Goal: Task Accomplishment & Management: Manage account settings

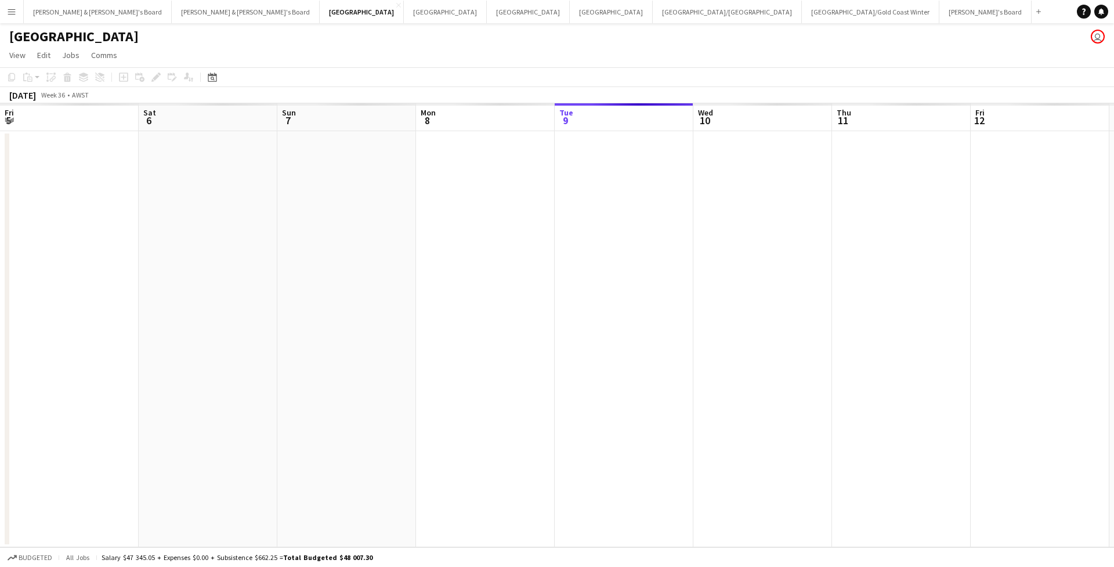
scroll to position [0, 277]
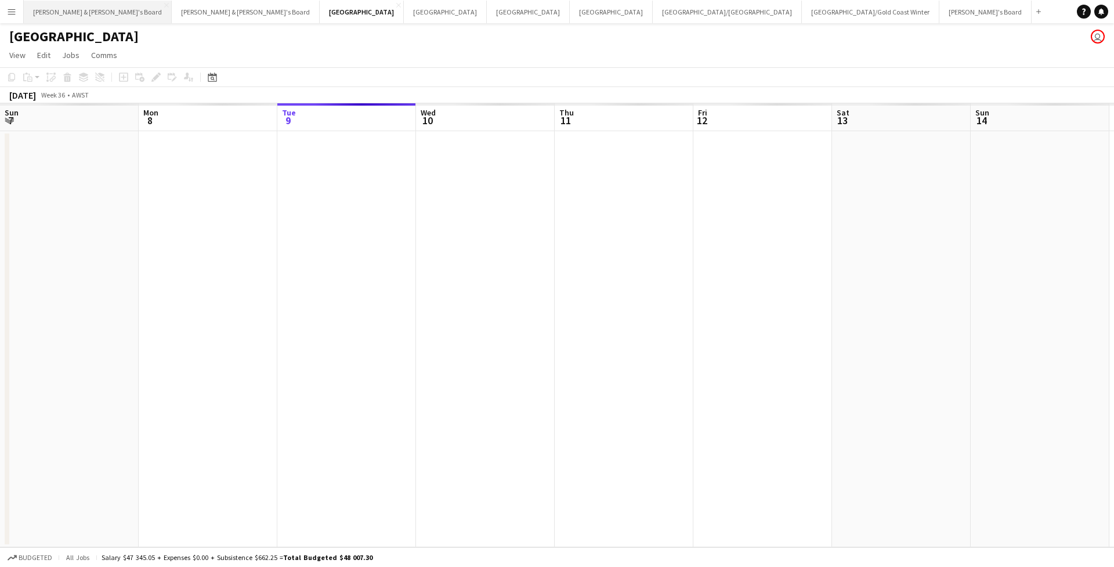
click at [59, 6] on button "James & Arrence's Board Close" at bounding box center [98, 12] width 148 height 23
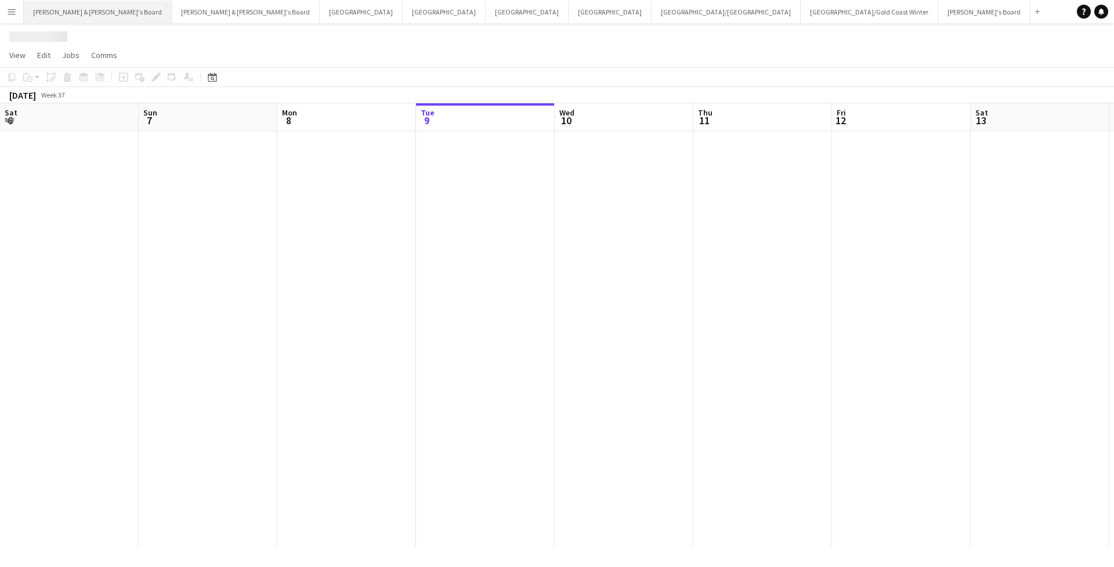
scroll to position [0, 277]
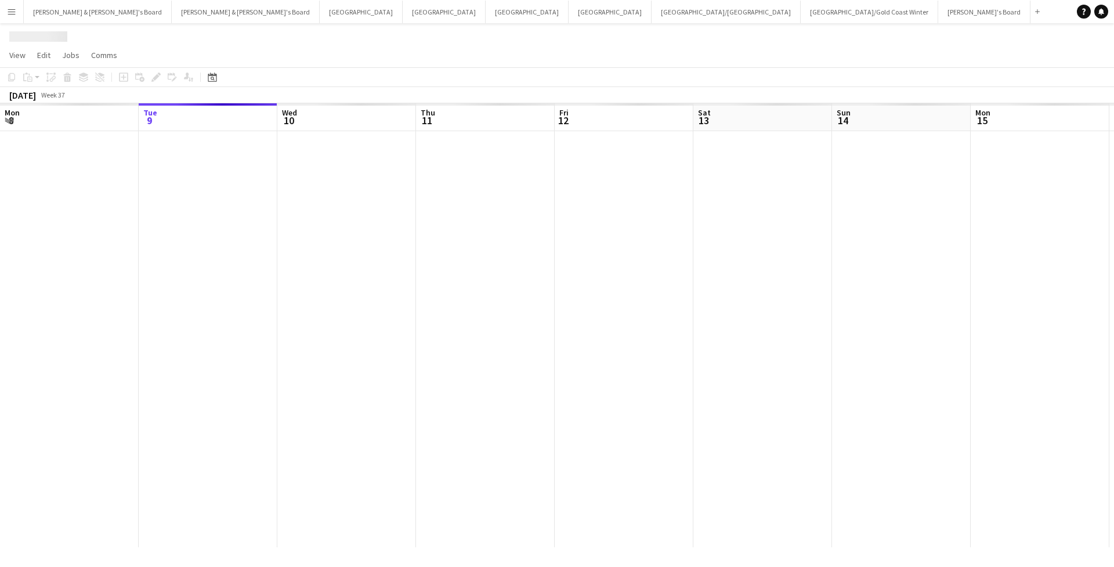
click at [15, 19] on button "Menu" at bounding box center [11, 11] width 23 height 23
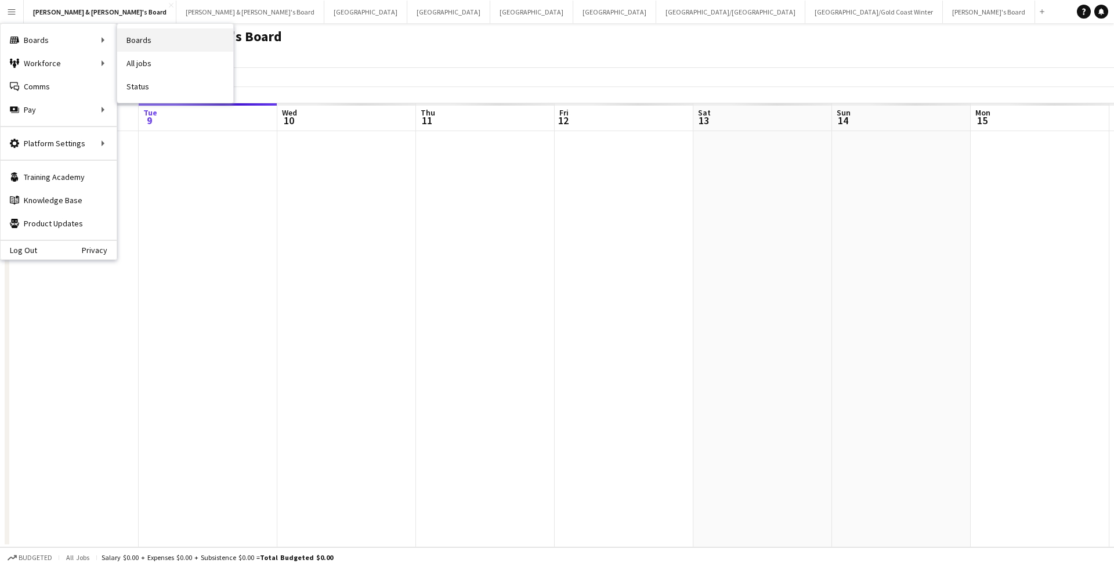
click at [129, 39] on link "Boards" at bounding box center [175, 39] width 116 height 23
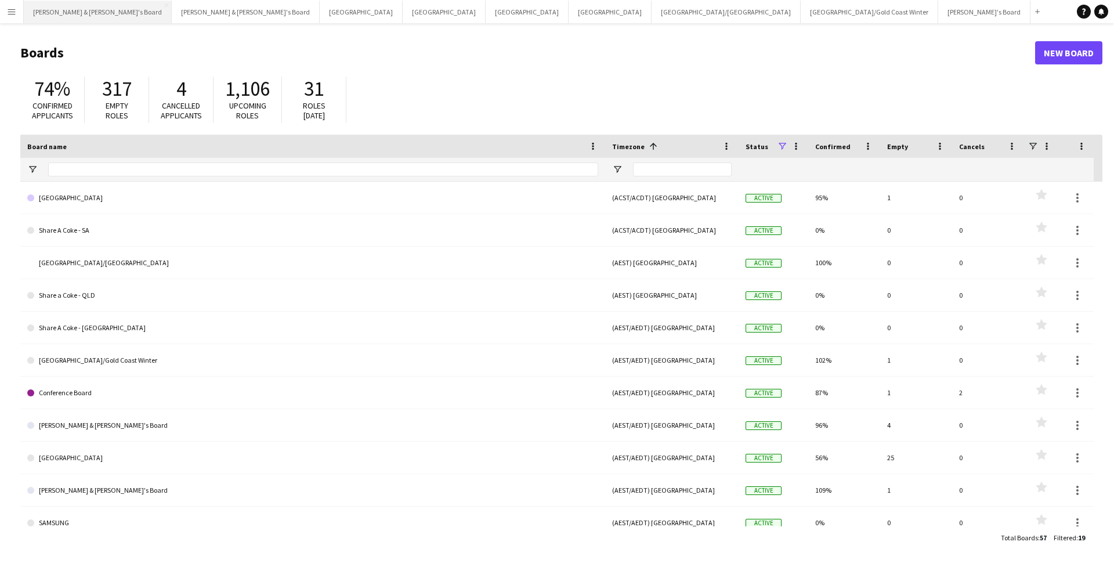
click at [74, 13] on button "James & Arrence's Board Close" at bounding box center [98, 12] width 148 height 23
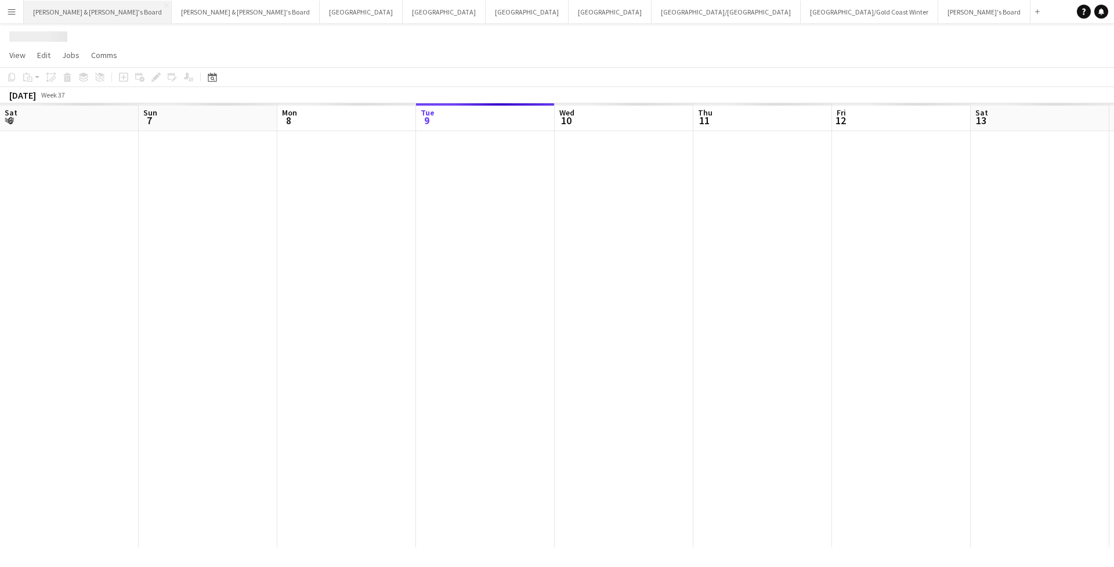
scroll to position [0, 277]
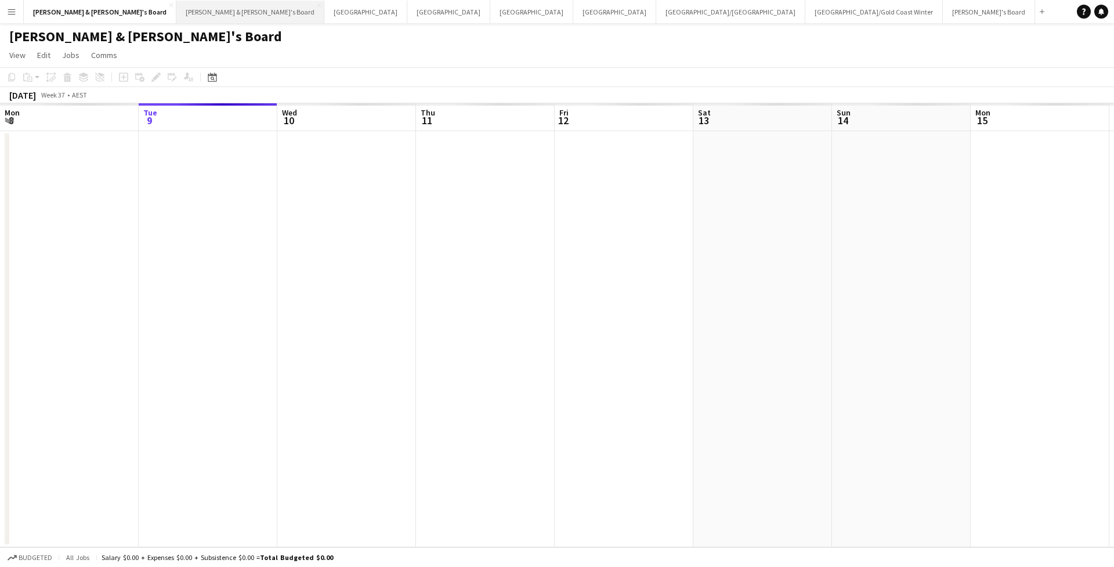
click at [176, 15] on button "[PERSON_NAME] & [PERSON_NAME]'s Board Close" at bounding box center [250, 12] width 148 height 23
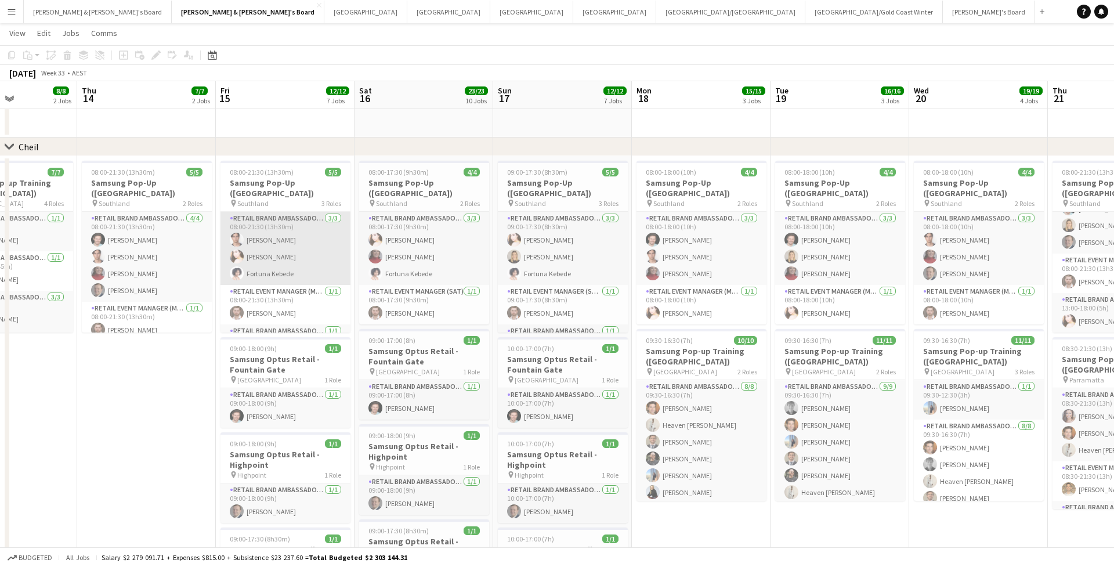
scroll to position [0, 338]
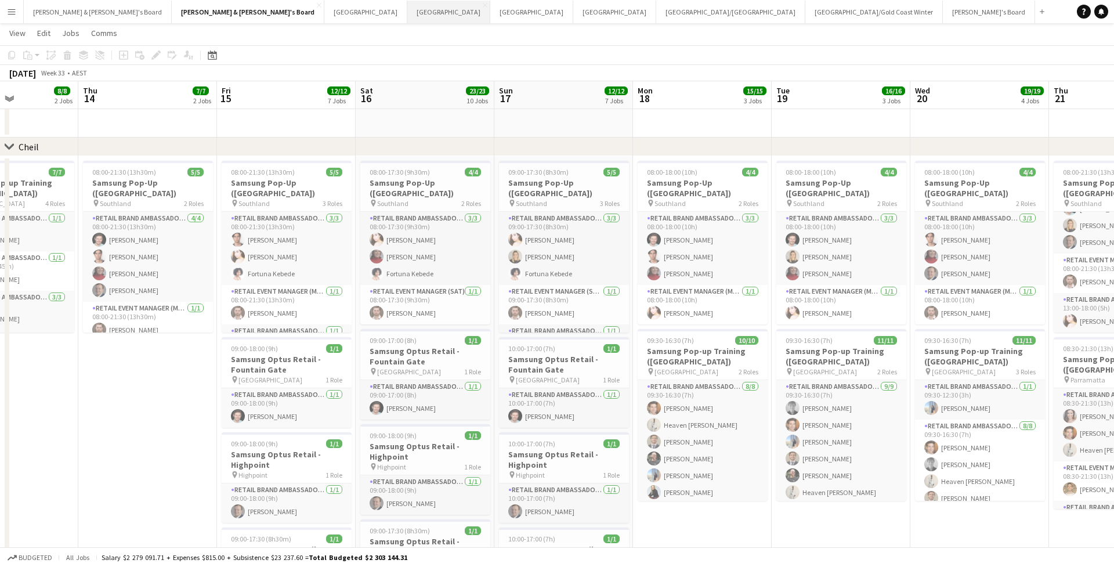
click at [407, 19] on button "Sydney Close" at bounding box center [448, 12] width 83 height 23
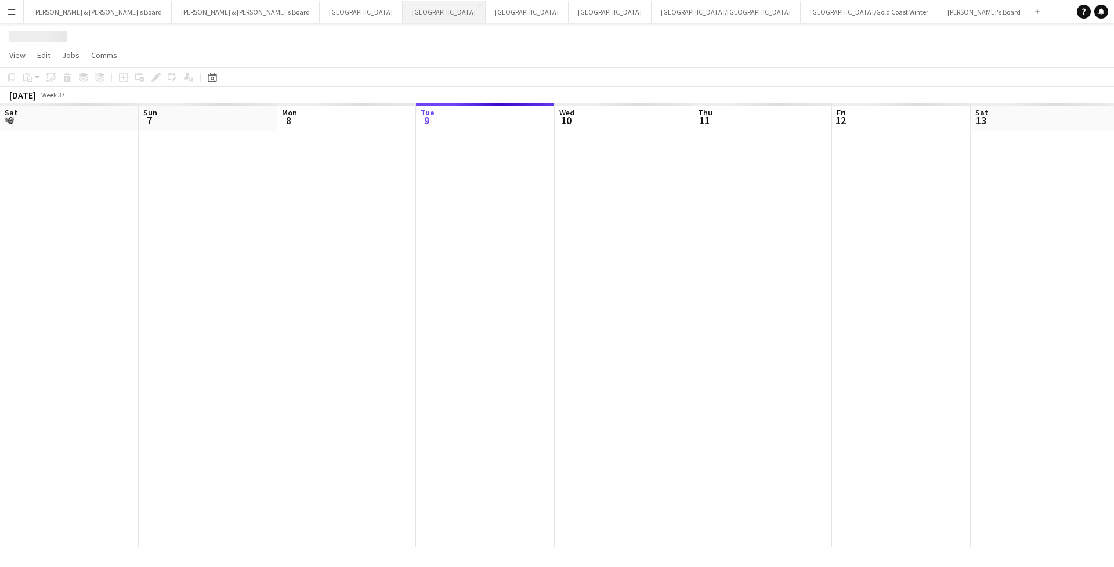
scroll to position [0, 277]
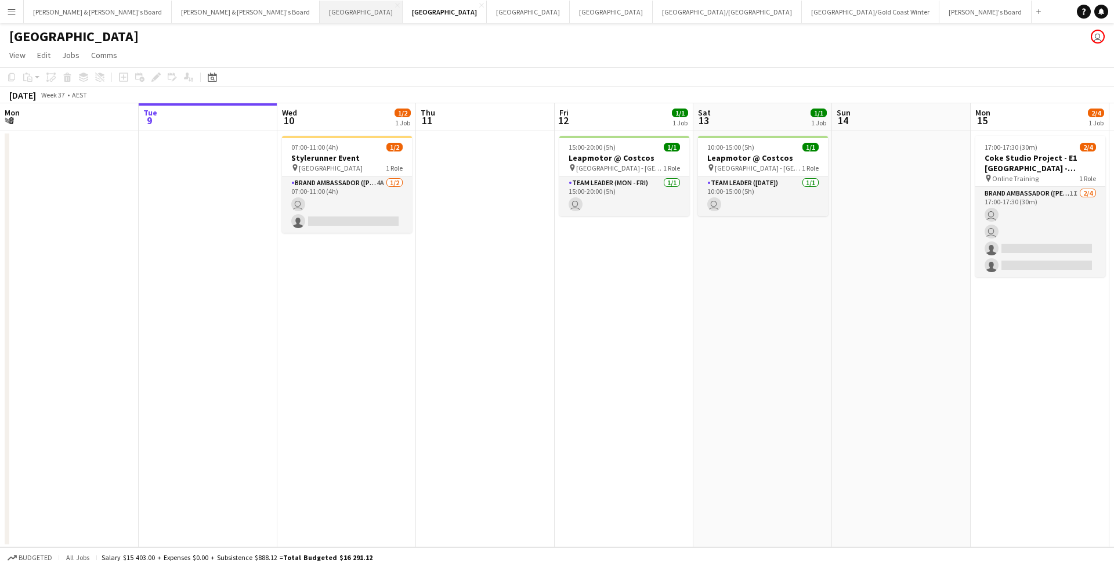
click at [320, 13] on button "Perth Close" at bounding box center [361, 12] width 83 height 23
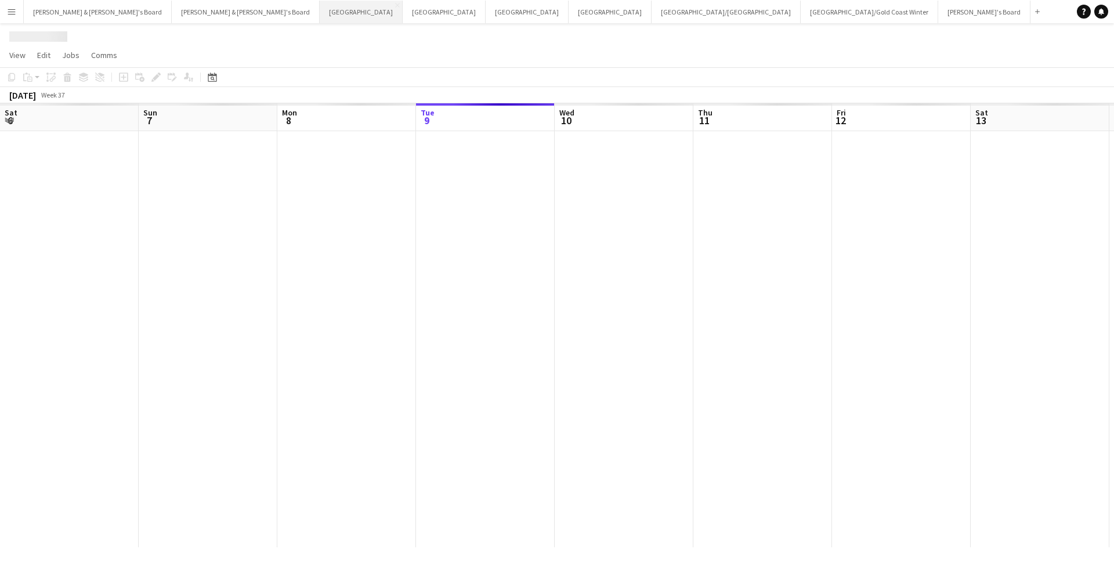
scroll to position [0, 277]
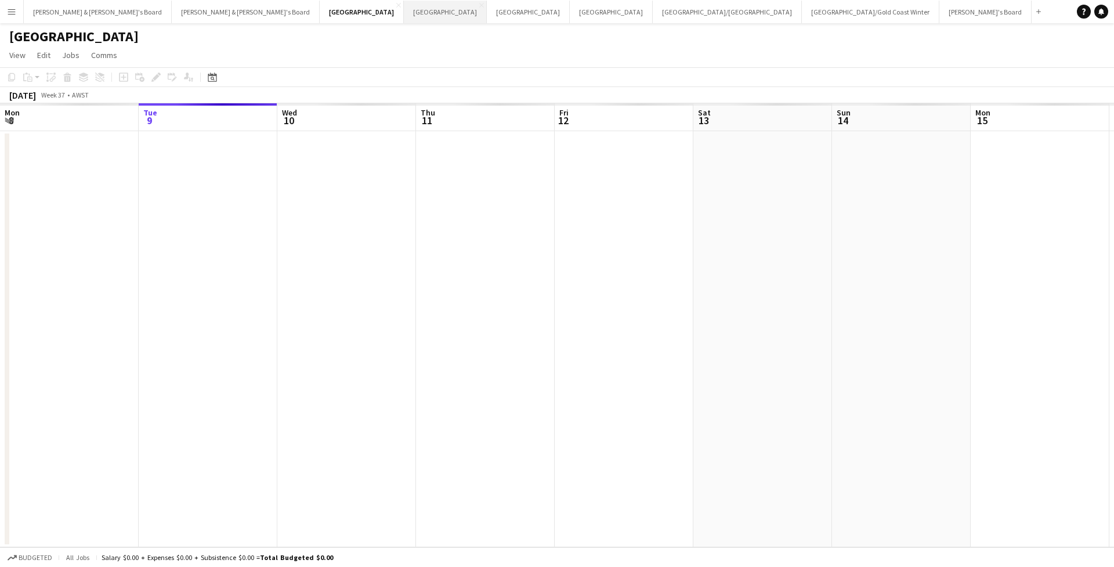
click at [404, 18] on button "Sydney Close" at bounding box center [445, 12] width 83 height 23
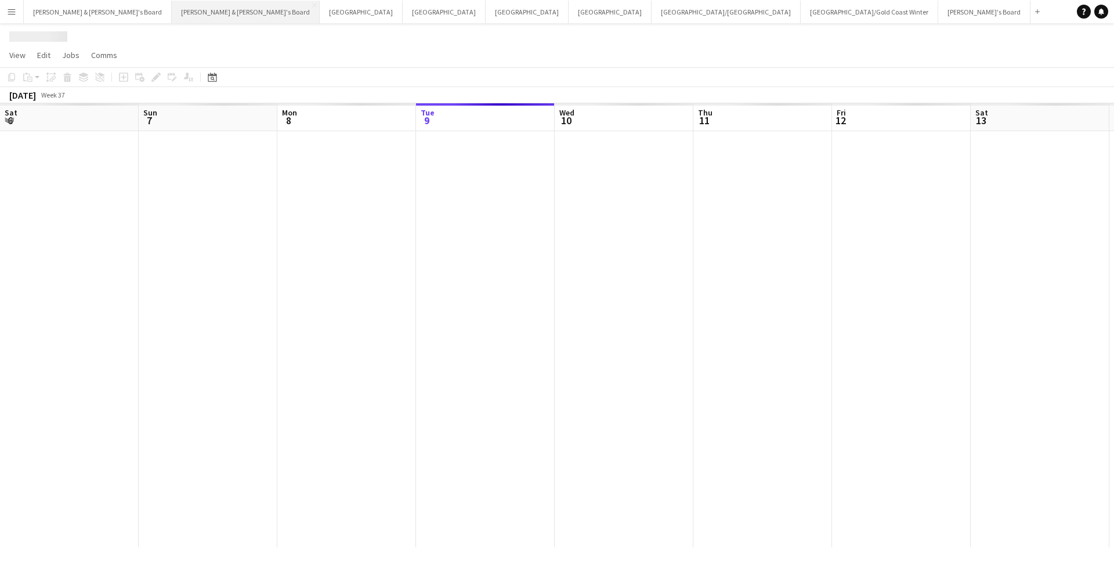
scroll to position [0, 277]
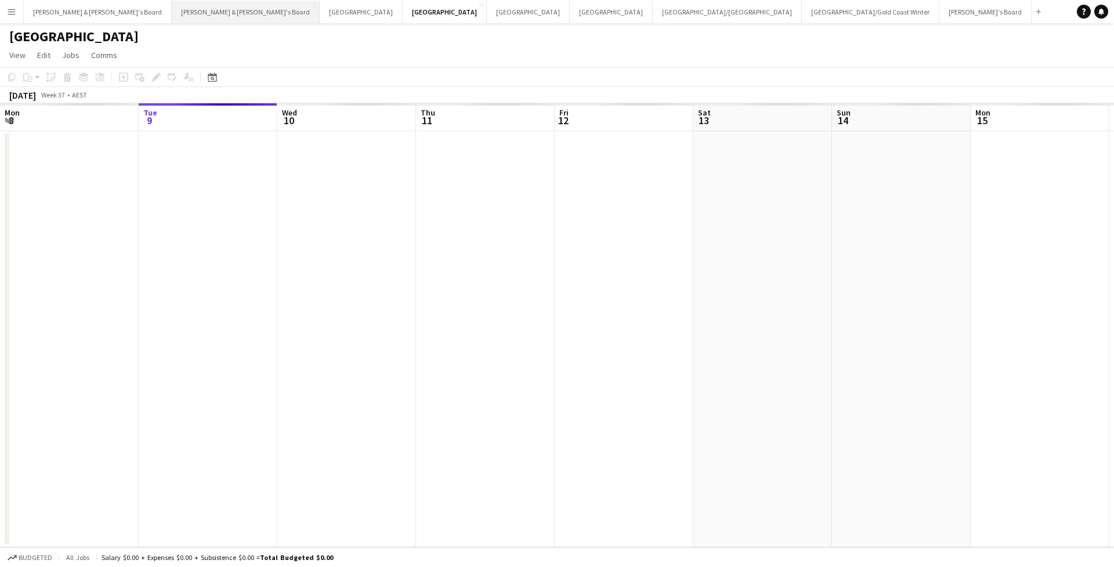
click at [172, 10] on button "Neil & Jenny's Board Close" at bounding box center [246, 12] width 148 height 23
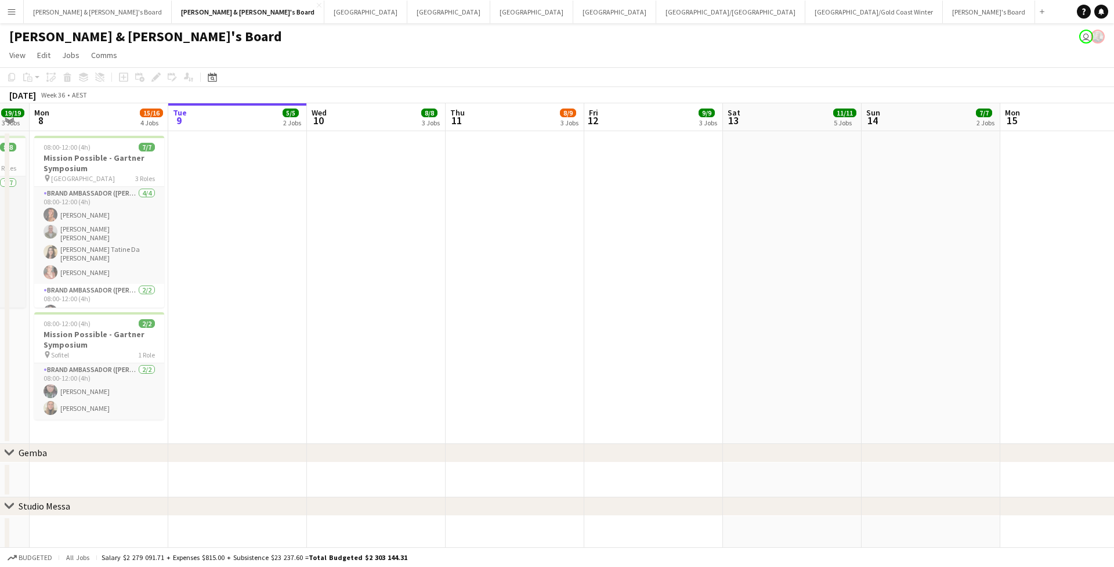
scroll to position [0, 370]
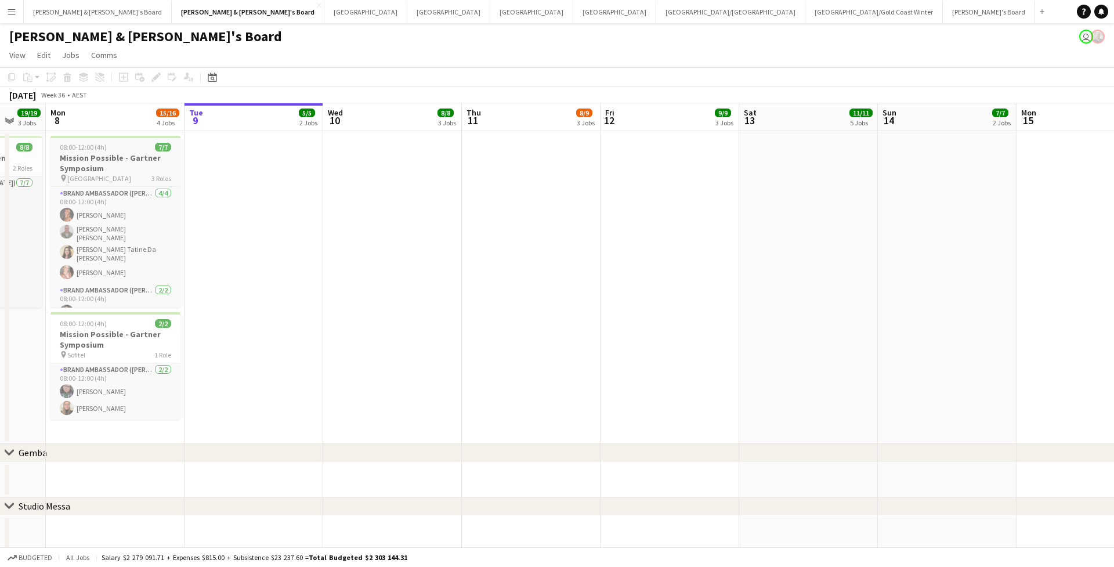
click at [150, 162] on h3 "Mission Possible - Gartner Symposium" at bounding box center [115, 163] width 130 height 21
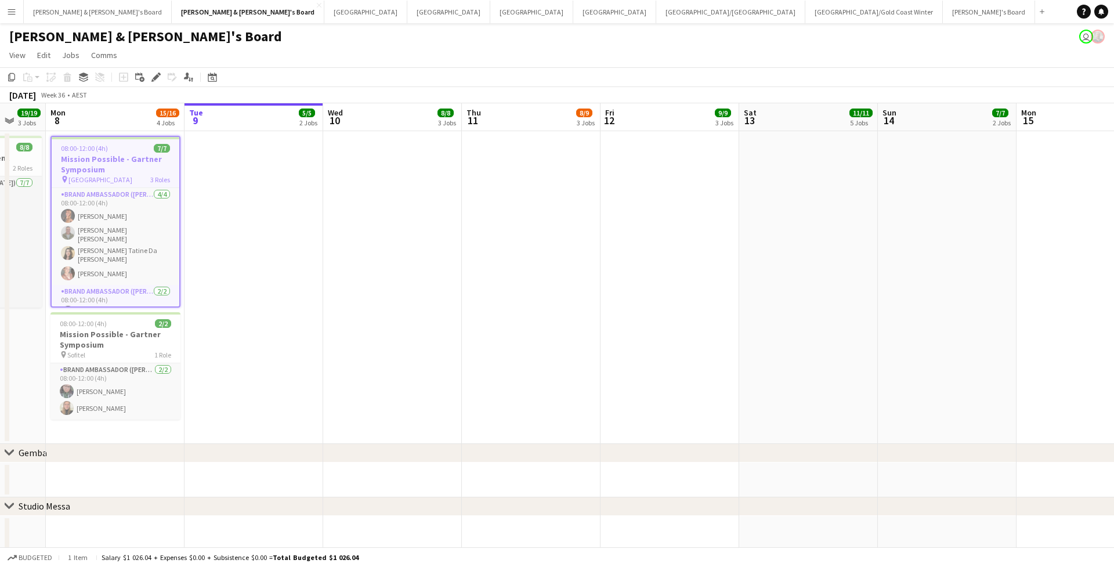
click at [326, 89] on div "September 2025 Week 36 • AEST" at bounding box center [557, 95] width 1114 height 16
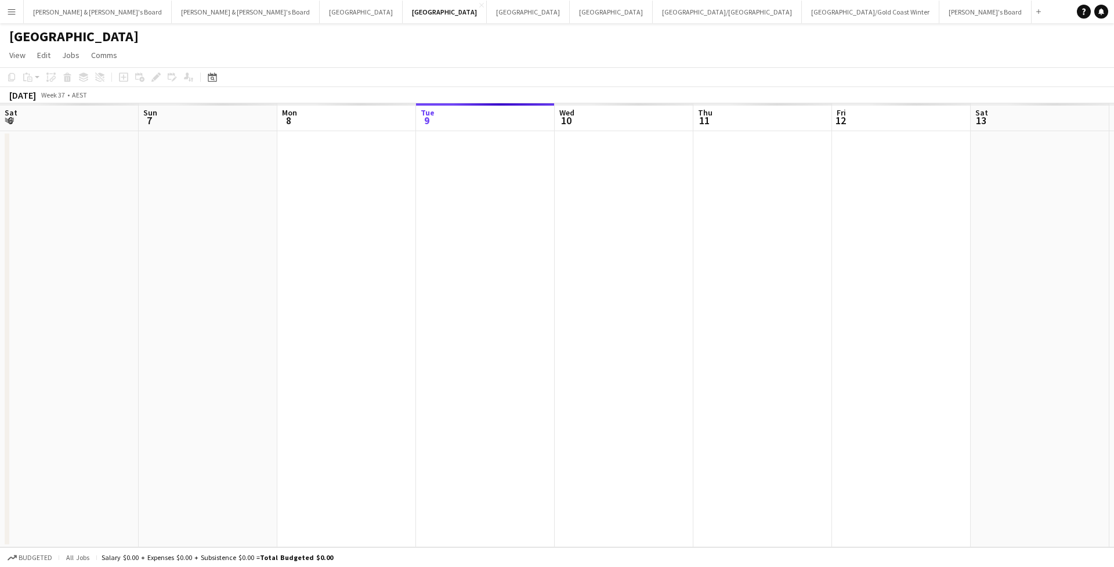
scroll to position [0, 277]
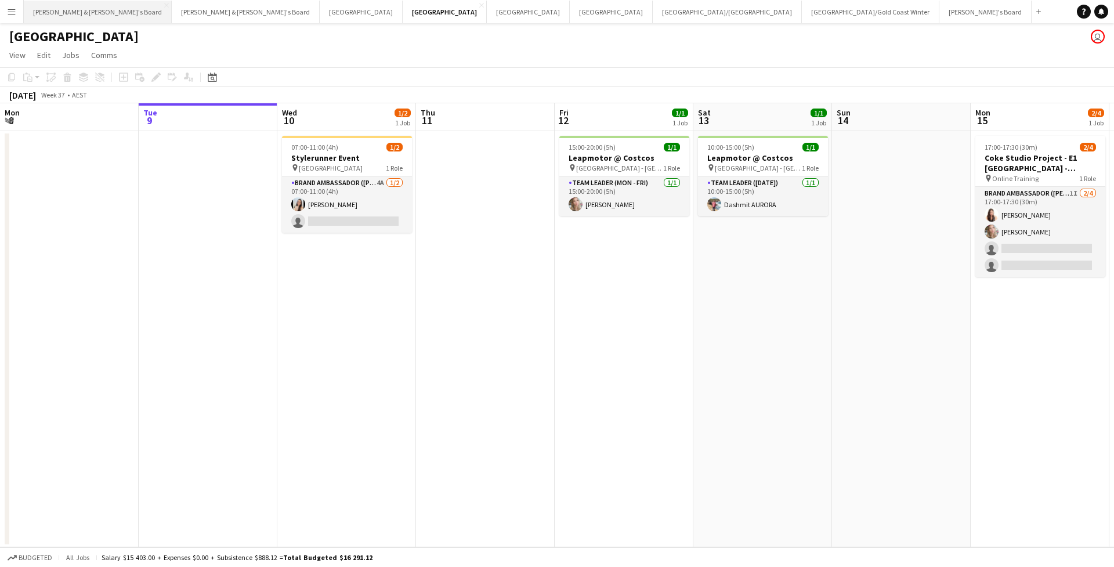
click at [67, 13] on button "[PERSON_NAME] & [PERSON_NAME]'s Board Close" at bounding box center [98, 12] width 148 height 23
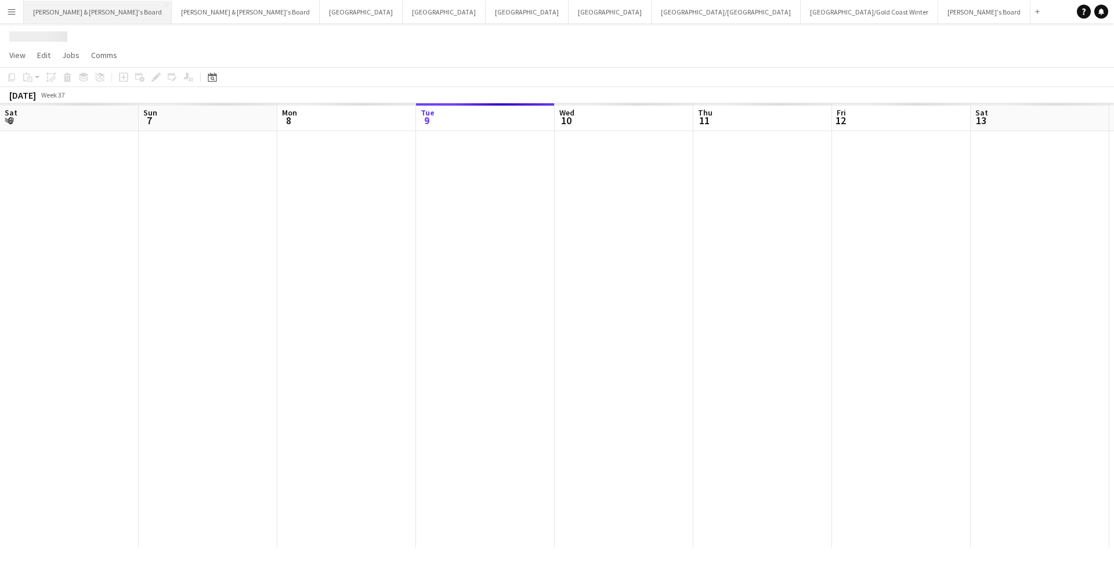
scroll to position [0, 277]
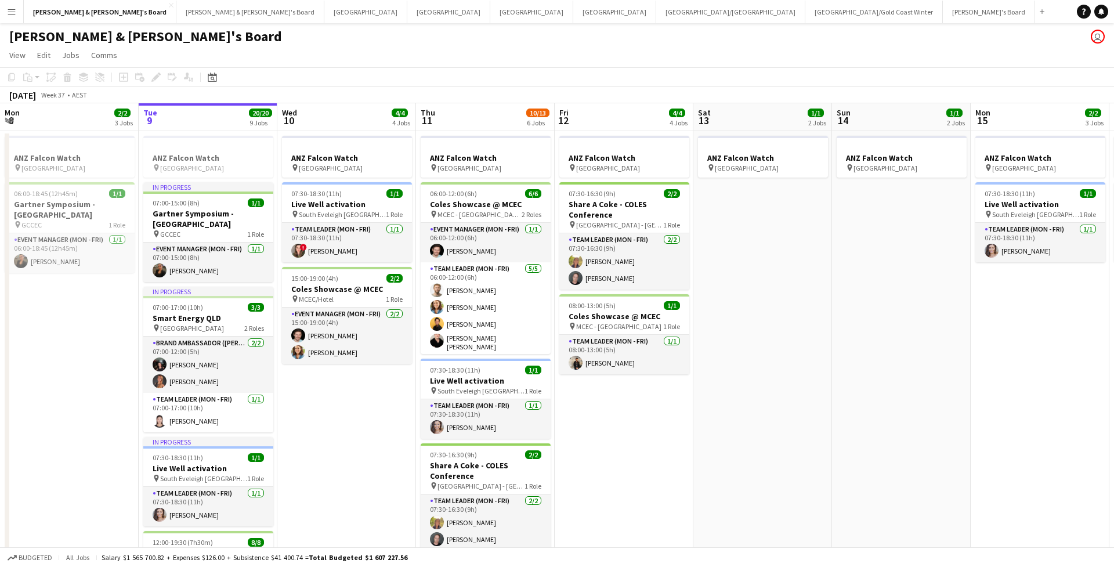
click at [13, 9] on app-icon "Menu" at bounding box center [11, 11] width 9 height 9
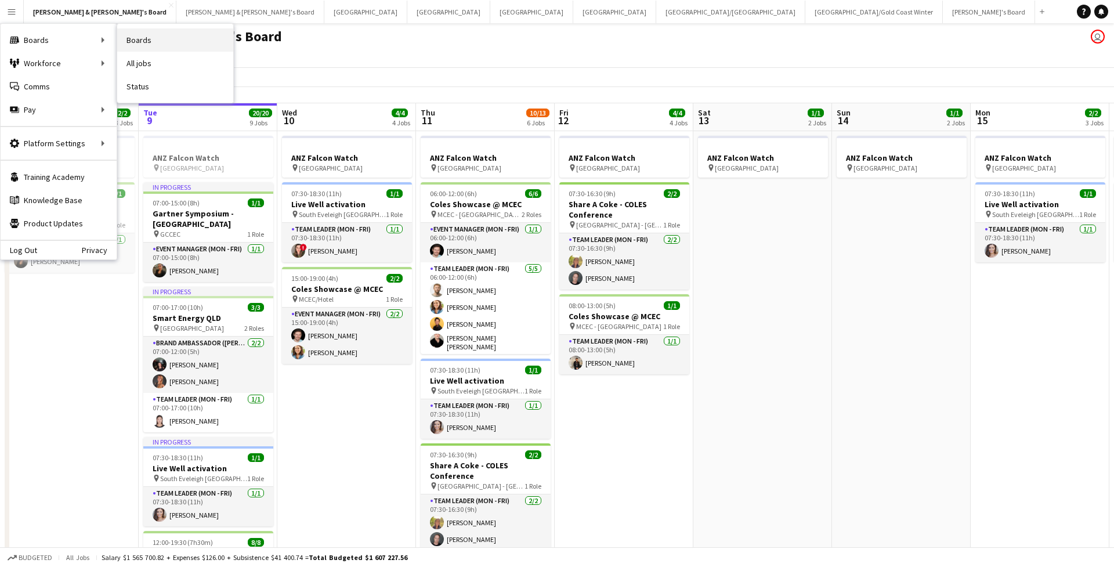
click at [144, 45] on link "Boards" at bounding box center [175, 39] width 116 height 23
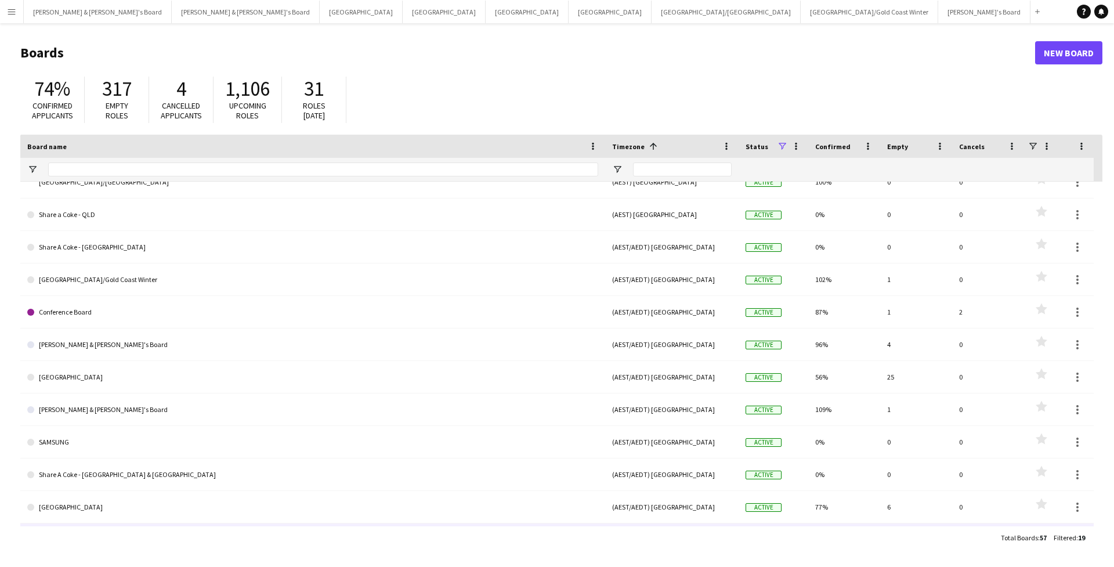
scroll to position [75, 0]
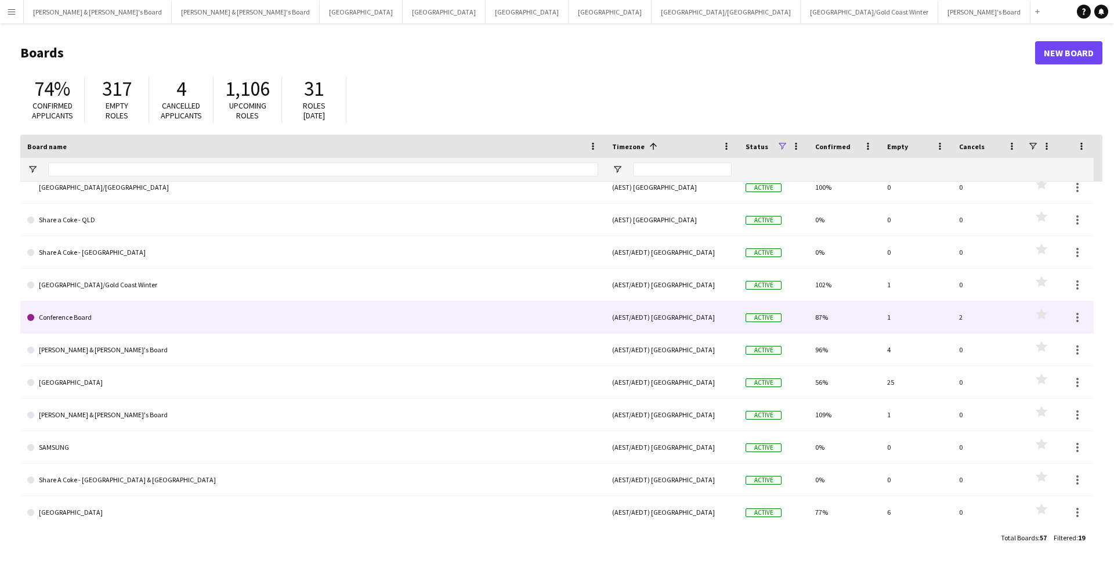
click at [134, 320] on link "Conference Board" at bounding box center [312, 317] width 571 height 32
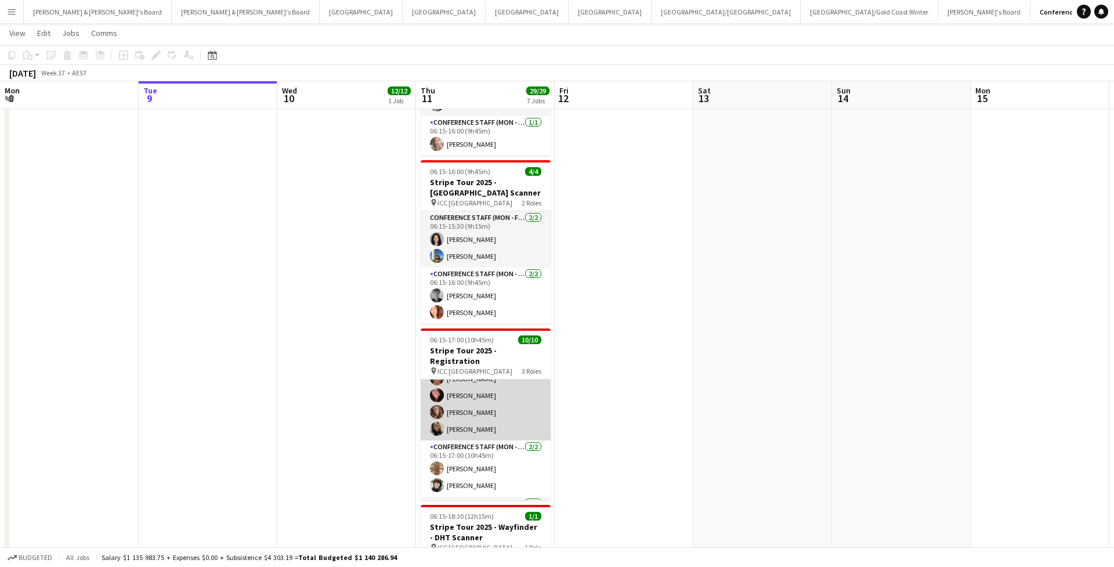
scroll to position [80, 0]
click at [483, 405] on app-card-role "Conference Staff (Mon - Fri) 7/7 06:15-14:00 (7h45m) Michelle Cefai Abhilasha R…" at bounding box center [486, 369] width 130 height 140
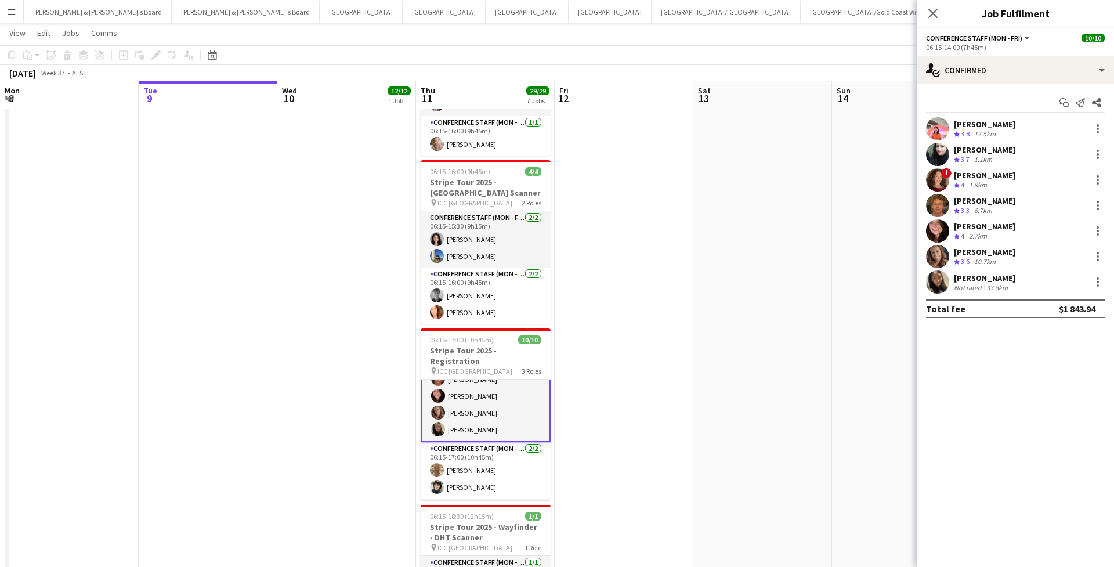
click at [934, 125] on app-user-avatar at bounding box center [937, 128] width 23 height 23
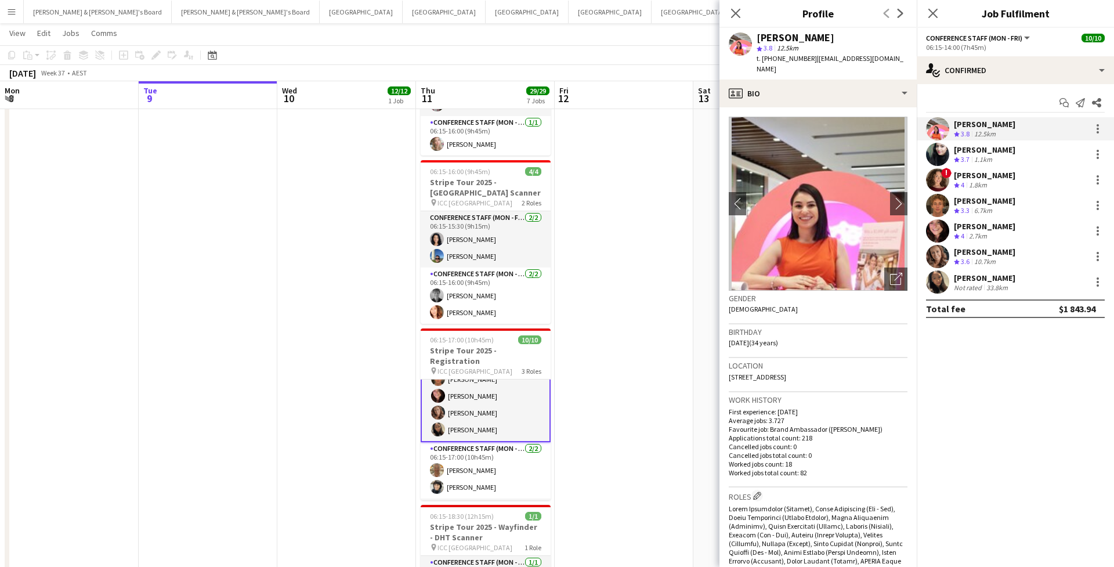
click at [929, 160] on app-user-avatar at bounding box center [937, 154] width 23 height 23
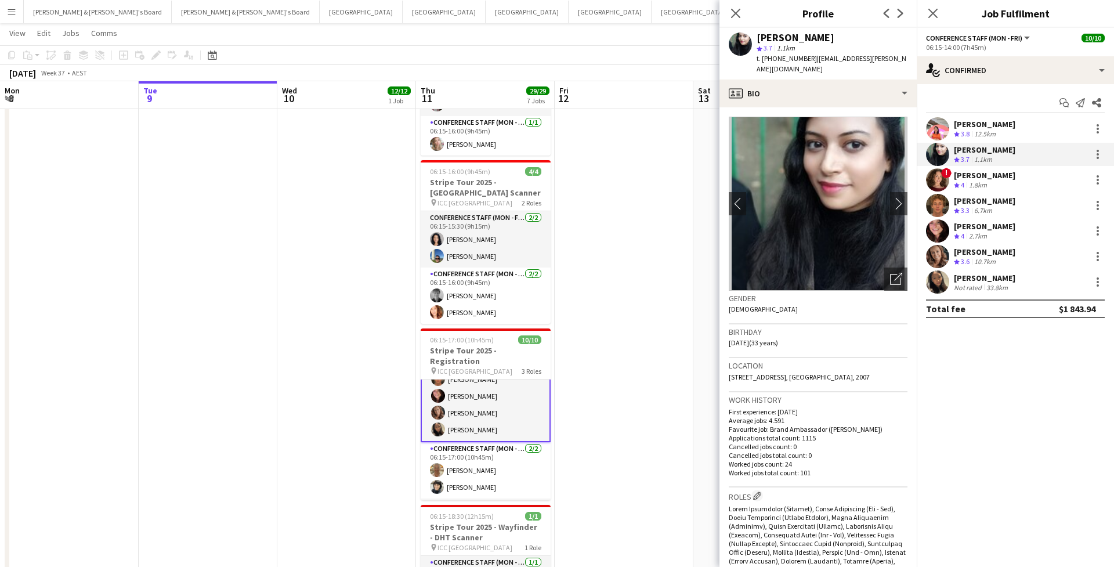
click at [932, 189] on app-user-avatar at bounding box center [937, 179] width 23 height 23
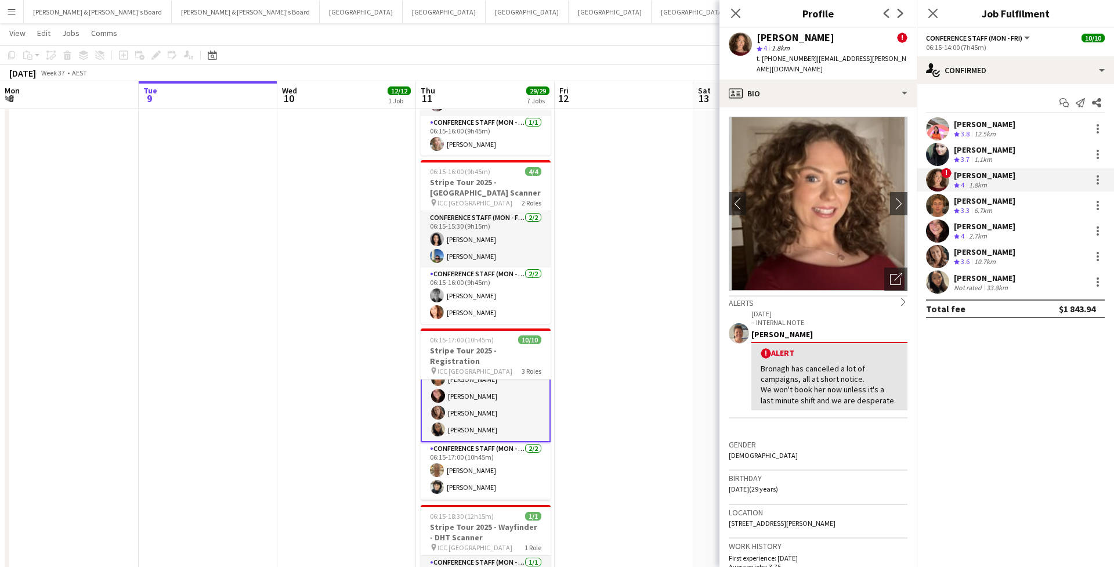
click at [932, 206] on app-user-avatar at bounding box center [937, 205] width 23 height 23
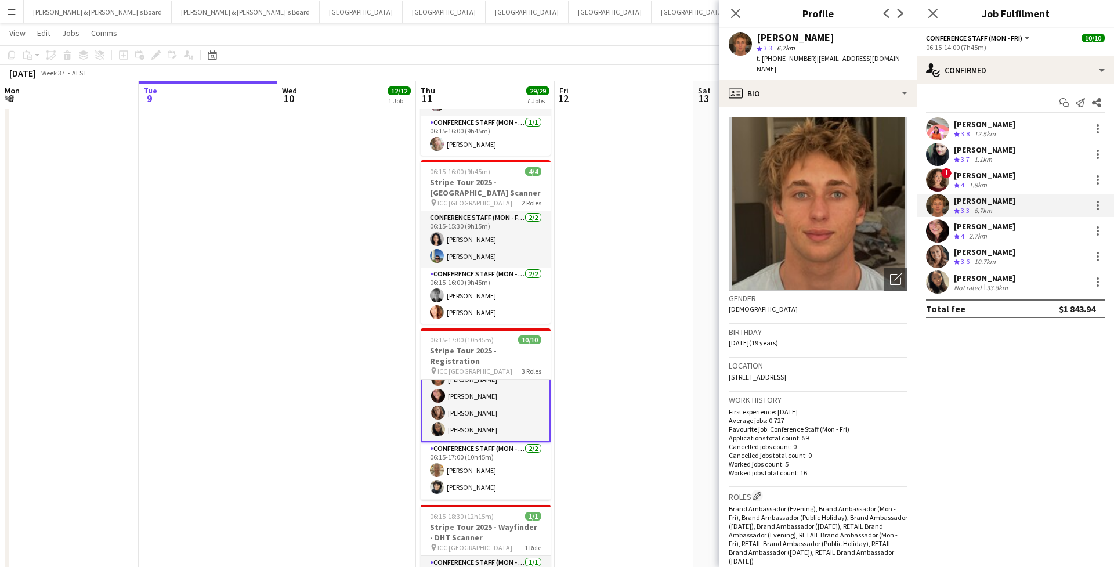
click at [932, 238] on app-user-avatar at bounding box center [937, 230] width 23 height 23
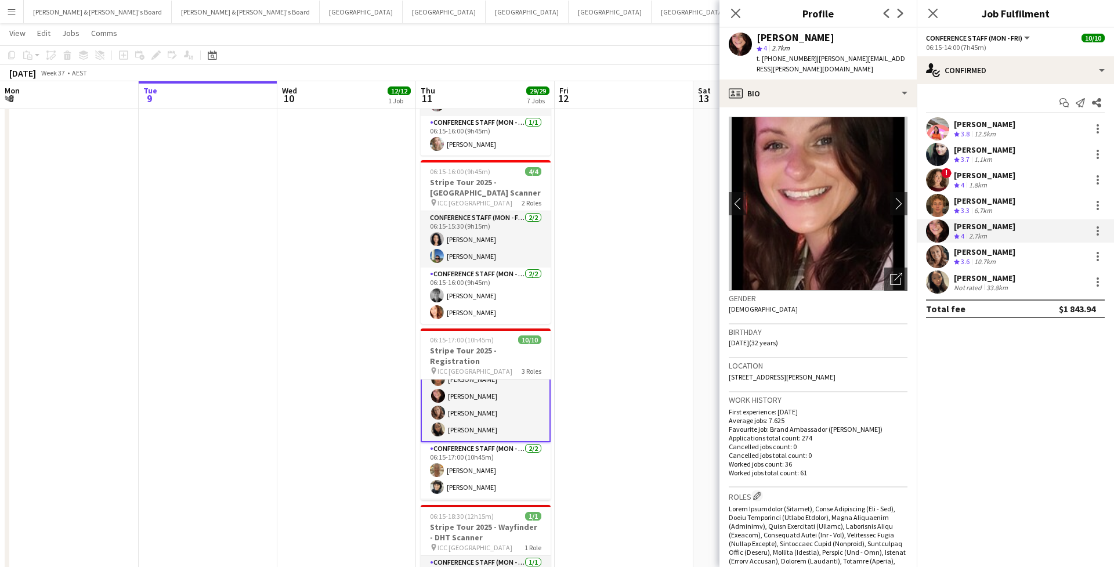
click at [934, 269] on div "Michelle Cefai Crew rating 3.8 12.5km Abhilasha Rai Crew rating 3.7 1.1km ! Bro…" at bounding box center [1015, 205] width 197 height 176
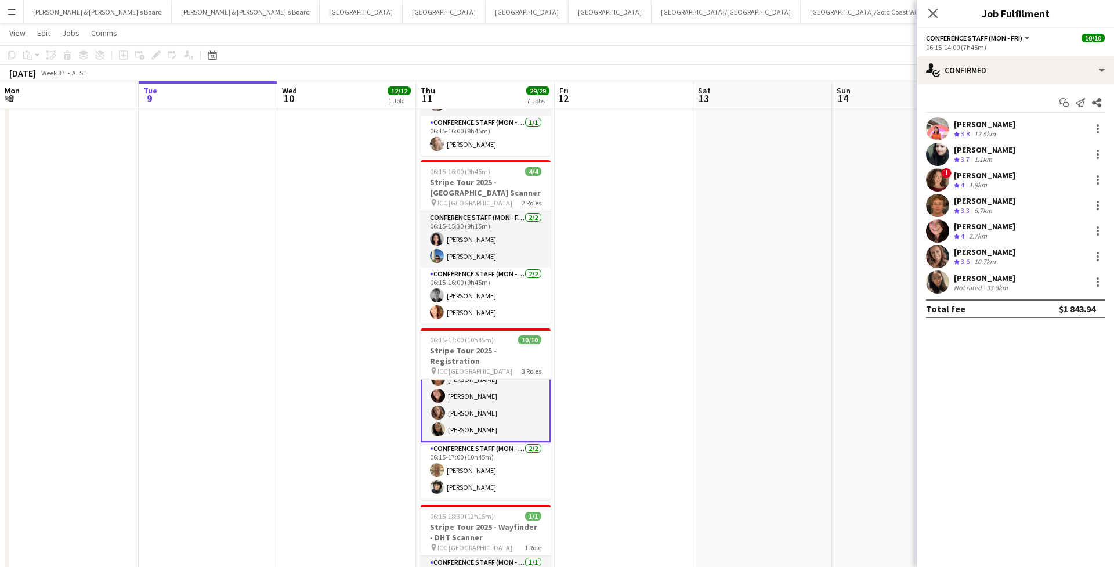
click at [934, 259] on app-user-avatar at bounding box center [937, 256] width 23 height 23
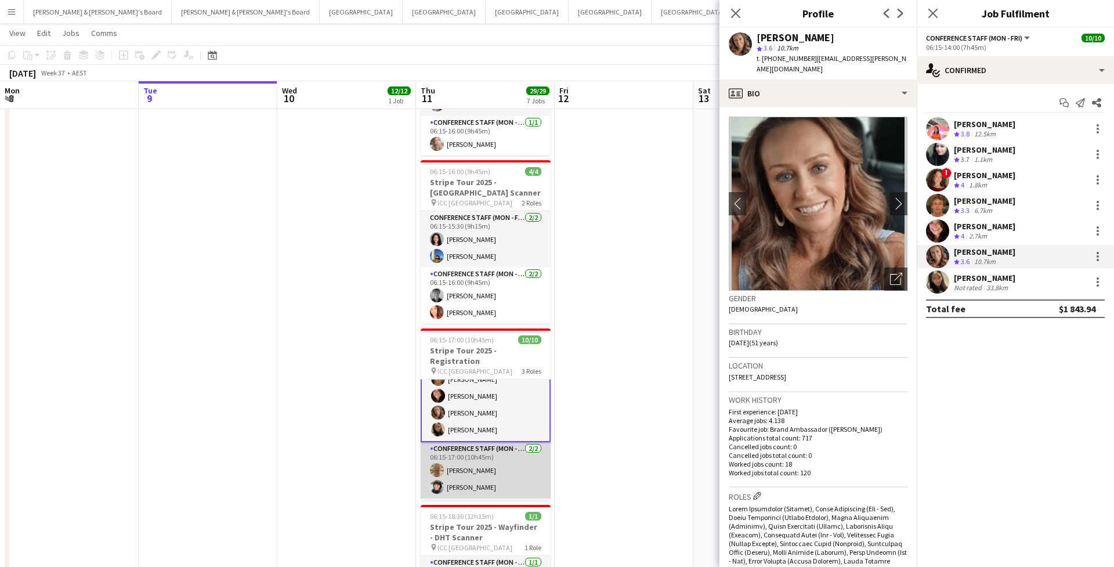
click at [453, 461] on app-card-role "Conference Staff (Mon - Fri) 2/2 06:15-17:00 (10h45m) Jo-Anne Hannett Shirene D…" at bounding box center [486, 470] width 130 height 56
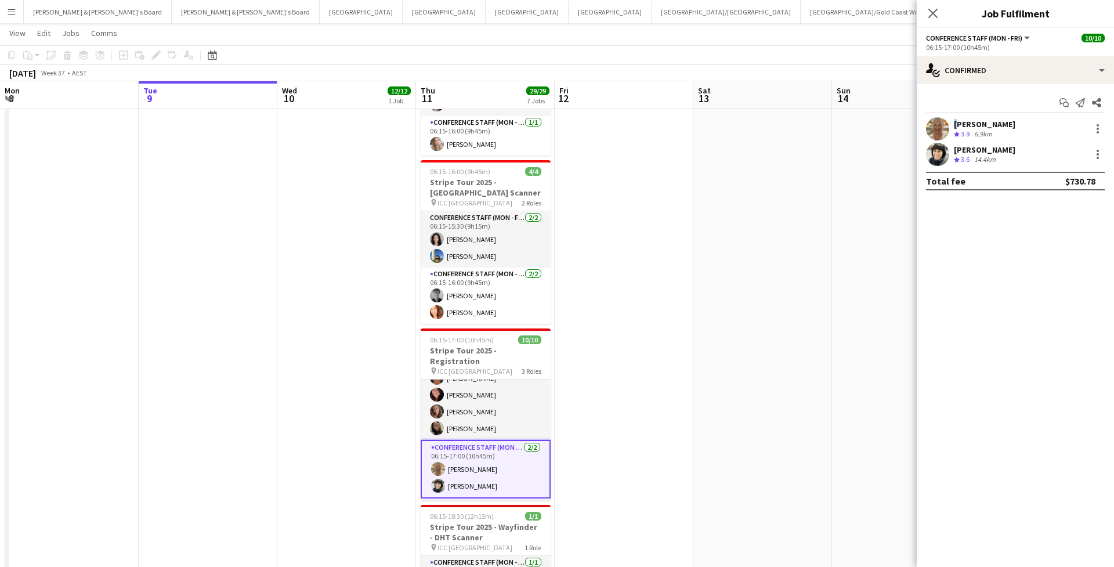
click at [988, 113] on div "Start chat Send notification Share Jo-Anne Hannett Crew rating 3.9 6.9km Shiren…" at bounding box center [1015, 141] width 197 height 115
click at [986, 124] on div "Jo-Anne Hannett" at bounding box center [985, 124] width 62 height 10
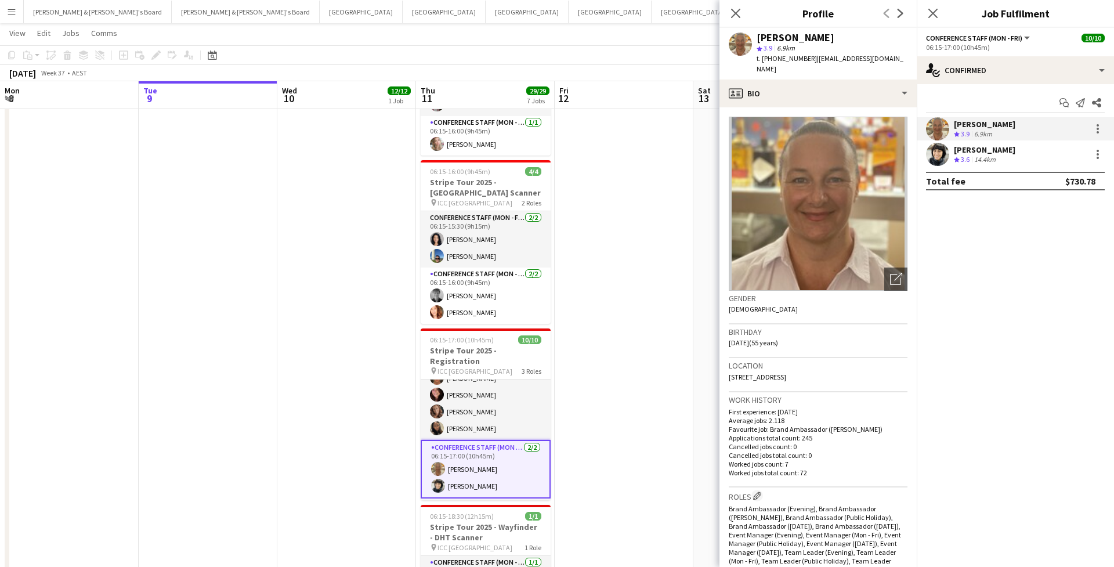
click at [1013, 152] on div "Shirene D'Silva Crew rating 3.6 14.4km" at bounding box center [1015, 154] width 197 height 23
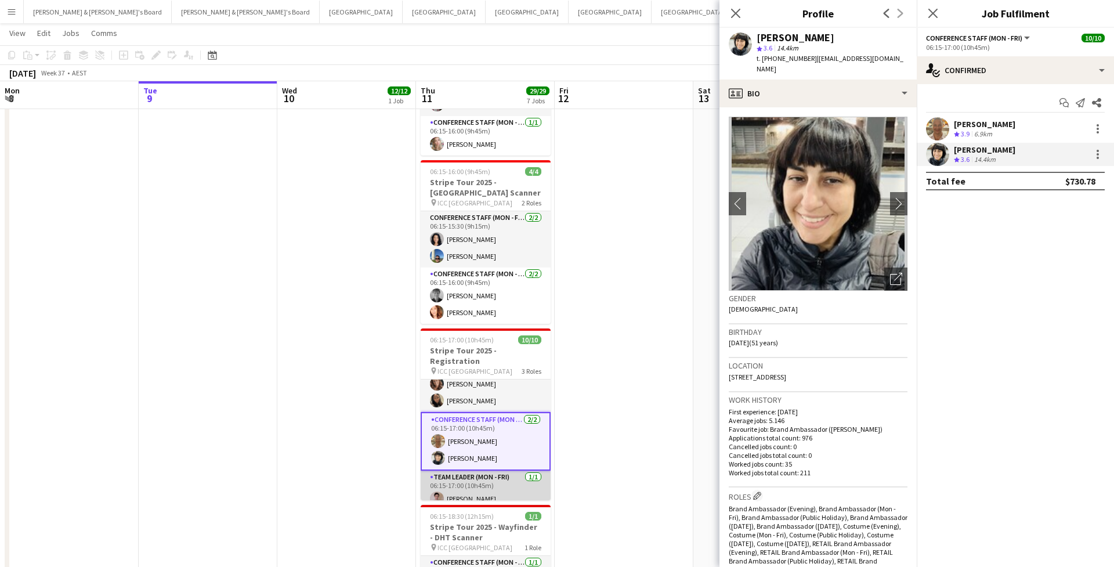
scroll to position [107, 0]
click at [481, 471] on app-card-role "Team Leader (Mon - Fri) 1/1 06:15-17:00 (10h45m) Isabel Macmaster" at bounding box center [486, 490] width 130 height 39
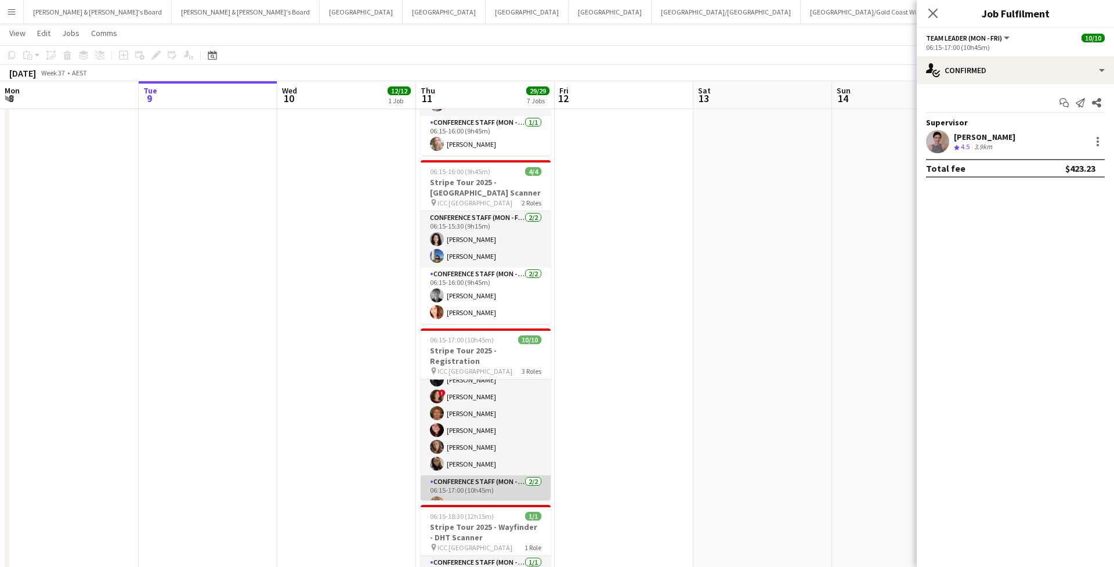
scroll to position [0, 0]
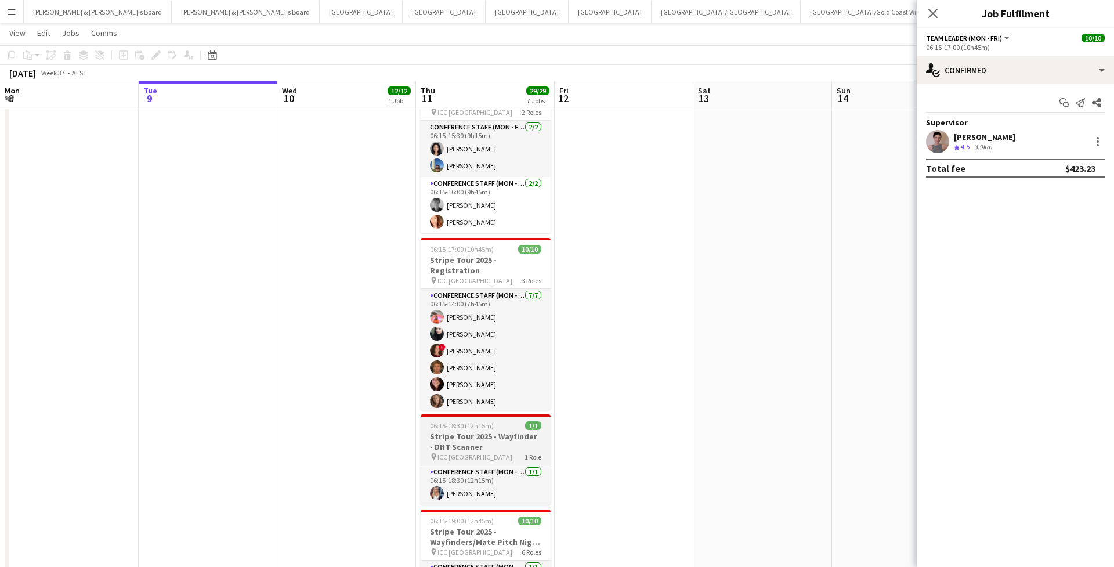
click at [513, 436] on h3 "Stripe Tour 2025 - Wayfinder - DHT Scanner" at bounding box center [486, 441] width 130 height 21
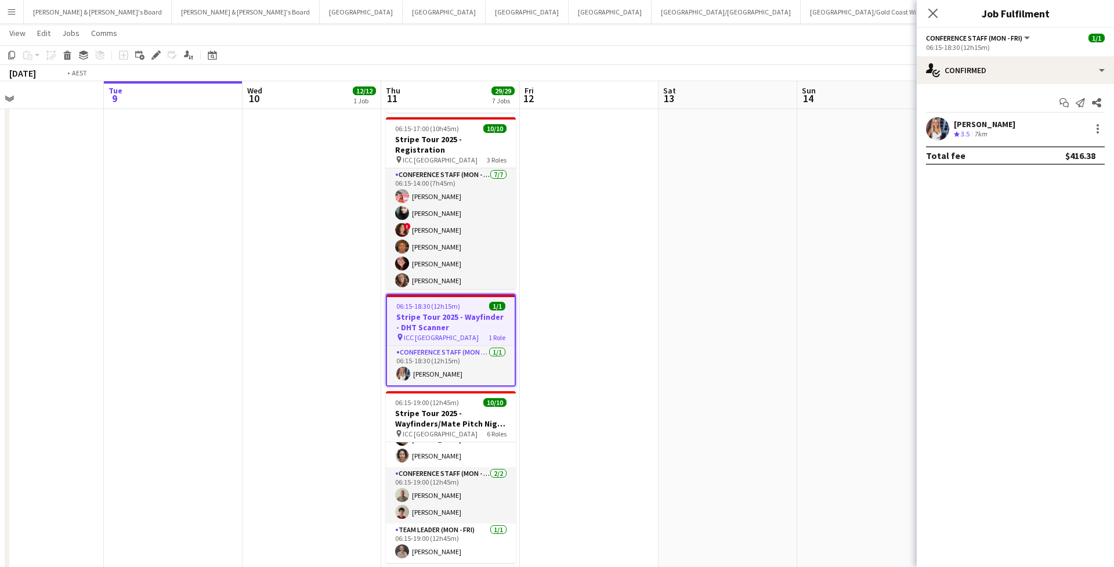
scroll to position [420, 0]
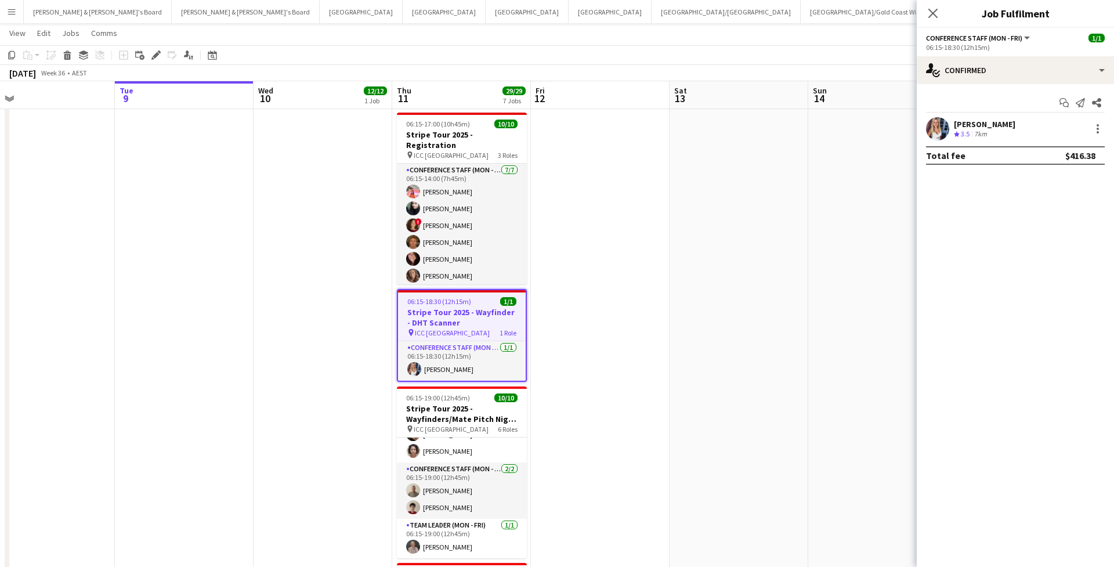
drag, startPoint x: 495, startPoint y: 536, endPoint x: 470, endPoint y: 559, distance: 34.5
click at [470, 559] on app-calendar-viewport "Sat 6 Sun 7 Mon 8 Tue 9 Wed 10 12/12 1 Job Thu 11 29/29 7 Jobs Fri 12 Sat 13 Su…" at bounding box center [557, 152] width 1114 height 1054
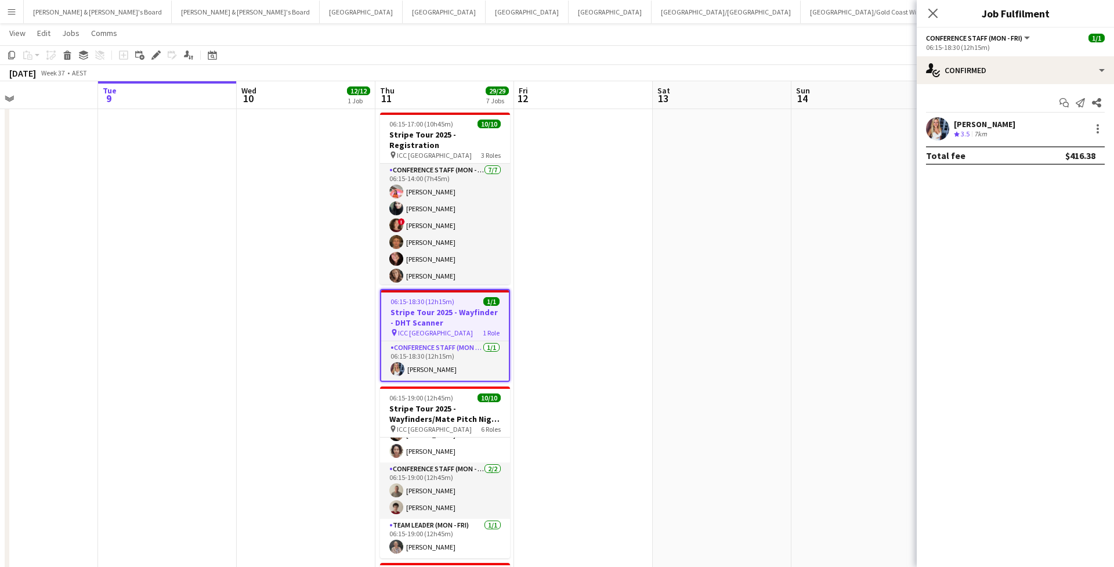
click at [470, 566] on div "06:15-15:00 (8h45m) 1/1" at bounding box center [445, 574] width 130 height 9
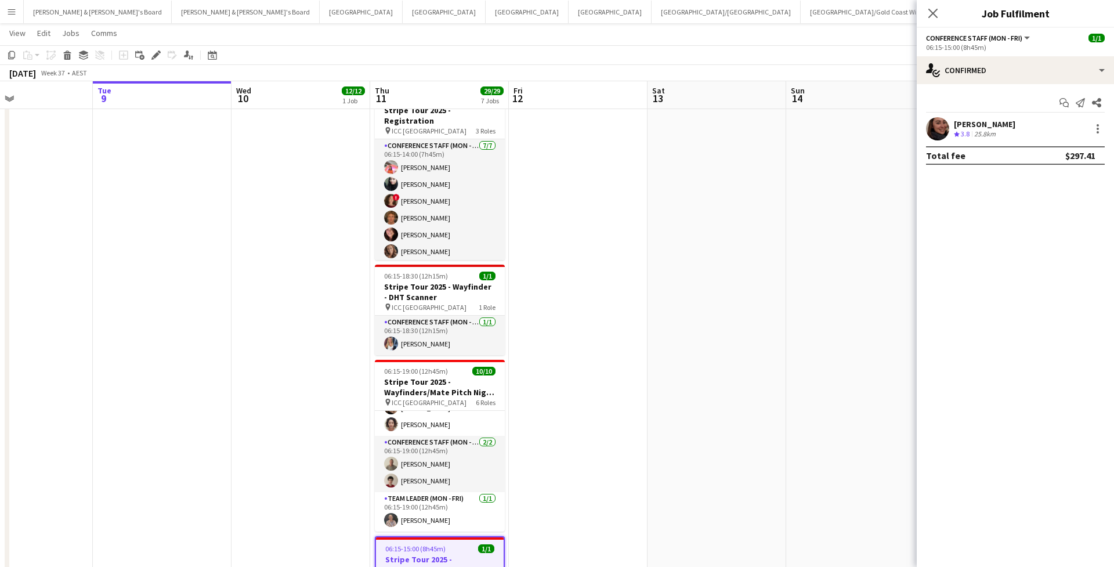
scroll to position [0, 407]
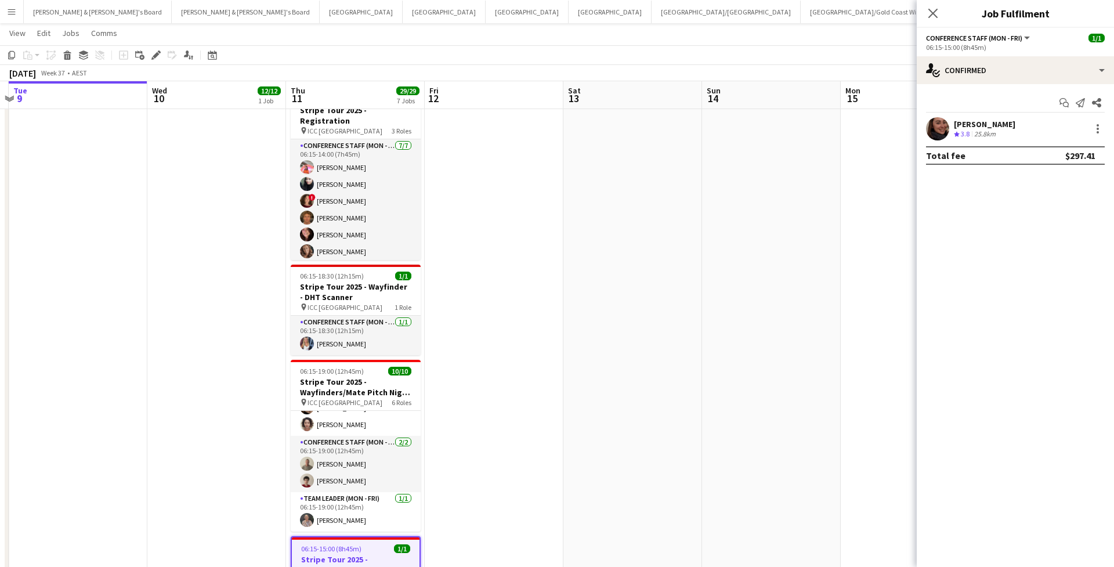
drag, startPoint x: 486, startPoint y: 521, endPoint x: 390, endPoint y: 566, distance: 105.9
click at [390, 566] on app-calendar-viewport "Sat 6 Sun 7 Mon 8 Tue 9 Wed 10 12/12 1 Job Thu 11 29/29 7 Jobs Fri 12 Sat 13 Su…" at bounding box center [557, 128] width 1114 height 1054
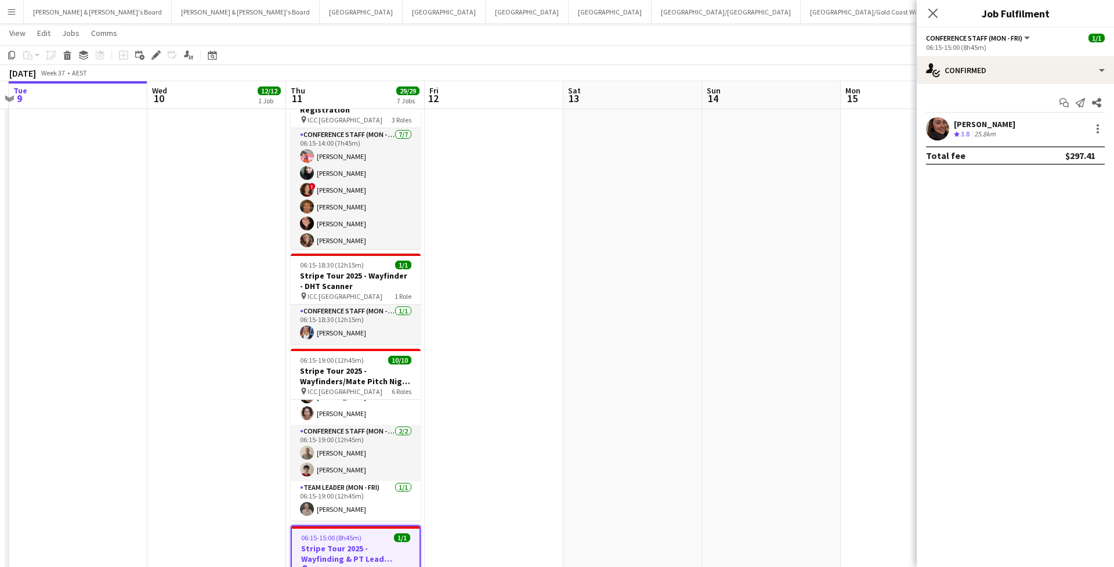
scroll to position [0, 414]
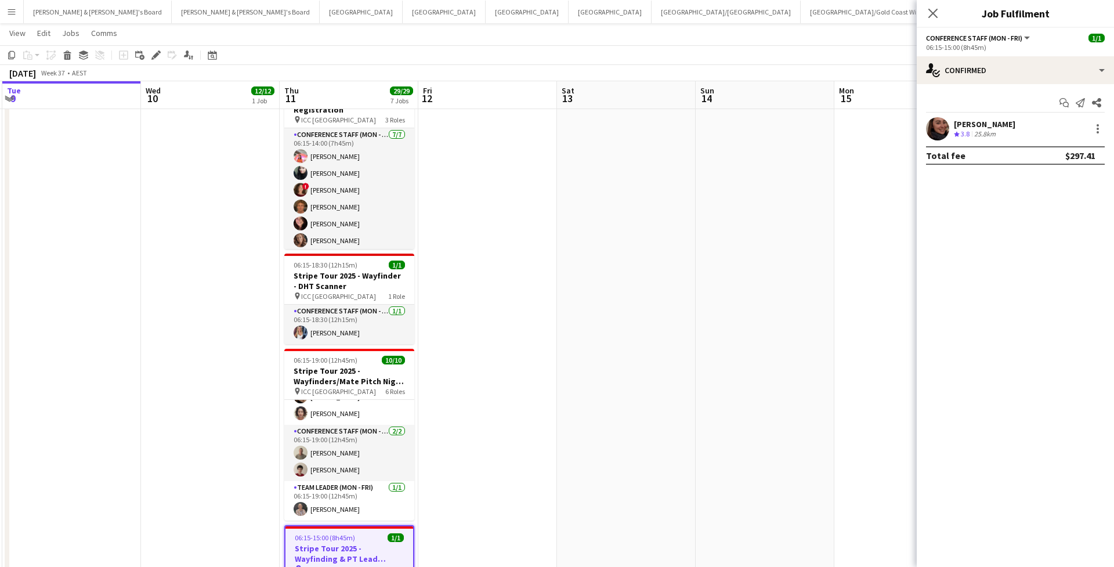
click at [227, 384] on app-date-cell "07:30-18:00 (10h30m) 12/12 AWS FSI Symposium pin ILUMINA - Sydney 7 Roles Confe…" at bounding box center [210, 159] width 139 height 969
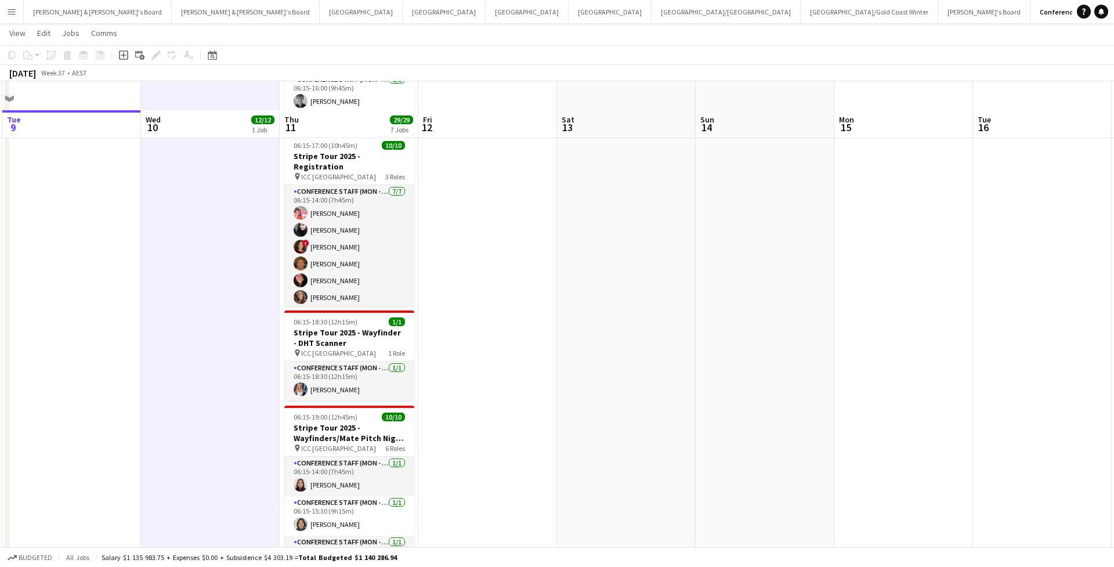
scroll to position [0, 0]
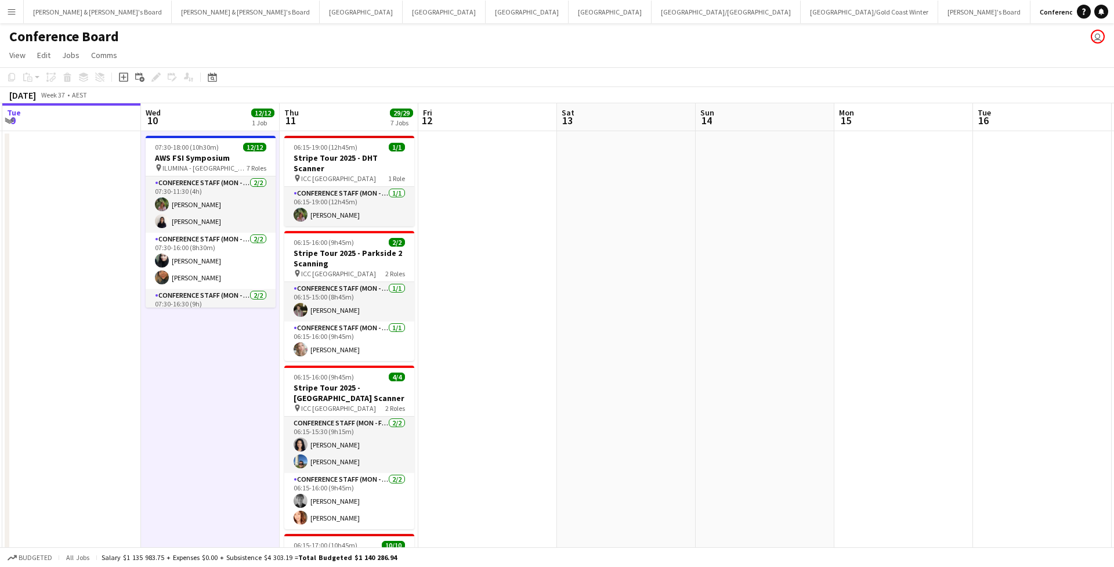
click at [345, 62] on app-page-menu "View Day view expanded Day view collapsed Month view Date picker Jump to today …" at bounding box center [557, 56] width 1114 height 22
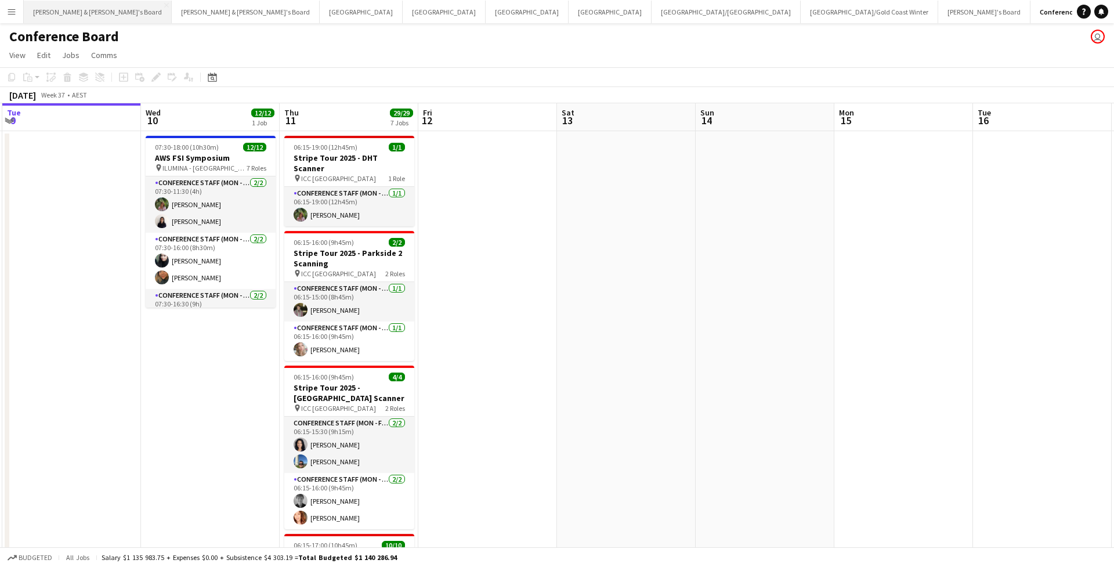
click at [52, 12] on button "James & Arrence's Board Close" at bounding box center [98, 12] width 148 height 23
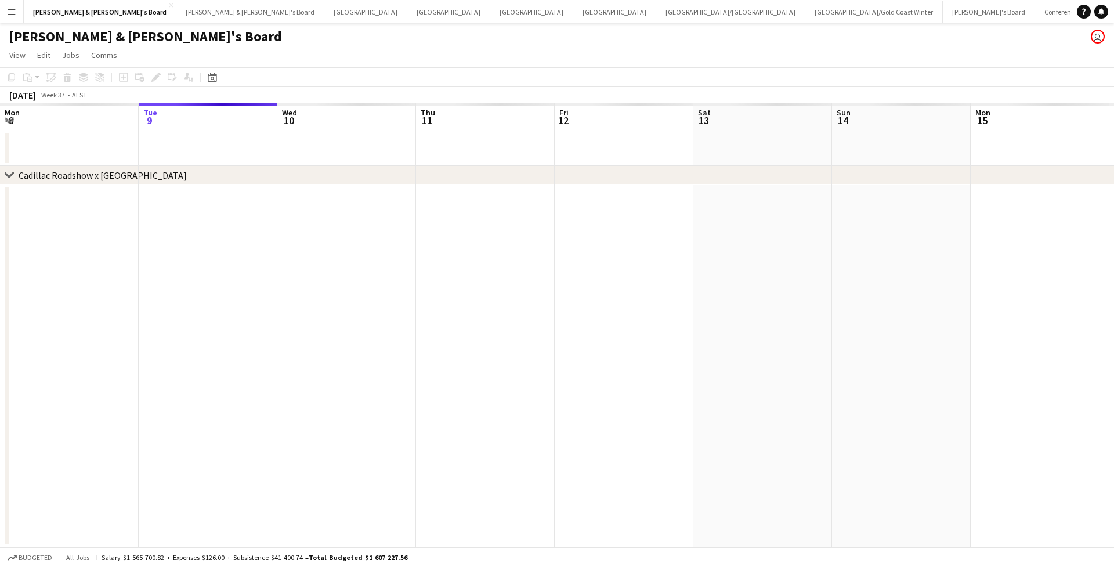
click at [11, 16] on button "Menu" at bounding box center [11, 11] width 23 height 23
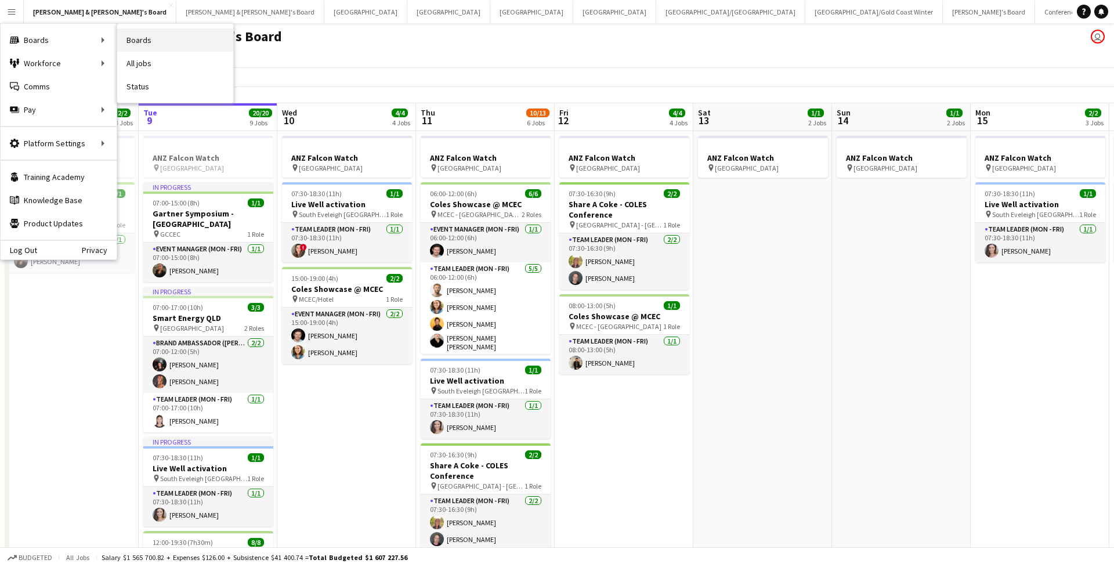
click at [144, 40] on link "Boards" at bounding box center [175, 39] width 116 height 23
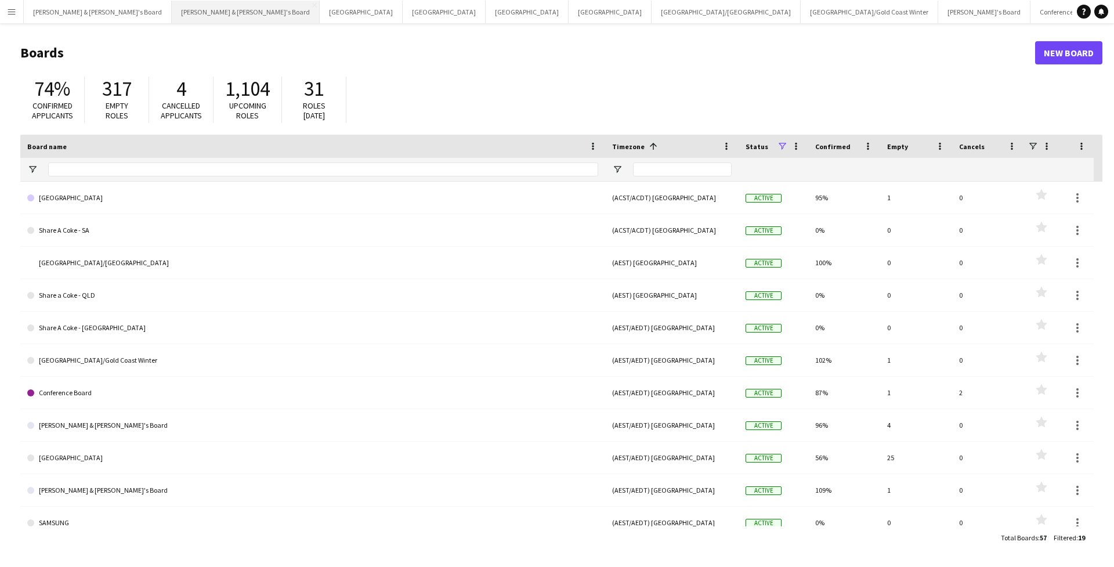
click at [178, 13] on button "Neil & Jenny's Board Close" at bounding box center [246, 12] width 148 height 23
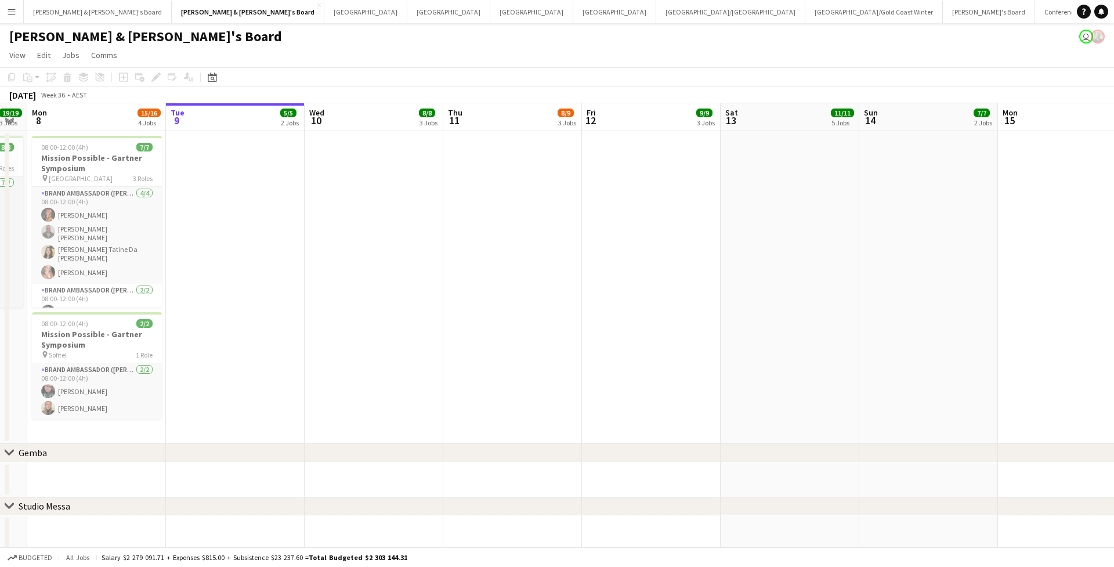
scroll to position [0, 248]
click at [69, 12] on button "James & Arrence's Board Close" at bounding box center [98, 12] width 148 height 23
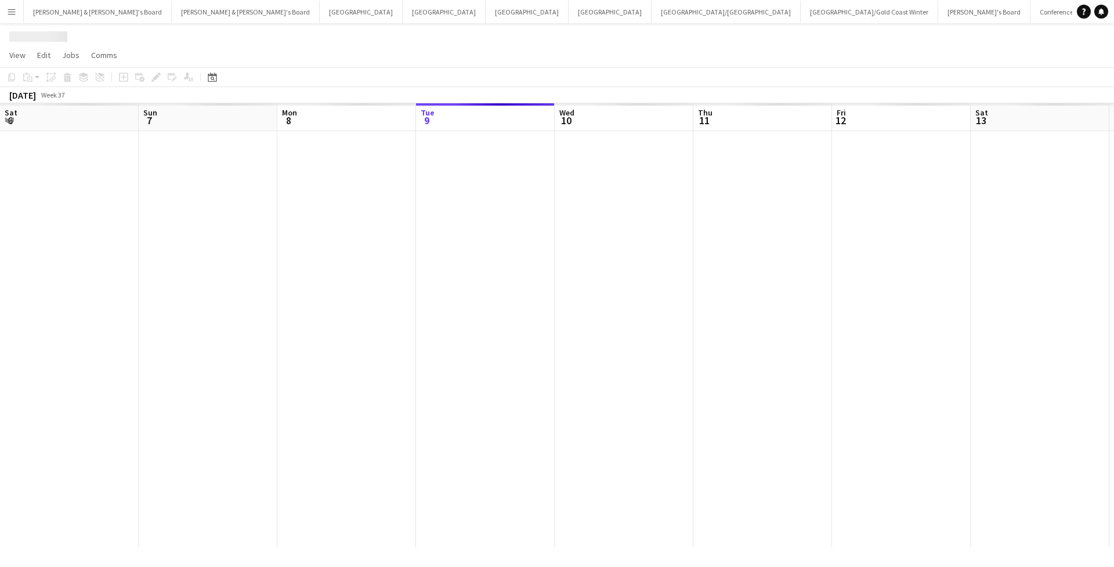
scroll to position [0, 277]
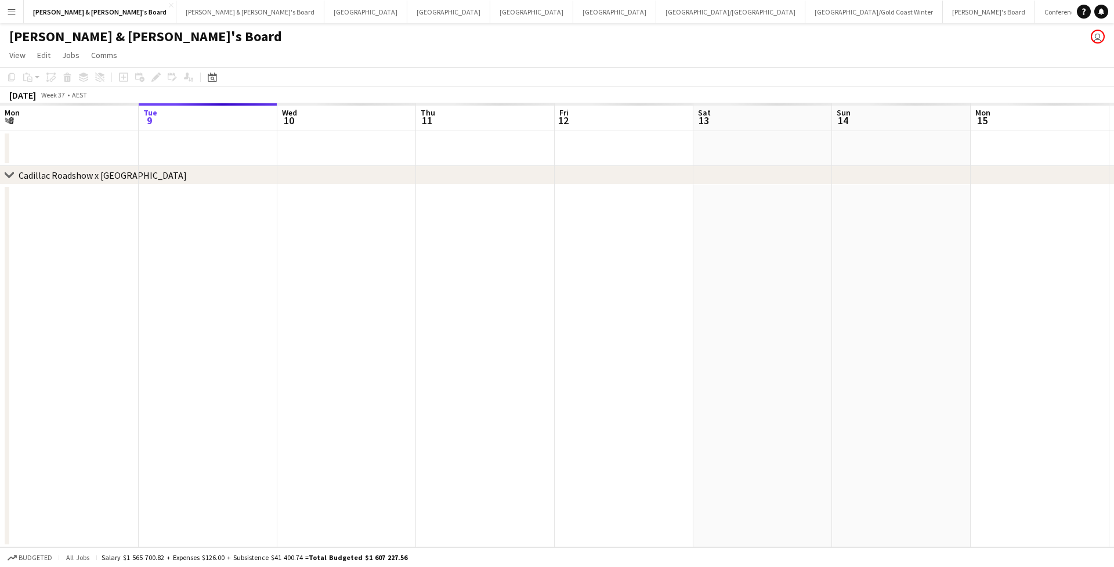
click at [11, 16] on app-icon "Menu" at bounding box center [11, 11] width 9 height 9
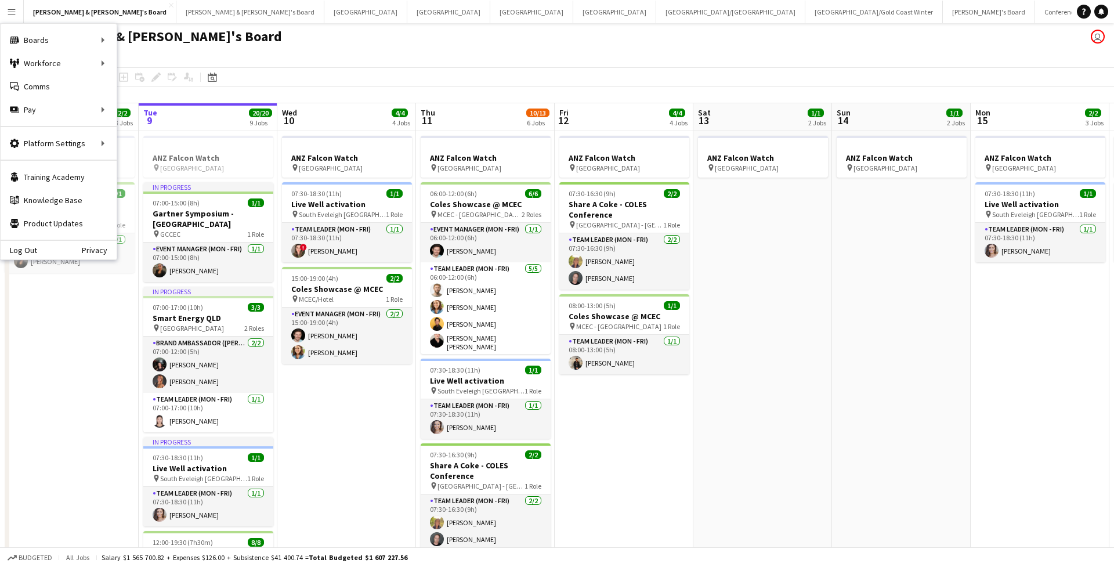
click at [331, 66] on app-page-menu "View Day view expanded Day view collapsed Month view Date picker Jump to today …" at bounding box center [557, 56] width 1114 height 22
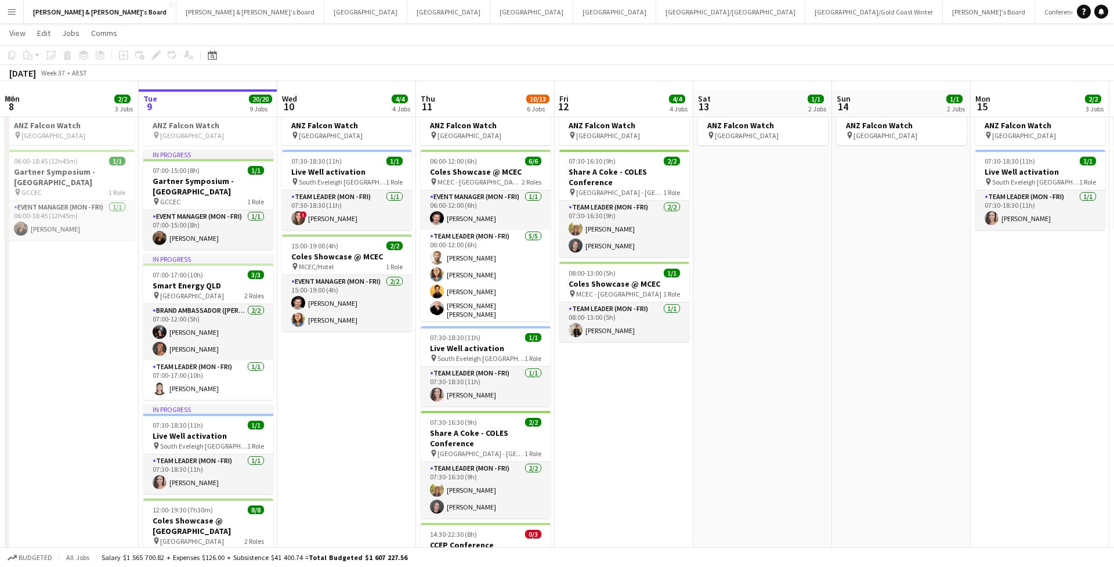
scroll to position [13, 0]
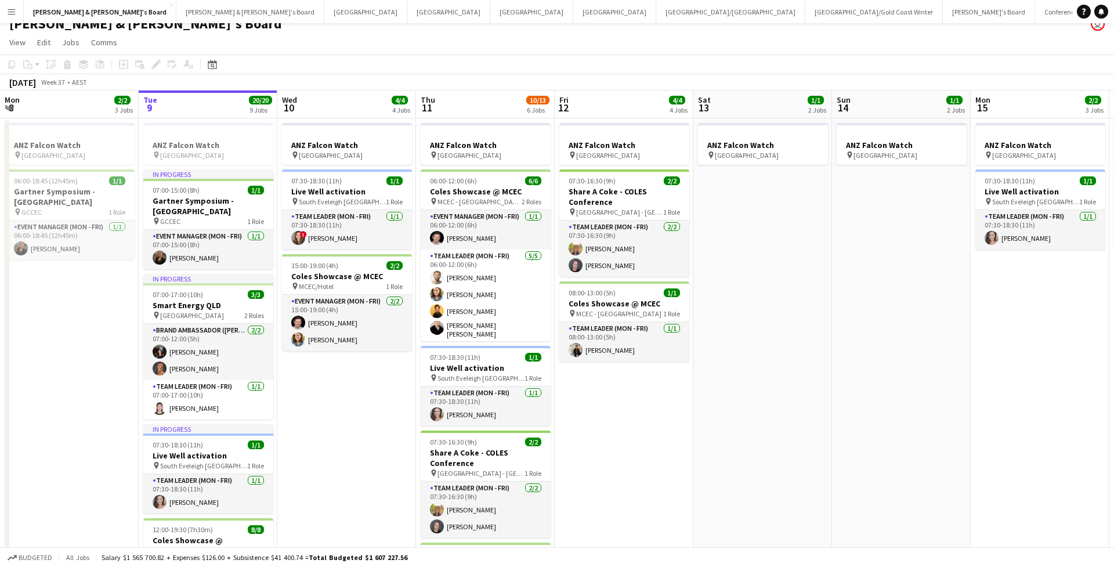
click at [16, 17] on button "Menu" at bounding box center [11, 11] width 23 height 23
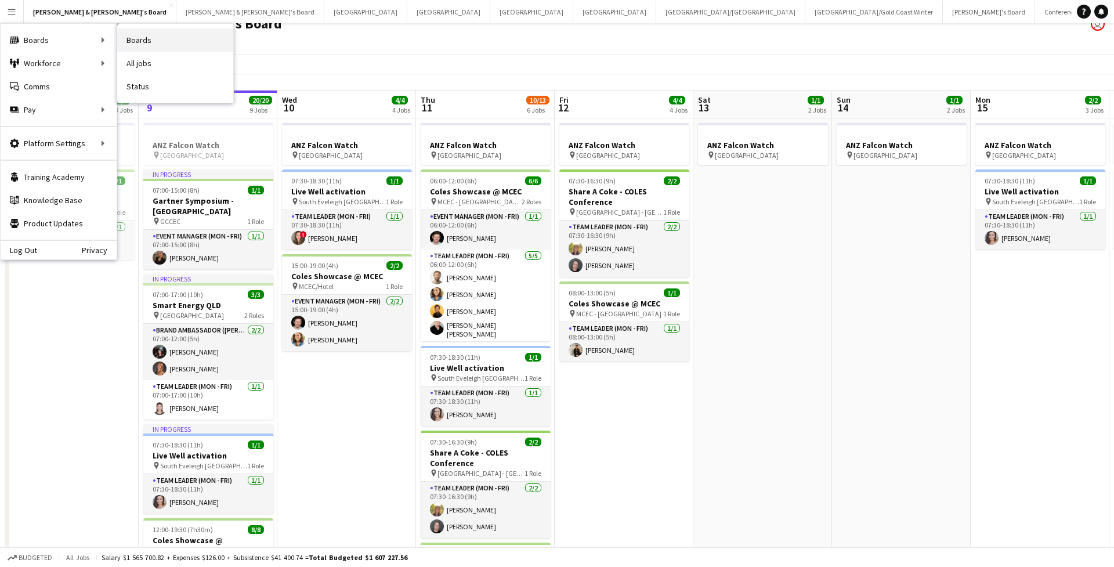
click at [128, 45] on link "Boards" at bounding box center [175, 39] width 116 height 23
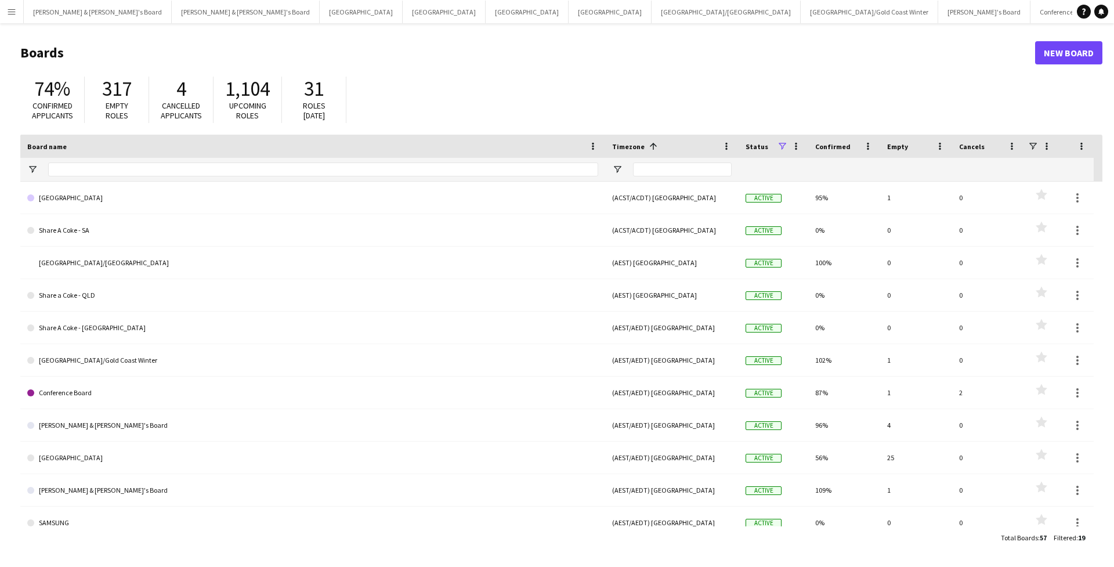
click at [7, 14] on app-icon "Menu" at bounding box center [11, 11] width 9 height 9
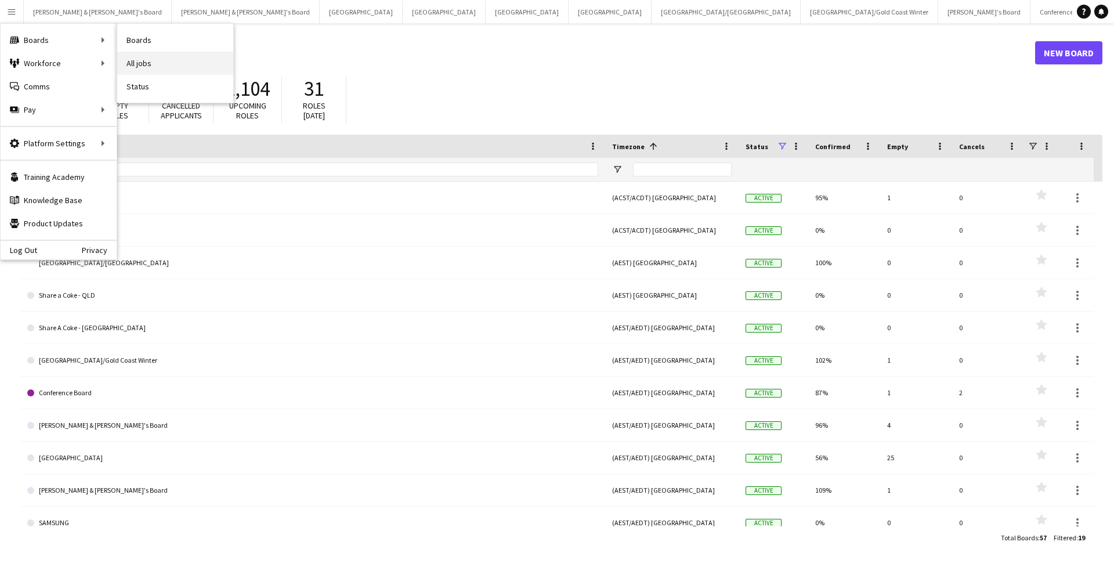
click at [170, 68] on link "All jobs" at bounding box center [175, 63] width 116 height 23
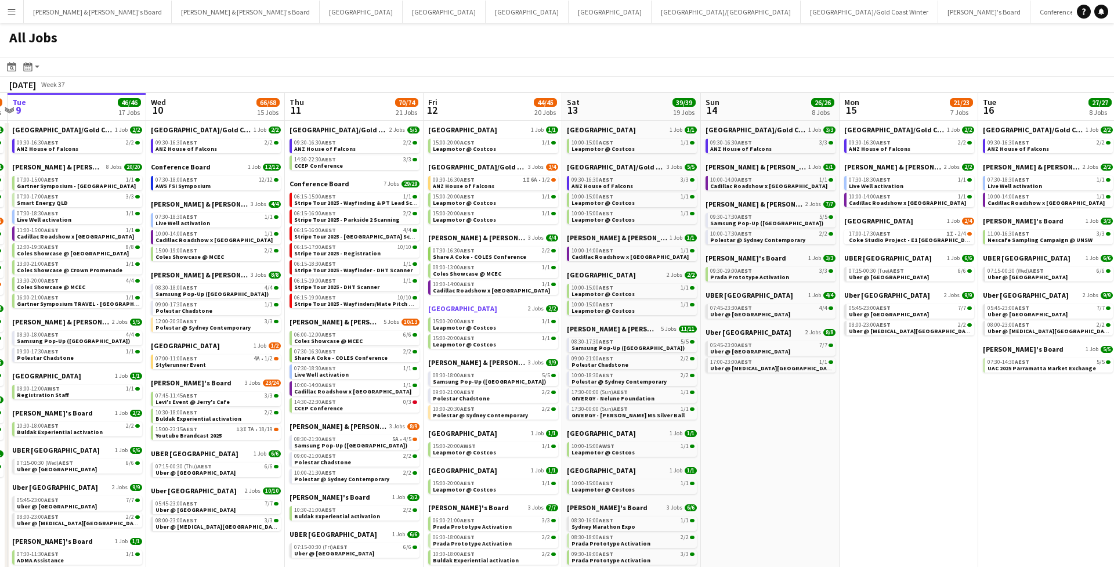
scroll to position [0, 410]
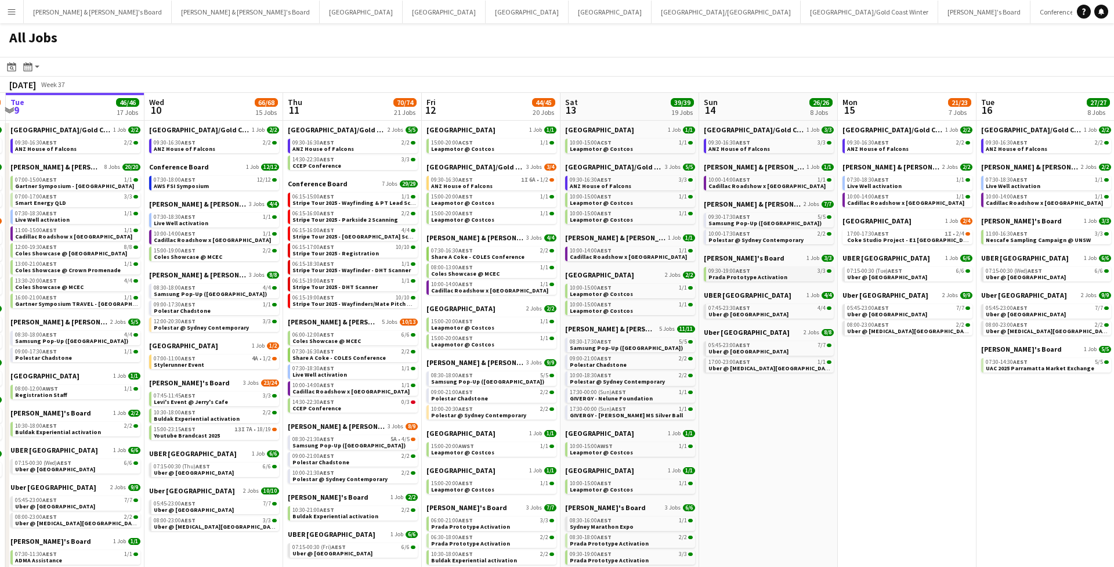
click at [791, 280] on app-brief-job-card "09:30-19:00 AEST 3/3 Prada Prototype Activation" at bounding box center [769, 274] width 130 height 15
click at [782, 275] on link "09:30-19:00 AEST 3/3 Prada Prototype Activation" at bounding box center [769, 273] width 123 height 13
click at [172, 9] on button "[PERSON_NAME] & [PERSON_NAME]'s Board Close" at bounding box center [246, 12] width 148 height 23
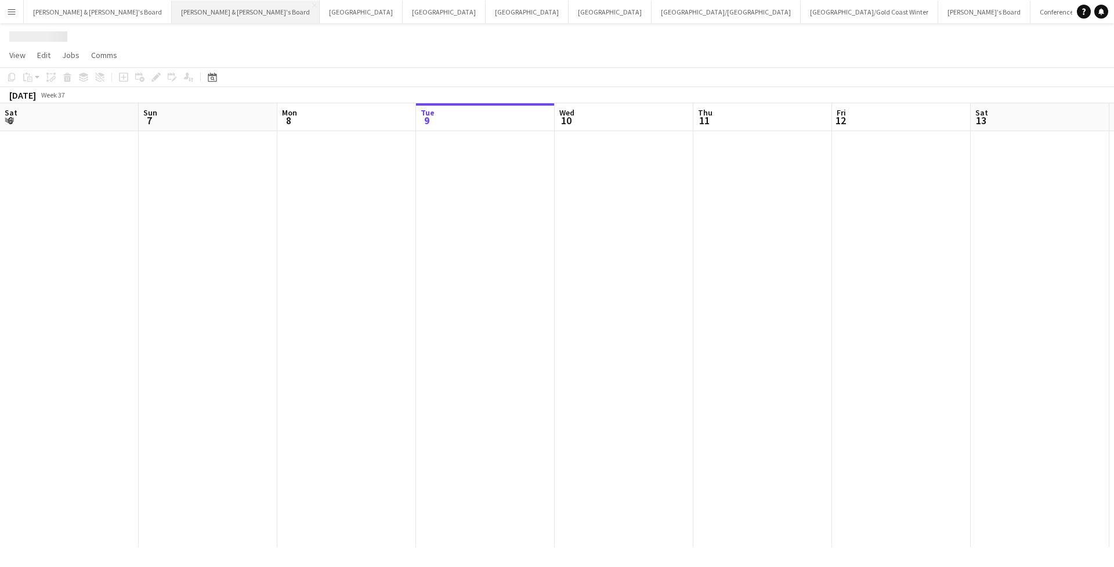
scroll to position [0, 277]
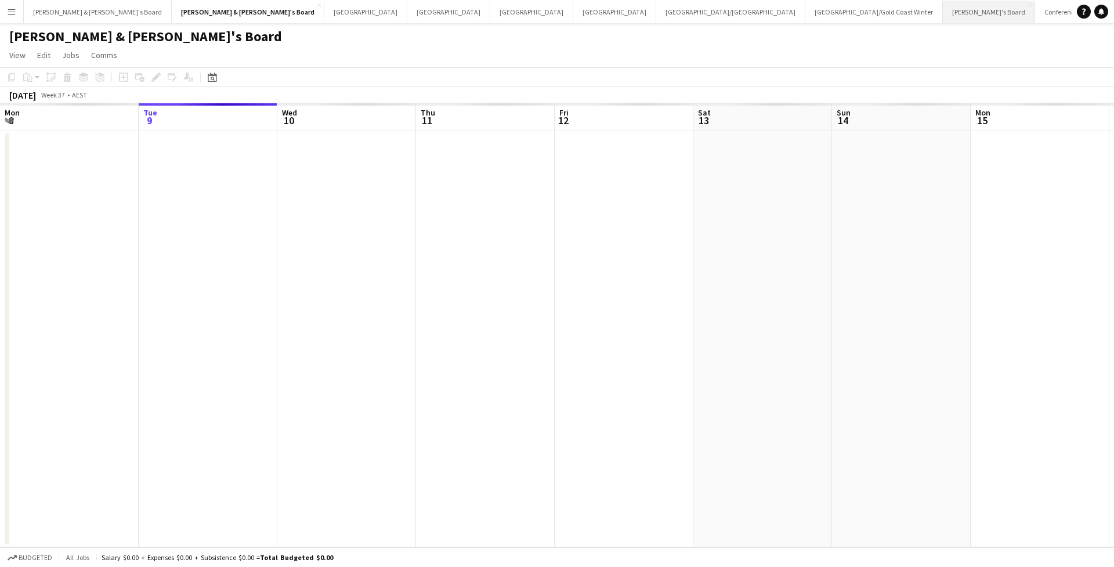
click at [943, 16] on button "Tennille's Board Close" at bounding box center [989, 12] width 92 height 23
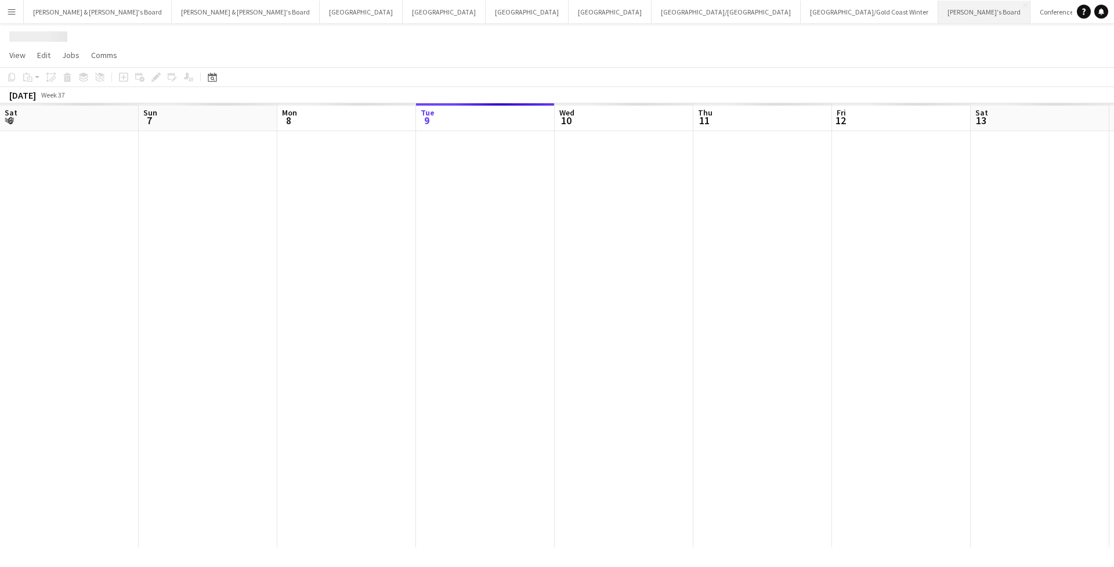
scroll to position [0, 277]
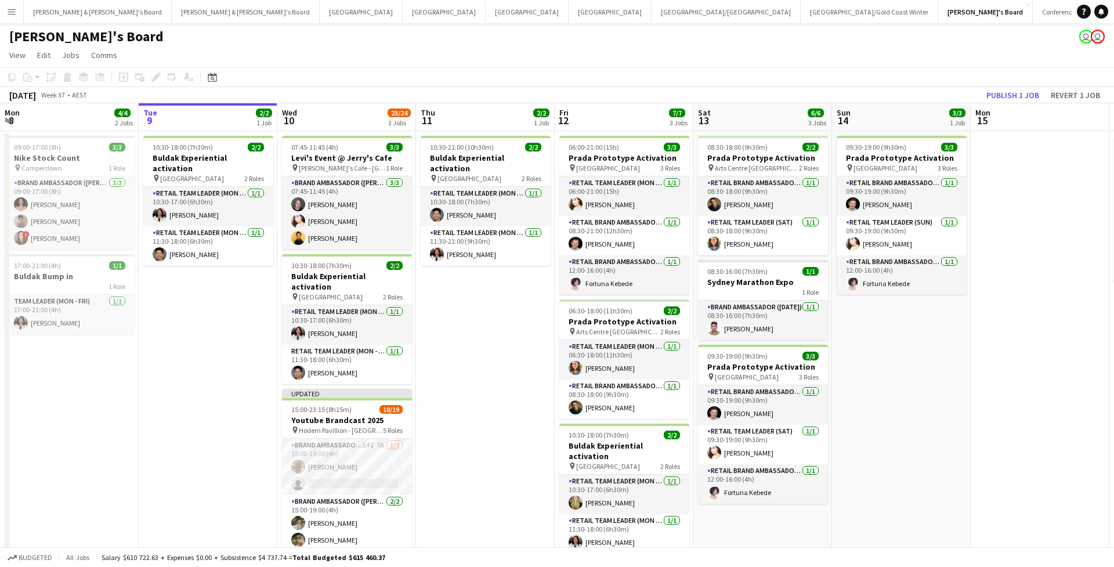
click at [3, 20] on button "Menu" at bounding box center [11, 11] width 23 height 23
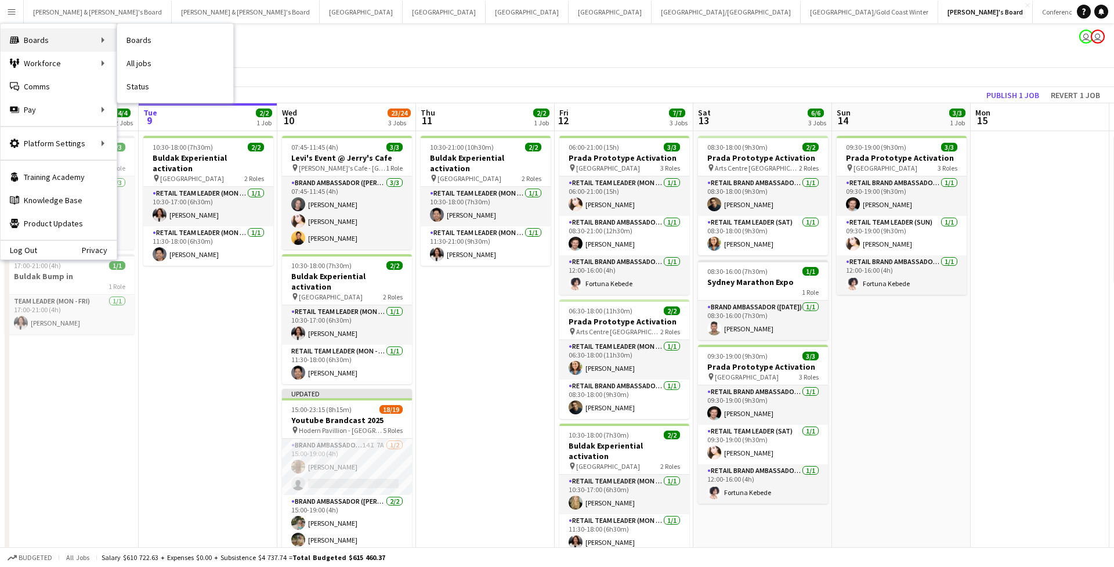
click at [50, 44] on div "Boards Boards" at bounding box center [59, 39] width 116 height 23
click at [140, 39] on link "Boards" at bounding box center [175, 39] width 116 height 23
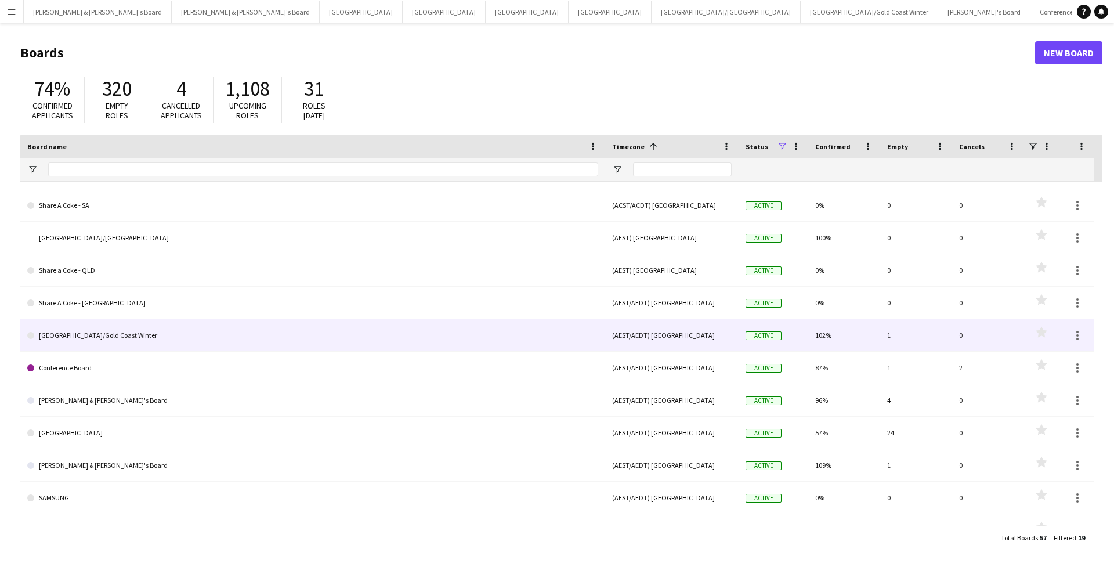
scroll to position [61, 0]
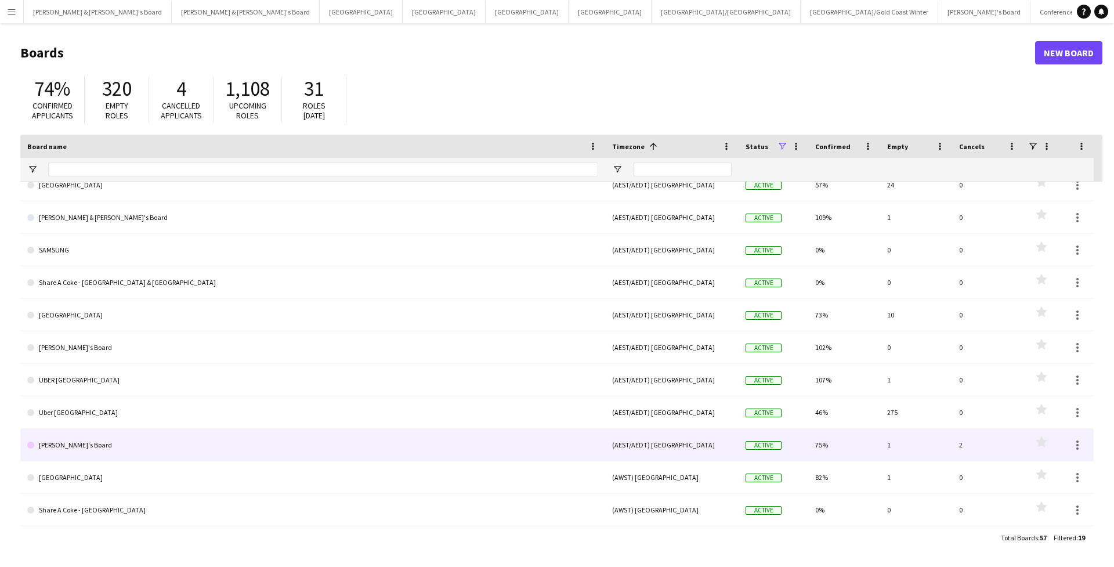
click at [60, 441] on link "[PERSON_NAME]'s Board" at bounding box center [312, 445] width 571 height 32
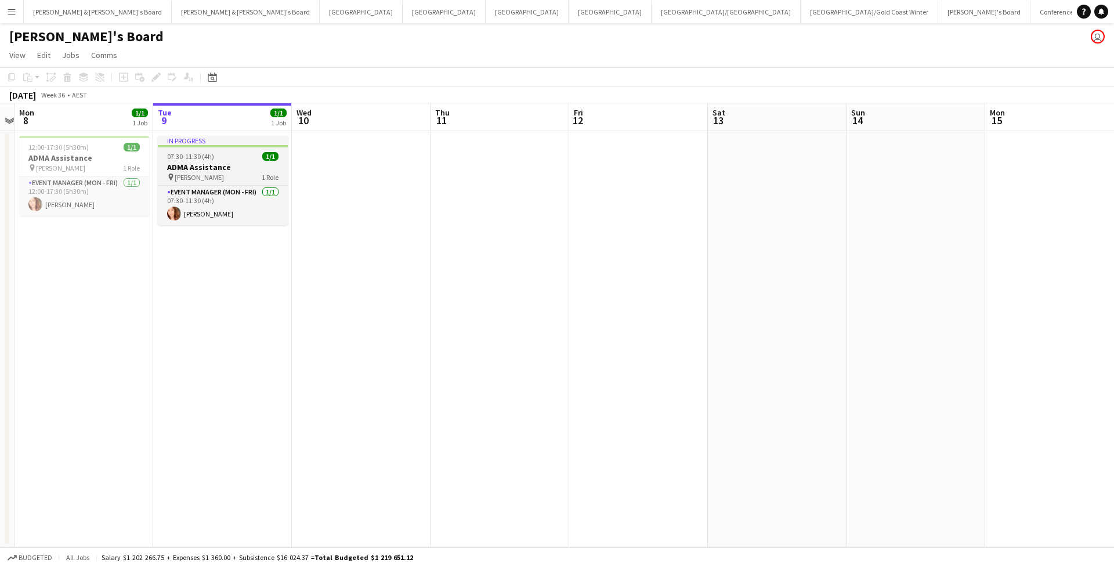
click at [235, 171] on h3 "ADMA Assistance" at bounding box center [223, 167] width 130 height 10
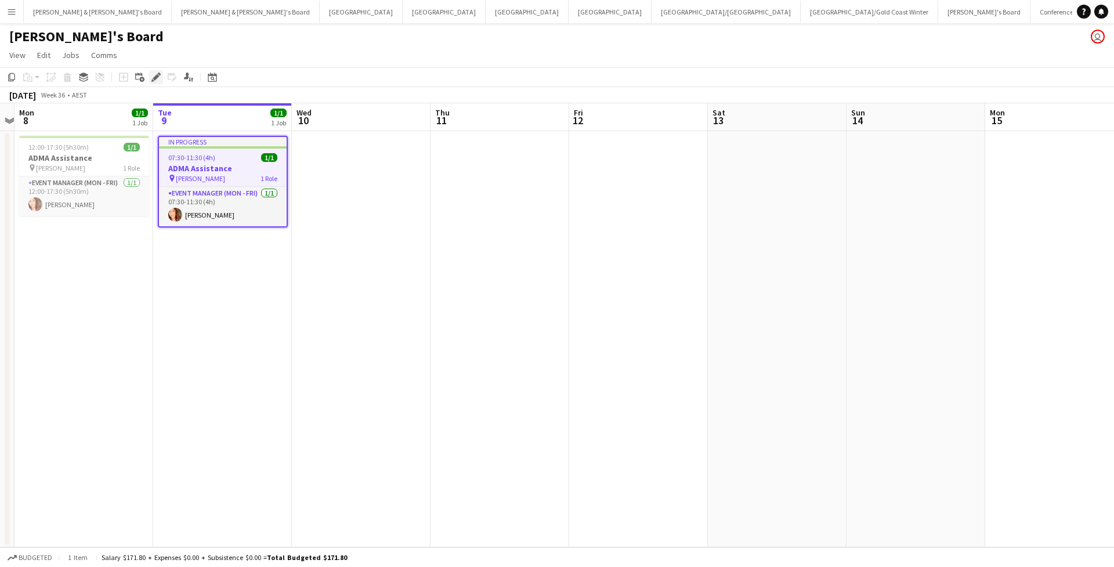
click at [151, 74] on icon "Edit" at bounding box center [155, 77] width 9 height 9
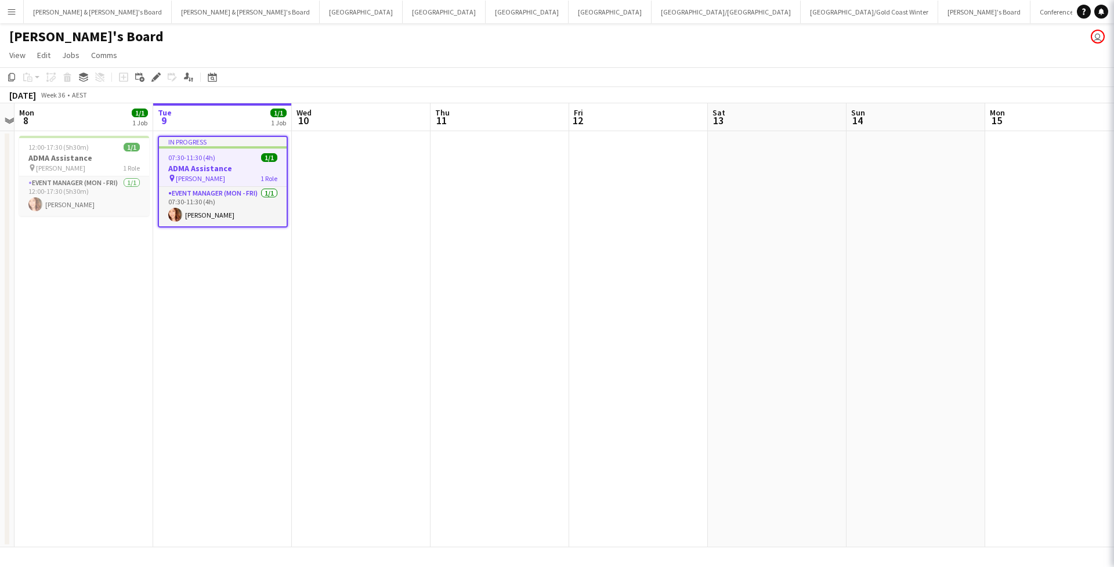
type input "**********"
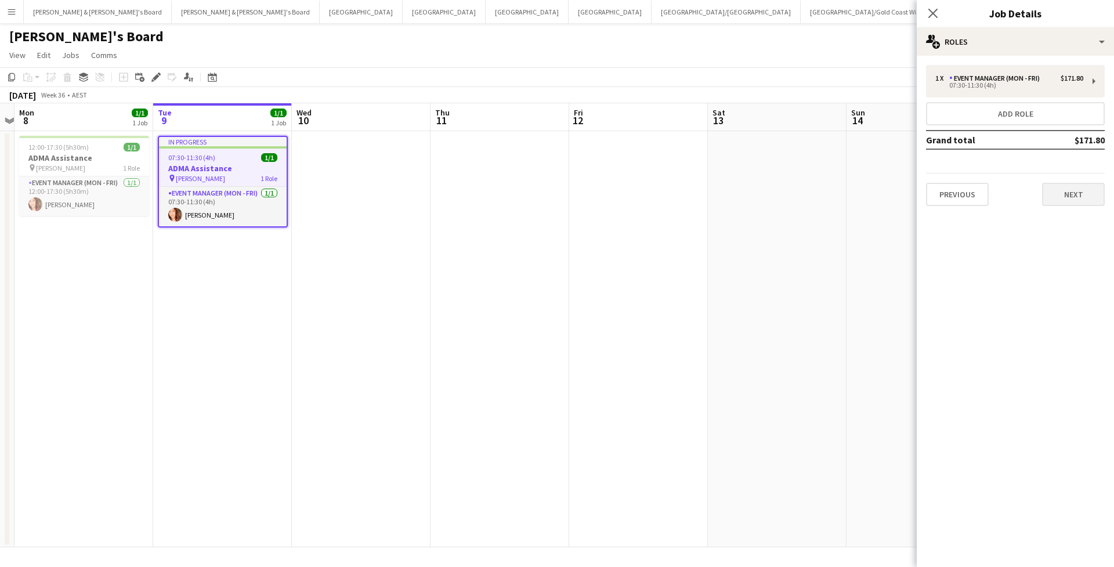
click at [1074, 190] on button "Next" at bounding box center [1073, 194] width 63 height 23
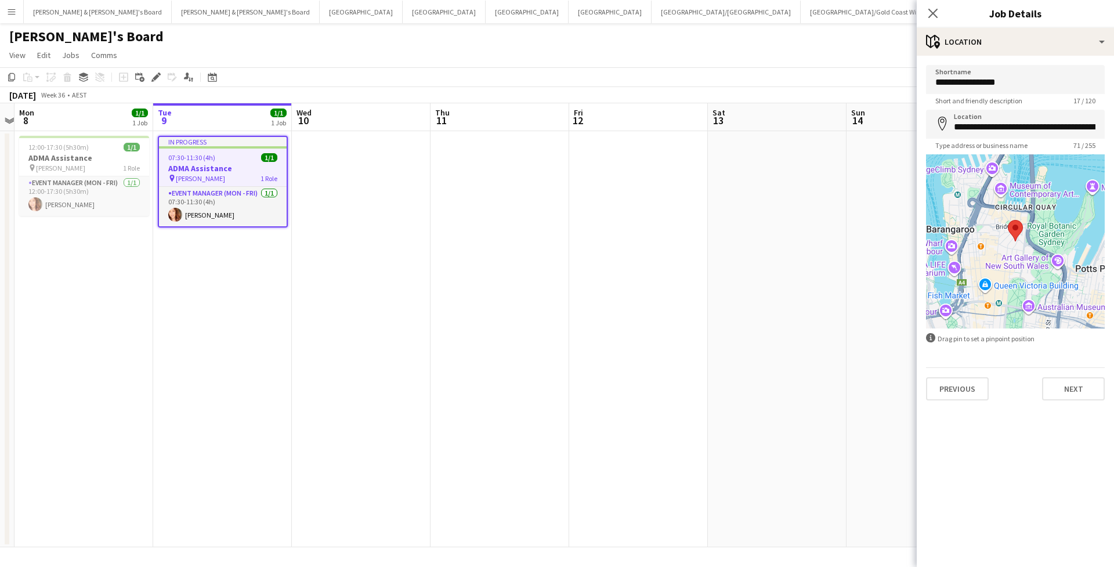
click at [1077, 391] on button "Next" at bounding box center [1073, 388] width 63 height 23
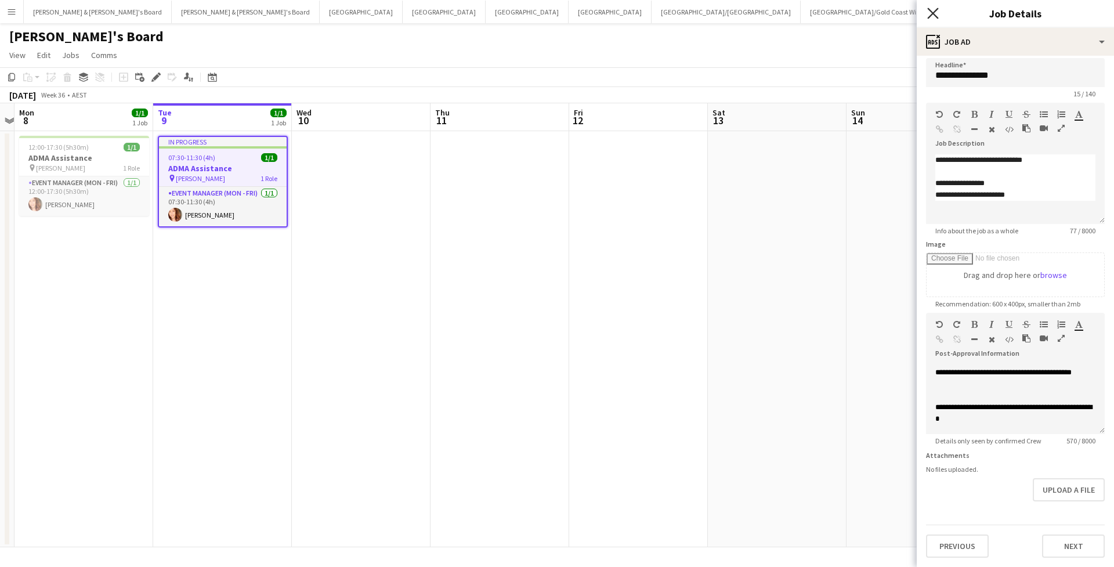
click at [937, 13] on icon "Close pop-in" at bounding box center [932, 13] width 11 height 11
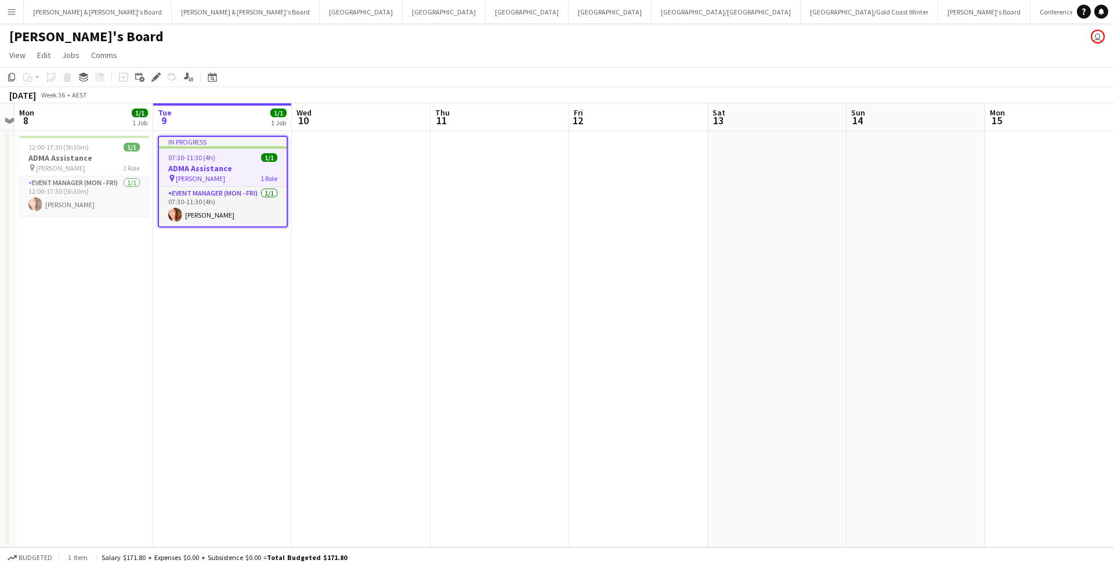
click at [327, 76] on app-toolbar "Copy Paste Paste Command V Paste with crew Command Shift V Paste linked Job [GE…" at bounding box center [557, 77] width 1114 height 20
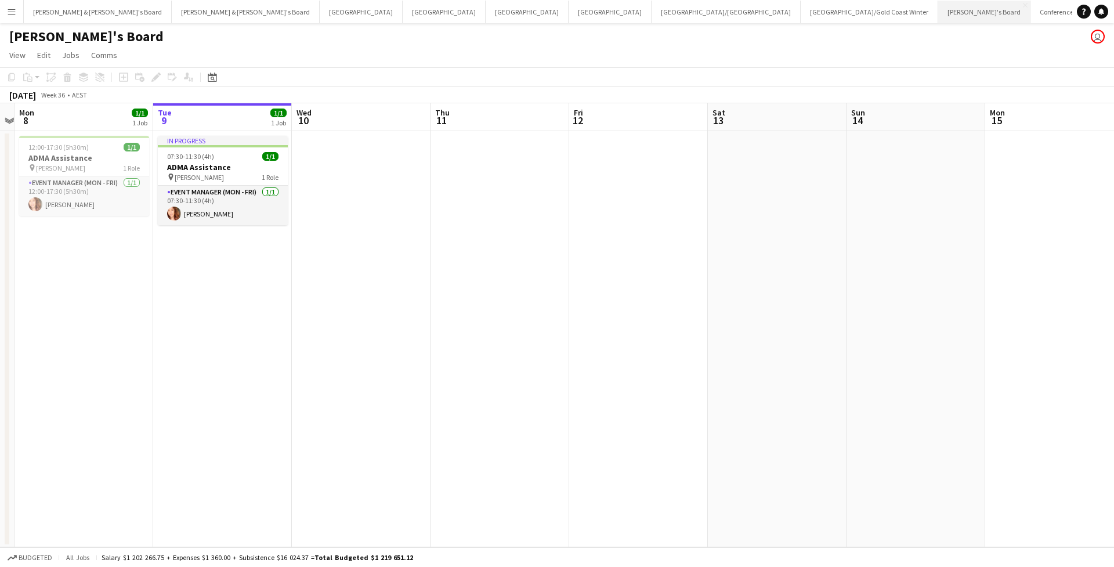
click at [938, 16] on button "Tennille's Board Close" at bounding box center [984, 12] width 92 height 23
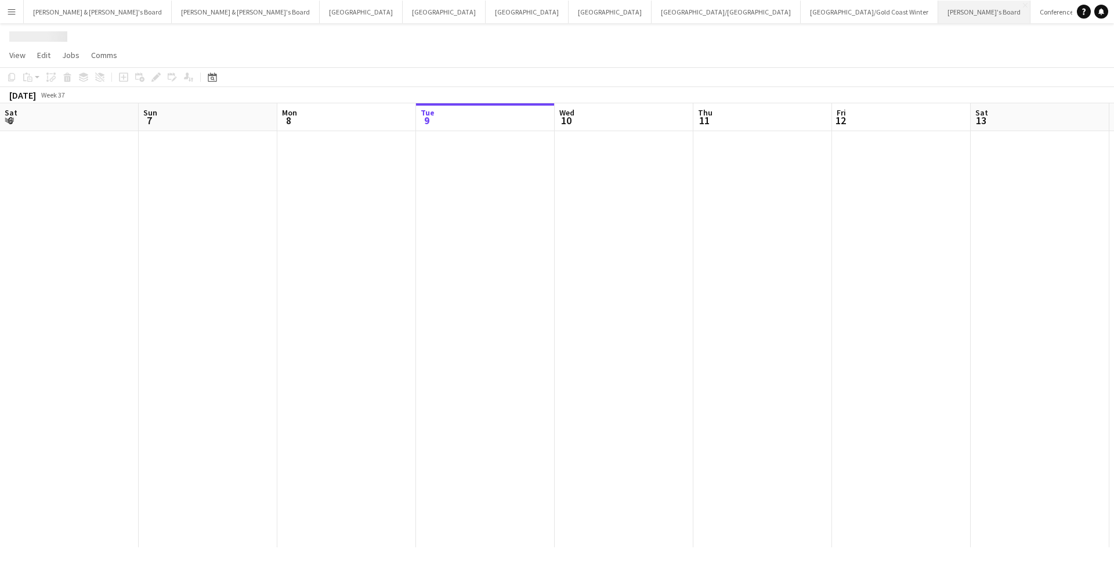
click at [938, 16] on button "Tennille's Board Close" at bounding box center [984, 12] width 92 height 23
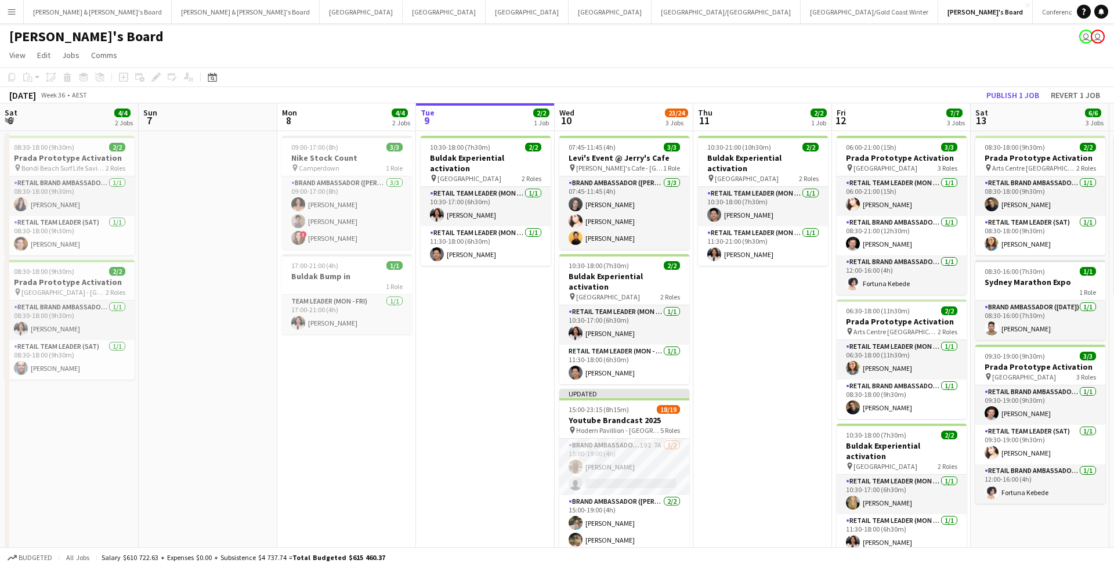
click at [596, 74] on app-toolbar "Copy Paste Paste Command V Paste with crew Command Shift V Paste linked Job [GE…" at bounding box center [557, 77] width 1114 height 20
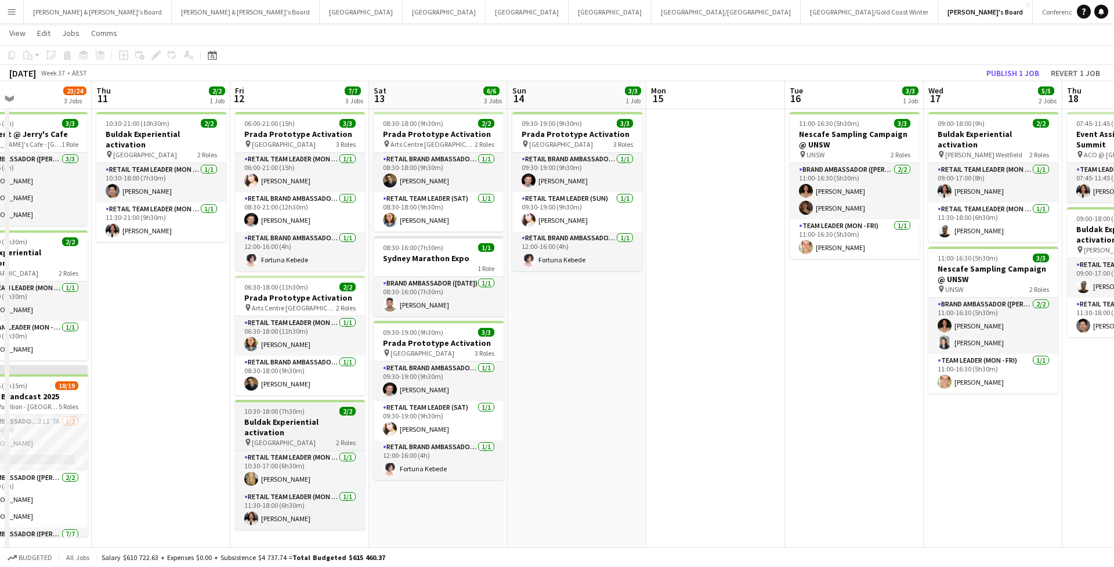
scroll to position [0, 325]
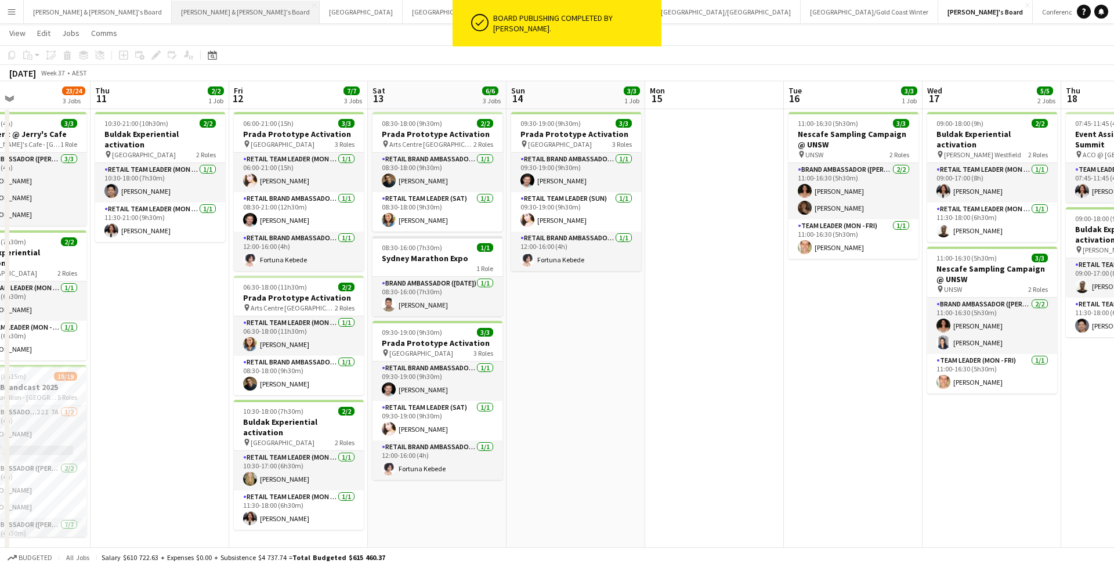
click at [172, 16] on button "[PERSON_NAME] & [PERSON_NAME]'s Board Close" at bounding box center [246, 12] width 148 height 23
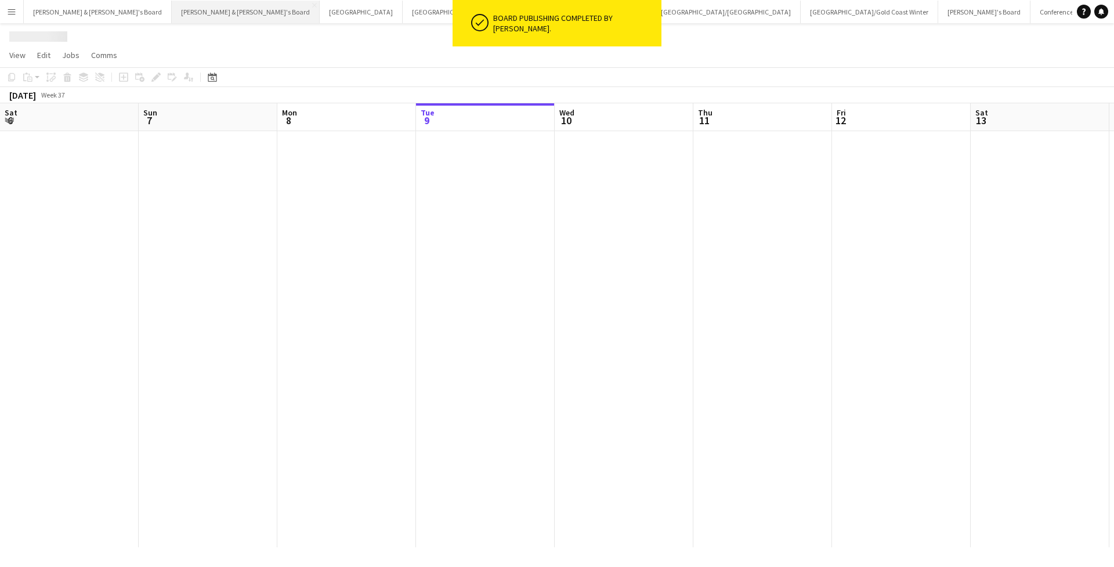
click at [172, 16] on button "[PERSON_NAME] & [PERSON_NAME]'s Board Close" at bounding box center [246, 12] width 148 height 23
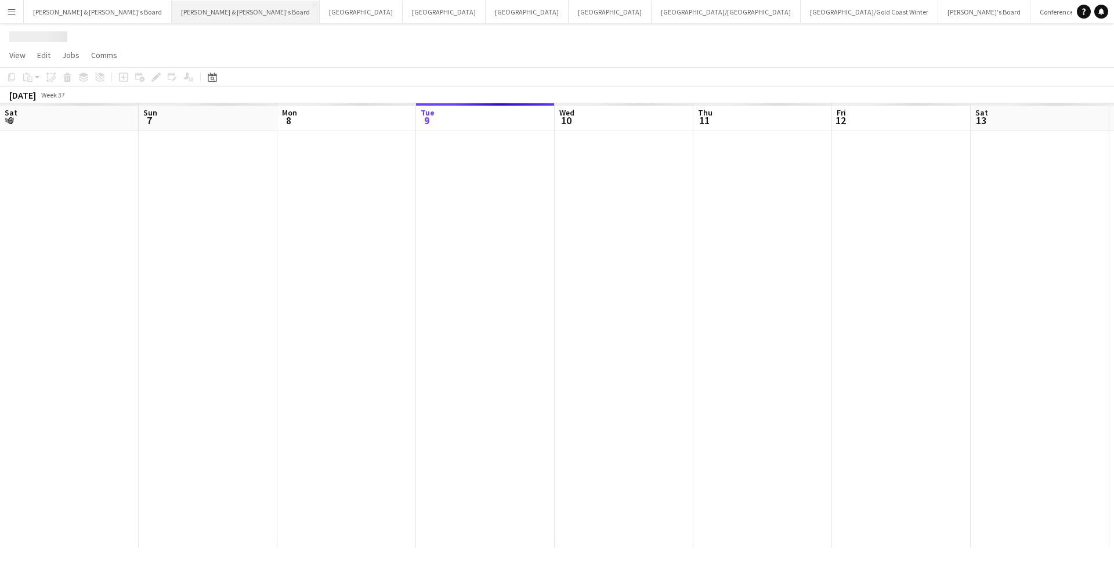
scroll to position [0, 277]
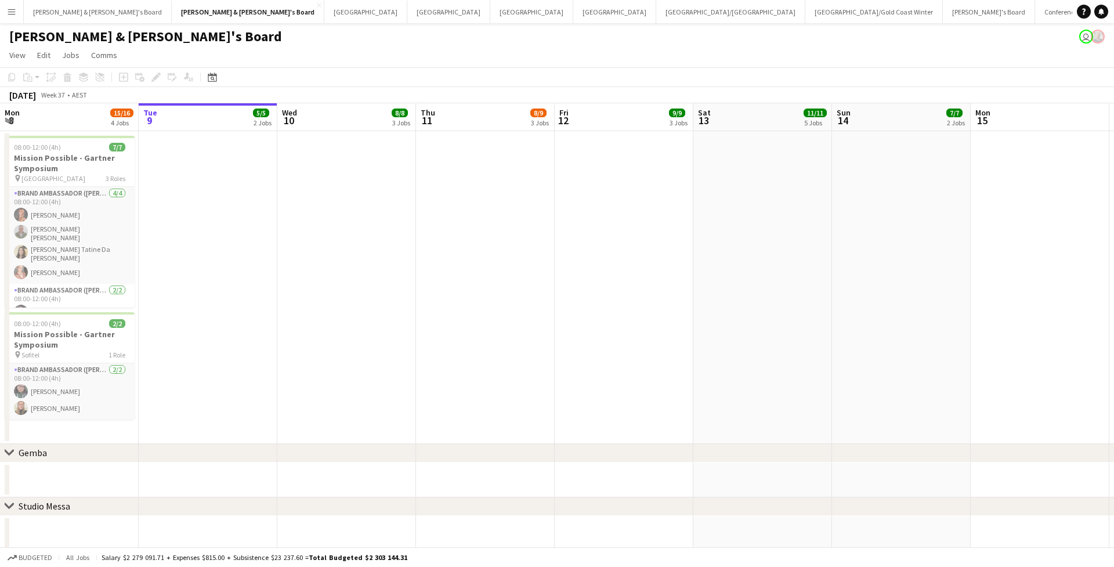
click at [19, 7] on button "Menu" at bounding box center [11, 11] width 23 height 23
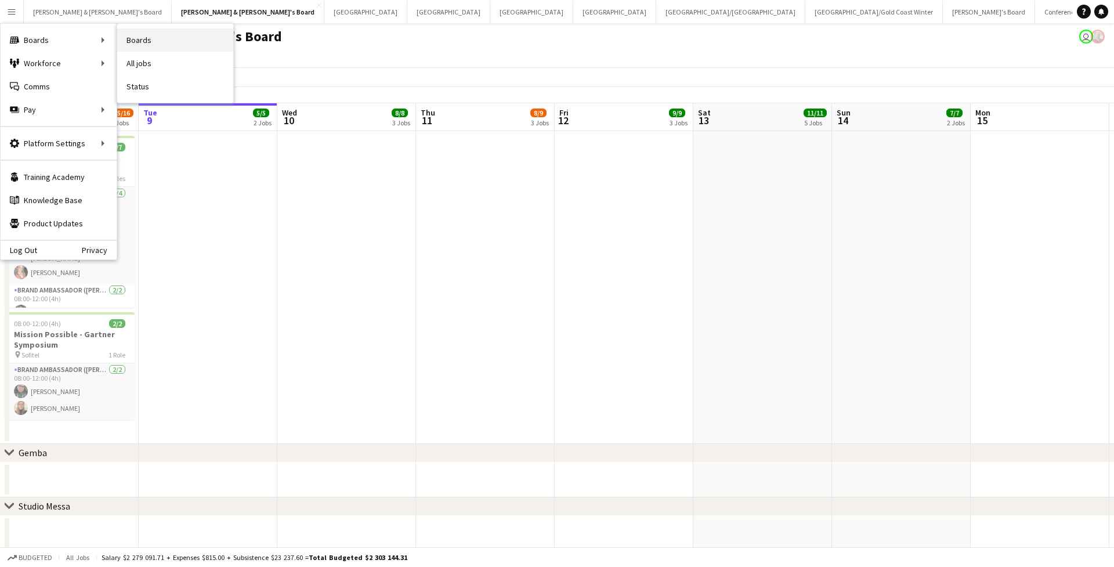
click at [146, 42] on link "Boards" at bounding box center [175, 39] width 116 height 23
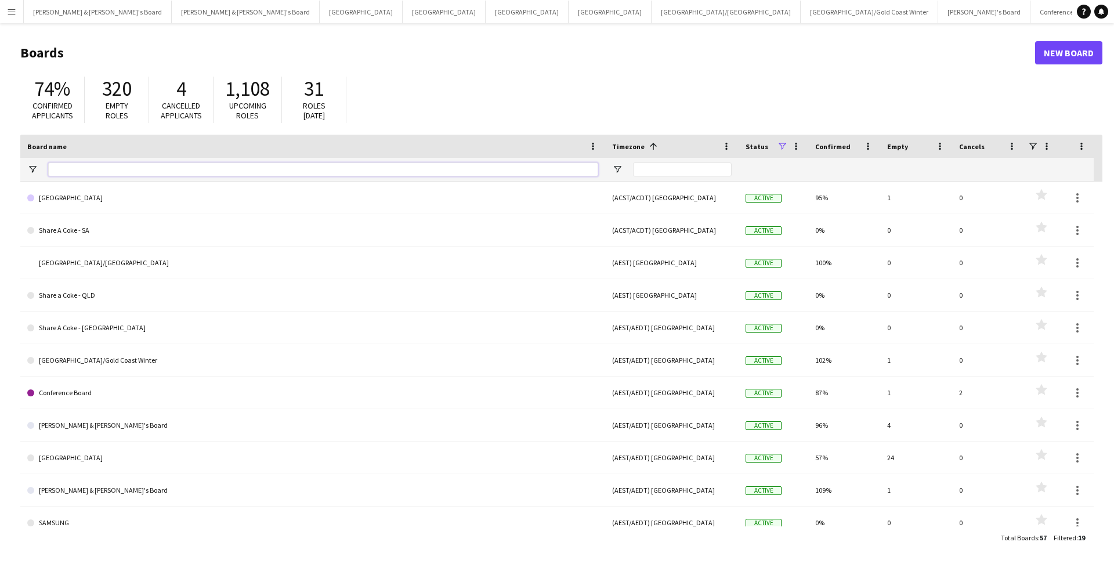
click at [61, 170] on input "Board name Filter Input" at bounding box center [323, 169] width 550 height 14
click at [31, 5] on button "James & Arrence's Board Close" at bounding box center [98, 12] width 148 height 23
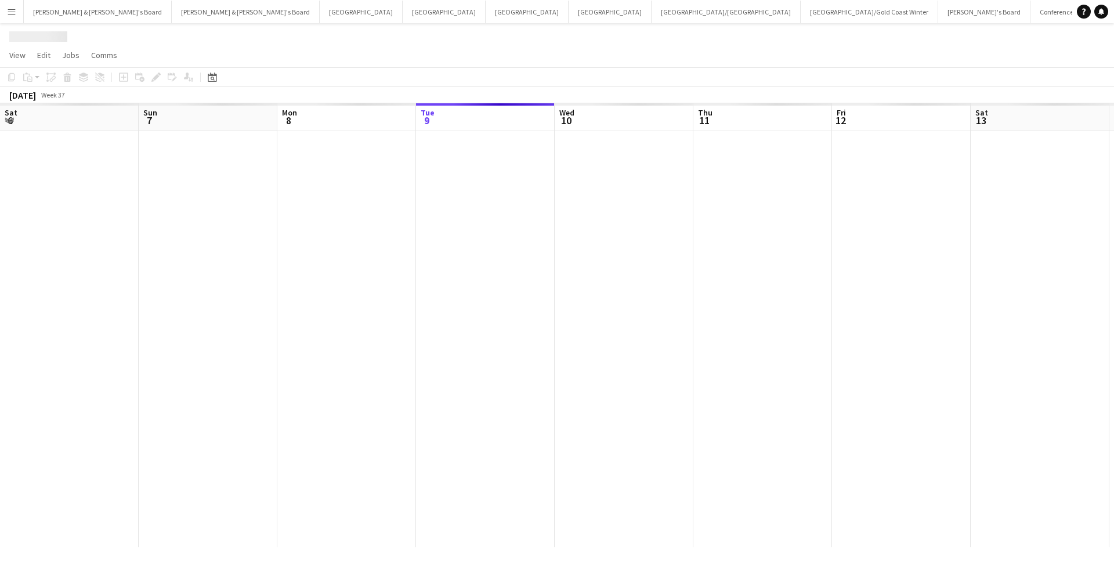
scroll to position [0, 277]
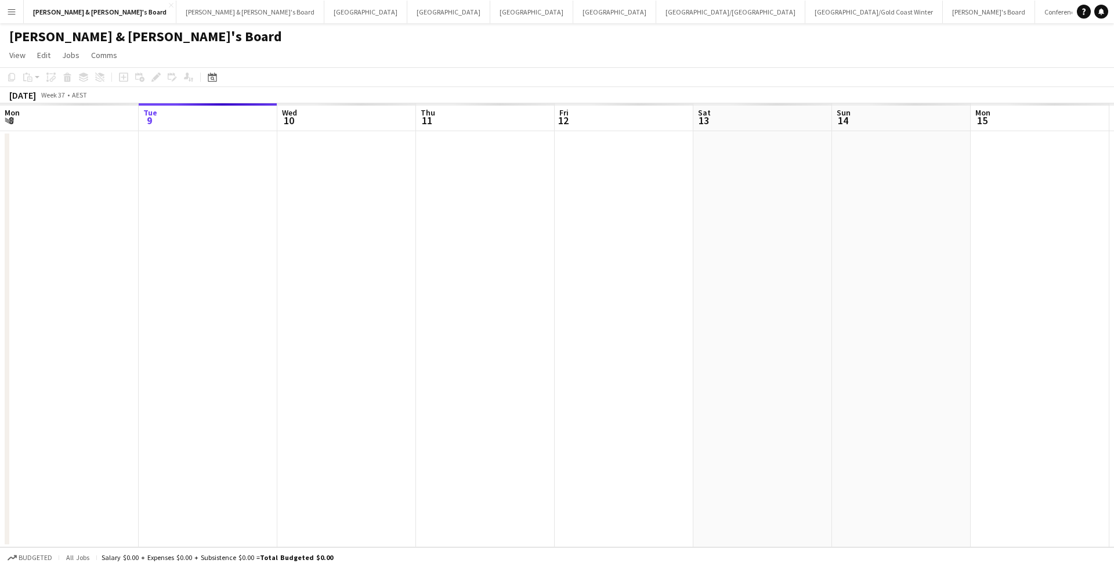
click at [16, 7] on button "Menu" at bounding box center [11, 11] width 23 height 23
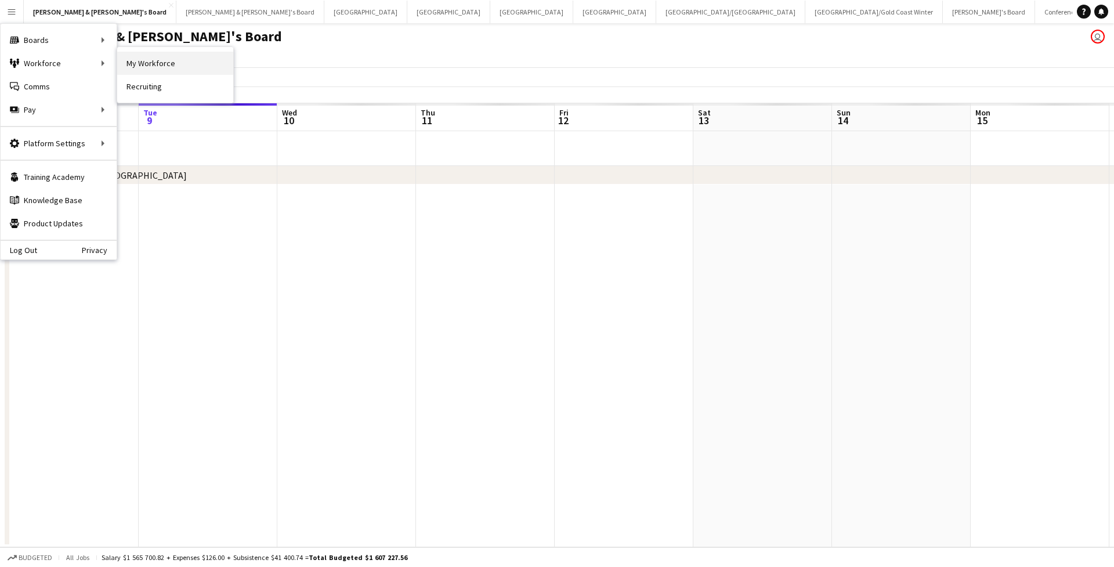
click at [145, 62] on link "My Workforce" at bounding box center [175, 63] width 116 height 23
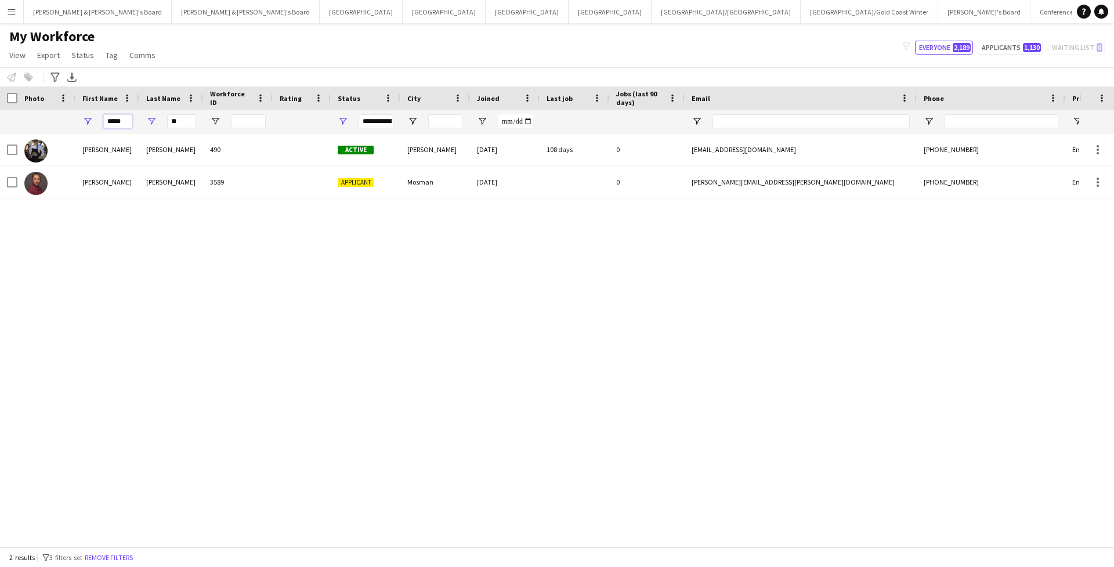
click at [118, 126] on input "*****" at bounding box center [117, 121] width 29 height 14
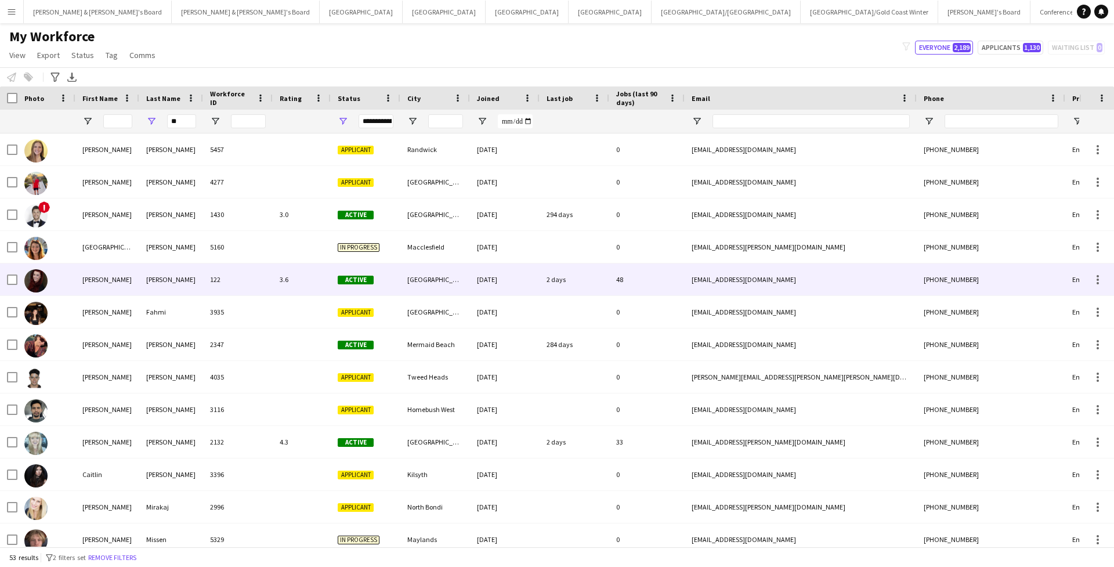
click at [112, 288] on div "Alicia" at bounding box center [107, 279] width 64 height 32
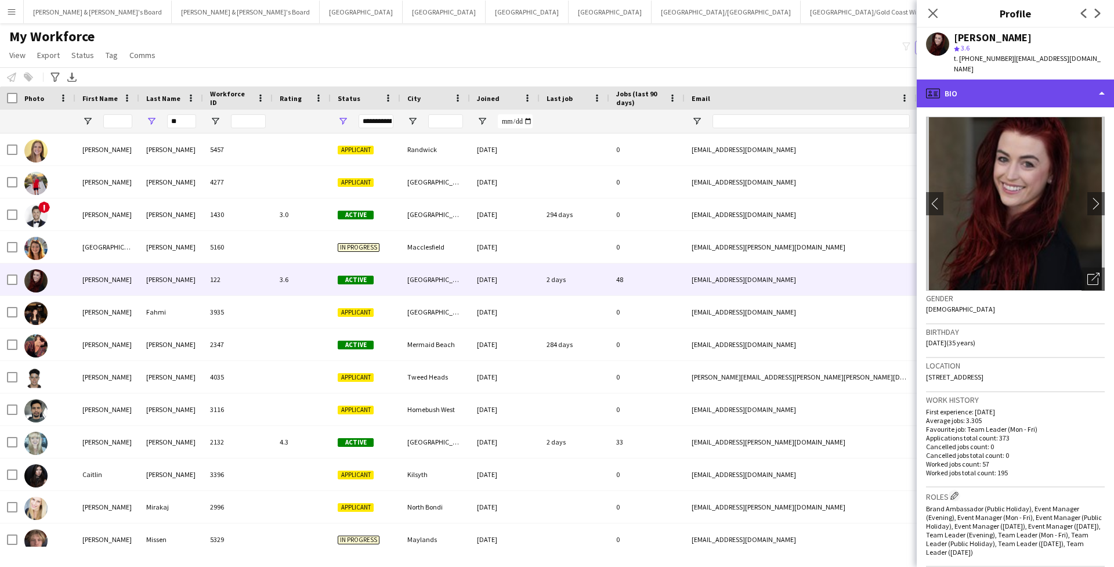
click at [989, 86] on div "profile Bio" at bounding box center [1015, 93] width 197 height 28
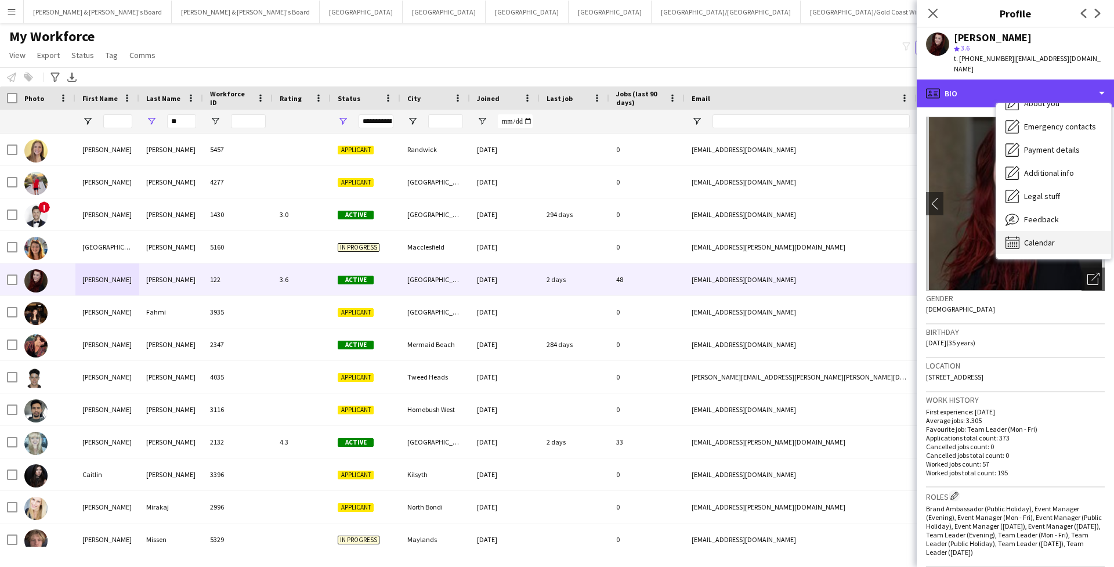
scroll to position [86, 0]
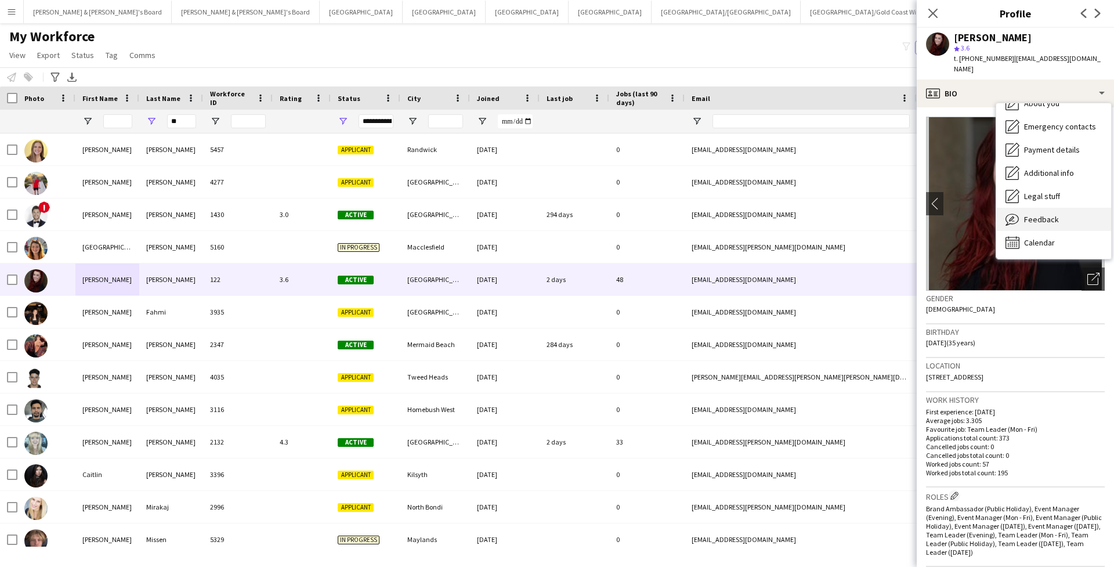
click at [1041, 214] on span "Feedback" at bounding box center [1041, 219] width 35 height 10
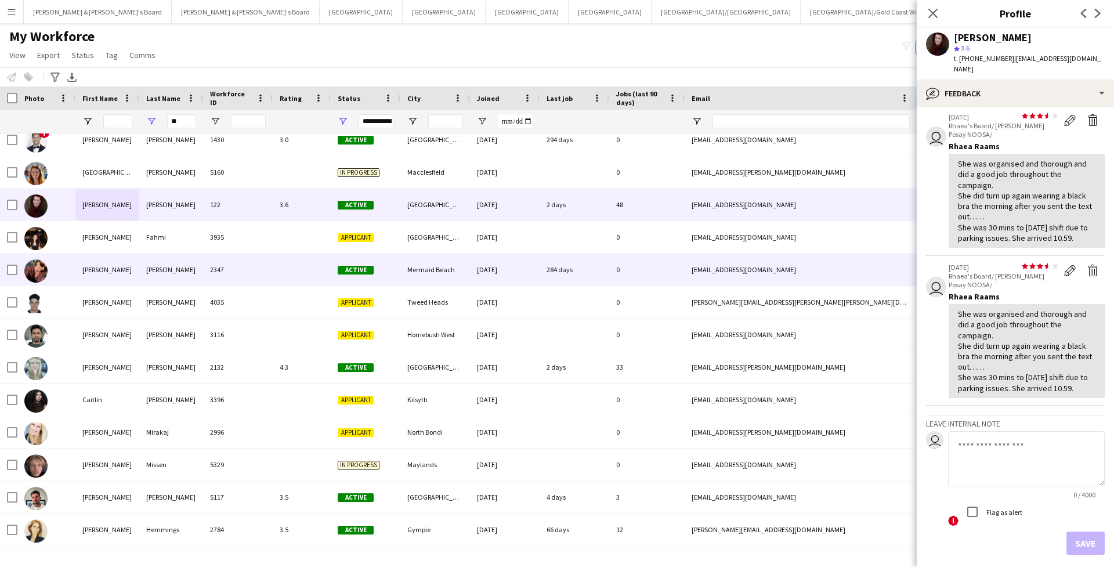
scroll to position [88, 0]
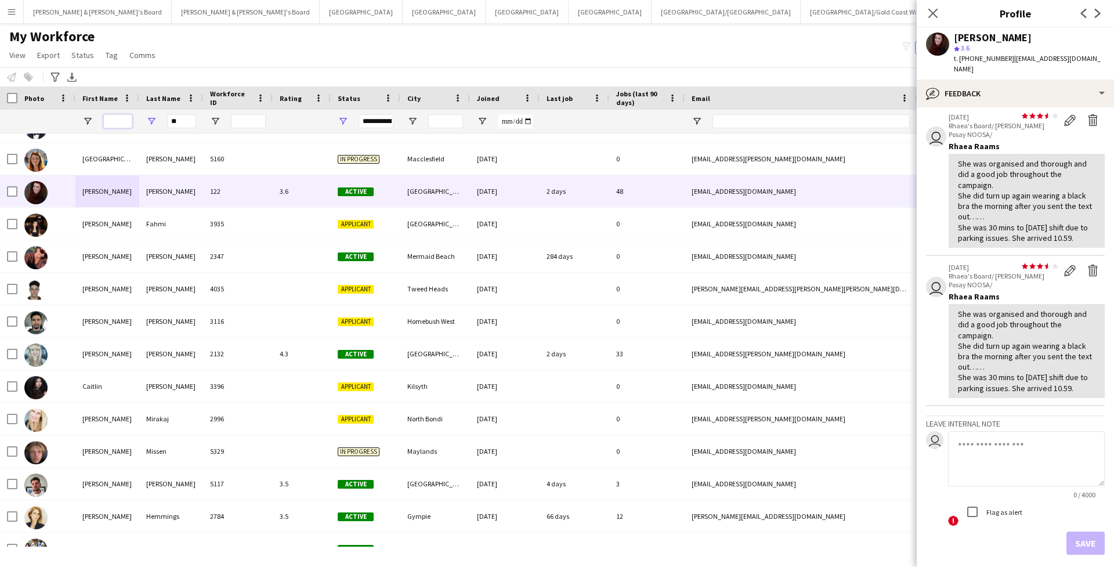
click at [125, 115] on input "First Name Filter Input" at bounding box center [117, 121] width 29 height 14
click at [179, 120] on input "**" at bounding box center [181, 121] width 29 height 14
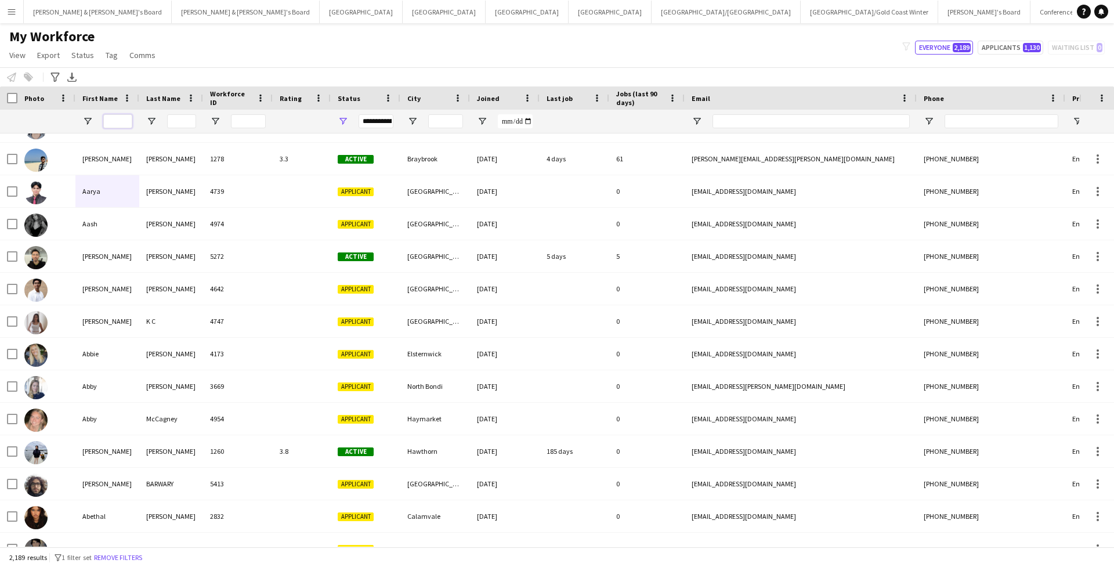
click at [106, 123] on input "First Name Filter Input" at bounding box center [117, 121] width 29 height 14
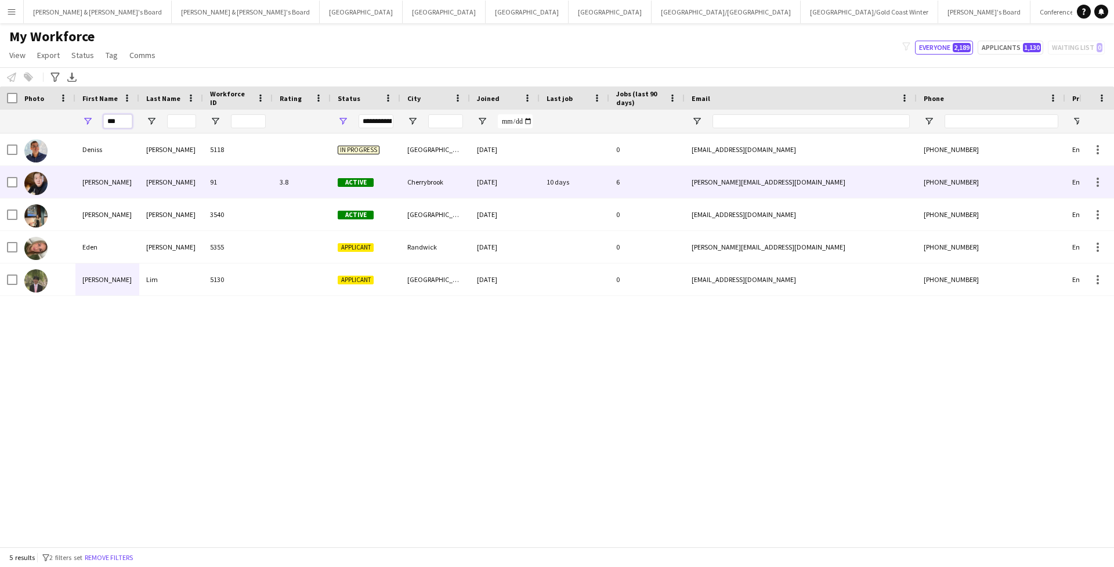
type input "***"
click at [114, 186] on div "Dennis" at bounding box center [107, 182] width 64 height 32
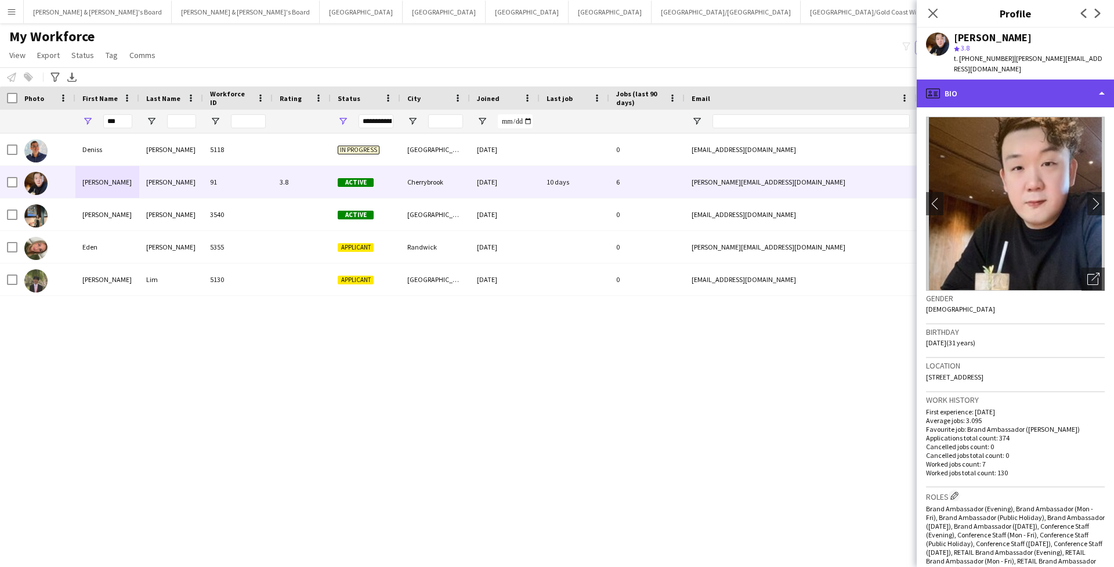
click at [985, 90] on div "profile Bio" at bounding box center [1015, 93] width 197 height 28
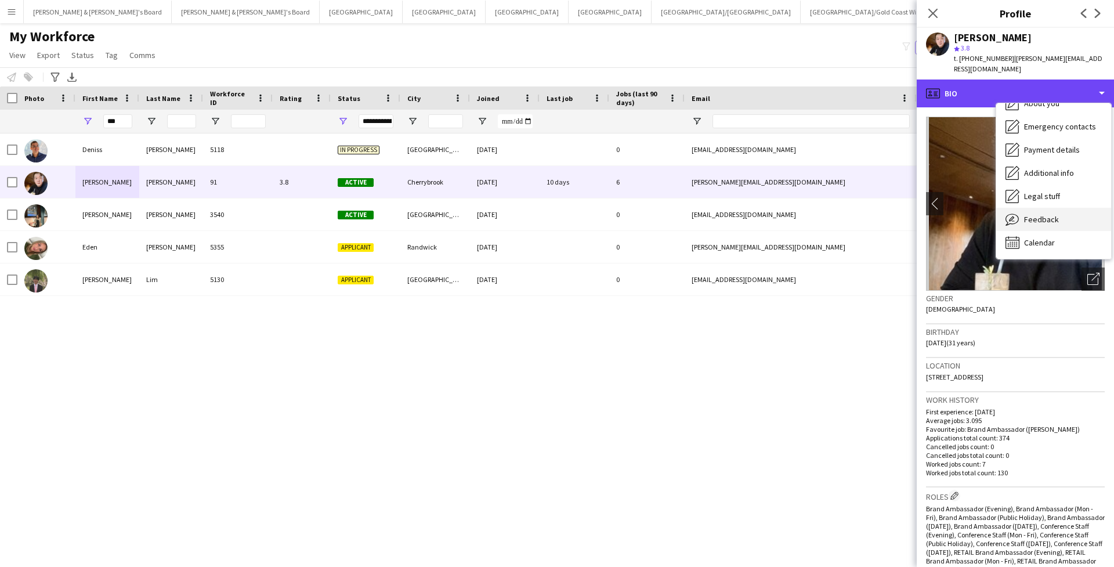
scroll to position [86, 0]
click at [1026, 214] on span "Feedback" at bounding box center [1041, 219] width 35 height 10
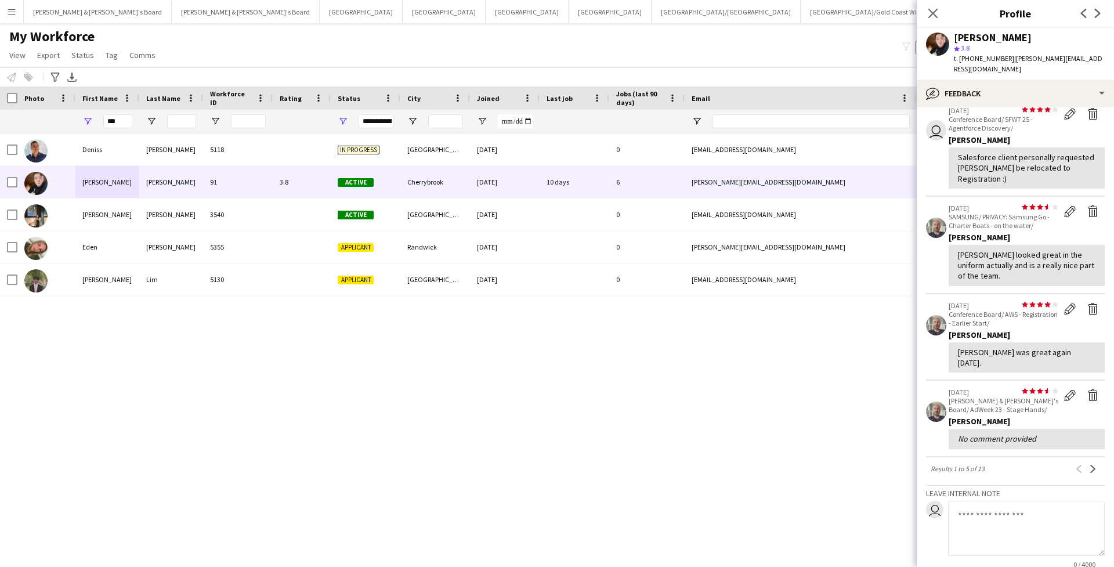
scroll to position [131, 0]
click at [1090, 461] on button "Next" at bounding box center [1093, 468] width 14 height 14
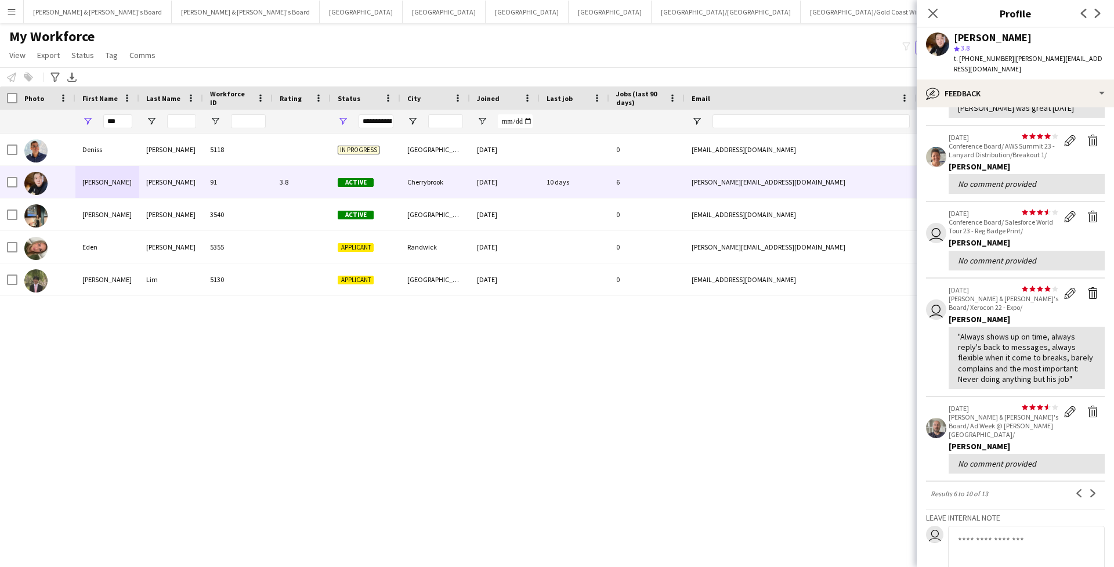
scroll to position [100, 0]
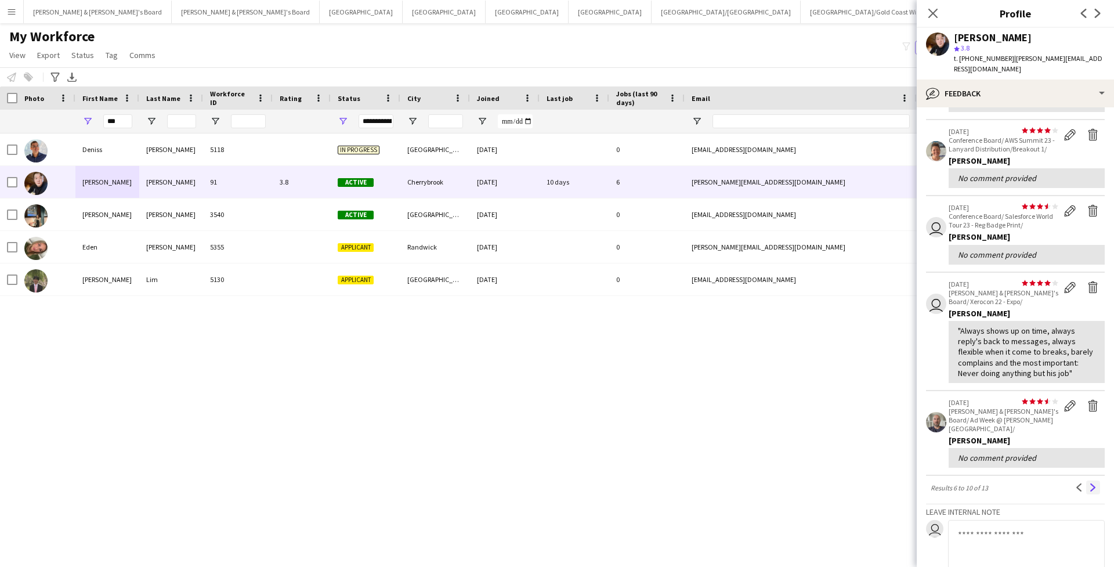
click at [1091, 483] on app-icon "Next" at bounding box center [1093, 487] width 8 height 8
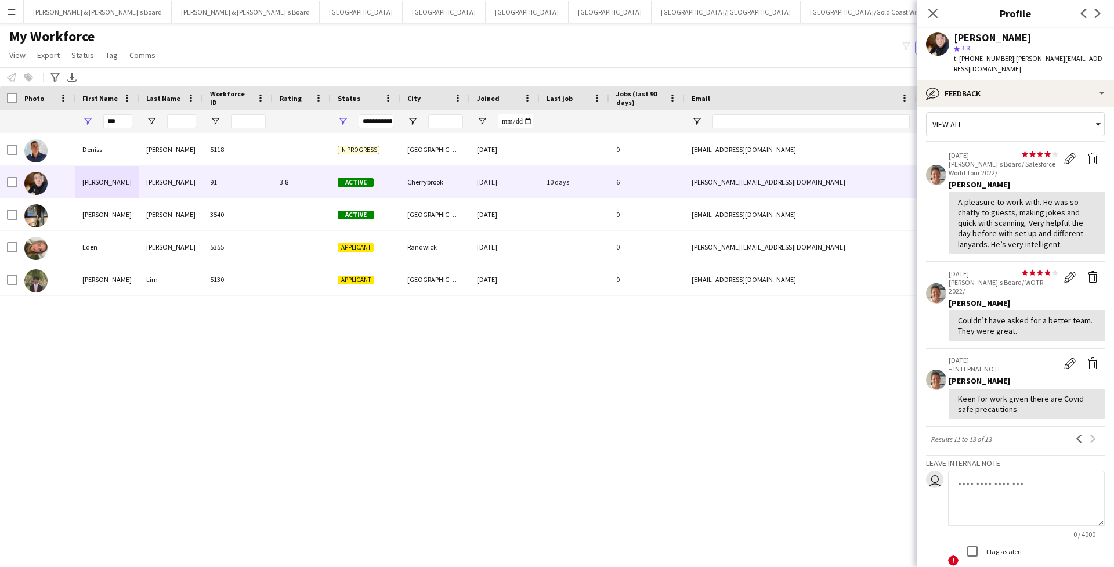
scroll to position [20, 0]
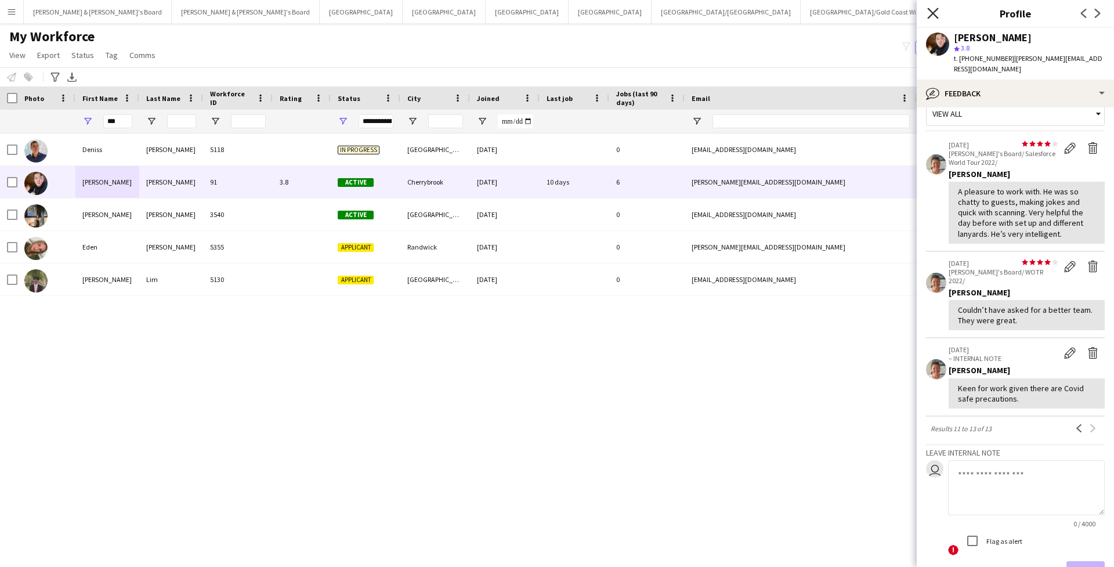
click at [936, 15] on icon "Close pop-in" at bounding box center [932, 13] width 11 height 11
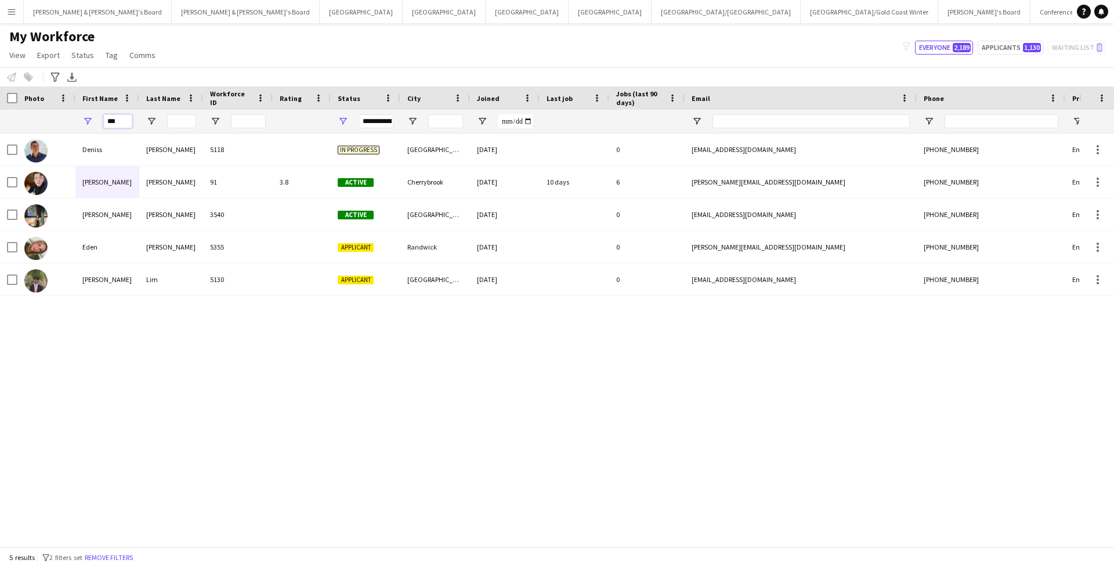
click at [115, 127] on input "***" at bounding box center [117, 121] width 29 height 14
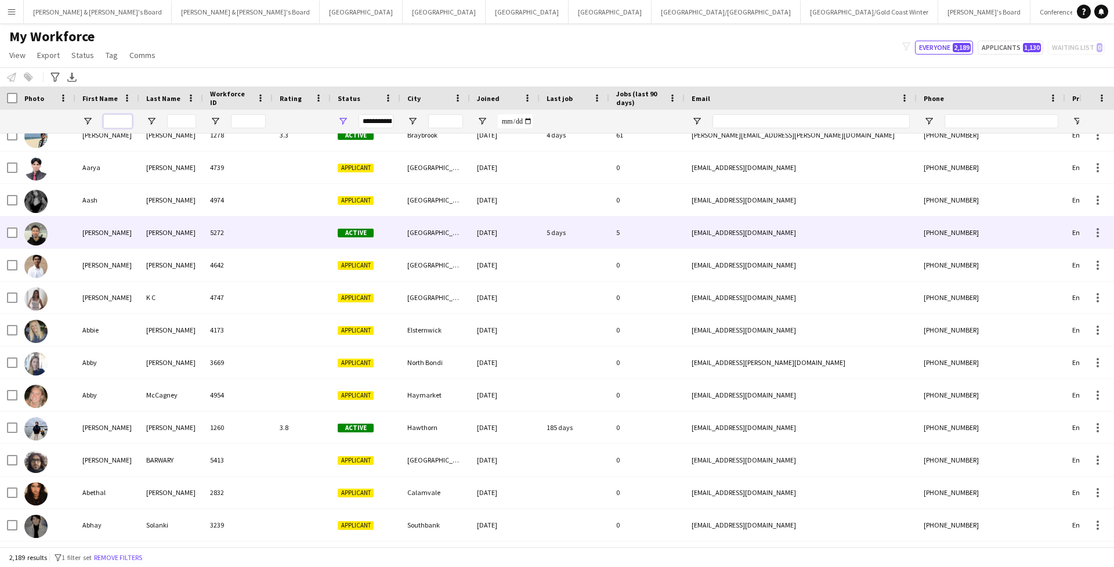
scroll to position [122, 0]
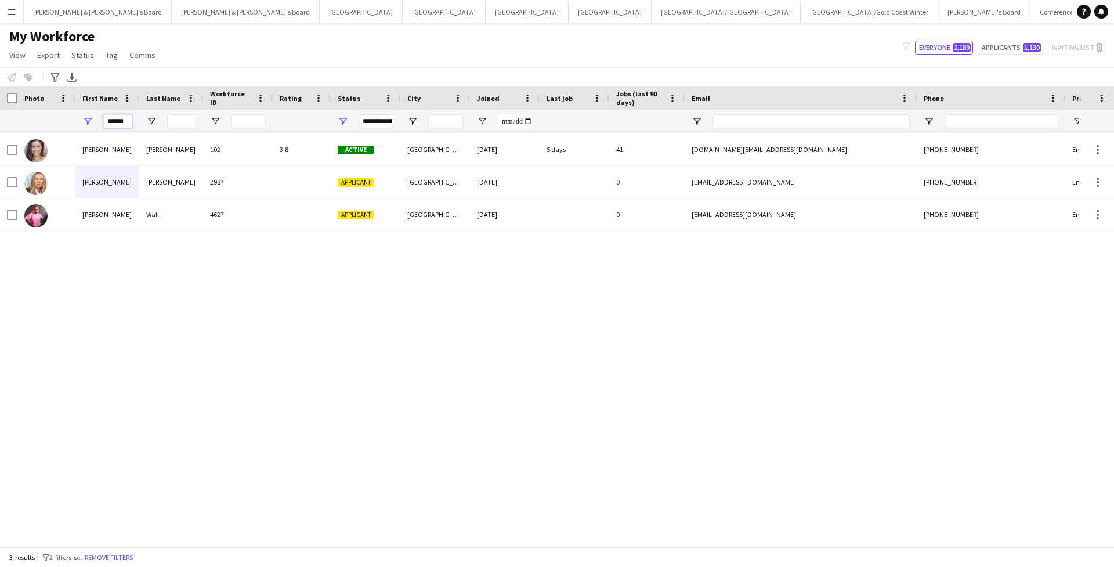
type input "******"
drag, startPoint x: 140, startPoint y: 125, endPoint x: 167, endPoint y: 151, distance: 36.9
click at [167, 151] on div "Stephens" at bounding box center [171, 149] width 64 height 32
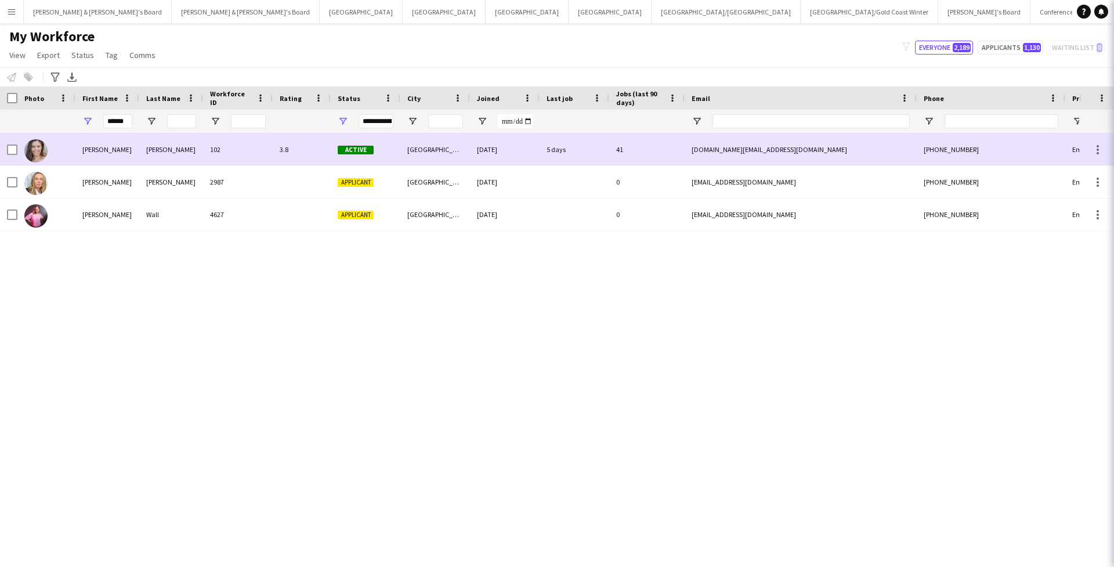
click at [167, 151] on div "Stephens" at bounding box center [171, 149] width 64 height 32
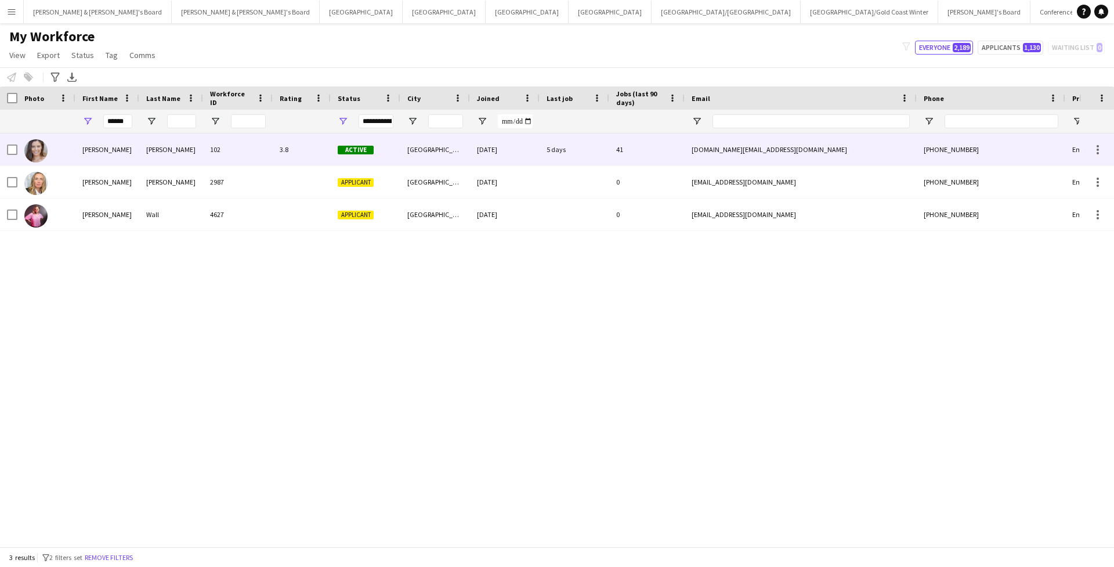
click at [167, 150] on div "Stephens" at bounding box center [171, 149] width 64 height 32
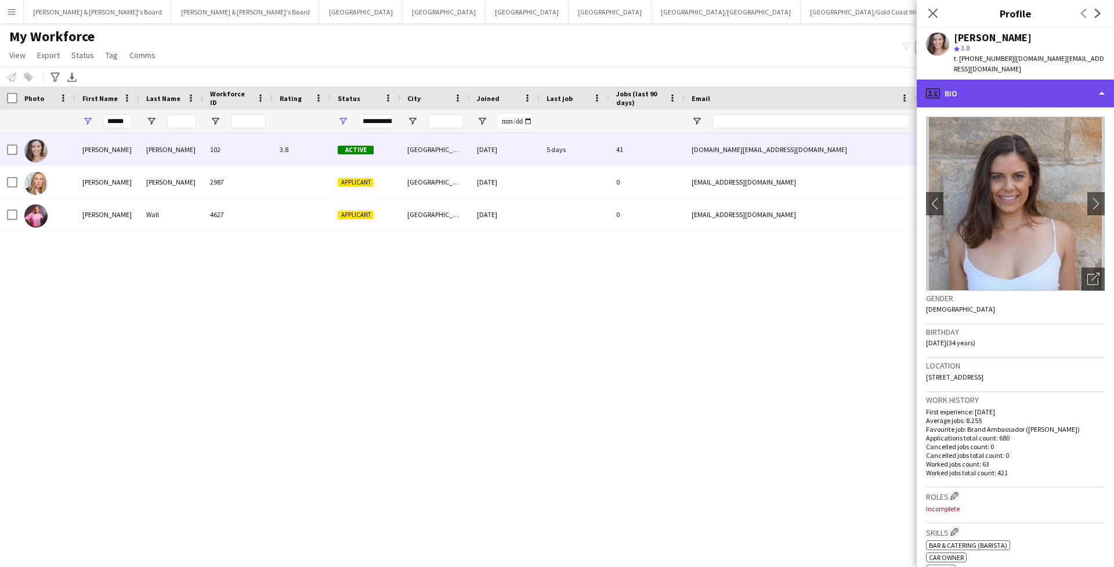
click at [1044, 84] on div "profile Bio" at bounding box center [1015, 93] width 197 height 28
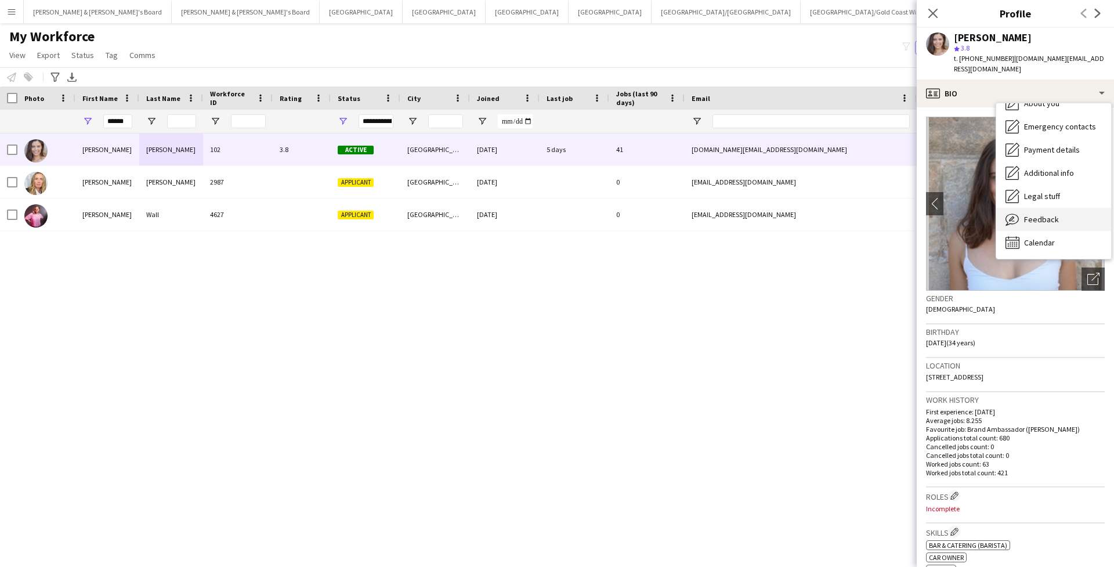
click at [1051, 214] on span "Feedback" at bounding box center [1041, 219] width 35 height 10
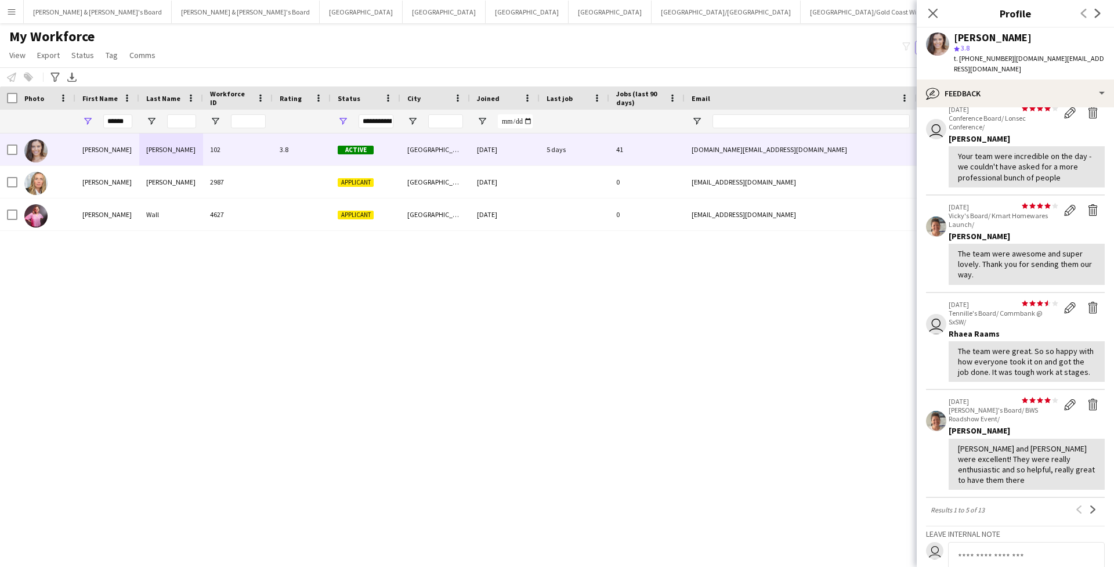
scroll to position [136, 0]
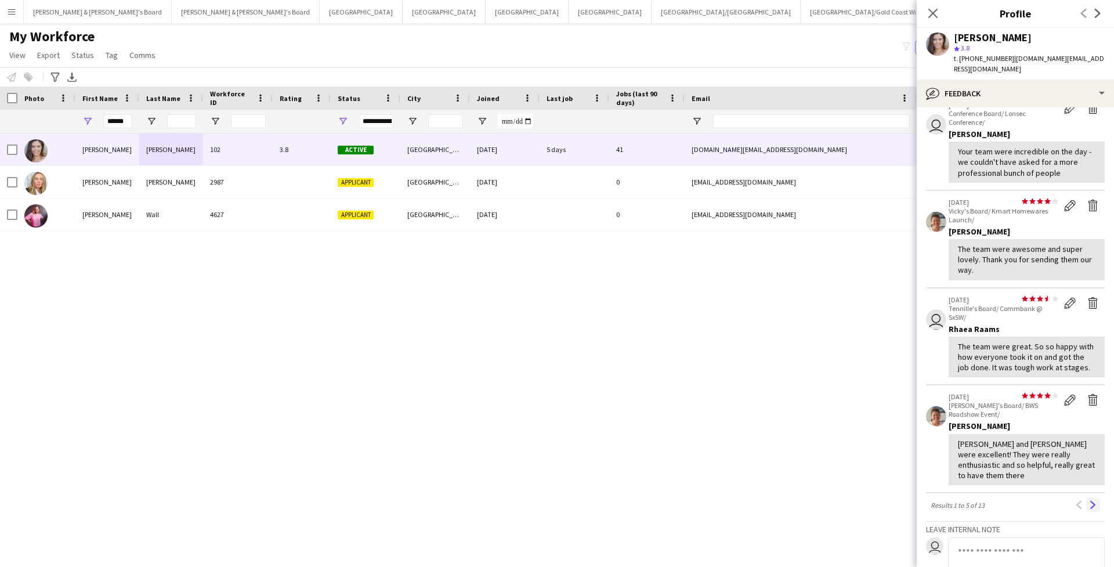
click at [1091, 501] on app-icon "Next" at bounding box center [1093, 505] width 8 height 8
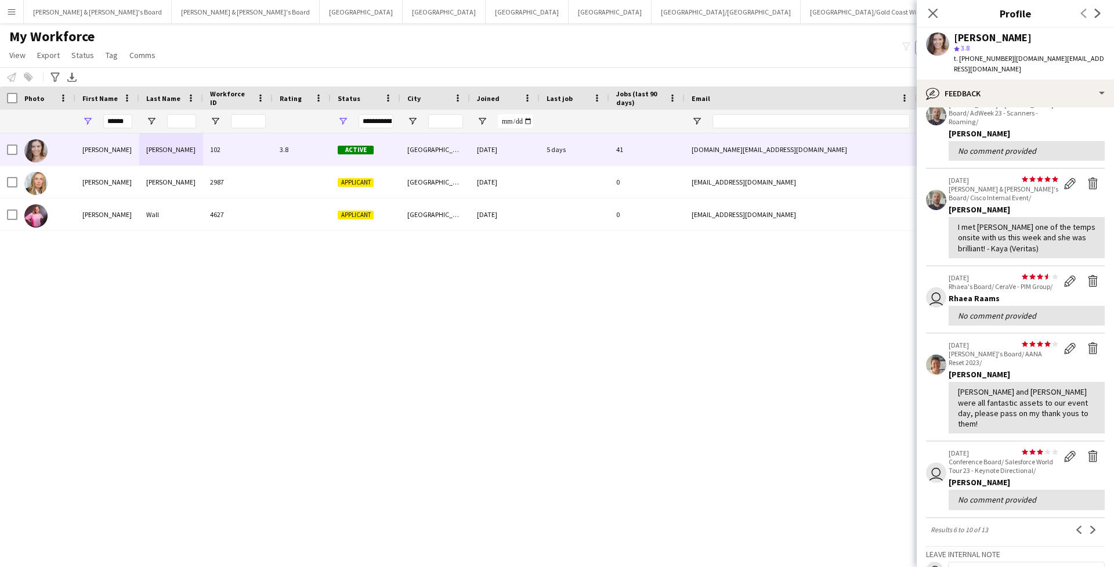
scroll to position [78, 0]
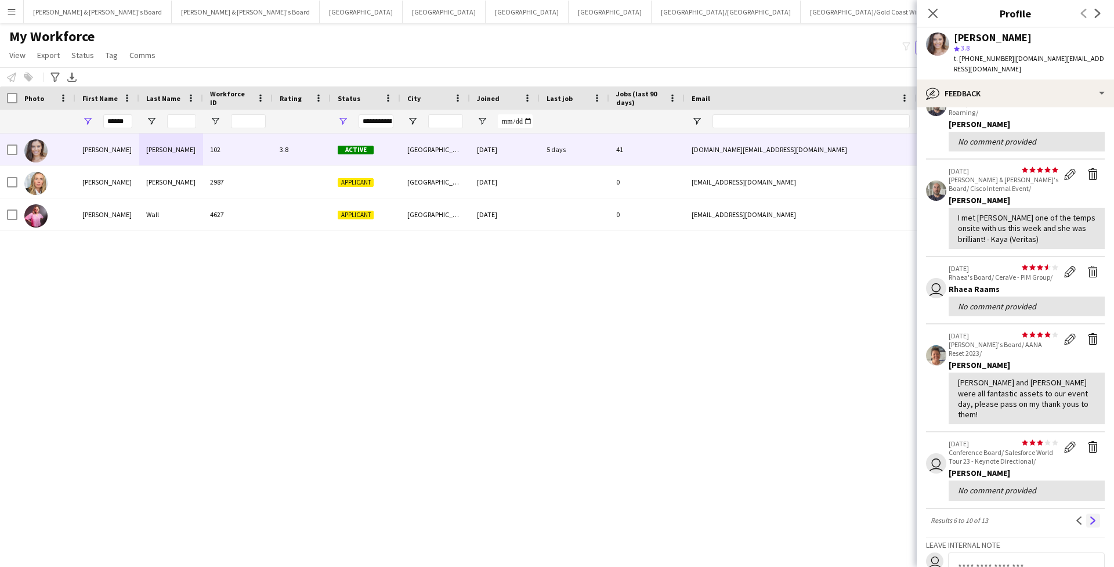
click at [1091, 516] on app-icon "Next" at bounding box center [1093, 520] width 8 height 8
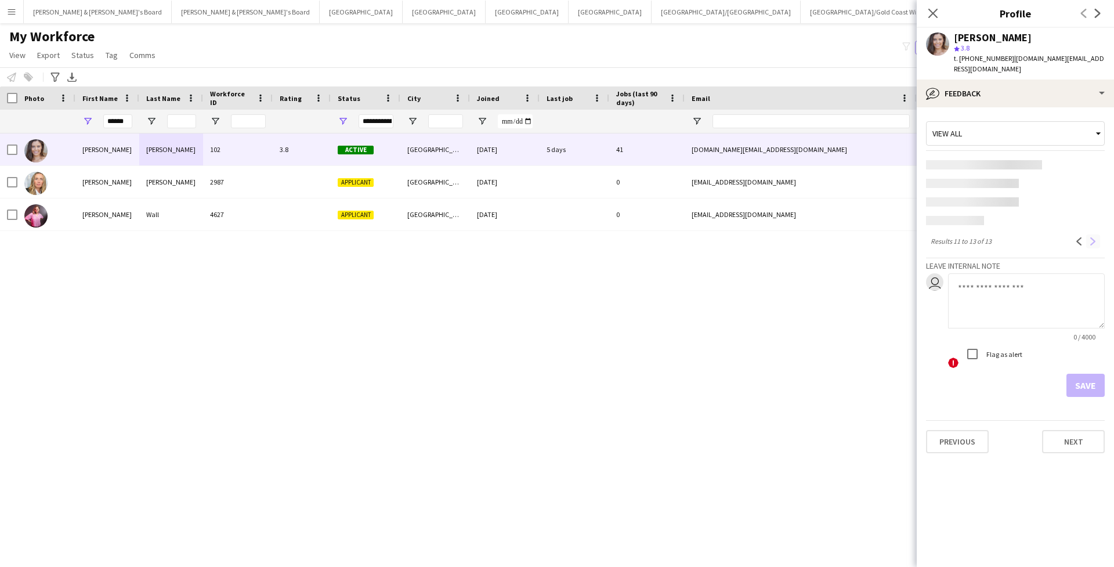
scroll to position [0, 0]
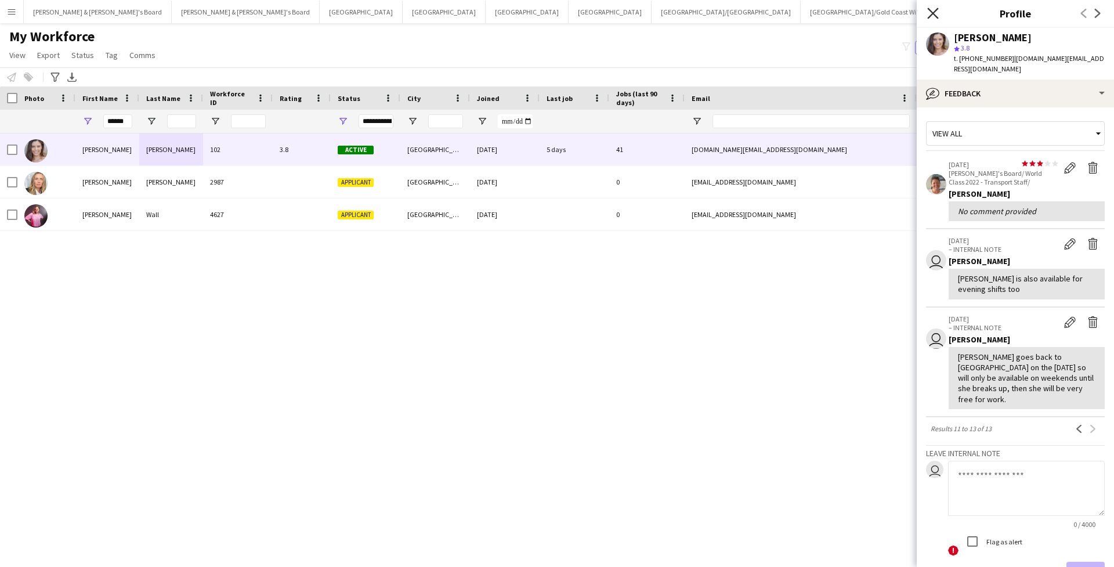
click at [937, 13] on icon "Close pop-in" at bounding box center [932, 13] width 11 height 11
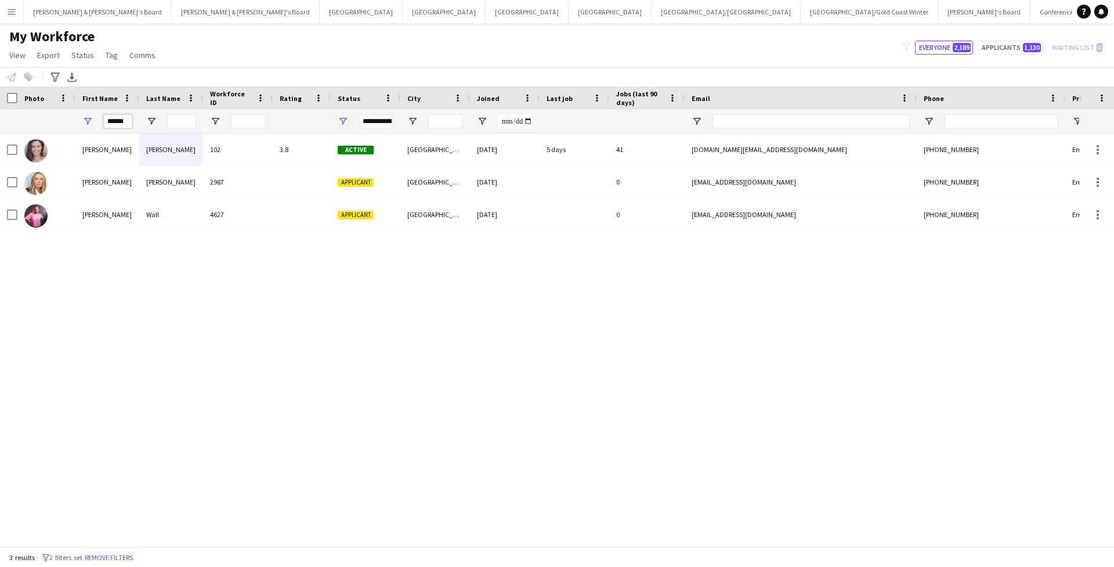
click at [120, 120] on input "******" at bounding box center [117, 121] width 29 height 14
drag, startPoint x: 120, startPoint y: 120, endPoint x: 88, endPoint y: 152, distance: 45.5
click at [88, 152] on div "Sneha" at bounding box center [107, 149] width 64 height 32
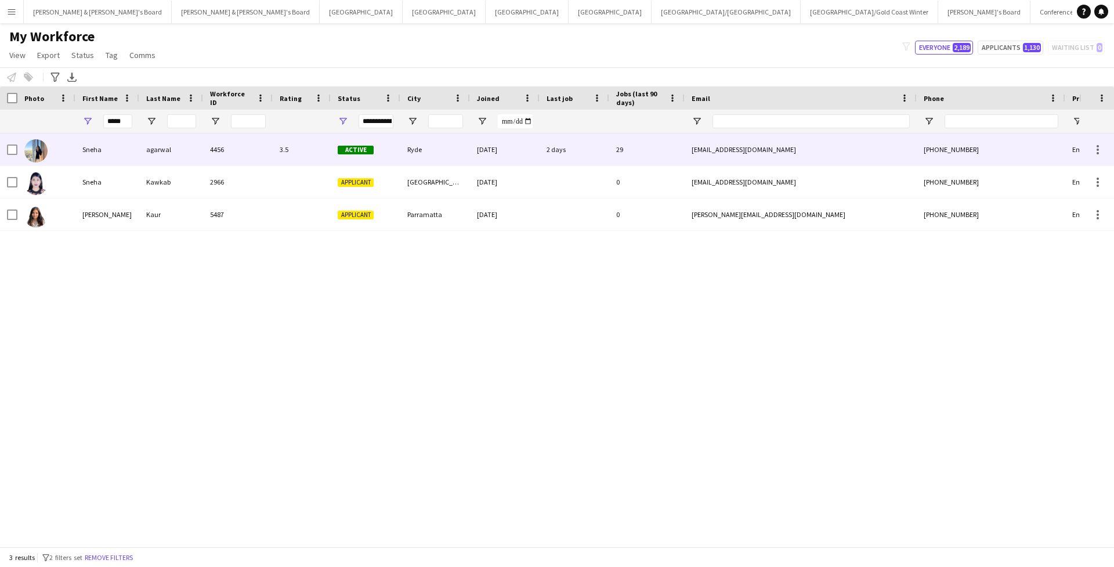
click at [135, 142] on div "Sneha" at bounding box center [107, 149] width 64 height 32
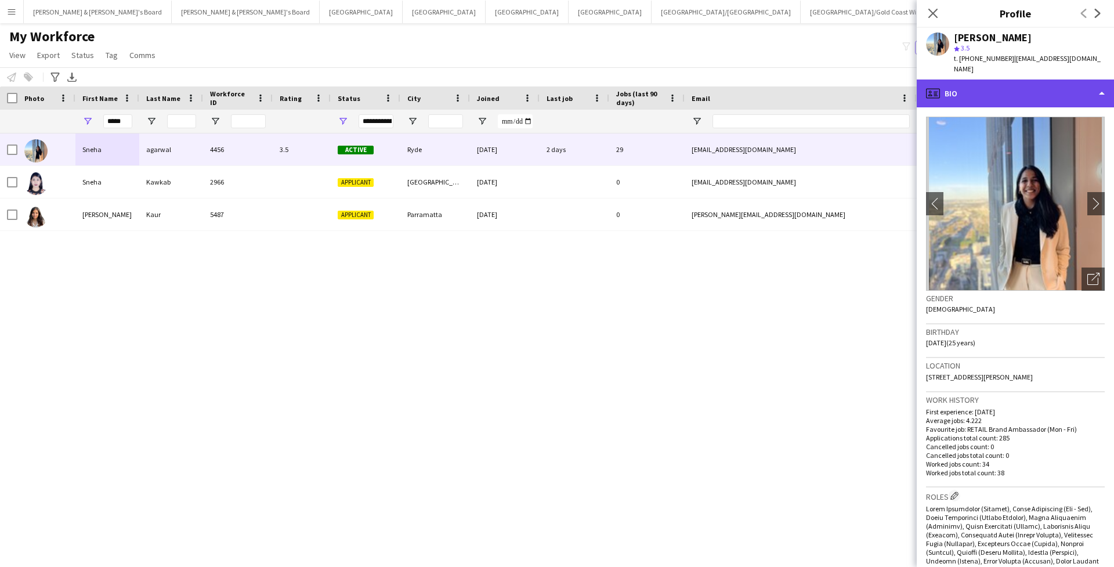
click at [1065, 95] on div "profile Bio" at bounding box center [1015, 93] width 197 height 28
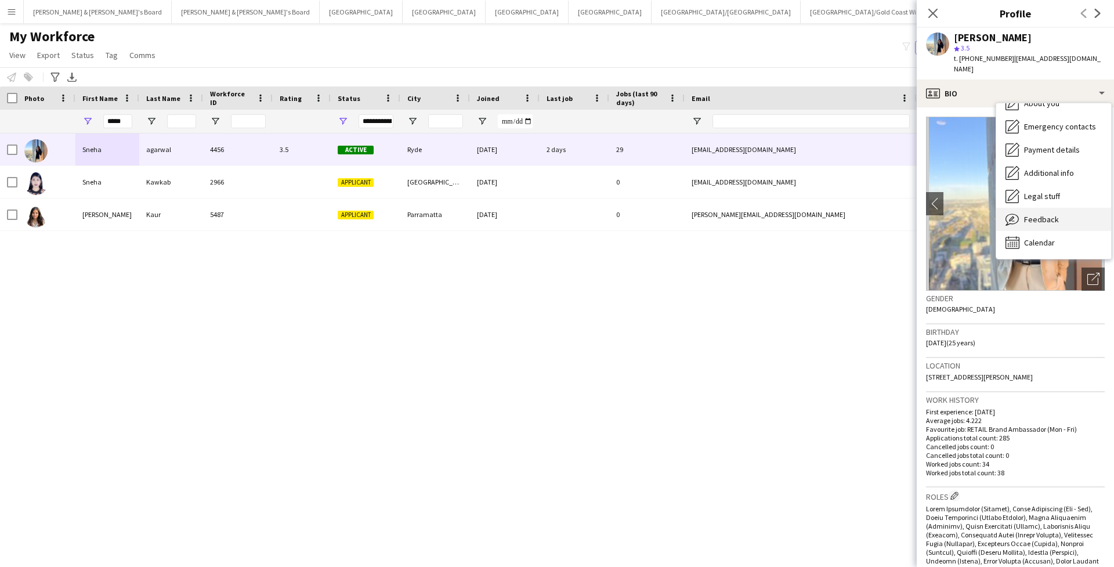
scroll to position [86, 0]
click at [1052, 216] on span "Feedback" at bounding box center [1041, 219] width 35 height 10
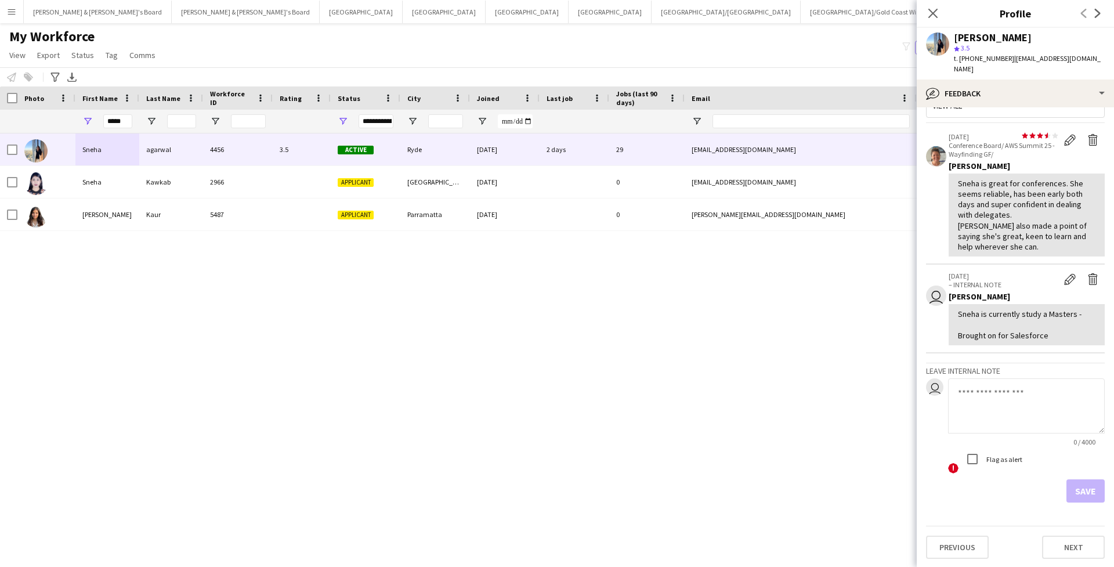
scroll to position [27, 0]
click at [934, 16] on icon "Close pop-in" at bounding box center [932, 13] width 11 height 11
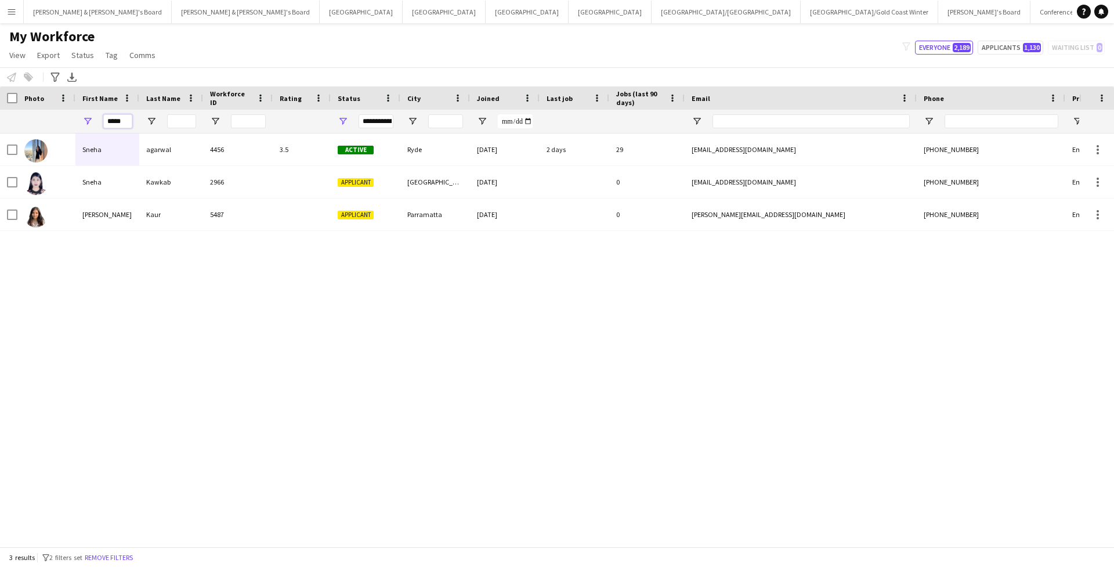
click at [124, 120] on input "*****" at bounding box center [117, 121] width 29 height 14
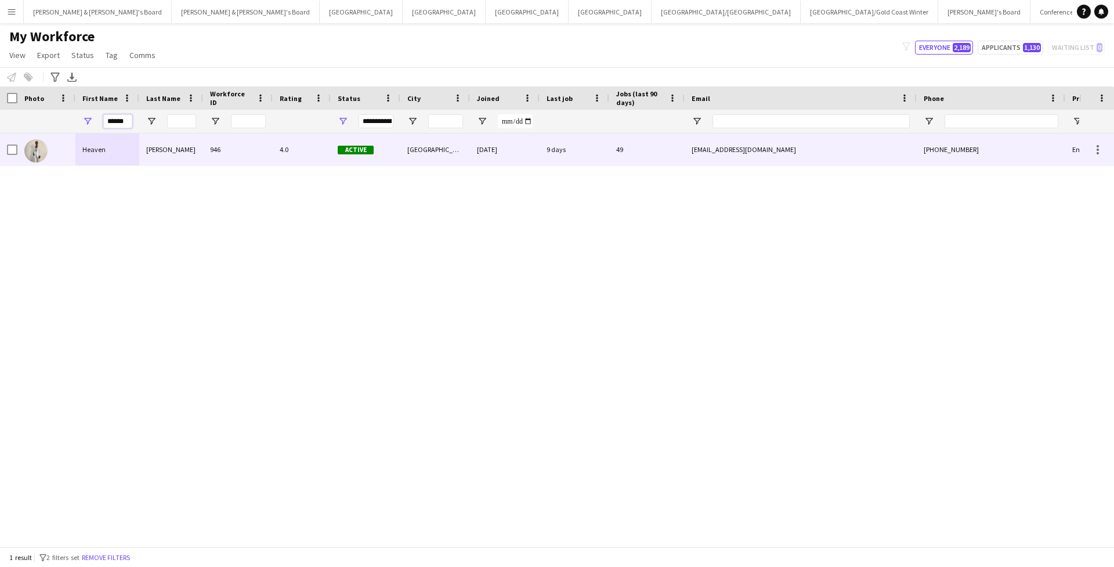
type input "******"
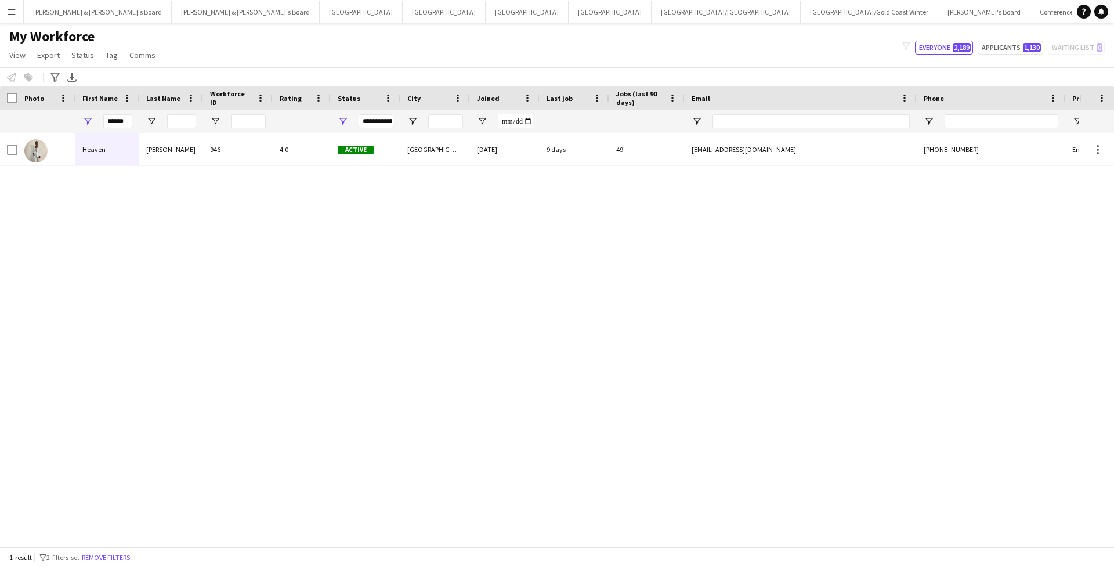
click at [124, 167] on div "Heaven Johnson 946 4.0 Active Darling Point 03-03-2022 9 days 49 hvnjohnson@gma…" at bounding box center [539, 339] width 1079 height 413
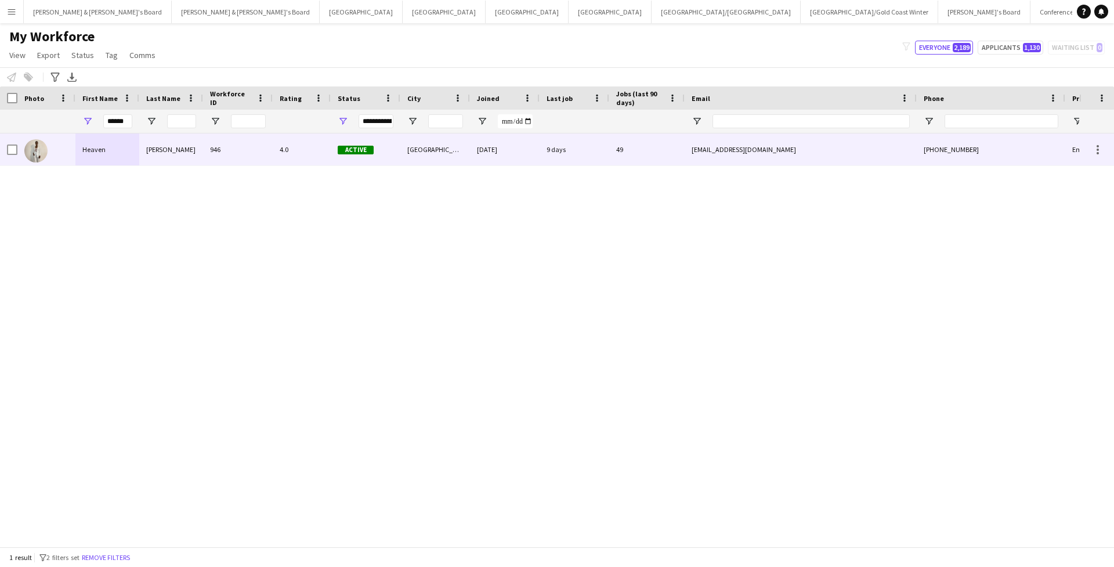
click at [124, 160] on div "Heaven" at bounding box center [107, 149] width 64 height 32
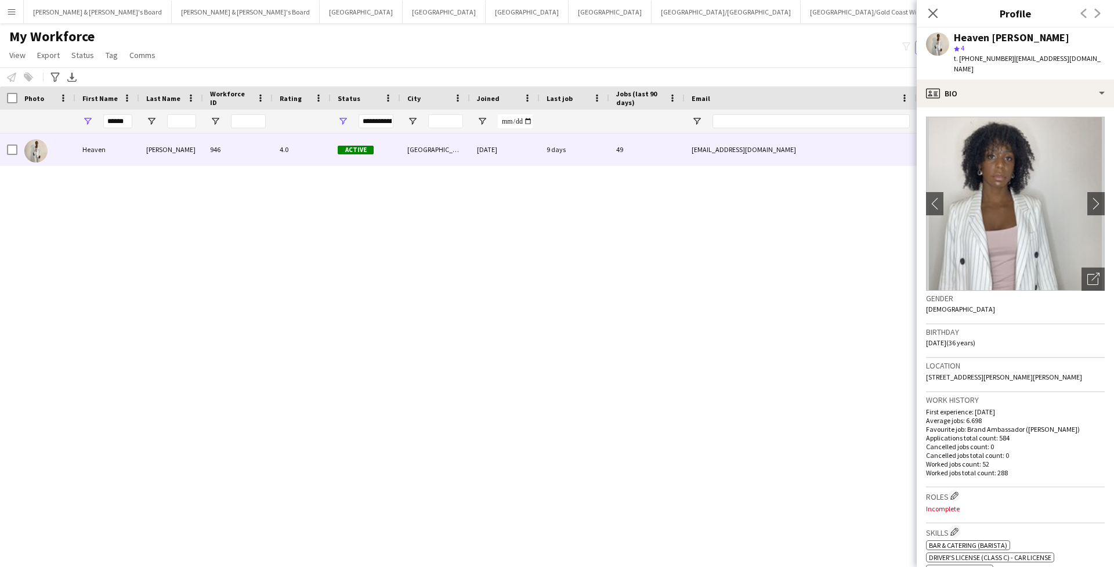
scroll to position [0, 0]
click at [1089, 79] on div "profile Bio" at bounding box center [1015, 93] width 197 height 28
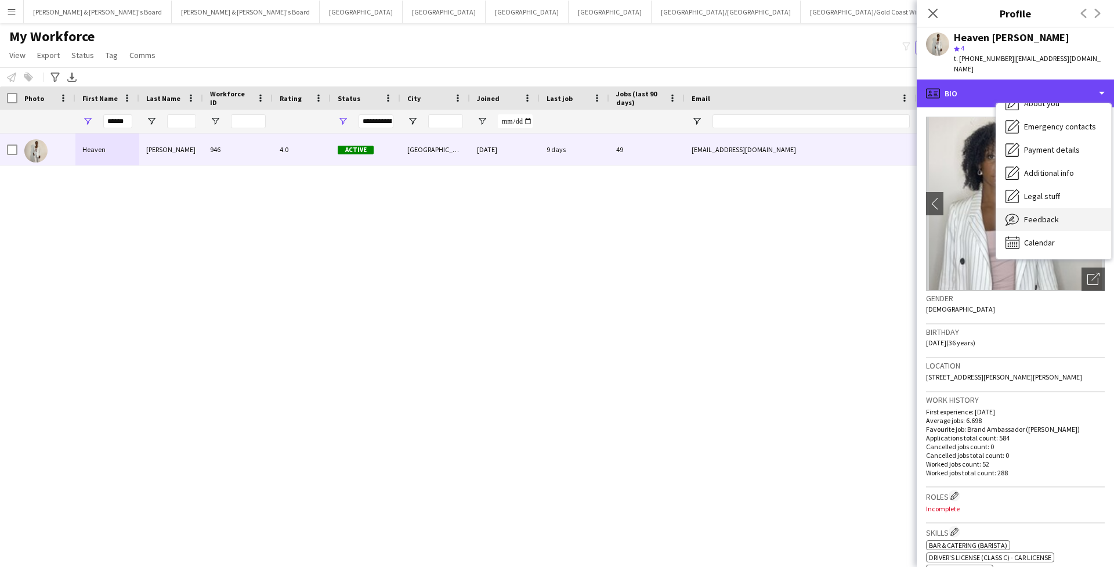
scroll to position [86, 0]
click at [1053, 214] on span "Feedback" at bounding box center [1041, 219] width 35 height 10
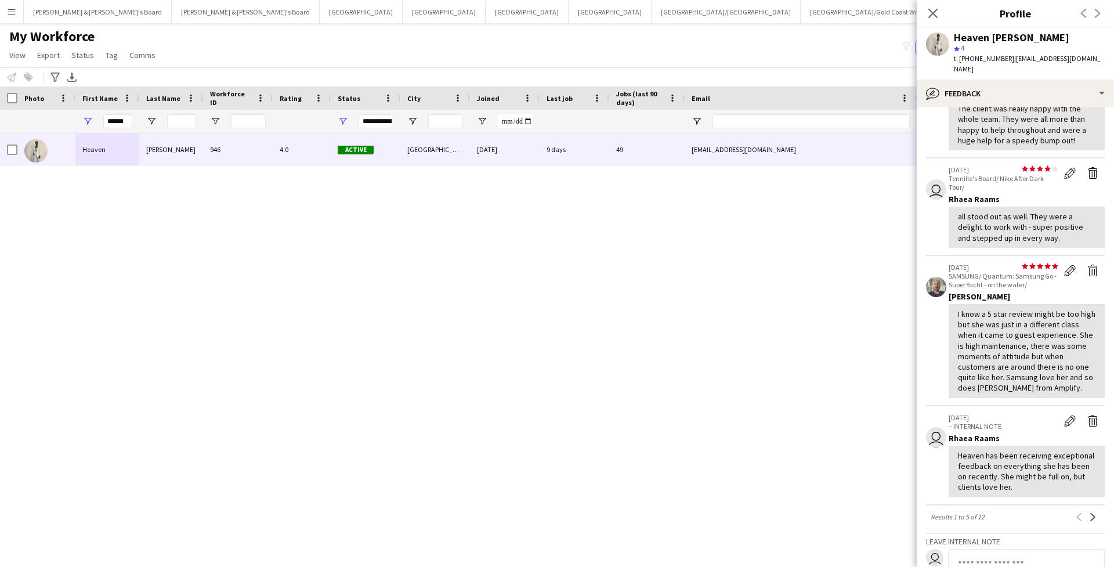
scroll to position [184, 0]
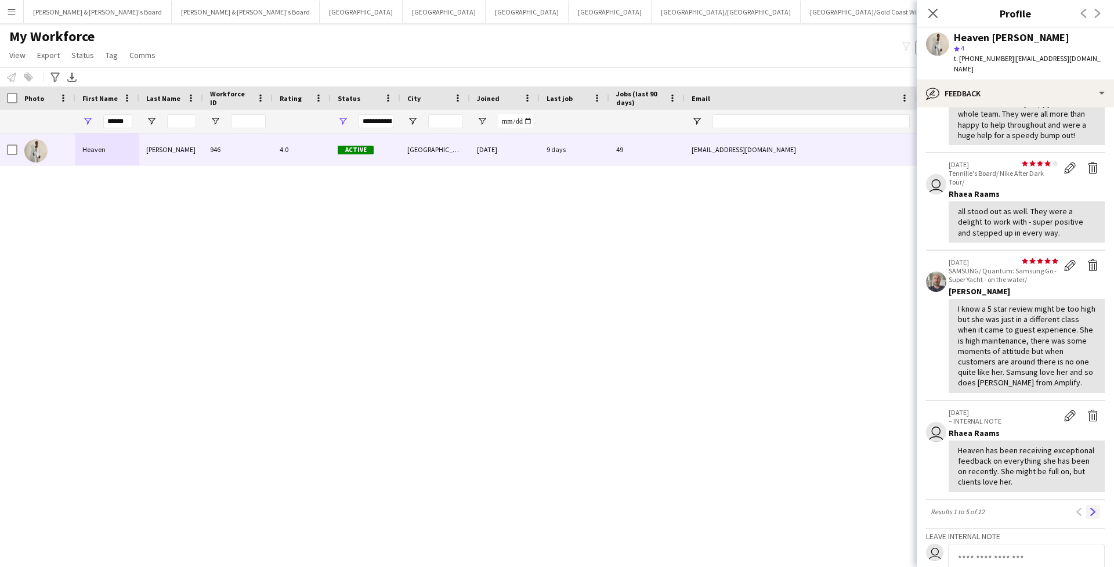
click at [1091, 505] on button "Next" at bounding box center [1093, 512] width 14 height 14
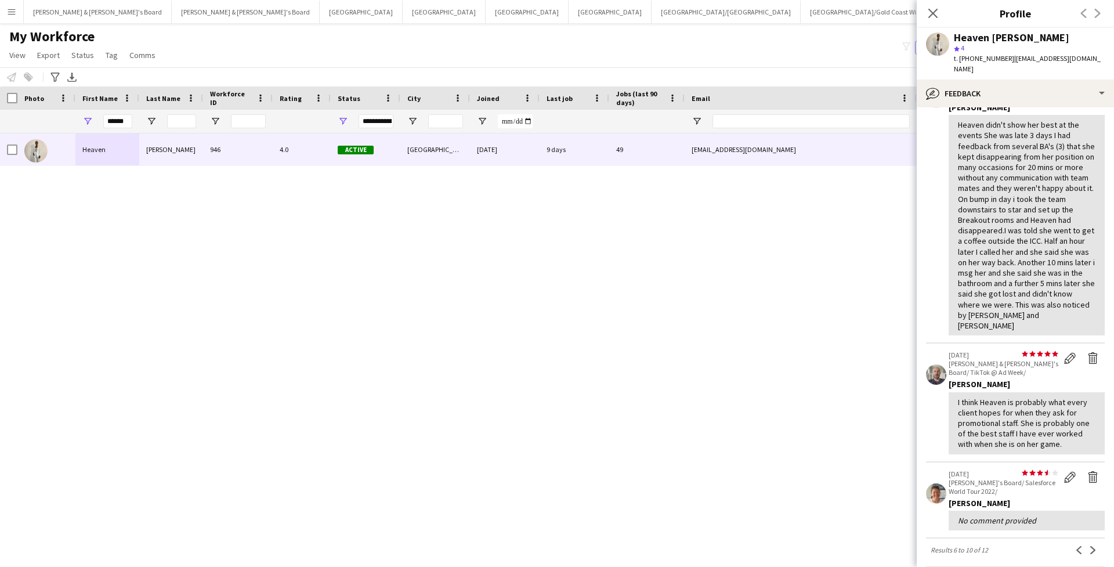
scroll to position [274, 0]
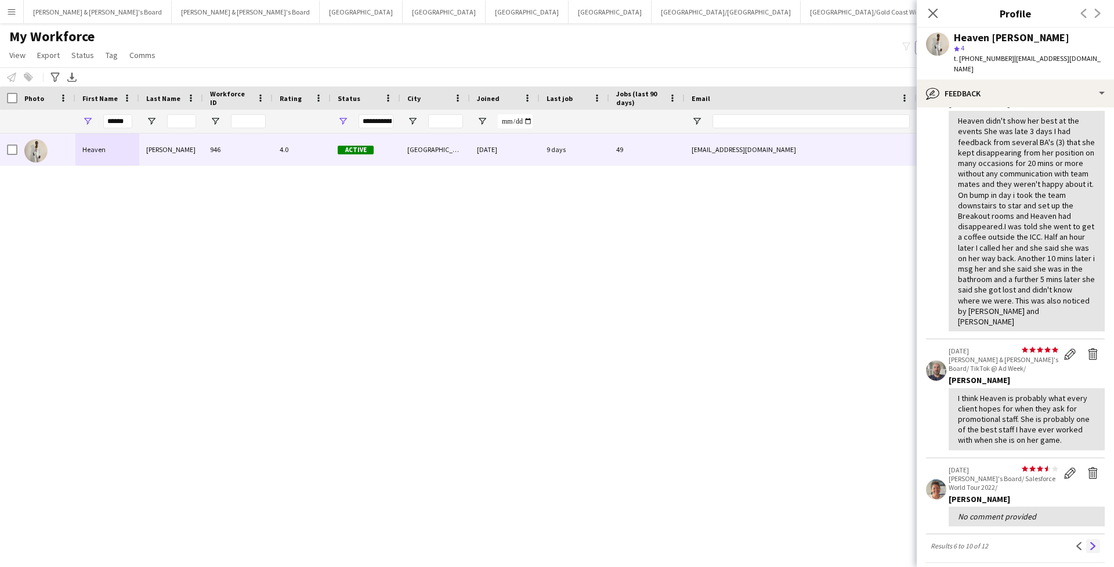
click at [1095, 542] on app-icon "Next" at bounding box center [1093, 546] width 8 height 8
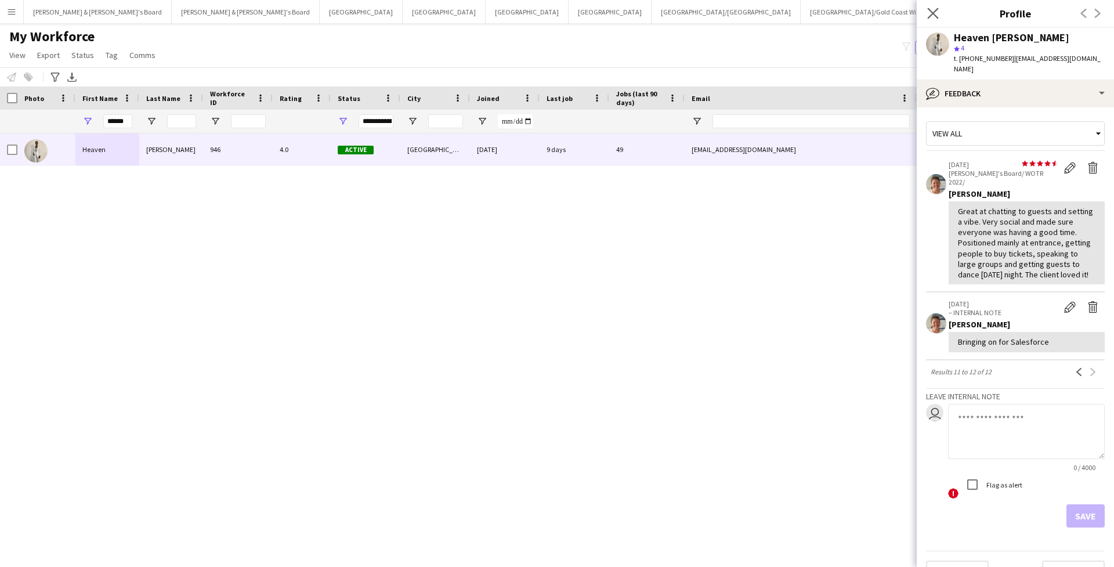
click at [939, 14] on app-icon "Close pop-in" at bounding box center [933, 13] width 17 height 17
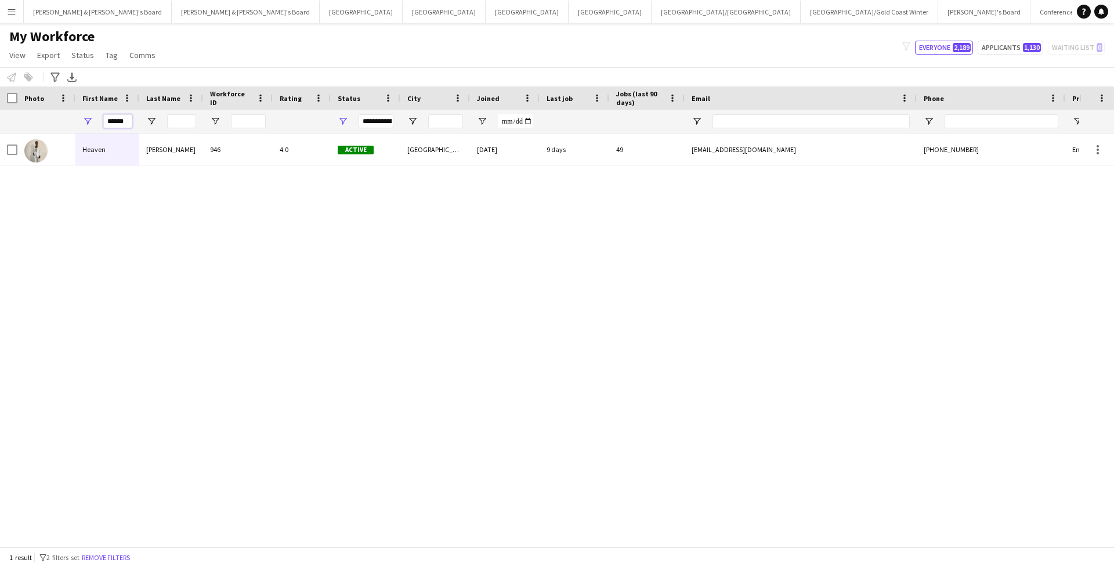
click at [123, 125] on input "******" at bounding box center [117, 121] width 29 height 14
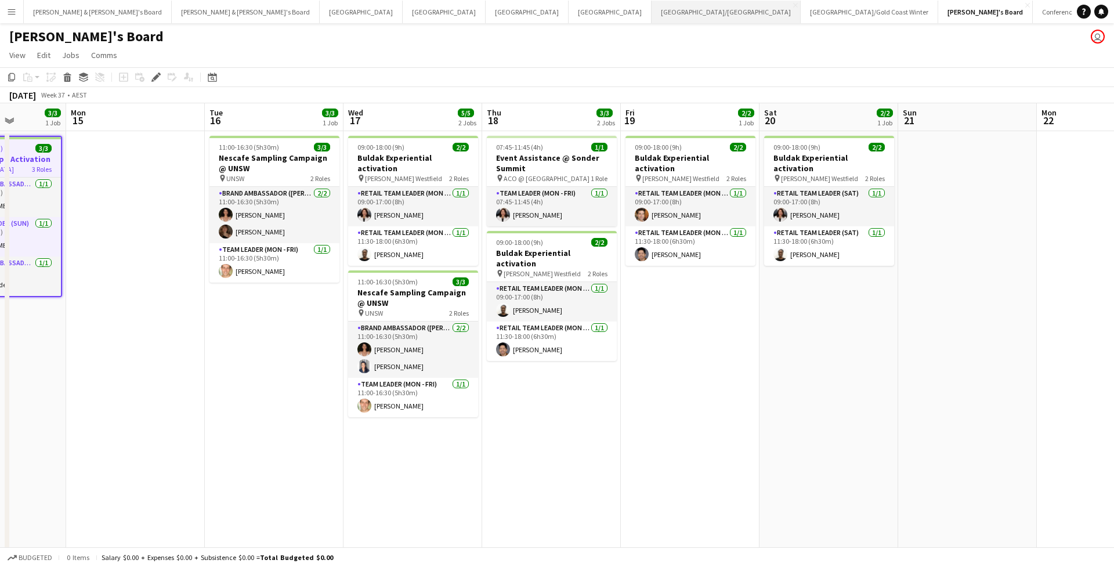
click at [652, 14] on button "[GEOGRAPHIC_DATA]/[GEOGRAPHIC_DATA] Close" at bounding box center [726, 12] width 149 height 23
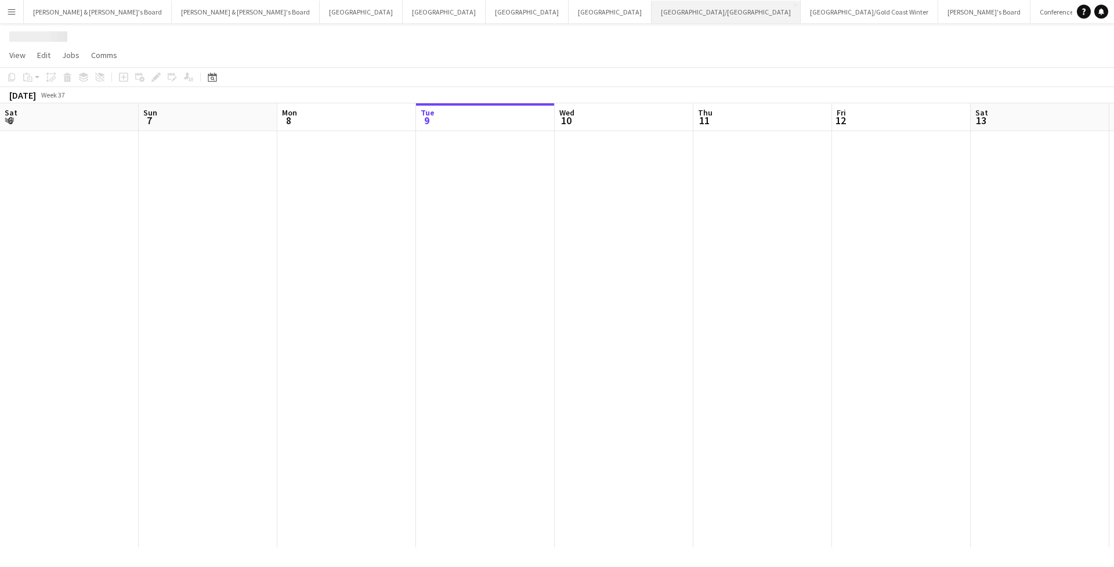
scroll to position [0, 277]
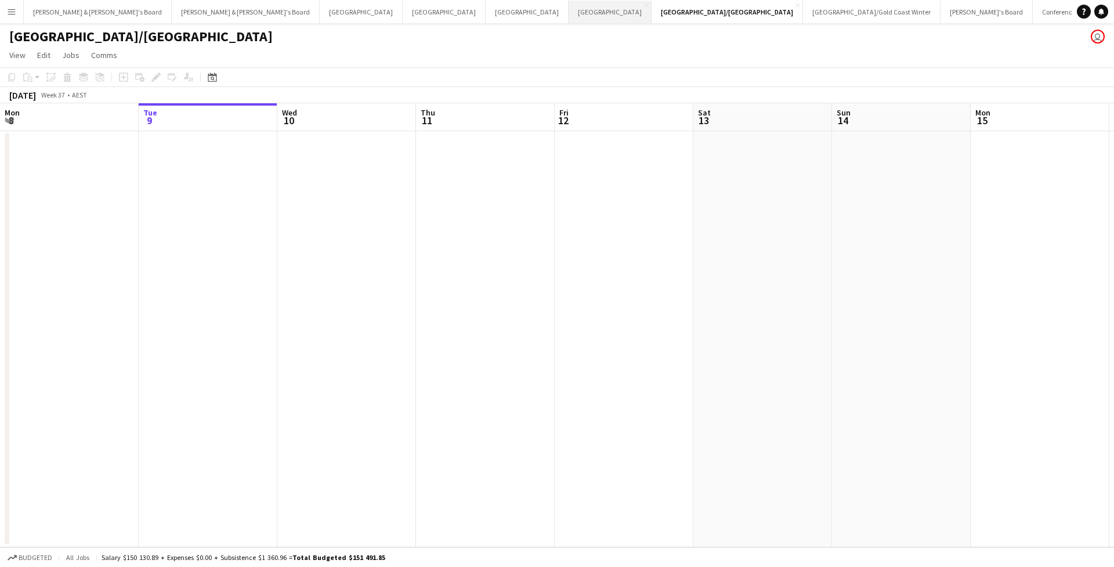
click at [569, 16] on button "Melbourne Close" at bounding box center [610, 12] width 83 height 23
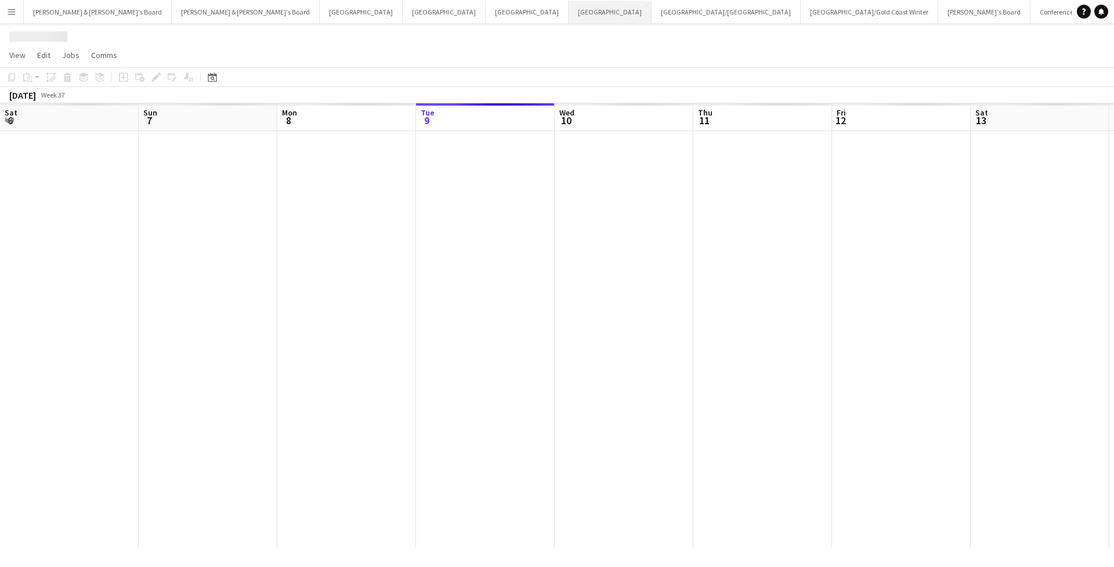
scroll to position [0, 277]
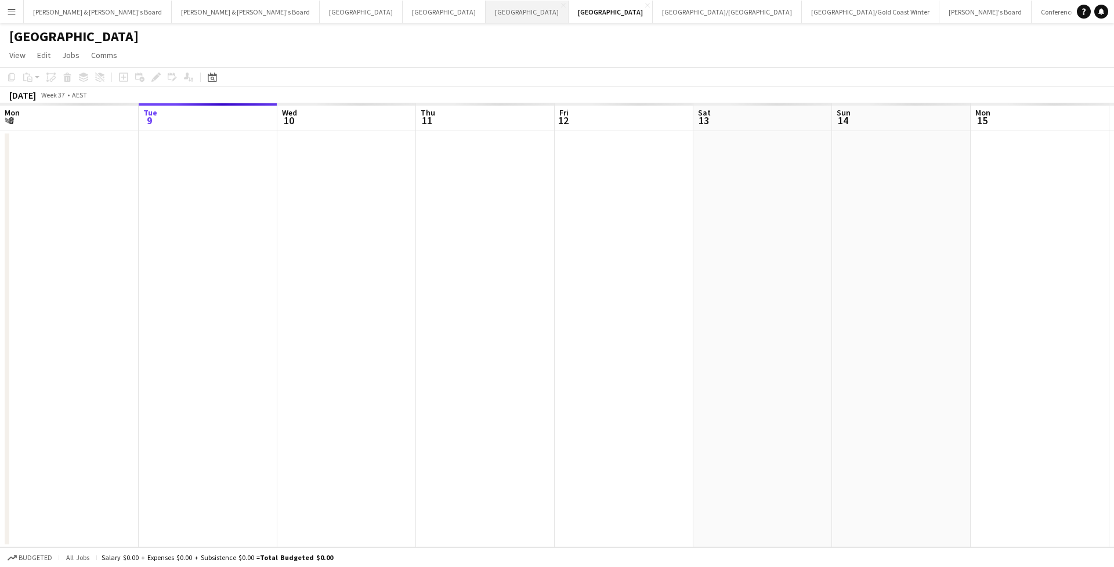
click at [486, 16] on button "Adelaide Close" at bounding box center [527, 12] width 83 height 23
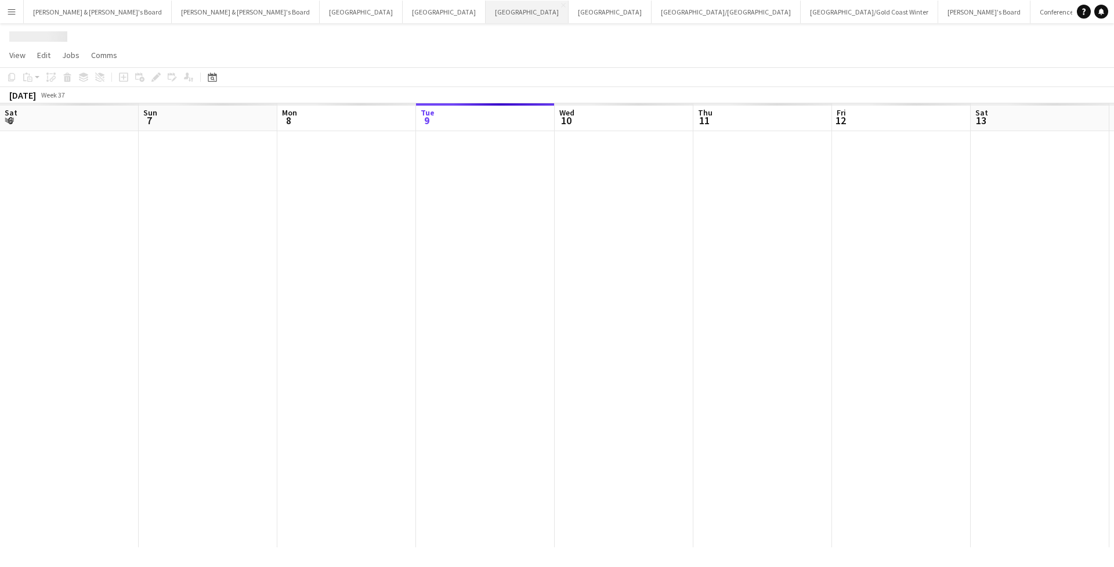
scroll to position [0, 277]
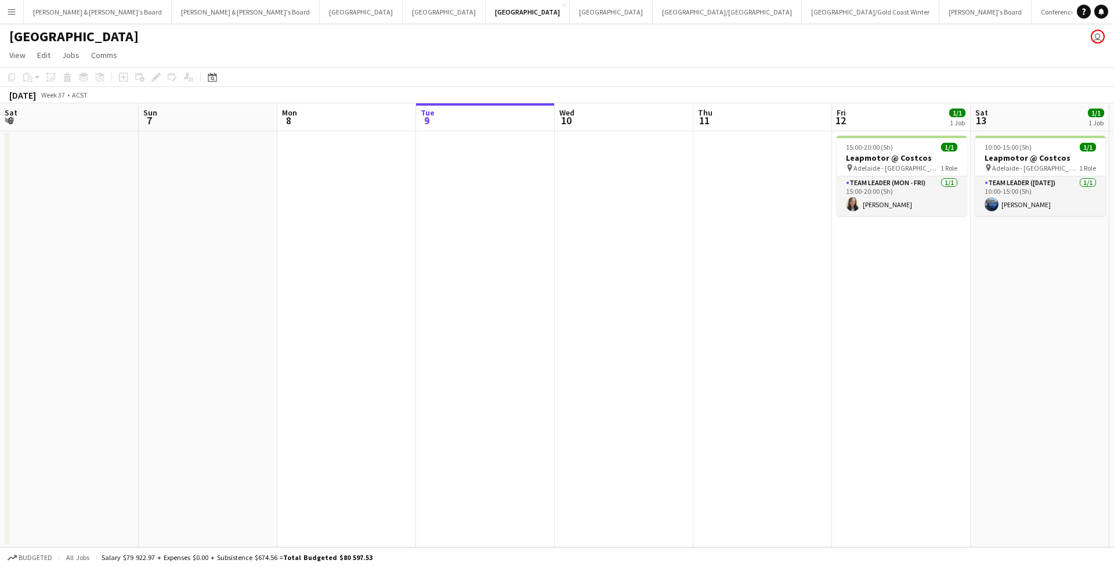
scroll to position [0, 277]
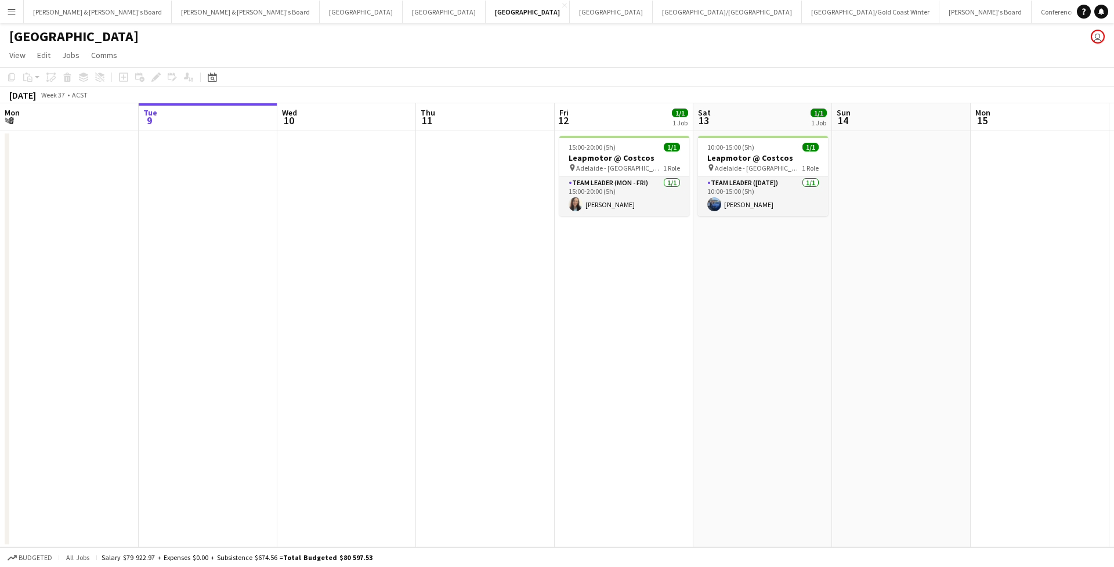
click at [23, 14] on div "[PERSON_NAME] & [PERSON_NAME]'s Board Close [PERSON_NAME] & [PERSON_NAME]'s Boa…" at bounding box center [547, 11] width 1049 height 23
click at [19, 14] on button "Menu" at bounding box center [11, 11] width 23 height 23
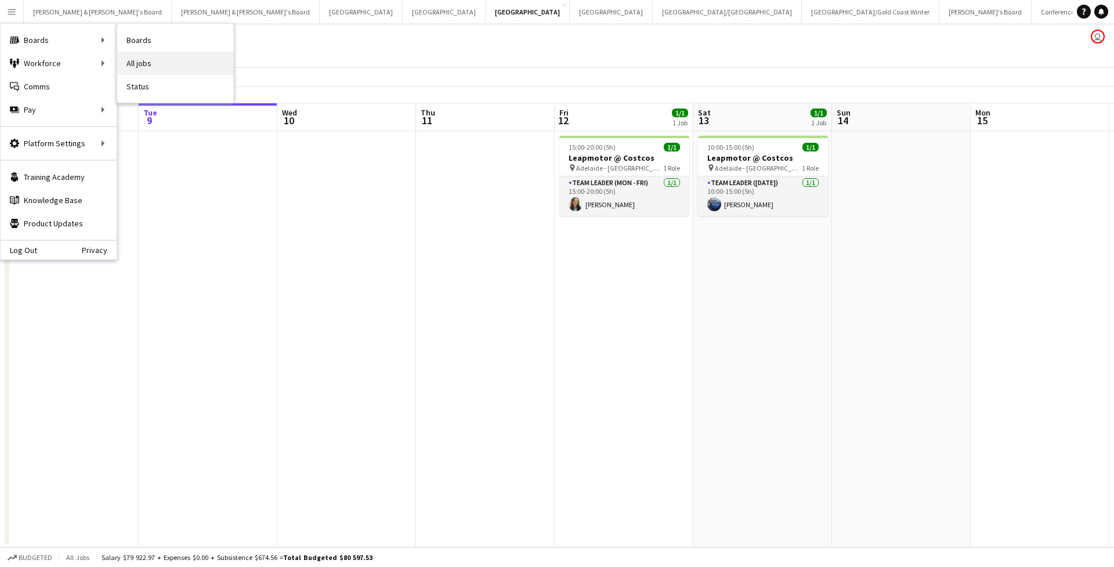
click at [137, 63] on link "All jobs" at bounding box center [175, 63] width 116 height 23
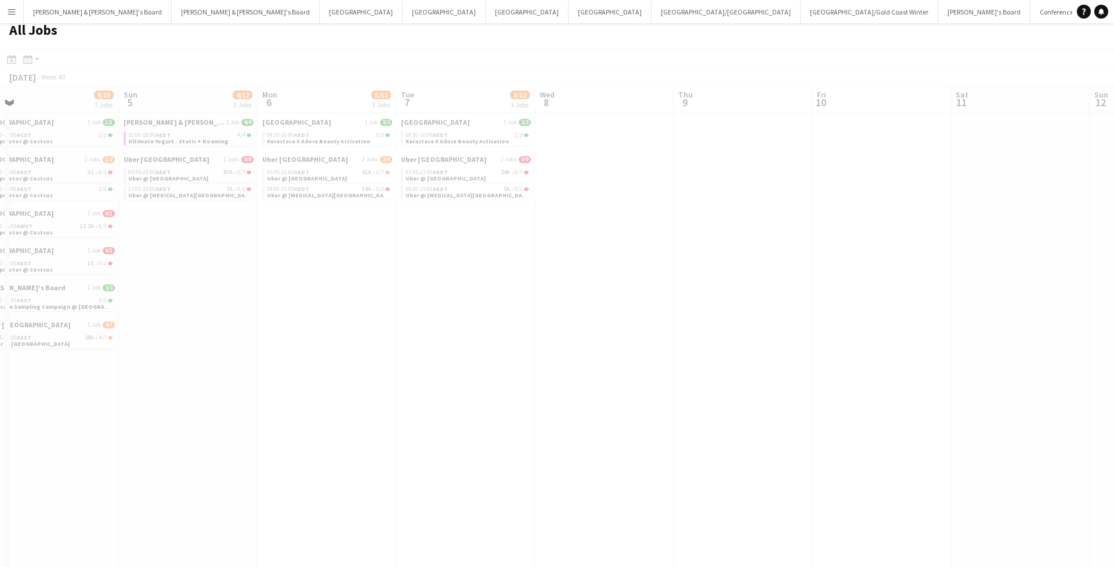
scroll to position [8, 0]
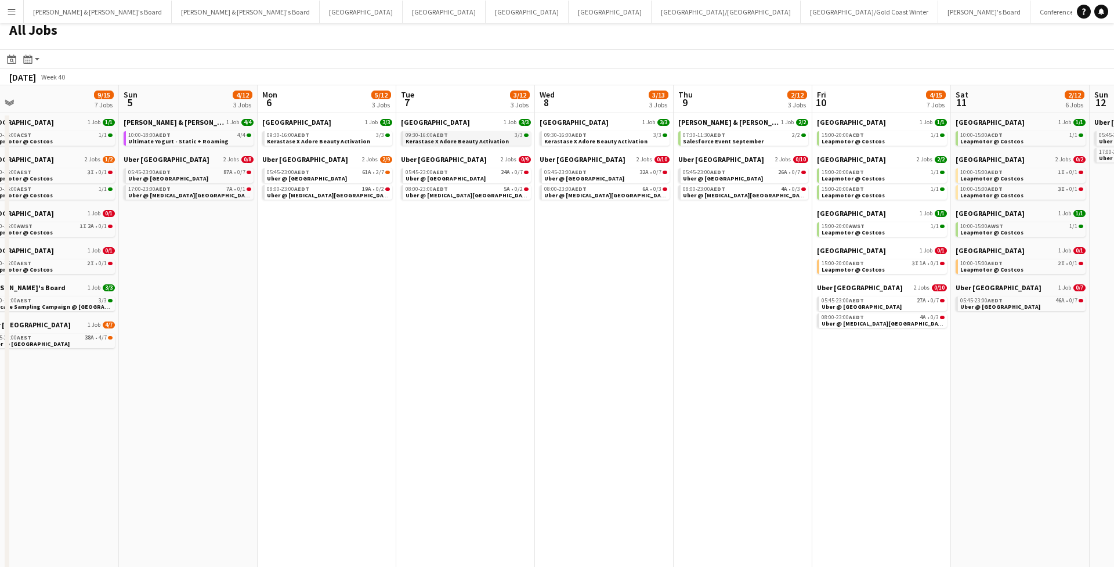
click at [445, 143] on span "Kerastase X Adore Beauty Activation" at bounding box center [457, 142] width 103 height 8
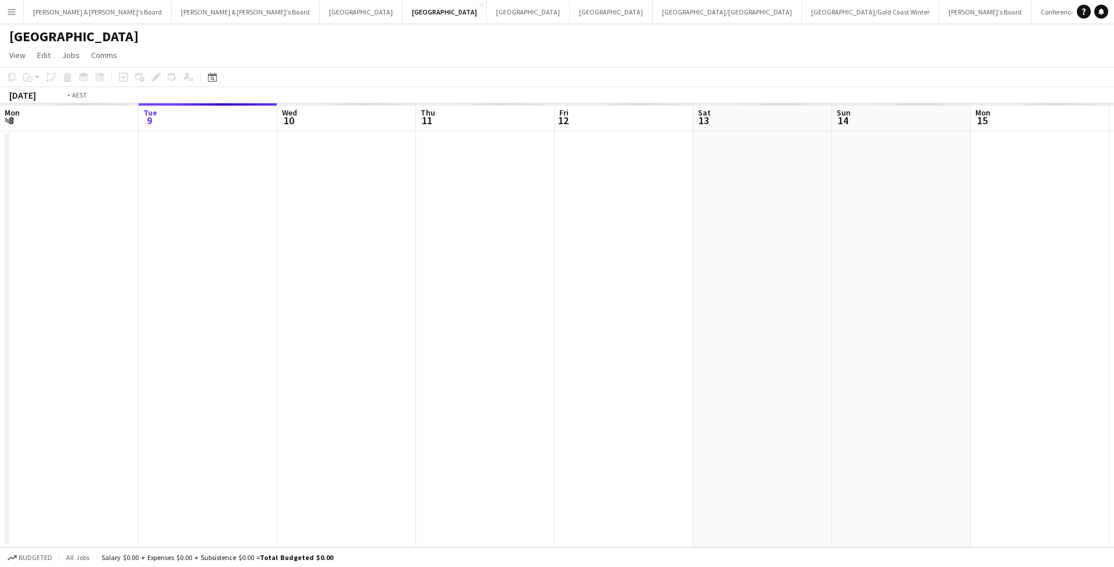
scroll to position [0, 399]
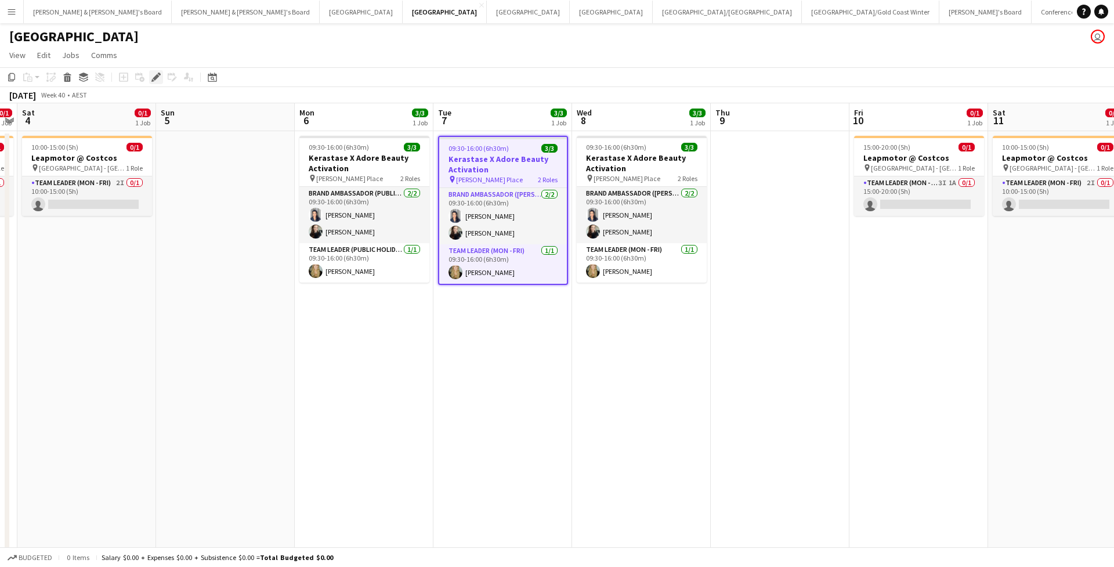
click at [160, 80] on icon "Edit" at bounding box center [155, 77] width 9 height 9
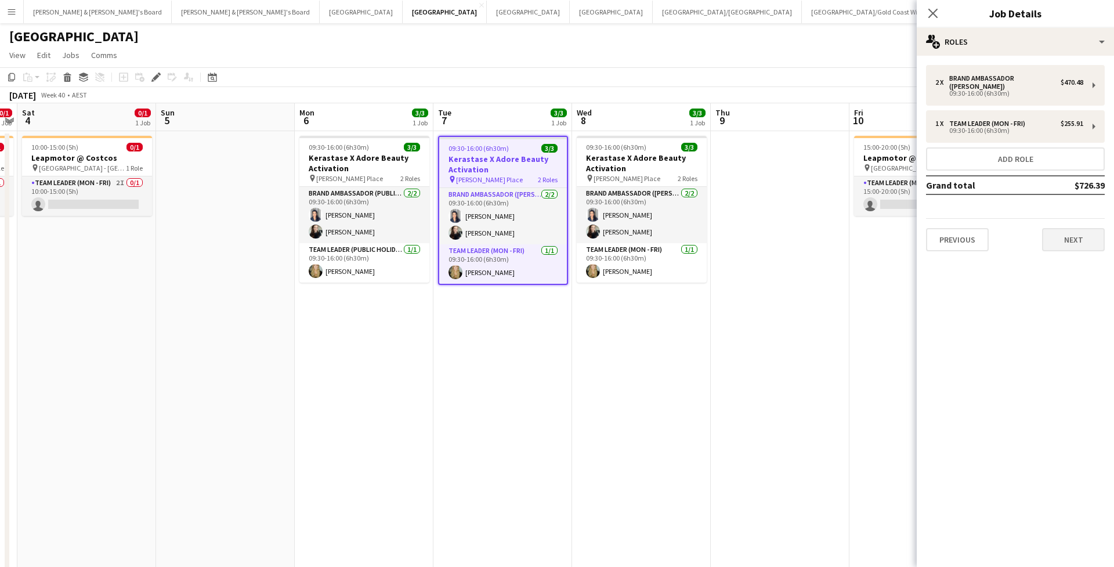
click at [1056, 228] on button "Next" at bounding box center [1073, 239] width 63 height 23
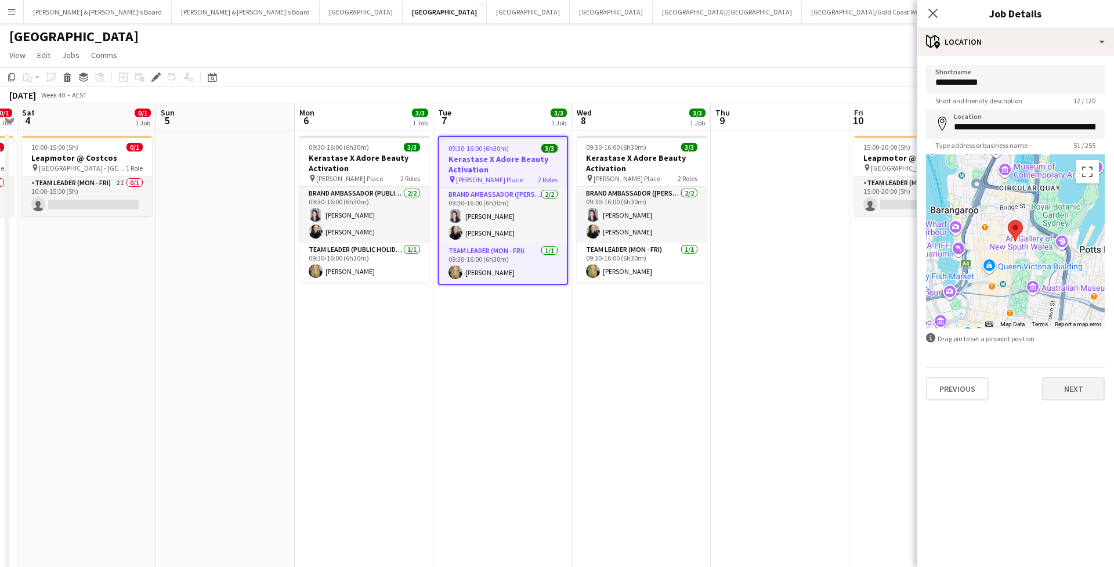
click at [1098, 395] on button "Next" at bounding box center [1073, 388] width 63 height 23
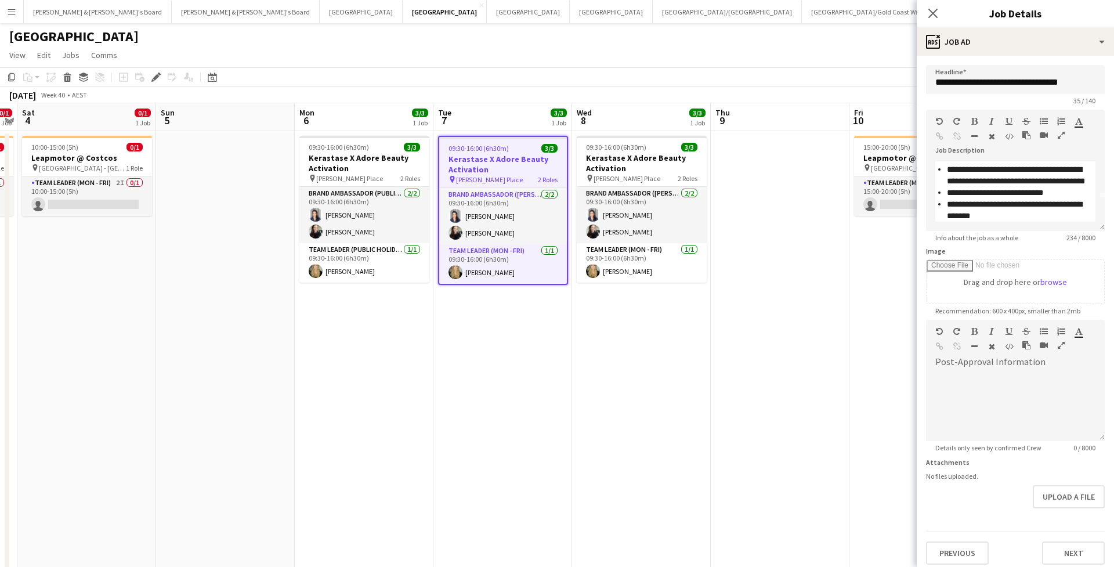
scroll to position [44, 0]
click at [931, 20] on app-icon "Close pop-in" at bounding box center [933, 13] width 17 height 17
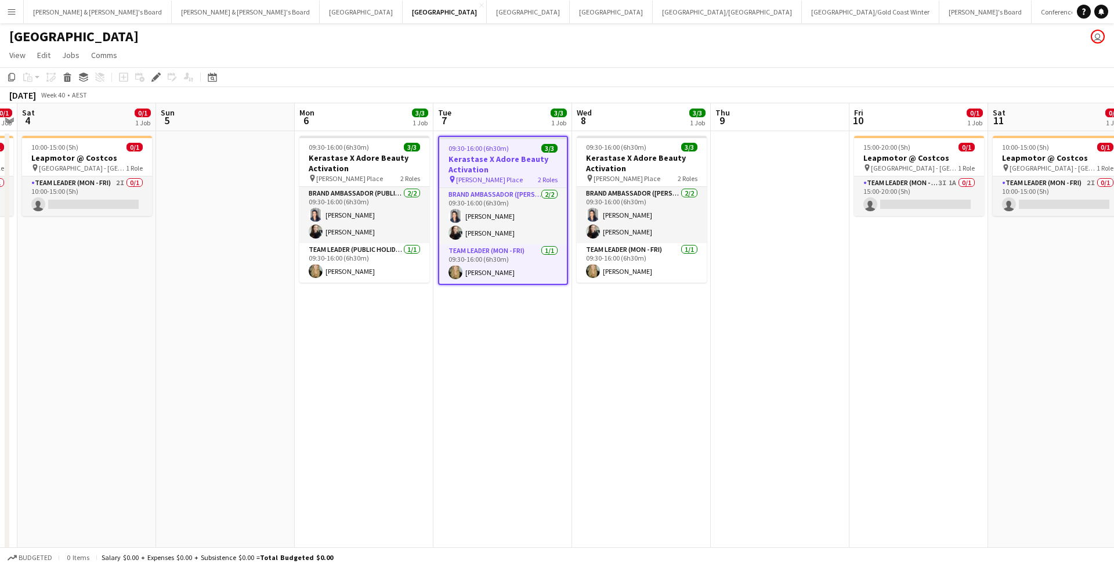
click at [589, 55] on app-page-menu "View Day view expanded Day view collapsed Month view Date picker Jump to today …" at bounding box center [557, 56] width 1114 height 22
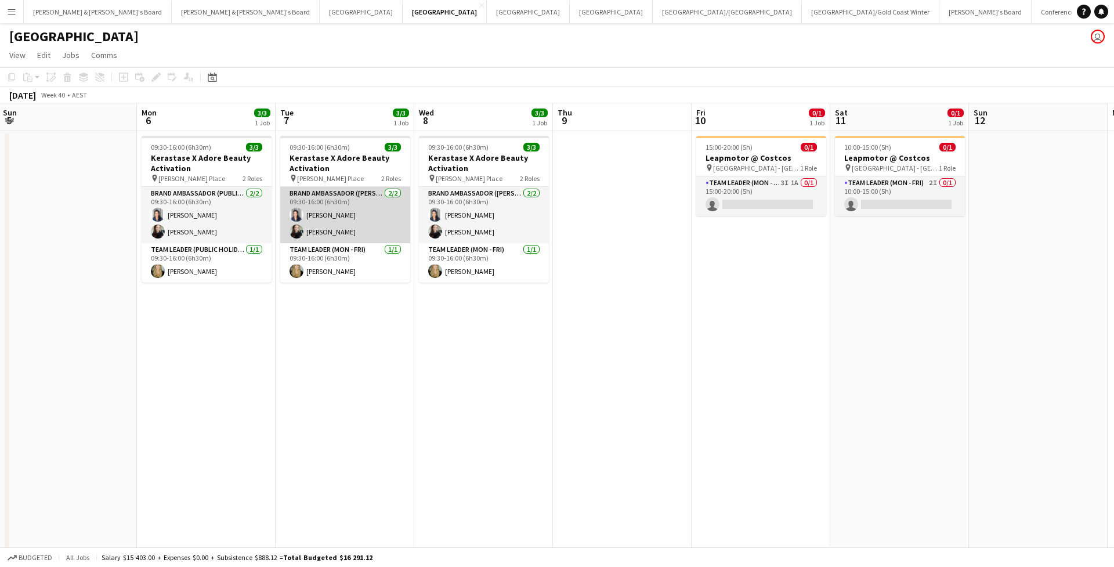
scroll to position [0, 583]
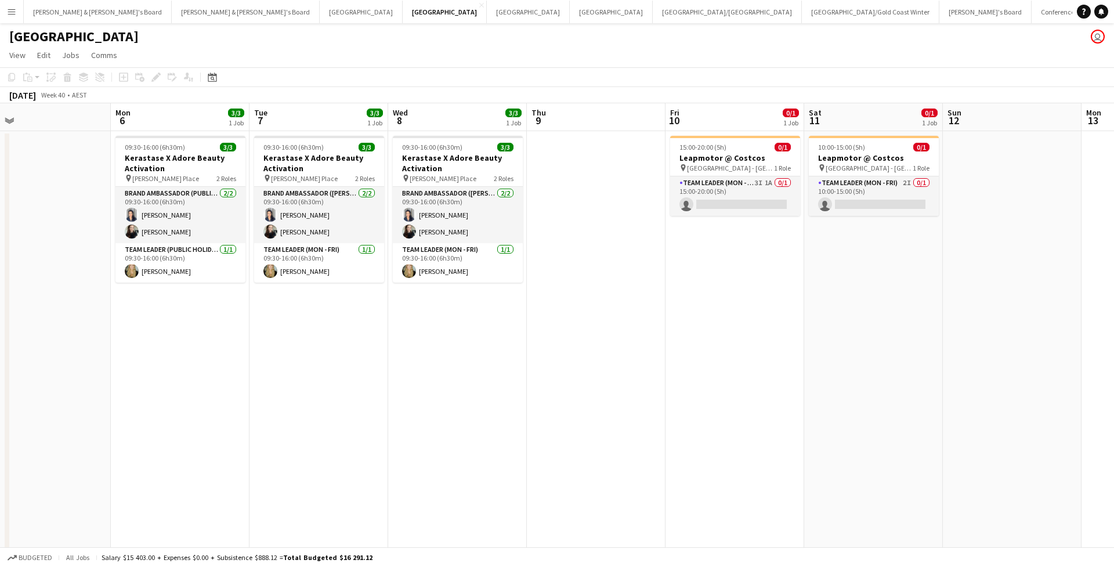
click at [13, 12] on app-icon "Menu" at bounding box center [11, 11] width 9 height 9
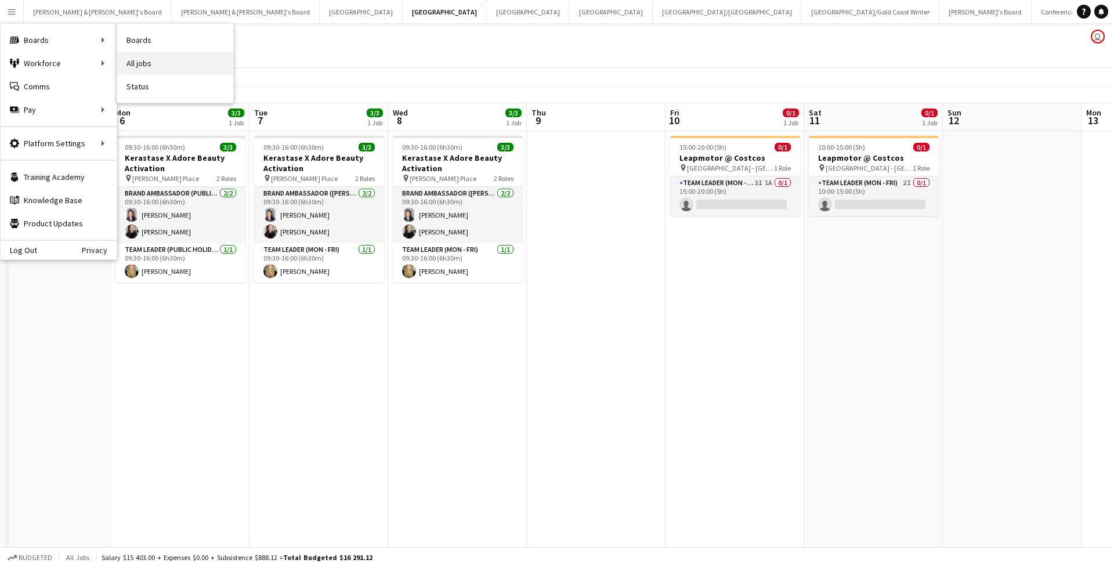
click at [168, 66] on link "All jobs" at bounding box center [175, 63] width 116 height 23
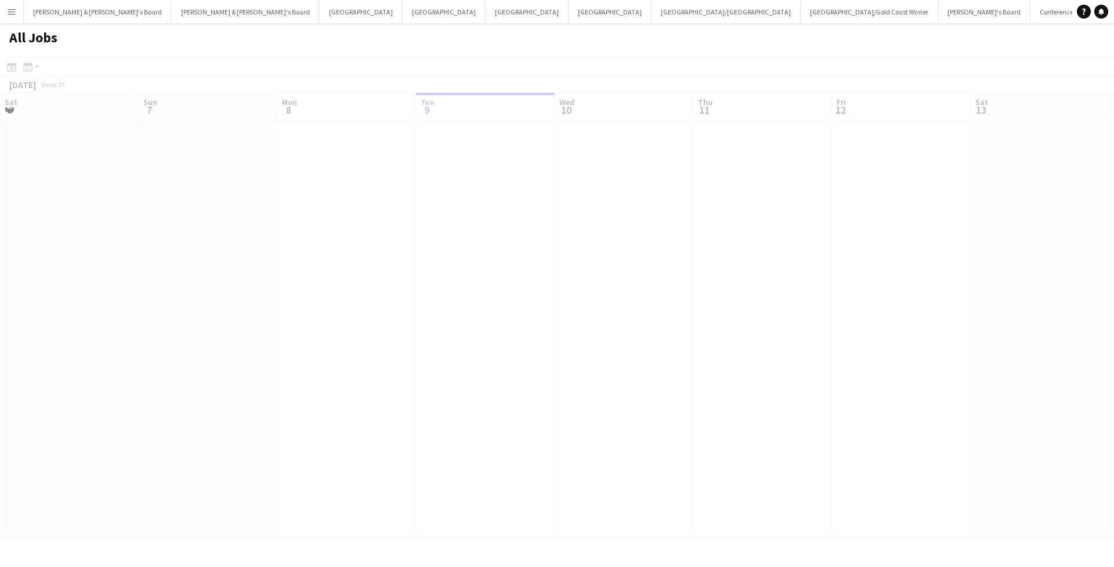
scroll to position [0, 277]
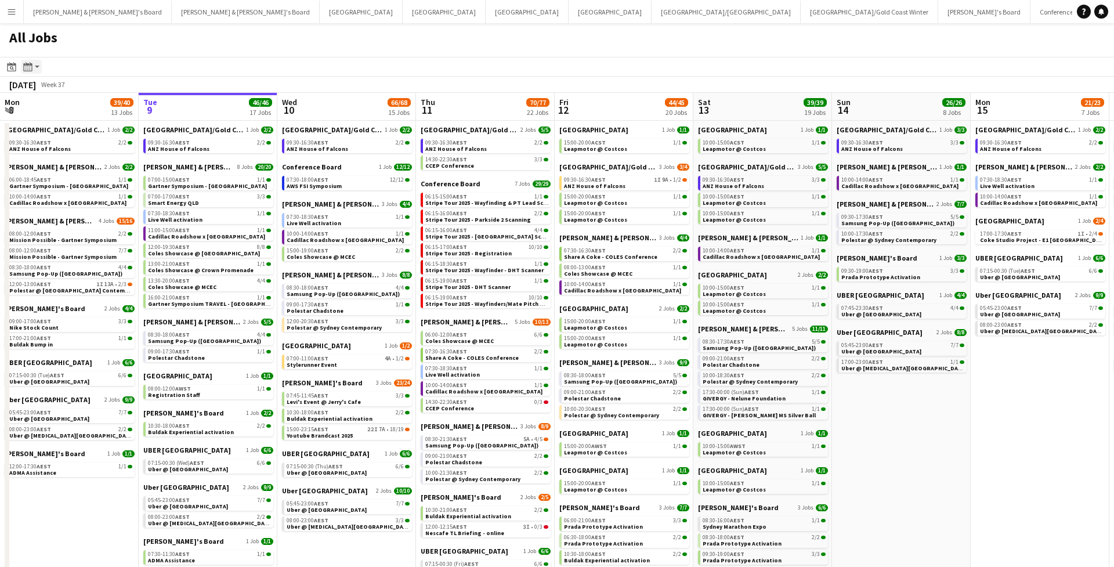
click at [30, 70] on icon at bounding box center [29, 70] width 1 height 1
click at [13, 63] on icon "Date picker" at bounding box center [11, 66] width 9 height 9
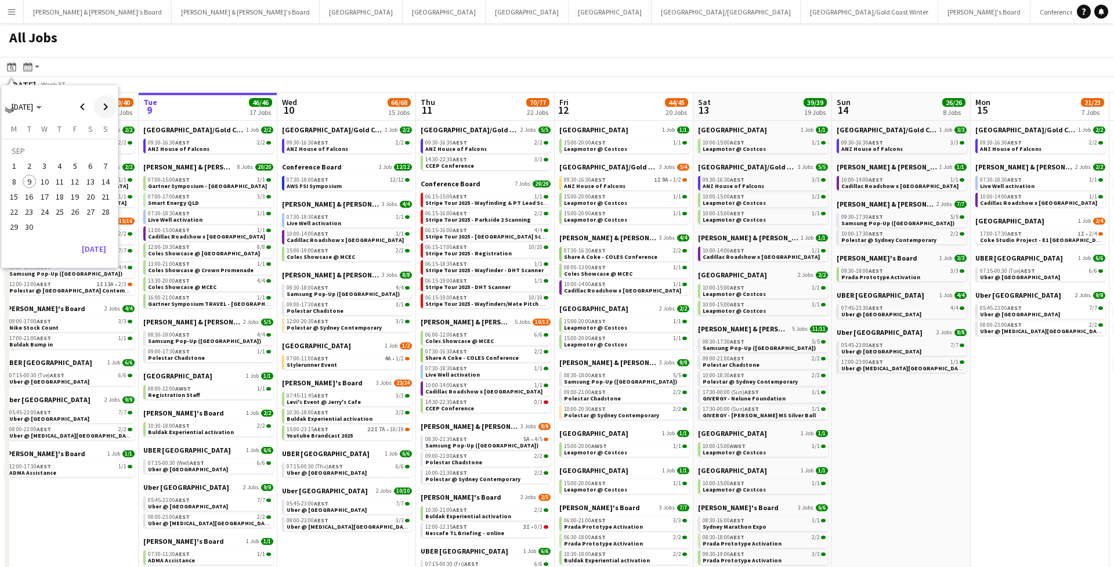
click at [109, 108] on span "Next month" at bounding box center [105, 106] width 23 height 23
click at [32, 196] on span "14" at bounding box center [30, 197] width 14 height 14
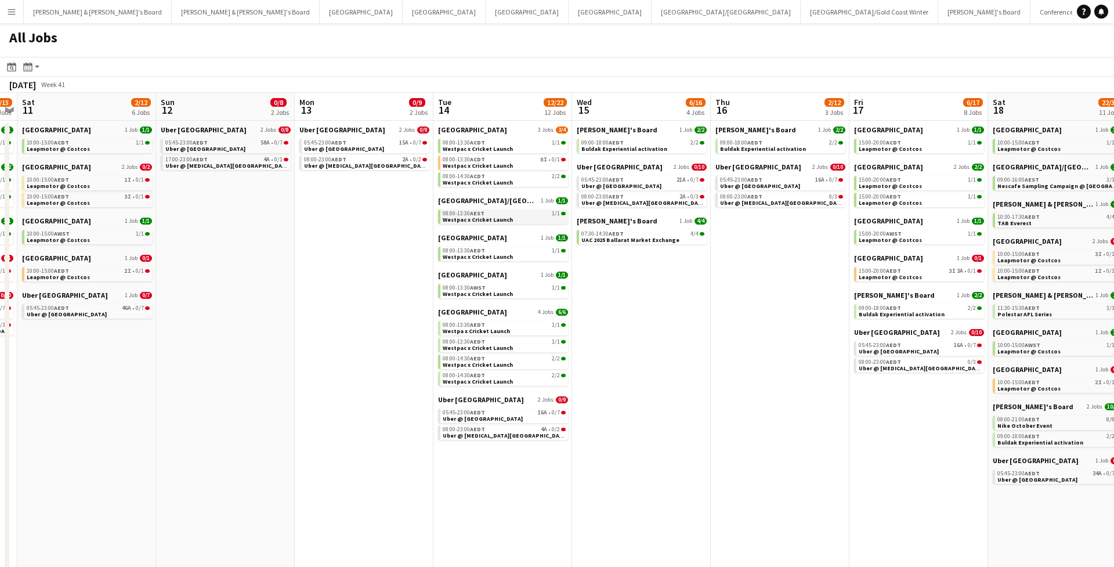
click at [505, 210] on link "08:00-13:30 AEST 1/1 Westpac x Cricket Launch" at bounding box center [504, 215] width 123 height 13
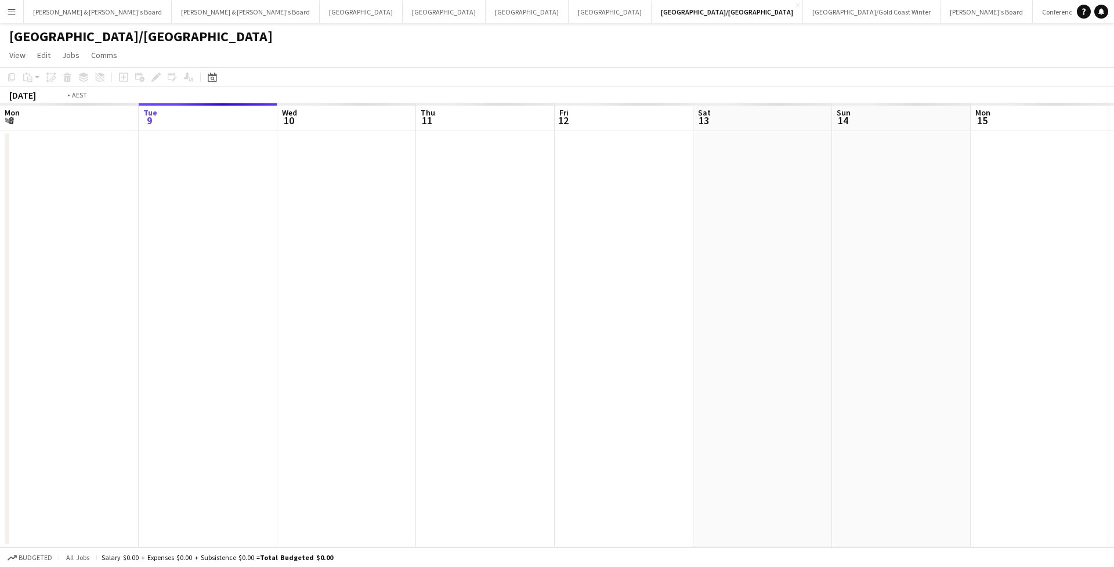
scroll to position [0, 399]
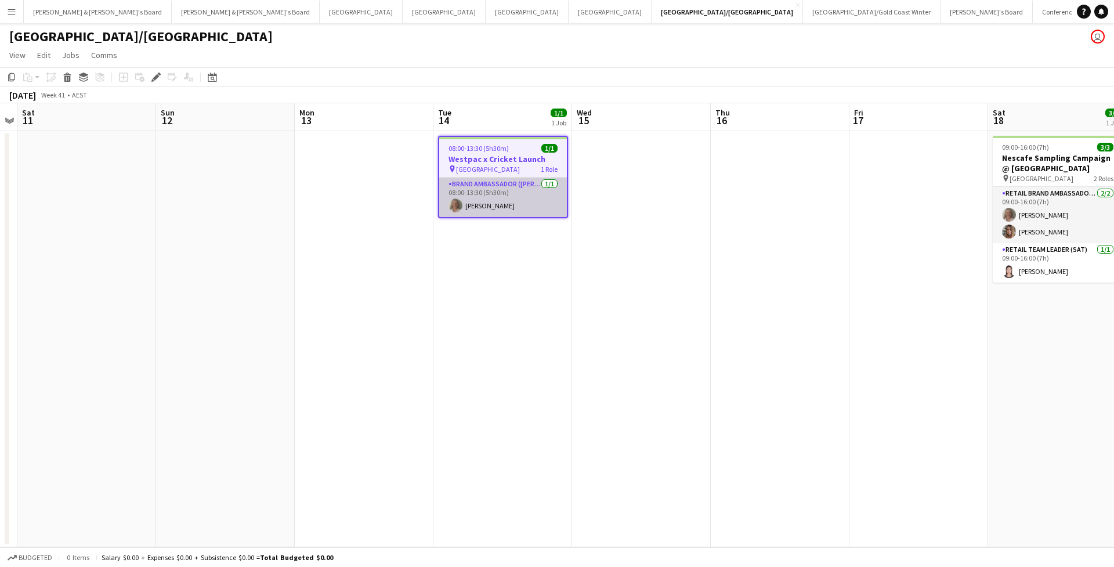
click at [505, 202] on app-card-role "Brand Ambassador (Mon - Fri) [DATE] 08:00-13:30 (5h30m) [PERSON_NAME]" at bounding box center [503, 197] width 128 height 39
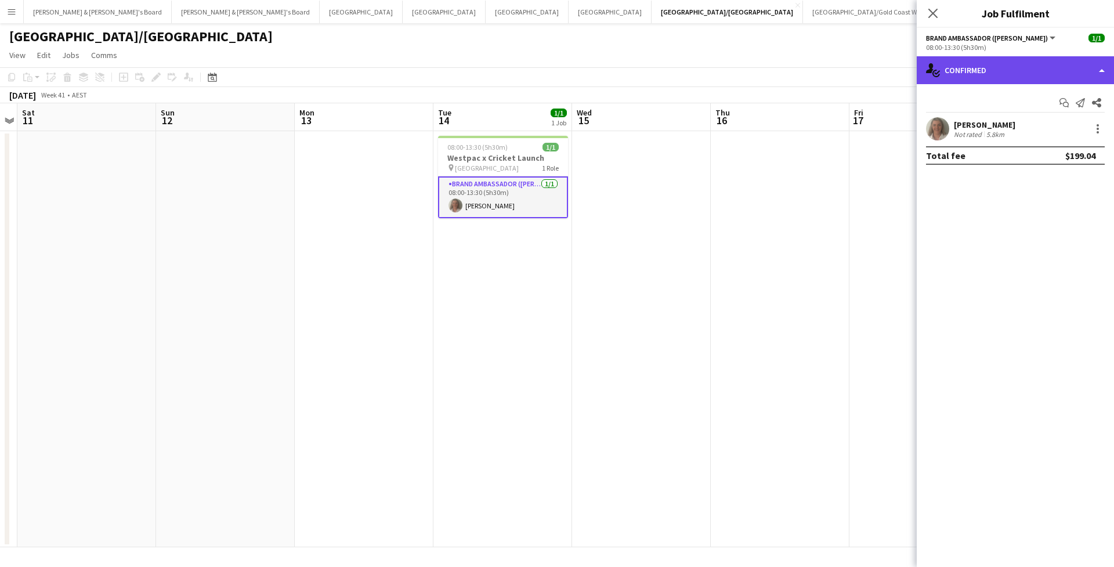
click at [986, 73] on div "single-neutral-actions-check-2 Confirmed" at bounding box center [1015, 70] width 197 height 28
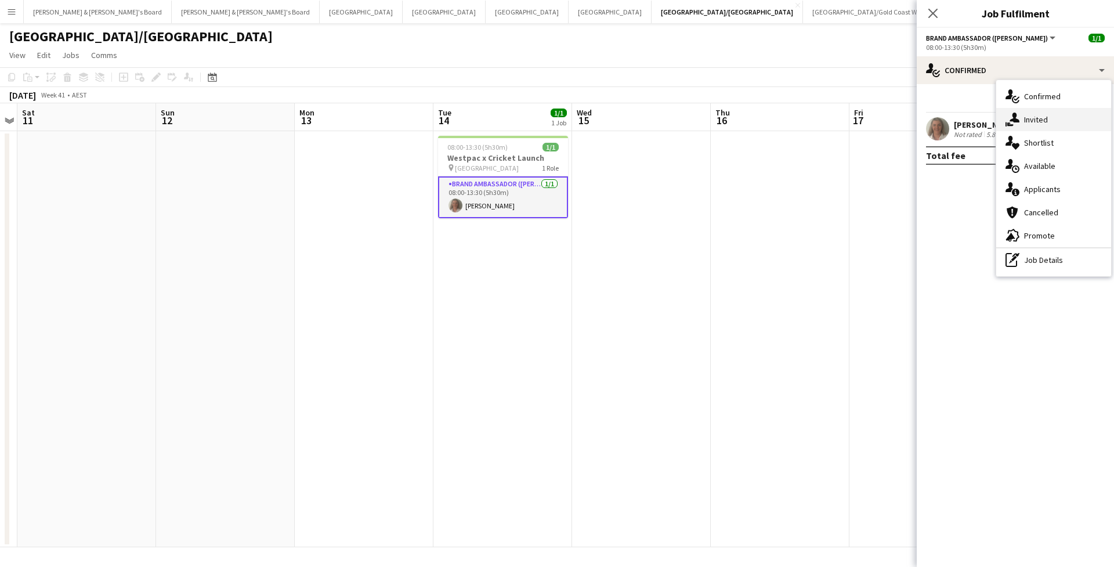
click at [1029, 114] on span "Invited" at bounding box center [1036, 119] width 24 height 10
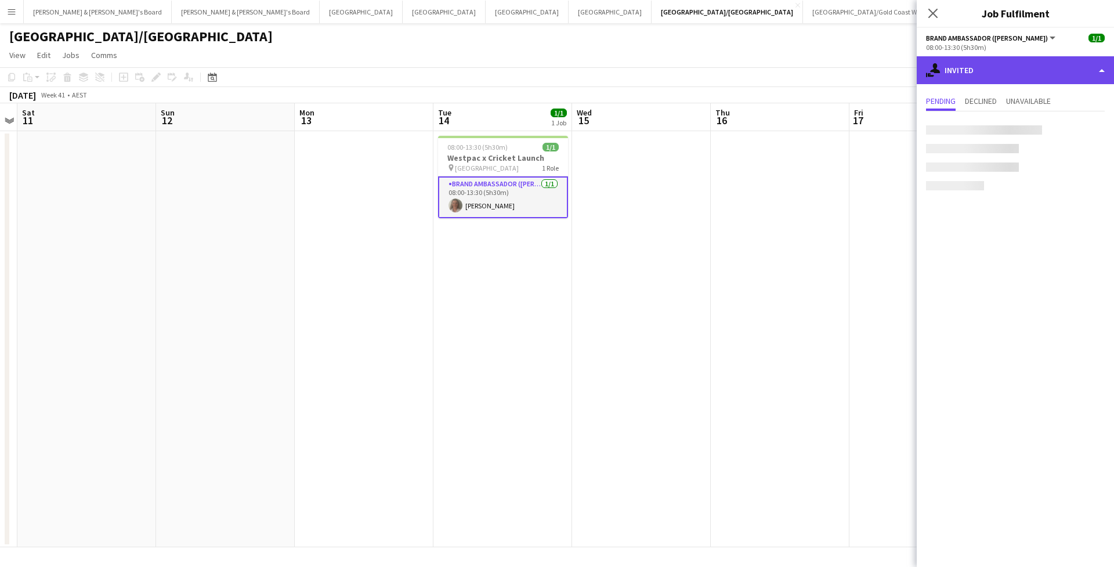
click at [1006, 67] on div "single-neutral-actions-share-1 Invited" at bounding box center [1015, 70] width 197 height 28
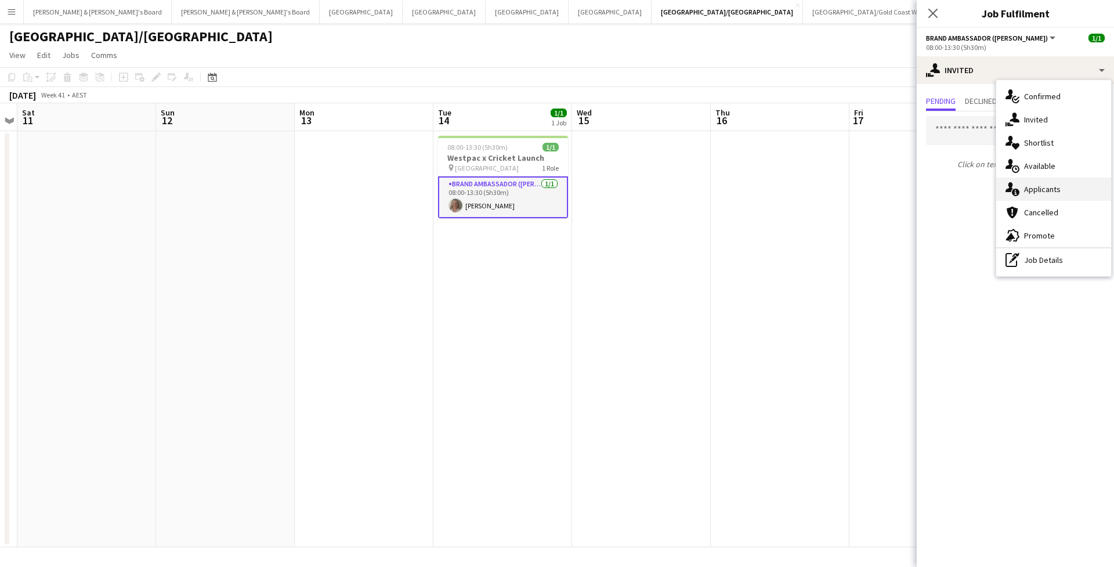
click at [1053, 190] on span "Applicants" at bounding box center [1042, 189] width 37 height 10
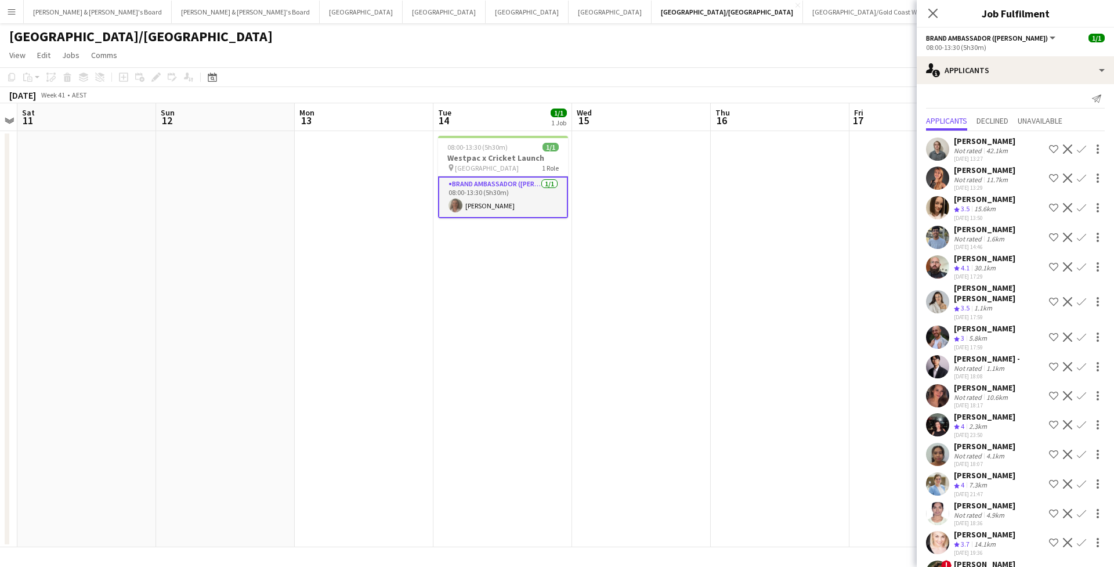
scroll to position [3, 0]
click at [997, 114] on span "Declined" at bounding box center [992, 122] width 32 height 17
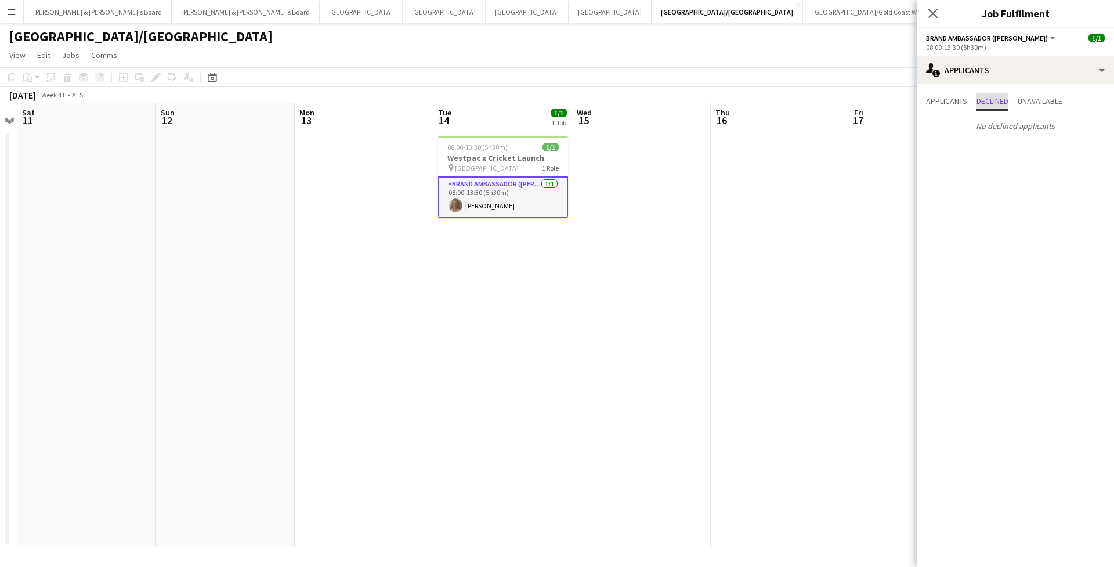
scroll to position [0, 0]
click at [1044, 94] on span "Unavailable" at bounding box center [1040, 101] width 45 height 17
click at [936, 17] on icon at bounding box center [932, 13] width 11 height 11
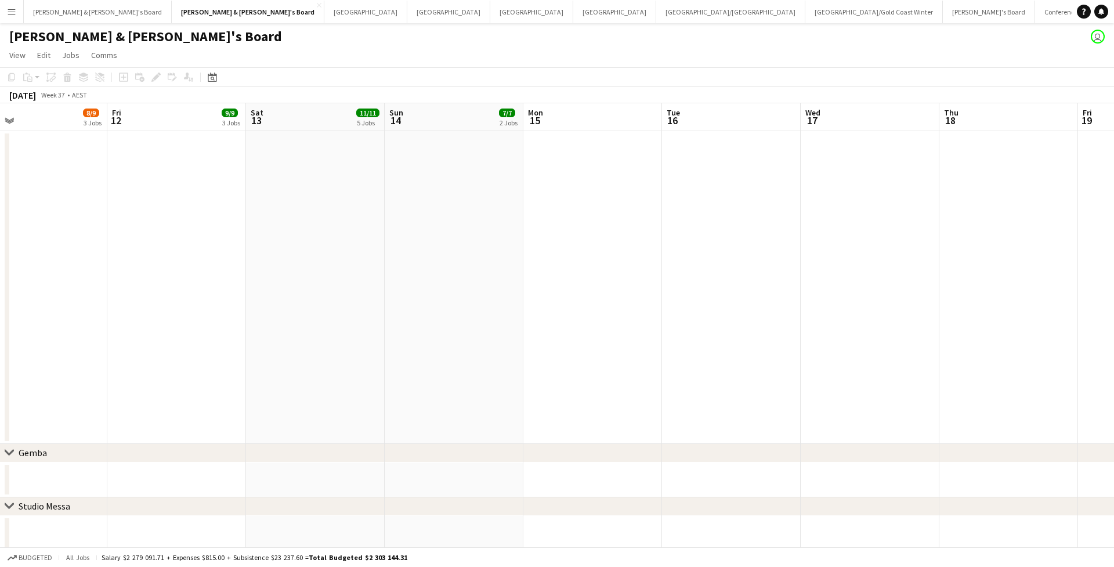
scroll to position [0, 266]
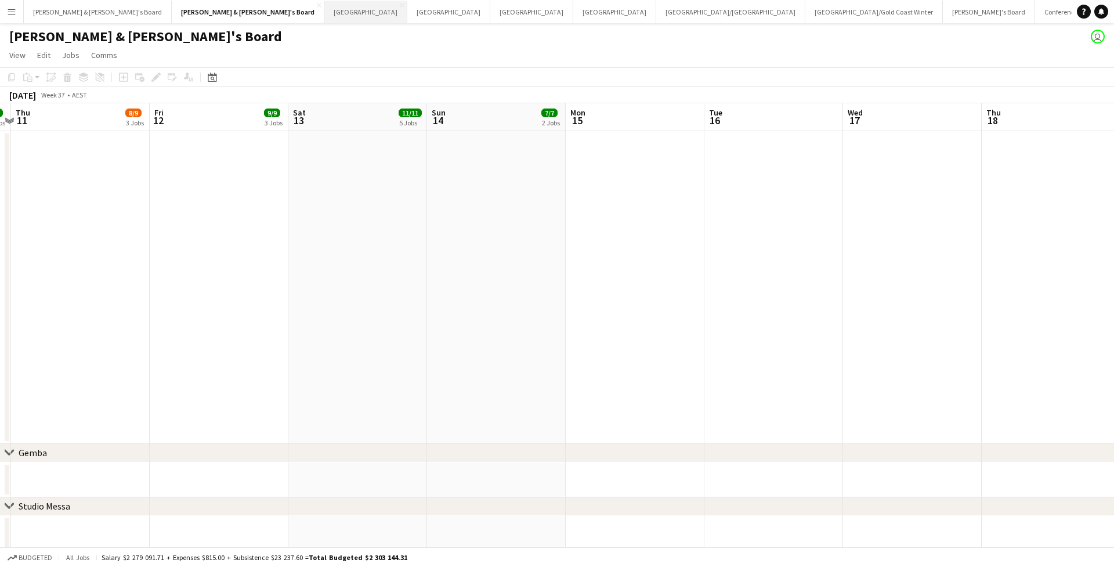
click at [324, 17] on button "Perth Close" at bounding box center [365, 12] width 83 height 23
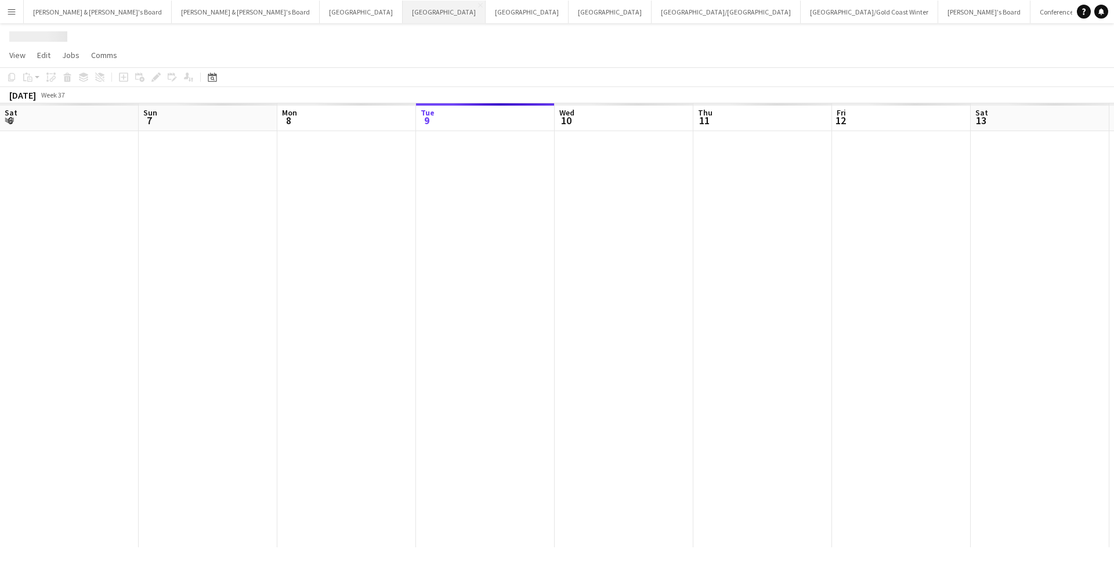
scroll to position [0, 277]
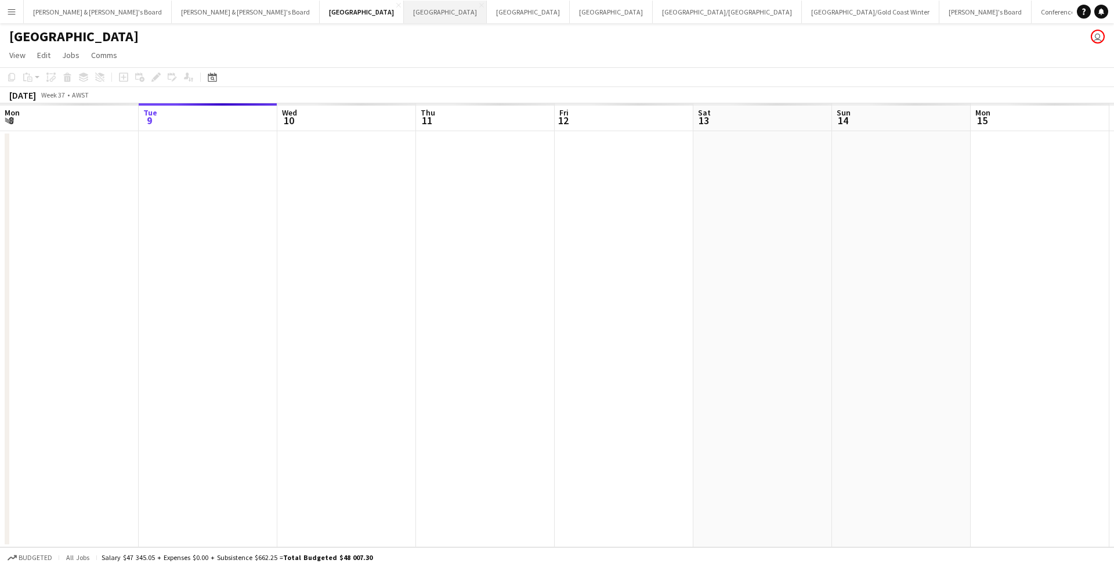
click at [404, 16] on button "Sydney Close" at bounding box center [445, 12] width 83 height 23
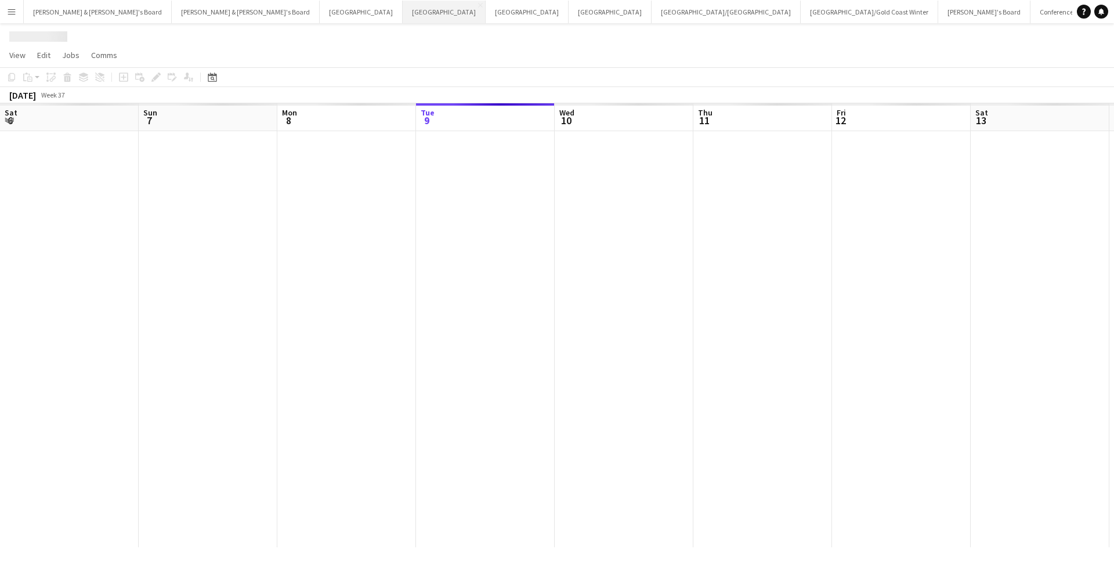
scroll to position [0, 277]
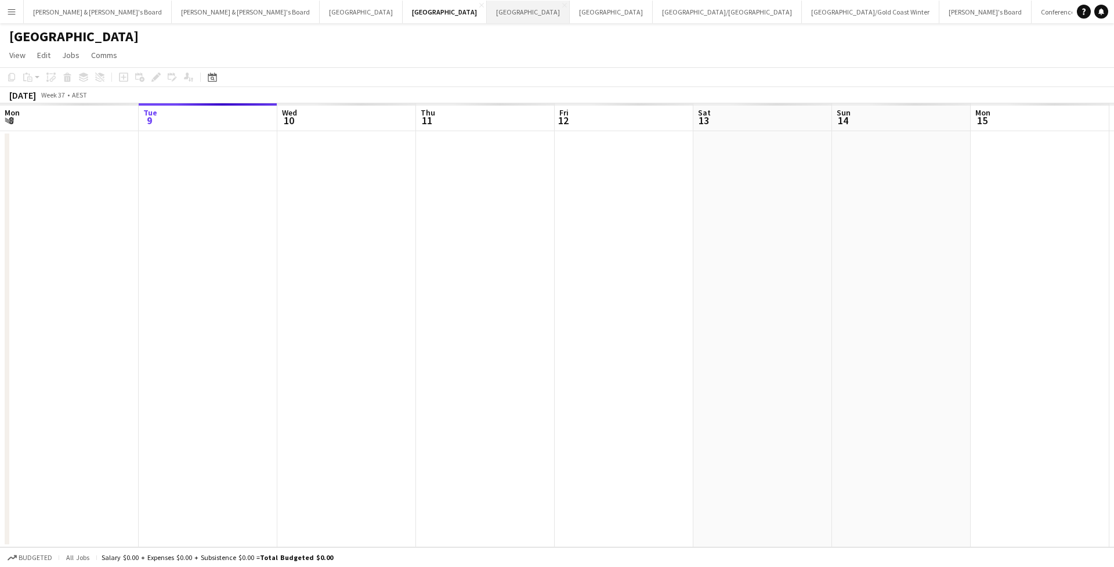
click at [487, 19] on button "Adelaide Close" at bounding box center [528, 12] width 83 height 23
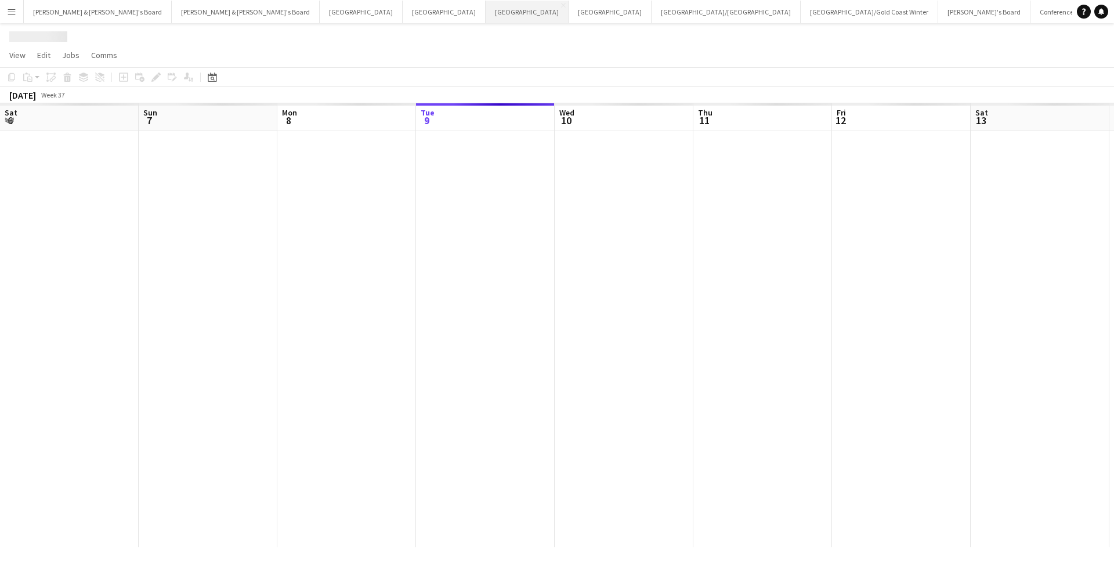
scroll to position [0, 277]
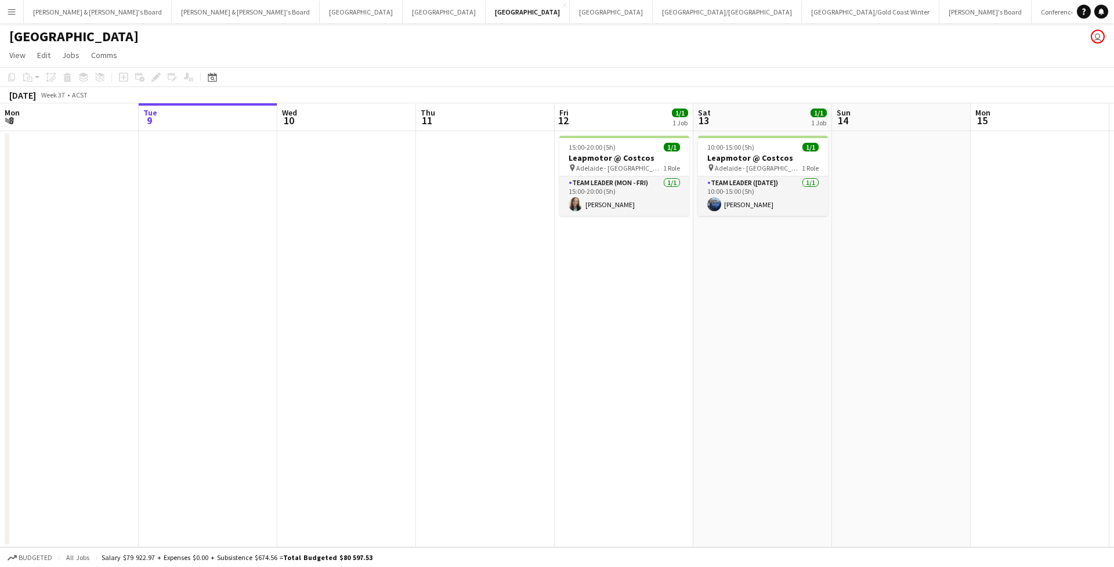
click at [17, 14] on button "Menu" at bounding box center [11, 11] width 23 height 23
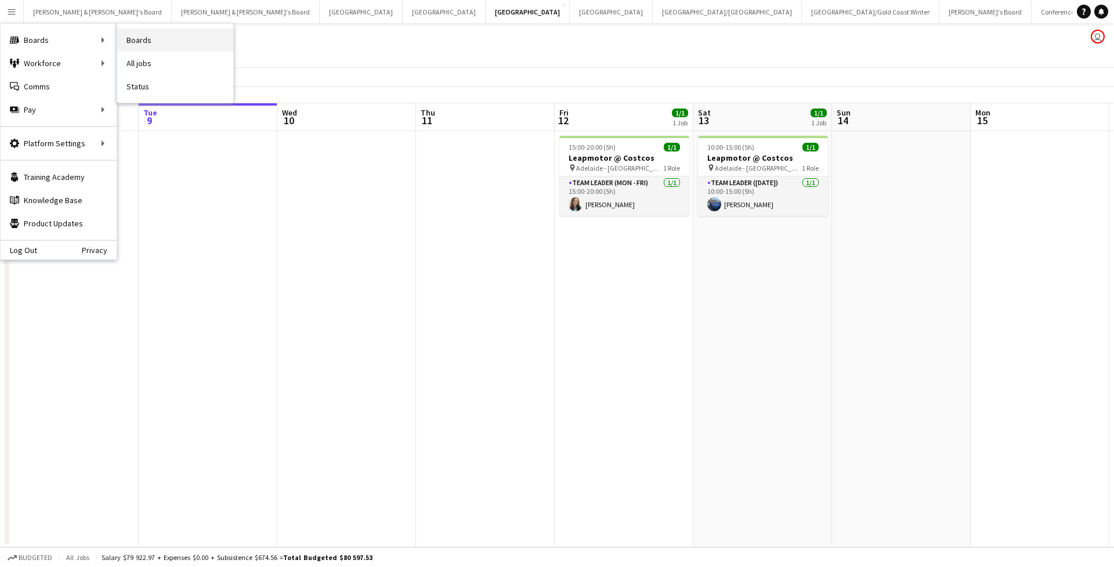
click at [133, 43] on link "Boards" at bounding box center [175, 39] width 116 height 23
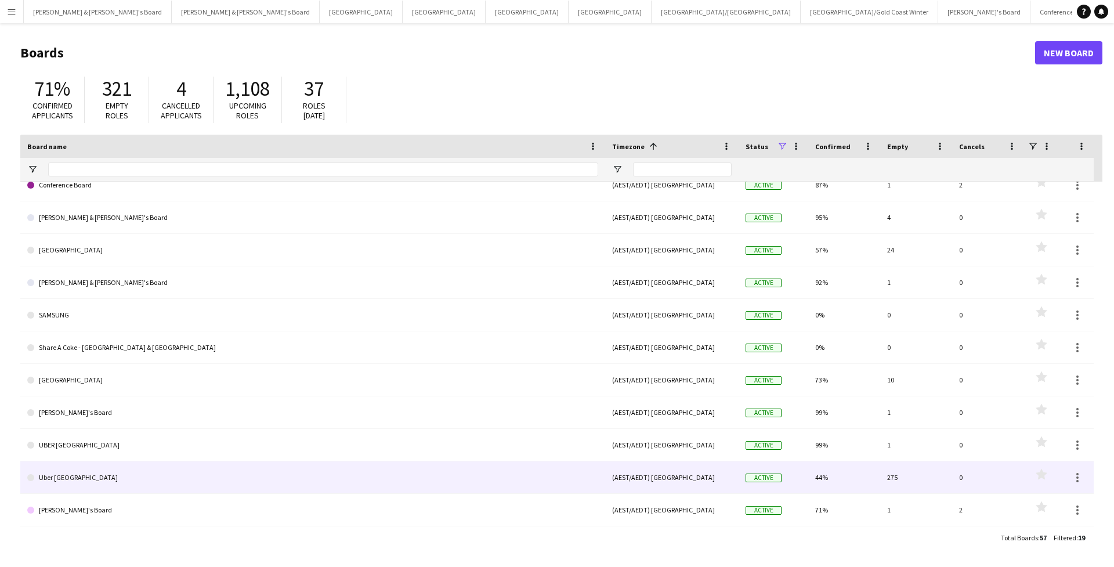
click at [74, 473] on link "Uber [GEOGRAPHIC_DATA]" at bounding box center [312, 477] width 571 height 32
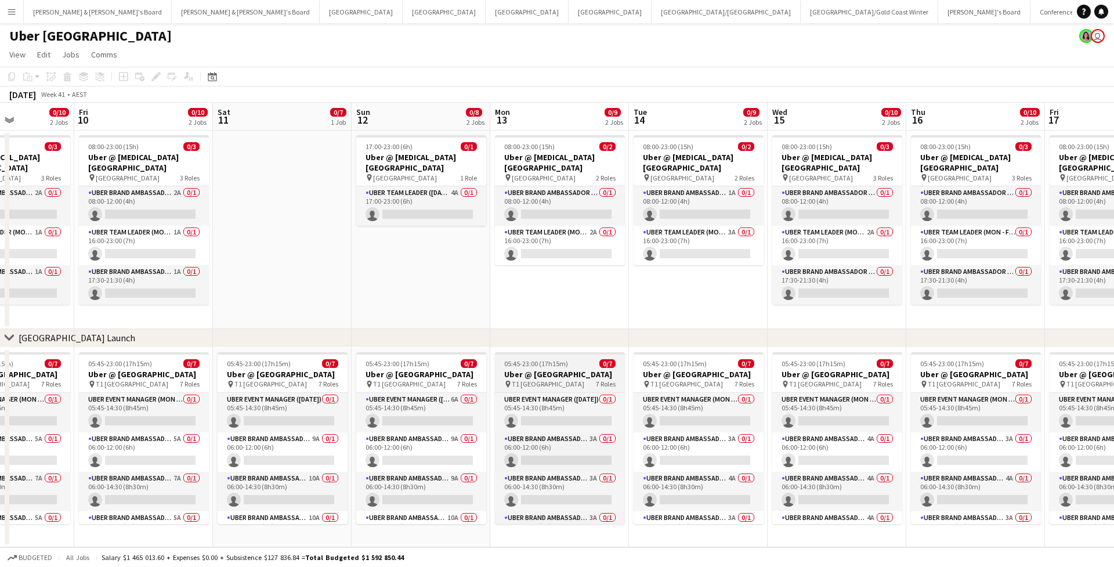
scroll to position [0, 302]
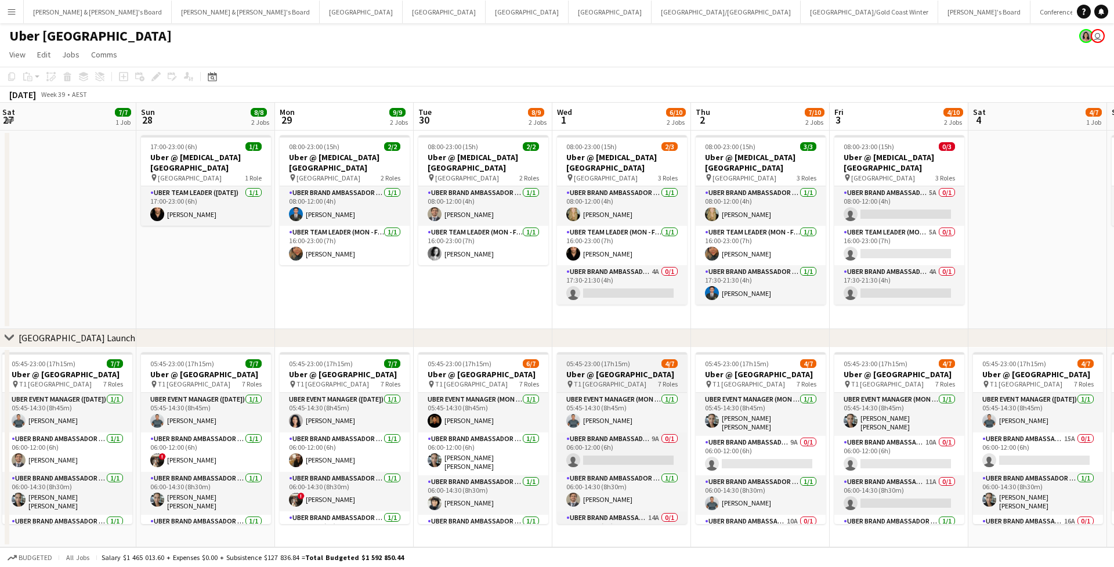
click at [637, 379] on h3 "Uber @ T1 Sydney International Airport" at bounding box center [622, 374] width 130 height 10
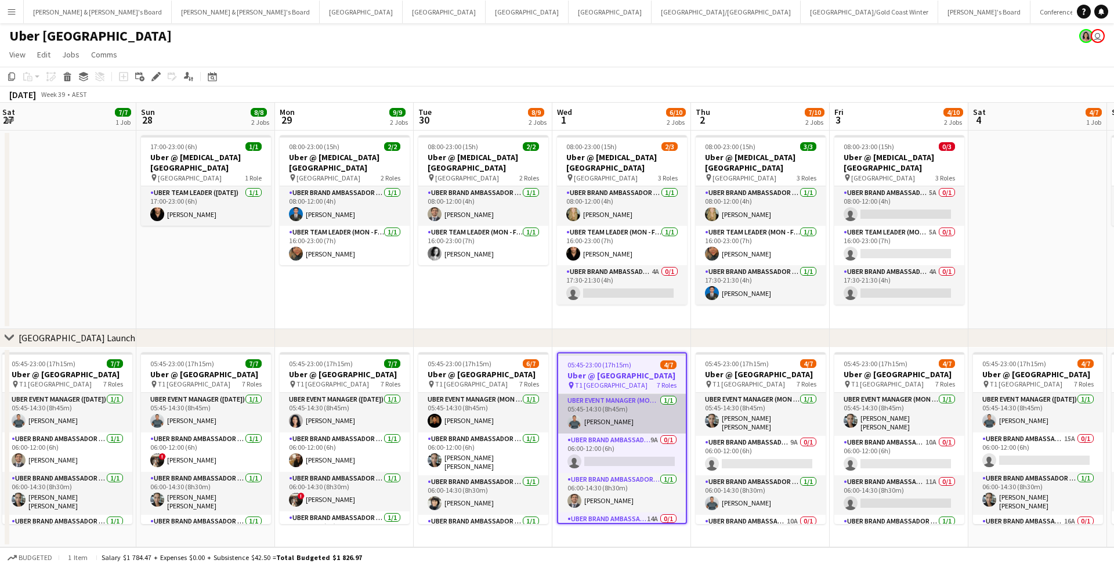
click at [606, 430] on app-card-role "UBER Event Manager (Mon - Fri) 1/1 05:45-14:30 (8h45m) Maria Ranford" at bounding box center [622, 413] width 128 height 39
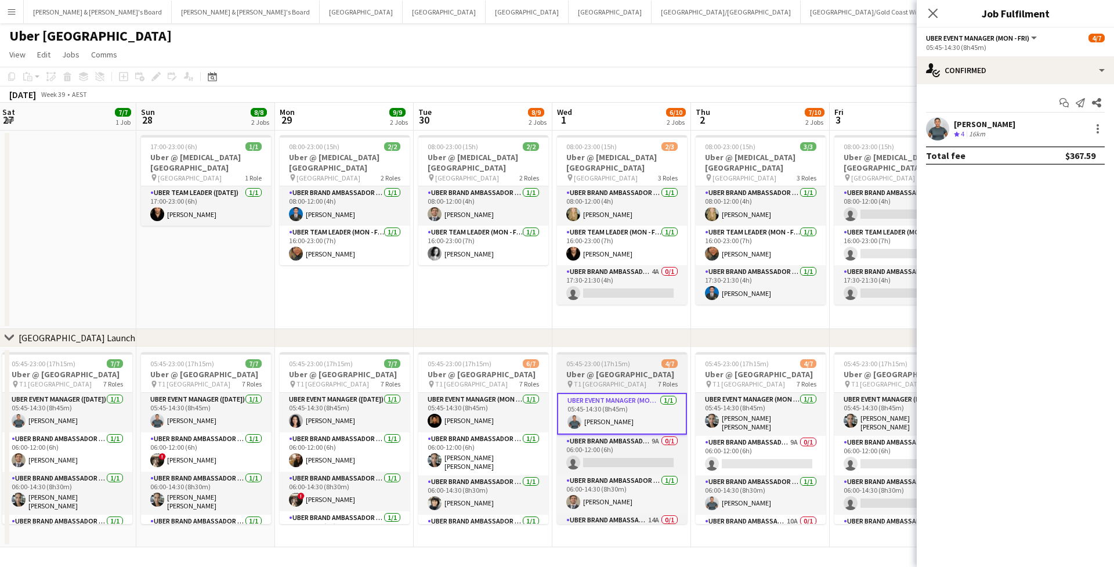
click at [631, 379] on h3 "Uber @ T1 Sydney International Airport" at bounding box center [622, 374] width 130 height 10
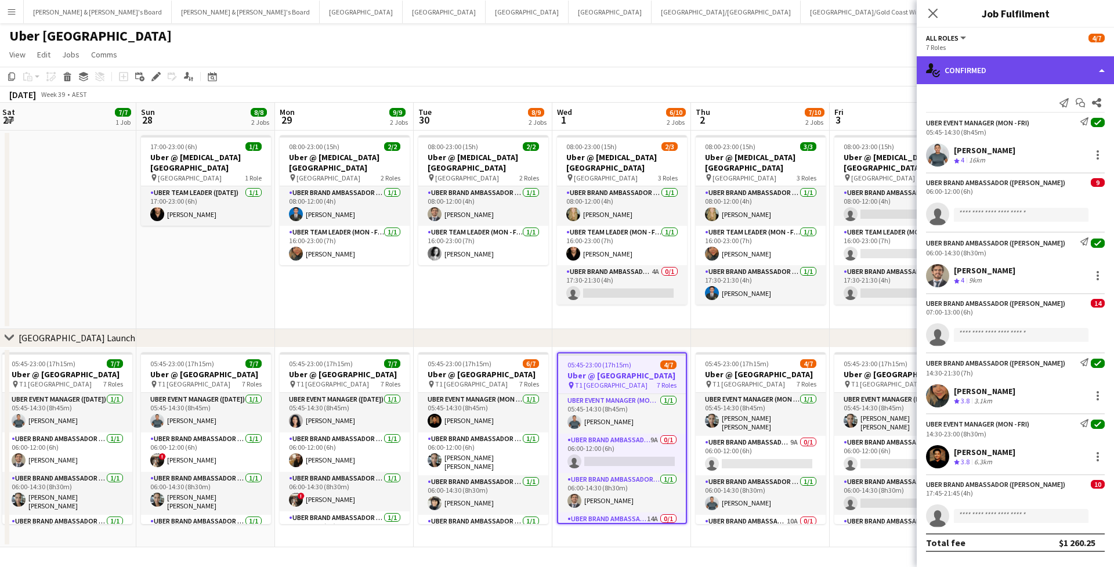
click at [1017, 75] on div "single-neutral-actions-check-2 Confirmed" at bounding box center [1015, 70] width 197 height 28
click at [962, 74] on div "single-neutral-actions-check-2 Confirmed" at bounding box center [1015, 70] width 197 height 28
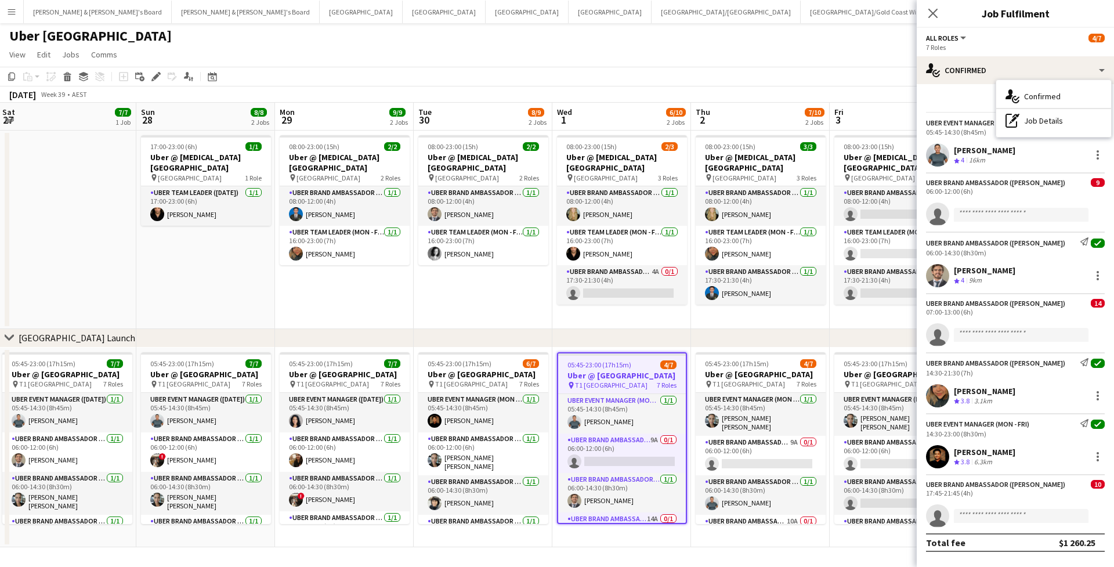
click at [942, 89] on div "Send notification Start chat Share UBER Event Manager (Mon - Fri) Send notifica…" at bounding box center [1015, 322] width 197 height 477
click at [1032, 188] on div "06:00-12:00 (6h)" at bounding box center [1015, 191] width 179 height 9
click at [993, 183] on div "UBER Brand Ambassador (Mon - Fri)" at bounding box center [995, 182] width 139 height 9
click at [645, 447] on app-card-role "UBER Brand Ambassador (Mon - Fri) 9A 0/1 06:00-12:00 (6h) single-neutral-actions" at bounding box center [622, 452] width 128 height 39
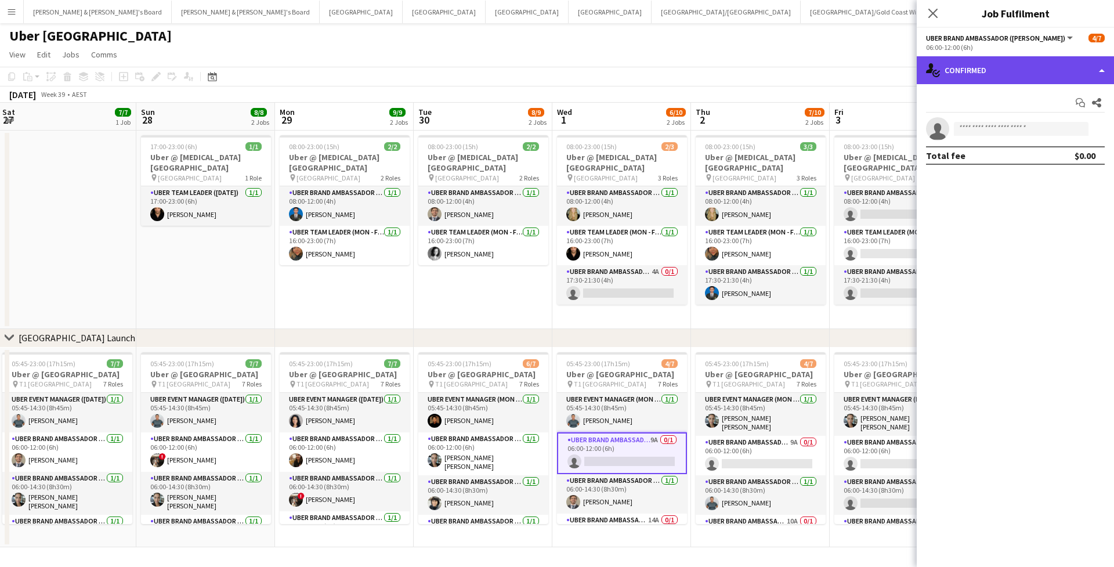
click at [1082, 62] on div "single-neutral-actions-check-2 Confirmed" at bounding box center [1015, 70] width 197 height 28
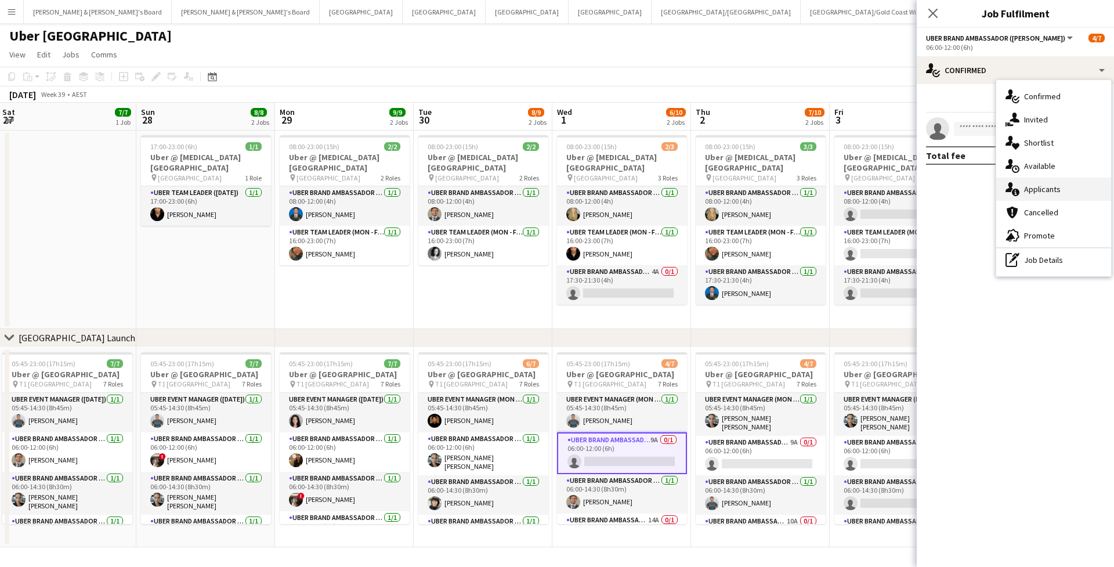
click at [1066, 189] on div "single-neutral-actions-information Applicants" at bounding box center [1053, 189] width 115 height 23
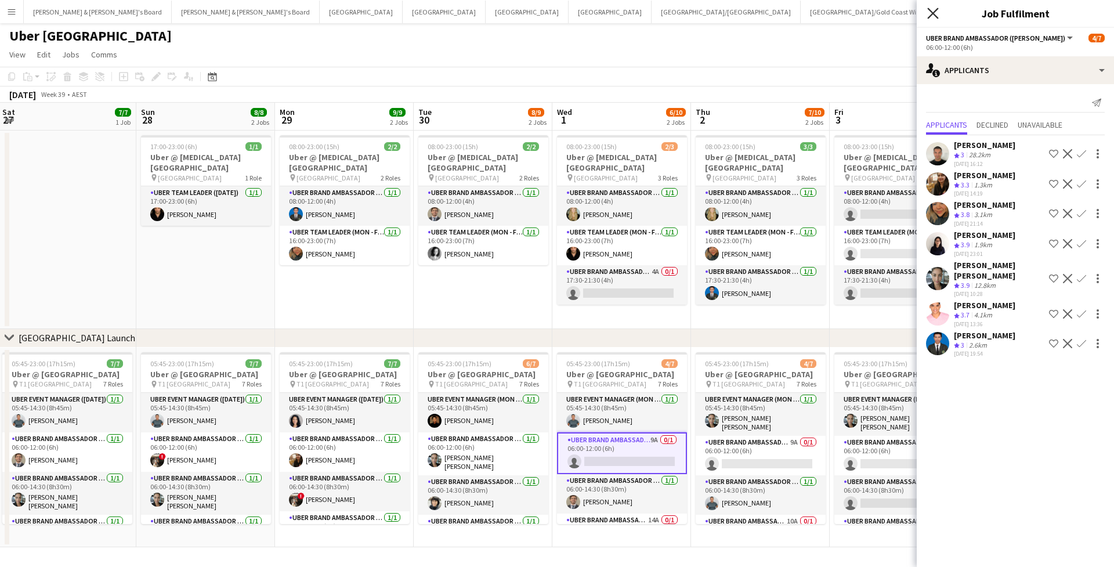
click at [933, 12] on icon "Close pop-in" at bounding box center [932, 13] width 11 height 11
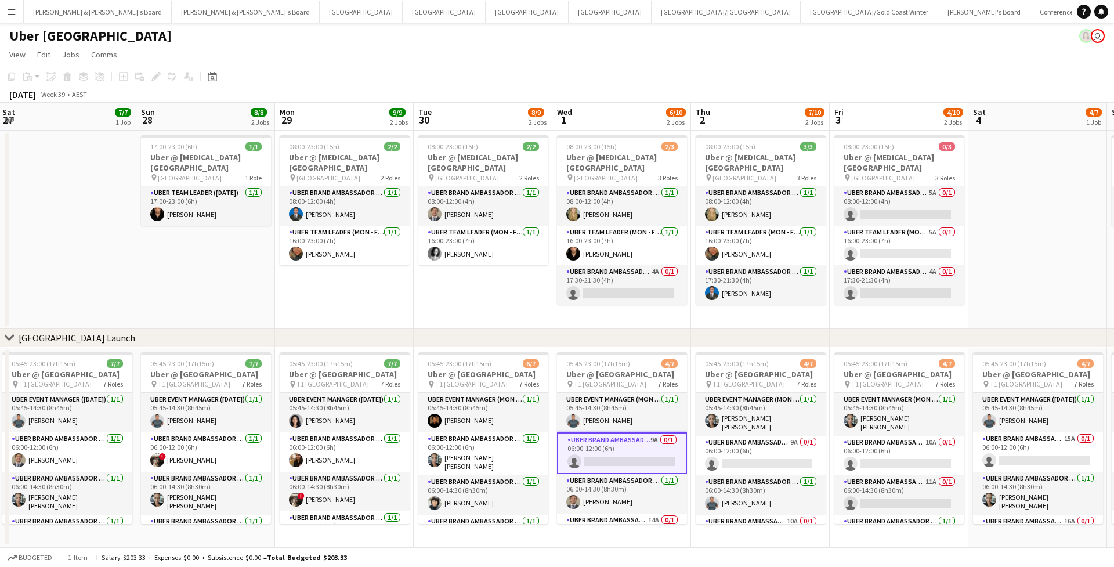
click at [889, 46] on app-page-menu "View Day view expanded Day view collapsed Month view Date picker Jump to today …" at bounding box center [557, 56] width 1114 height 22
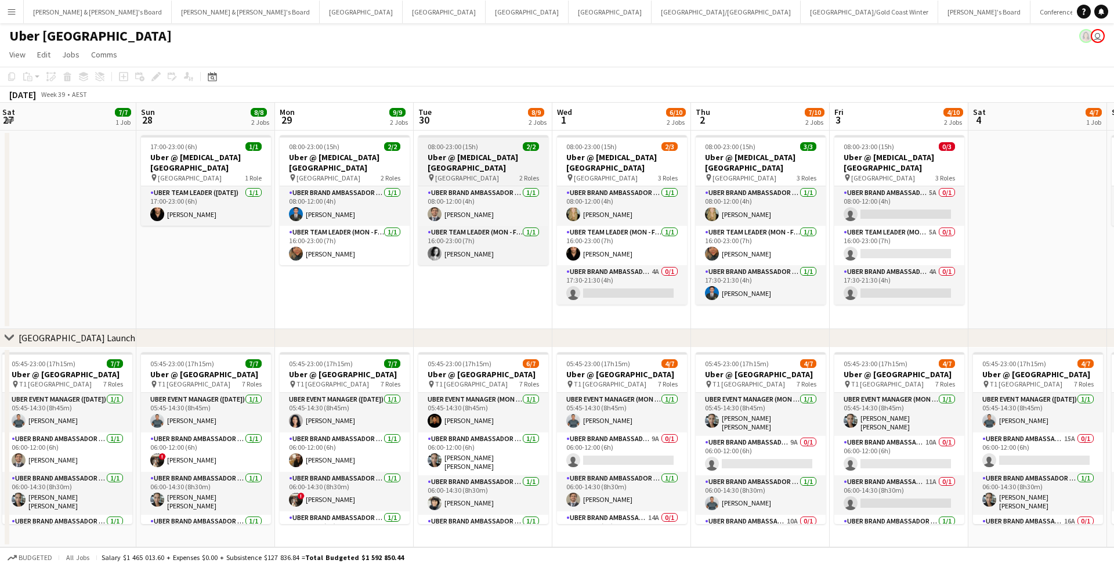
scroll to position [1, 0]
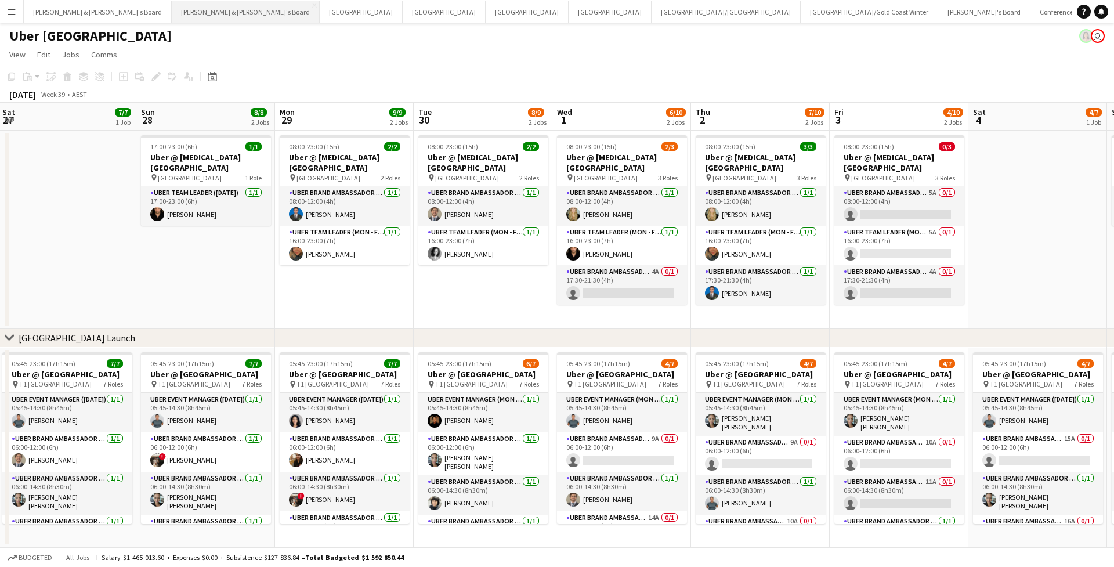
click at [172, 14] on button "Neil & Jenny's Board Close" at bounding box center [246, 12] width 148 height 23
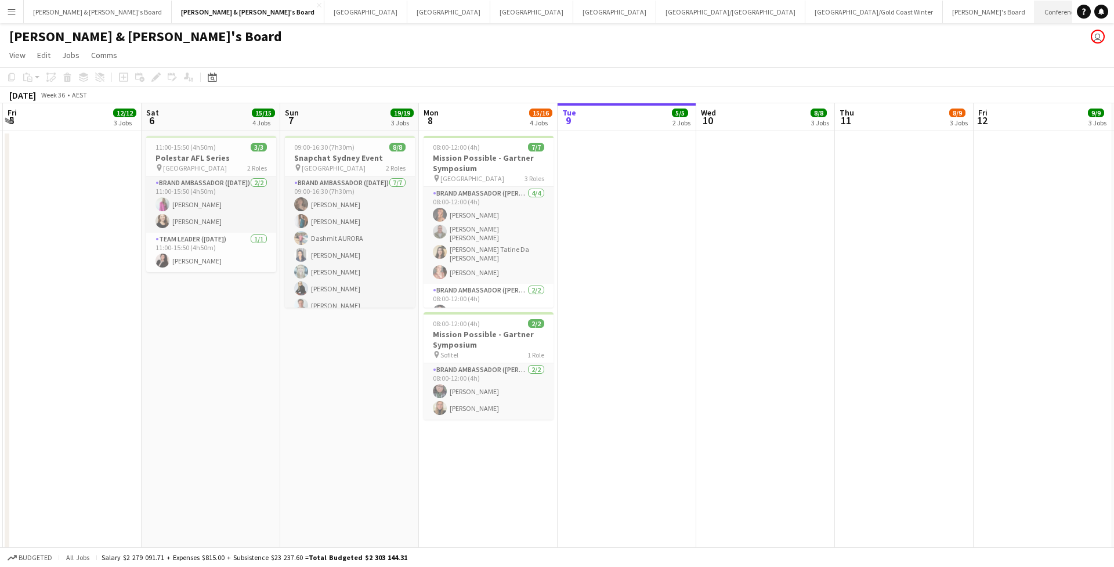
click at [1035, 15] on button "Conference Board Close" at bounding box center [1071, 12] width 72 height 23
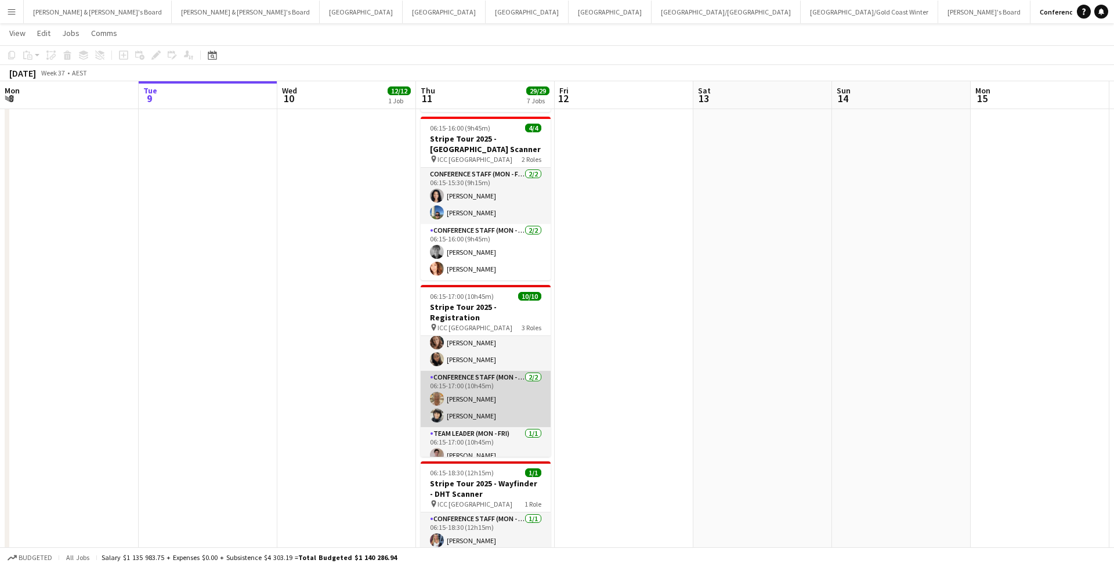
scroll to position [105, 0]
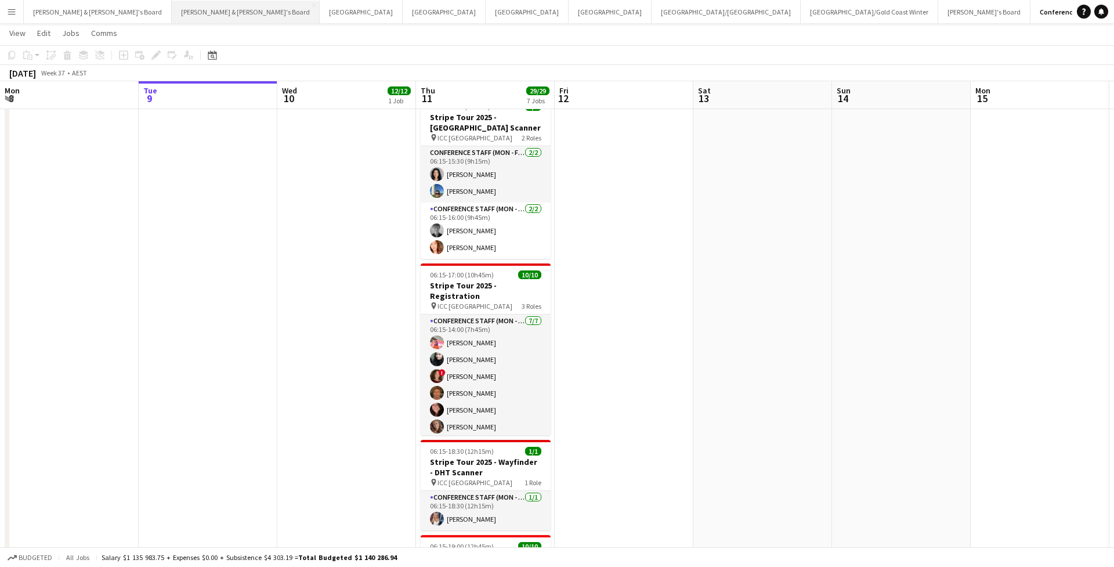
click at [172, 19] on button "[PERSON_NAME] & [PERSON_NAME]'s Board Close" at bounding box center [246, 12] width 148 height 23
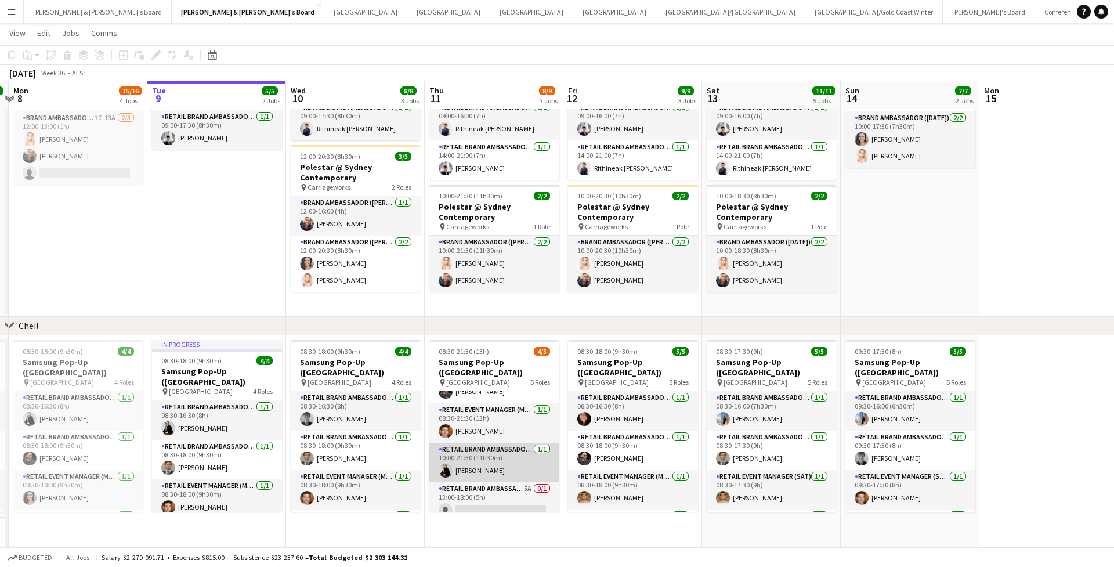
scroll to position [66, 0]
click at [486, 483] on app-card-role "RETAIL Brand Ambassador (Mon - Fri) 5A 0/1 13:00-18:00 (5h) single-neutral-acti…" at bounding box center [494, 502] width 130 height 39
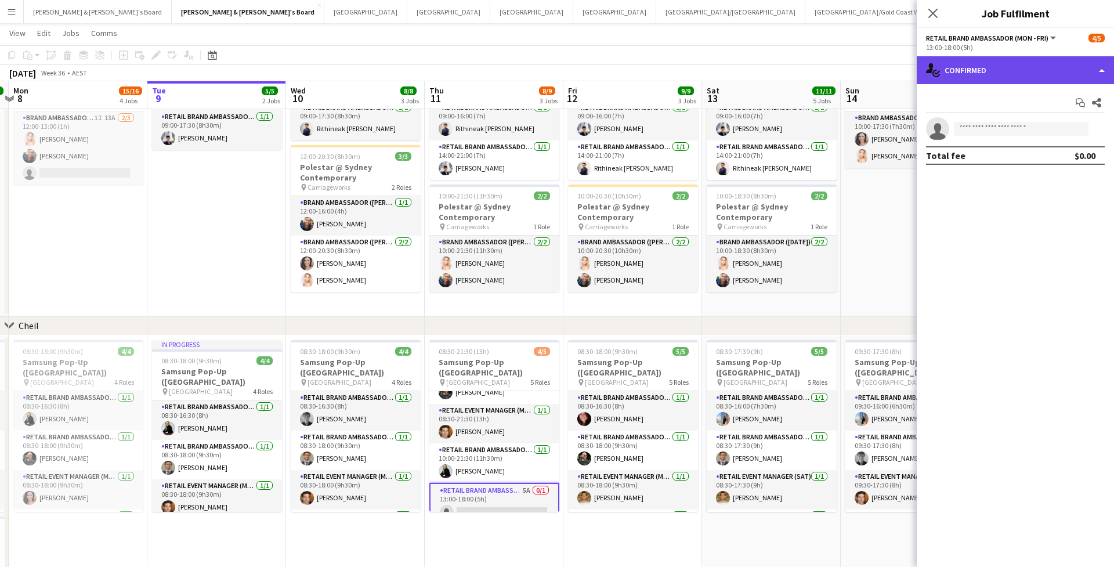
click at [1053, 71] on div "single-neutral-actions-check-2 Confirmed" at bounding box center [1015, 70] width 197 height 28
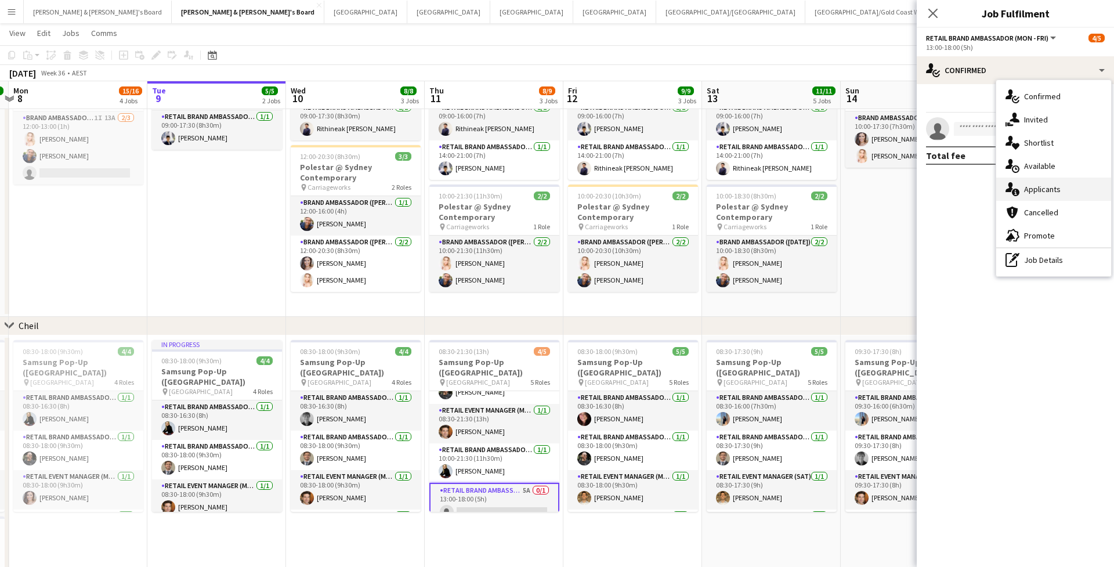
click at [1044, 183] on div "single-neutral-actions-information Applicants" at bounding box center [1053, 189] width 115 height 23
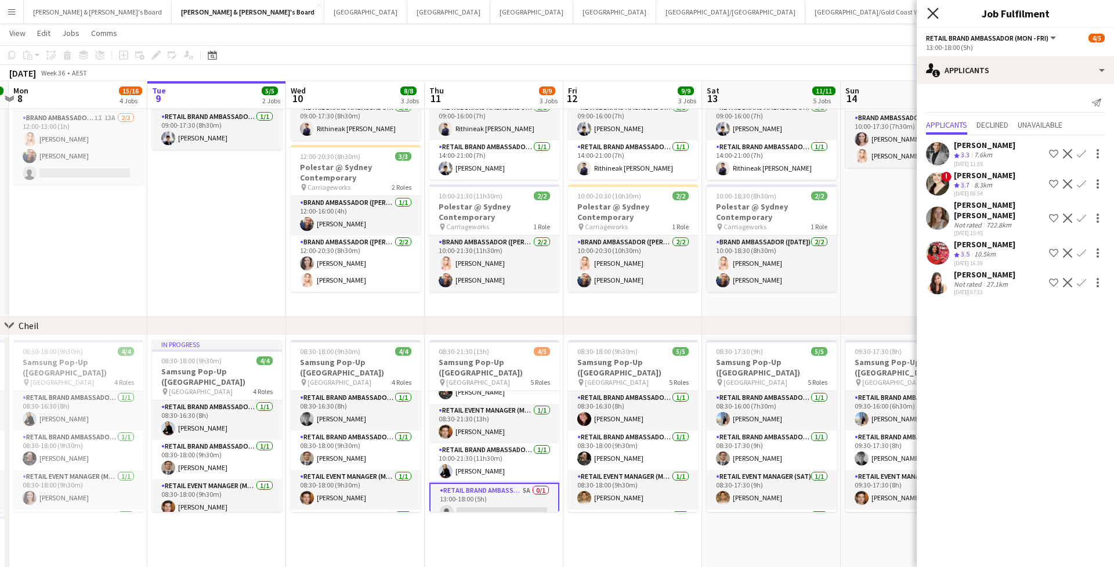
click at [932, 17] on app-icon "Close pop-in" at bounding box center [933, 13] width 17 height 17
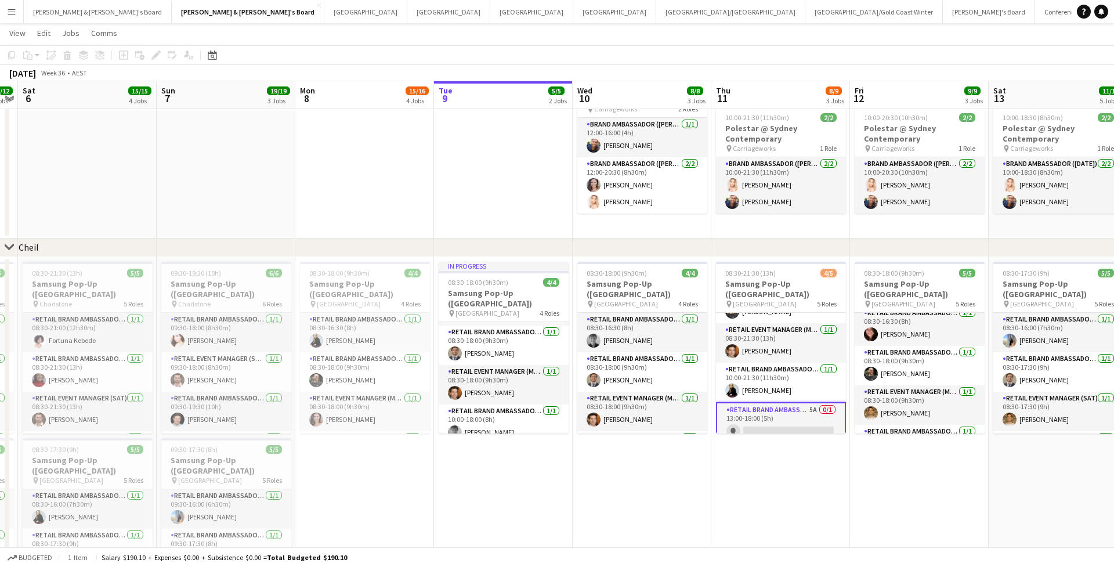
scroll to position [0, 296]
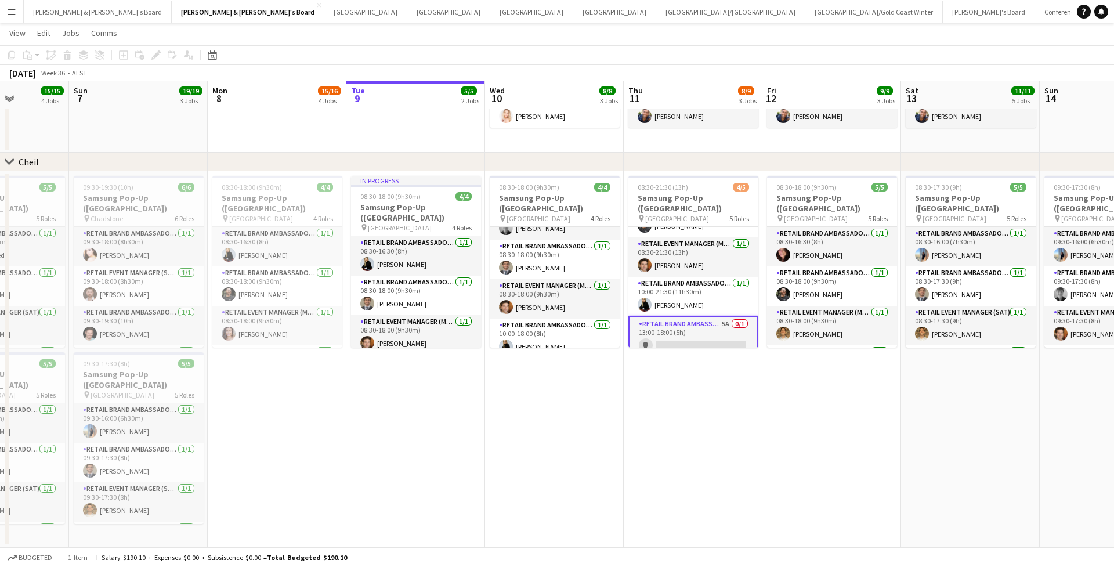
click at [675, 330] on app-card-role "RETAIL Brand Ambassador (Mon - Fri) 5A 0/1 13:00-18:00 (5h) single-neutral-acti…" at bounding box center [693, 337] width 130 height 42
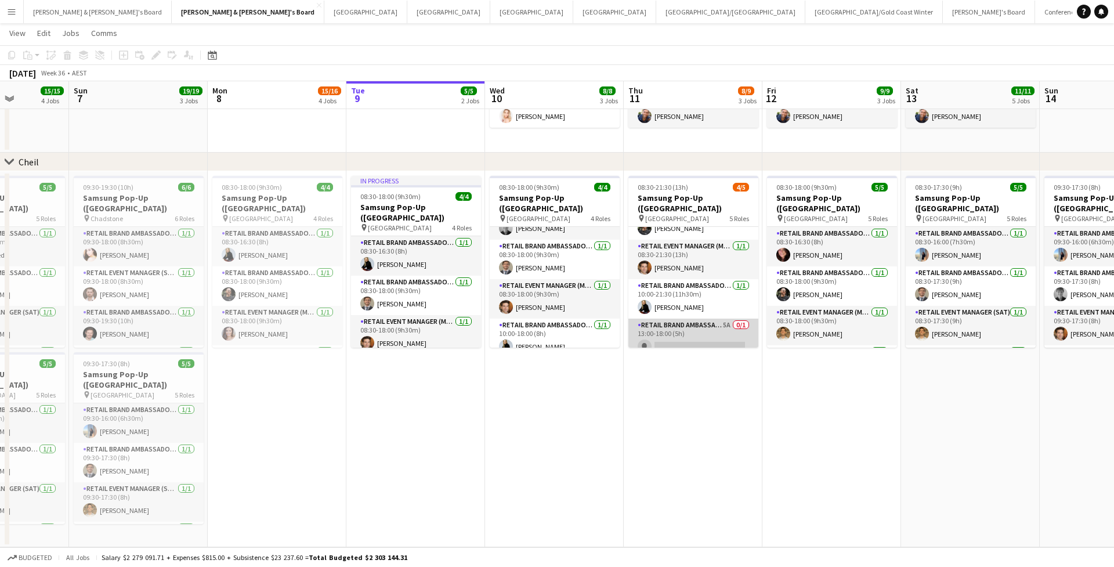
click at [675, 330] on app-card-role "RETAIL Brand Ambassador (Mon - Fri) 5A 0/1 13:00-18:00 (5h) single-neutral-acti…" at bounding box center [693, 338] width 130 height 39
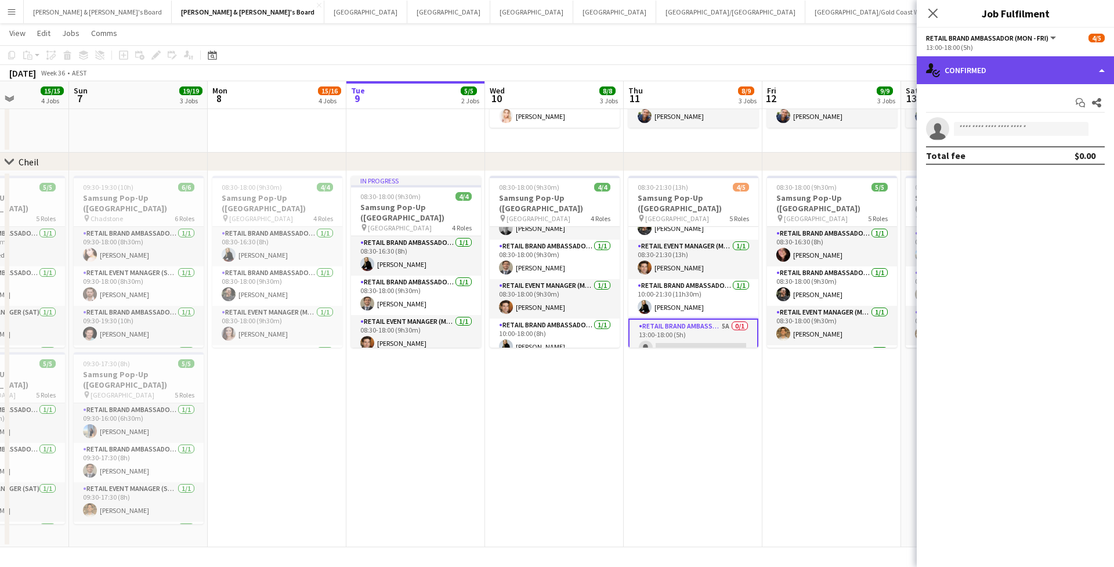
click at [1006, 74] on div "single-neutral-actions-check-2 Confirmed" at bounding box center [1015, 70] width 197 height 28
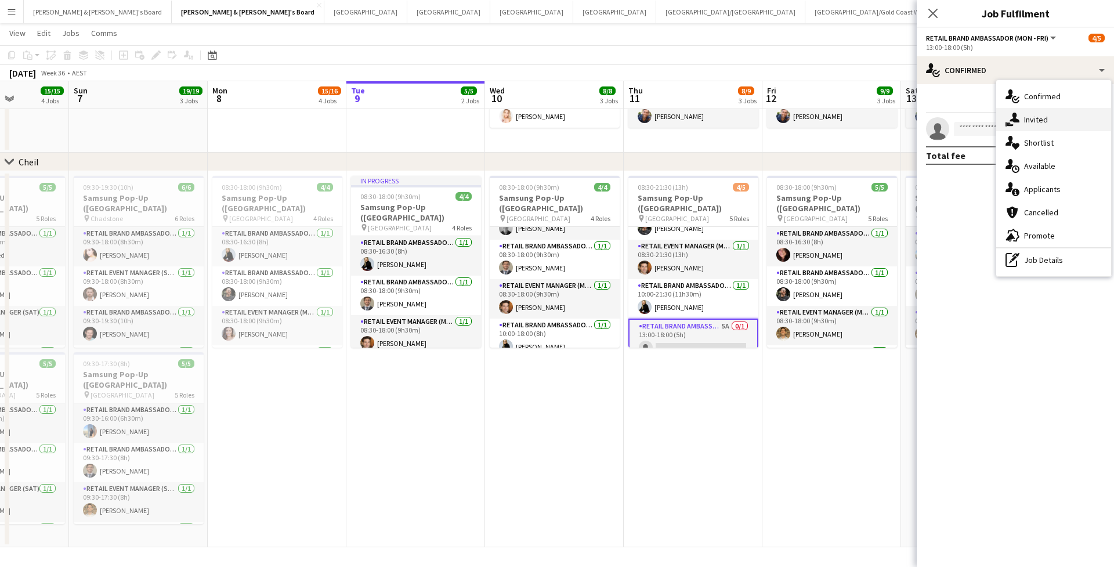
click at [1032, 122] on span "Invited" at bounding box center [1036, 119] width 24 height 10
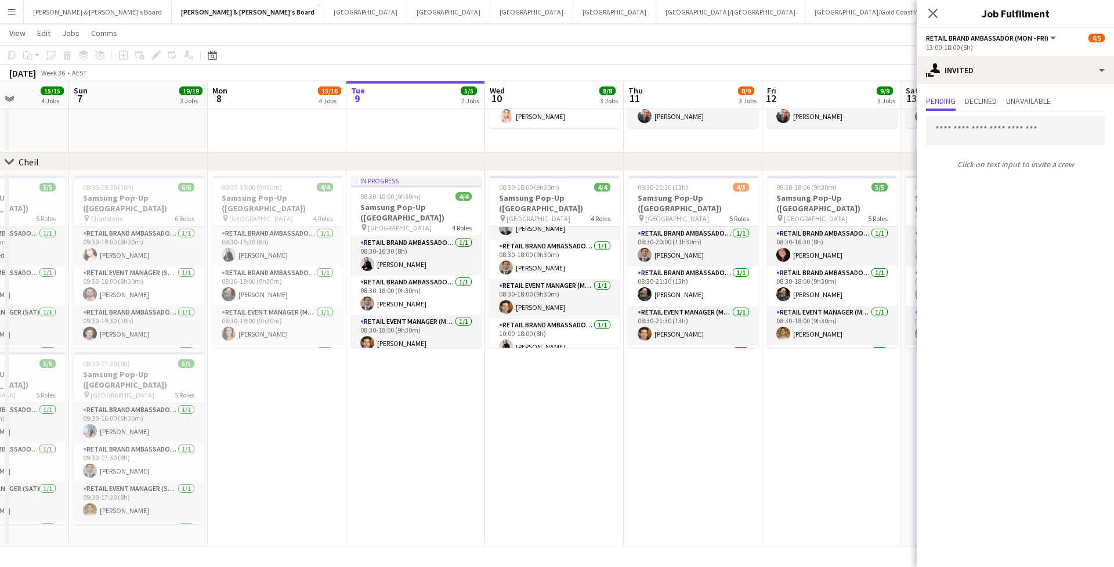
click at [866, 57] on app-toolbar "Copy Paste Paste Command V Paste with crew Command Shift V Paste linked Job Del…" at bounding box center [557, 55] width 1114 height 20
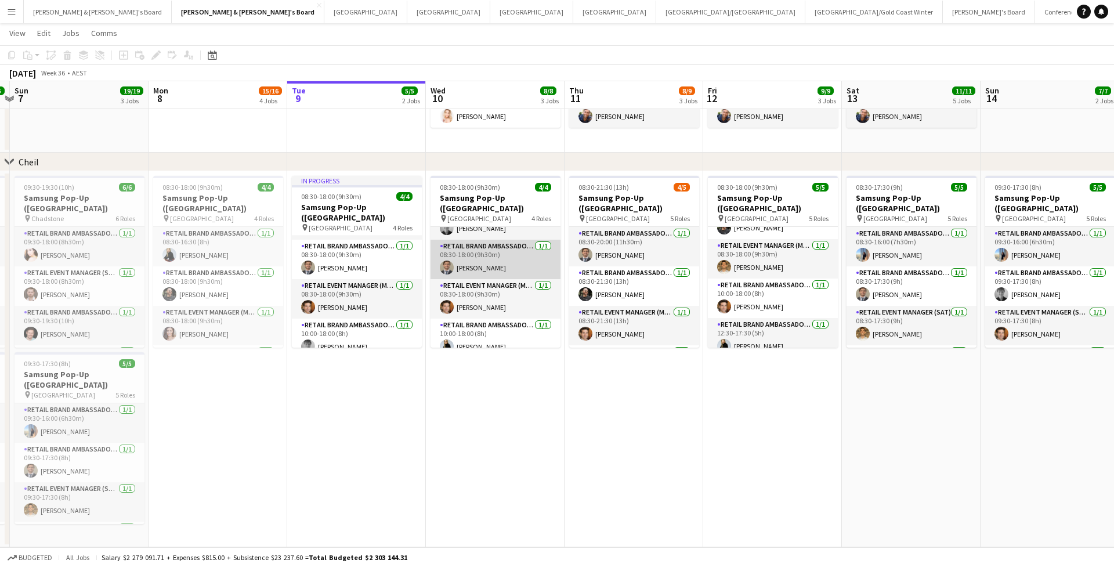
scroll to position [66, 0]
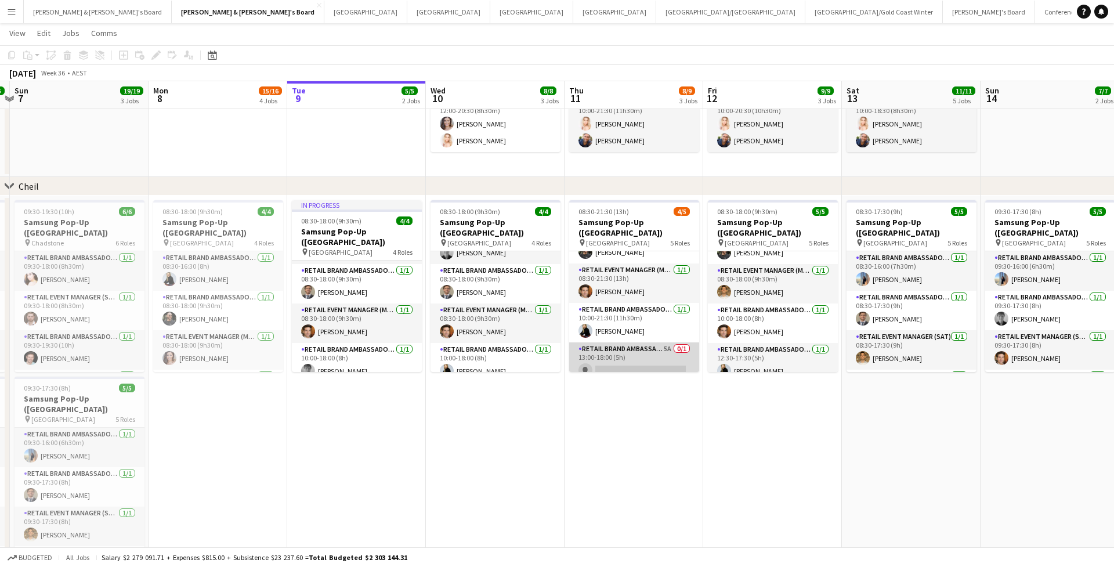
click at [639, 342] on app-card-role "RETAIL Brand Ambassador (Mon - Fri) 5A 0/1 13:00-18:00 (5h) single-neutral-acti…" at bounding box center [634, 361] width 130 height 39
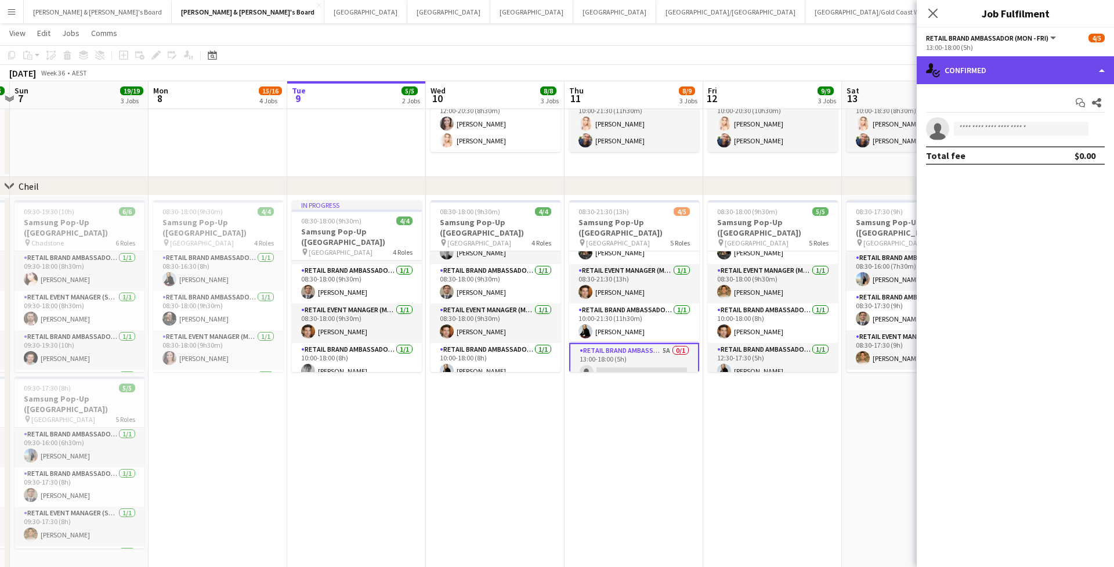
click at [1029, 74] on div "single-neutral-actions-check-2 Confirmed" at bounding box center [1015, 70] width 197 height 28
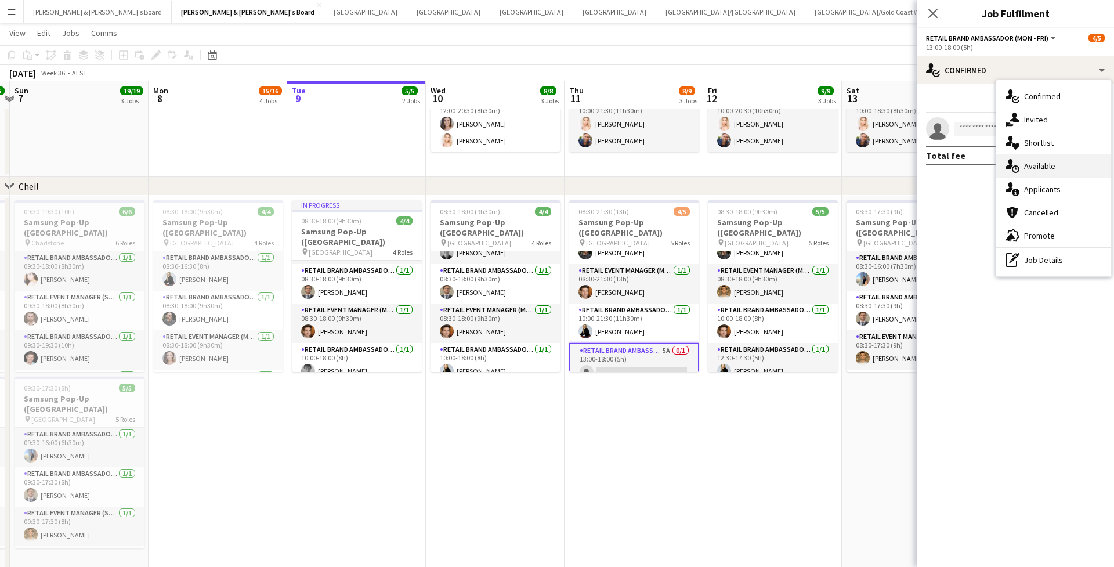
click at [1032, 161] on span "Available" at bounding box center [1039, 166] width 31 height 10
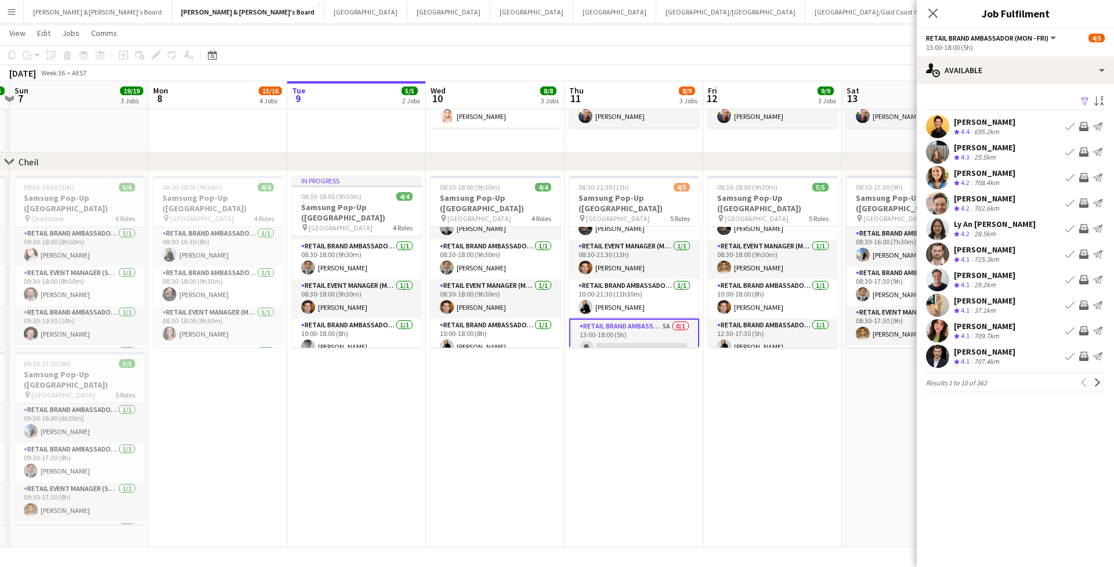
click at [940, 10] on div "Close pop-in" at bounding box center [933, 13] width 32 height 27
click at [930, 10] on icon at bounding box center [932, 13] width 11 height 11
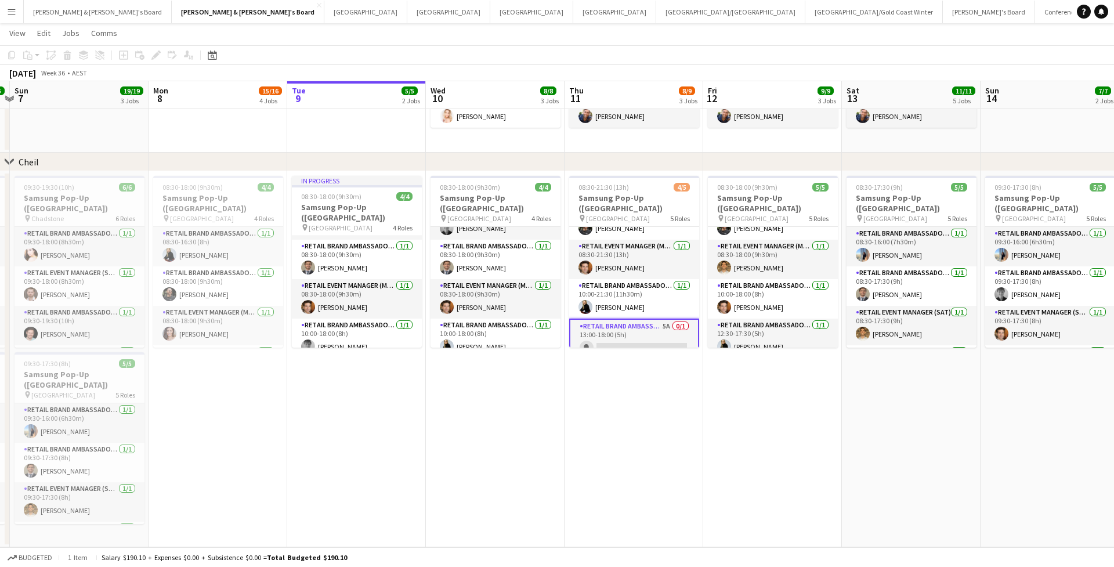
click at [621, 334] on app-card-role "RETAIL Brand Ambassador (Mon - Fri) 5A 0/1 13:00-18:00 (5h) single-neutral-acti…" at bounding box center [634, 340] width 130 height 42
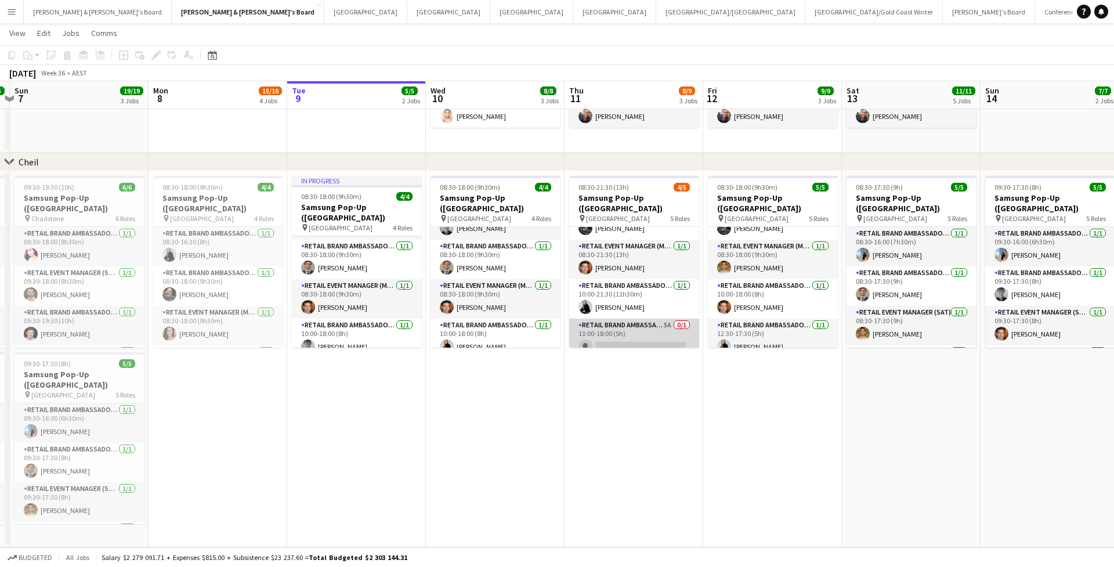
click at [621, 334] on app-card-role "RETAIL Brand Ambassador (Mon - Fri) 5A 0/1 13:00-18:00 (5h) single-neutral-acti…" at bounding box center [634, 338] width 130 height 39
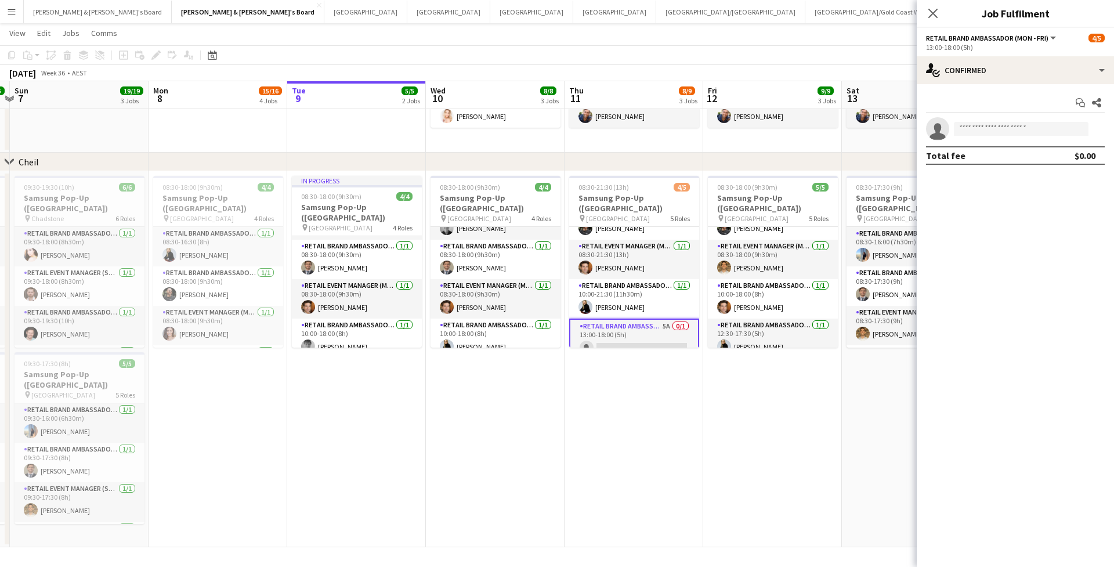
click at [1024, 120] on app-invite-slot "single-neutral-actions" at bounding box center [1015, 128] width 197 height 23
click at [996, 125] on input at bounding box center [1021, 129] width 135 height 14
type input "*"
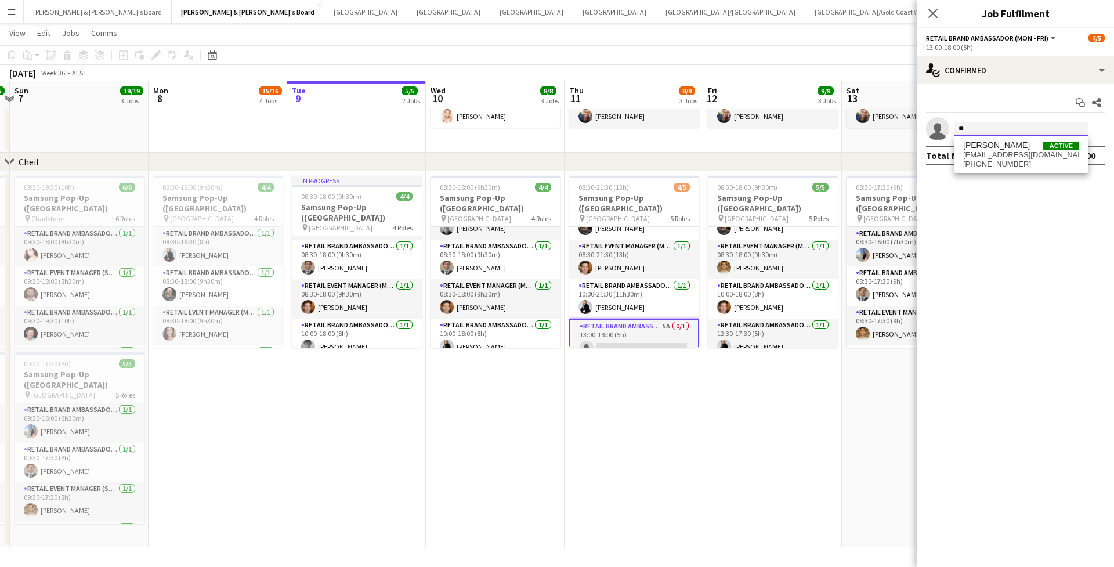
type input "*"
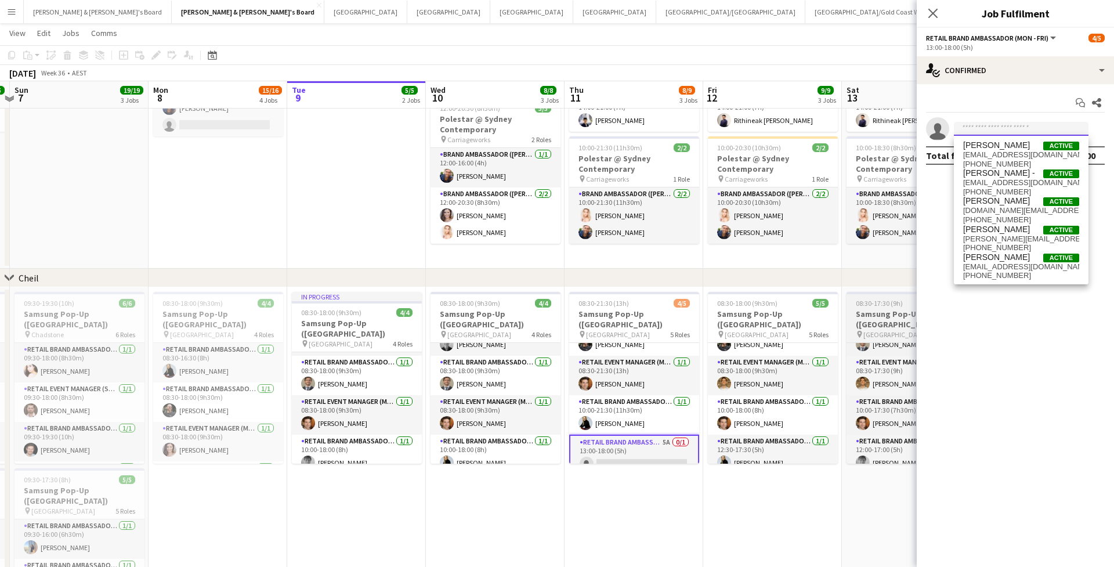
scroll to position [965, 0]
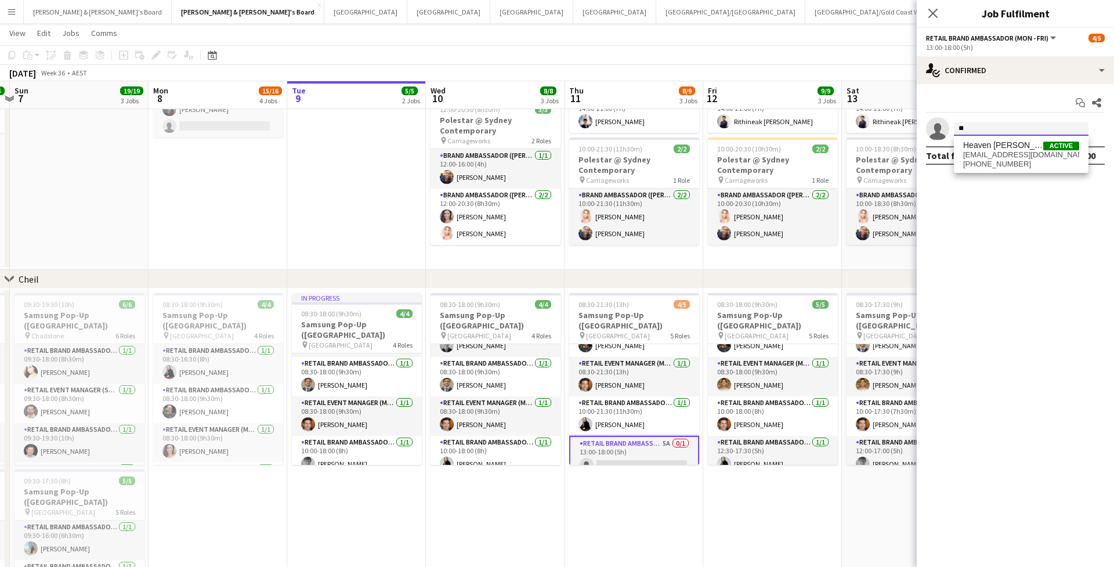
type input "*"
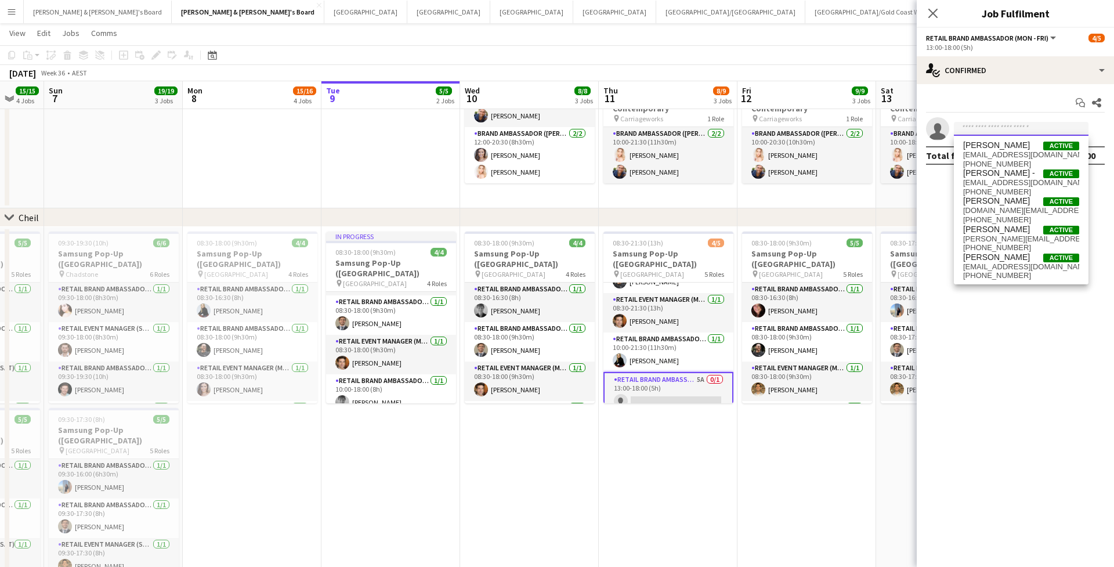
scroll to position [0, 374]
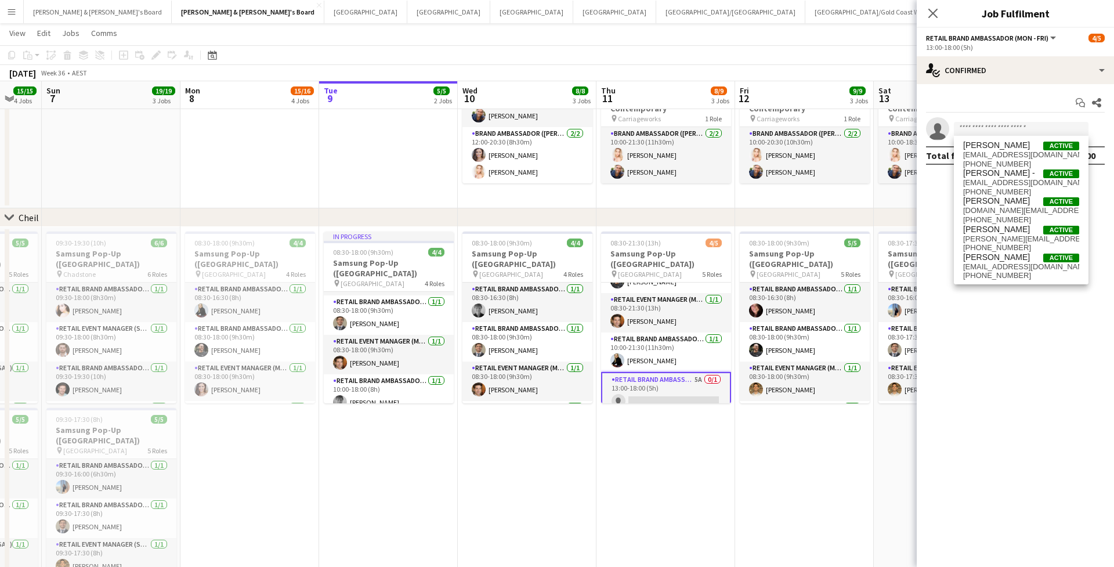
click at [1035, 12] on button "Conference Board Close" at bounding box center [1071, 12] width 72 height 23
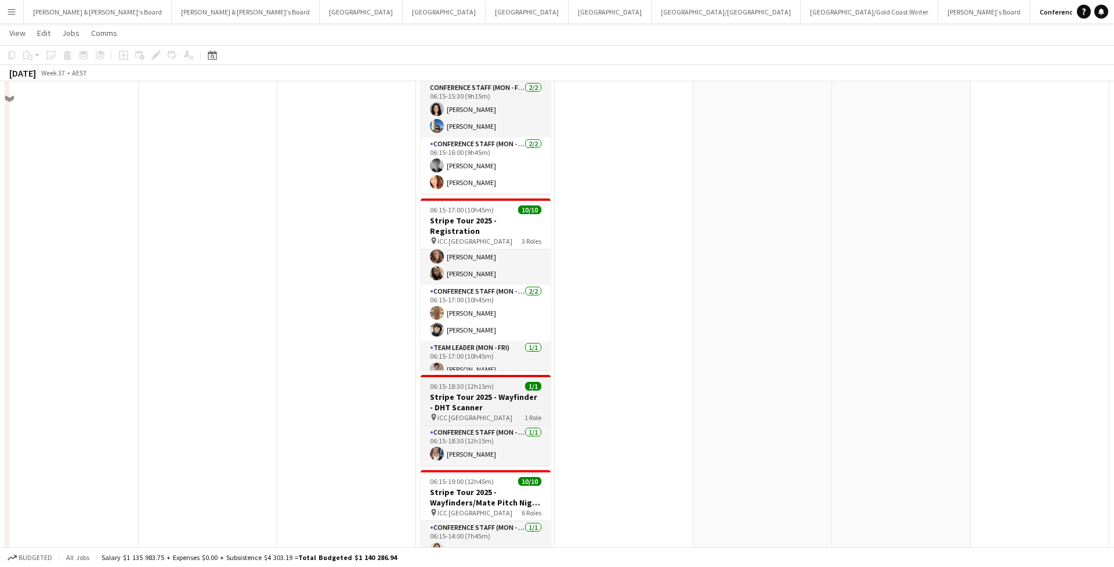
scroll to position [341, 0]
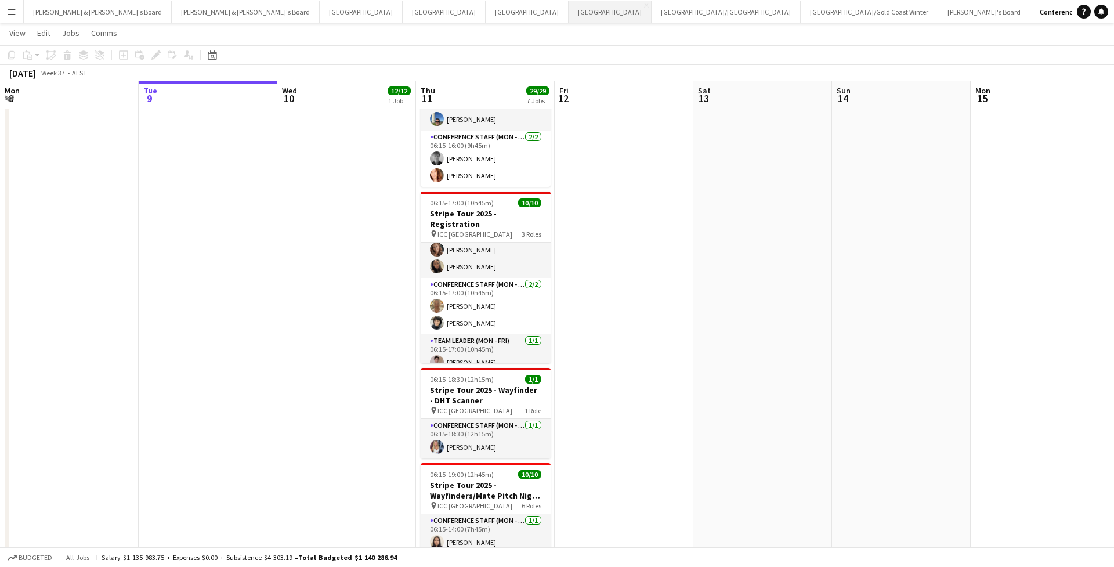
click at [569, 15] on button "Melbourne Close" at bounding box center [610, 12] width 83 height 23
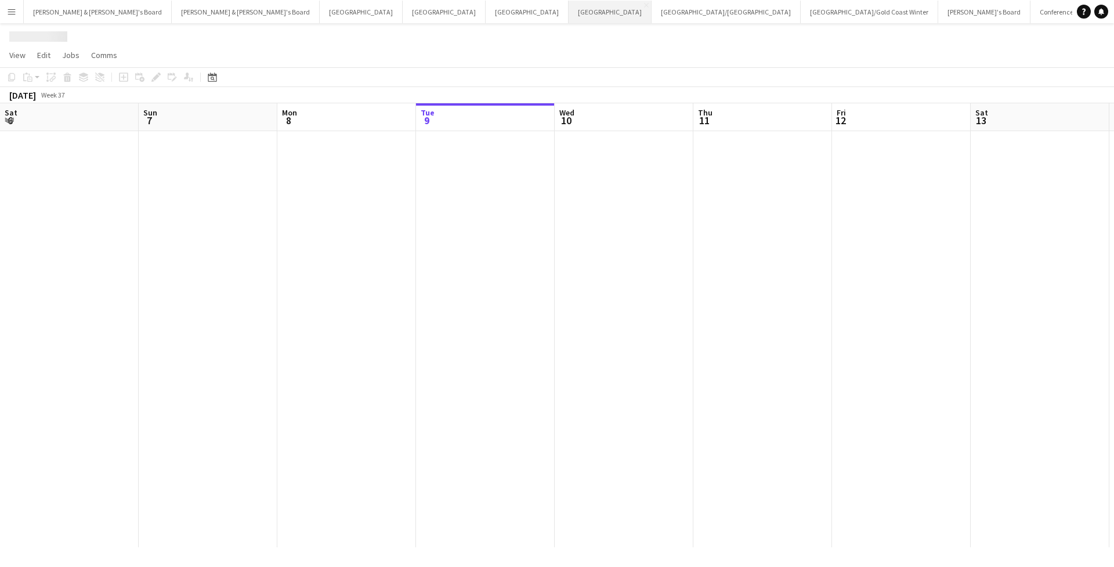
scroll to position [0, 277]
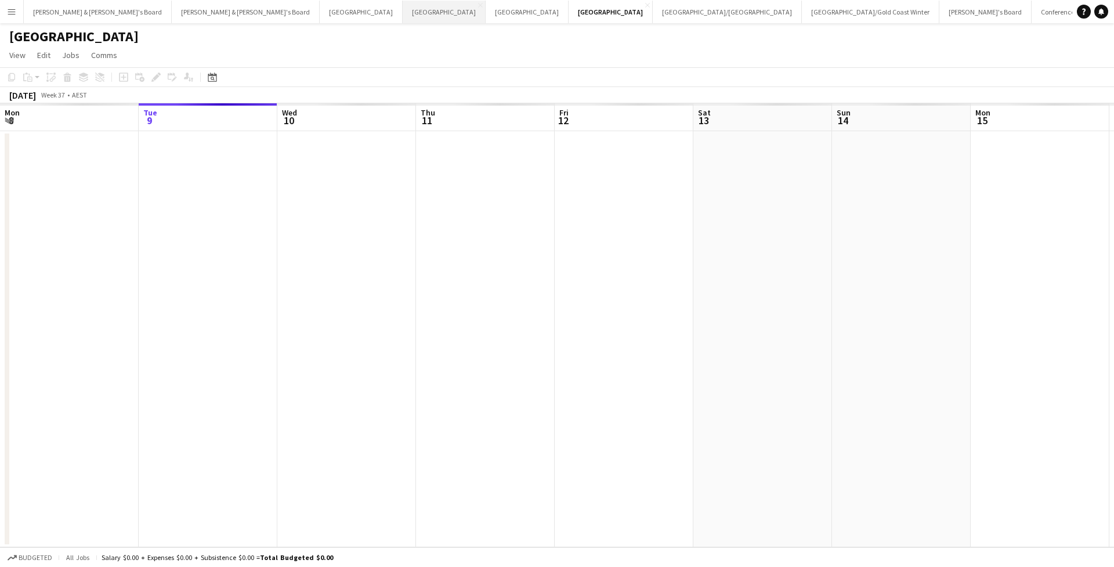
click at [403, 12] on button "Sydney Close" at bounding box center [444, 12] width 83 height 23
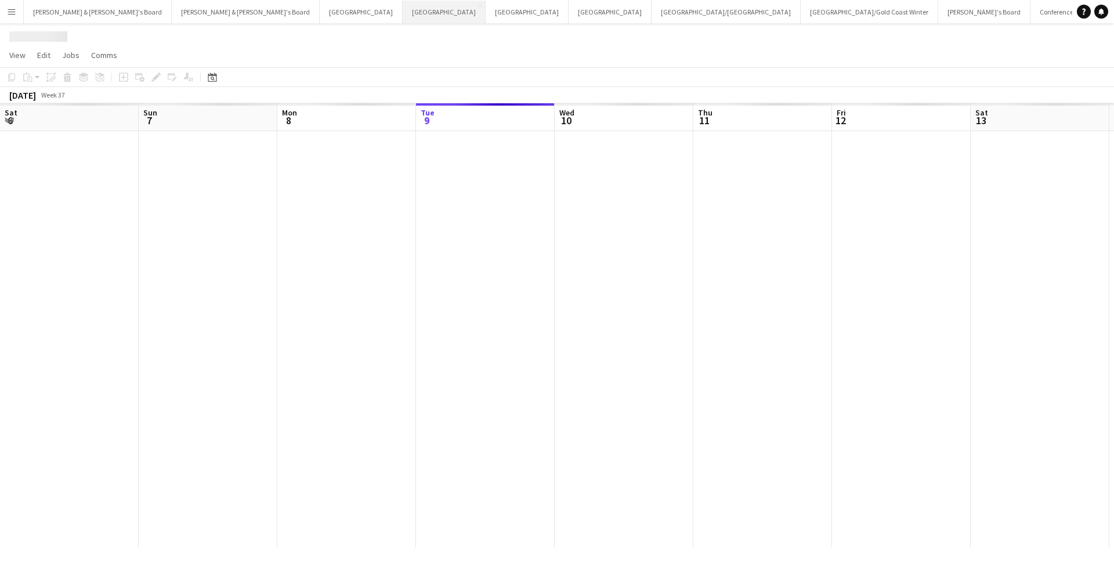
scroll to position [0, 277]
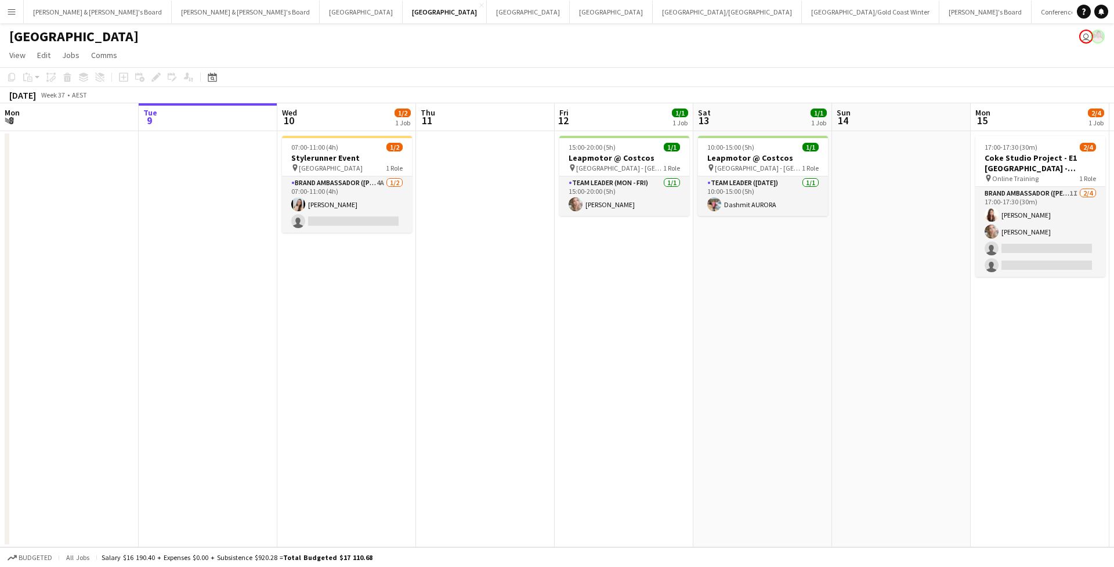
click at [939, 17] on button "Tennille's Board Close" at bounding box center [985, 12] width 92 height 23
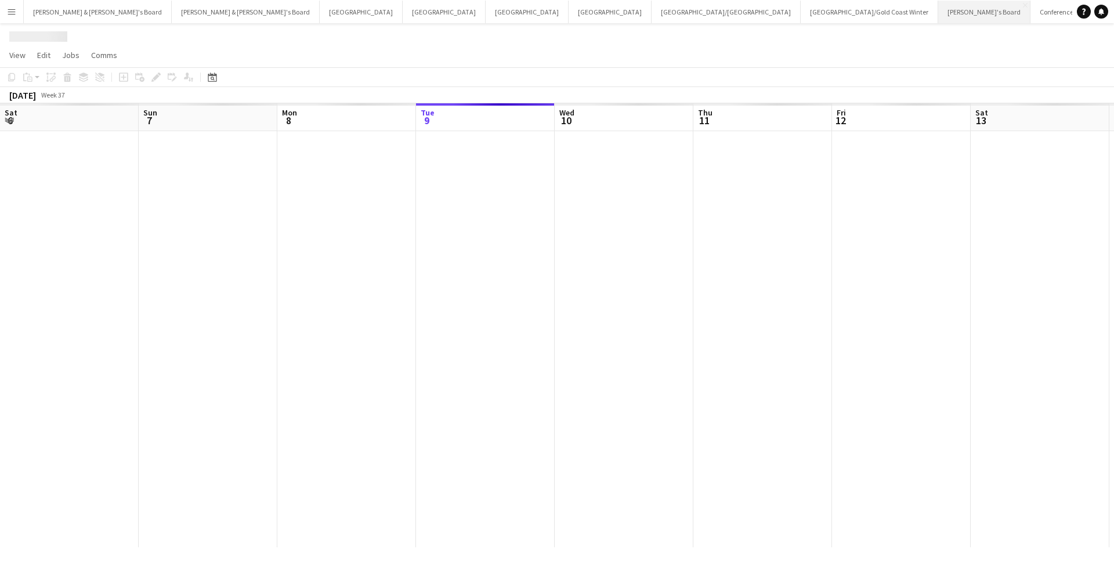
scroll to position [0, 277]
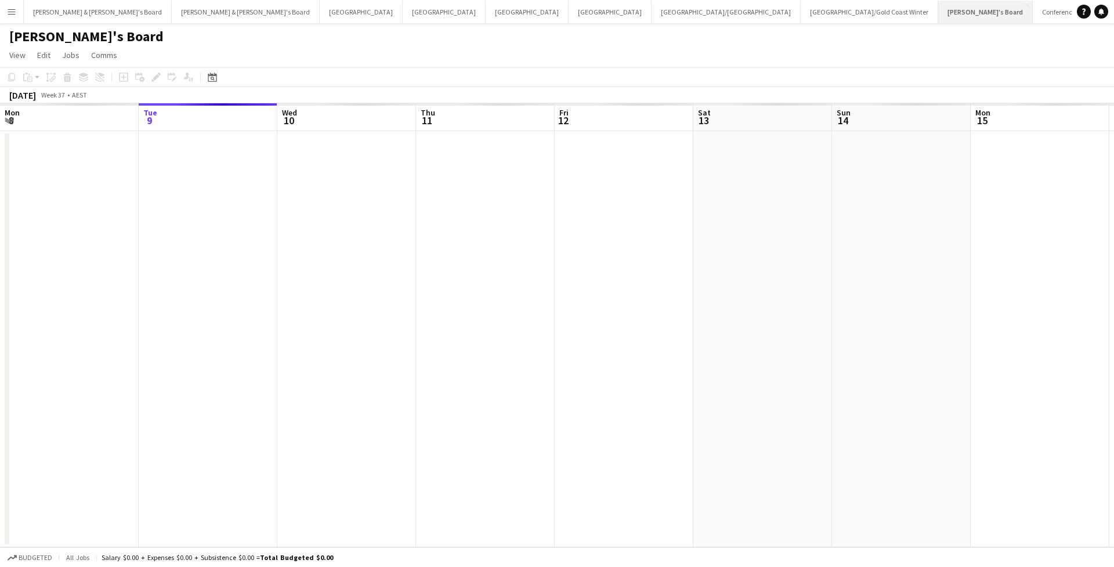
drag, startPoint x: 634, startPoint y: 15, endPoint x: 549, endPoint y: 15, distance: 84.1
click at [549, 15] on div "James & Arrence's Board Close Neil & Jenny's Board Close Perth Close Sydney Clo…" at bounding box center [547, 11] width 1049 height 23
click at [801, 16] on button "Brisbane/Gold Coast Winter Close" at bounding box center [870, 12] width 138 height 23
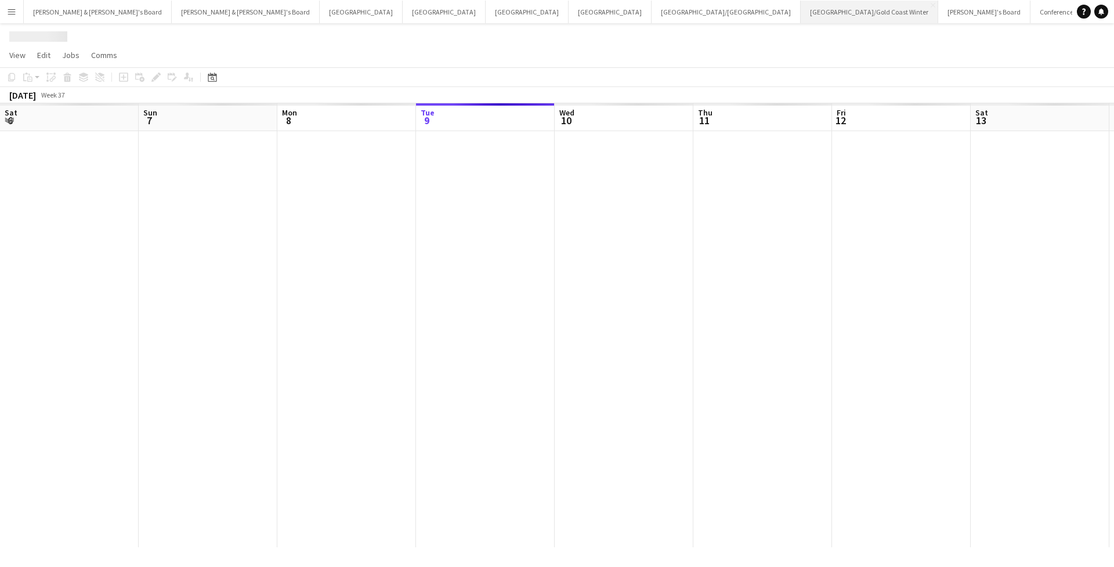
scroll to position [0, 277]
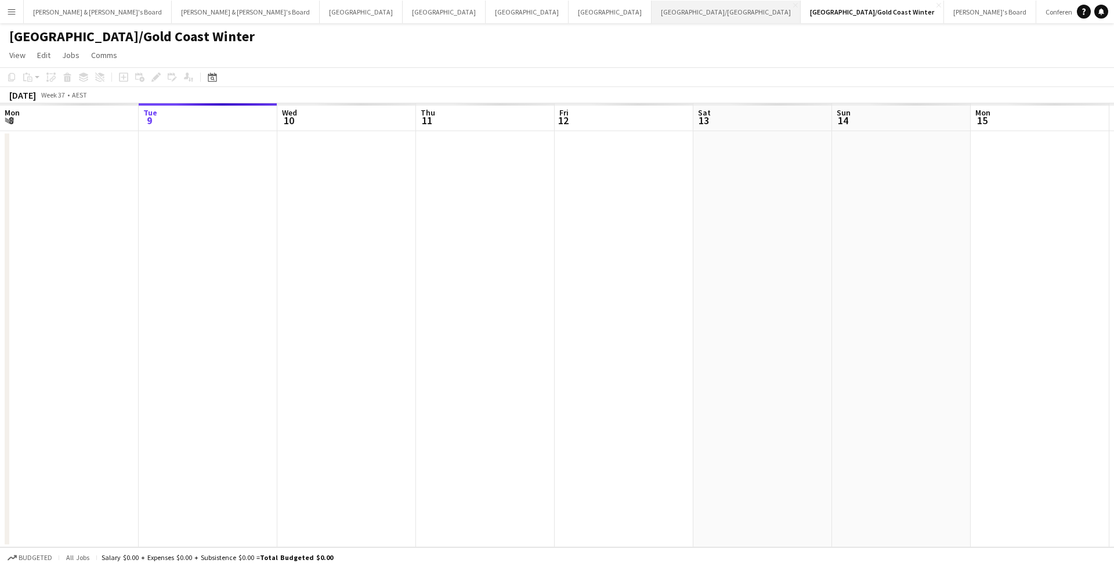
click at [652, 19] on button "Brisbane/Gold Coast Close" at bounding box center [726, 12] width 149 height 23
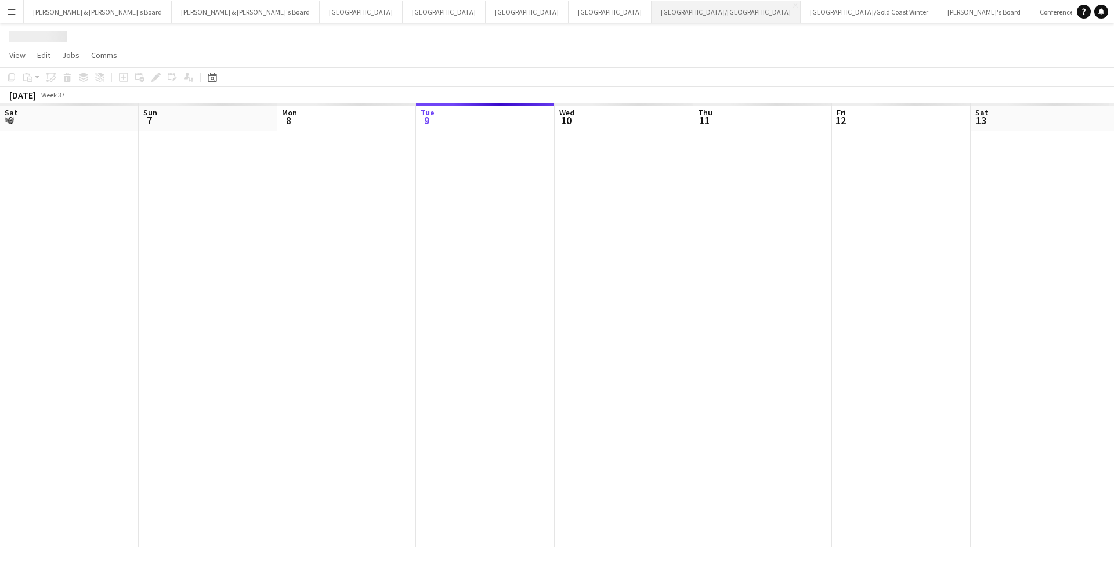
scroll to position [0, 277]
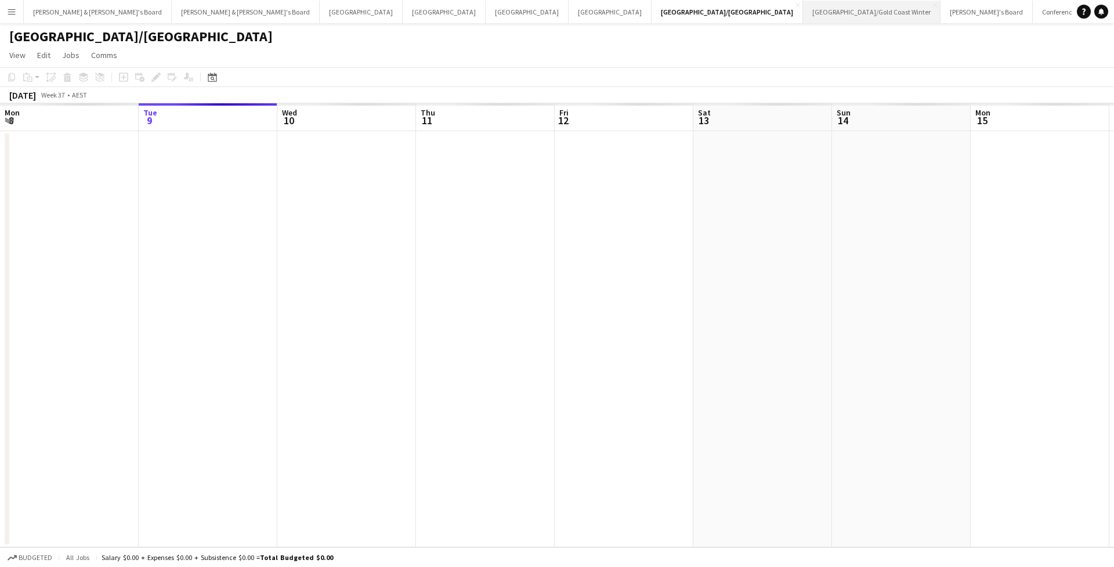
click at [803, 9] on button "Brisbane/Gold Coast Winter Close" at bounding box center [872, 12] width 138 height 23
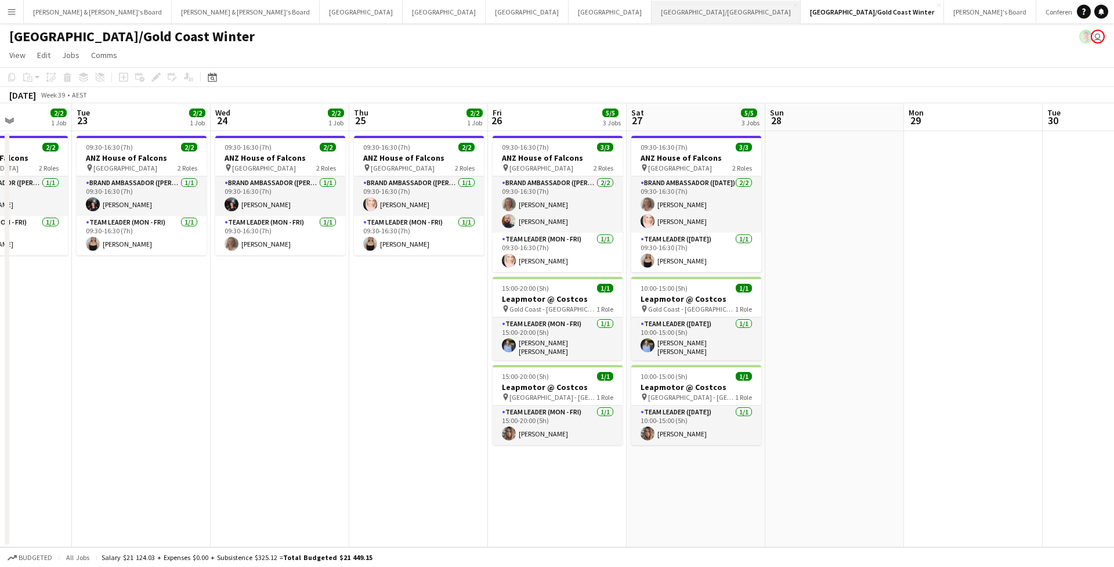
click at [652, 11] on button "[GEOGRAPHIC_DATA]/[GEOGRAPHIC_DATA] Close" at bounding box center [726, 12] width 149 height 23
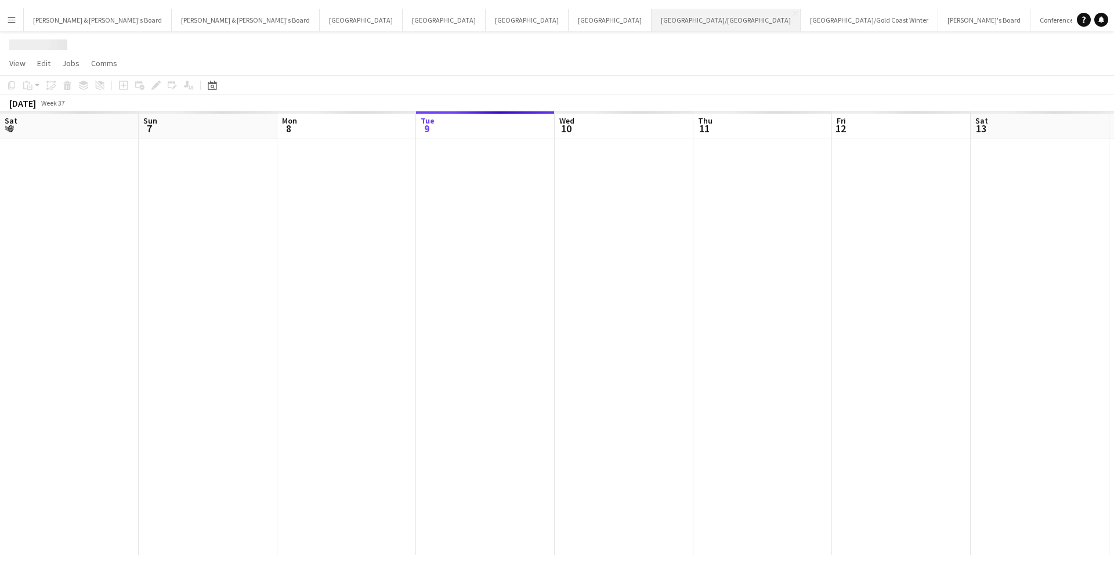
scroll to position [0, 277]
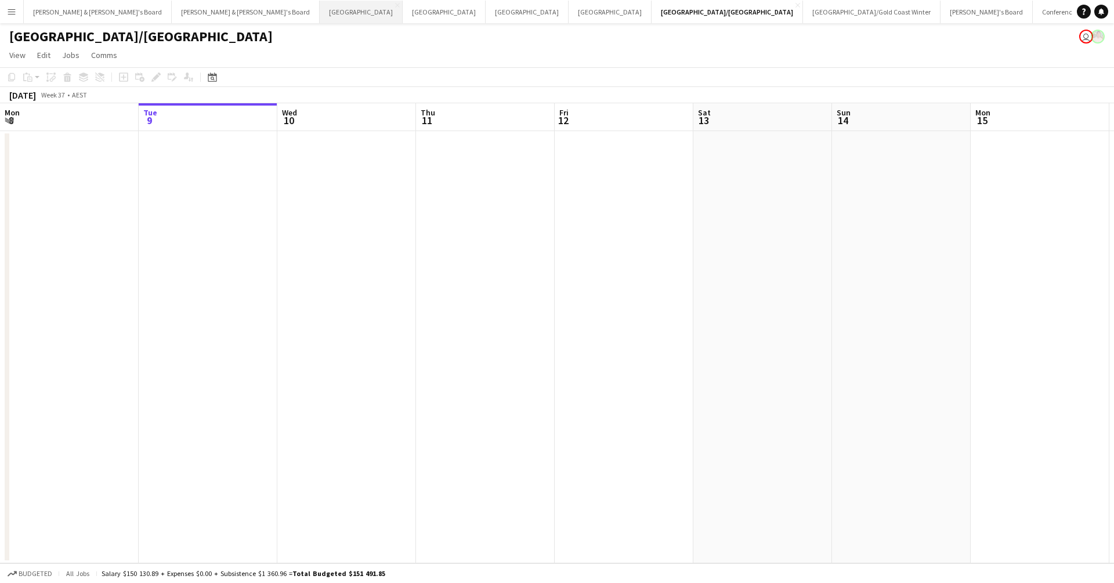
click at [320, 16] on button "Perth Close" at bounding box center [361, 12] width 83 height 23
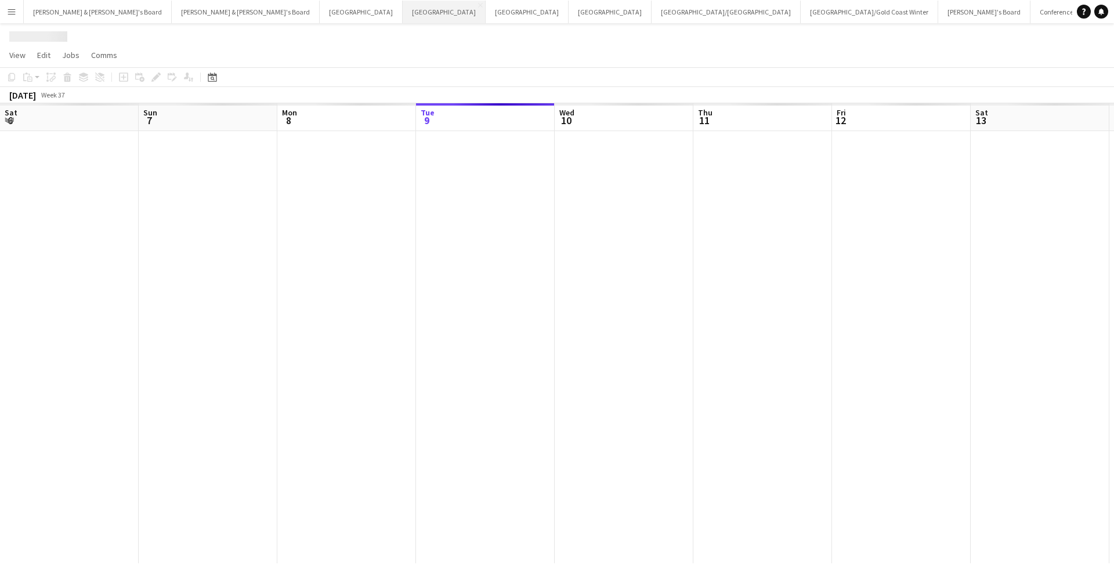
scroll to position [0, 277]
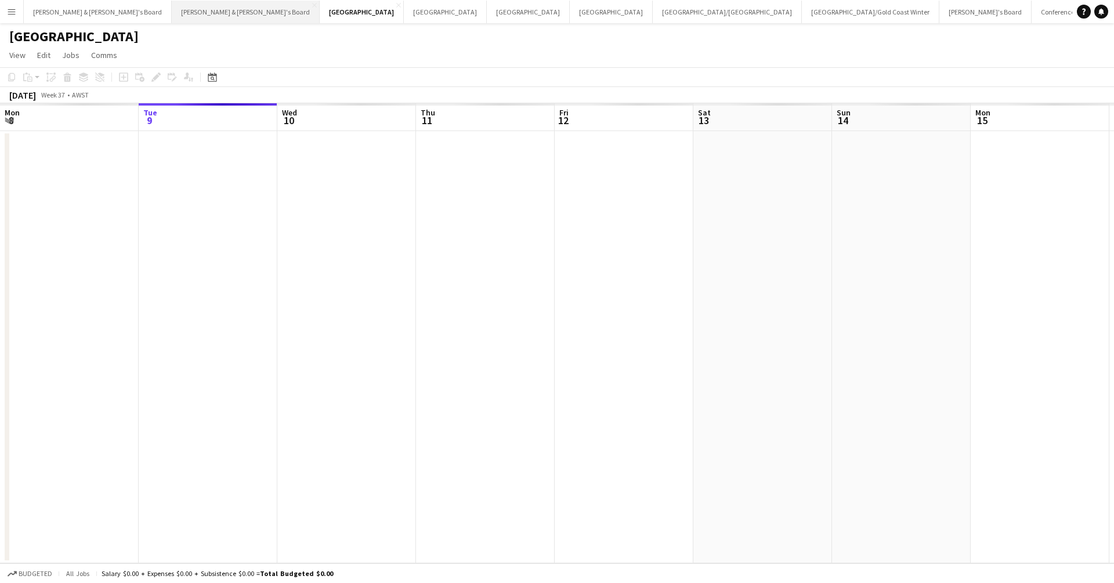
click at [172, 18] on button "[PERSON_NAME] & [PERSON_NAME]'s Board Close" at bounding box center [246, 12] width 148 height 23
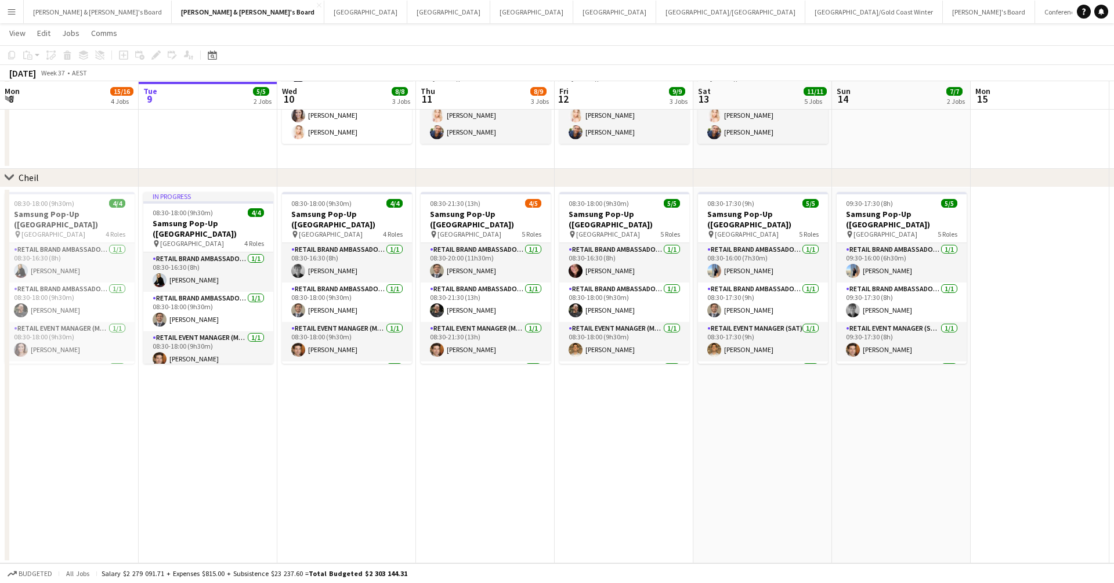
scroll to position [947, 0]
click at [473, 213] on h3 "Samsung Pop-Up ([GEOGRAPHIC_DATA])" at bounding box center [486, 219] width 130 height 21
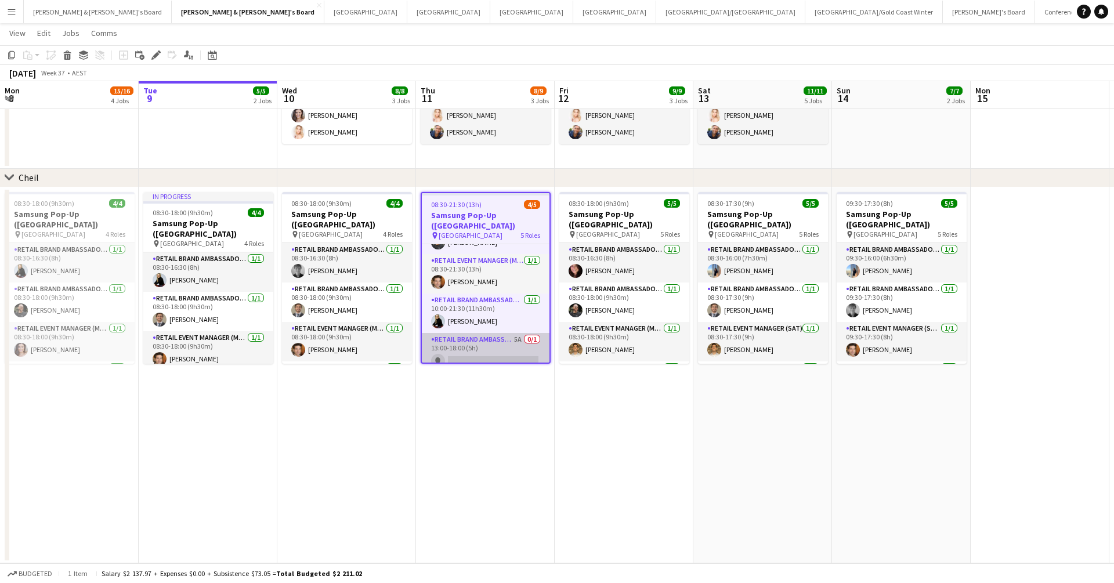
click at [484, 334] on app-card-role "RETAIL Brand Ambassador (Mon - Fri) 5A 0/1 13:00-18:00 (5h) single-neutral-acti…" at bounding box center [486, 352] width 128 height 39
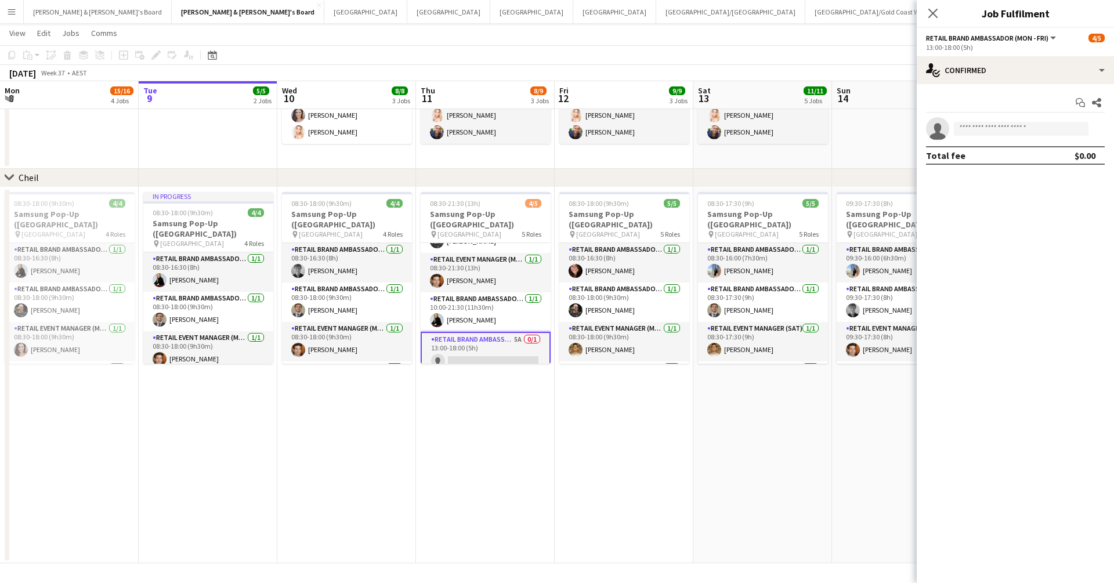
scroll to position [68, 0]
click at [990, 122] on input at bounding box center [1021, 129] width 135 height 14
type input "*"
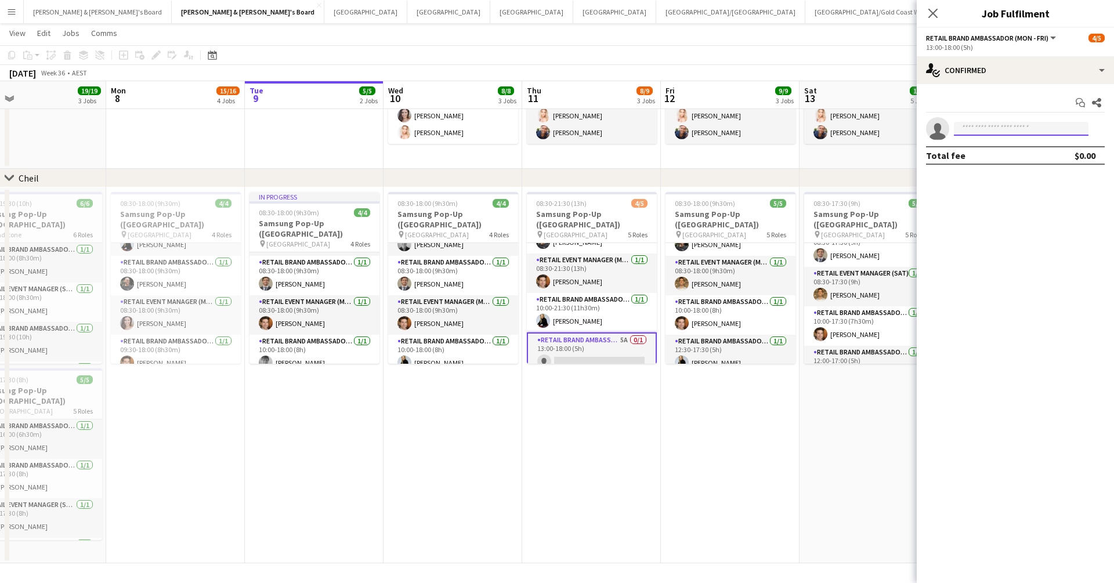
scroll to position [0, 453]
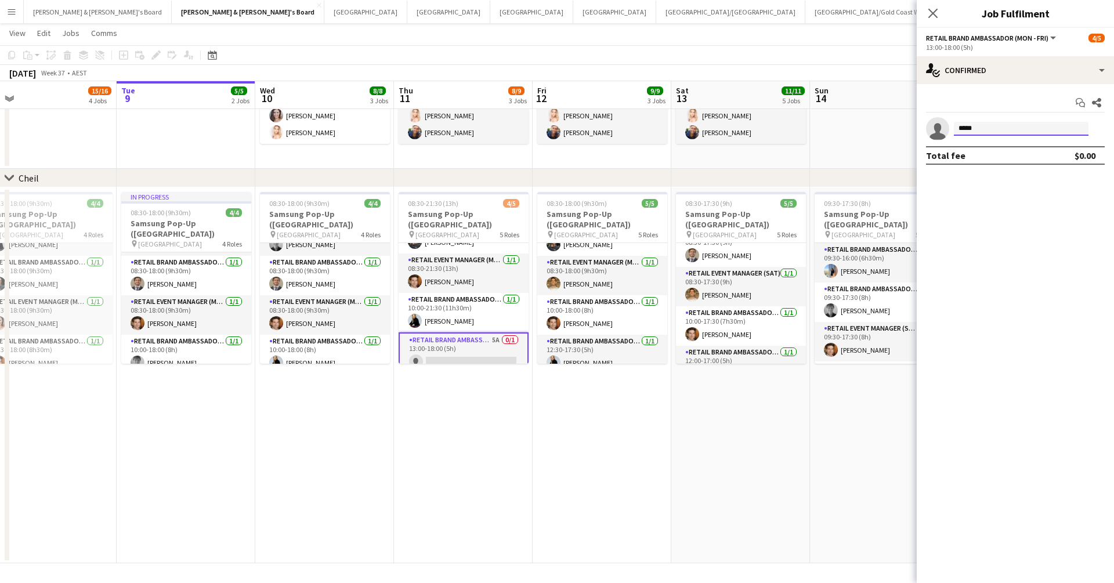
type input "******"
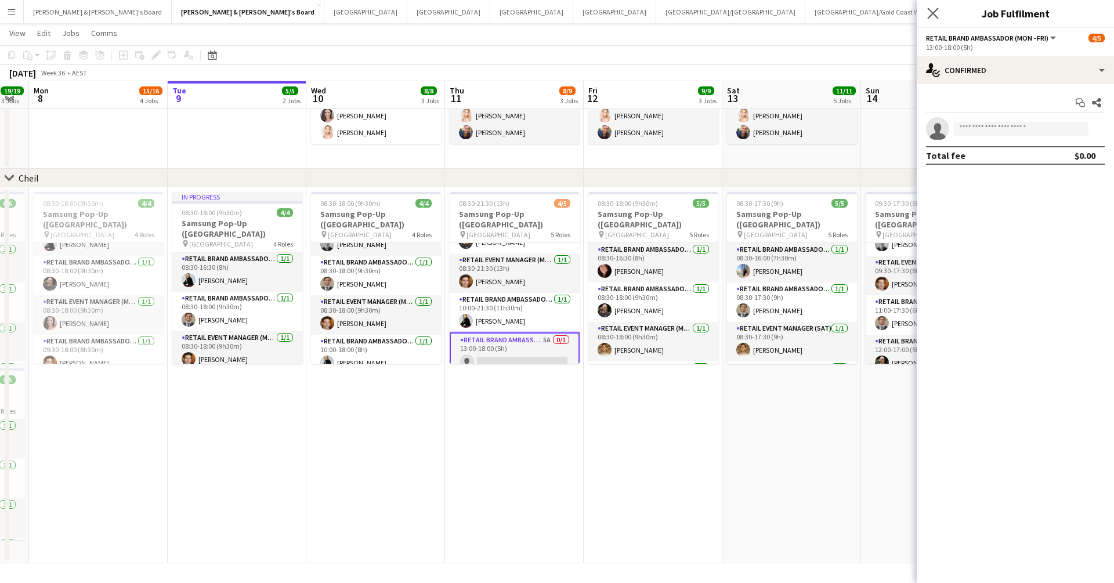
click at [929, 20] on app-icon "Close pop-in" at bounding box center [933, 13] width 17 height 17
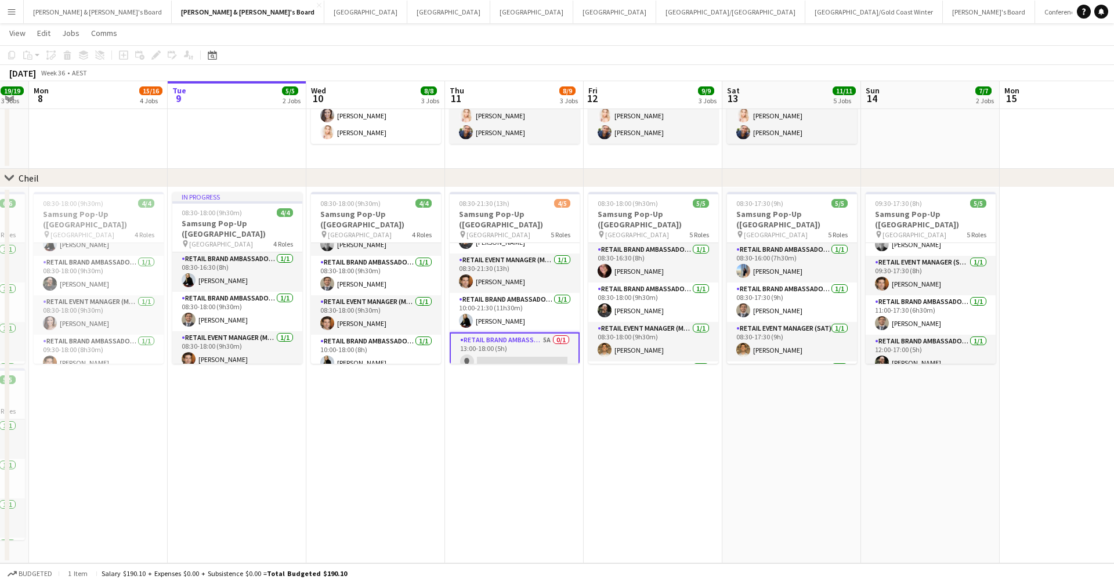
click at [881, 38] on app-page-menu "View Day view expanded Day view collapsed Month view Date picker Jump to today …" at bounding box center [557, 34] width 1114 height 22
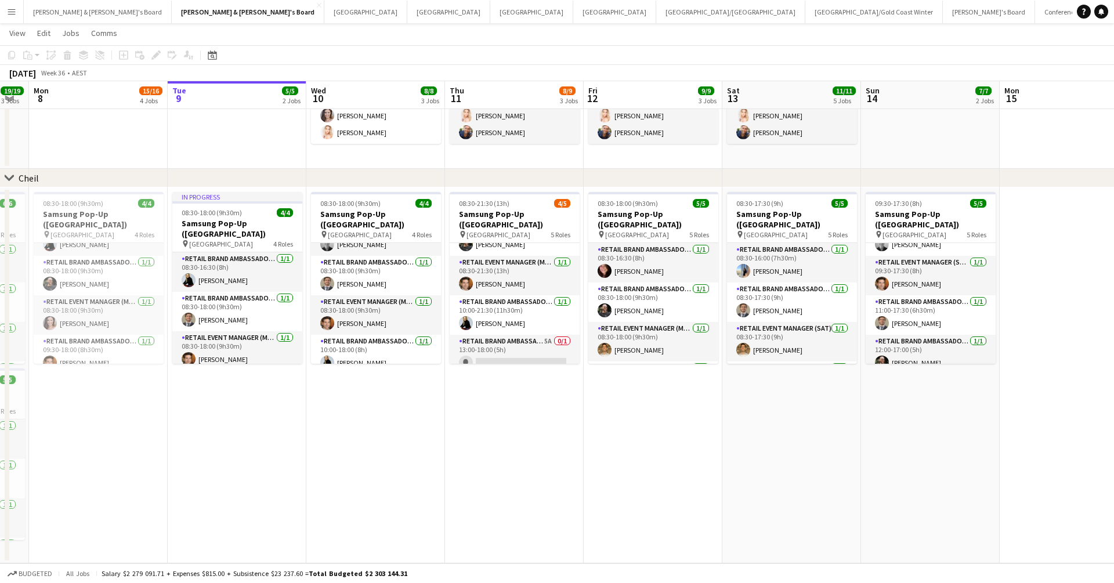
click at [880, 37] on app-page-menu "View Day view expanded Day view collapsed Month view Date picker Jump to today …" at bounding box center [557, 34] width 1114 height 22
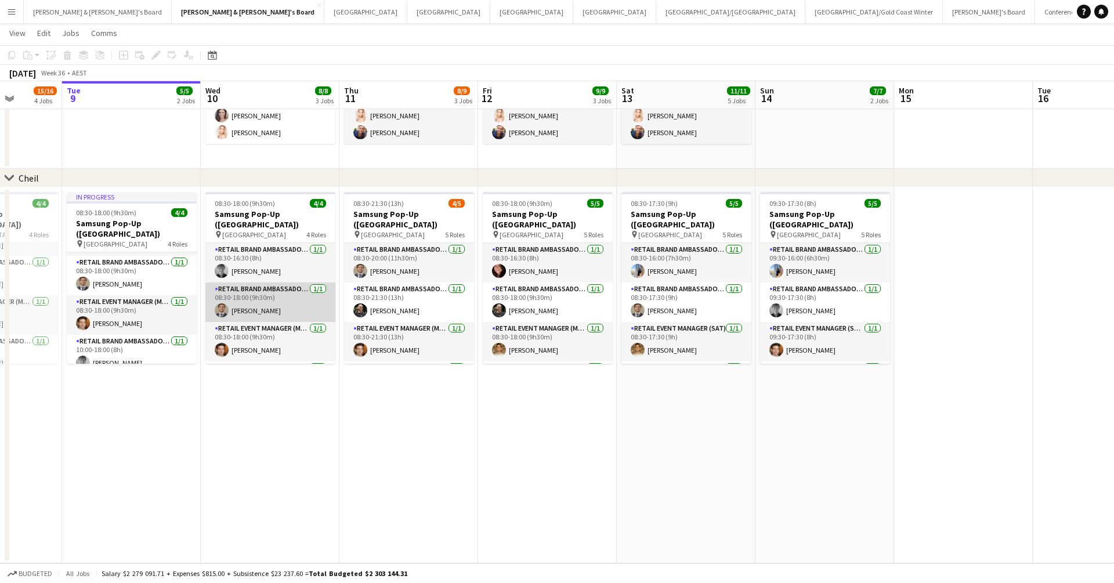
scroll to position [0, 346]
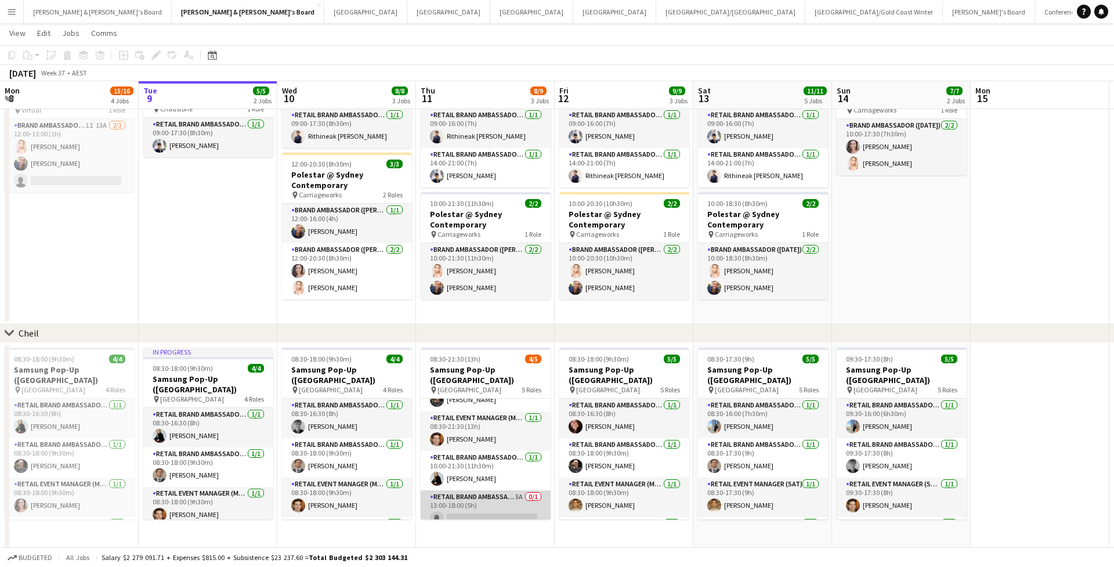
scroll to position [797, 0]
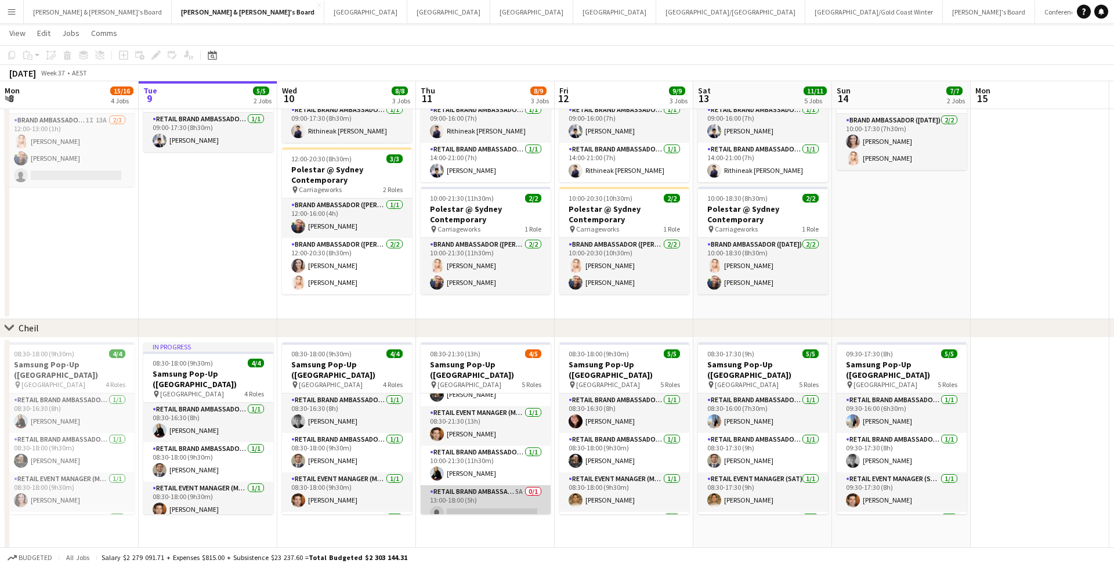
click at [476, 485] on app-card-role "RETAIL Brand Ambassador (Mon - Fri) 5A 0/1 13:00-18:00 (5h) single-neutral-acti…" at bounding box center [486, 504] width 130 height 39
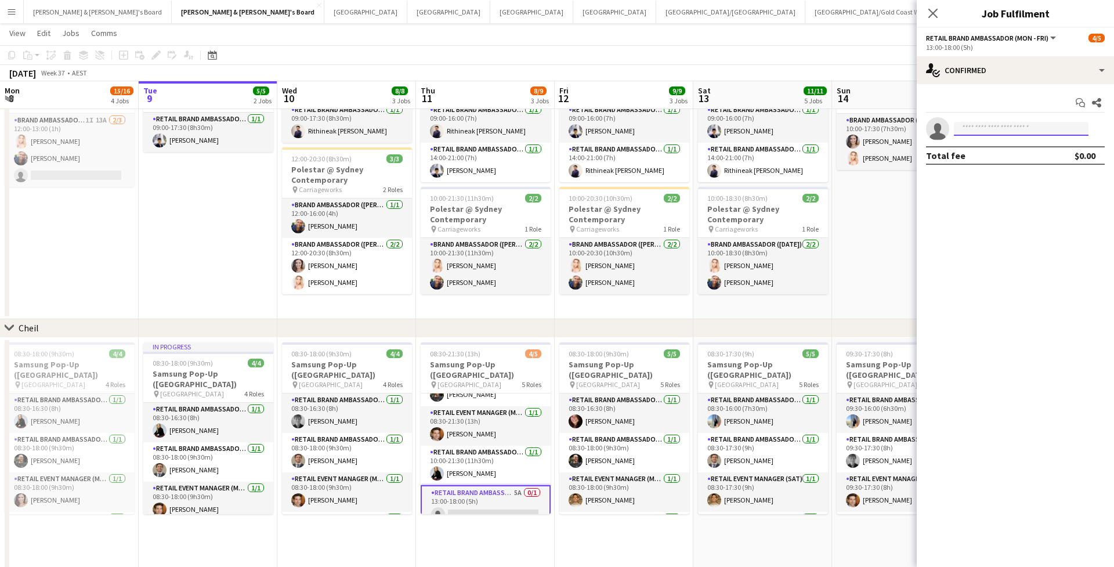
click at [1020, 125] on input at bounding box center [1021, 129] width 135 height 14
type input "*"
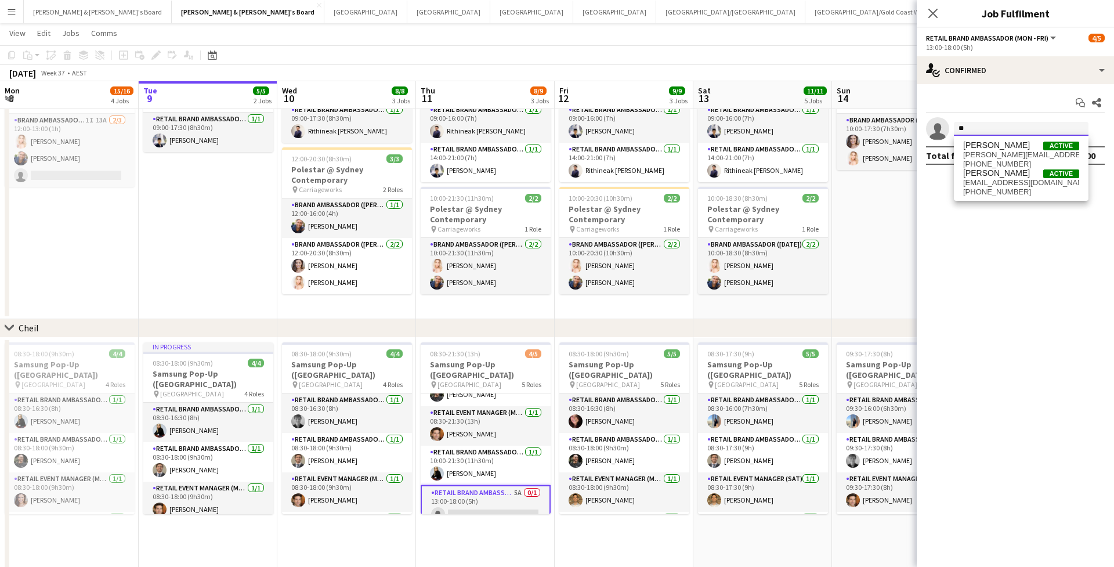
type input "*"
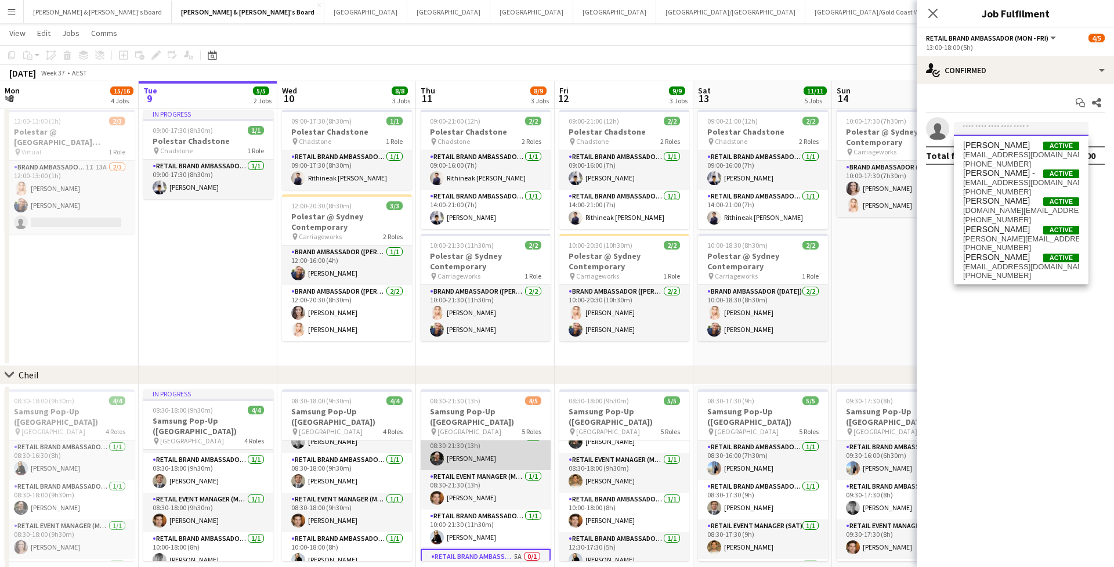
scroll to position [50, 0]
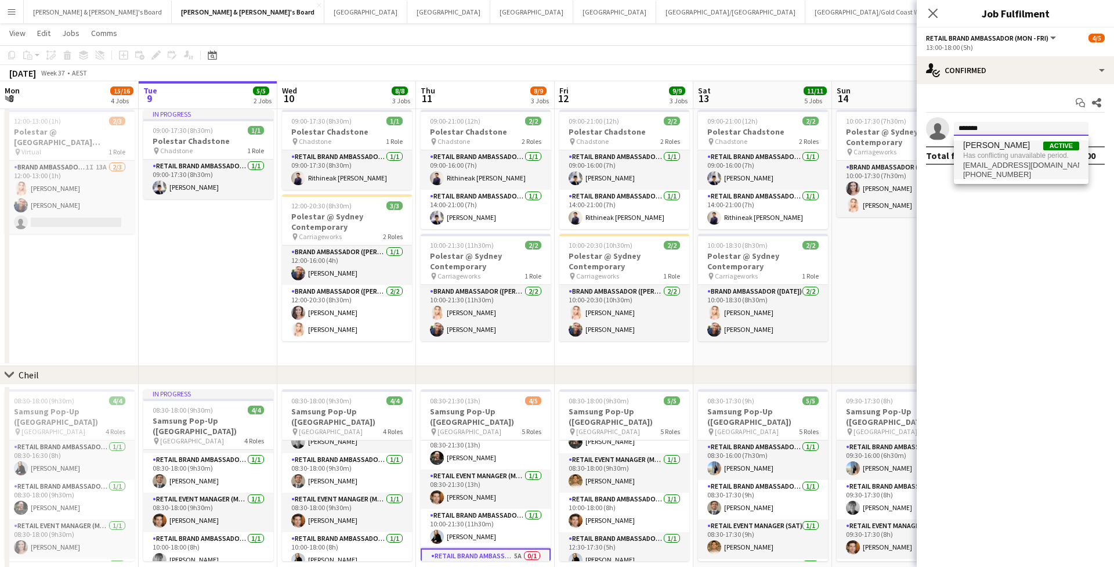
type input "*******"
drag, startPoint x: 996, startPoint y: 150, endPoint x: 1004, endPoint y: 167, distance: 18.2
click at [1004, 167] on span "[EMAIL_ADDRESS][DOMAIN_NAME]" at bounding box center [1021, 165] width 116 height 9
click at [990, 125] on input at bounding box center [1021, 129] width 135 height 14
click at [834, 60] on app-toolbar "Copy Paste Paste Command V Paste with crew Command Shift V Paste linked Job Del…" at bounding box center [557, 55] width 1114 height 20
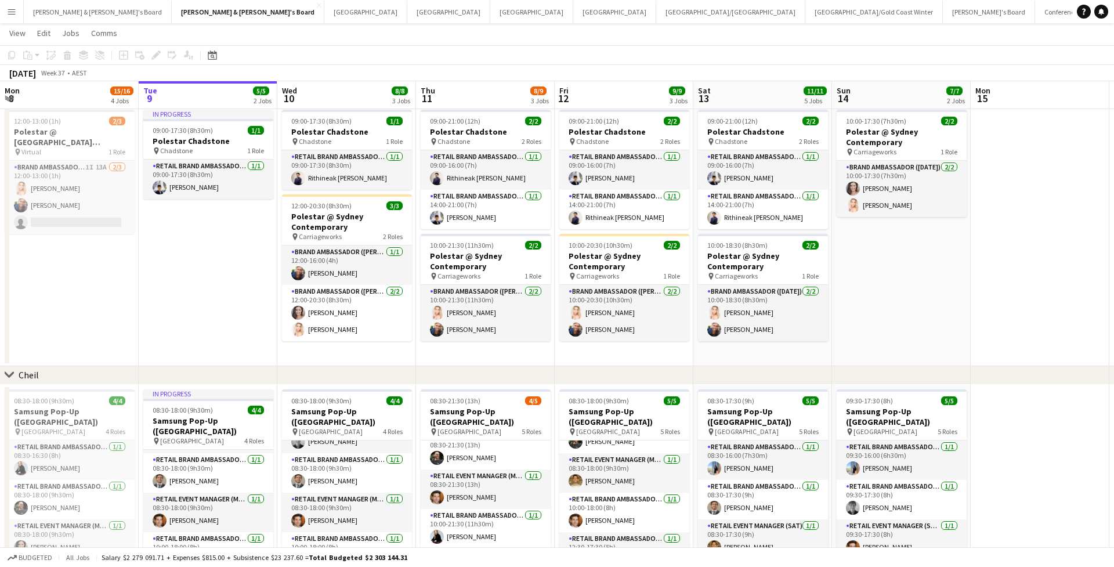
click at [13, 16] on app-icon "Menu" at bounding box center [11, 11] width 9 height 9
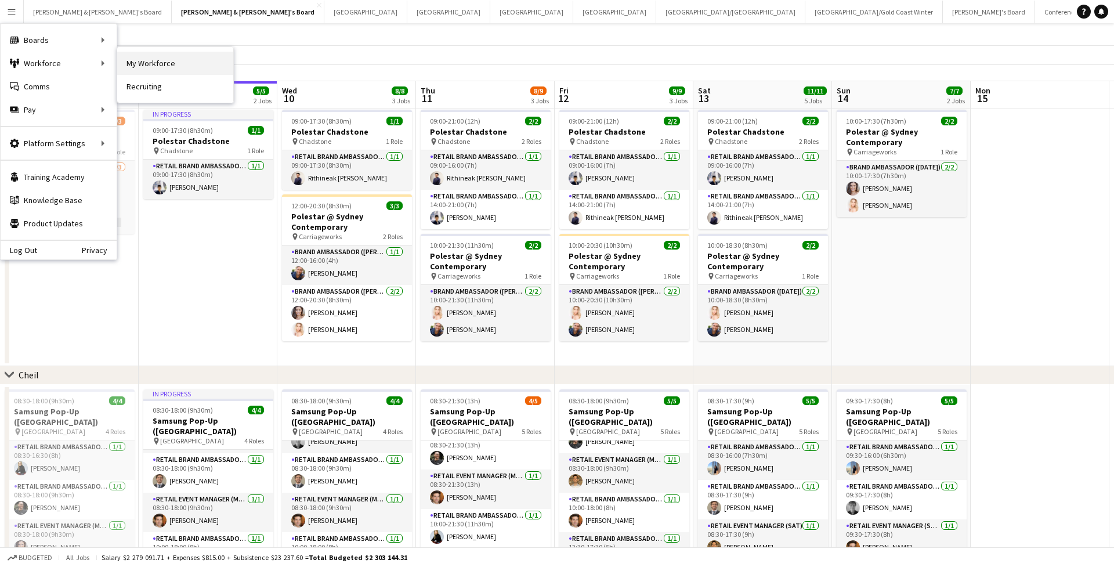
click at [126, 63] on link "My Workforce" at bounding box center [175, 63] width 116 height 23
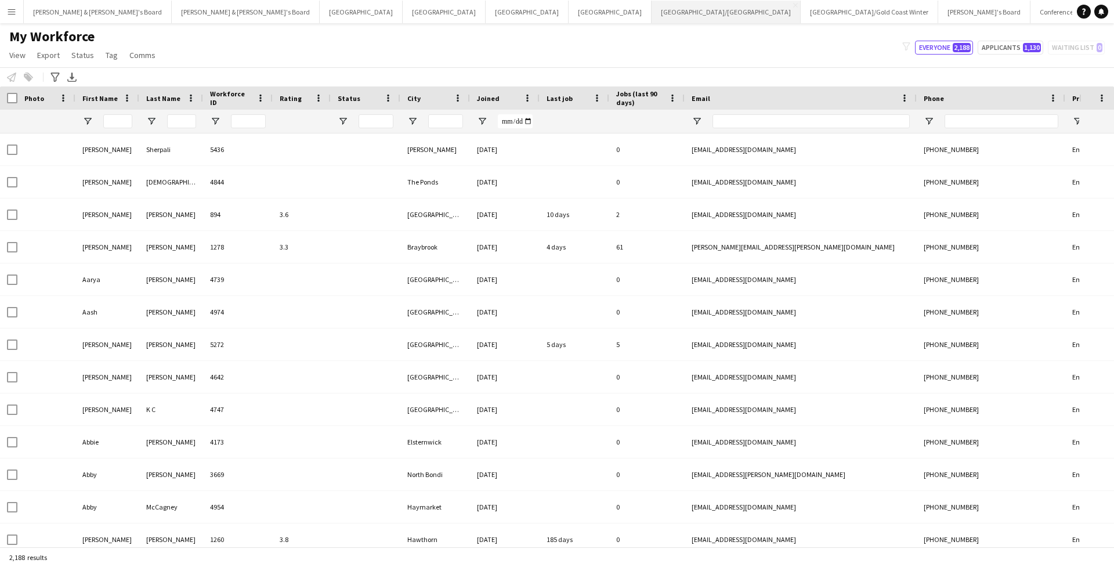
type input "**********"
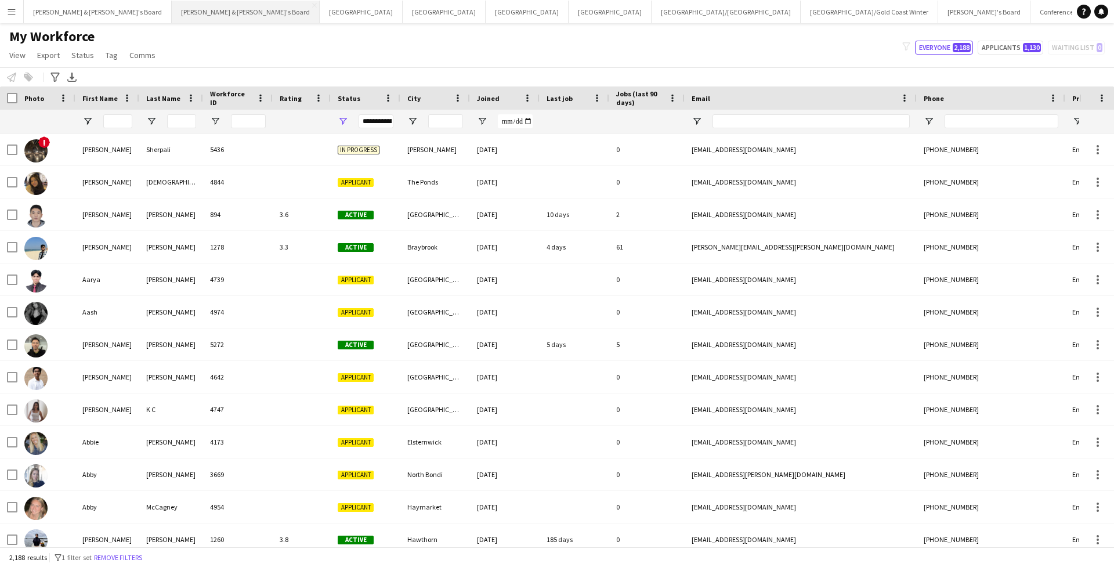
click at [172, 13] on button "Neil & Jenny's Board Close" at bounding box center [246, 12] width 148 height 23
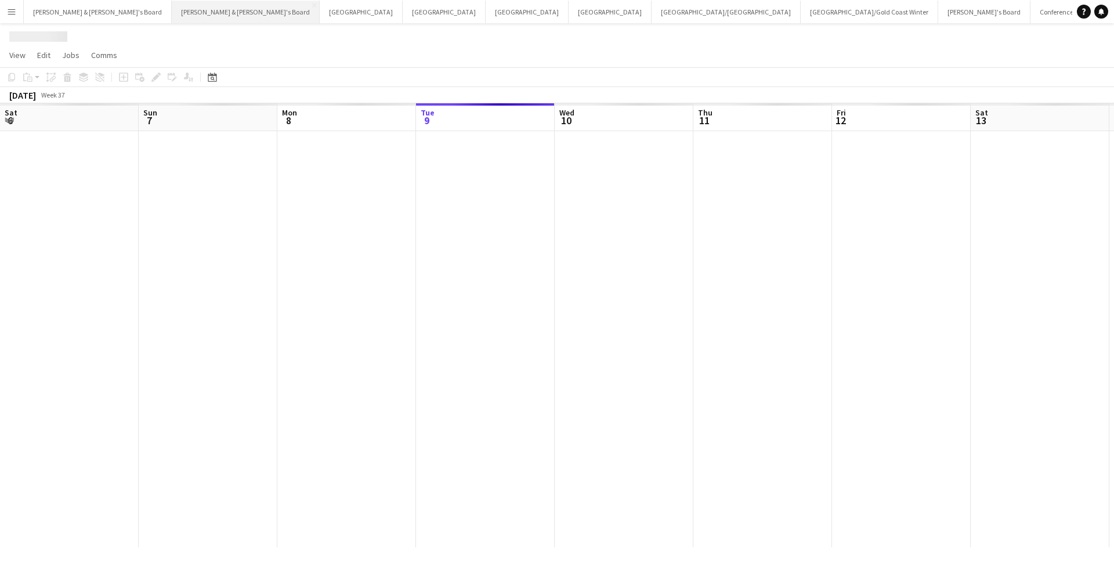
scroll to position [0, 277]
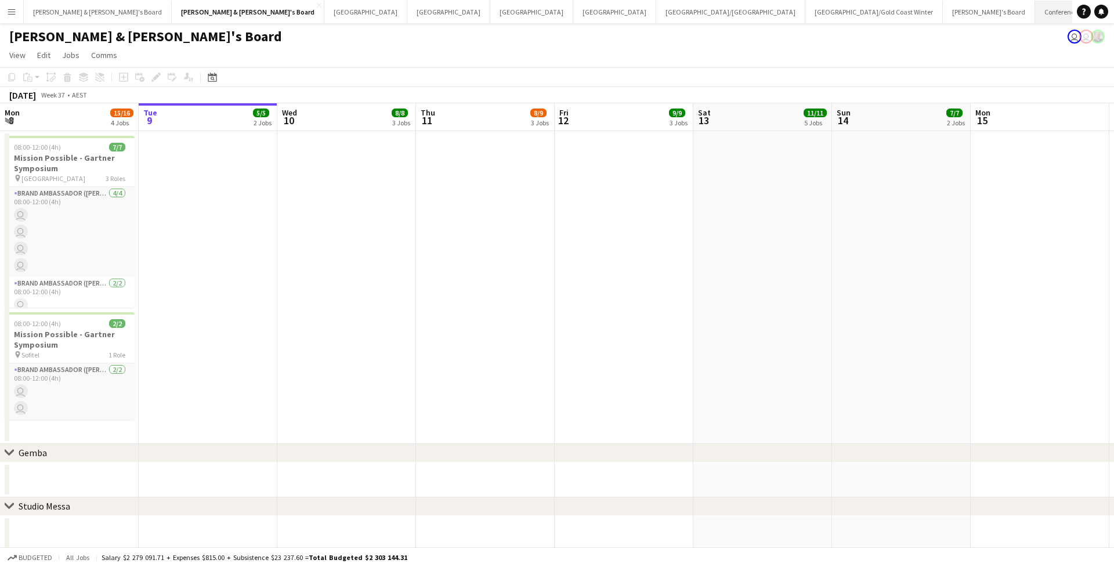
click at [1035, 12] on button "Conference Board Close" at bounding box center [1071, 12] width 72 height 23
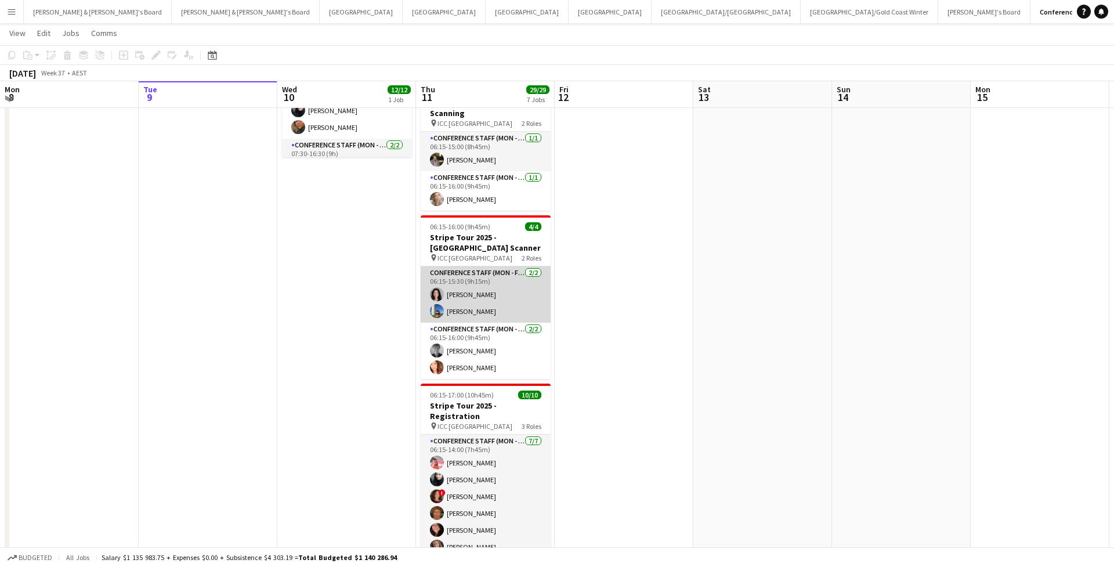
scroll to position [154, 0]
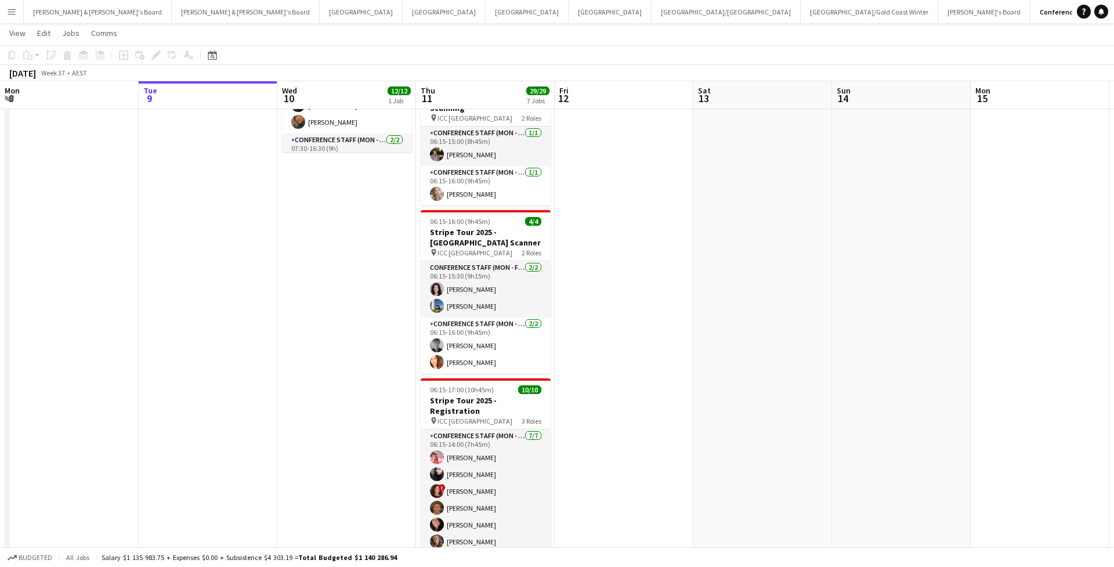
click at [13, 17] on button "Menu" at bounding box center [11, 11] width 23 height 23
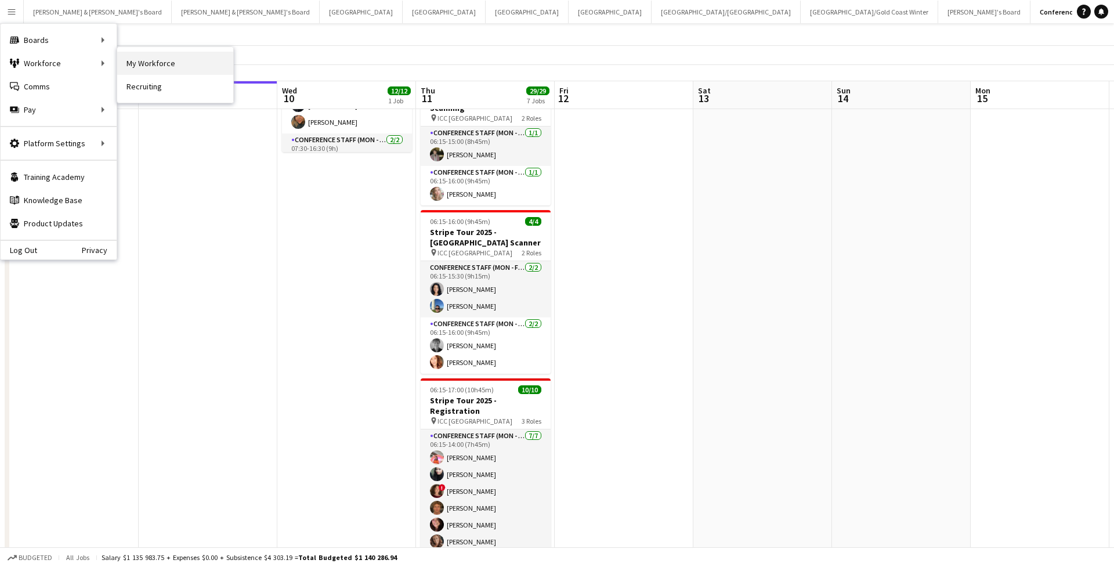
click at [136, 58] on link "My Workforce" at bounding box center [175, 63] width 116 height 23
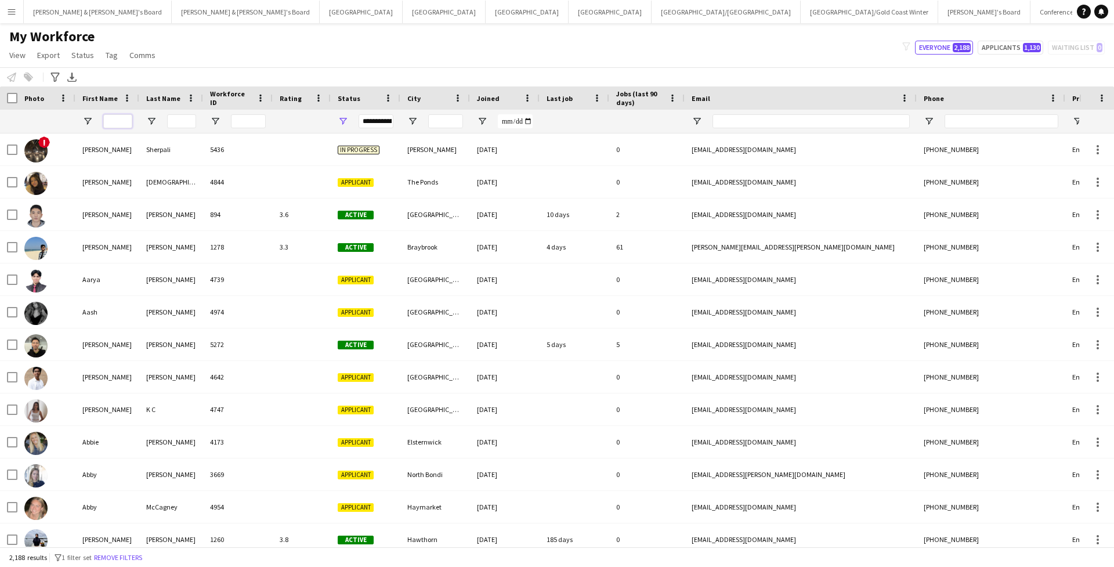
click at [112, 123] on input "First Name Filter Input" at bounding box center [117, 121] width 29 height 14
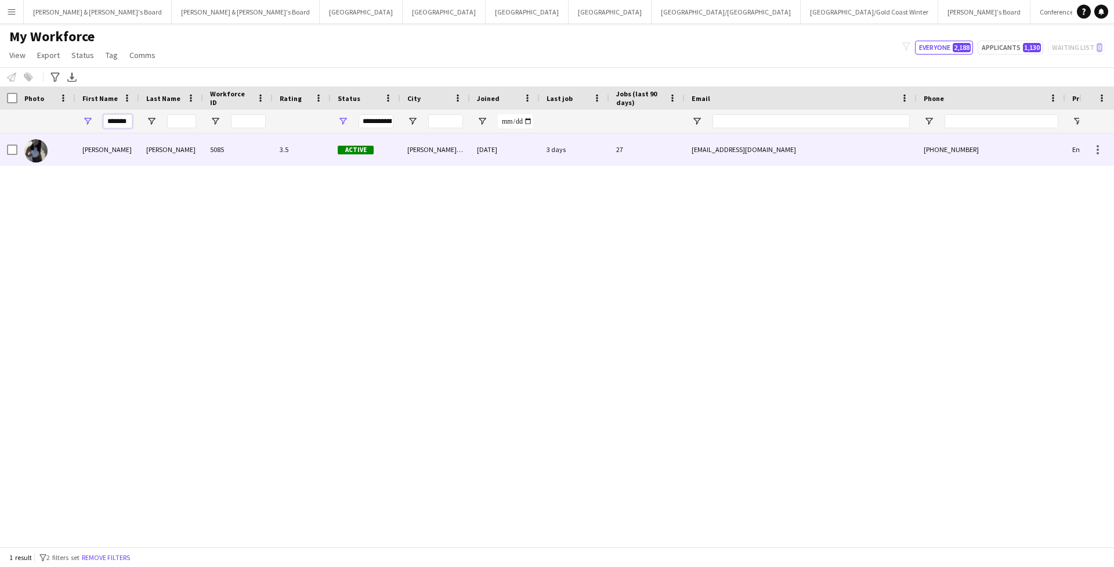
type input "*******"
click at [168, 158] on div "[PERSON_NAME]" at bounding box center [171, 149] width 64 height 32
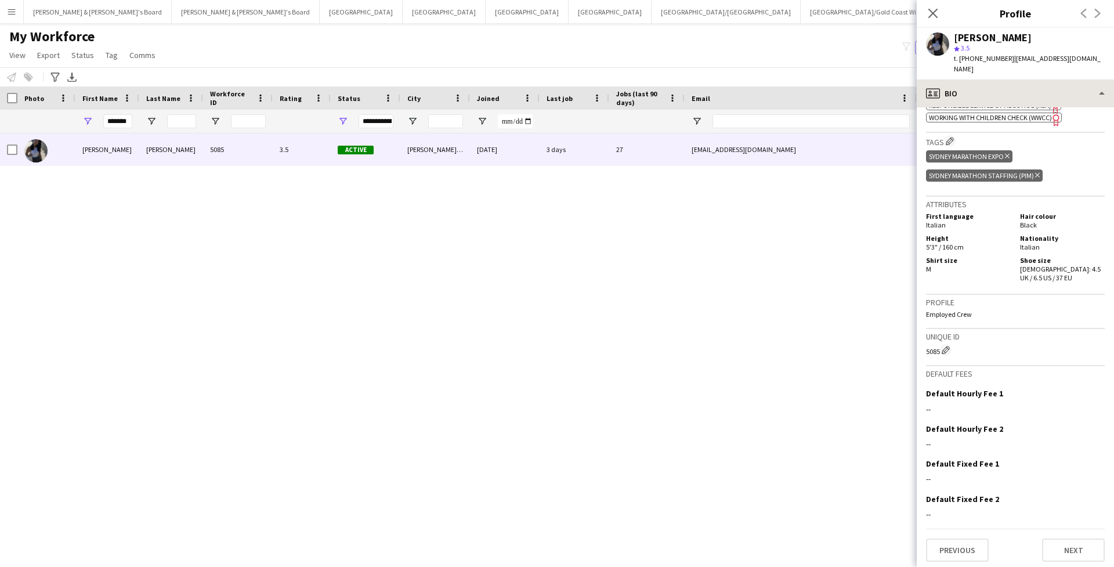
scroll to position [719, 0]
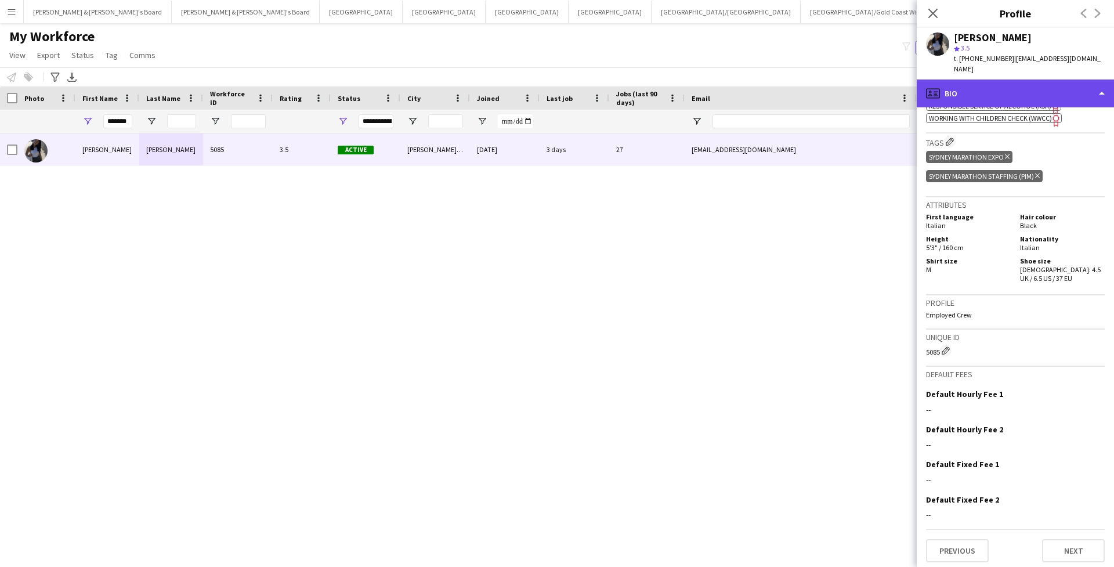
click at [1073, 81] on div "profile Bio" at bounding box center [1015, 93] width 197 height 28
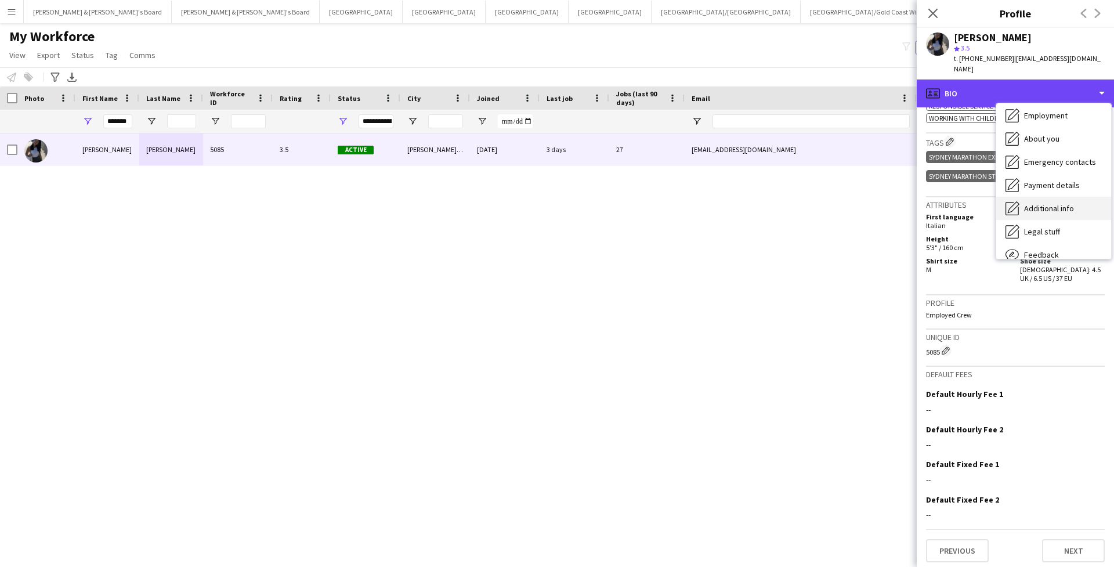
scroll to position [44, 0]
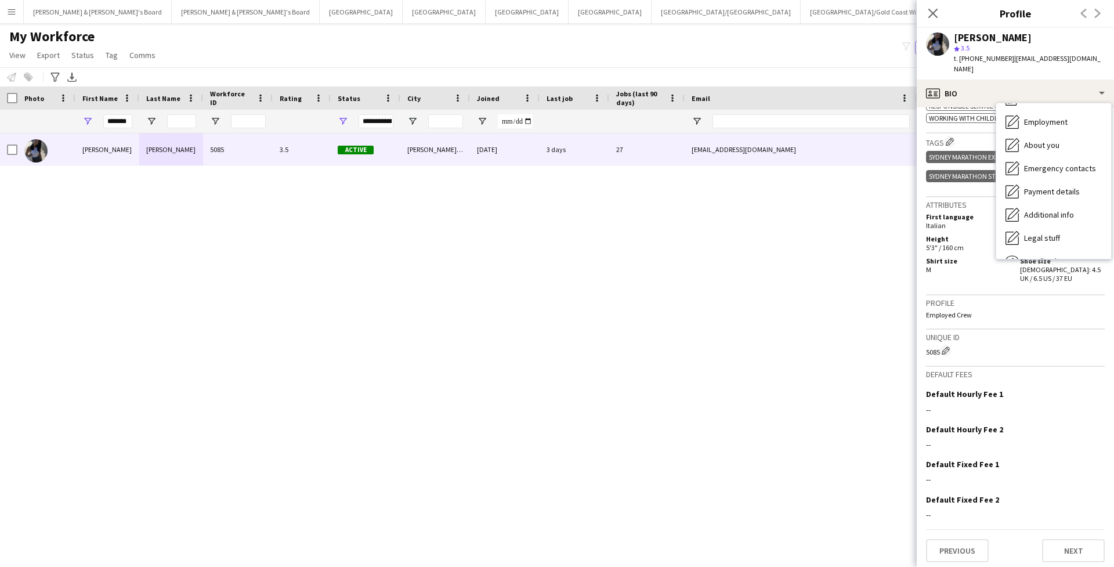
click at [819, 53] on div "My Workforce View Views Default view New view Update view Delete view Edit name…" at bounding box center [557, 47] width 1114 height 39
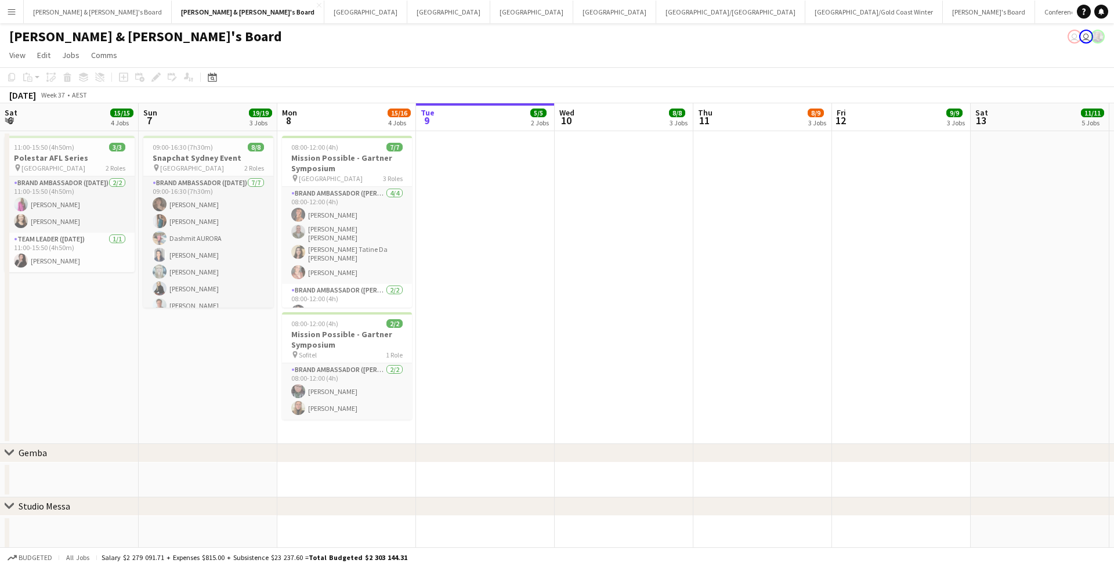
scroll to position [0, 277]
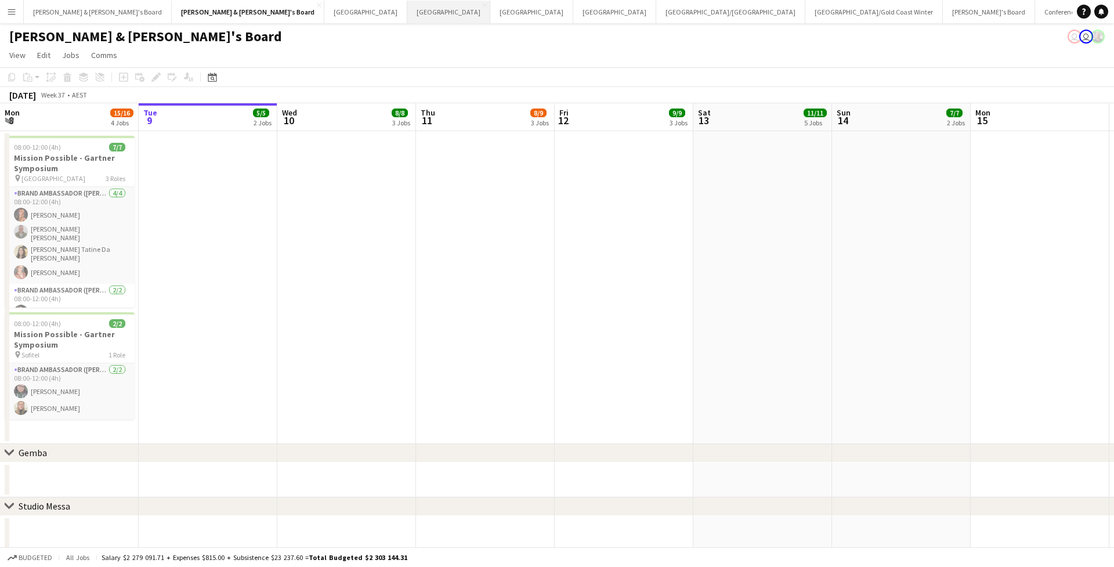
click at [407, 16] on button "Sydney Close" at bounding box center [448, 12] width 83 height 23
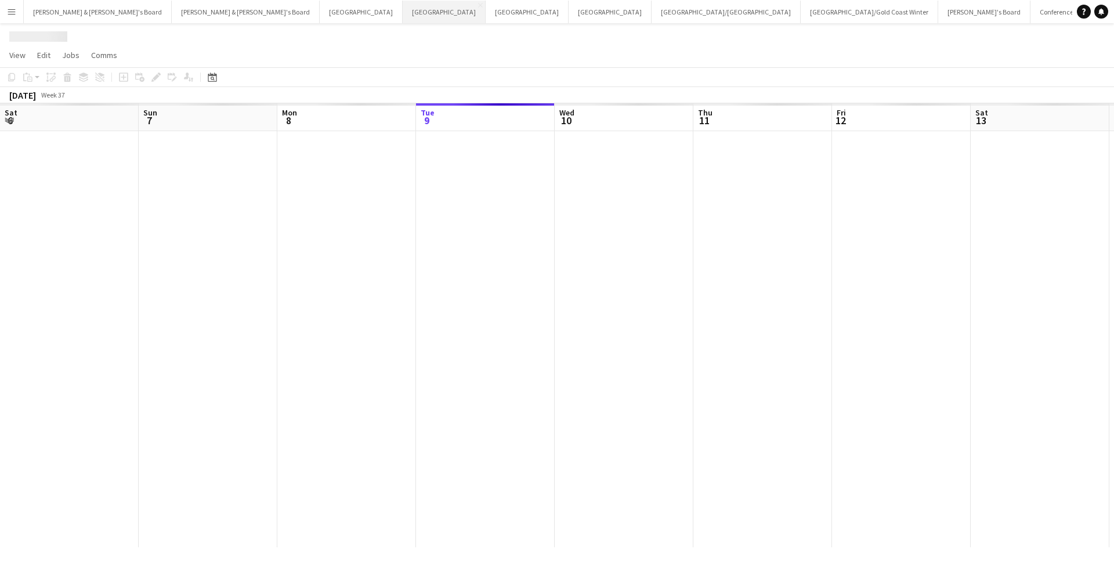
scroll to position [0, 277]
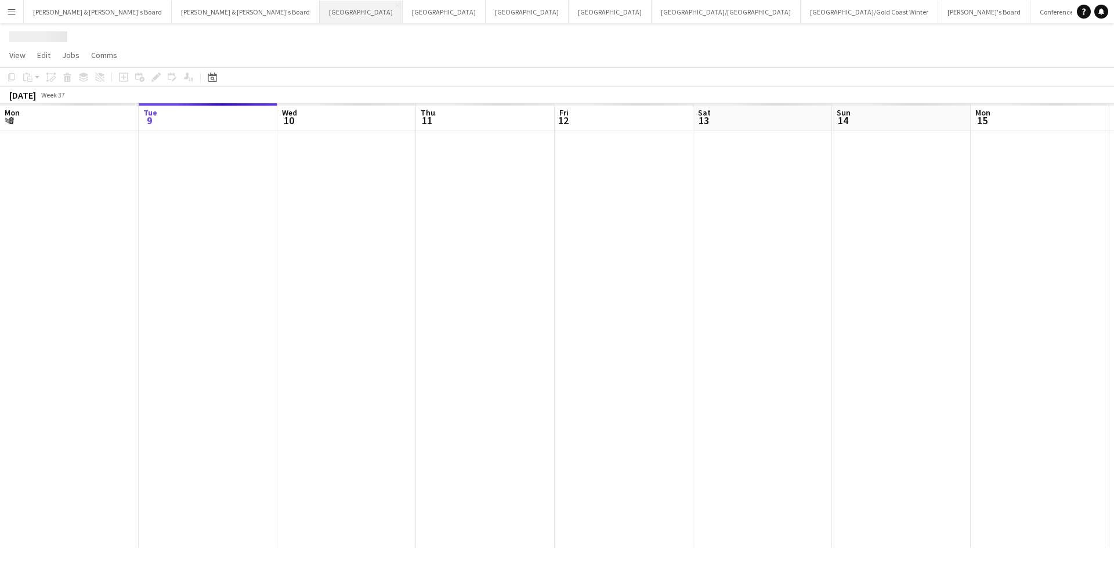
click at [320, 10] on button "Perth Close" at bounding box center [361, 12] width 83 height 23
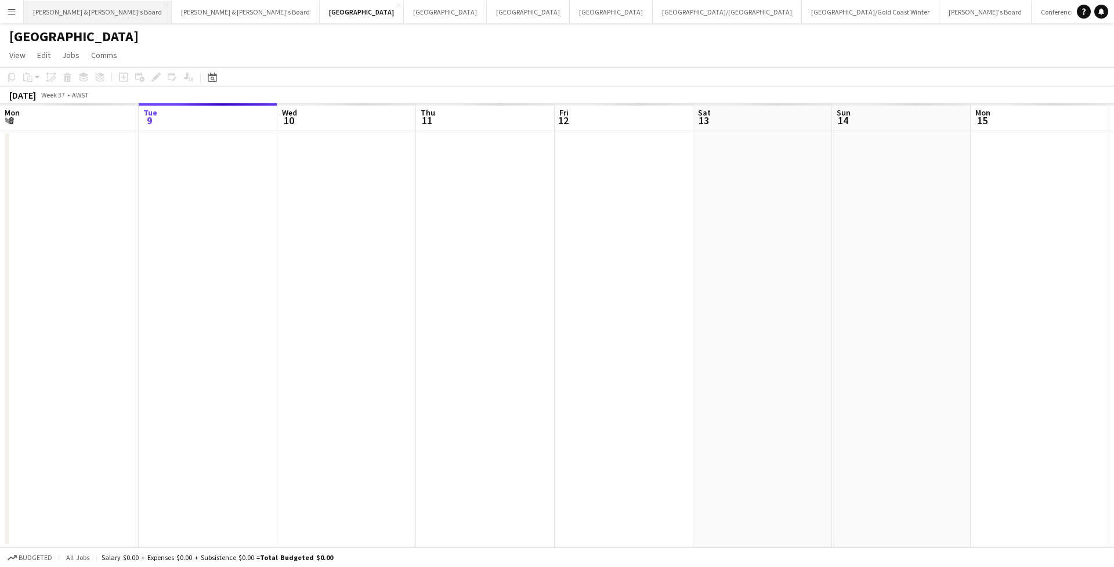
click at [68, 7] on button "[PERSON_NAME] & [PERSON_NAME]'s Board Close" at bounding box center [98, 12] width 148 height 23
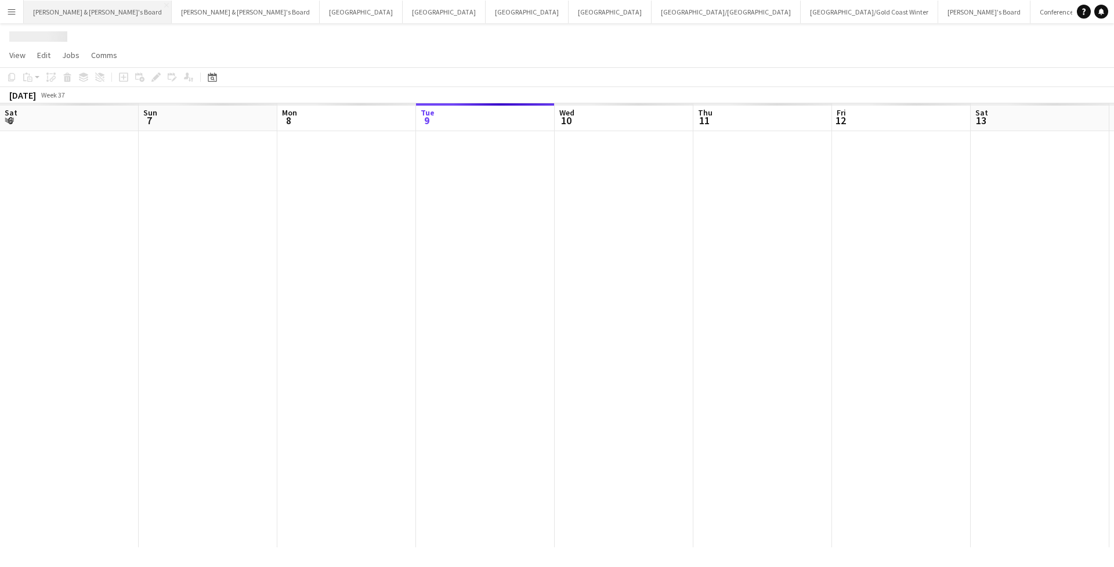
scroll to position [0, 277]
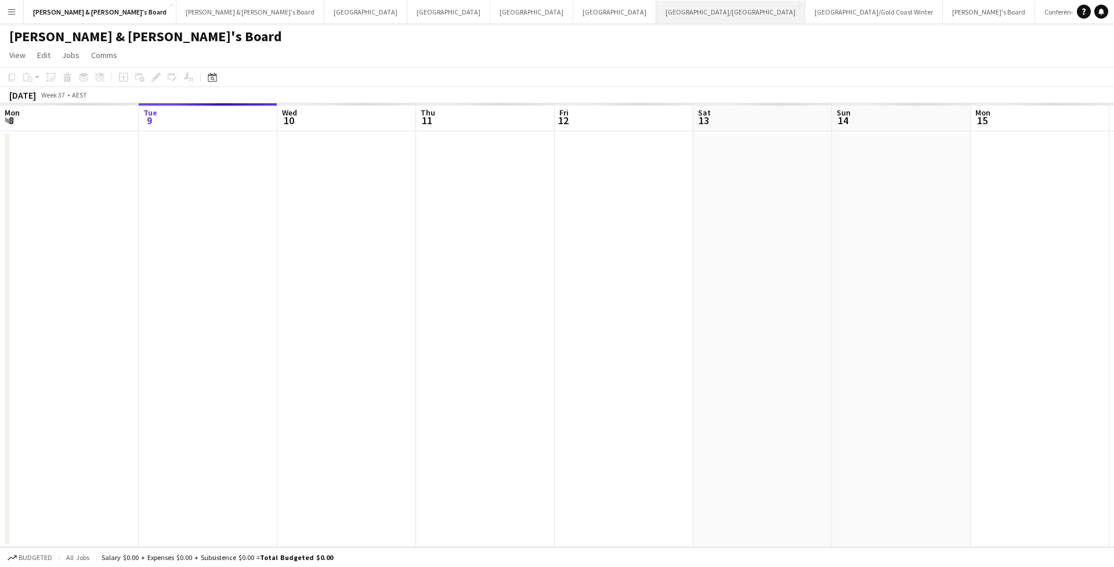
click at [656, 17] on button "[GEOGRAPHIC_DATA]/[GEOGRAPHIC_DATA] Close" at bounding box center [730, 12] width 149 height 23
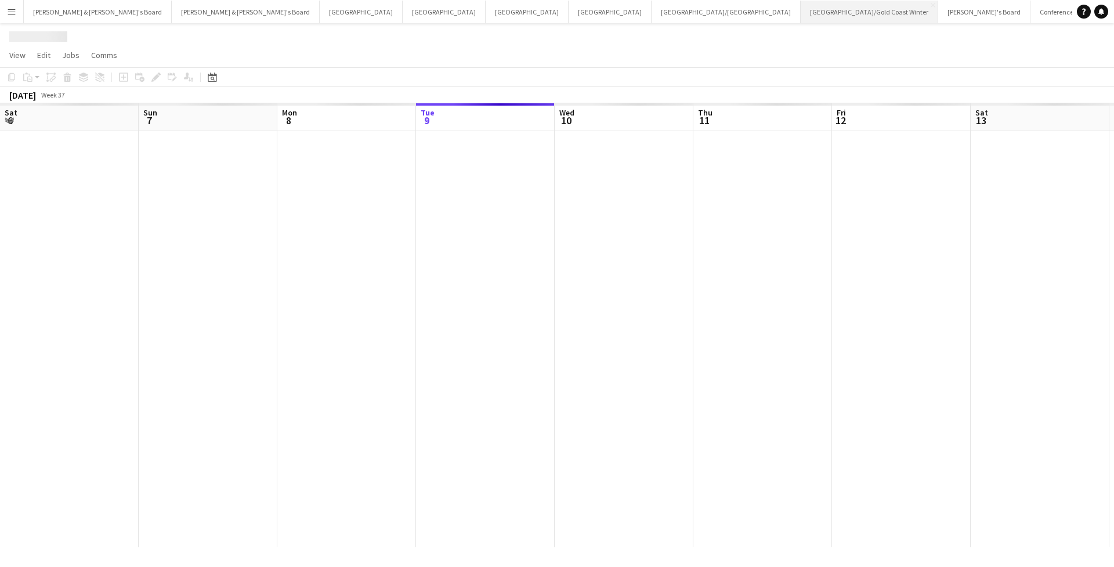
scroll to position [0, 277]
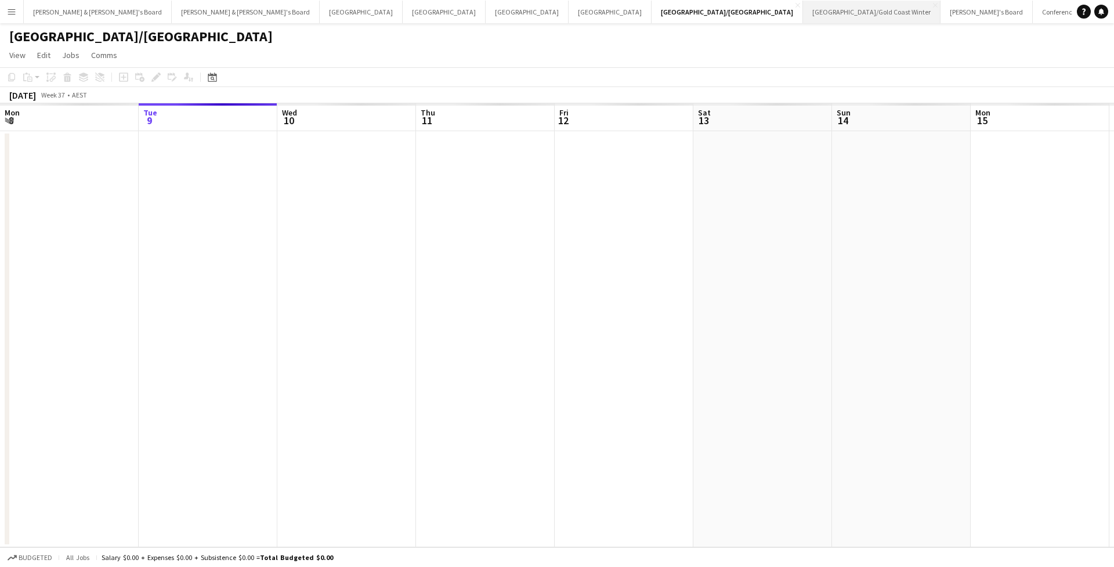
click at [803, 17] on button "[GEOGRAPHIC_DATA]/[GEOGRAPHIC_DATA] Winter Close" at bounding box center [872, 12] width 138 height 23
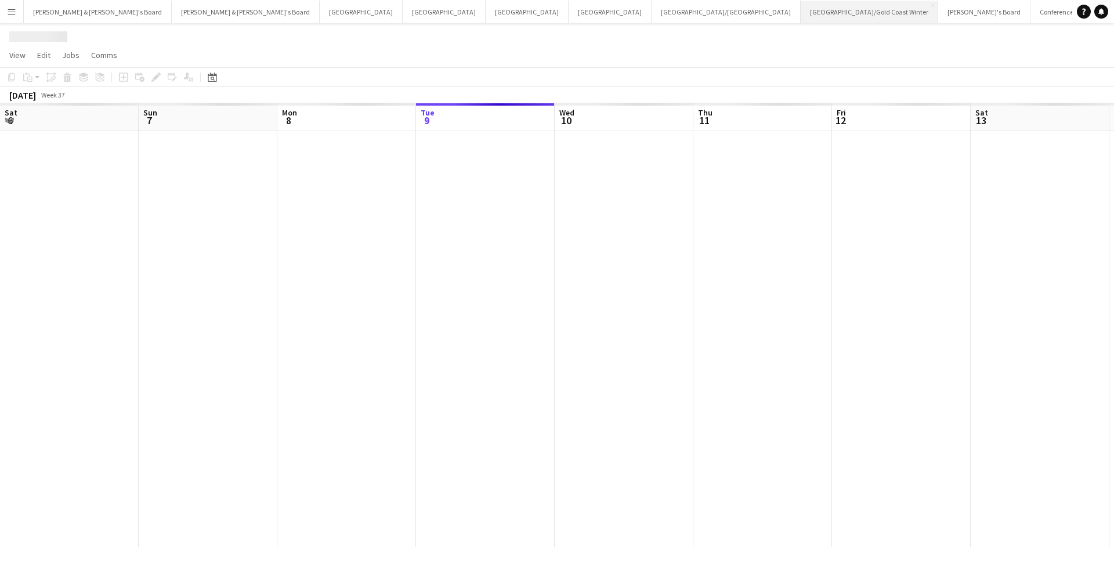
scroll to position [0, 277]
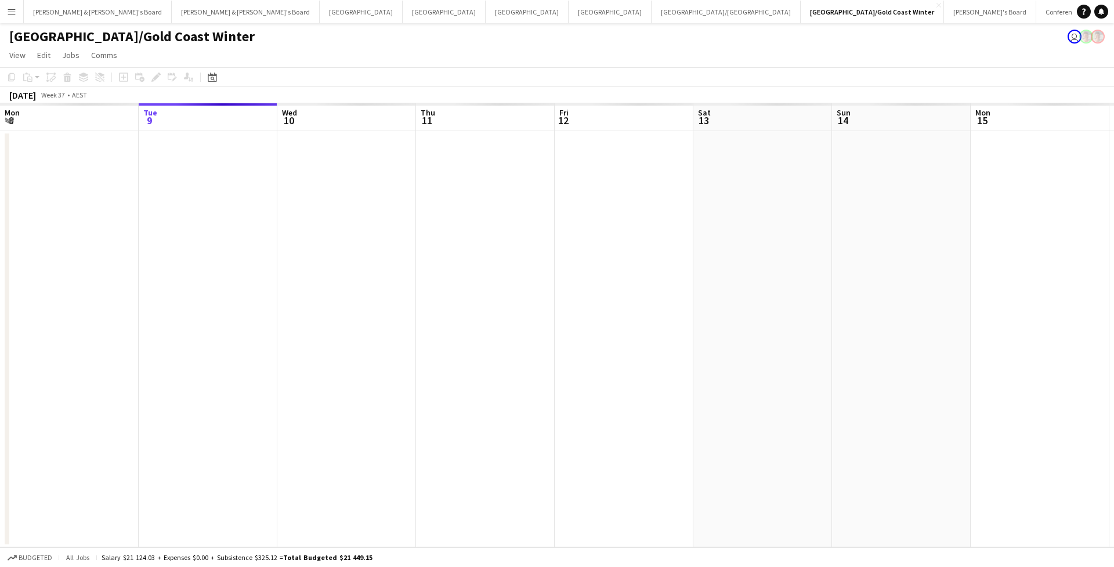
click at [5, 15] on button "Menu" at bounding box center [11, 11] width 23 height 23
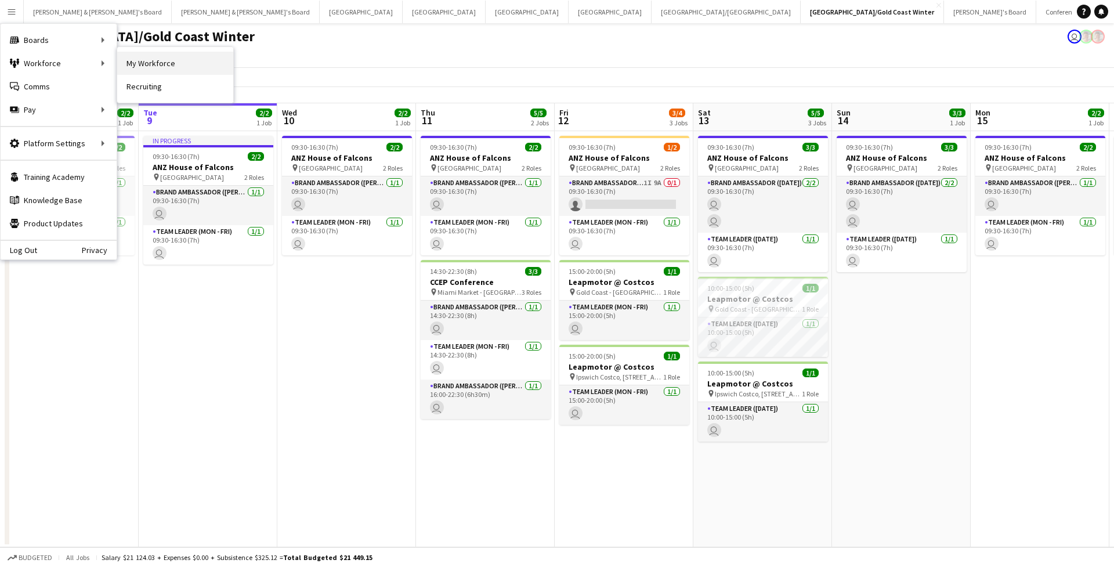
click at [149, 61] on link "My Workforce" at bounding box center [175, 63] width 116 height 23
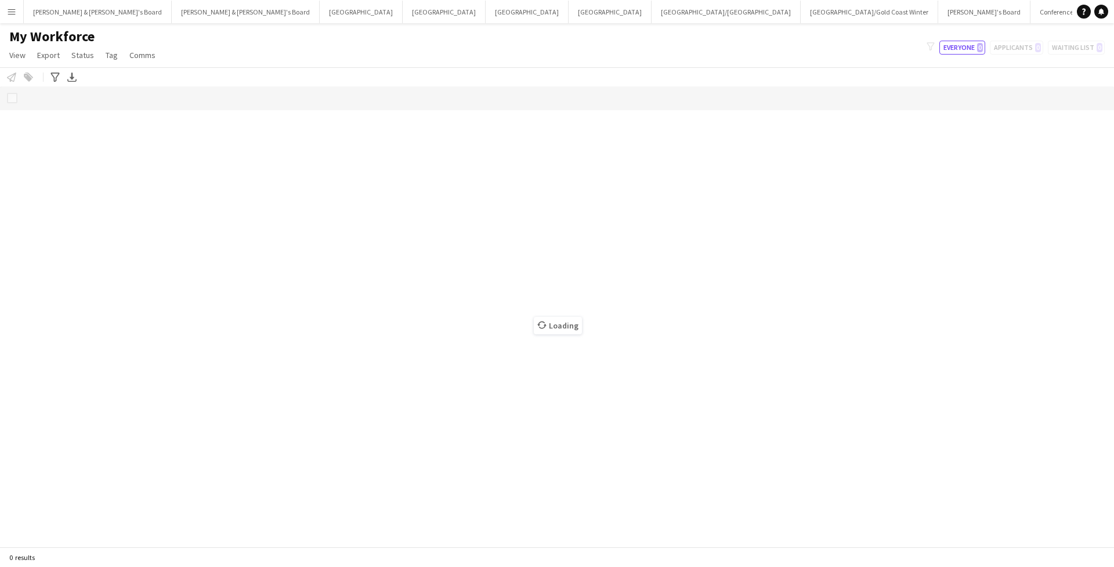
click at [277, 69] on div "Notify workforce Add to tag Select at least one crew to tag him or her. Advance…" at bounding box center [557, 76] width 1114 height 19
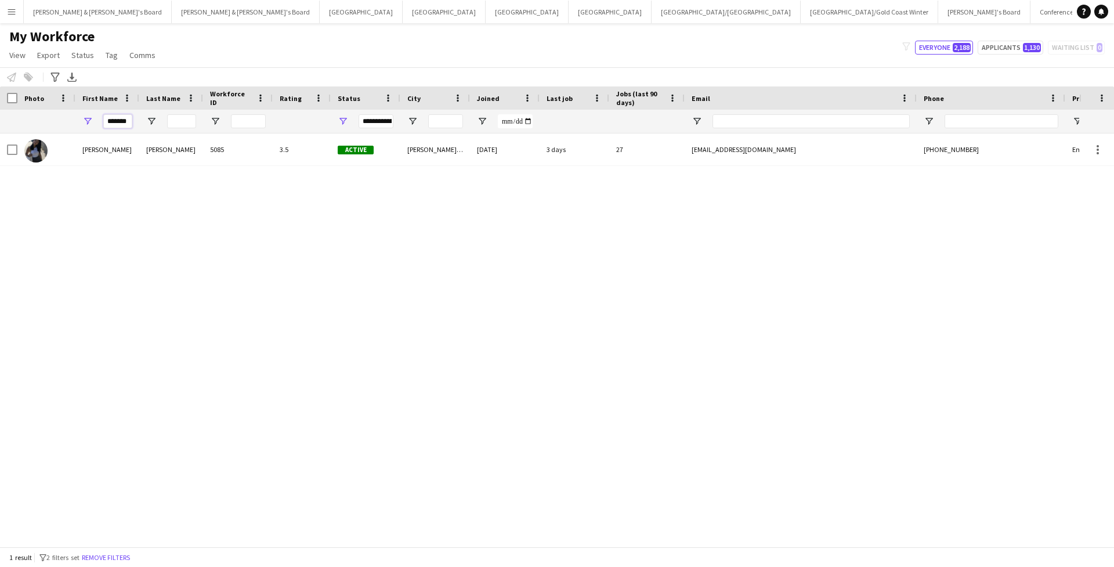
click at [127, 121] on input "*******" at bounding box center [117, 121] width 29 height 14
type input "*****"
click at [115, 139] on div "[PERSON_NAME]" at bounding box center [107, 149] width 64 height 32
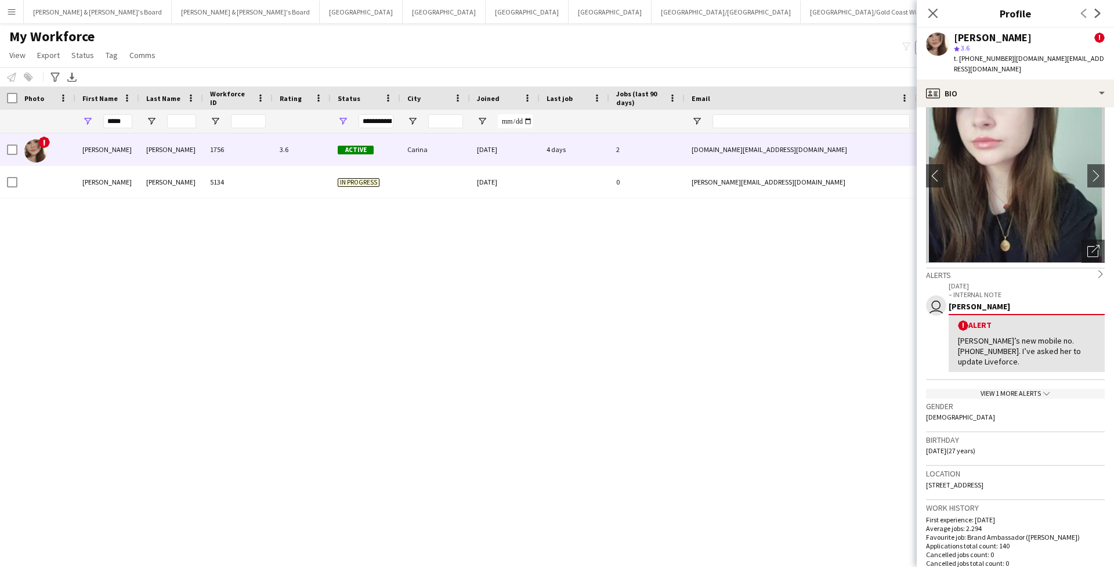
scroll to position [3, 0]
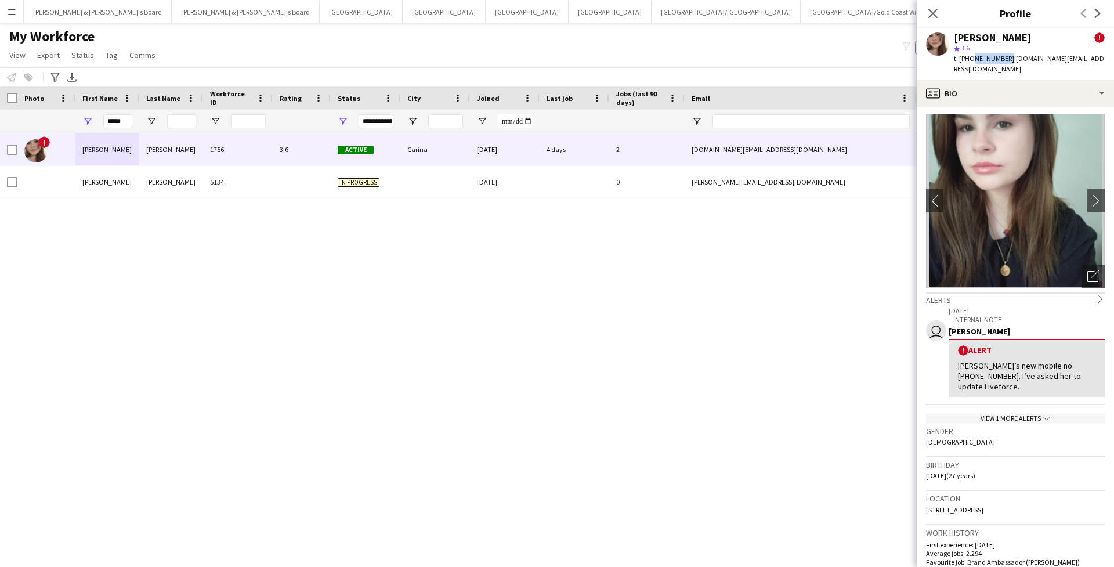
drag, startPoint x: 971, startPoint y: 60, endPoint x: 1004, endPoint y: 61, distance: 33.7
click at [1004, 61] on span "t. [PHONE_NUMBER]" at bounding box center [984, 58] width 60 height 9
copy span "0439107972"
click at [779, 65] on div "My Workforce View Views Default view New view Update view Delete view Edit name…" at bounding box center [557, 47] width 1114 height 39
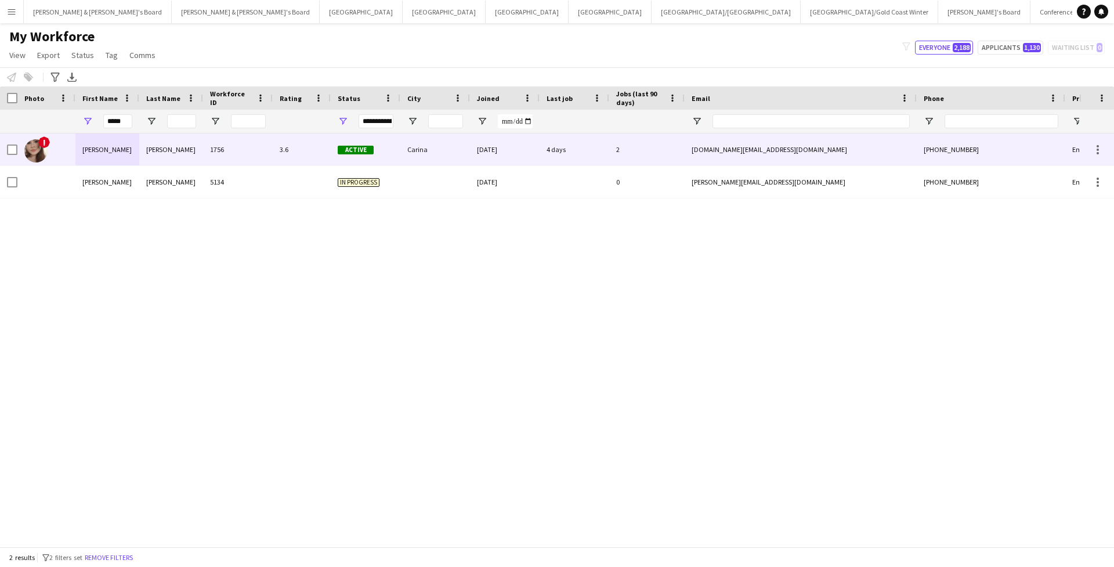
click at [142, 157] on div "[PERSON_NAME]" at bounding box center [171, 149] width 64 height 32
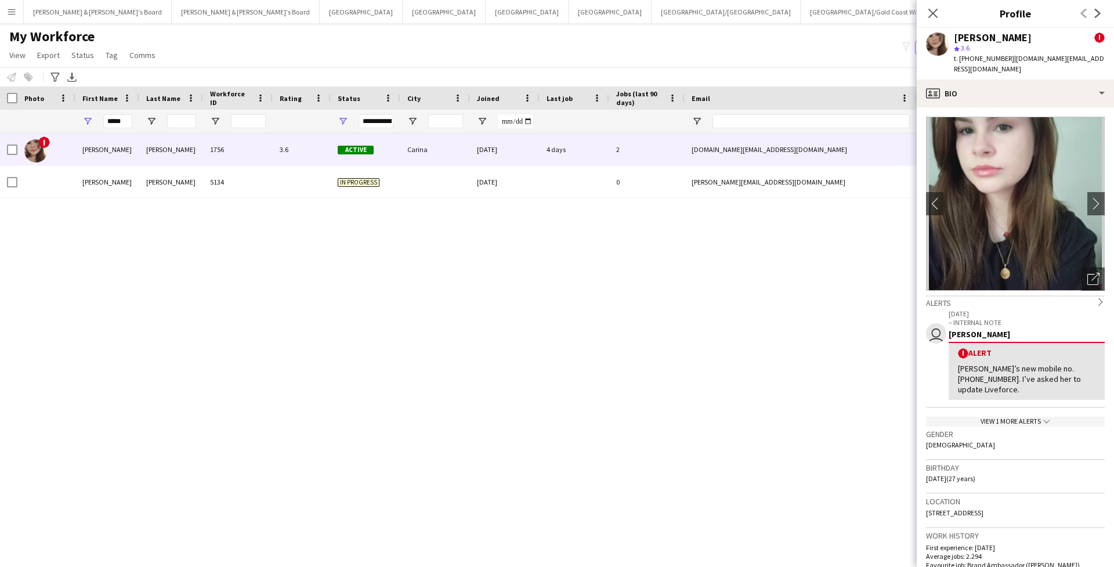
click at [985, 57] on span "t. [PHONE_NUMBER]" at bounding box center [984, 58] width 60 height 9
copy span "610439107972"
click at [73, 9] on button "[PERSON_NAME] & [PERSON_NAME]'s Board Close" at bounding box center [98, 12] width 148 height 23
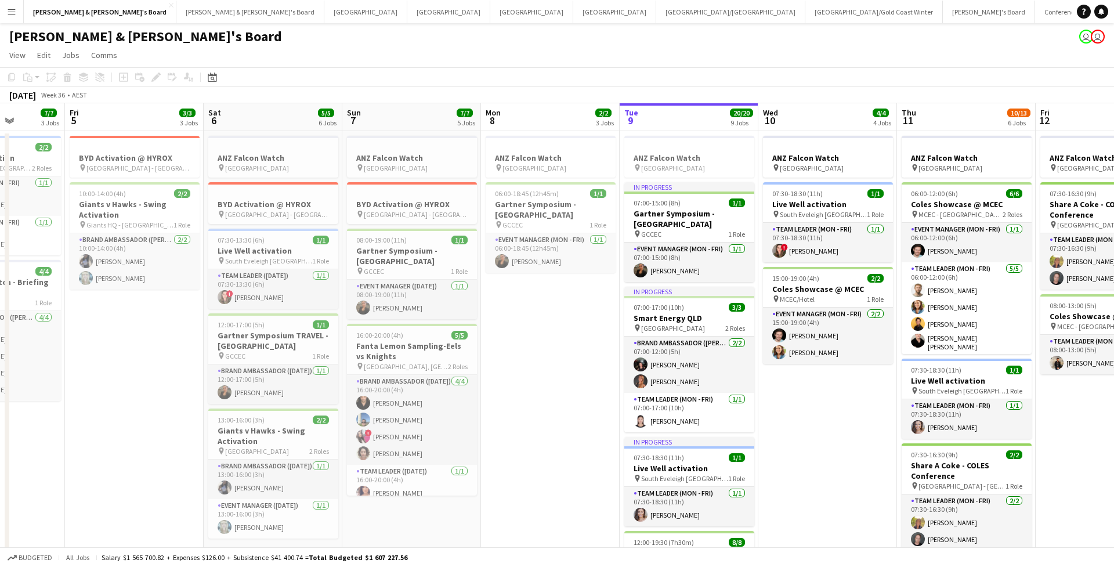
click at [10, 16] on app-icon "Menu" at bounding box center [11, 11] width 9 height 9
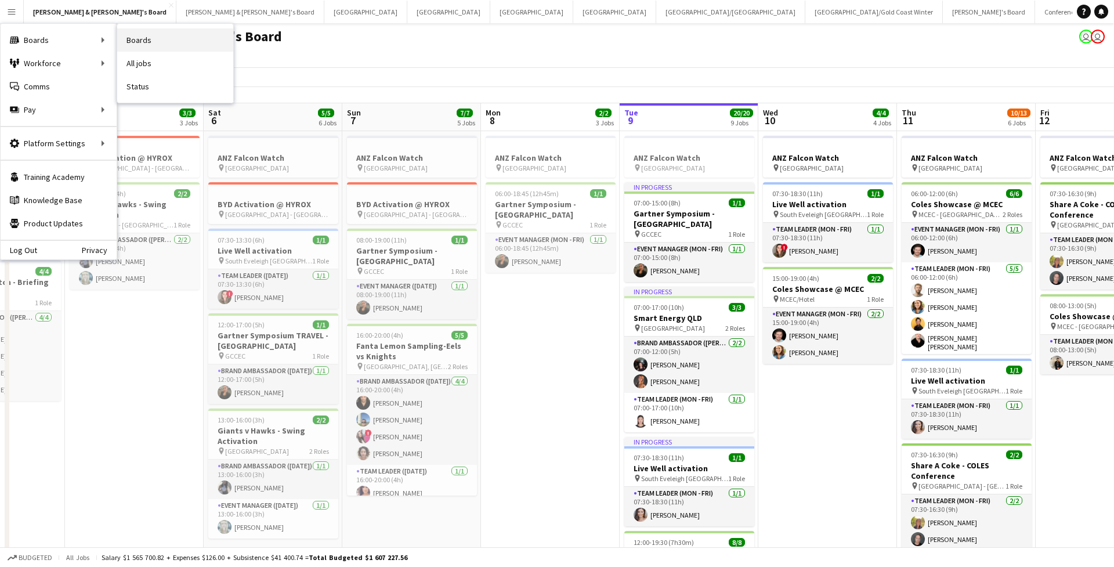
click at [140, 43] on link "Boards" at bounding box center [175, 39] width 116 height 23
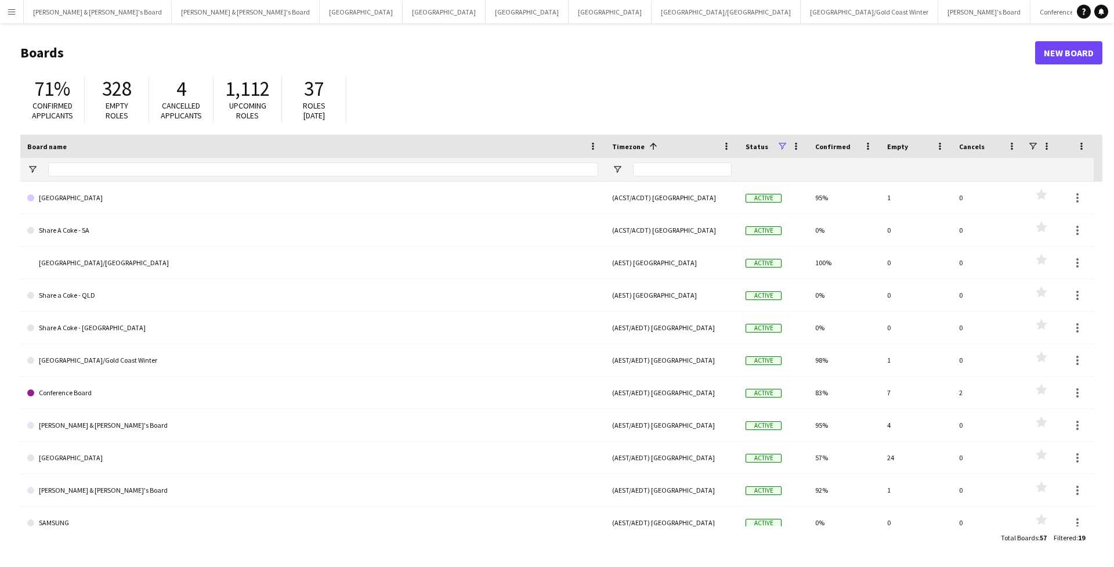
click at [13, 17] on button "Menu" at bounding box center [11, 11] width 23 height 23
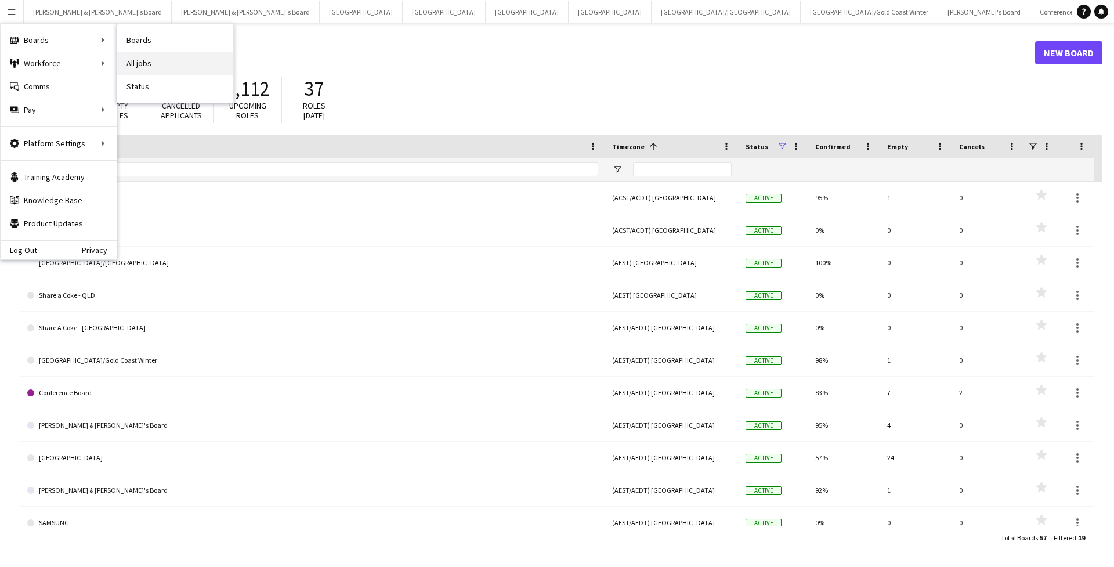
click at [129, 57] on link "All jobs" at bounding box center [175, 63] width 116 height 23
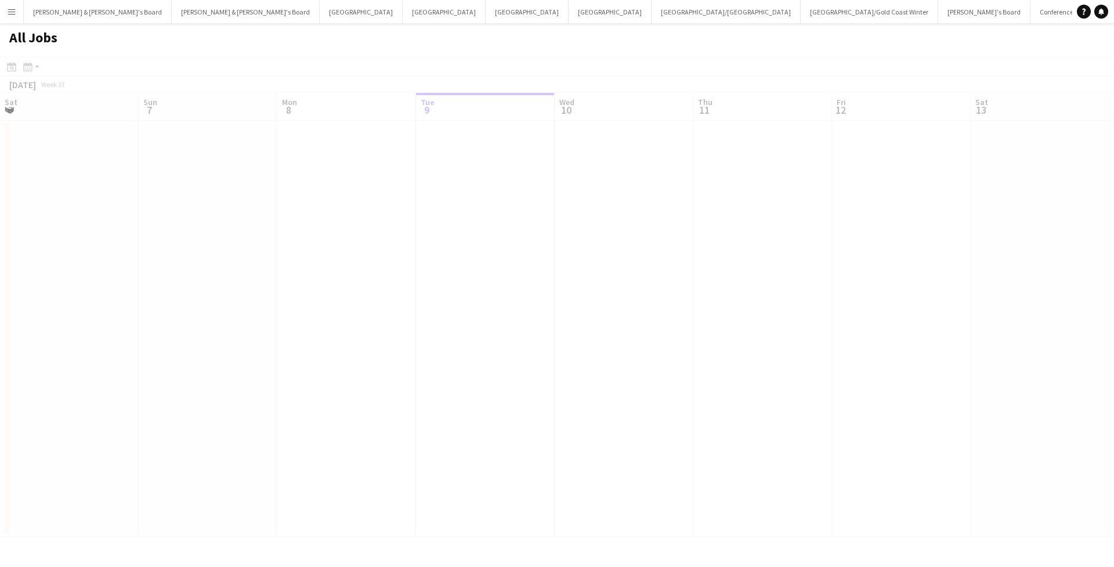
scroll to position [0, 277]
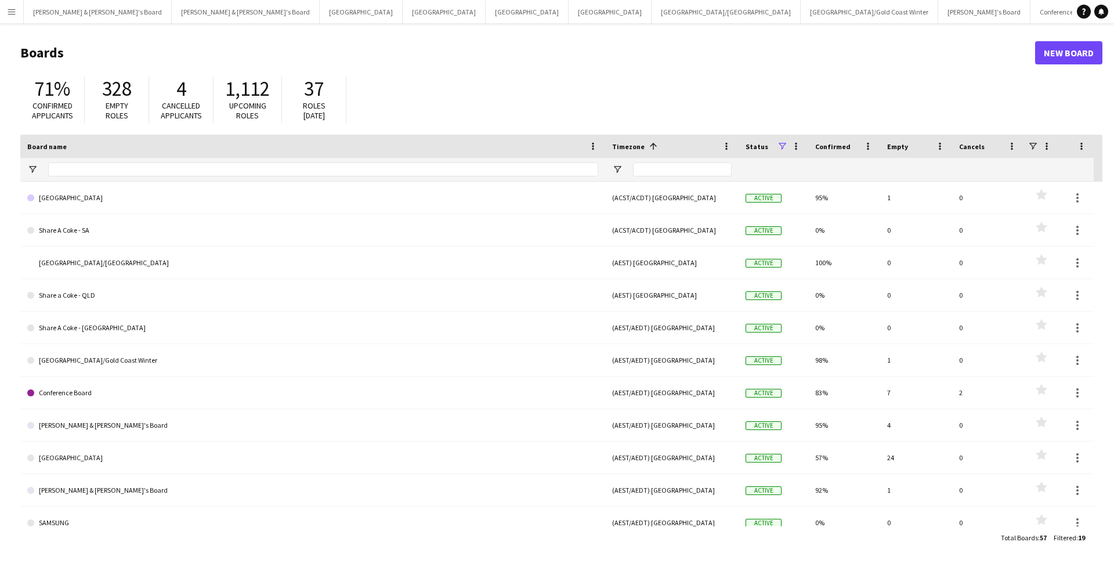
click at [9, 20] on button "Menu" at bounding box center [11, 11] width 23 height 23
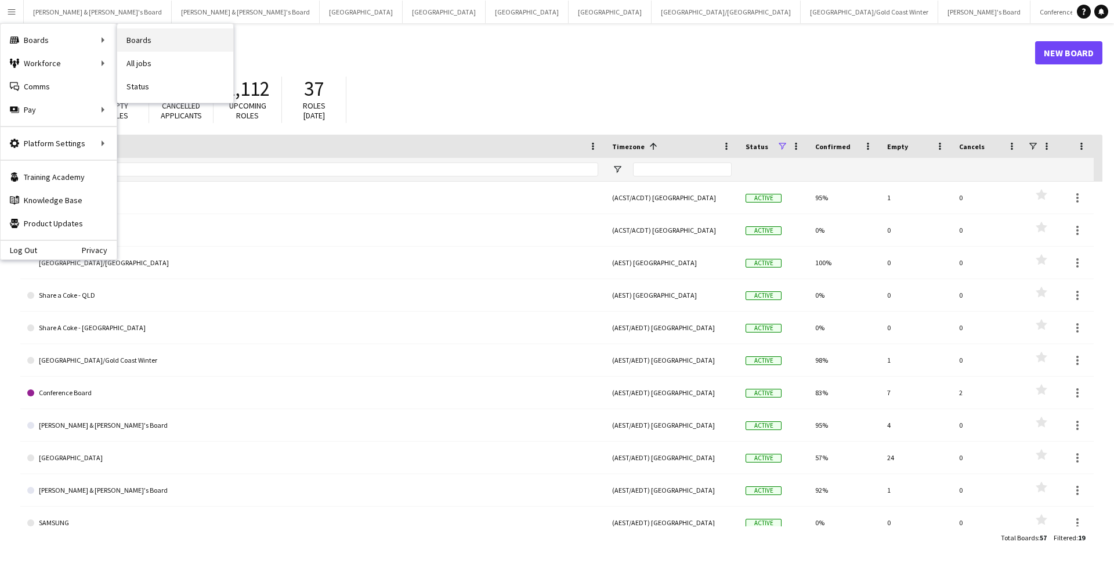
click at [146, 38] on link "Boards" at bounding box center [175, 39] width 116 height 23
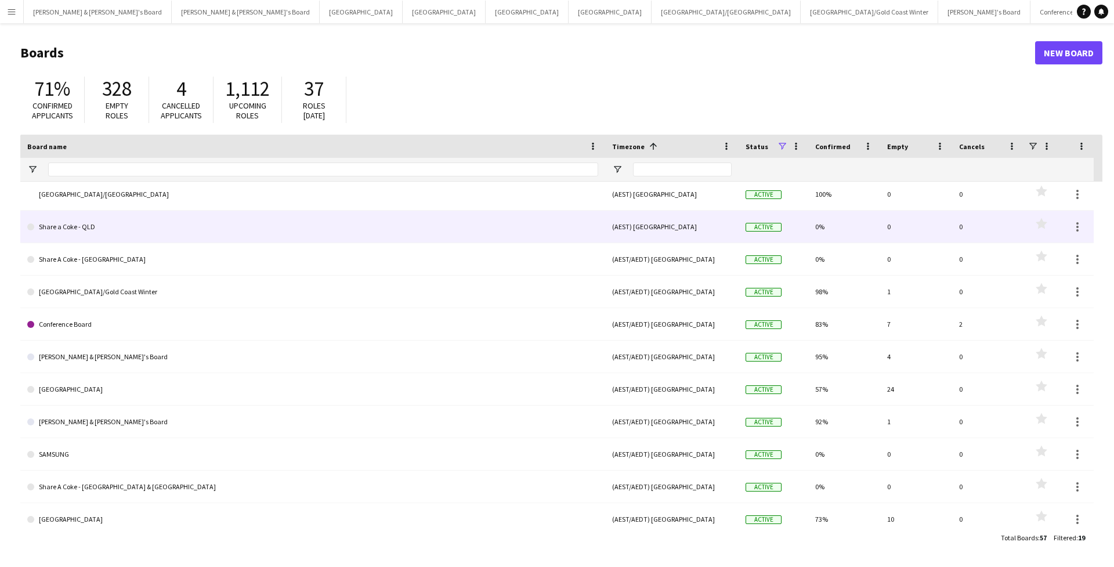
scroll to position [74, 0]
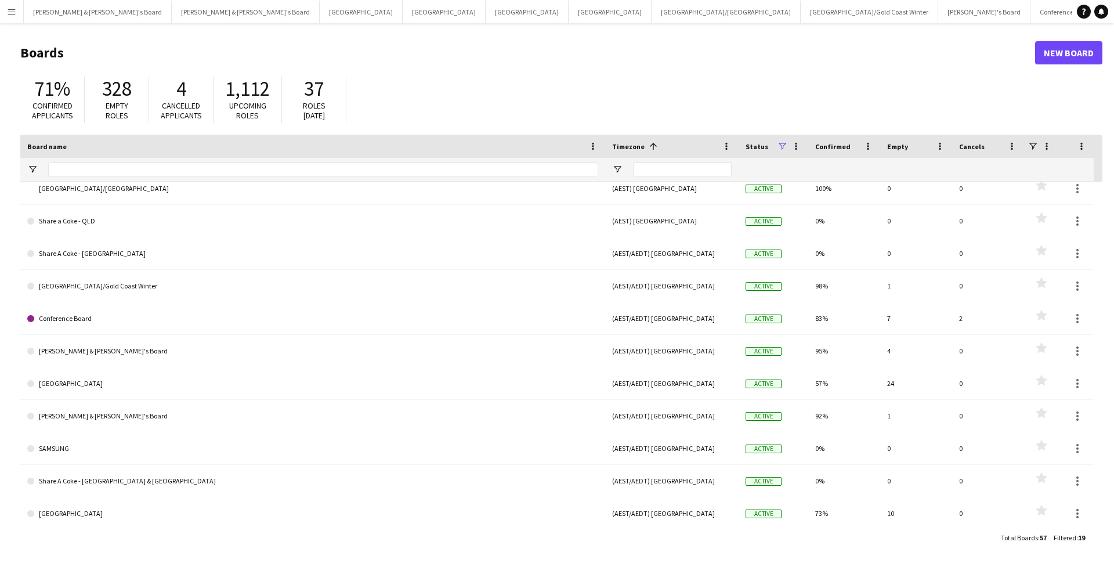
click at [7, 16] on app-icon "Menu" at bounding box center [11, 11] width 9 height 9
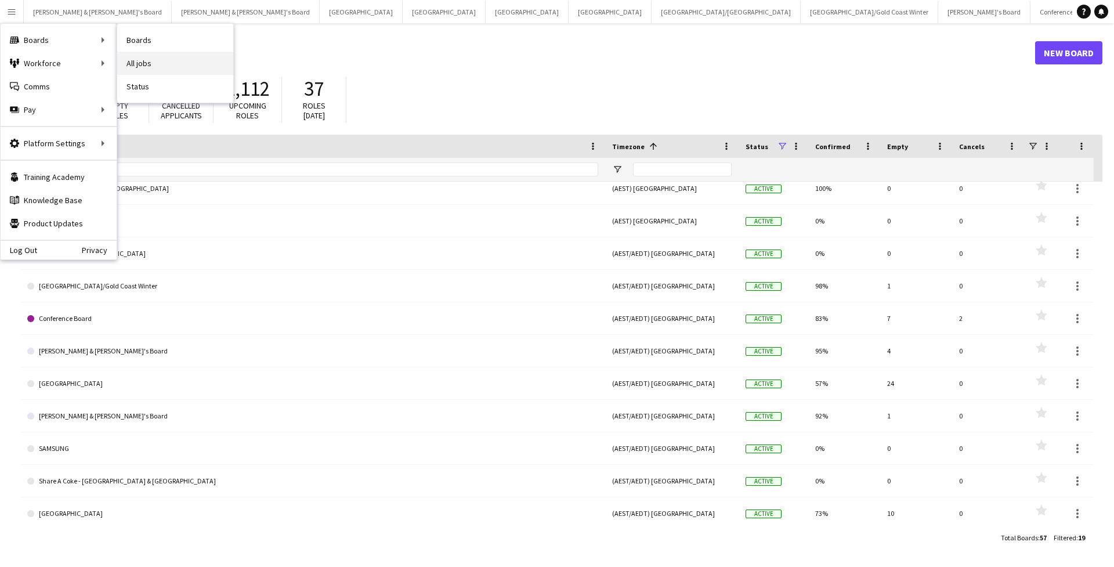
click at [145, 65] on link "All jobs" at bounding box center [175, 63] width 116 height 23
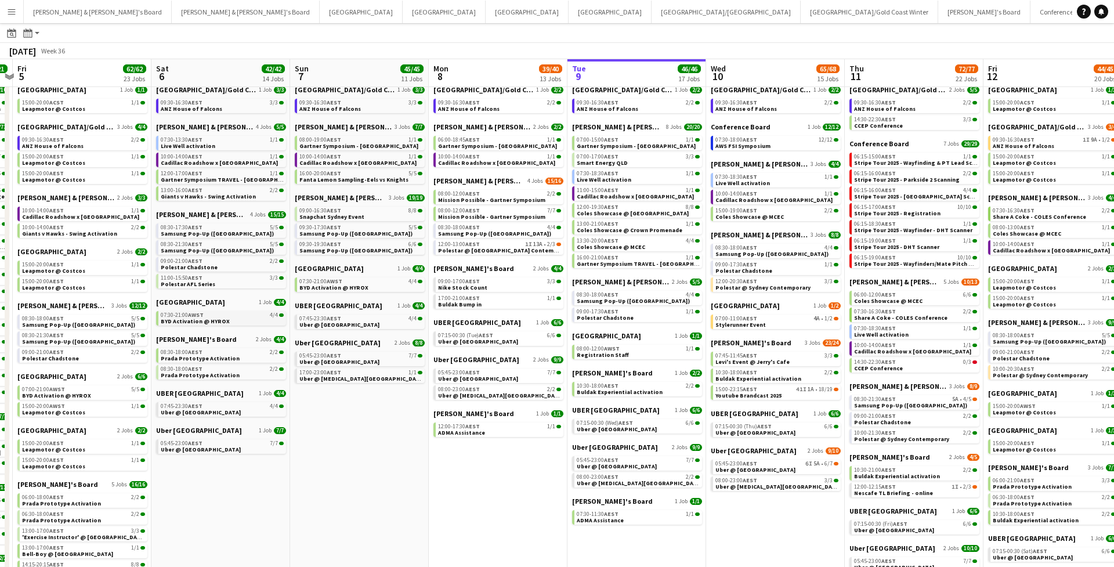
scroll to position [0, 261]
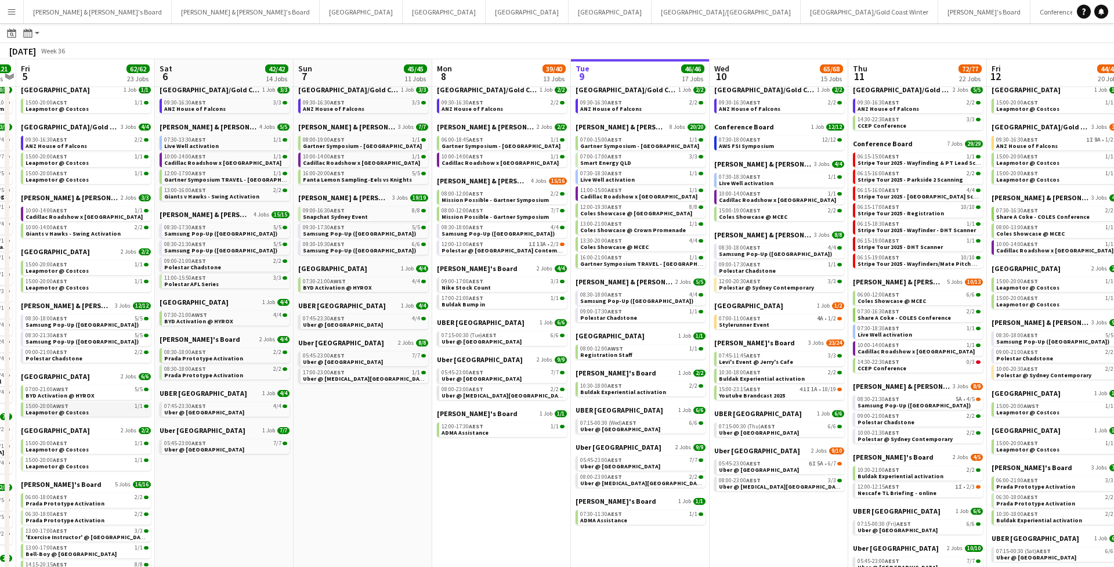
click at [92, 416] on app-brief-job-card "15:00-20:00 AWST 1/1 Leapmotor @ Costcos" at bounding box center [86, 409] width 130 height 15
click at [67, 406] on span "AWST" at bounding box center [61, 406] width 16 height 8
click at [88, 459] on div "15:00-20:00 AEST 1/1" at bounding box center [87, 460] width 123 height 6
click at [652, 17] on button "Brisbane/Gold Coast Close" at bounding box center [726, 12] width 149 height 23
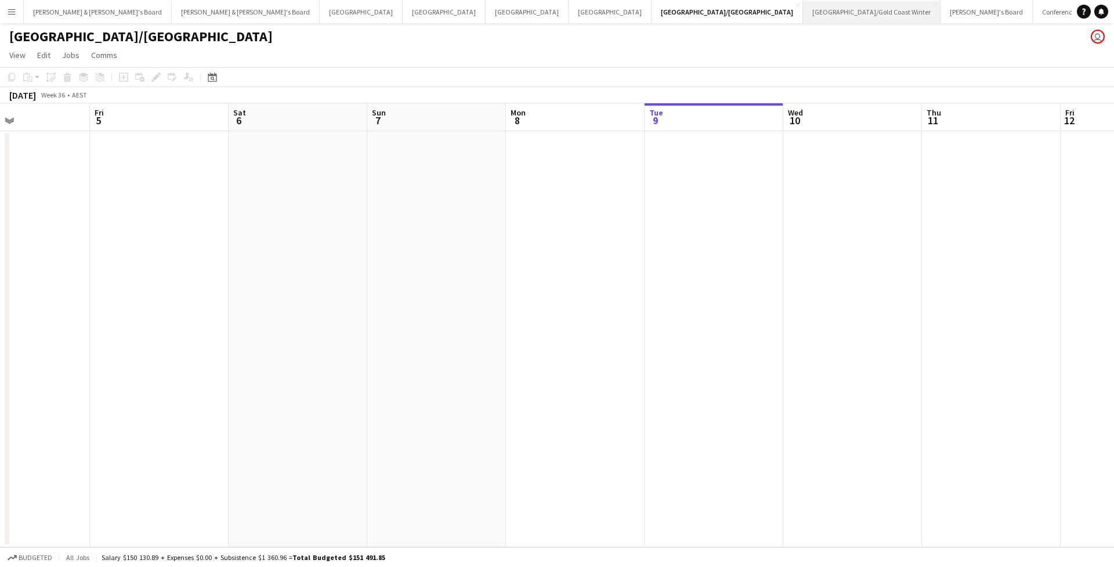
click at [803, 17] on button "Brisbane/Gold Coast Winter Close" at bounding box center [872, 12] width 138 height 23
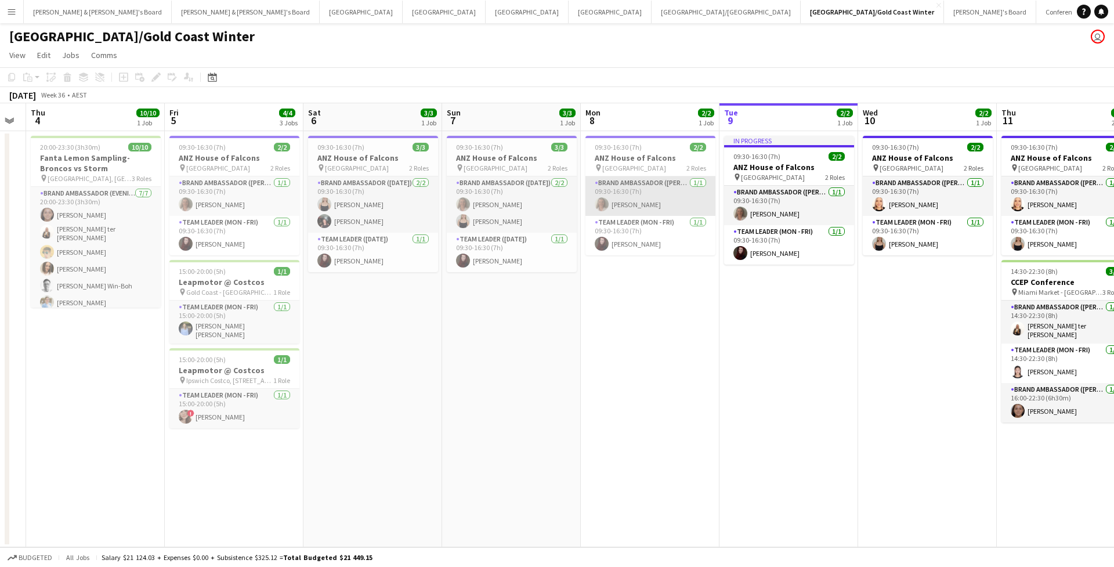
scroll to position [0, 233]
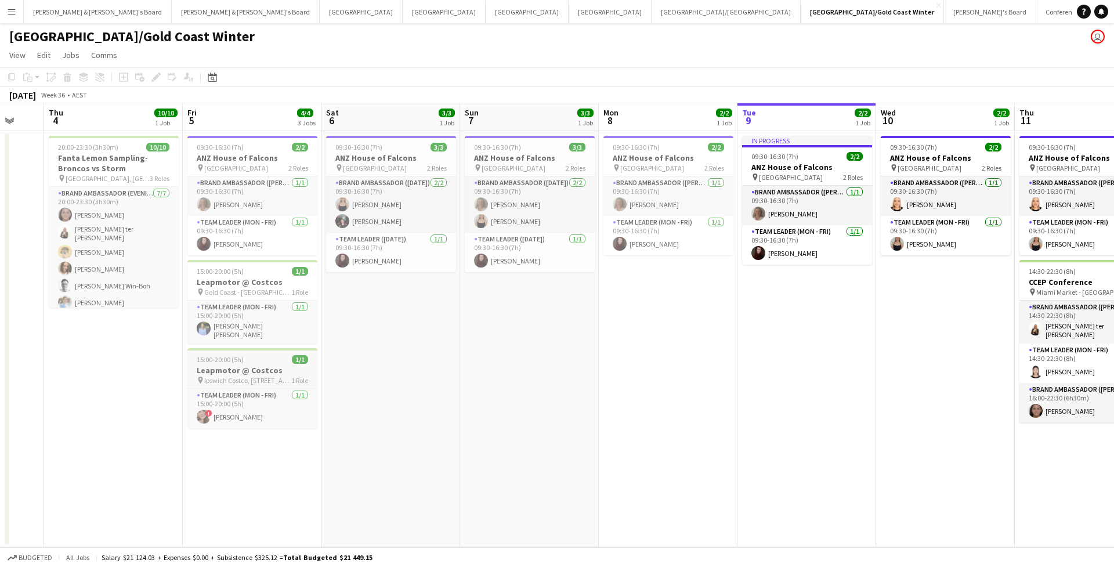
click at [255, 361] on app-job-card "15:00-20:00 (5h) 1/1 Leapmotor @ Costcos pin Ipswich Costco, 1 Wood Street Bund…" at bounding box center [252, 388] width 130 height 80
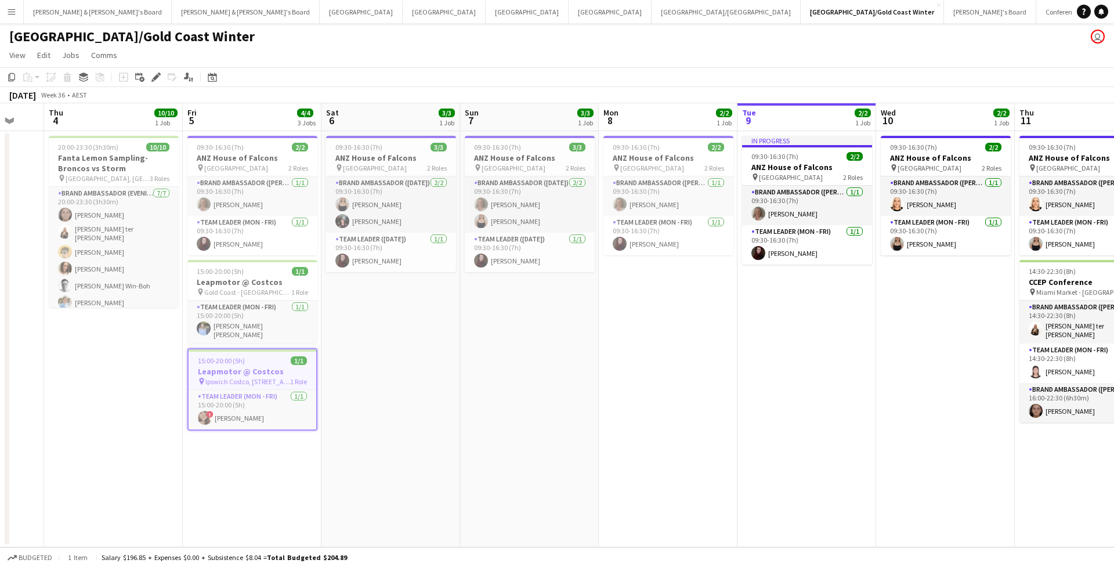
click at [236, 433] on app-date-cell "09:30-16:30 (7h) 2/2 ANZ House of Falcons pin Brisbane 2 Roles Brand Ambassador…" at bounding box center [252, 339] width 139 height 416
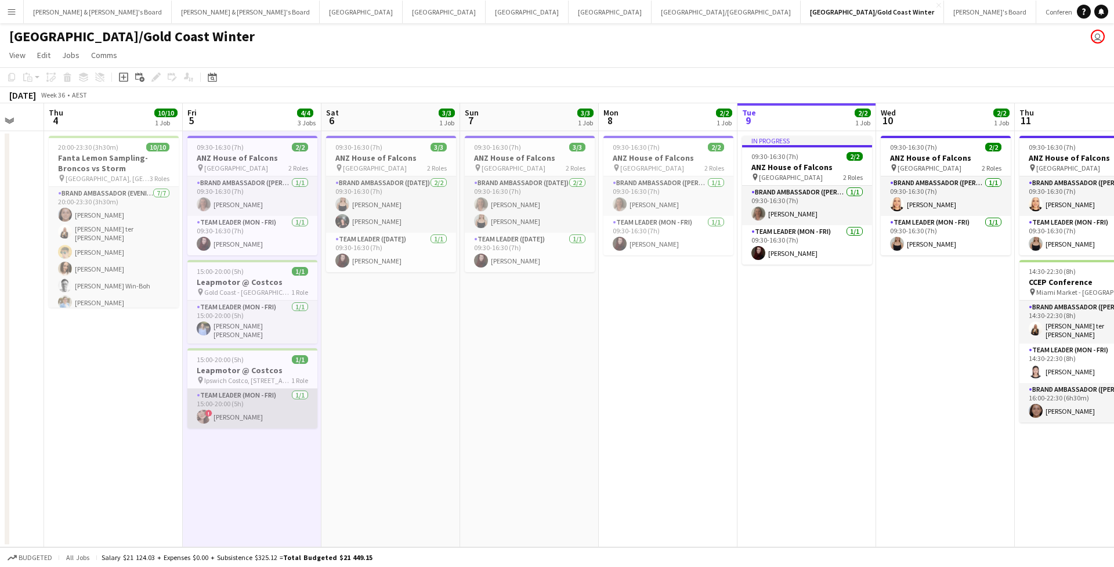
click at [233, 409] on app-card-role "Team Leader (Mon - Fri) 1/1 15:00-20:00 (5h) ! Kaitlin Palmer" at bounding box center [252, 408] width 130 height 39
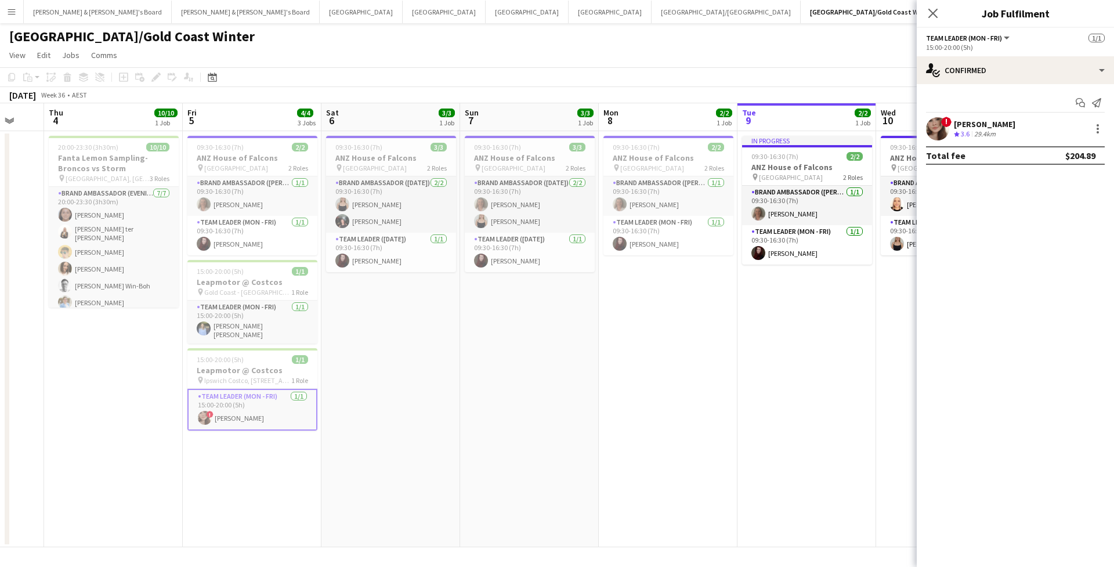
click at [975, 124] on div "Kaitlin Palmer" at bounding box center [985, 124] width 62 height 10
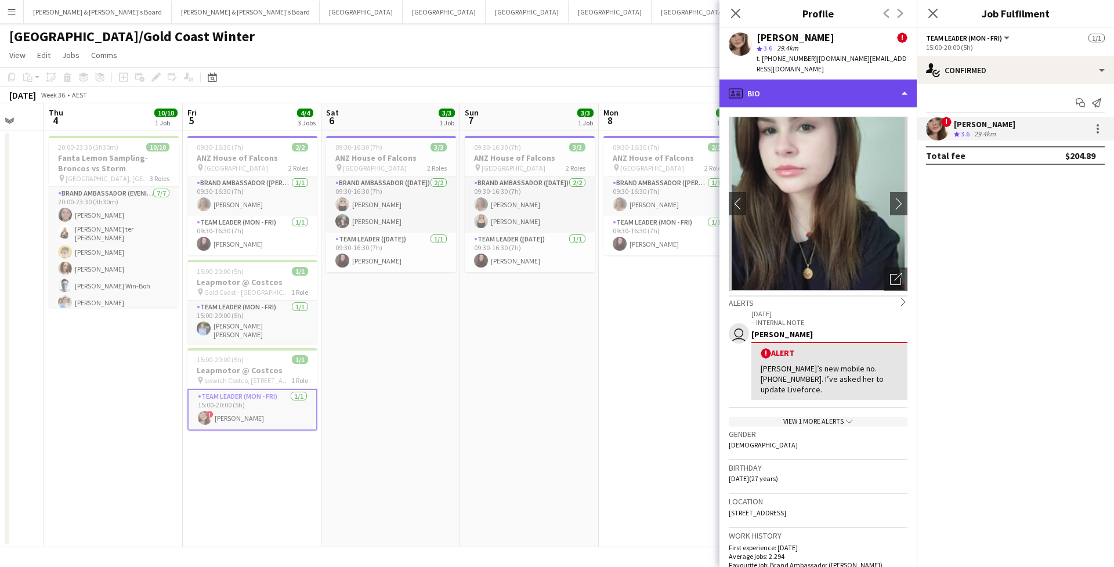
click at [839, 89] on div "profile Bio" at bounding box center [817, 93] width 197 height 28
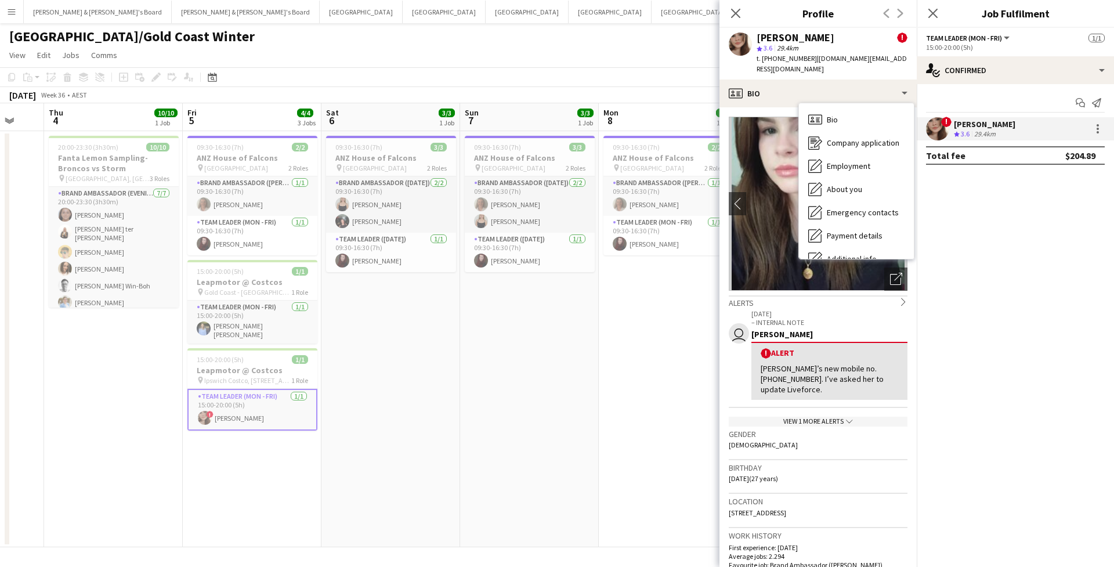
click at [1004, 271] on mat-expansion-panel "check Confirmed Start chat Send notification ! Kaitlin Palmer Crew rating 3.6 2…" at bounding box center [1015, 325] width 197 height 483
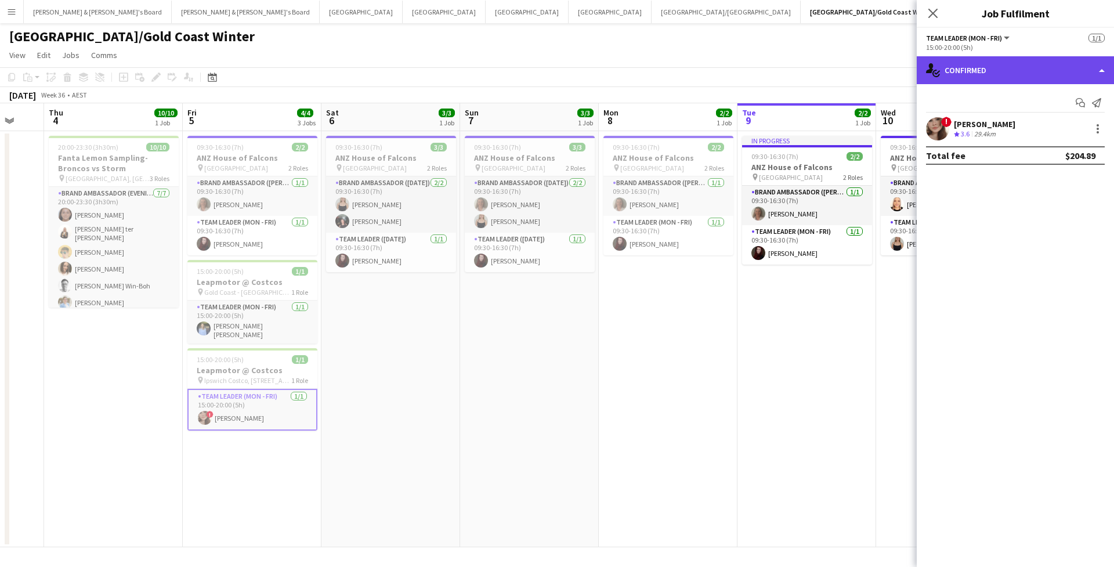
click at [985, 61] on div "single-neutral-actions-check-2 Confirmed" at bounding box center [1015, 70] width 197 height 28
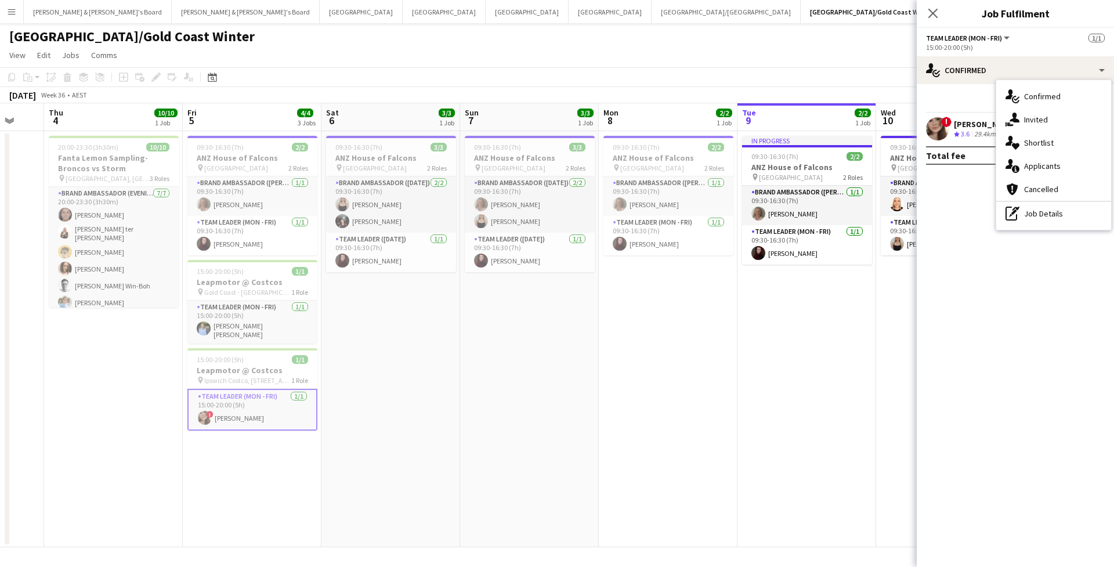
click at [965, 123] on div "Kaitlin Palmer" at bounding box center [985, 124] width 62 height 10
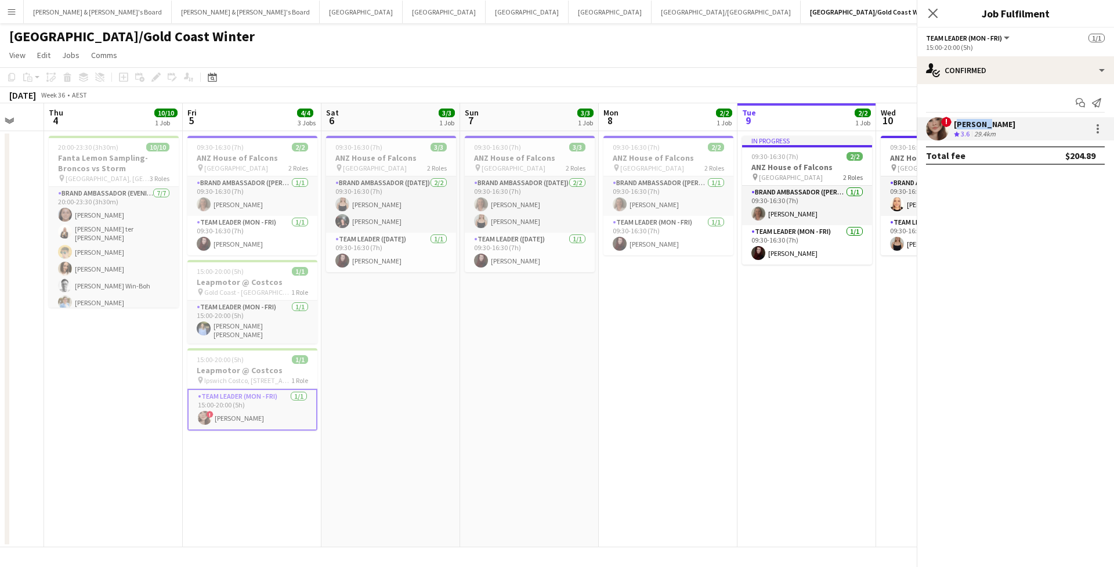
click at [965, 122] on div "Kaitlin Palmer" at bounding box center [985, 124] width 62 height 10
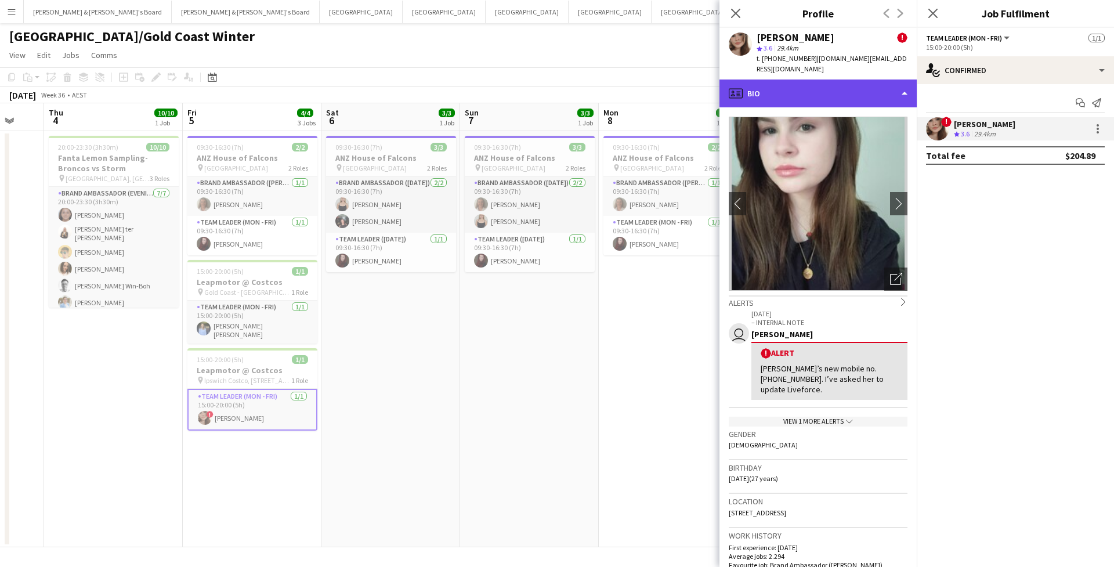
click at [896, 88] on div "profile Bio" at bounding box center [817, 93] width 197 height 28
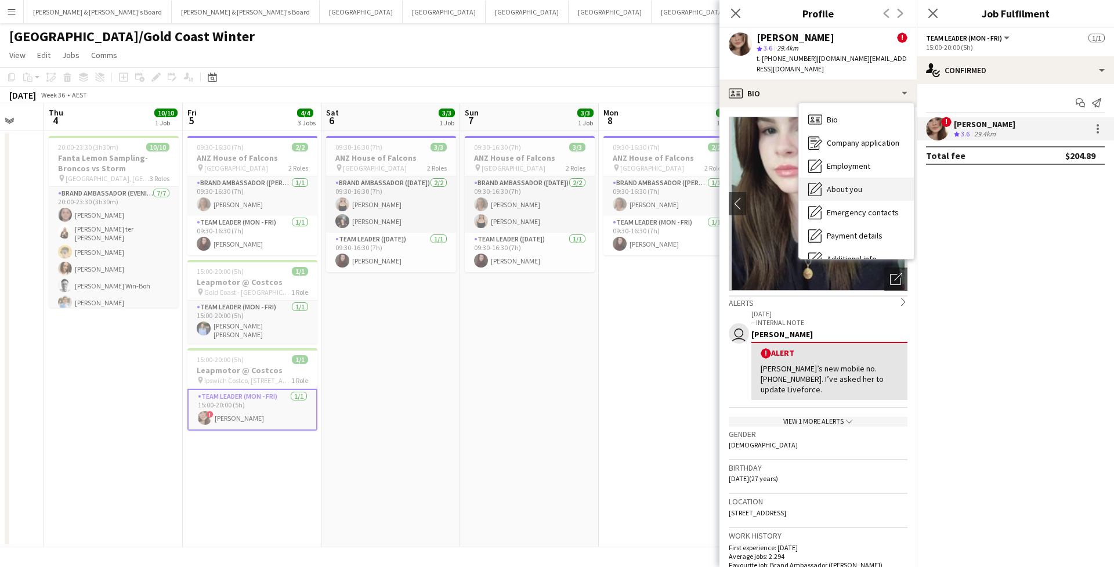
click at [857, 185] on div "About you About you" at bounding box center [856, 189] width 115 height 23
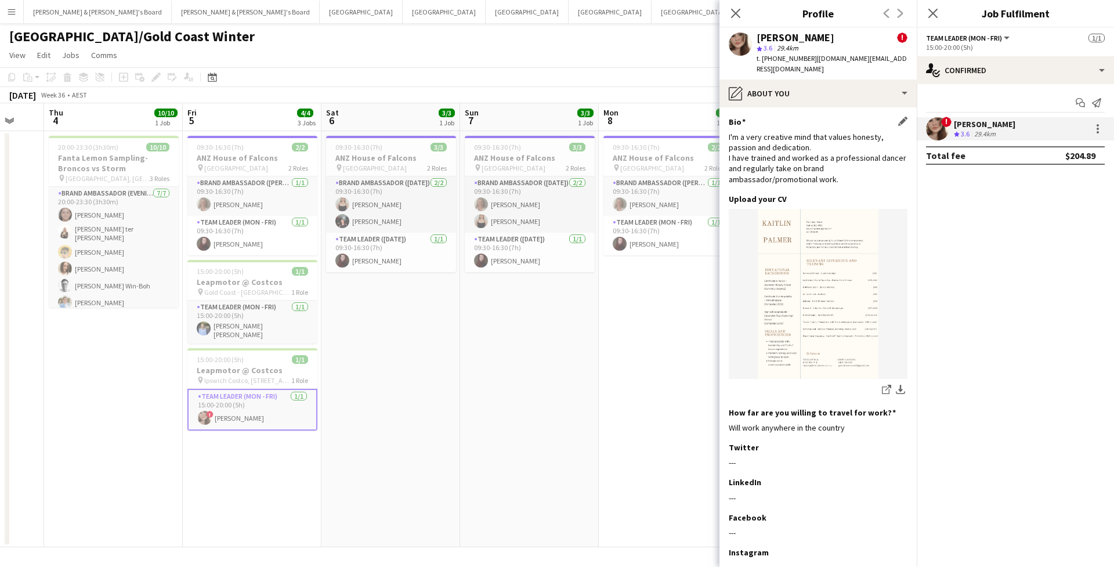
scroll to position [0, 0]
click at [738, 14] on icon "Close pop-in" at bounding box center [735, 13] width 11 height 11
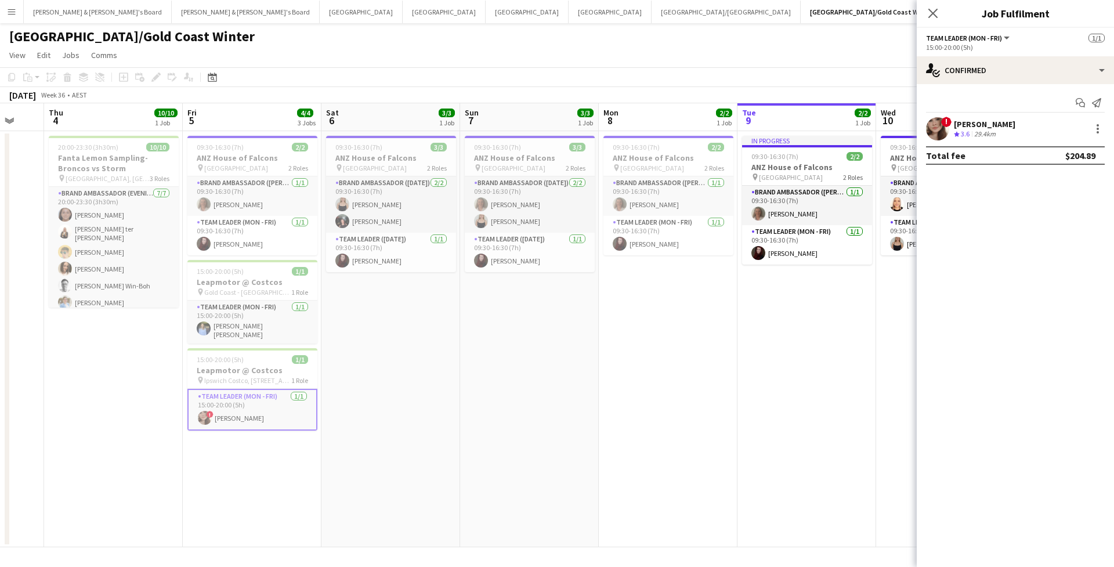
click at [964, 140] on app-confirmed-crew "! Kaitlin Palmer Crew rating 3.6 29.4km Total fee $204.89" at bounding box center [1015, 141] width 197 height 48
click at [959, 127] on div "Kaitlin Palmer" at bounding box center [985, 124] width 62 height 10
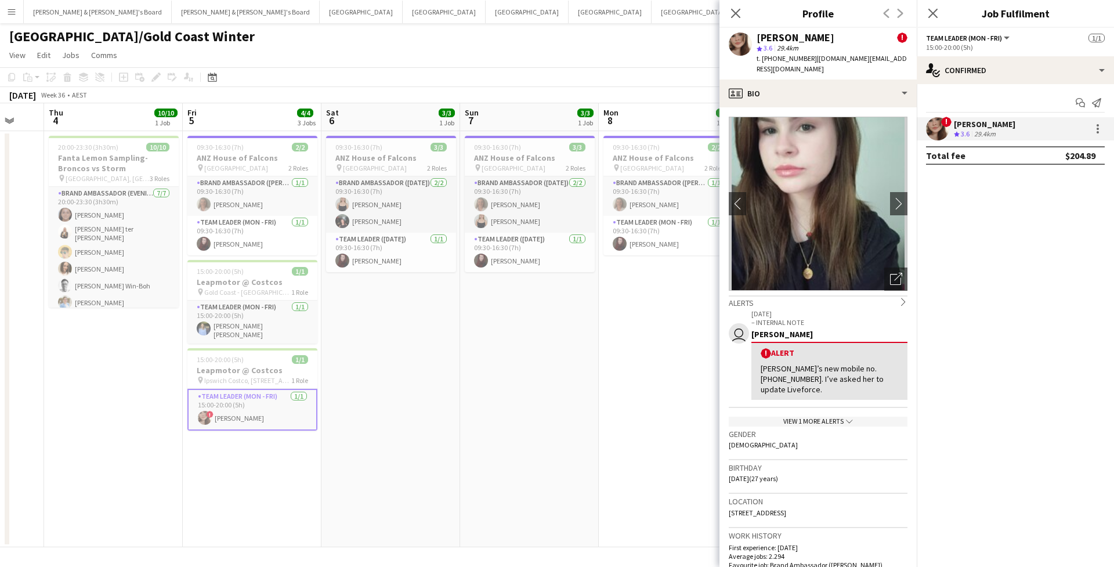
click at [902, 298] on icon at bounding box center [903, 302] width 4 height 8
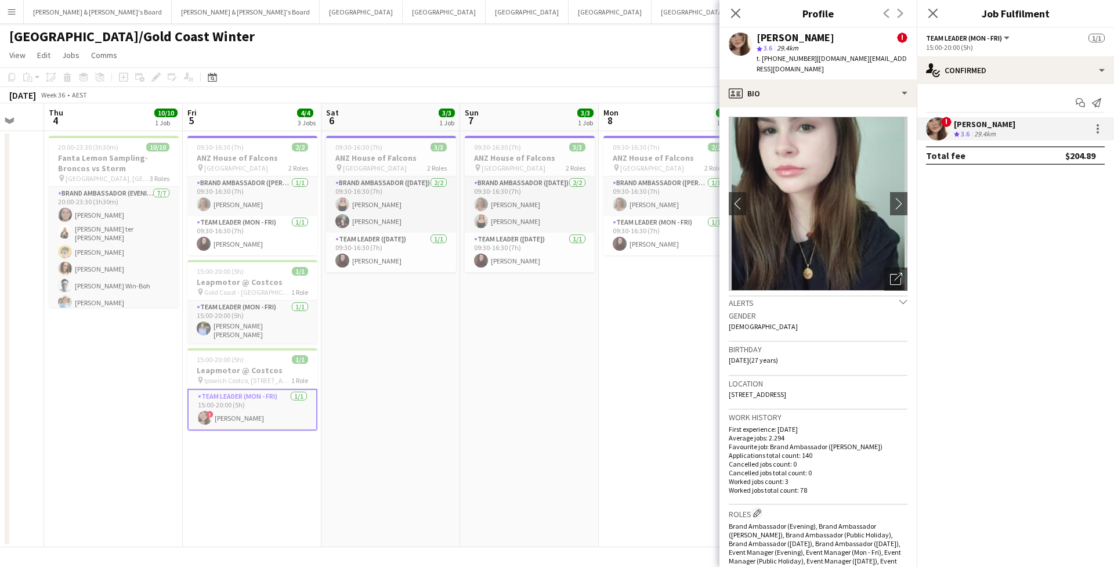
click at [841, 61] on span "| palmerk.dance@gmail.com" at bounding box center [832, 63] width 150 height 19
click at [822, 59] on span "| palmerk.dance@gmail.com" at bounding box center [832, 63] width 150 height 19
drag, startPoint x: 813, startPoint y: 59, endPoint x: 892, endPoint y: 61, distance: 79.5
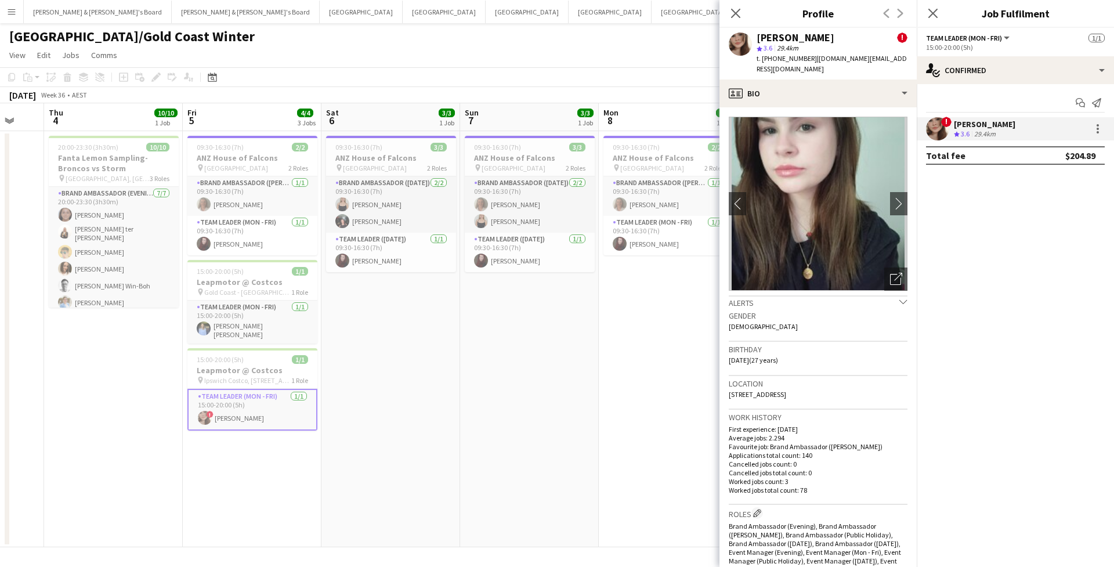
click at [892, 61] on div "Kaitlin Palmer ! star 3.6 29.4km t. +610439107972 | palmerk.dance@gmail.com" at bounding box center [817, 54] width 197 height 52
copy span "palmerk.dance@gmail.com"
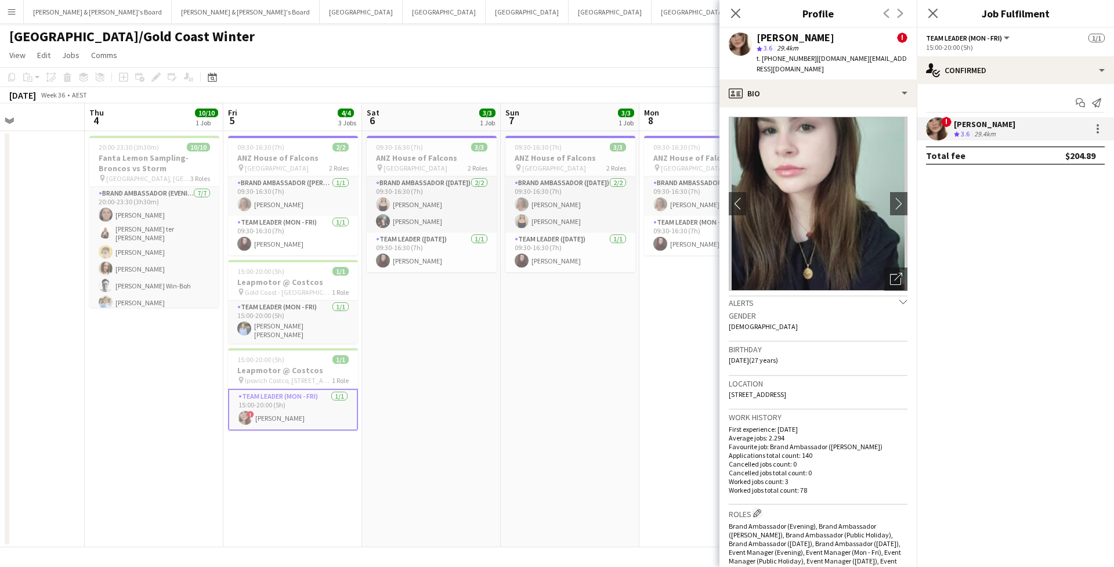
scroll to position [0, 319]
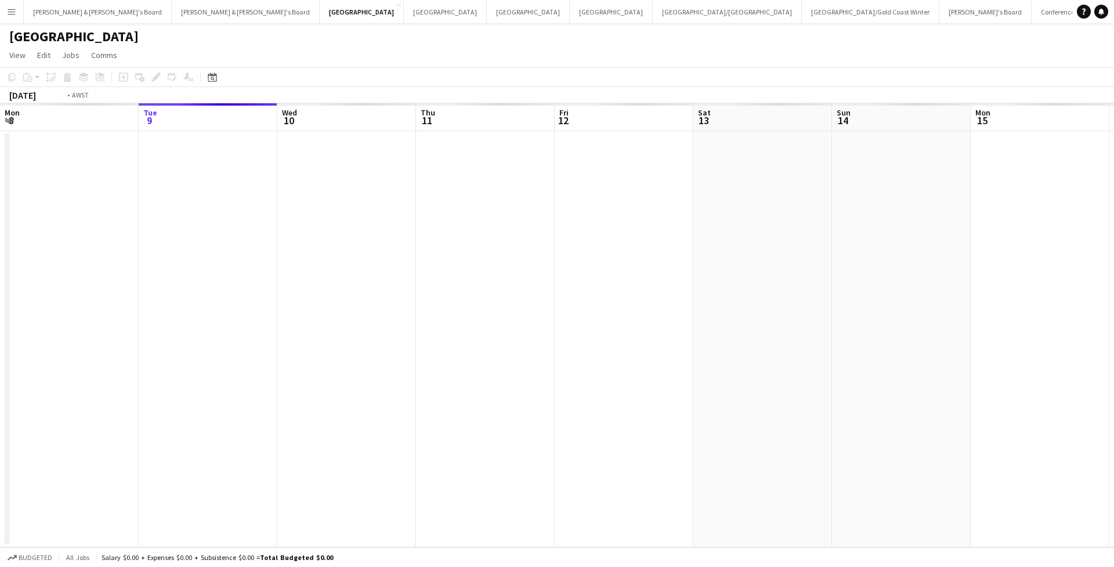
scroll to position [0, 399]
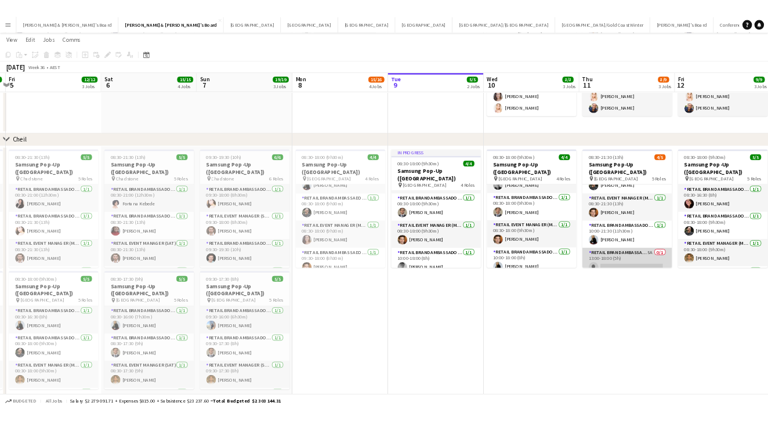
scroll to position [27, 0]
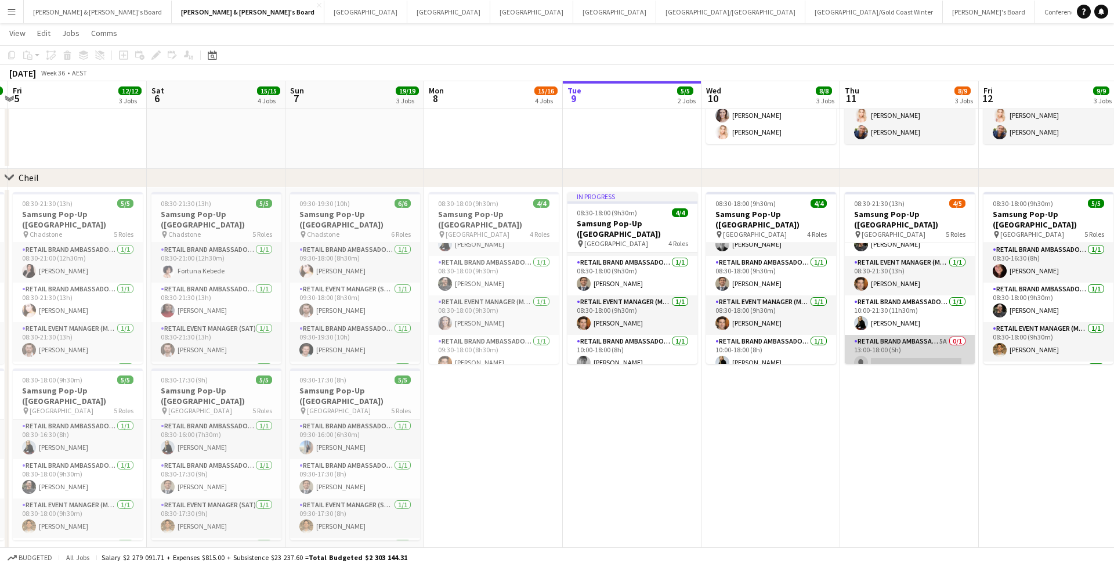
click at [903, 335] on app-card-role "RETAIL Brand Ambassador (Mon - Fri) 5A 0/1 13:00-18:00 (5h) single-neutral-acti…" at bounding box center [910, 354] width 130 height 39
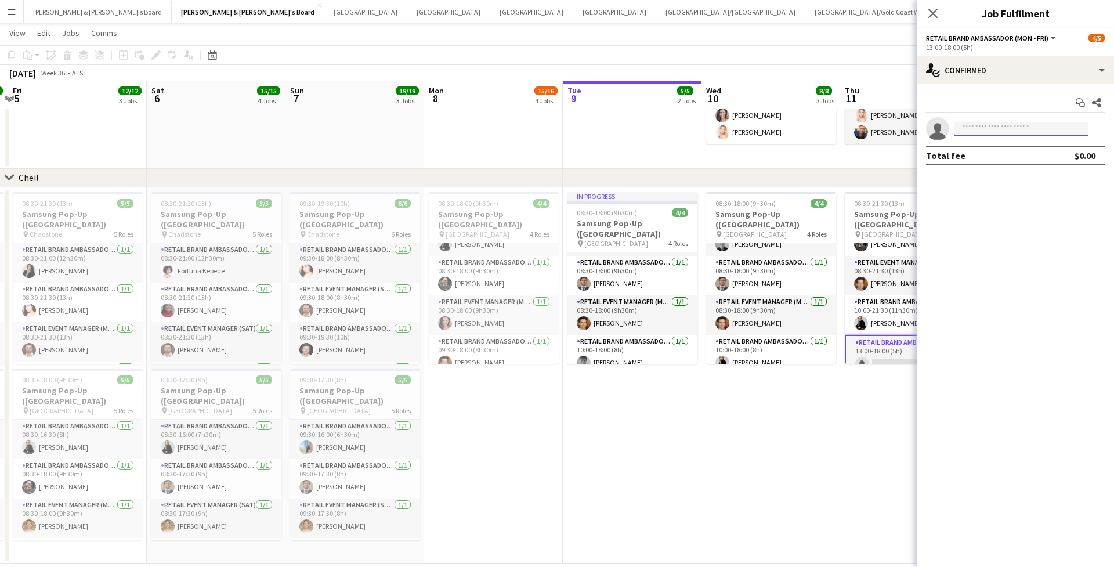
click at [994, 132] on input at bounding box center [1021, 129] width 135 height 14
type input "*******"
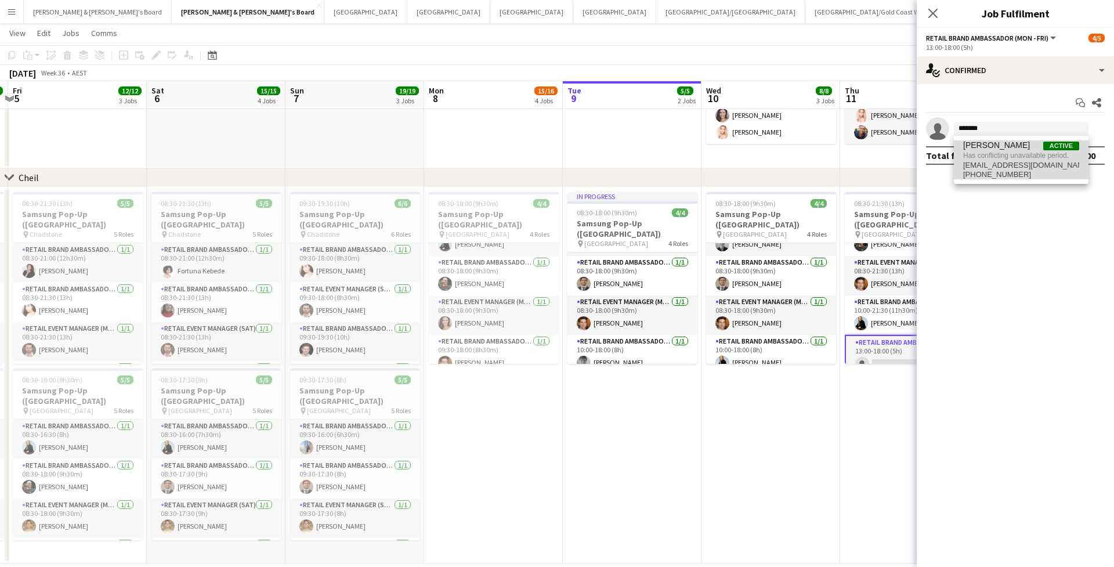
drag, startPoint x: 994, startPoint y: 132, endPoint x: 1000, endPoint y: 174, distance: 42.8
click at [1000, 174] on span "[PHONE_NUMBER]" at bounding box center [1021, 174] width 116 height 9
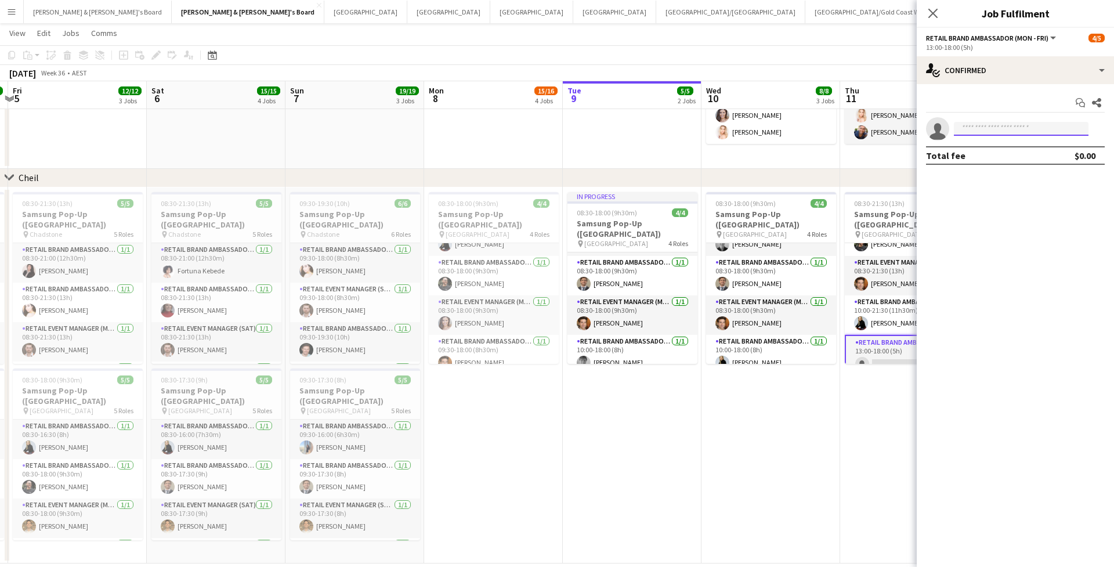
click at [1008, 132] on input at bounding box center [1021, 129] width 135 height 14
type input "*******"
click at [8, 10] on app-icon "Menu" at bounding box center [11, 11] width 9 height 9
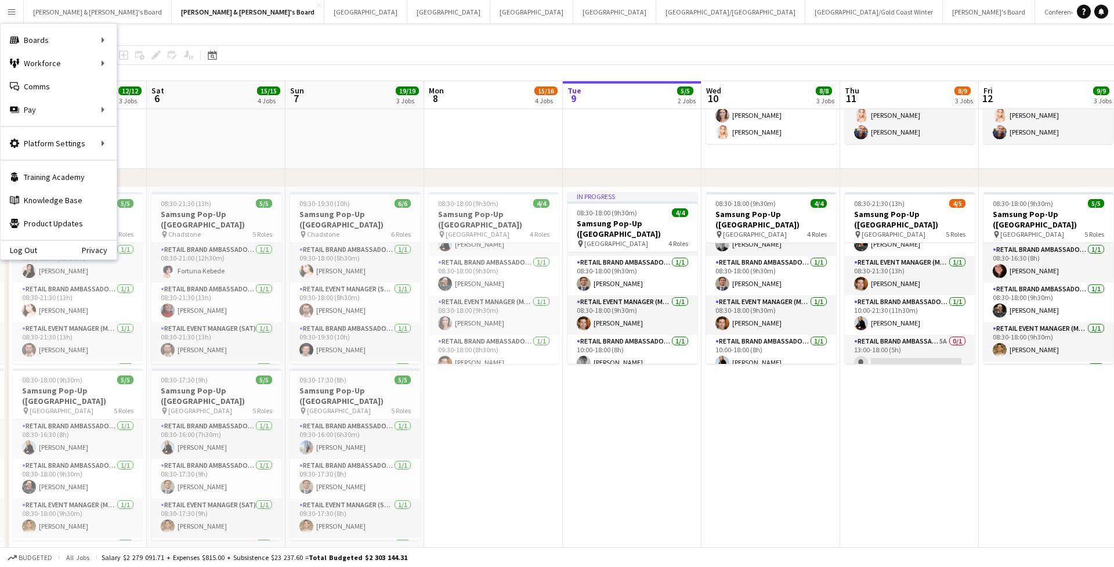
click at [219, 36] on app-page-menu "View Day view expanded Day view collapsed Month view Date picker Jump to [DATE]…" at bounding box center [557, 34] width 1114 height 22
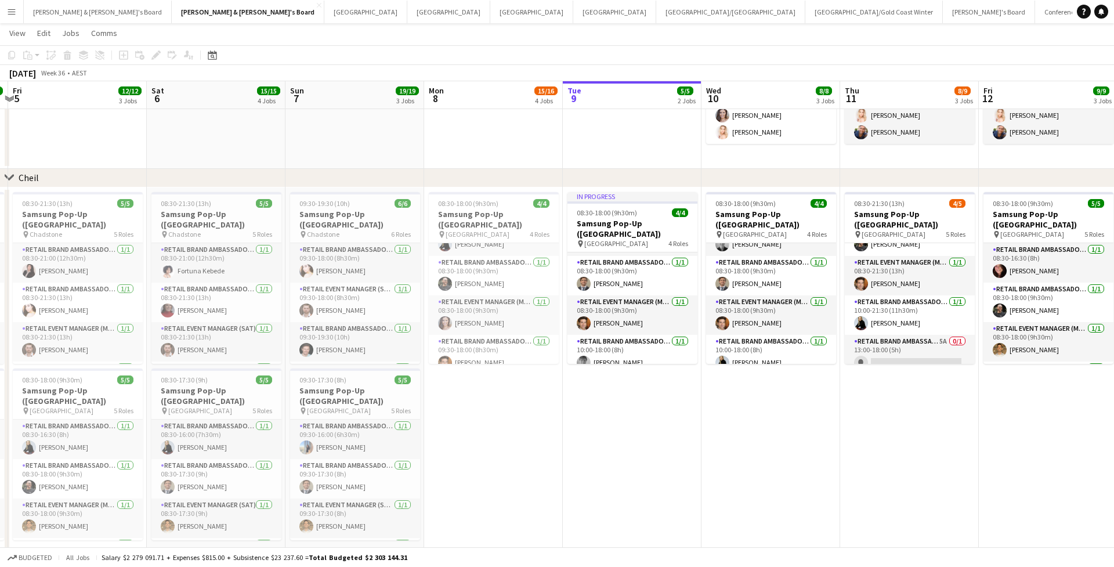
click at [674, 444] on app-date-cell "In progress 08:30-18:00 (9h30m) 4/4 Samsung Pop-Up ([GEOGRAPHIC_DATA]) pin Cast…" at bounding box center [632, 375] width 139 height 376
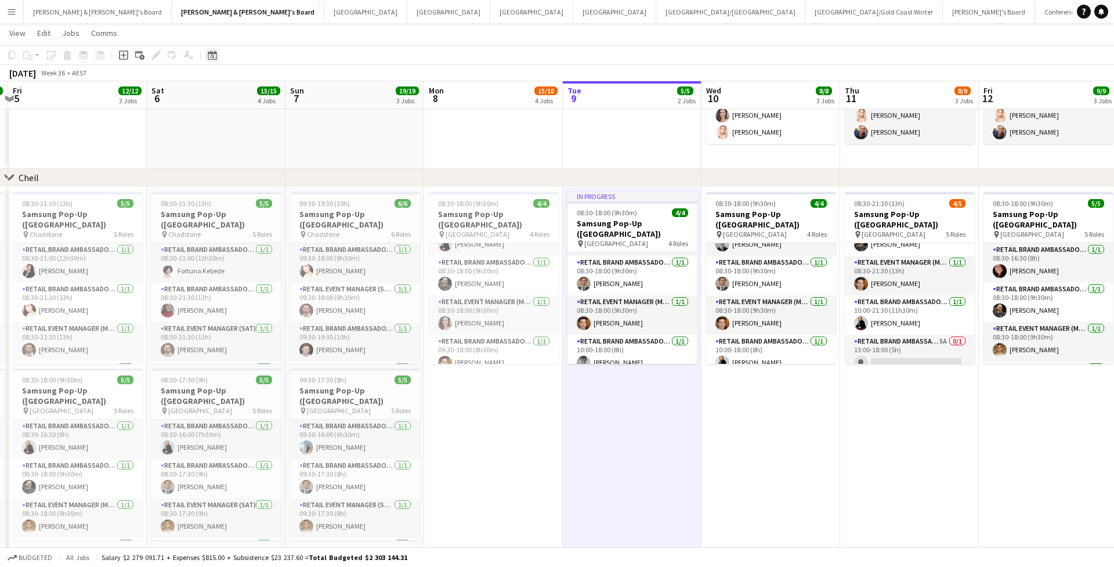
click at [208, 53] on icon "Date picker" at bounding box center [212, 54] width 9 height 9
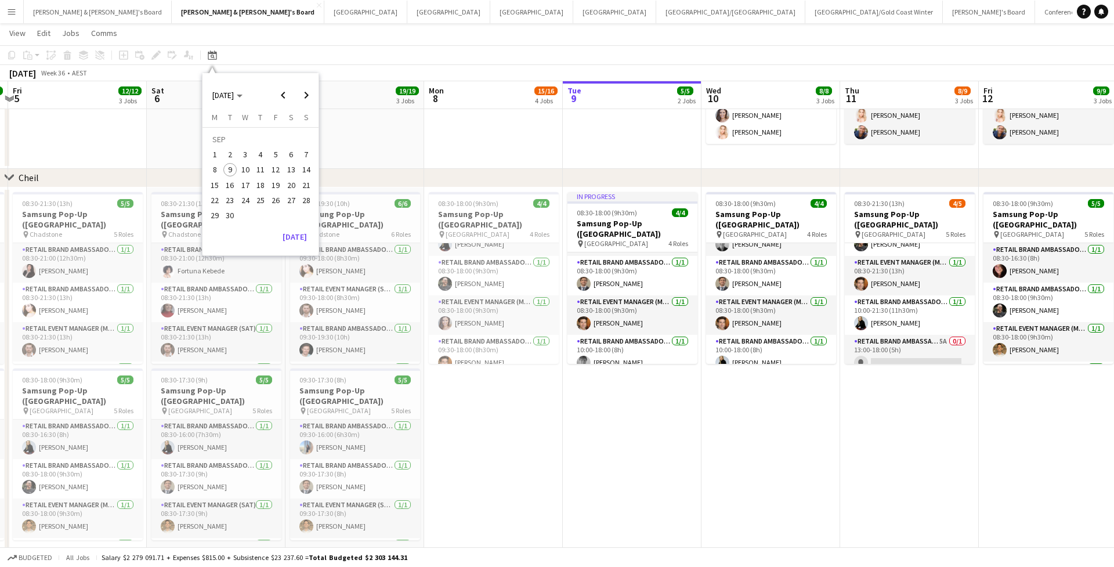
click at [168, 38] on app-page-menu "View Day view expanded Day view collapsed Month view Date picker Jump to [DATE]…" at bounding box center [557, 34] width 1114 height 22
click at [142, 53] on div "Add job Add linked Job Edit Edit linked Job Applicants" at bounding box center [151, 55] width 89 height 14
click at [627, 390] on app-date-cell "In progress 08:30-18:00 (9h30m) 4/4 Samsung Pop-Up ([GEOGRAPHIC_DATA]) pin Cast…" at bounding box center [632, 375] width 139 height 376
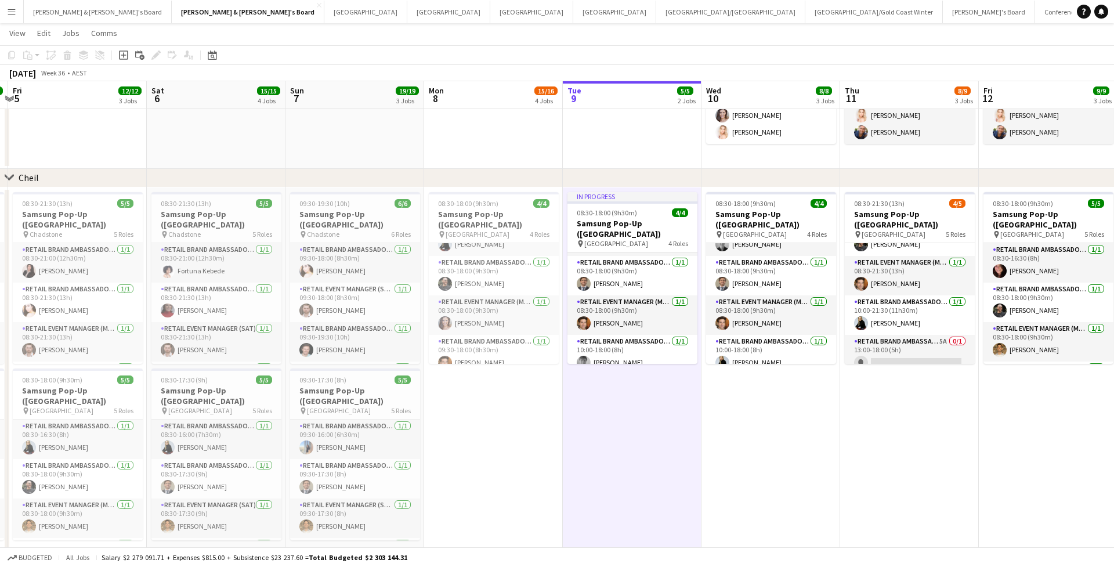
click at [899, 430] on app-date-cell "08:30-21:30 (13h) 4/5 Samsung Pop-Up ([GEOGRAPHIC_DATA]) pin Castle Towers 5 Ro…" at bounding box center [909, 375] width 139 height 376
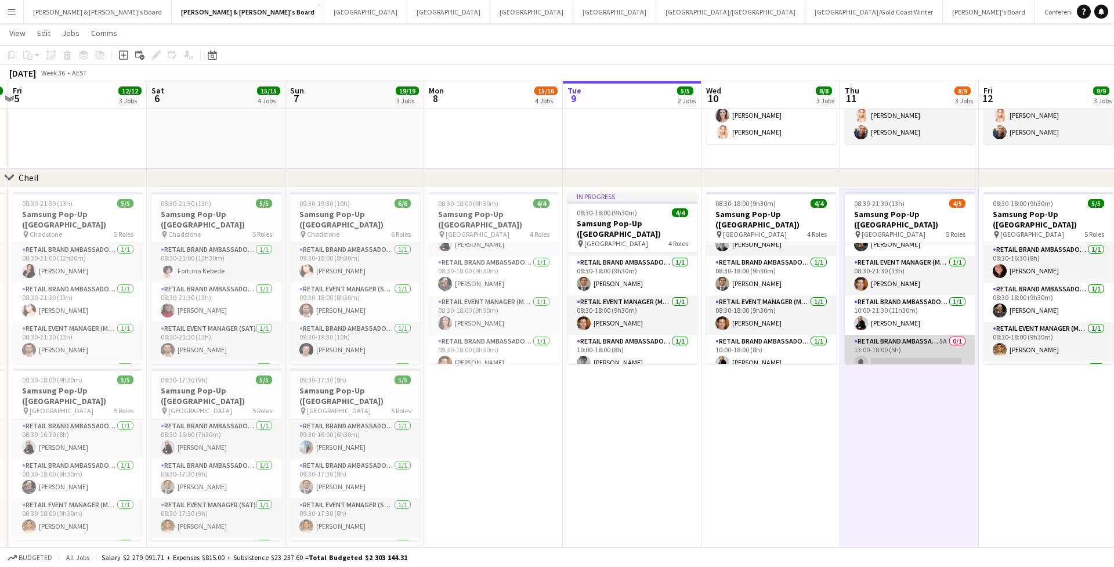
click at [903, 341] on app-card-role "RETAIL Brand Ambassador (Mon - Fri) 5A 0/1 13:00-18:00 (5h) single-neutral-acti…" at bounding box center [910, 354] width 130 height 39
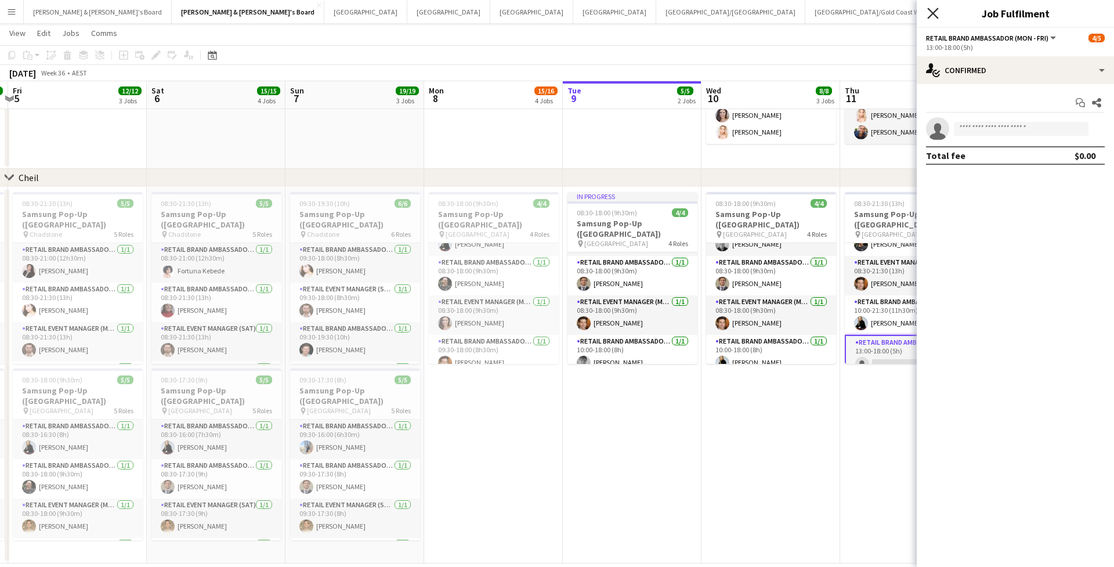
click at [931, 13] on icon "Close pop-in" at bounding box center [932, 13] width 11 height 11
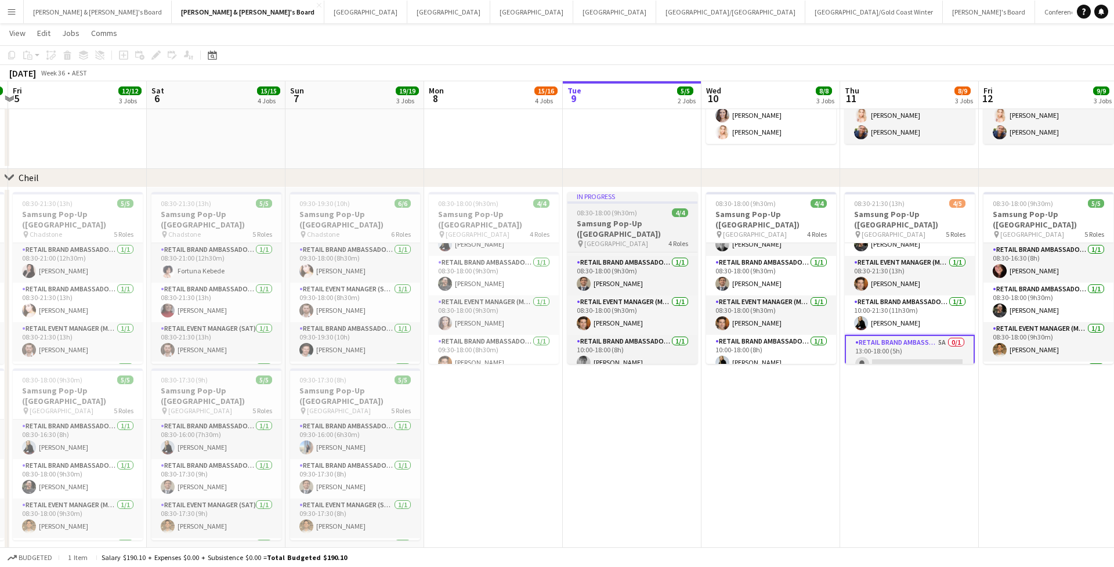
click at [642, 225] on h3 "Samsung Pop-Up ([GEOGRAPHIC_DATA])" at bounding box center [632, 228] width 130 height 21
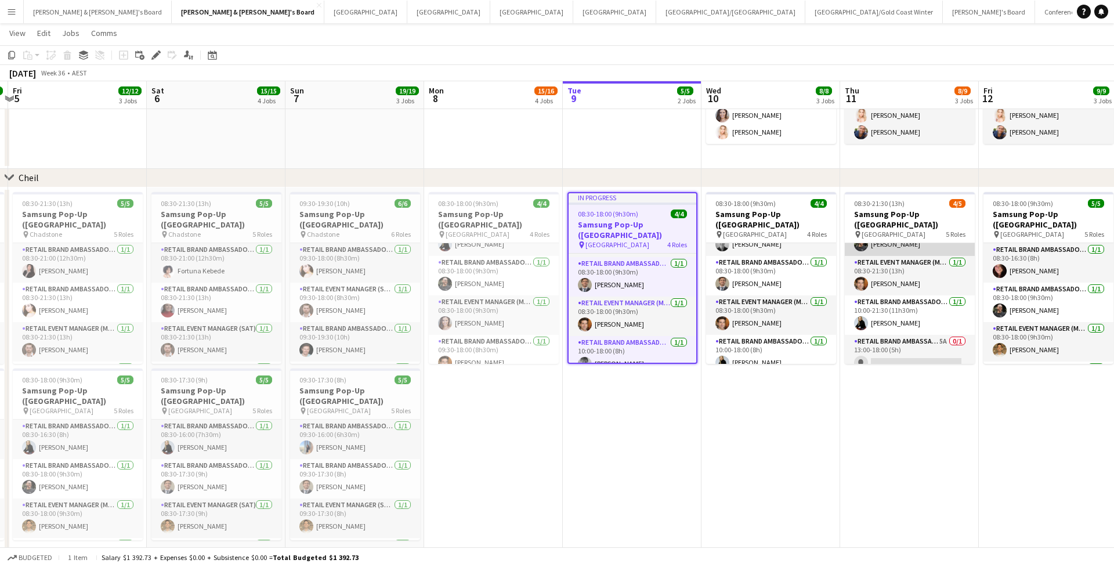
click at [897, 233] on app-card-role "RETAIL Brand Ambassador (Mon - Fri) 1/1 08:30-21:30 (13h) Todd Mingramm" at bounding box center [910, 235] width 130 height 39
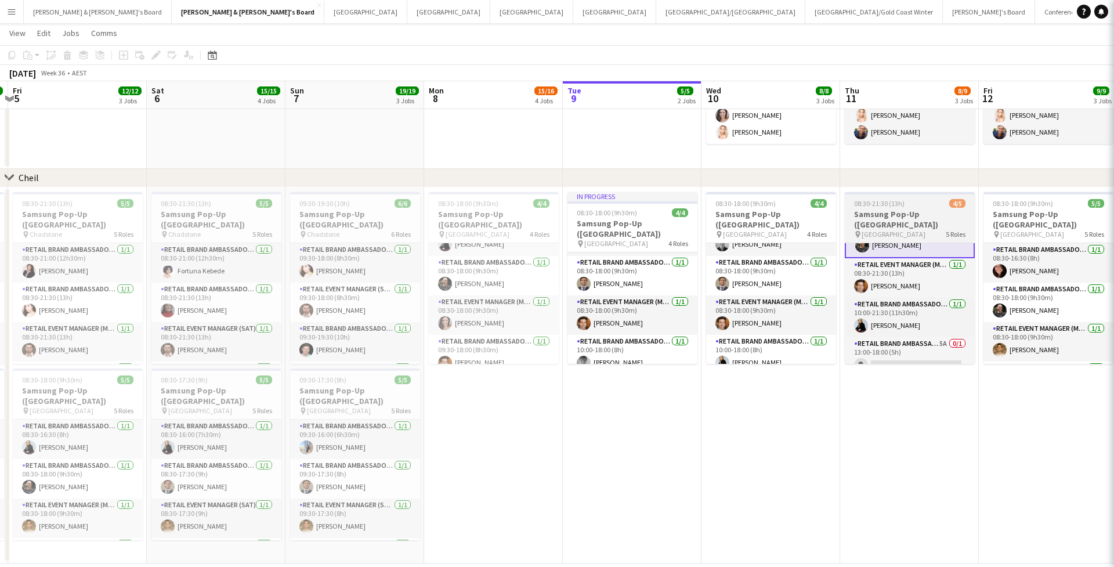
click at [909, 213] on h3 "Samsung Pop-Up ([GEOGRAPHIC_DATA])" at bounding box center [910, 219] width 130 height 21
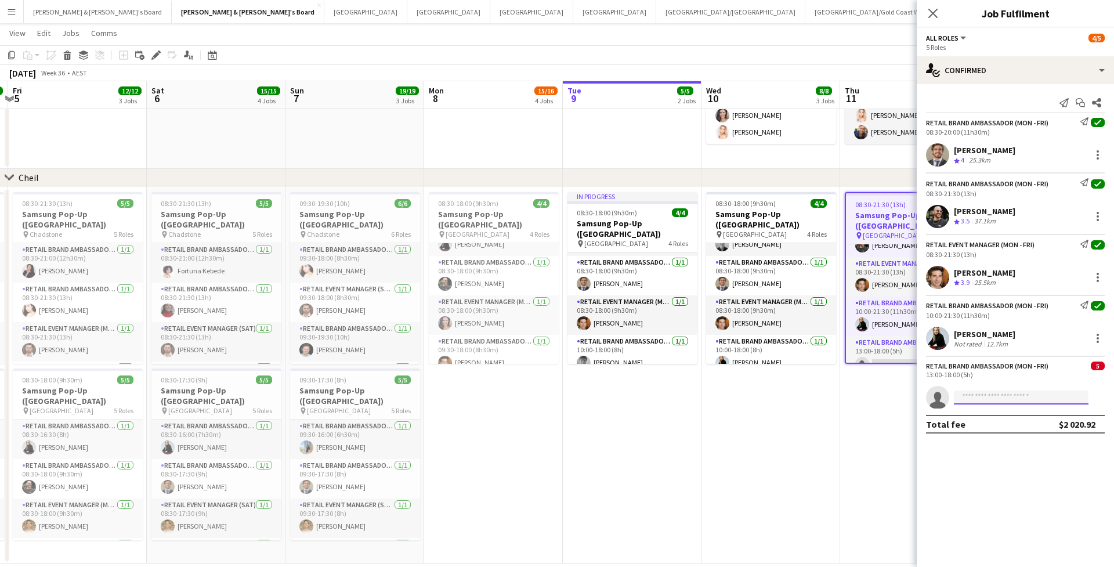
click at [997, 392] on input at bounding box center [1021, 397] width 135 height 14
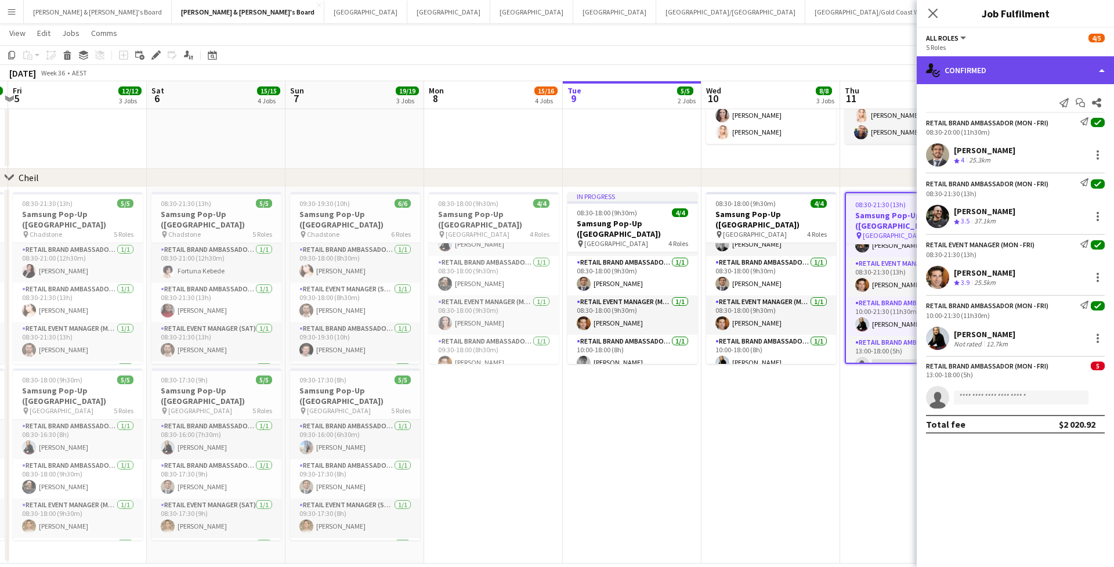
click at [1105, 77] on div "single-neutral-actions-check-2 Confirmed" at bounding box center [1015, 70] width 197 height 28
click at [1076, 66] on div "single-neutral-actions-check-2 Confirmed" at bounding box center [1015, 70] width 197 height 28
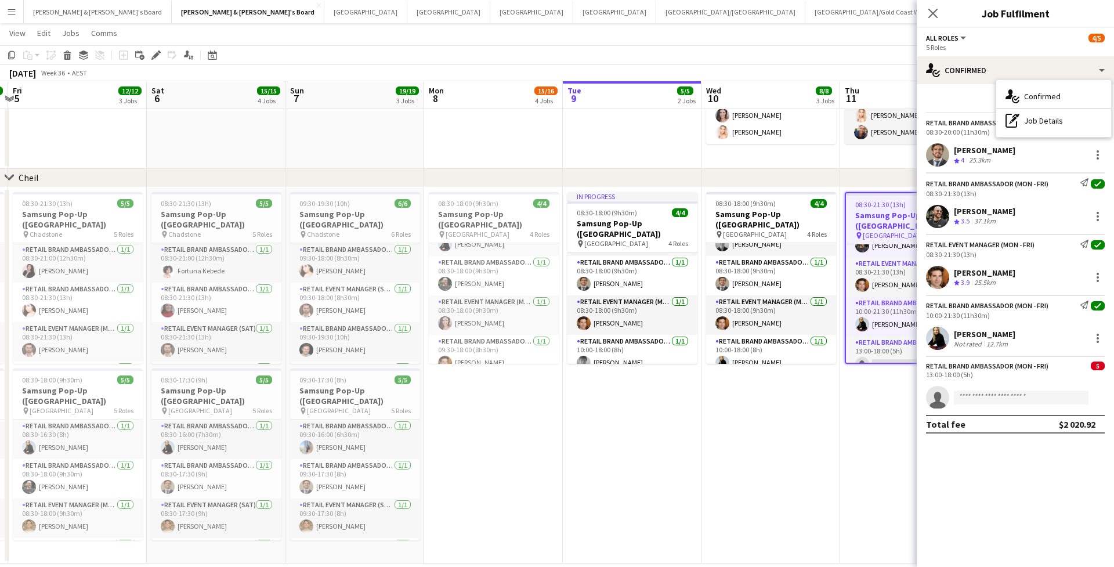
click at [263, 32] on app-page-menu "View Day view expanded Day view collapsed Month view Date picker Jump to today …" at bounding box center [557, 34] width 1114 height 22
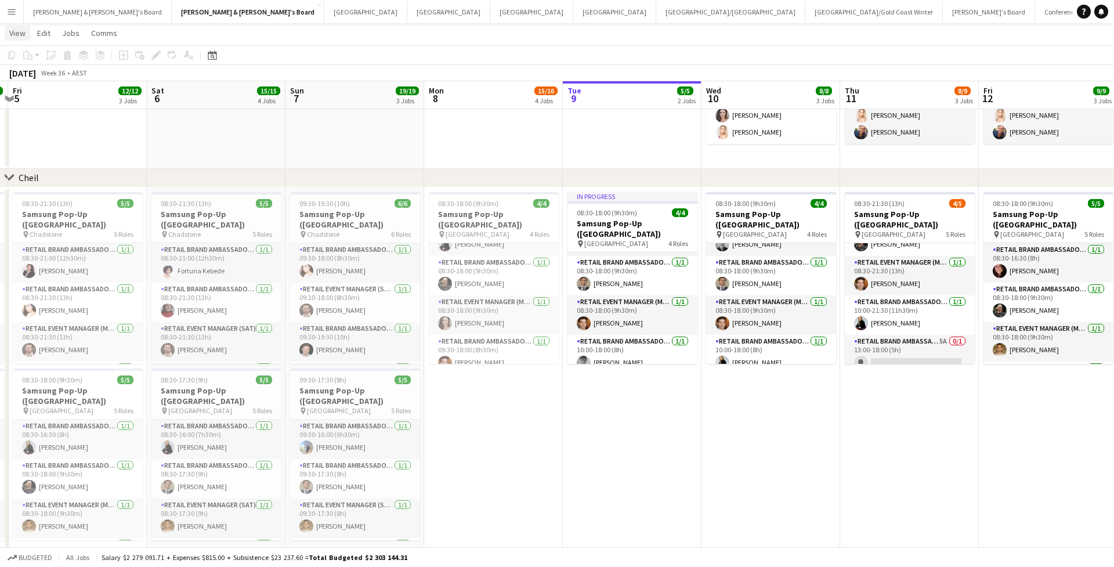
click at [15, 29] on span "View" at bounding box center [17, 33] width 16 height 10
click at [12, 7] on app-icon "Menu" at bounding box center [11, 11] width 9 height 9
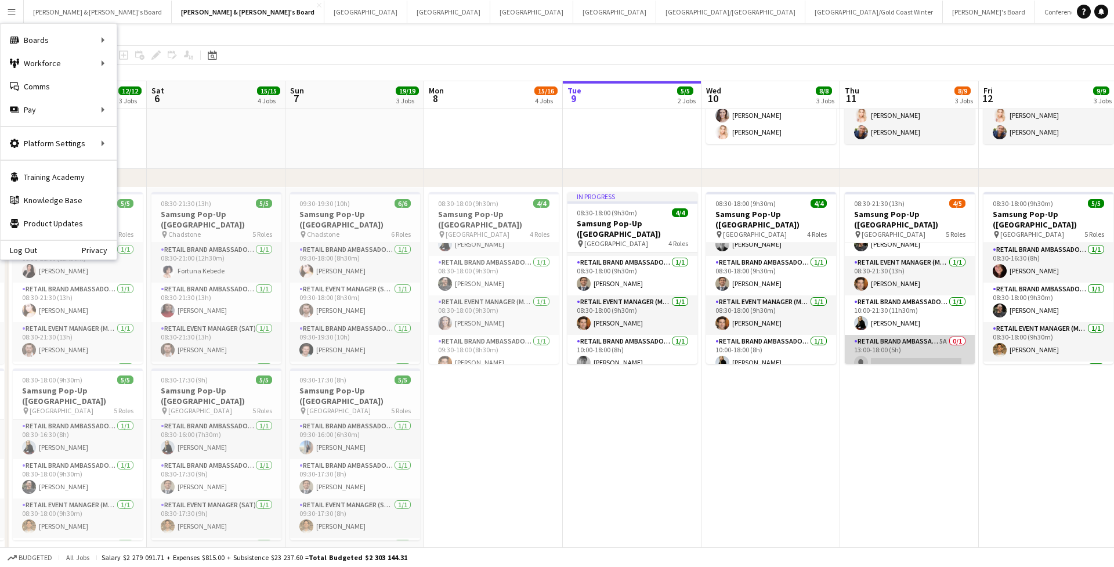
click at [873, 355] on app-card-role "RETAIL Brand Ambassador (Mon - Fri) 5A 0/1 13:00-18:00 (5h) single-neutral-acti…" at bounding box center [910, 354] width 130 height 39
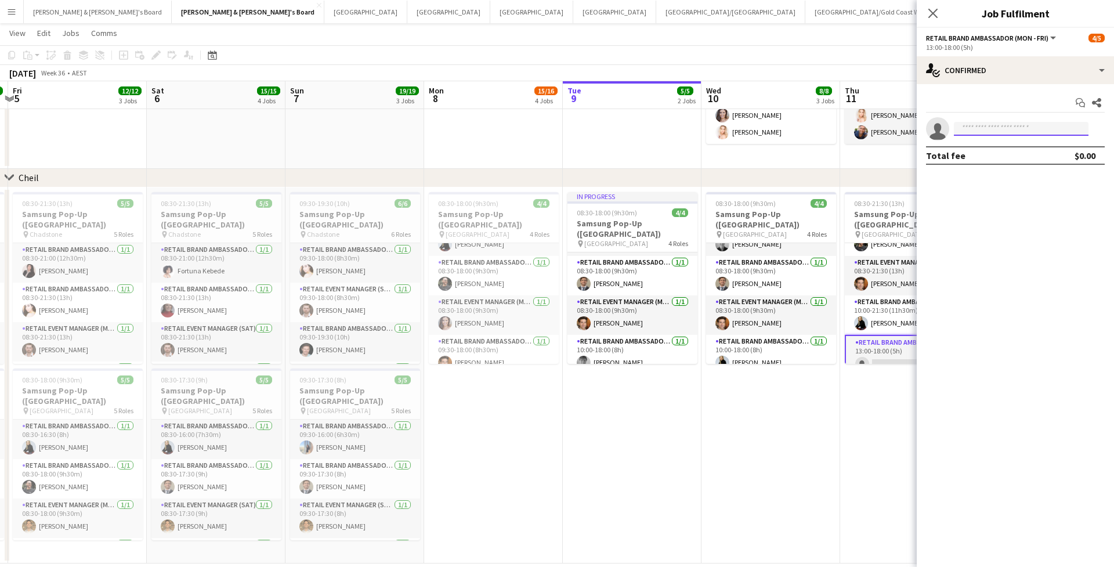
click at [1001, 128] on input at bounding box center [1021, 129] width 135 height 14
type input "*"
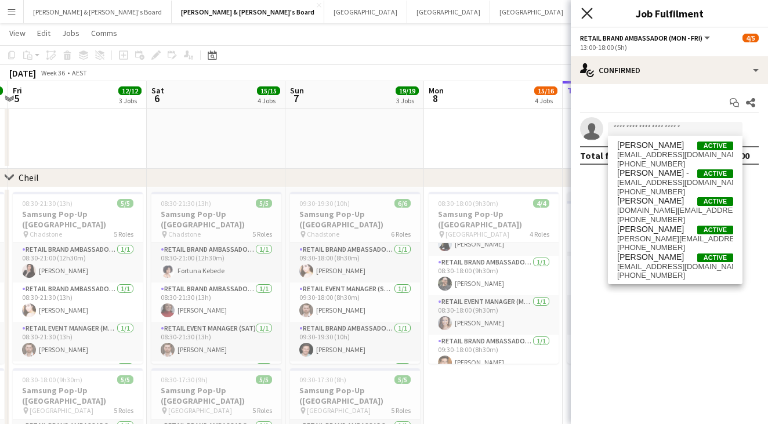
click at [583, 13] on icon "Close pop-in" at bounding box center [586, 13] width 11 height 11
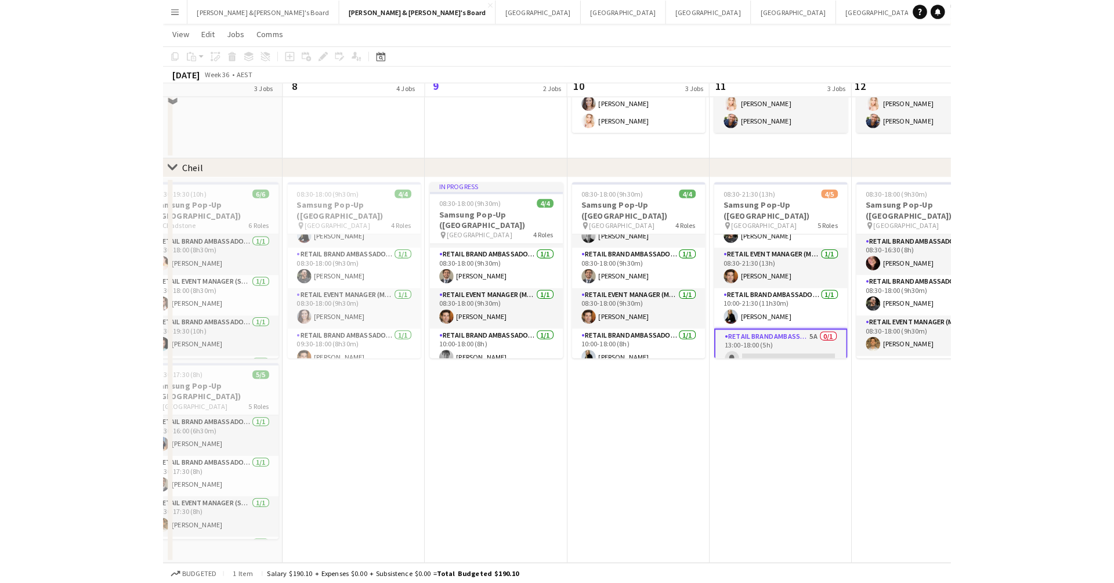
scroll to position [947, 0]
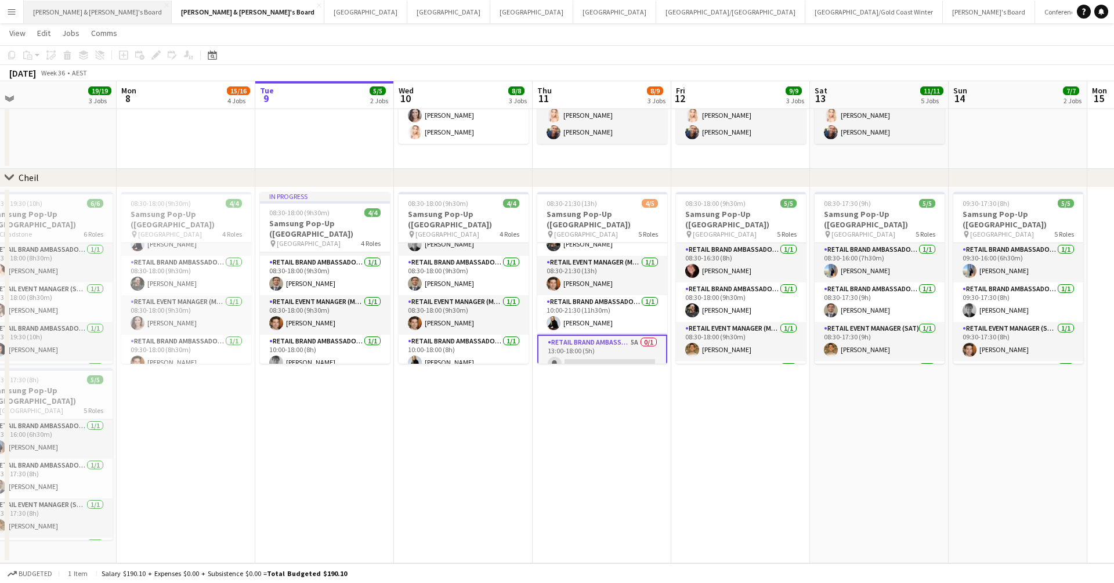
click at [66, 10] on button "[PERSON_NAME] & [PERSON_NAME]'s Board Close" at bounding box center [98, 12] width 148 height 23
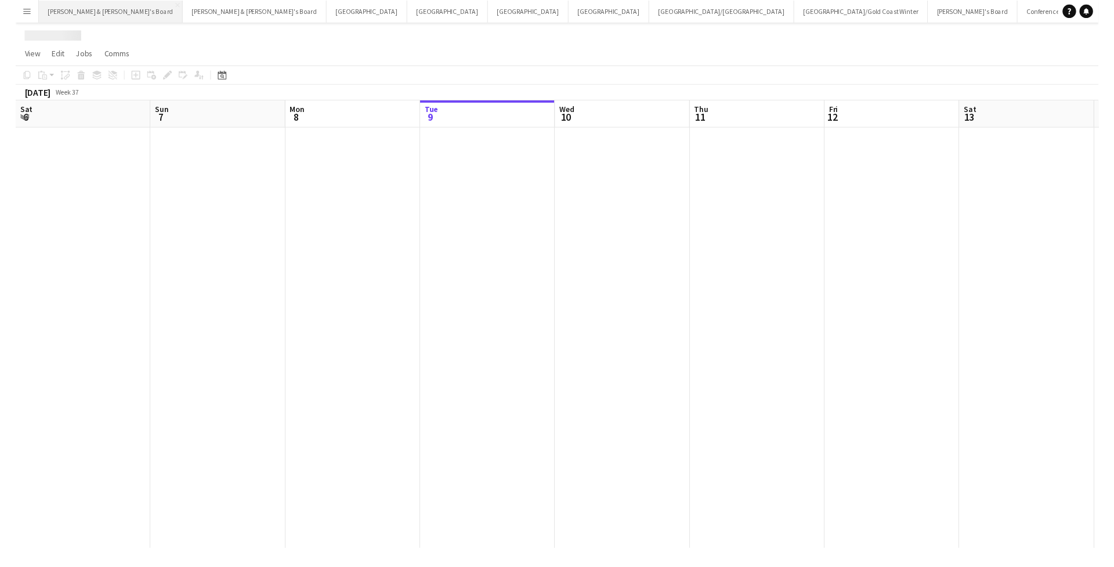
scroll to position [0, 277]
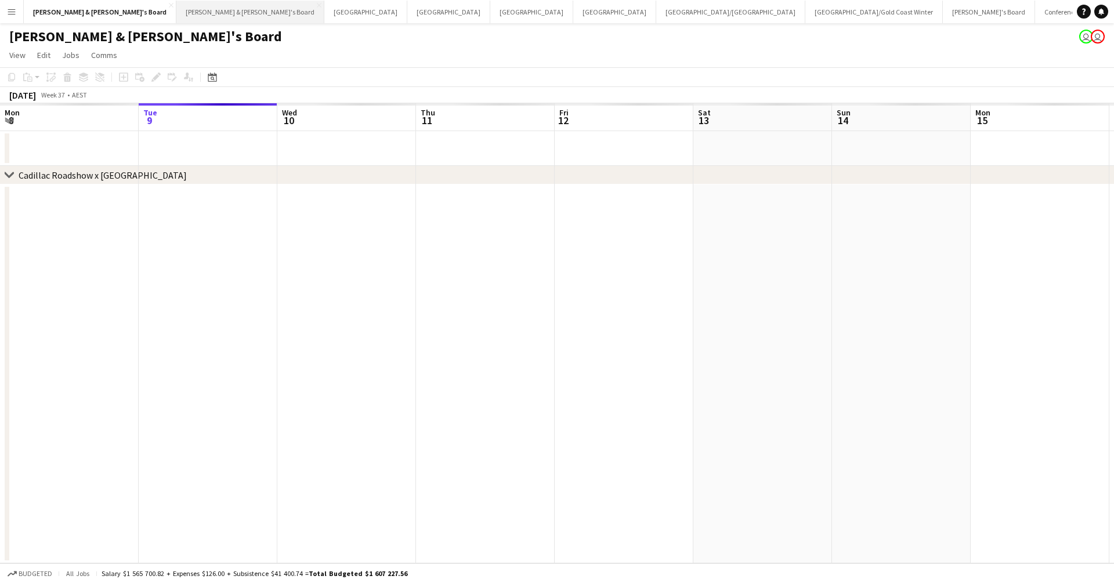
drag, startPoint x: 62, startPoint y: 17, endPoint x: 179, endPoint y: 22, distance: 116.7
click at [179, 22] on div "James & Arrence's Board Close Neil & Jenny's Board Close Perth Close Sydney Clo…" at bounding box center [547, 11] width 1049 height 23
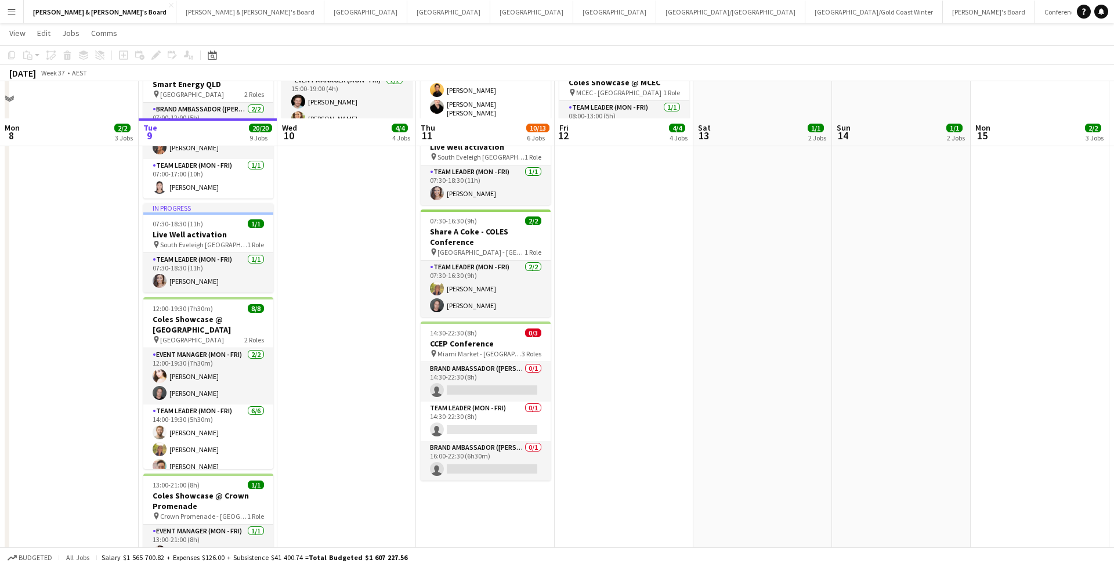
scroll to position [192, 0]
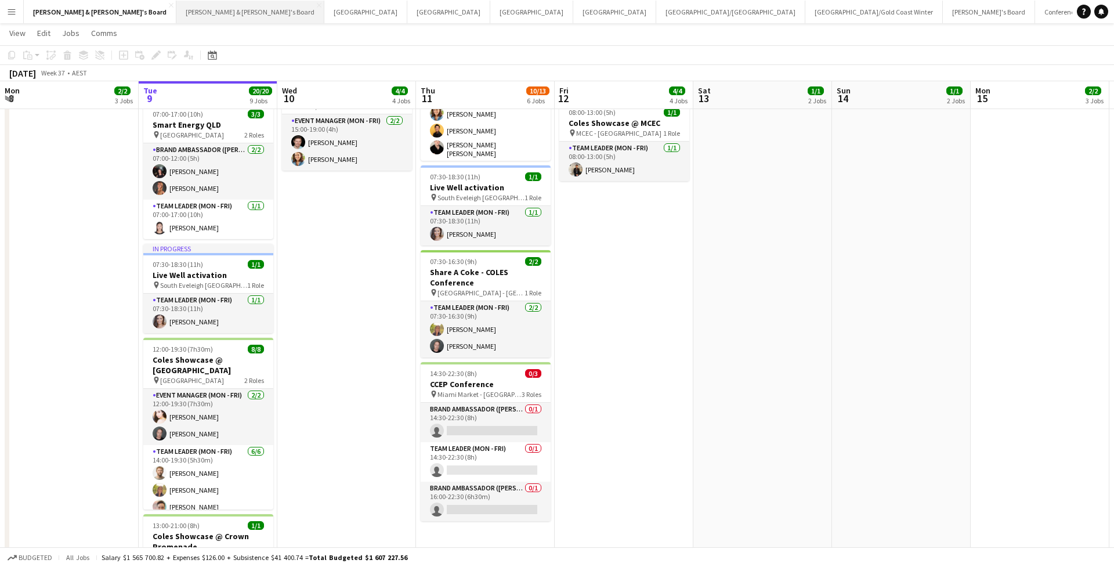
click at [176, 16] on button "[PERSON_NAME] & [PERSON_NAME]'s Board Close" at bounding box center [250, 12] width 148 height 23
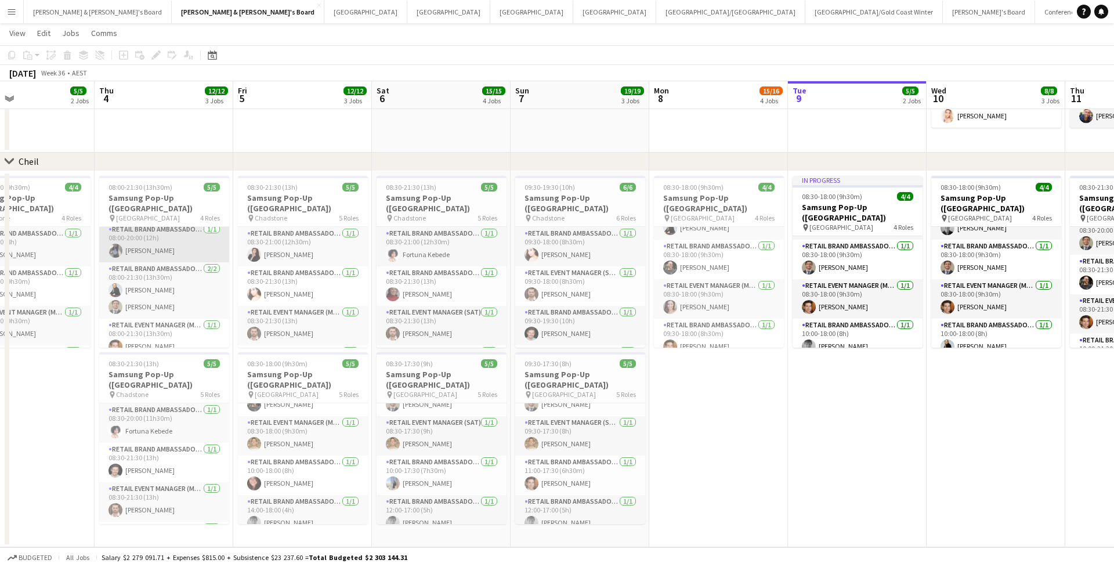
click at [155, 242] on app-card-role "RETAIL Brand Ambassador (Mon - Fri) [DATE] 08:00-20:00 (12h) [PERSON_NAME]" at bounding box center [164, 242] width 130 height 39
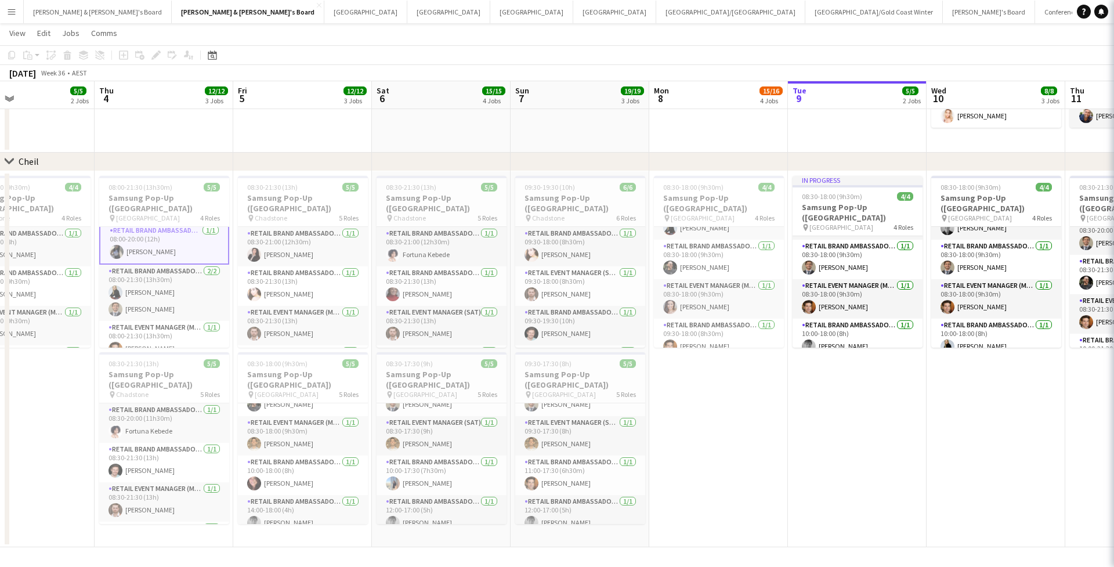
click at [155, 242] on app-card-role "RETAIL Brand Ambassador (Mon - Fri) [DATE] 08:00-20:00 (12h) [PERSON_NAME]" at bounding box center [164, 244] width 130 height 42
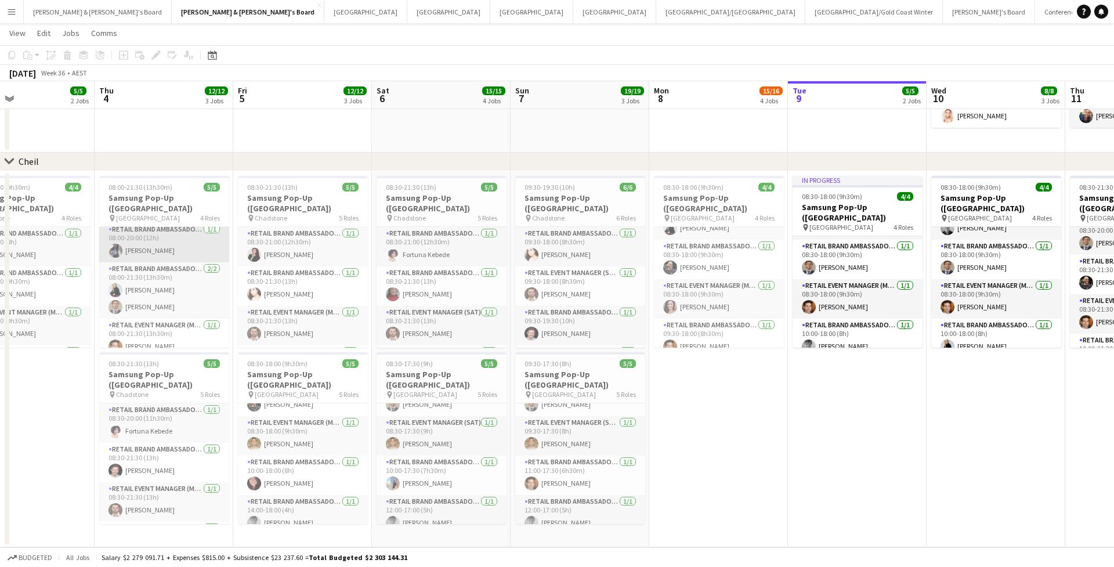
click at [155, 242] on app-card-role "RETAIL Brand Ambassador (Mon - Fri) [DATE] 08:00-20:00 (12h) [PERSON_NAME]" at bounding box center [164, 242] width 130 height 39
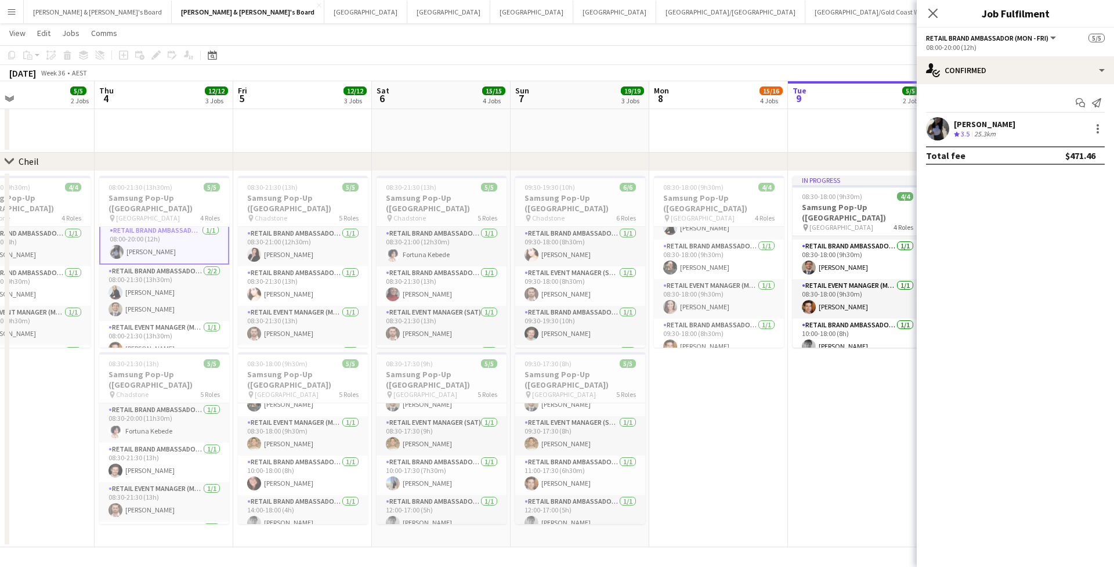
click at [972, 125] on div "[PERSON_NAME]" at bounding box center [985, 124] width 62 height 10
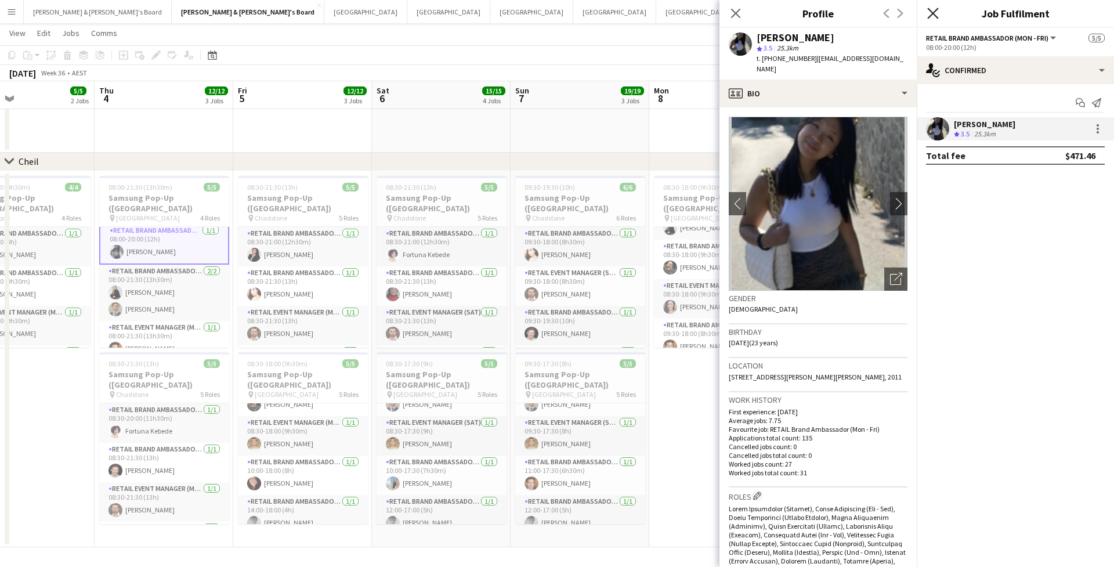
click at [937, 13] on app-icon "Close pop-in" at bounding box center [933, 13] width 17 height 17
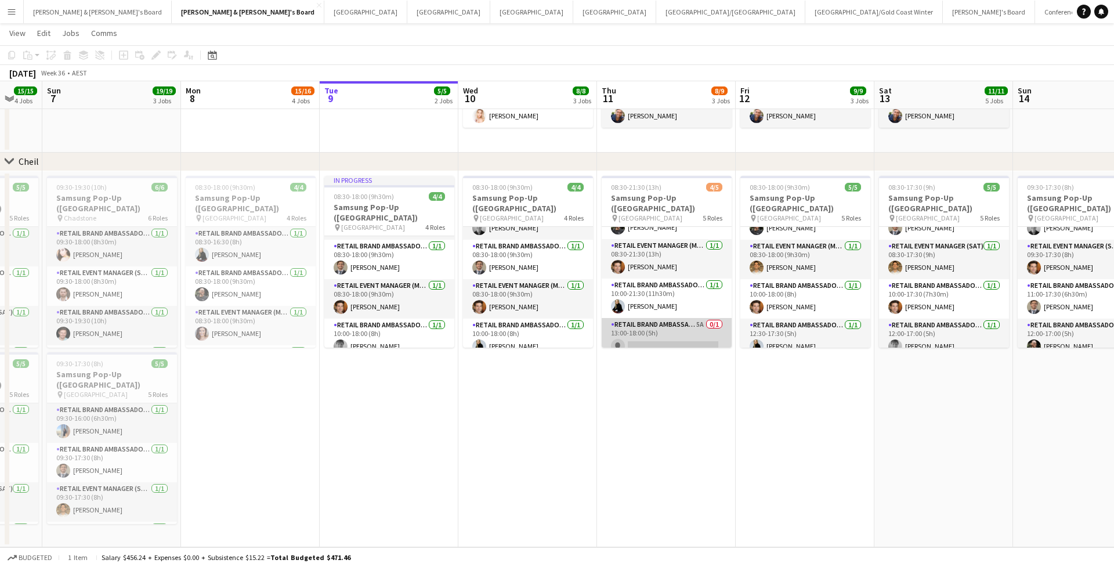
scroll to position [66, 0]
click at [656, 336] on app-card-role "RETAIL Brand Ambassador (Mon - Fri) 5A 0/1 13:00-18:00 (5h) single-neutral-acti…" at bounding box center [667, 338] width 130 height 39
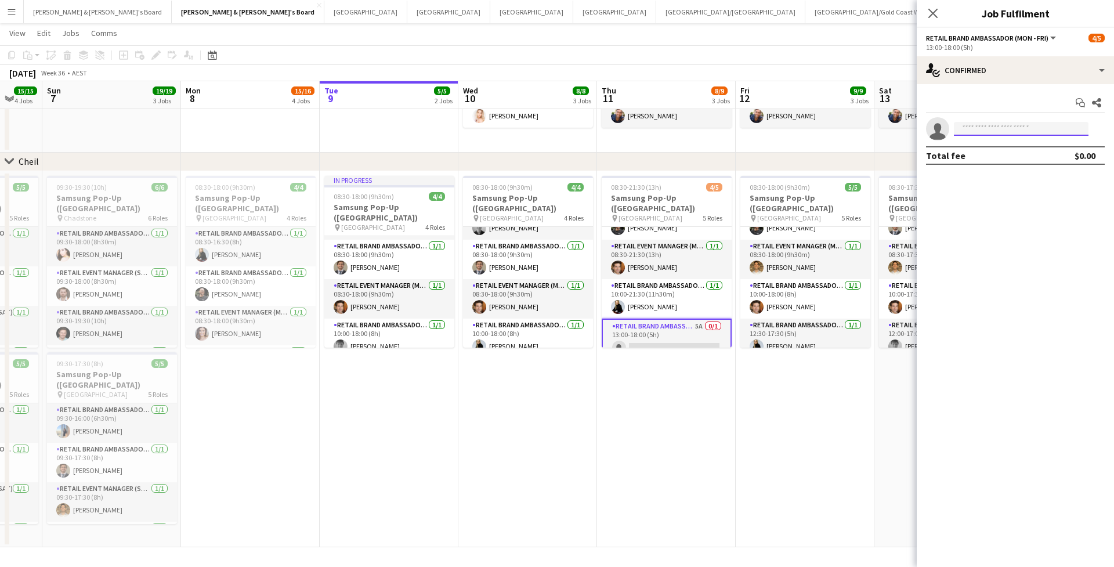
click at [1009, 126] on input at bounding box center [1021, 129] width 135 height 14
type input "*******"
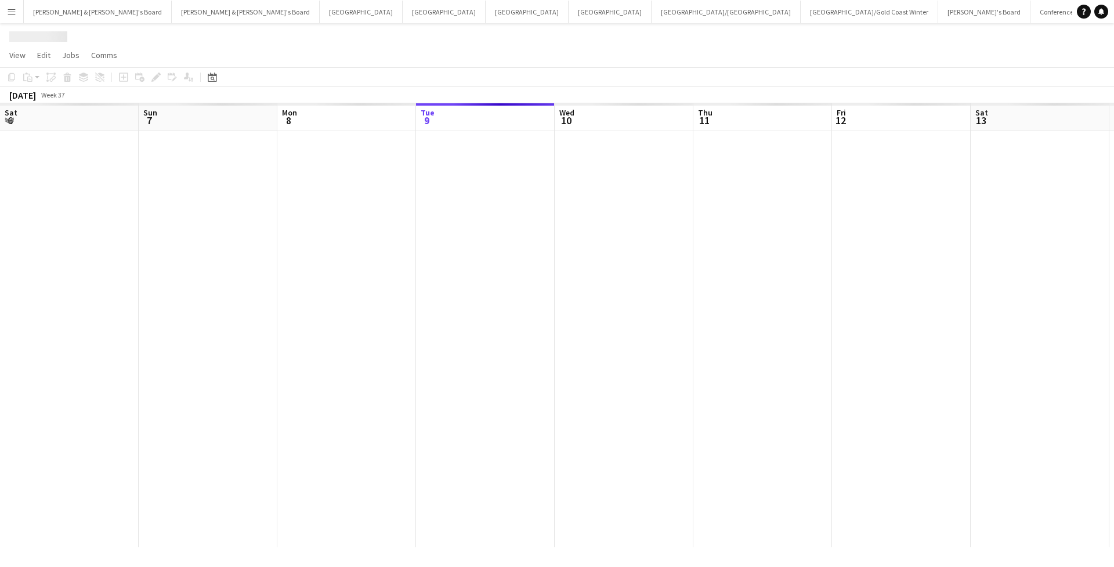
scroll to position [0, 277]
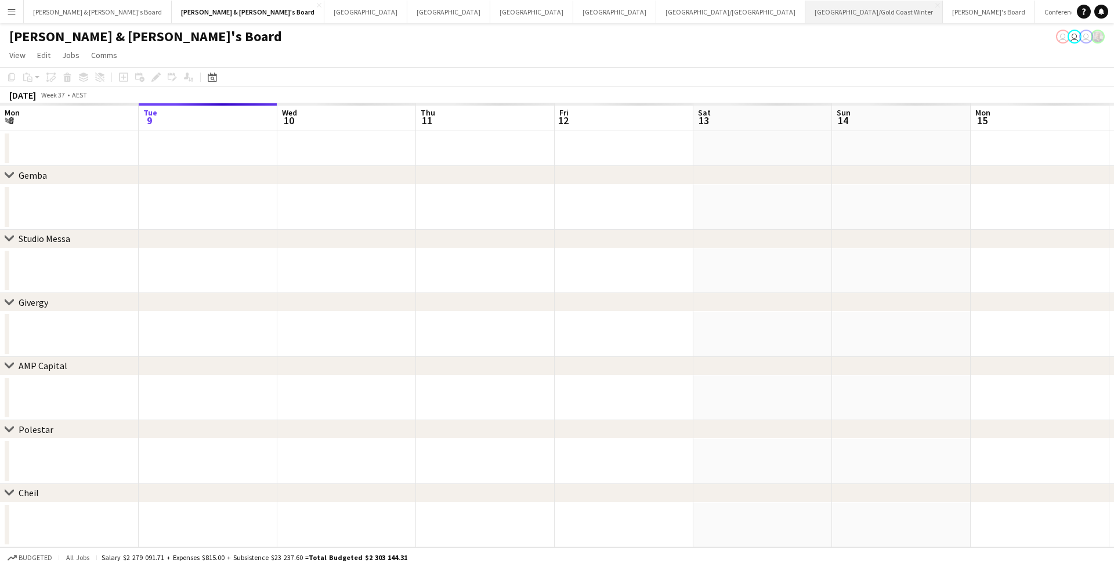
click at [805, 19] on button "[GEOGRAPHIC_DATA]/[GEOGRAPHIC_DATA] Winter Close" at bounding box center [874, 12] width 138 height 23
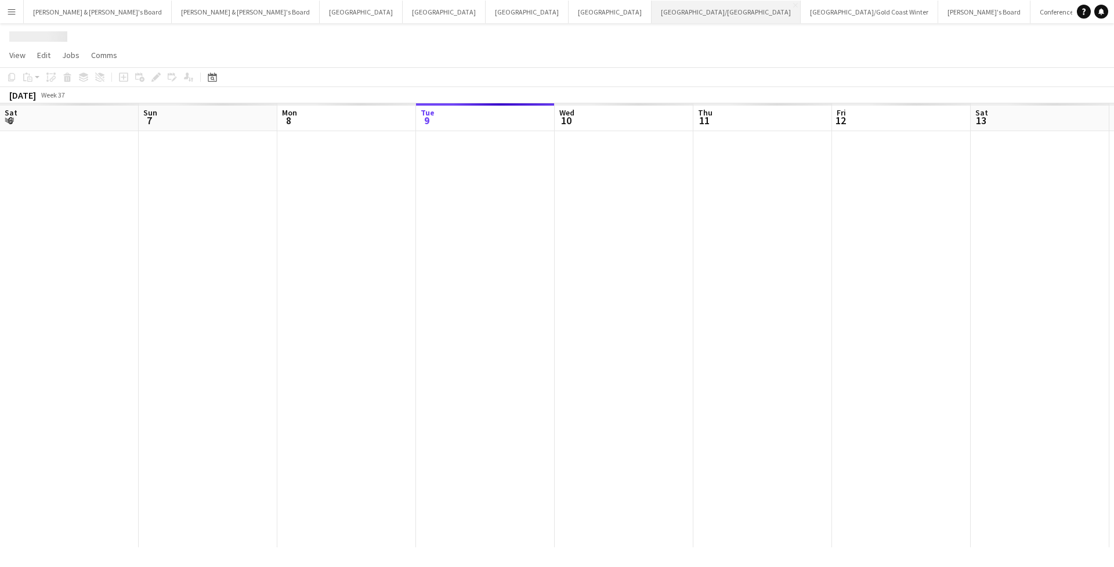
scroll to position [0, 277]
click at [652, 18] on button "[GEOGRAPHIC_DATA]/[GEOGRAPHIC_DATA] Close" at bounding box center [726, 12] width 149 height 23
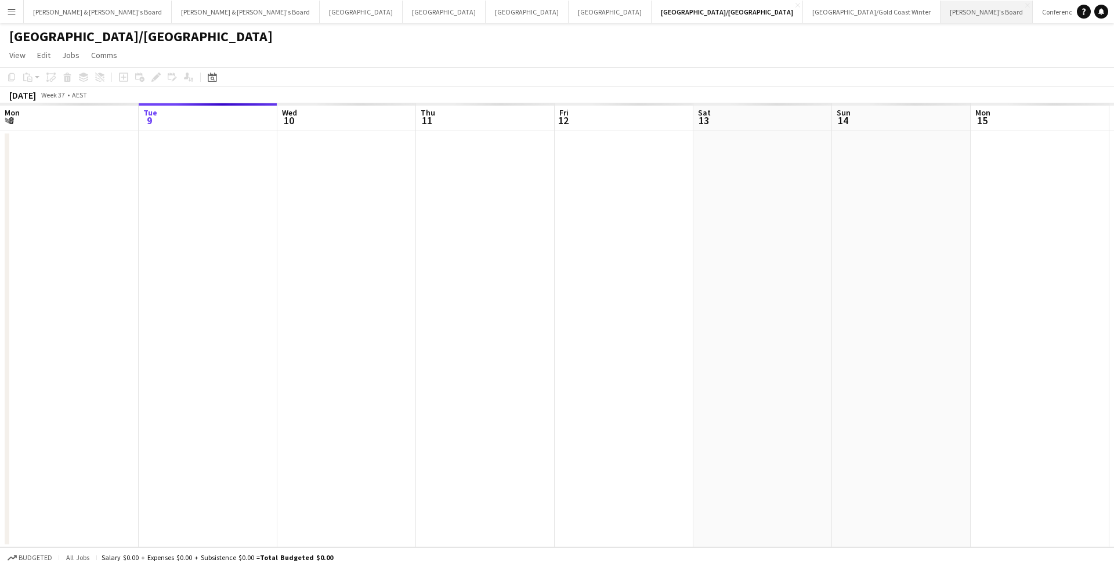
click at [941, 23] on button "Tennille's Board Close" at bounding box center [987, 12] width 92 height 23
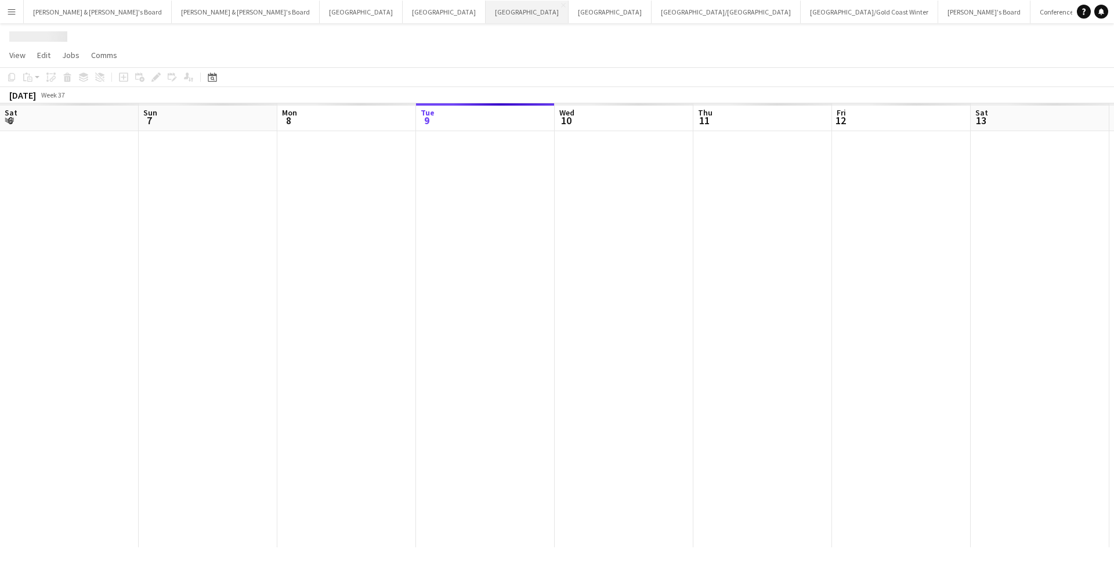
scroll to position [0, 277]
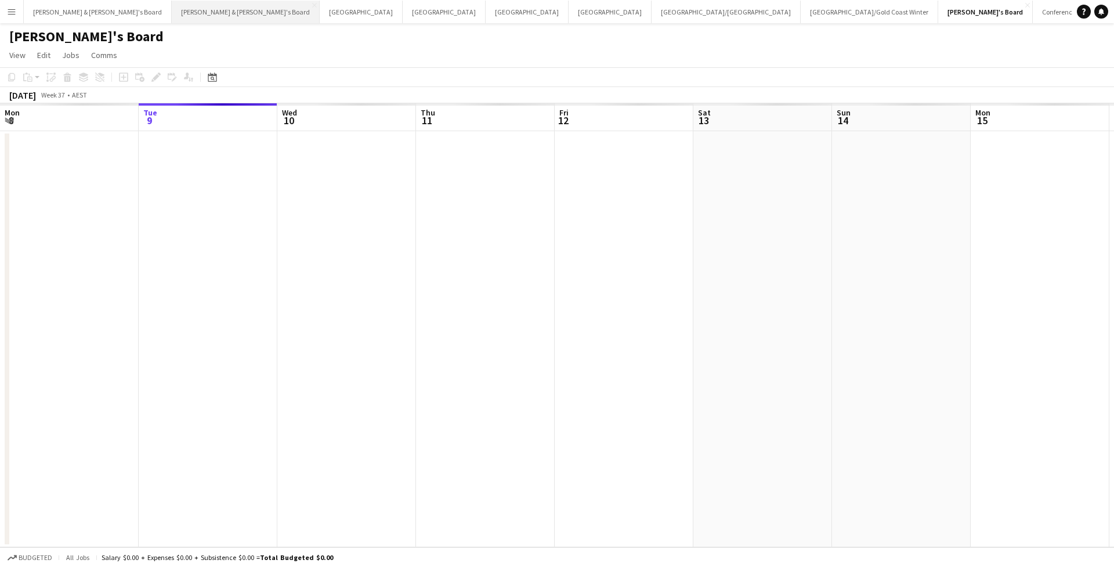
click at [172, 16] on button "[PERSON_NAME] & [PERSON_NAME]'s Board Close" at bounding box center [246, 12] width 148 height 23
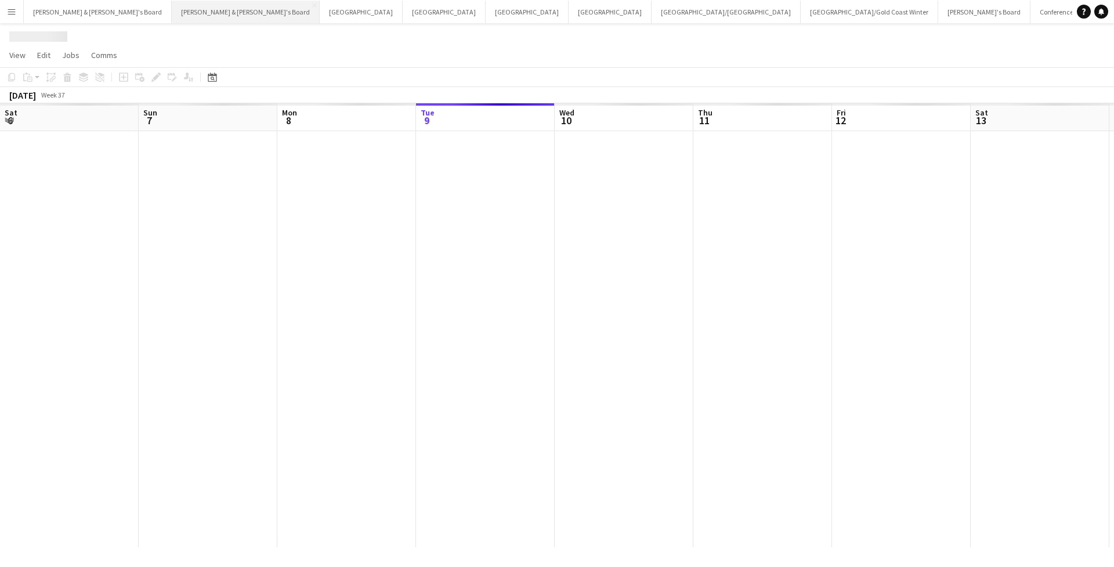
scroll to position [0, 277]
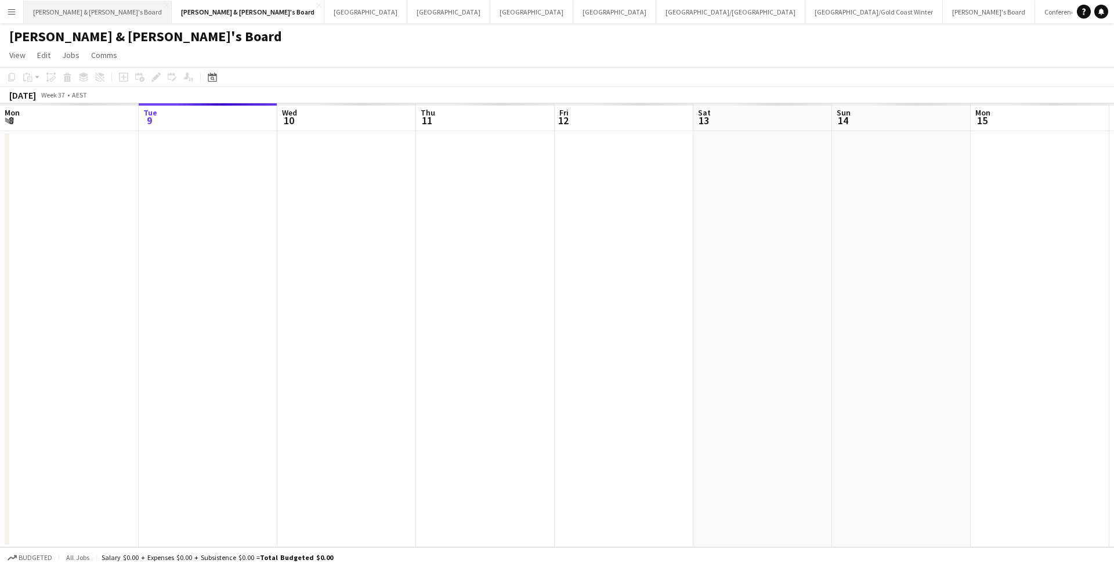
click at [67, 12] on button "[PERSON_NAME] & [PERSON_NAME]'s Board Close" at bounding box center [98, 12] width 148 height 23
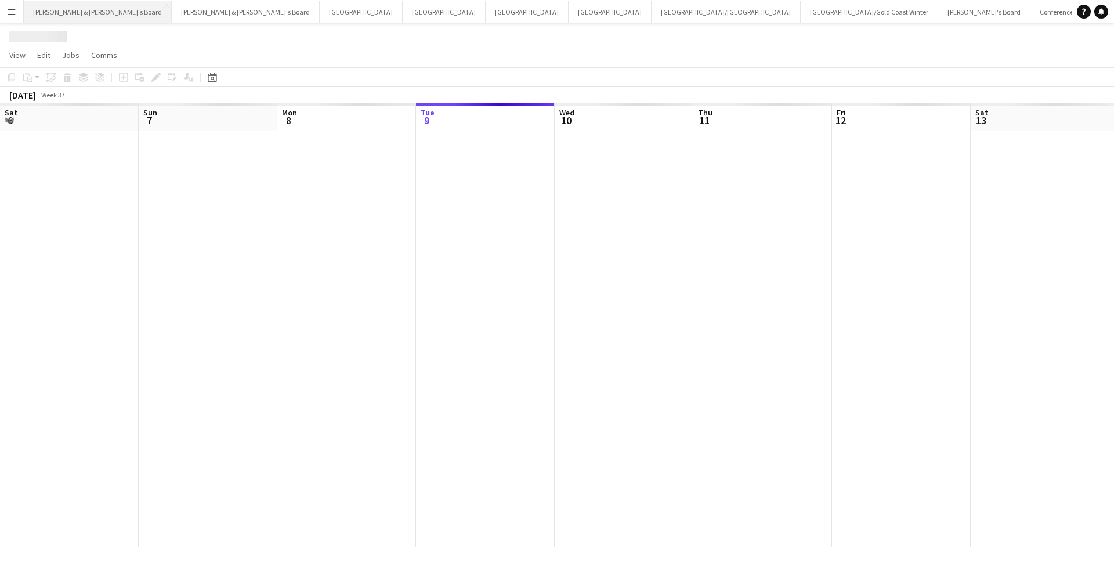
scroll to position [0, 277]
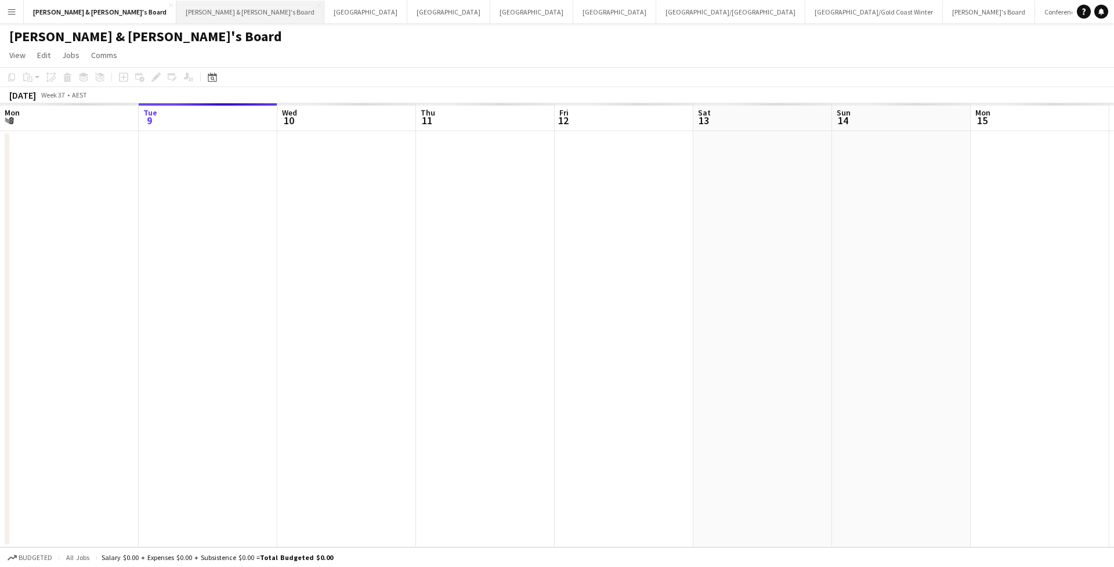
click at [176, 15] on button "[PERSON_NAME] & [PERSON_NAME]'s Board Close" at bounding box center [250, 12] width 148 height 23
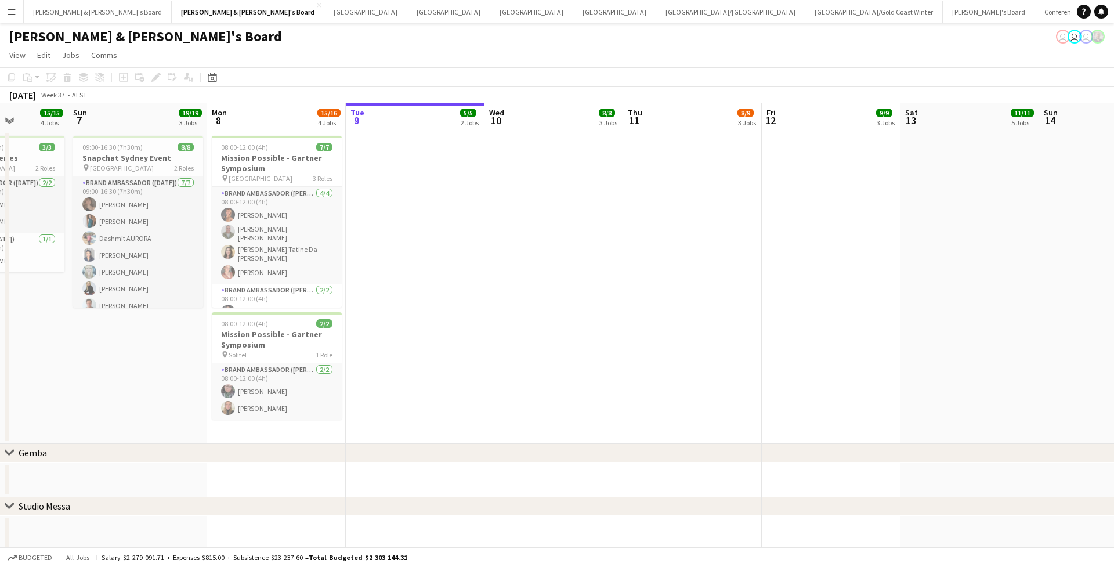
scroll to position [0, 344]
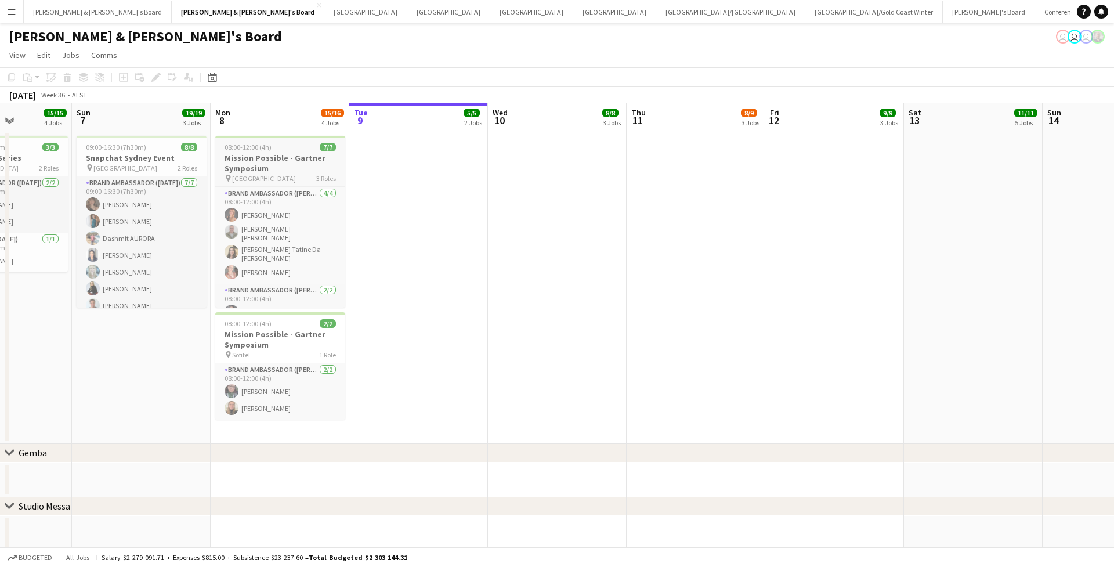
click at [288, 155] on h3 "Mission Possible - Gartner Symposium" at bounding box center [280, 163] width 130 height 21
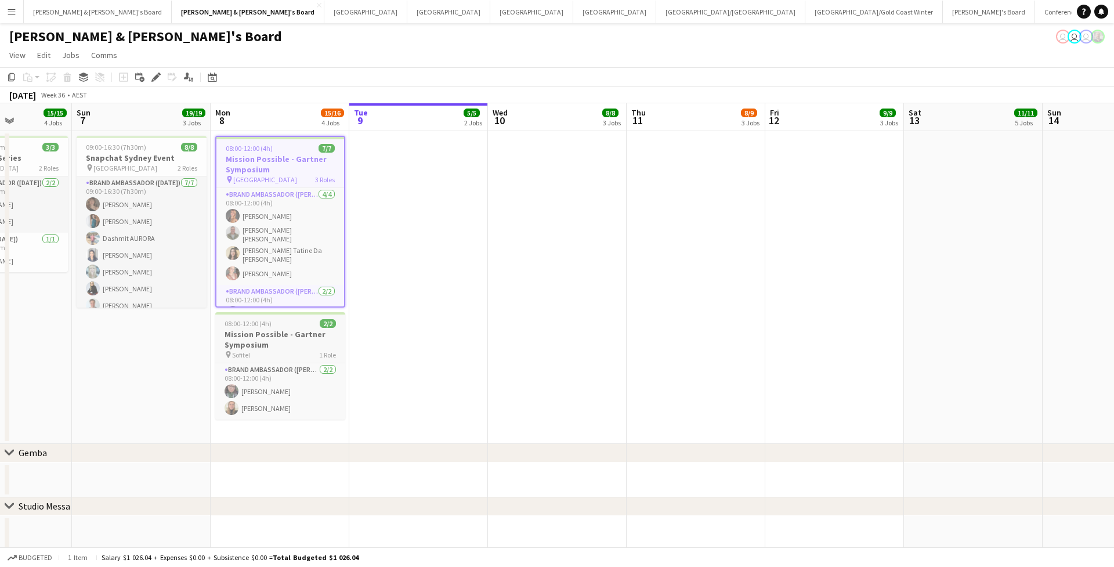
click at [290, 331] on h3 "Mission Possible - Gartner Symposium" at bounding box center [280, 339] width 130 height 21
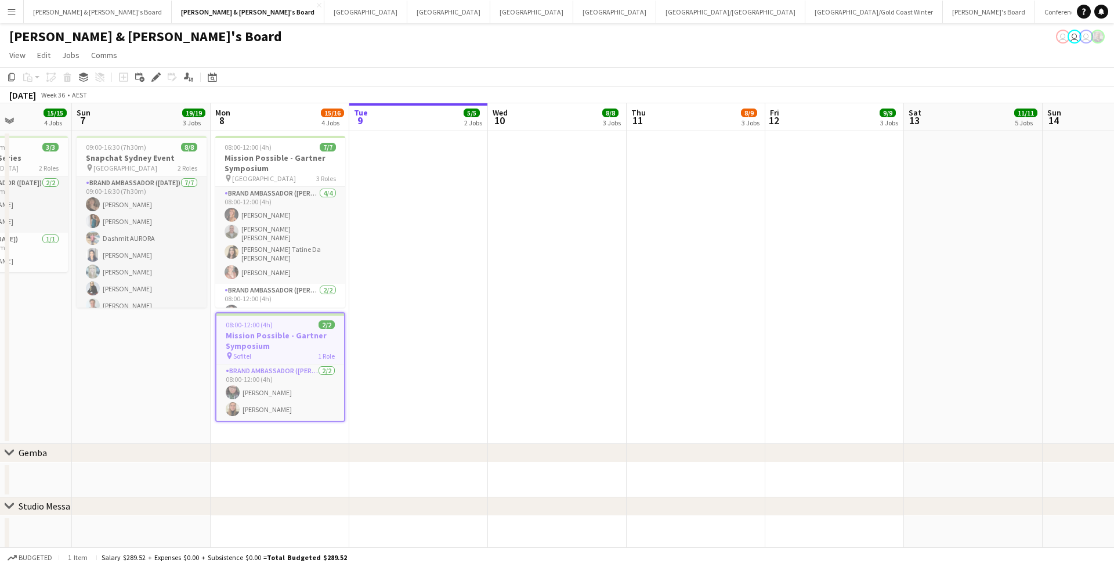
click at [798, 1] on app-navbar "Menu Boards Boards Boards All jobs Status Workforce Workforce My Workforce Recr…" at bounding box center [557, 11] width 1114 height 23
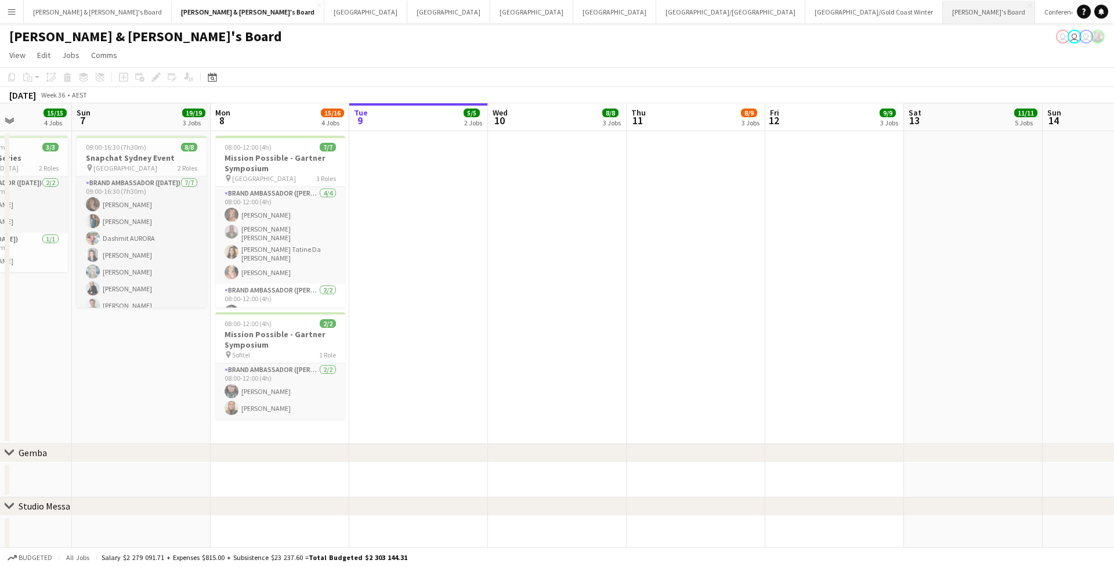
click at [943, 15] on button "Tennille's Board Close" at bounding box center [989, 12] width 92 height 23
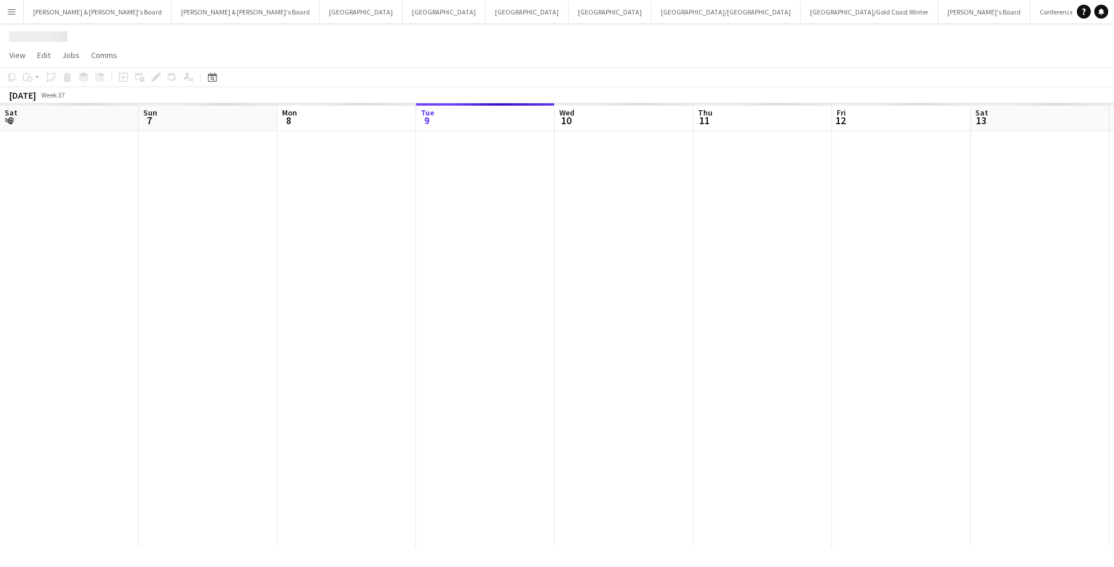
scroll to position [0, 277]
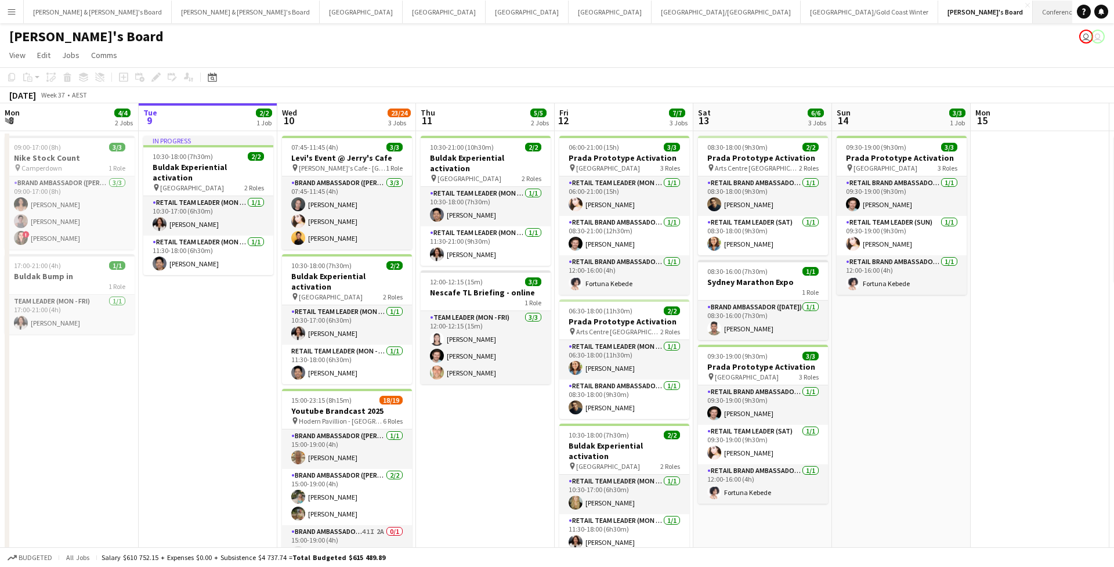
click at [1033, 9] on button "Conference Board Close" at bounding box center [1069, 12] width 72 height 23
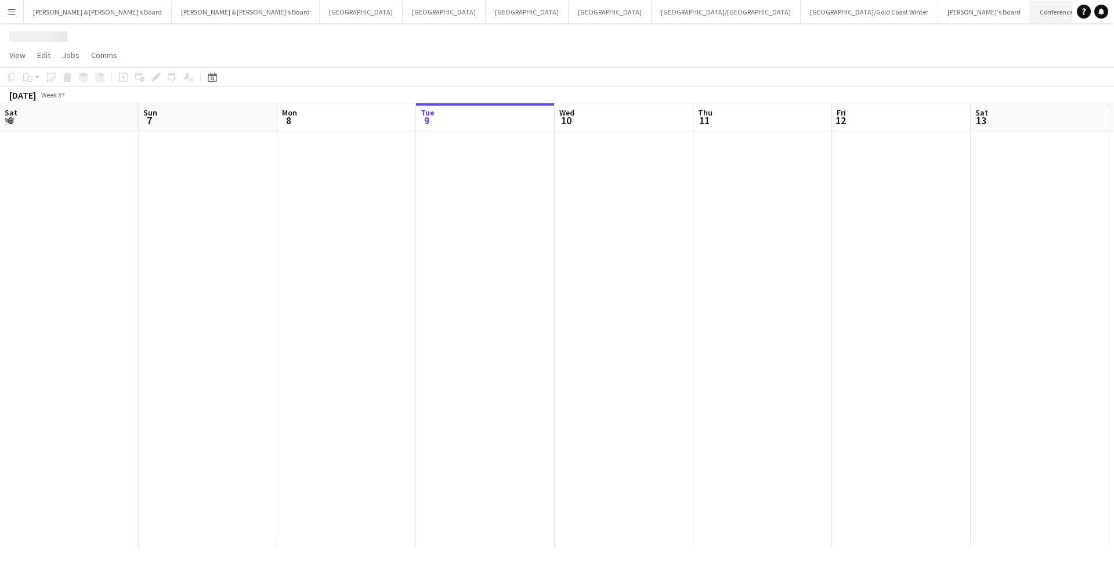
scroll to position [0, 277]
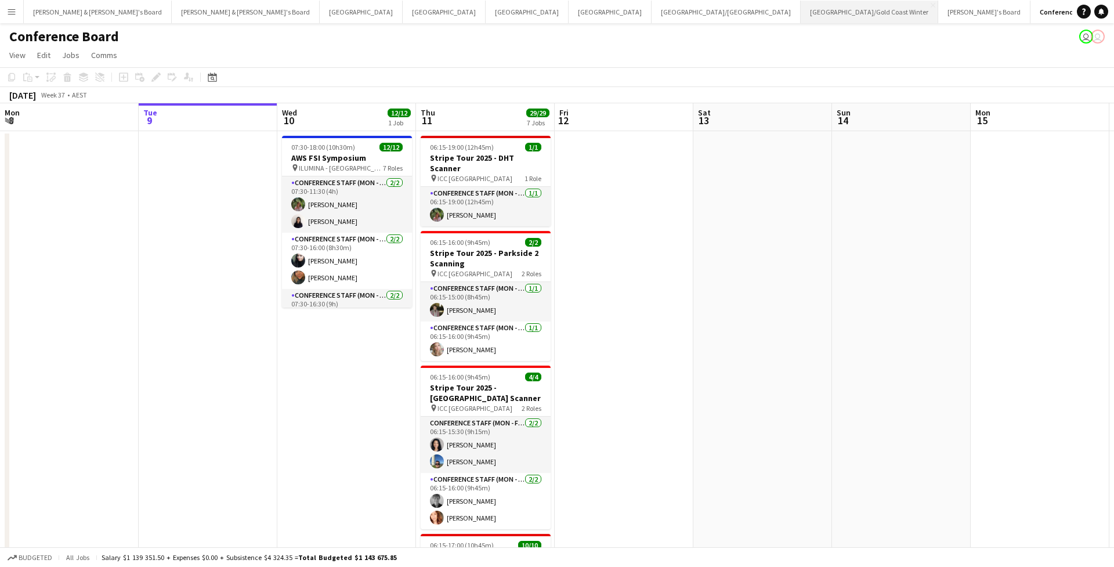
click at [801, 20] on button "Brisbane/Gold Coast Winter Close" at bounding box center [870, 12] width 138 height 23
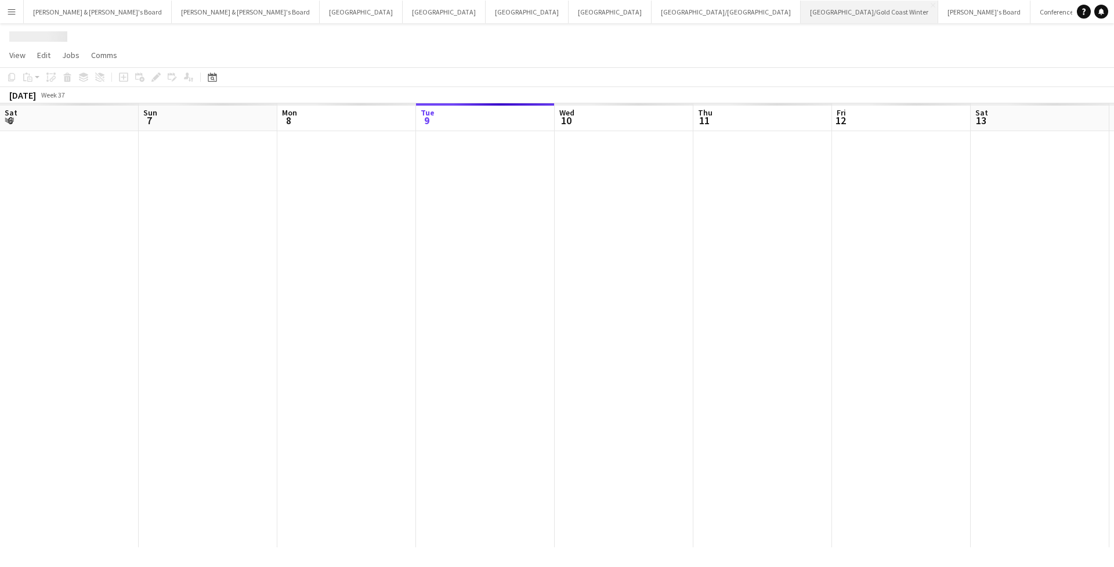
scroll to position [0, 277]
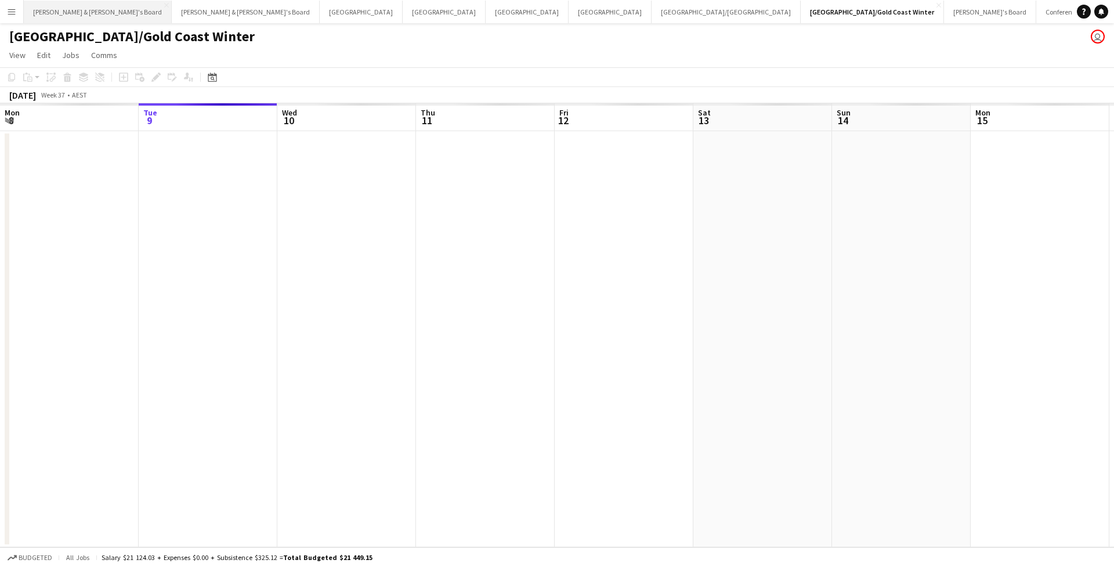
click at [54, 19] on button "James & Arrence's Board Close" at bounding box center [98, 12] width 148 height 23
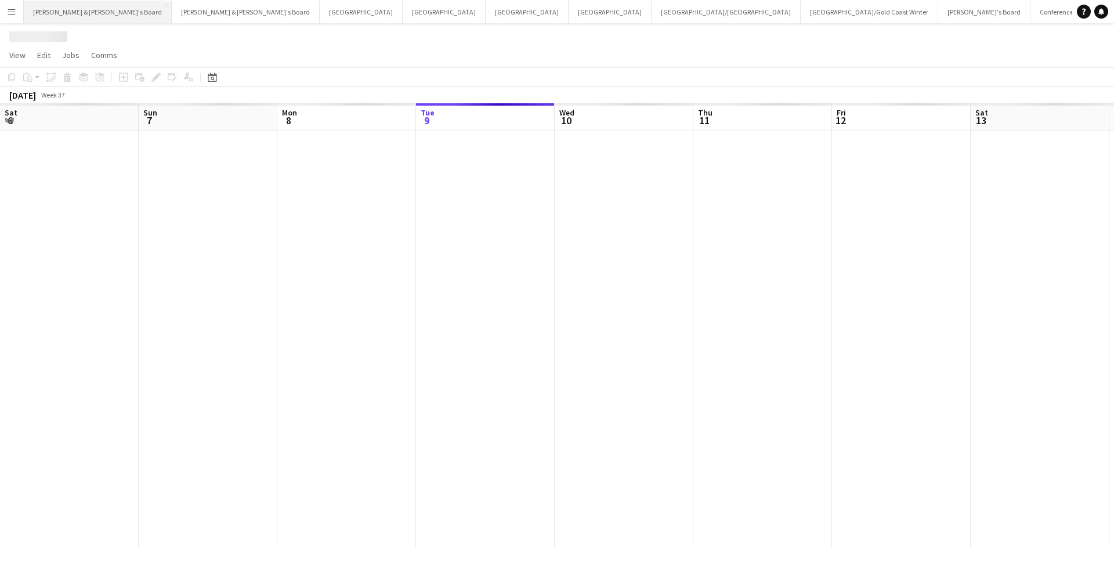
scroll to position [0, 277]
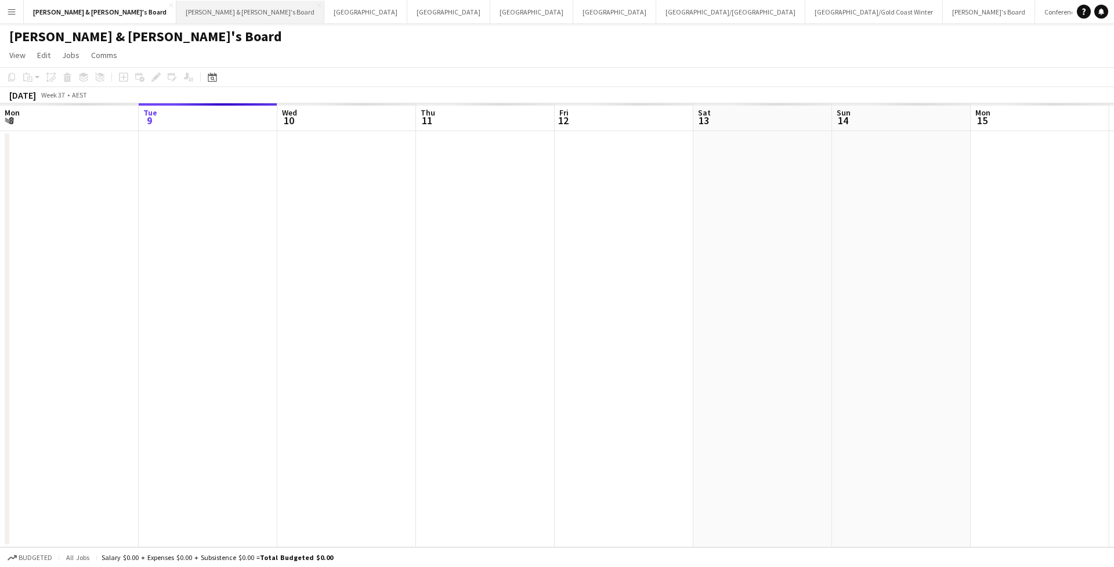
click at [176, 14] on button "[PERSON_NAME] & [PERSON_NAME]'s Board Close" at bounding box center [250, 12] width 148 height 23
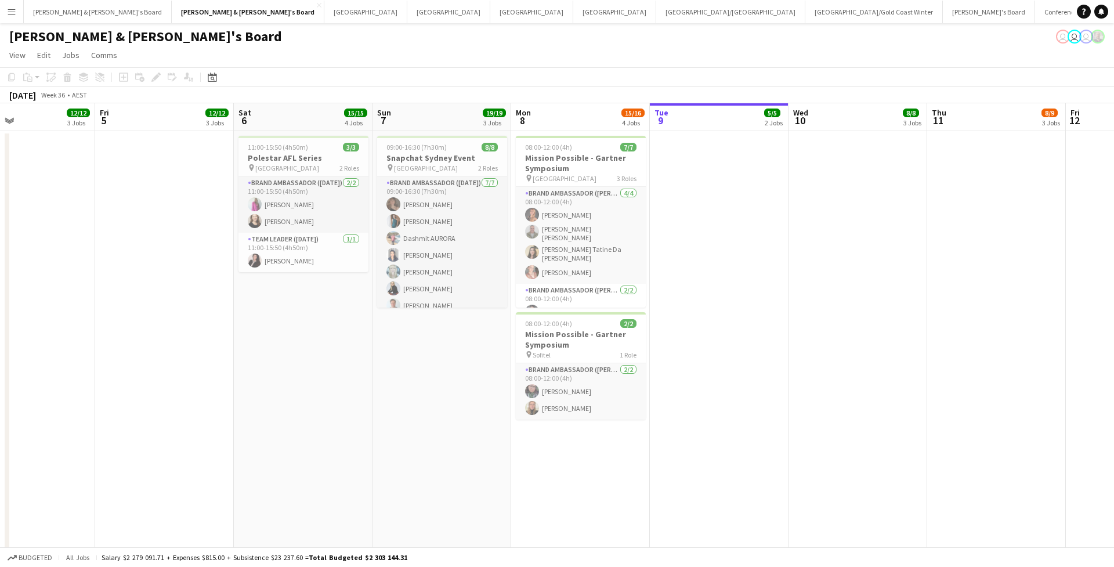
scroll to position [0, 324]
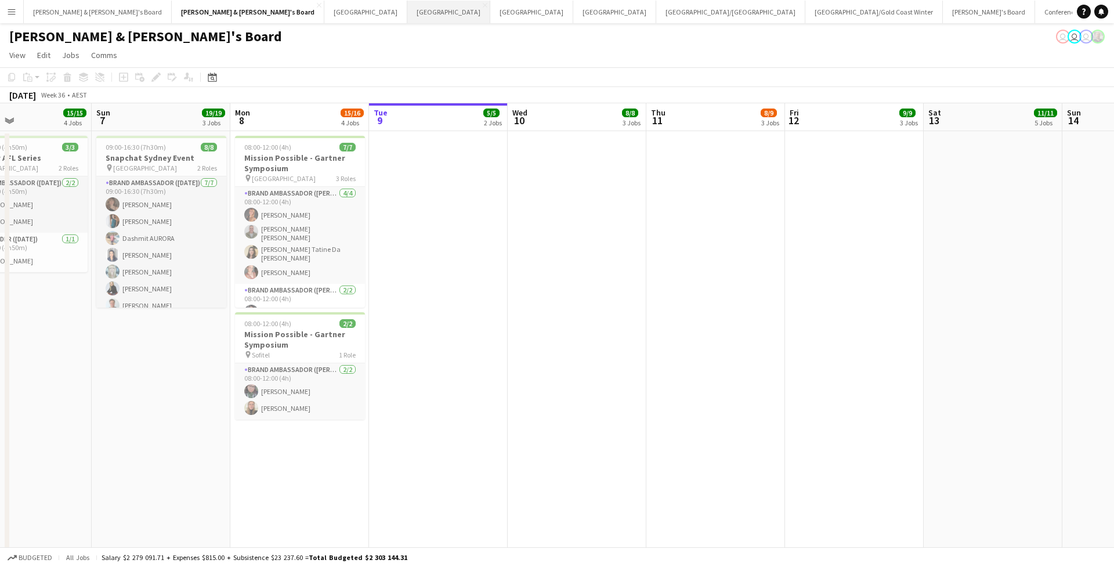
click at [407, 22] on button "Sydney Close" at bounding box center [448, 12] width 83 height 23
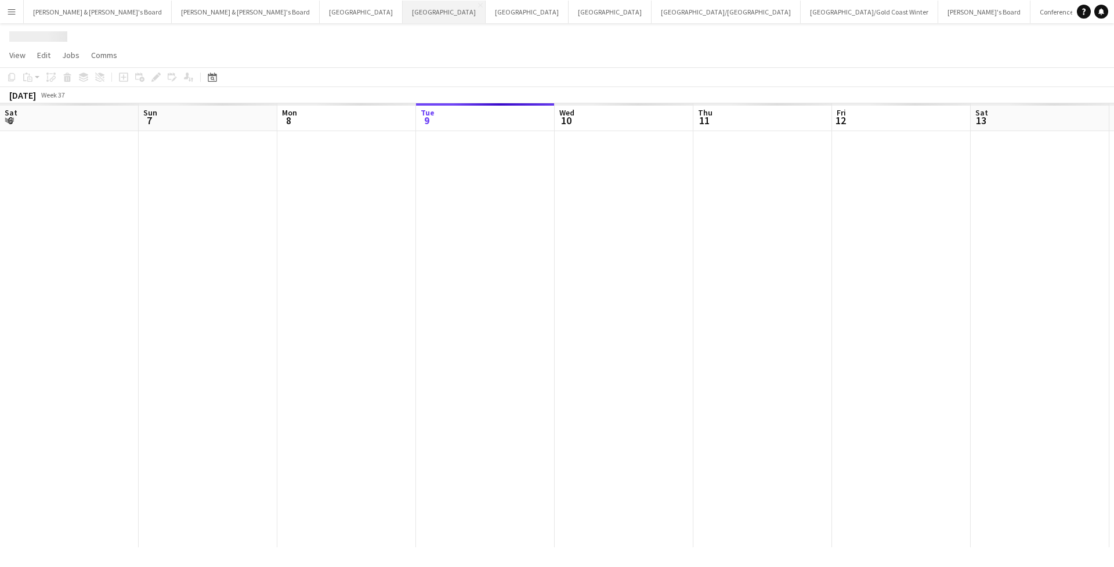
scroll to position [0, 277]
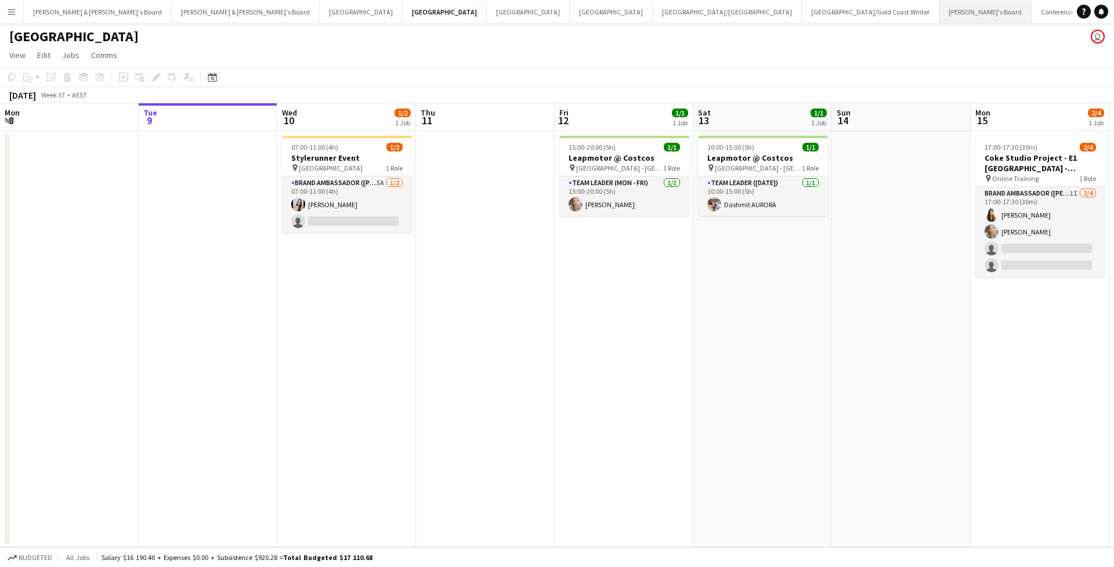
click at [939, 16] on button "Tennille's Board Close" at bounding box center [985, 12] width 92 height 23
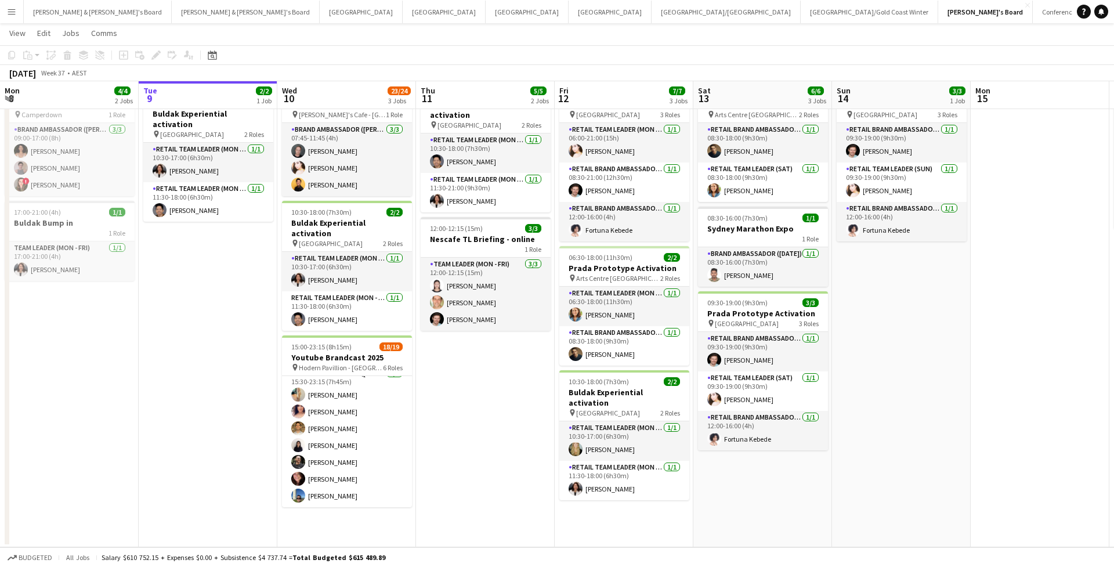
scroll to position [324, 0]
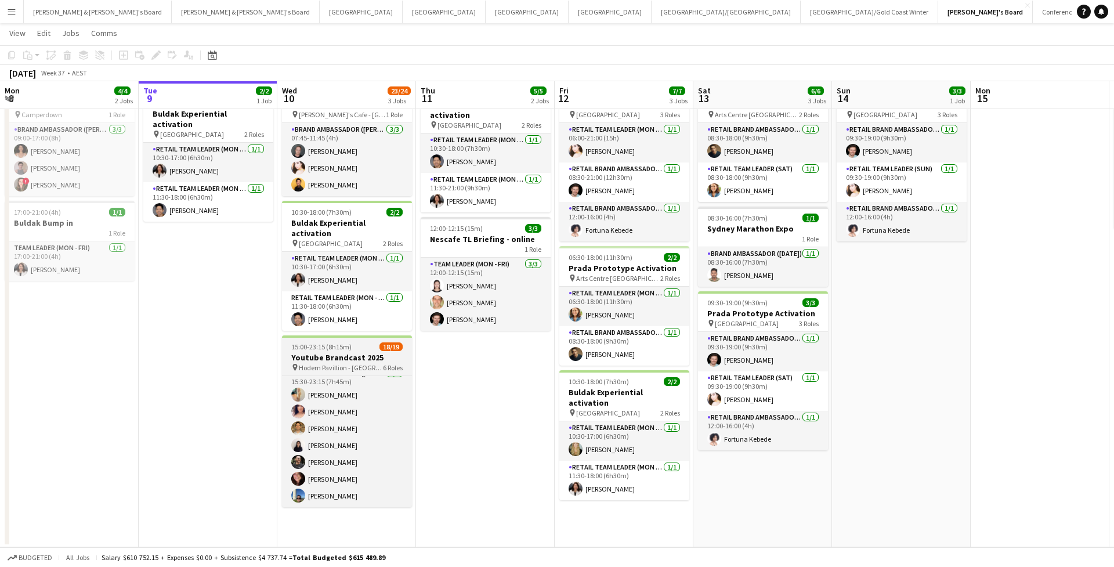
click at [311, 342] on span "15:00-23:15 (8h15m)" at bounding box center [321, 346] width 60 height 9
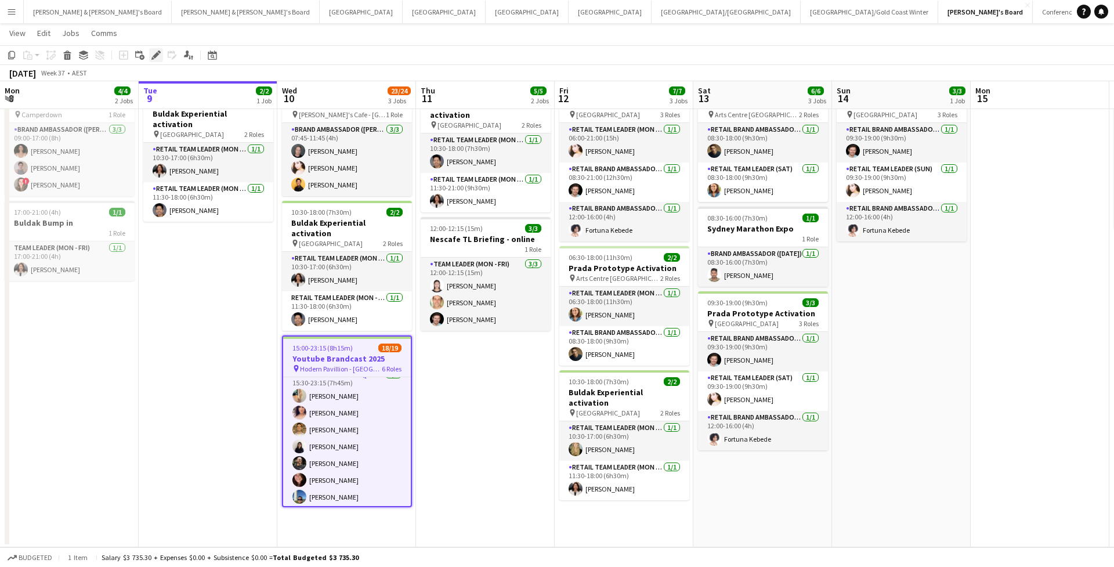
click at [155, 56] on icon at bounding box center [156, 55] width 6 height 6
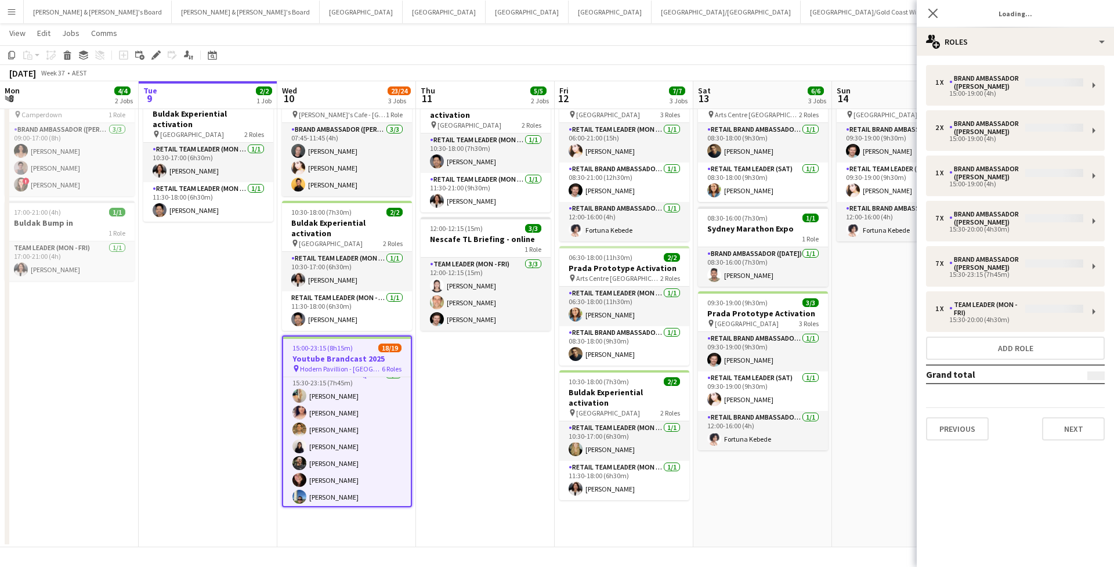
type input "**********"
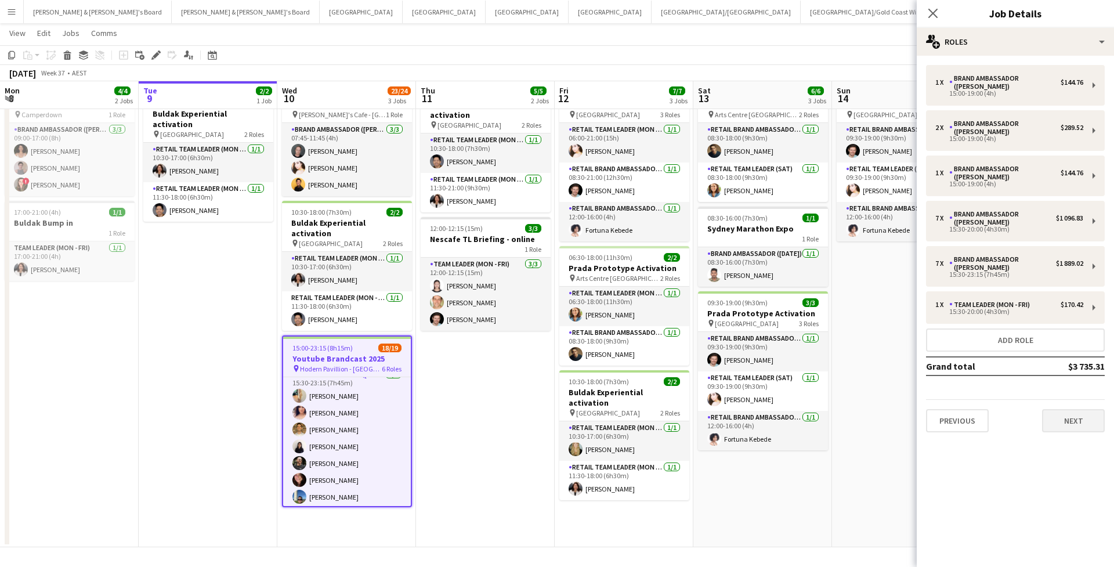
click at [1059, 409] on button "Next" at bounding box center [1073, 420] width 63 height 23
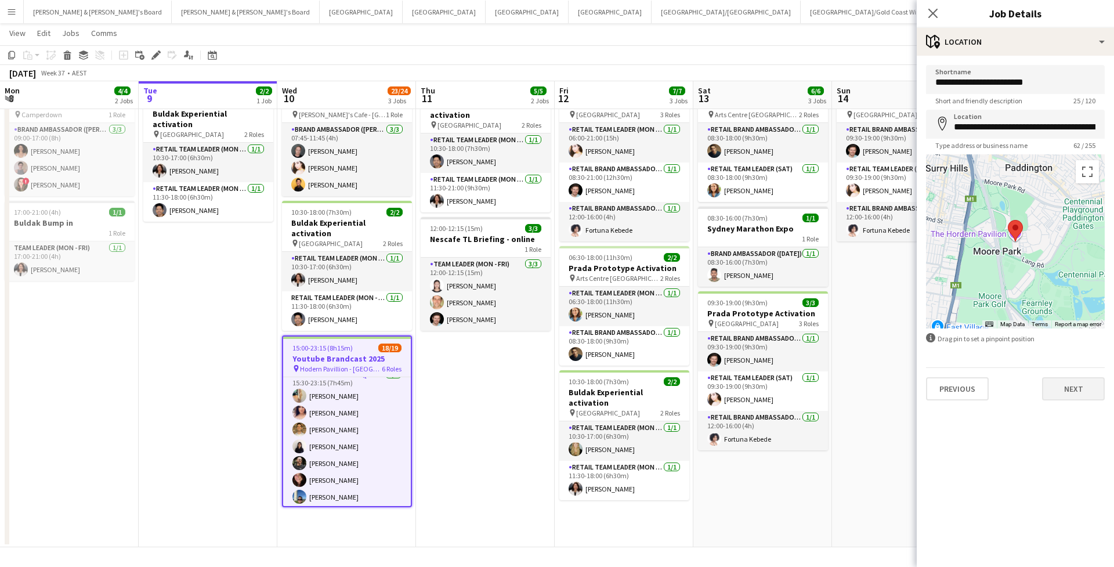
click at [1074, 384] on button "Next" at bounding box center [1073, 388] width 63 height 23
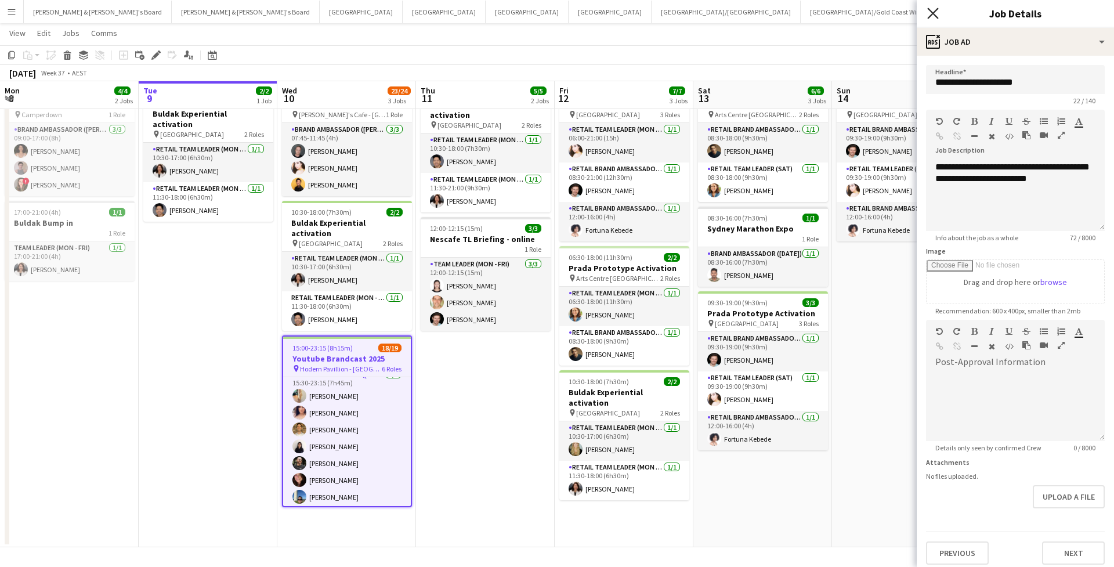
click at [935, 11] on icon at bounding box center [932, 13] width 11 height 11
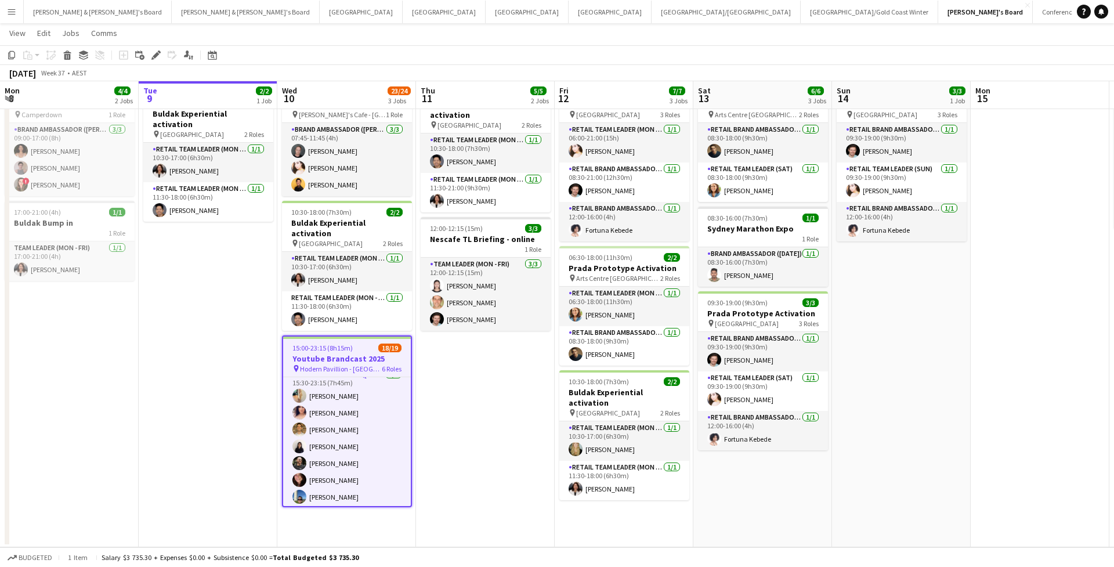
click at [529, 52] on app-toolbar "Copy Paste Paste Command V Paste with crew Command Shift V Paste linked Job [GE…" at bounding box center [557, 55] width 1114 height 20
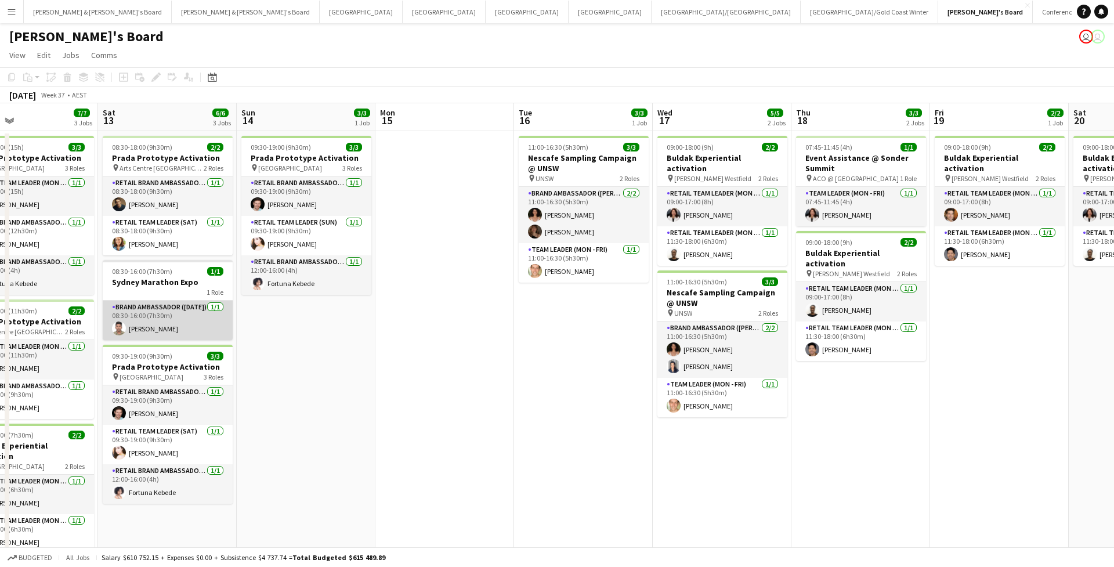
scroll to position [0, 321]
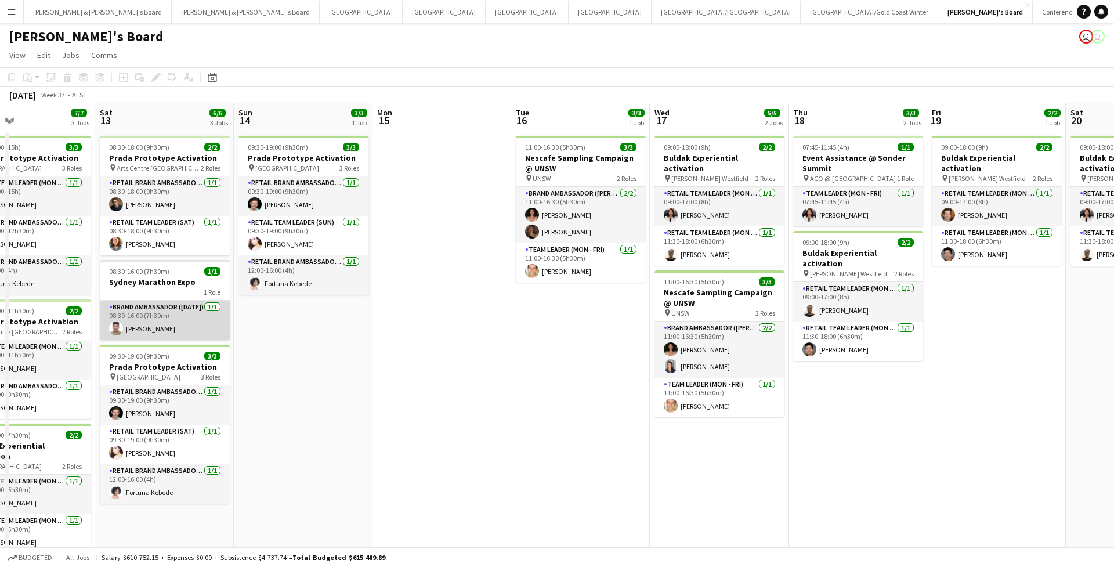
click at [196, 326] on app-card-role "Brand Ambassador (Saturday) 1/1 08:30-16:00 (7h30m) Nithishkumar Ramamourthy" at bounding box center [165, 320] width 130 height 39
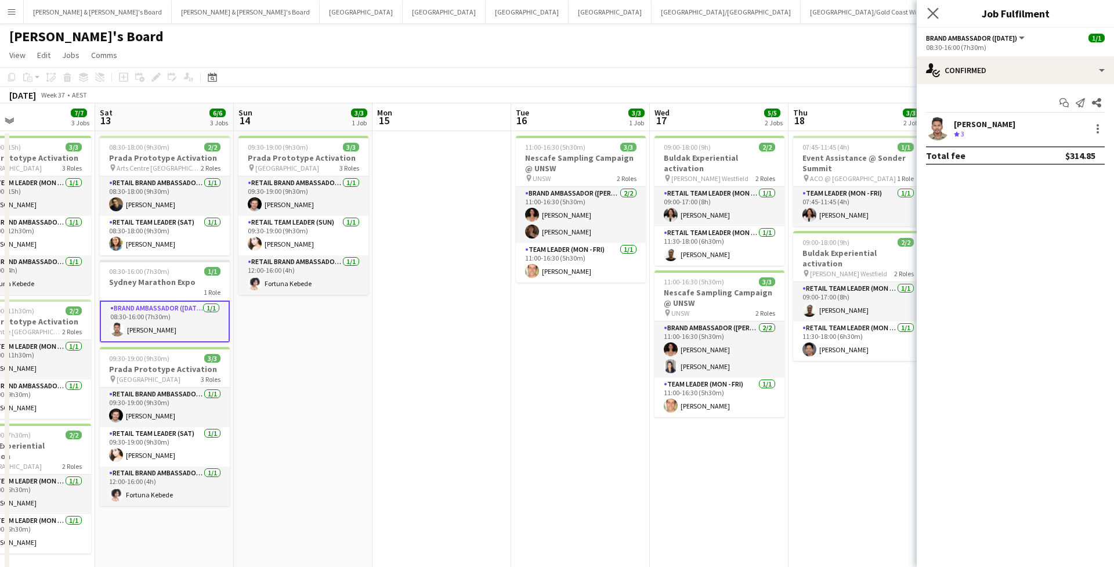
click at [941, 9] on app-icon "Close pop-in" at bounding box center [933, 13] width 17 height 17
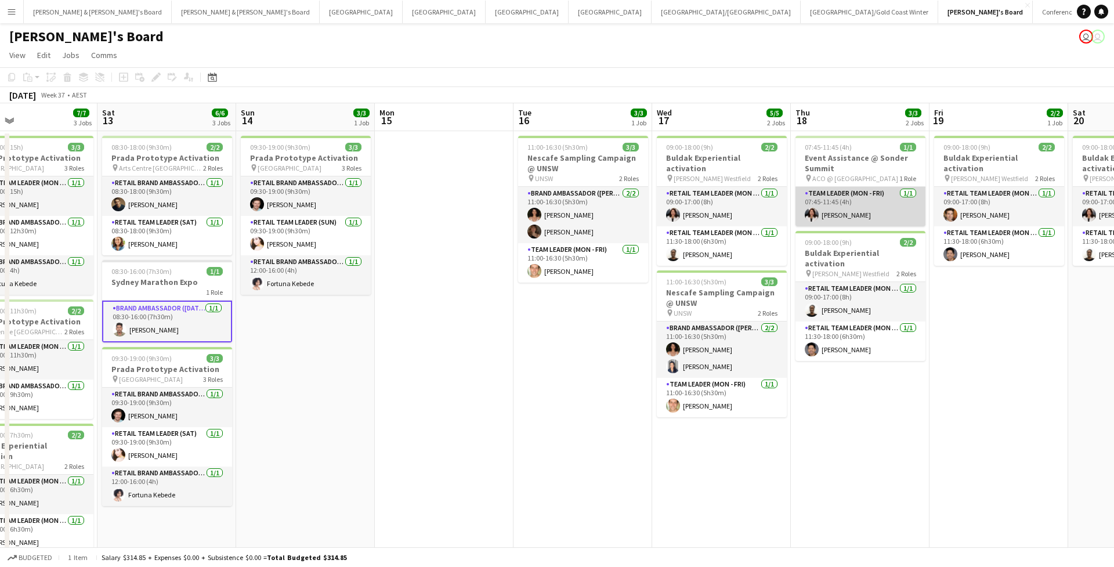
scroll to position [0, 319]
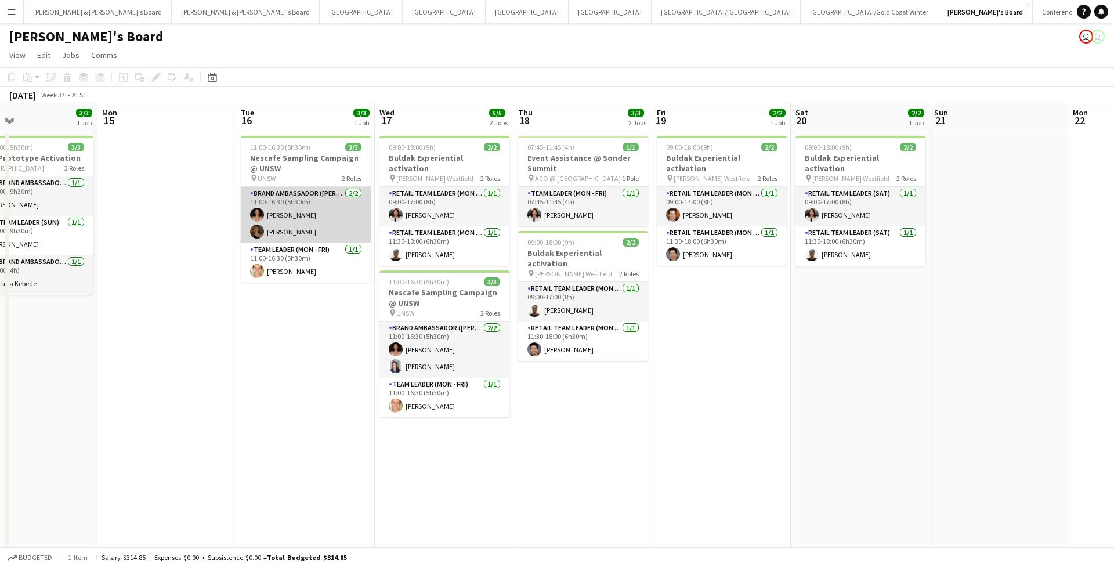
click at [340, 215] on app-card-role "Brand Ambassador (Mon - Fri) 2/2 11:00-16:30 (5h30m) Patricia Mora Charlotte Ed…" at bounding box center [306, 215] width 130 height 56
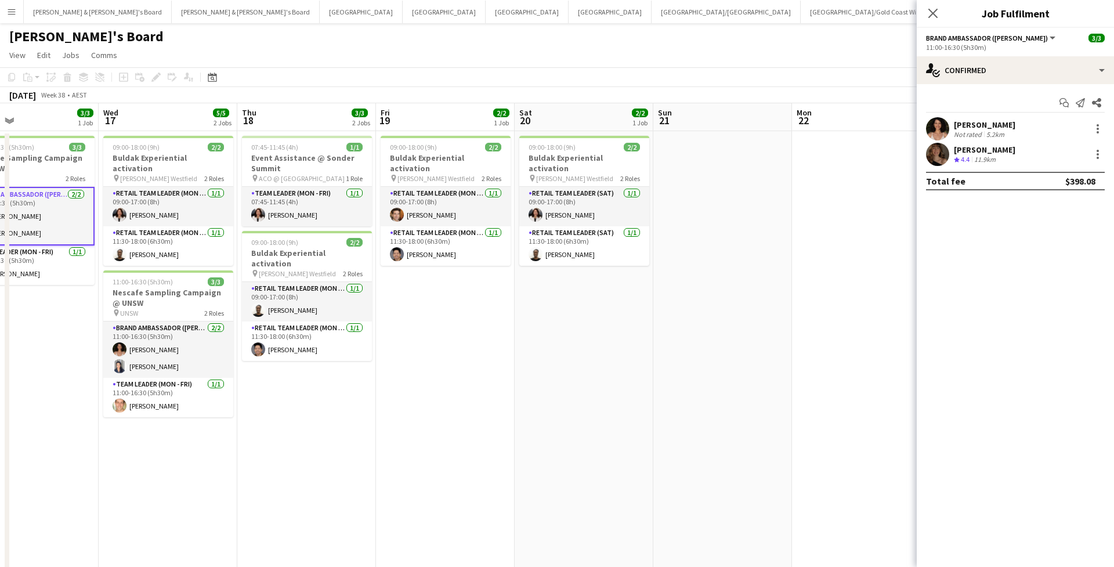
scroll to position [0, 322]
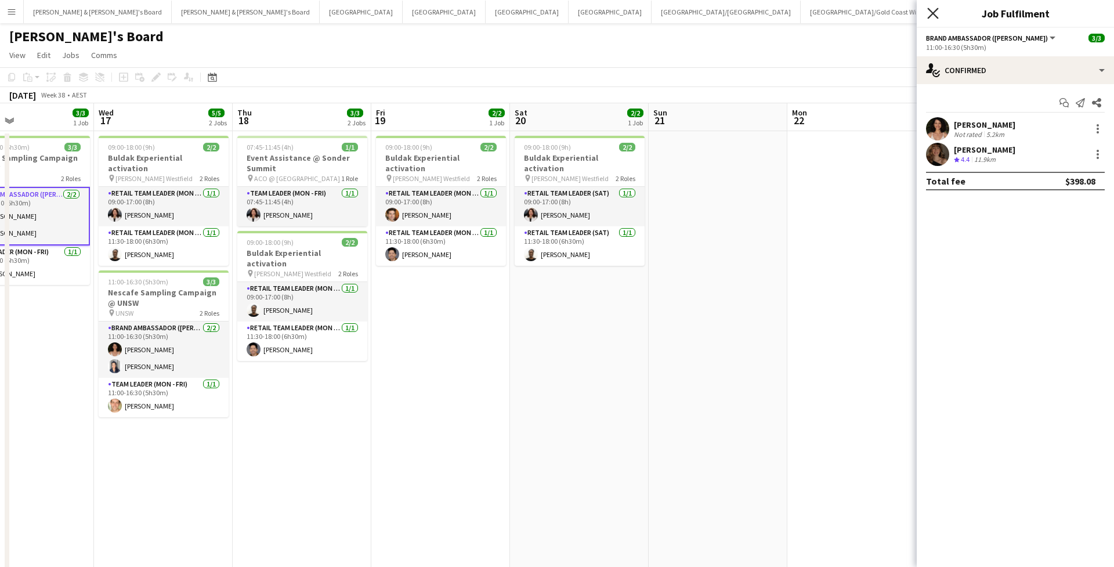
click at [936, 11] on icon at bounding box center [932, 13] width 11 height 11
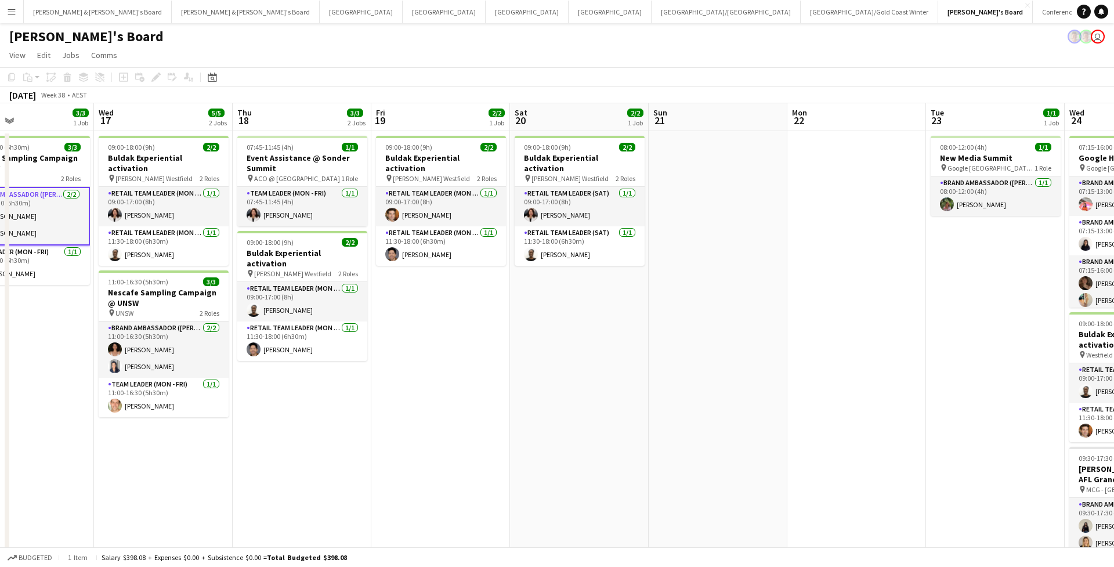
click at [523, 62] on app-page-menu "View Day view expanded Day view collapsed Month view Date picker Jump to today …" at bounding box center [557, 56] width 1114 height 22
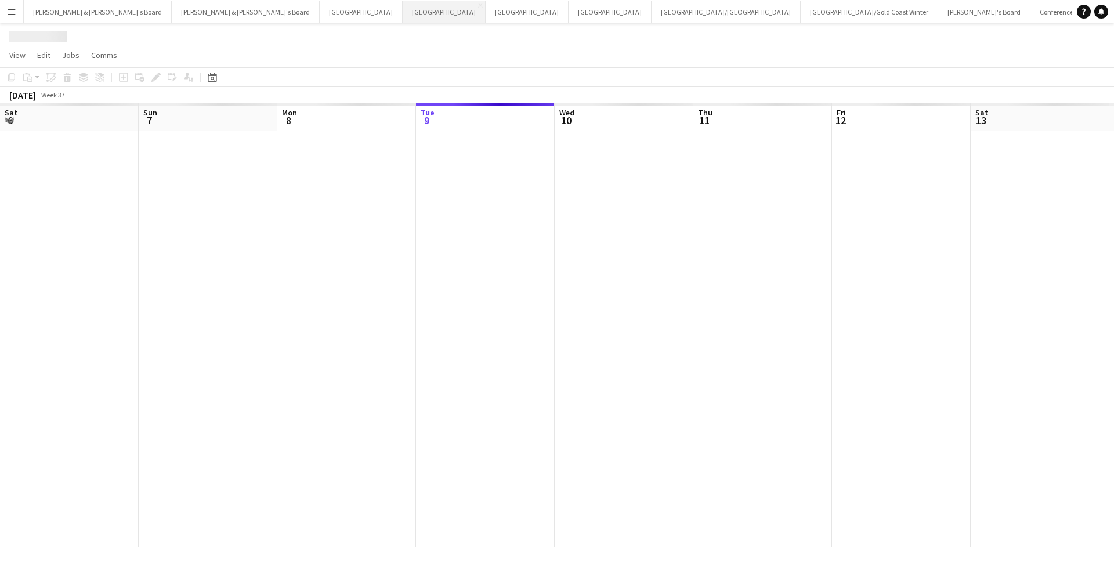
scroll to position [0, 277]
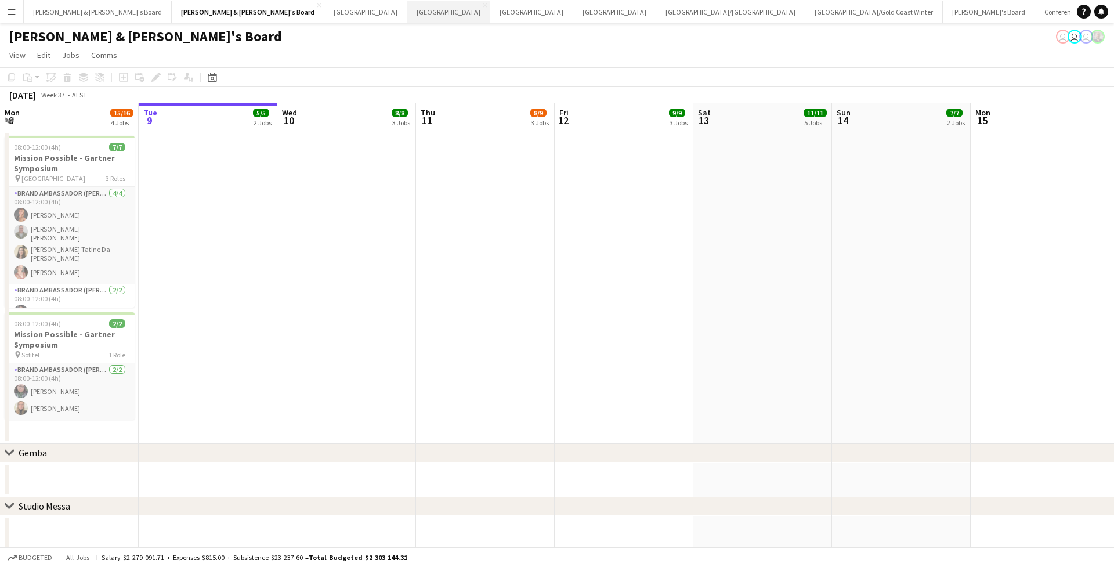
click at [407, 8] on button "Sydney Close" at bounding box center [448, 12] width 83 height 23
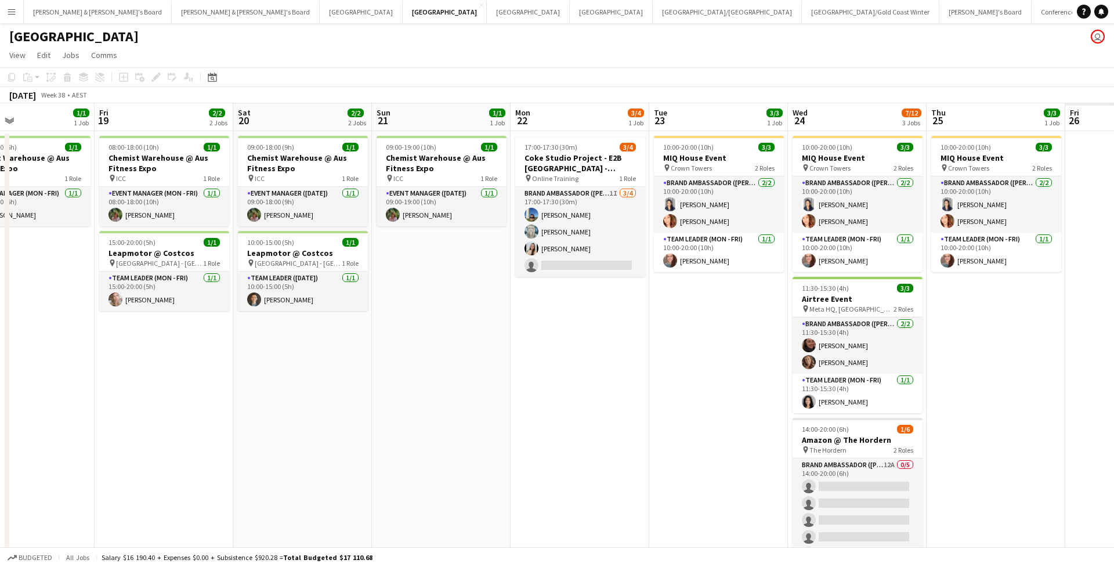
scroll to position [0, 349]
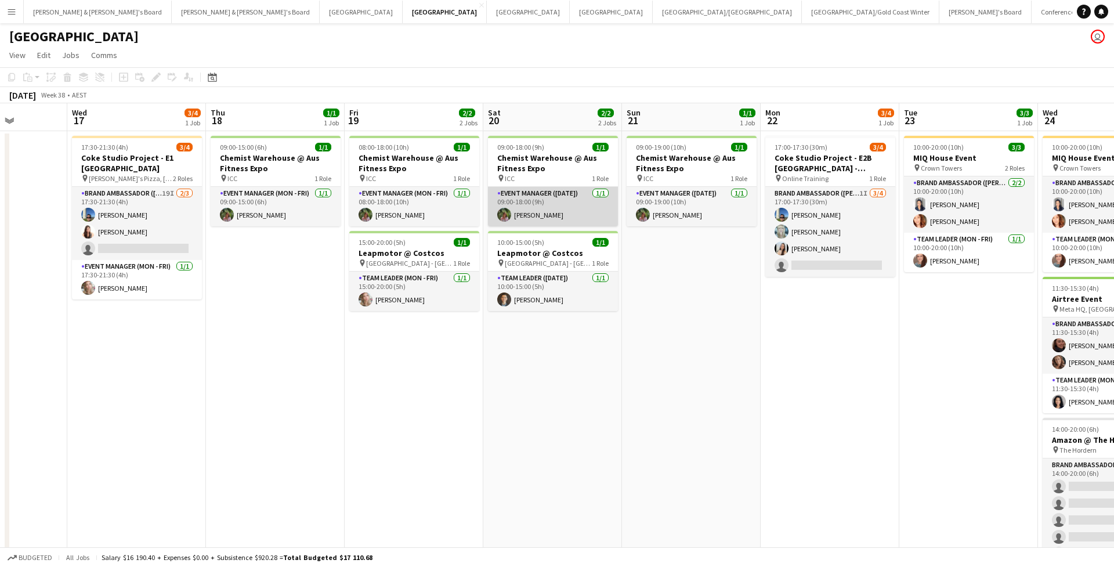
click at [490, 214] on app-card-role "Event Manager ([DATE]) [DATE] 09:00-18:00 (9h) [PERSON_NAME]" at bounding box center [553, 206] width 130 height 39
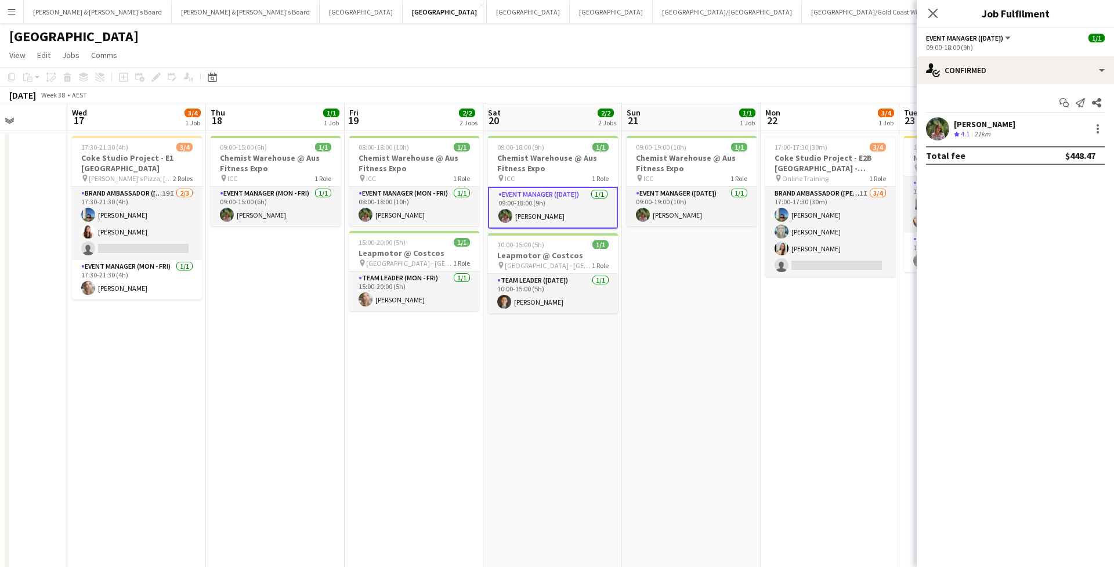
click at [931, 136] on app-user-avatar at bounding box center [937, 128] width 23 height 23
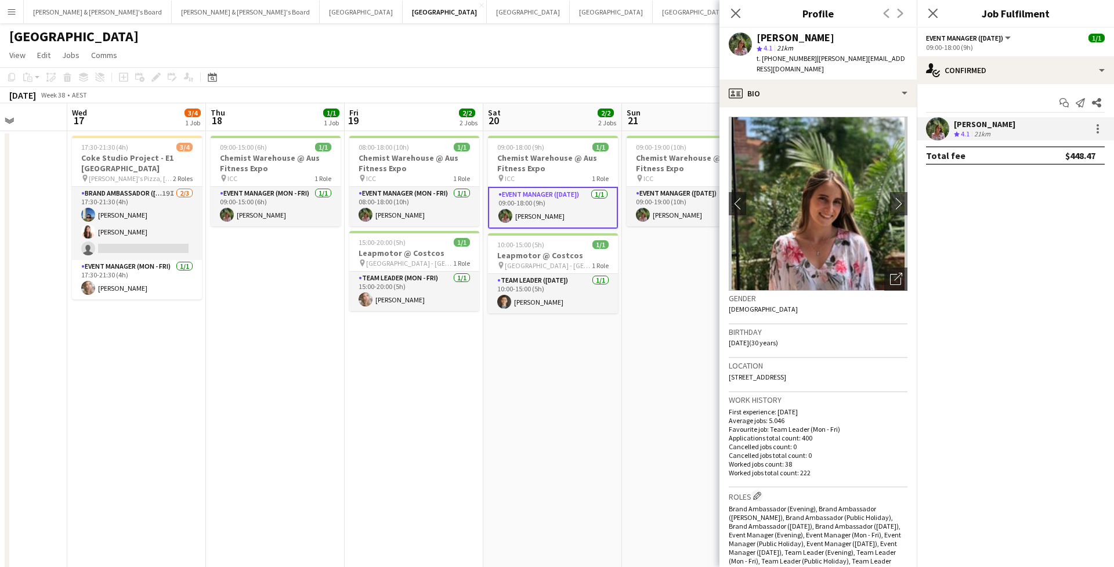
click at [866, 161] on img at bounding box center [818, 204] width 179 height 174
click at [909, 201] on app-crew-profile-bio "chevron-left chevron-right Open photos pop-in Gender [DEMOGRAPHIC_DATA] Birthda…" at bounding box center [817, 337] width 197 height 460
click at [896, 198] on app-icon "chevron-right" at bounding box center [899, 203] width 18 height 12
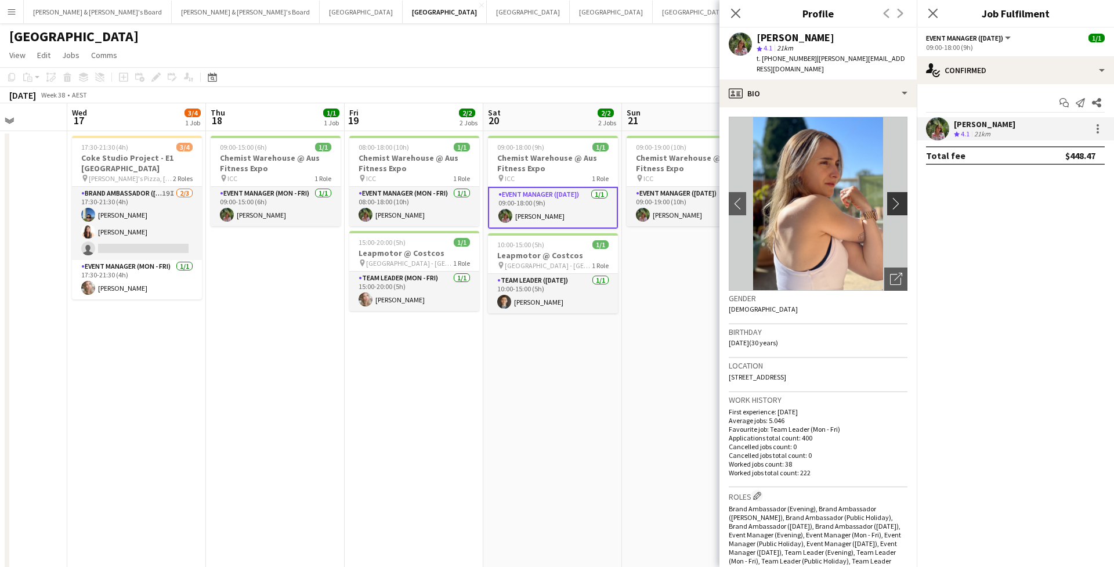
click at [896, 198] on app-icon "chevron-right" at bounding box center [899, 203] width 18 height 12
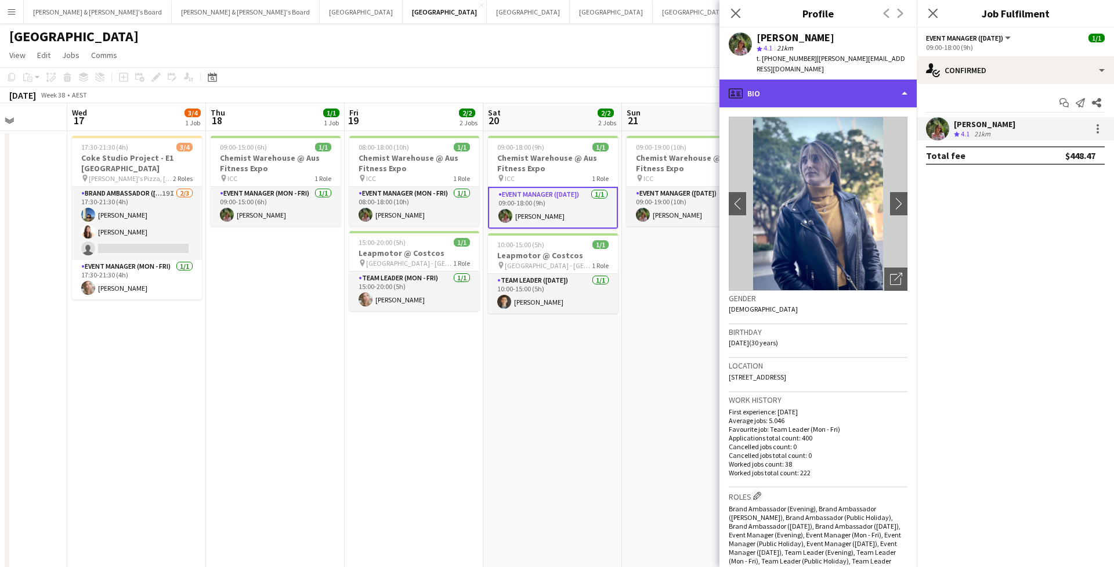
click at [896, 84] on div "profile Bio" at bounding box center [817, 93] width 197 height 28
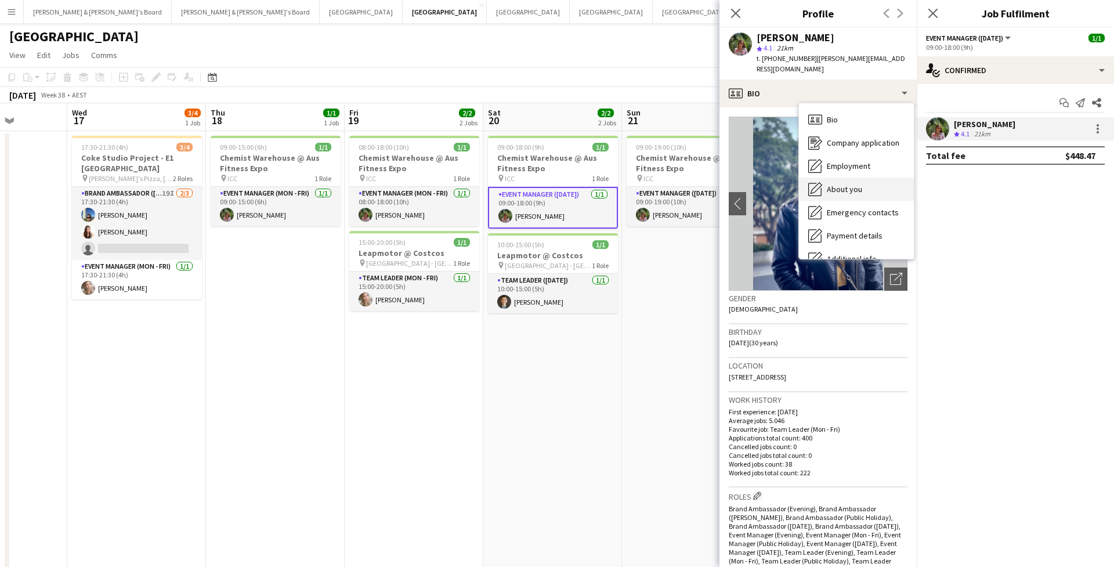
click at [860, 185] on div "About you About you" at bounding box center [856, 189] width 115 height 23
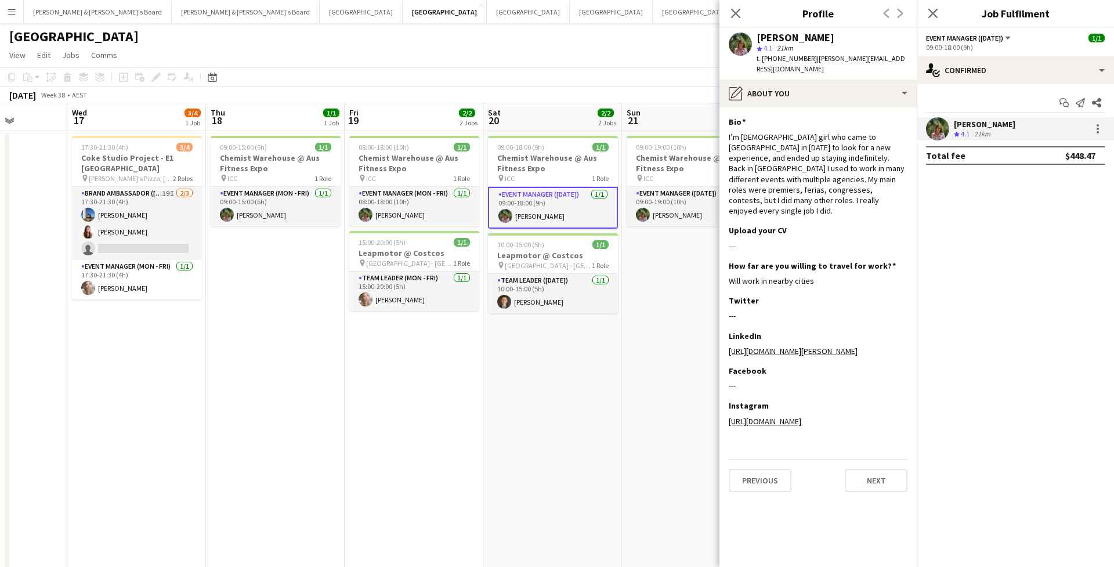
click at [882, 10] on div "Previous Next" at bounding box center [893, 13] width 46 height 27
click at [742, 12] on app-icon "Close pop-in" at bounding box center [736, 13] width 17 height 17
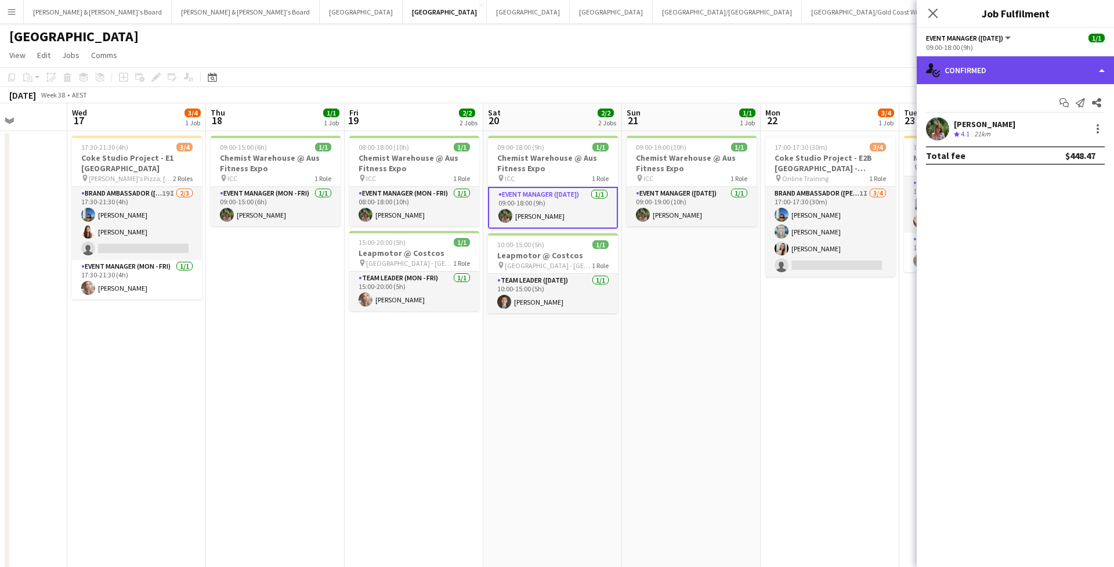
click at [949, 69] on div "single-neutral-actions-check-2 Confirmed" at bounding box center [1015, 70] width 197 height 28
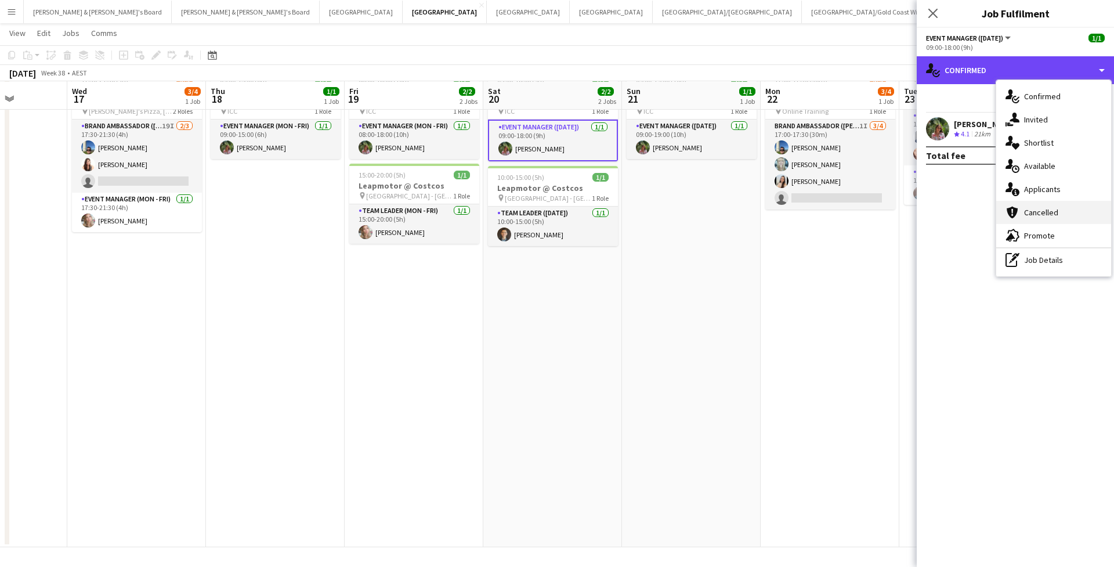
scroll to position [66, 0]
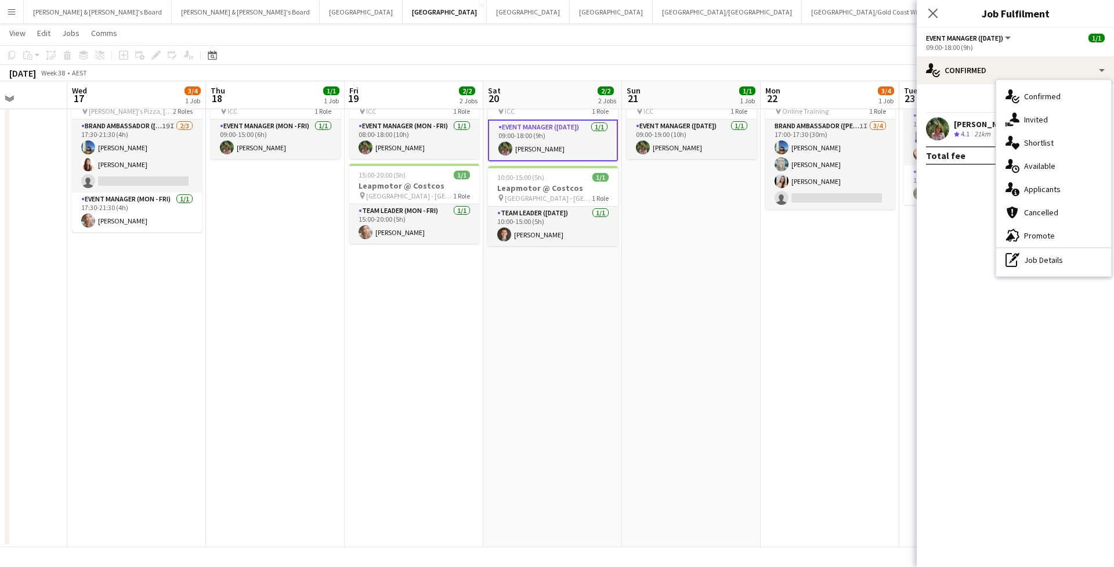
click at [961, 114] on div "Start chat Send notification Share [PERSON_NAME] Crew rating 4.1 21km Total fee…" at bounding box center [1015, 129] width 197 height 90
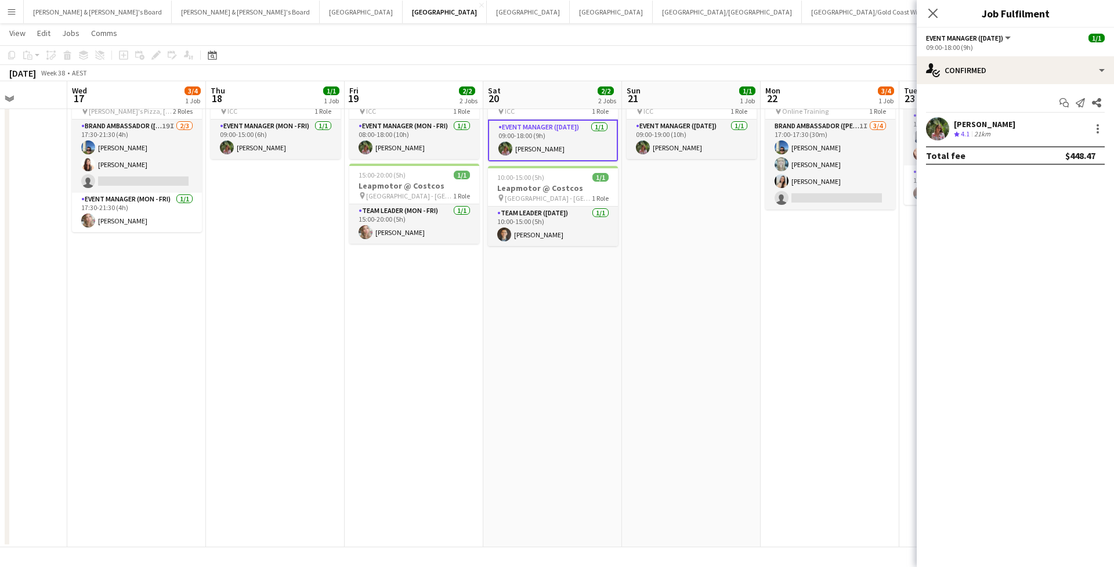
click at [961, 129] on span "4.1" at bounding box center [965, 133] width 9 height 9
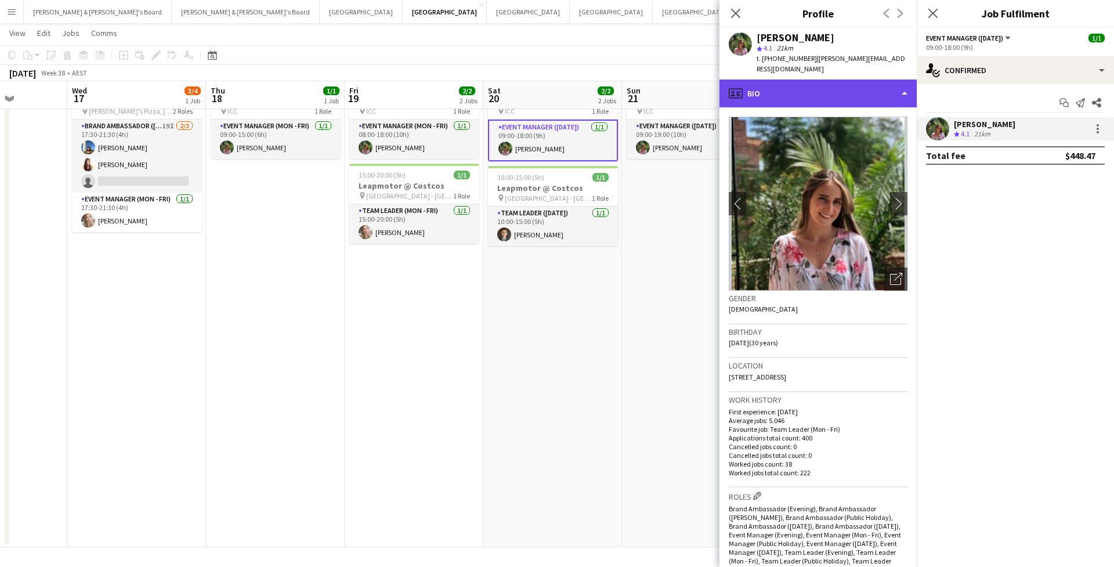
click at [808, 88] on div "profile Bio" at bounding box center [817, 93] width 197 height 28
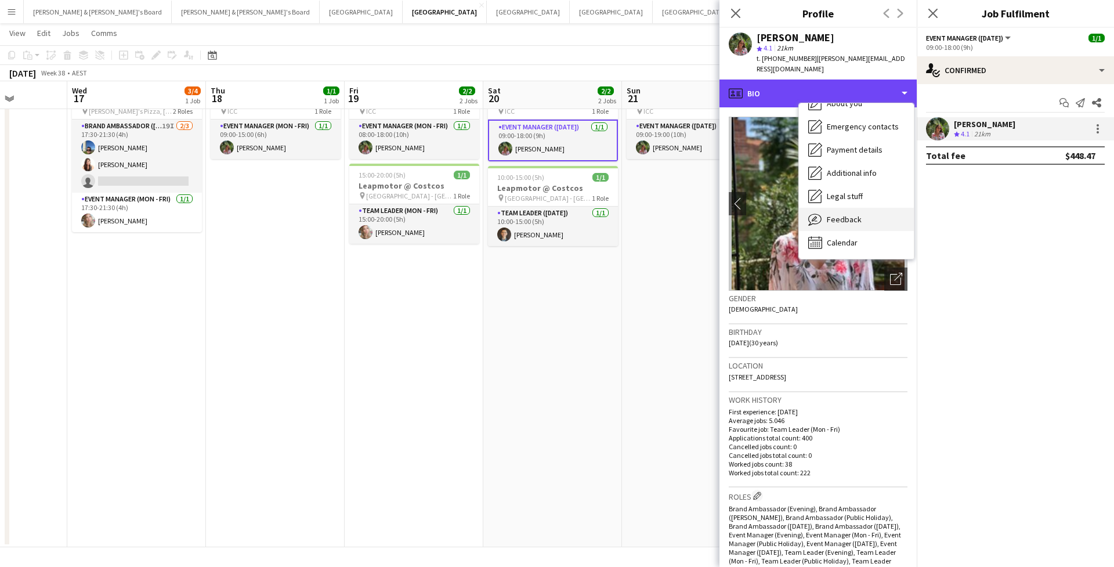
scroll to position [86, 0]
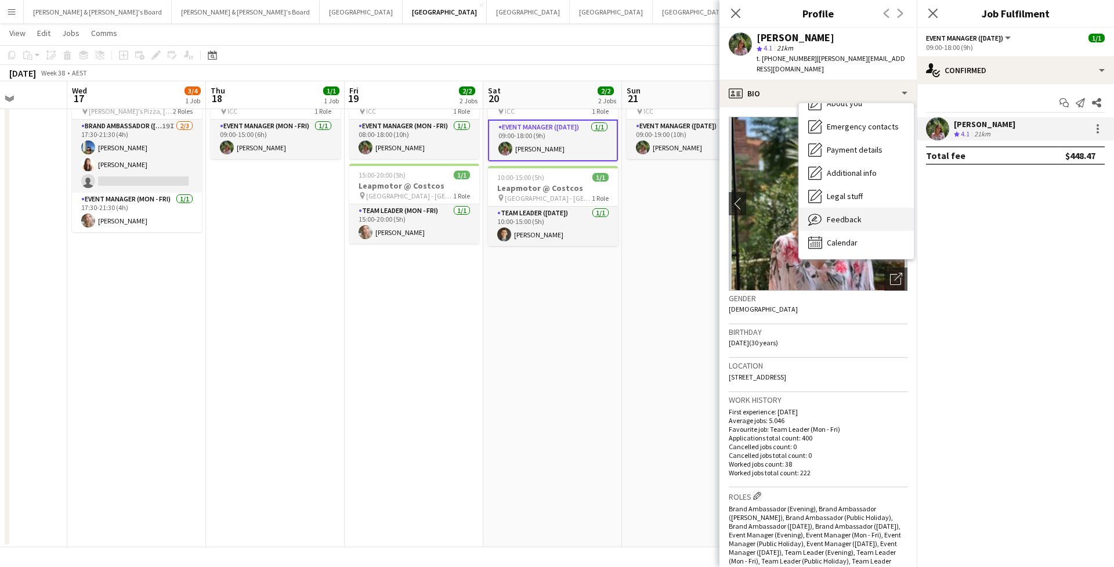
click at [845, 214] on span "Feedback" at bounding box center [844, 219] width 35 height 10
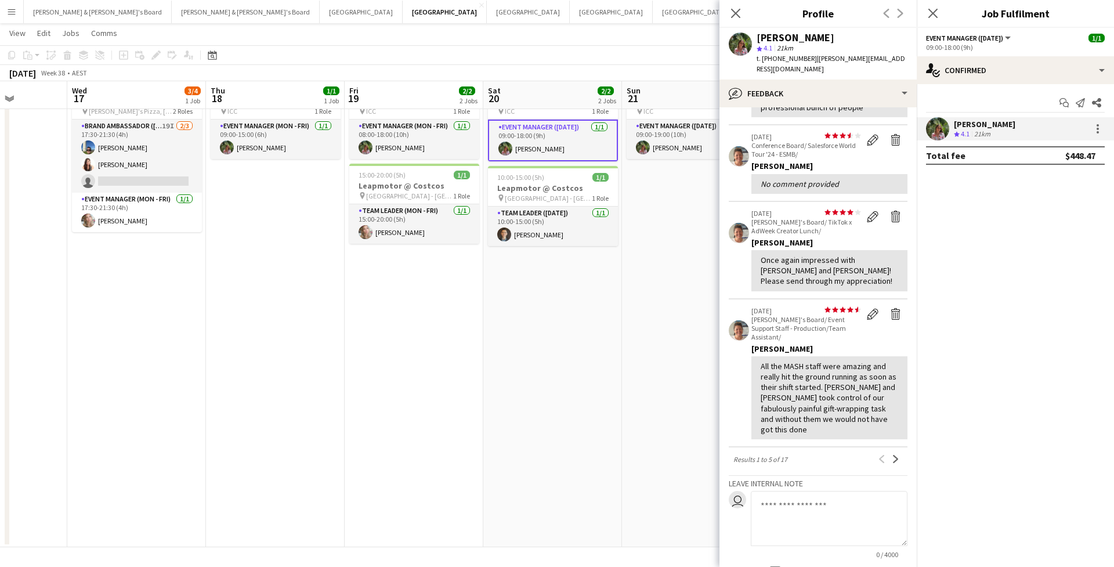
scroll to position [230, 0]
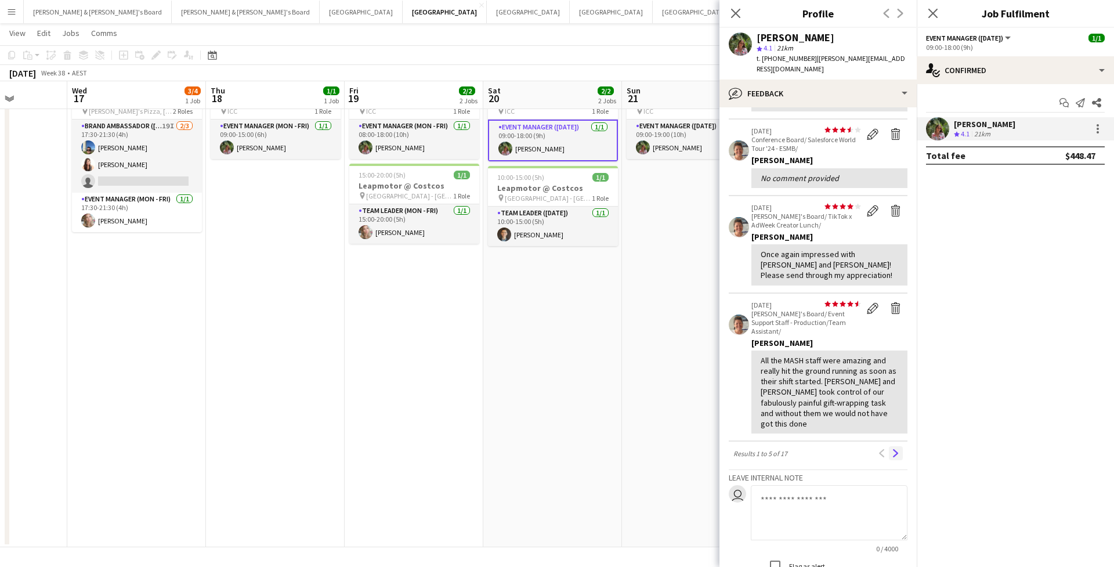
click at [894, 449] on app-icon "Next" at bounding box center [896, 453] width 8 height 8
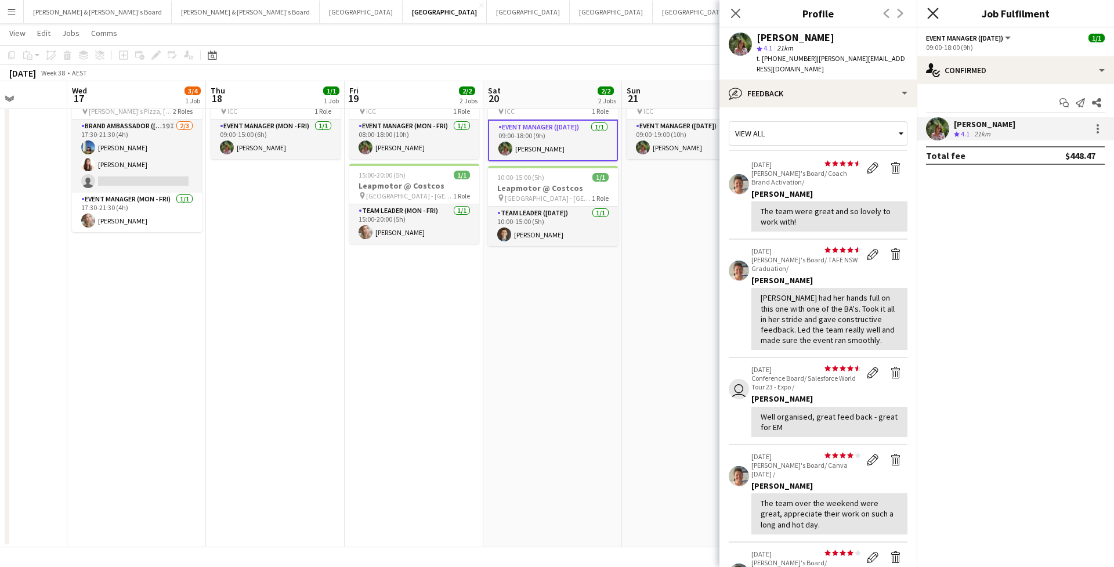
click at [936, 12] on icon "Close pop-in" at bounding box center [932, 13] width 11 height 11
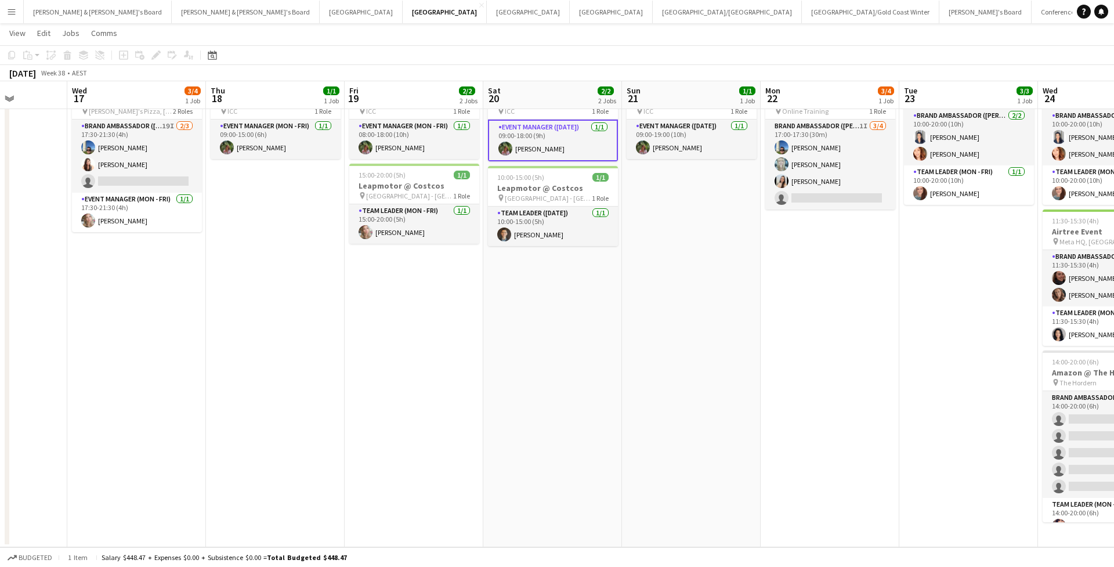
click at [936, 12] on app-navbar "Menu Boards Boards Boards All jobs Status Workforce Workforce My Workforce Recr…" at bounding box center [557, 11] width 1114 height 23
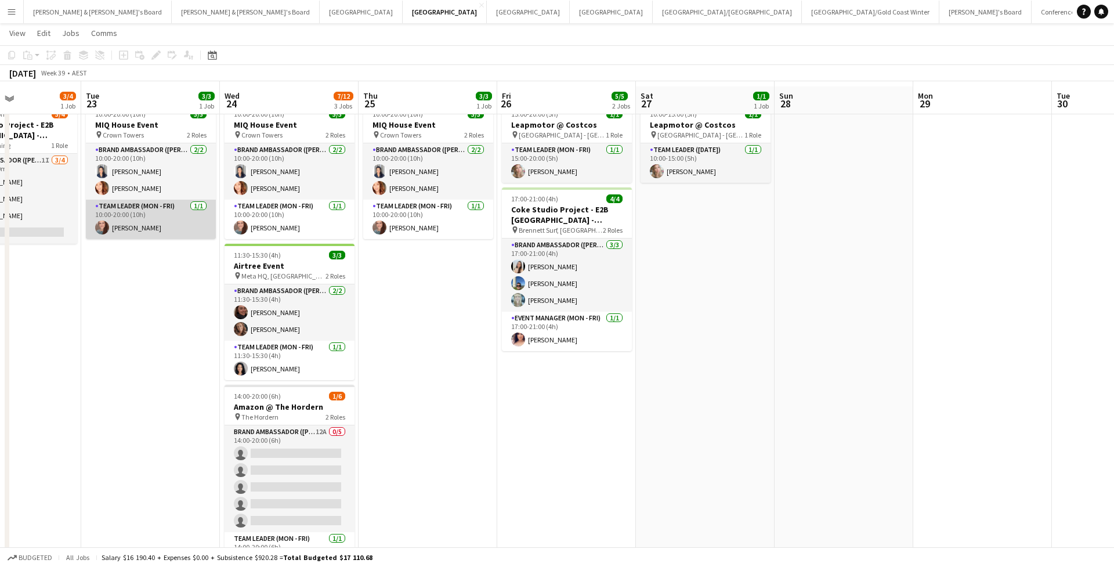
scroll to position [38, 0]
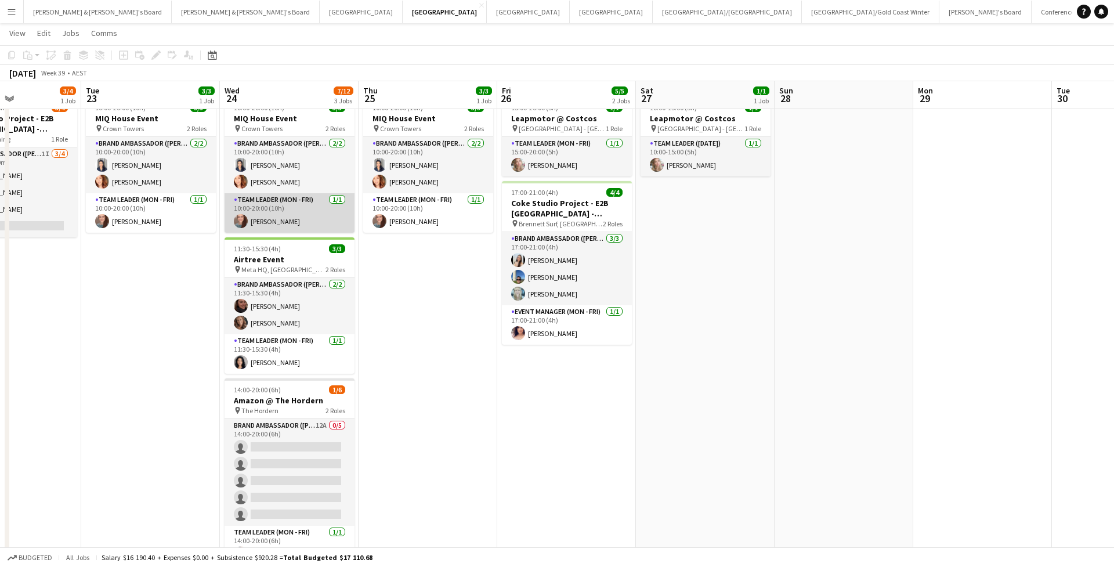
click at [254, 211] on app-card-role "Team Leader (Mon - Fri) 1/1 10:00-20:00 (10h) Danielle Winsor" at bounding box center [290, 212] width 130 height 39
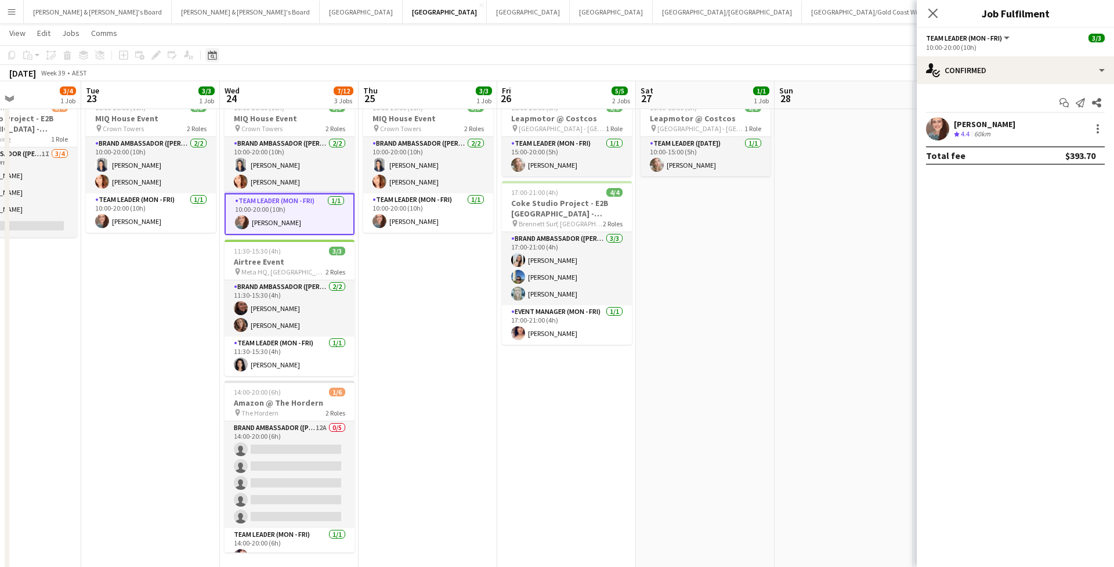
click at [211, 57] on icon "Date picker" at bounding box center [212, 54] width 9 height 9
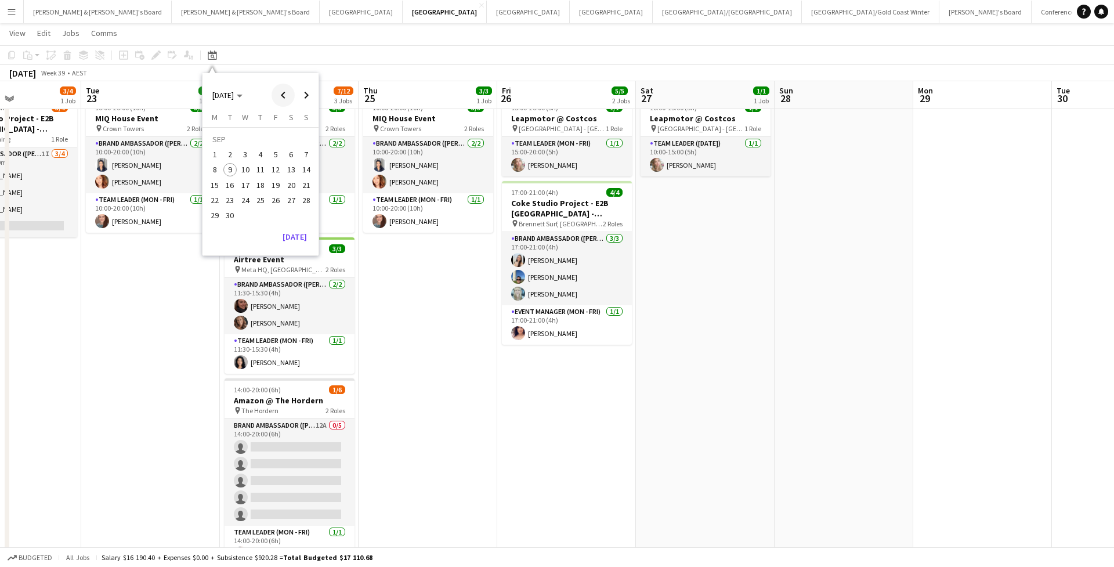
click at [288, 96] on span "Previous month" at bounding box center [283, 95] width 23 height 23
click at [264, 201] on span "28" at bounding box center [261, 203] width 14 height 14
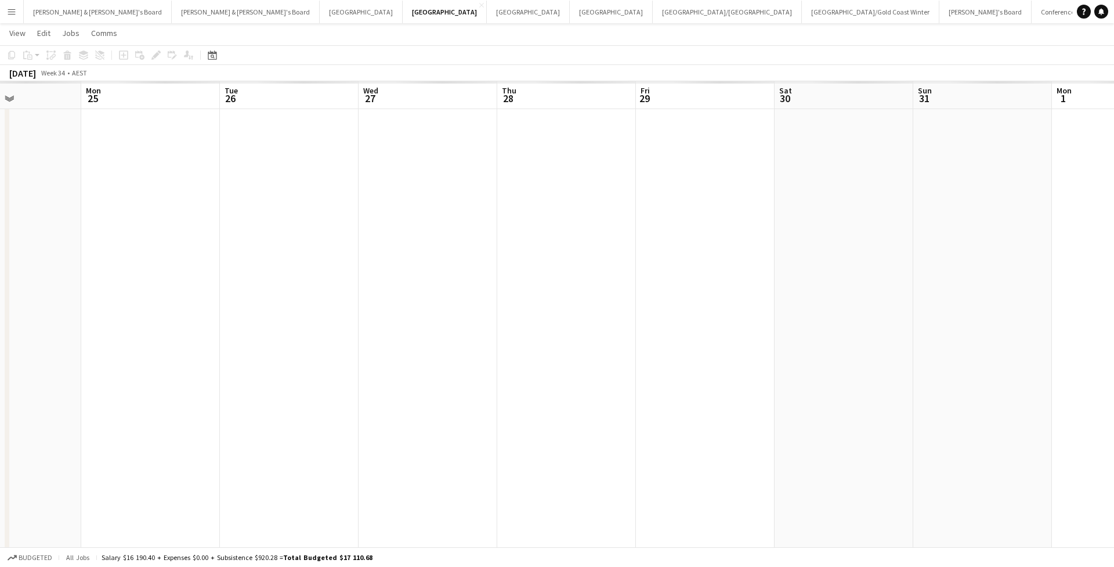
scroll to position [0, 399]
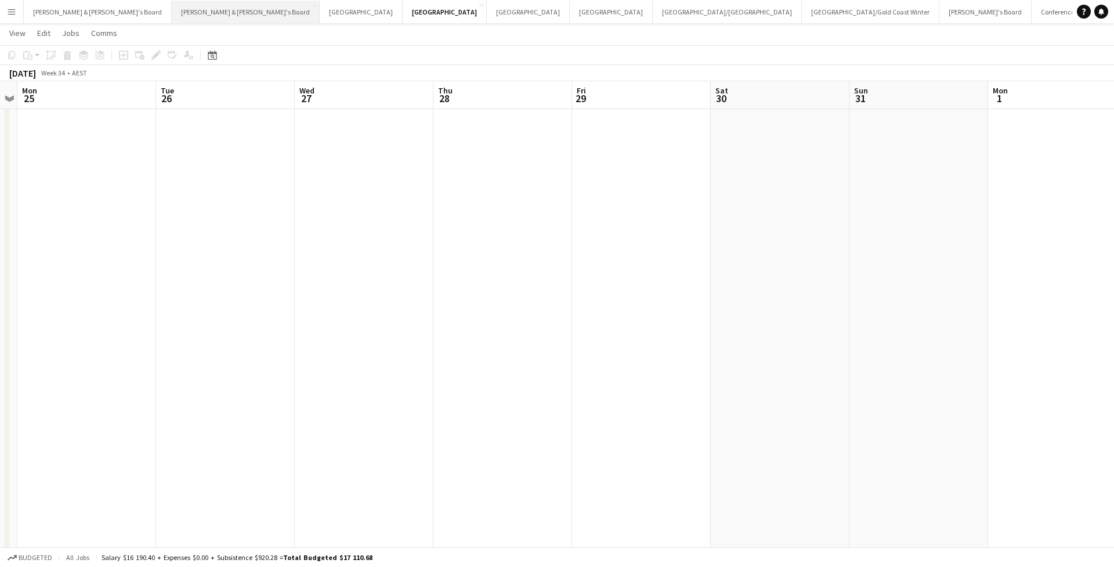
click at [172, 18] on button "[PERSON_NAME] & [PERSON_NAME]'s Board Close" at bounding box center [246, 12] width 148 height 23
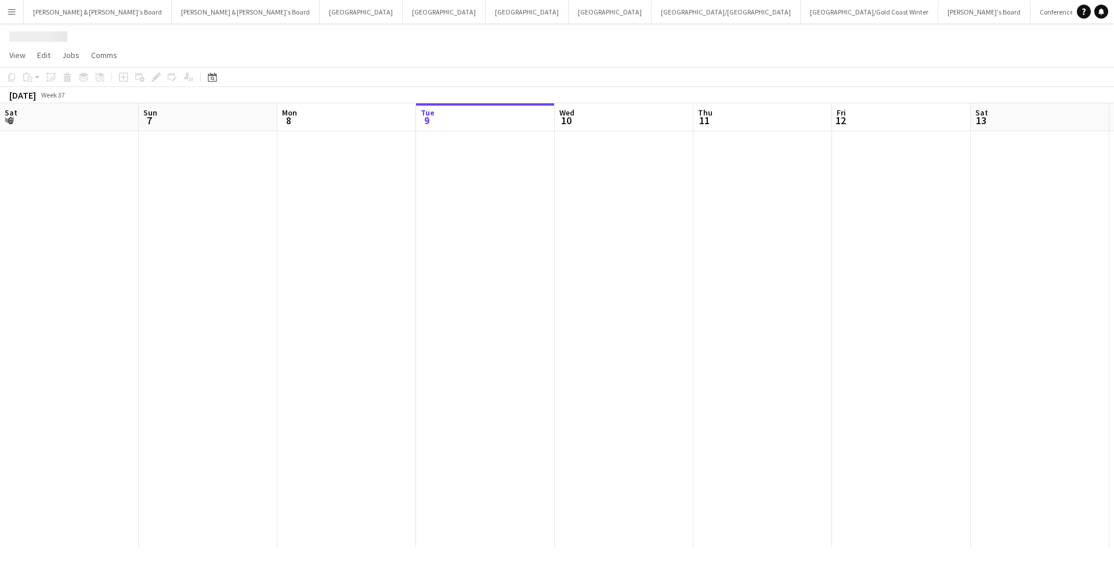
scroll to position [0, 277]
click at [209, 80] on icon "Date picker" at bounding box center [212, 77] width 9 height 9
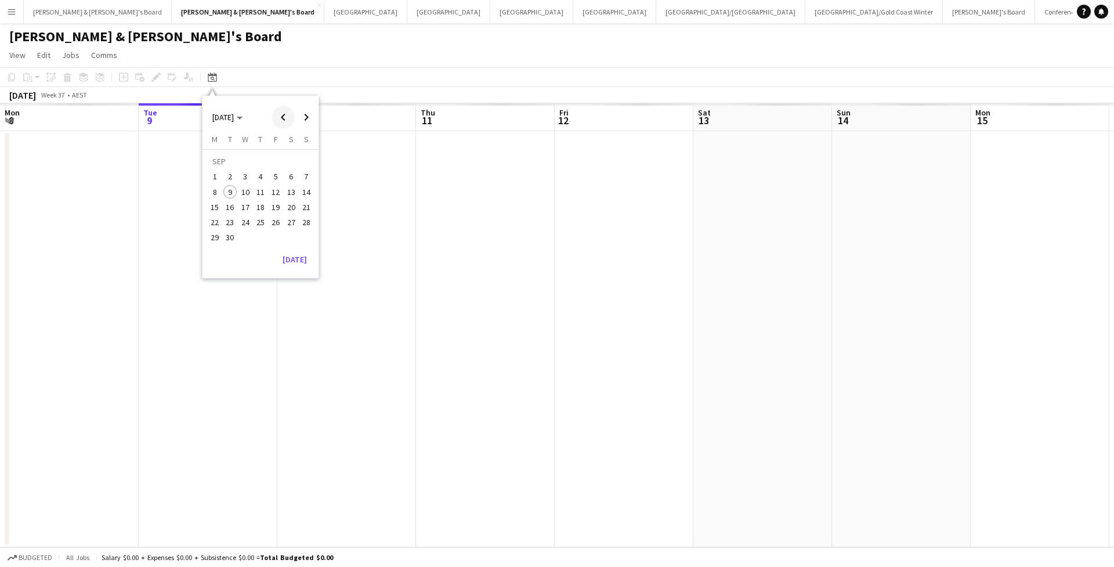
click at [284, 120] on span "Previous month" at bounding box center [283, 117] width 23 height 23
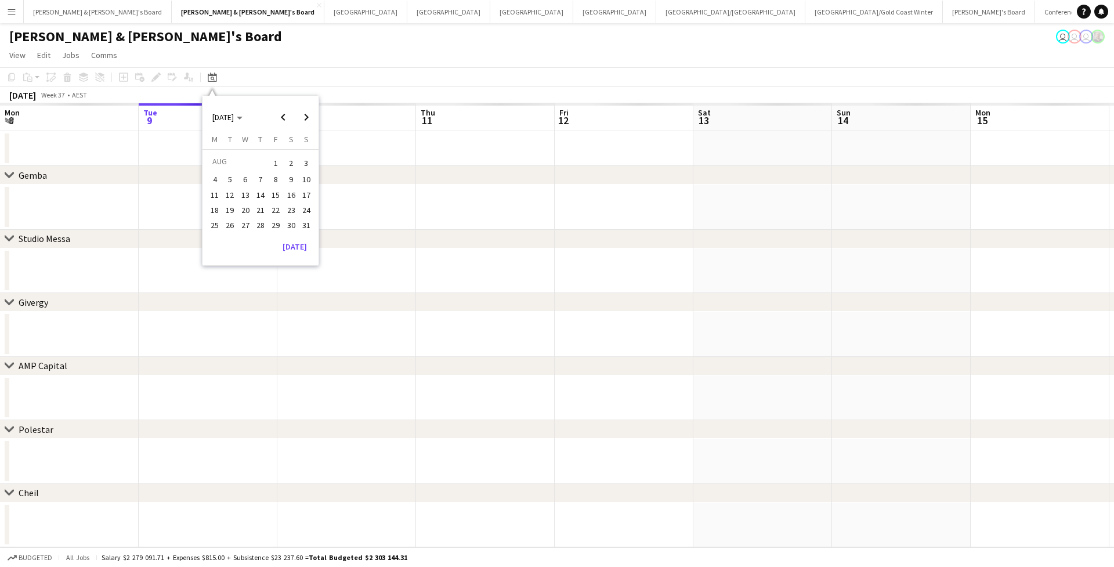
click at [264, 223] on span "28" at bounding box center [261, 225] width 14 height 14
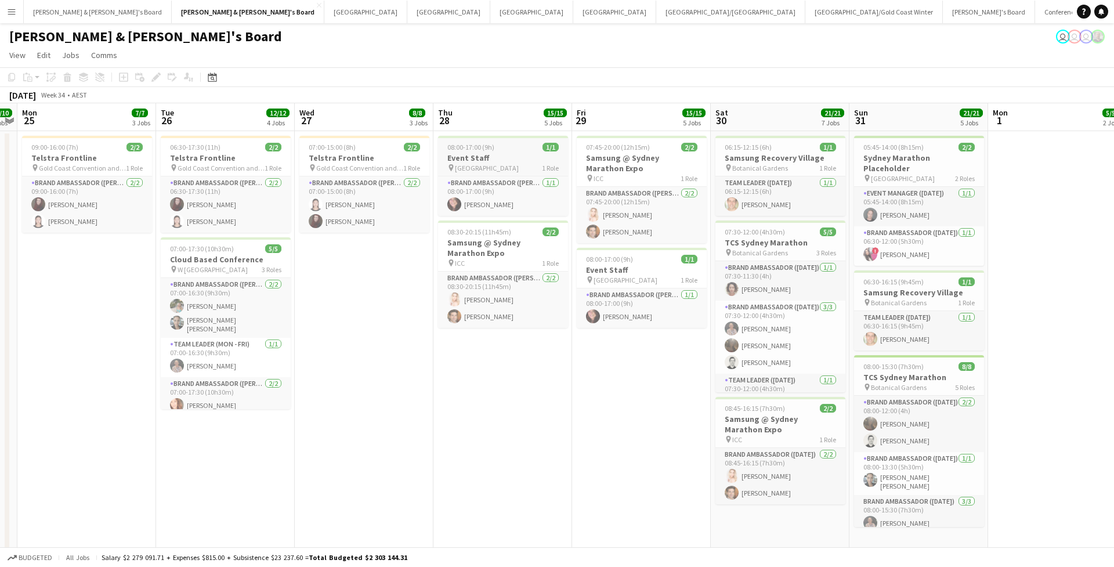
click at [488, 161] on h3 "Event Staff" at bounding box center [503, 158] width 130 height 10
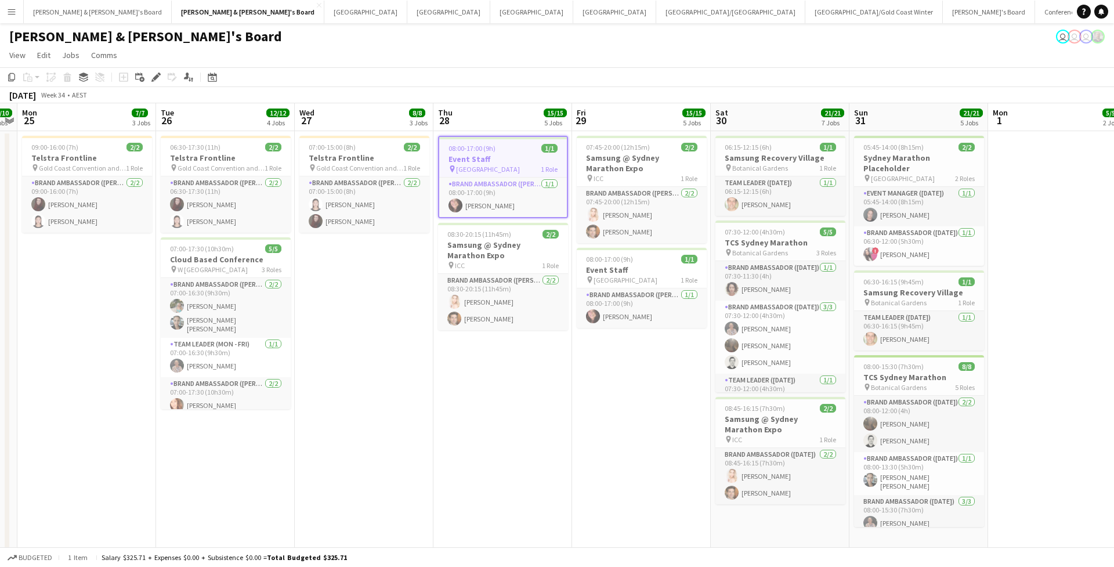
click at [8, 8] on app-icon "Menu" at bounding box center [11, 11] width 9 height 9
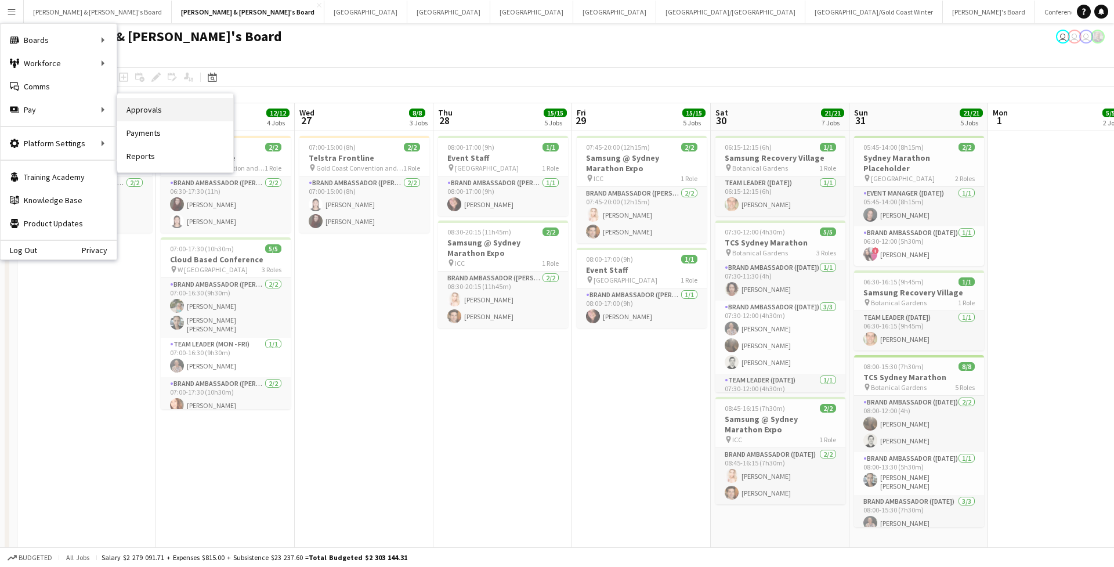
click at [162, 118] on link "Approvals" at bounding box center [175, 109] width 116 height 23
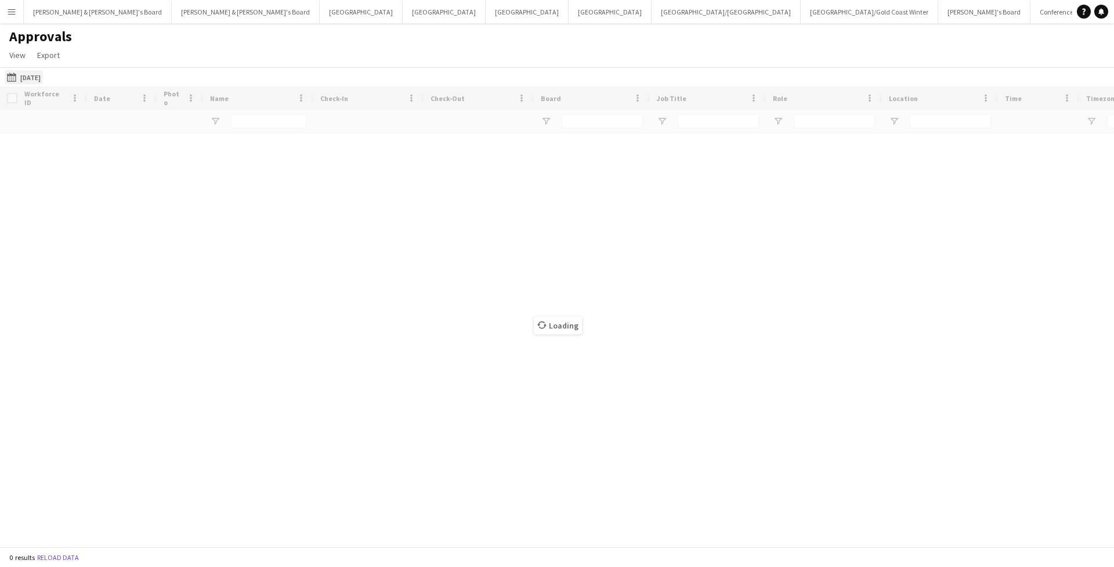
click at [32, 78] on button "31-08-2025 31-08-2025" at bounding box center [24, 77] width 38 height 14
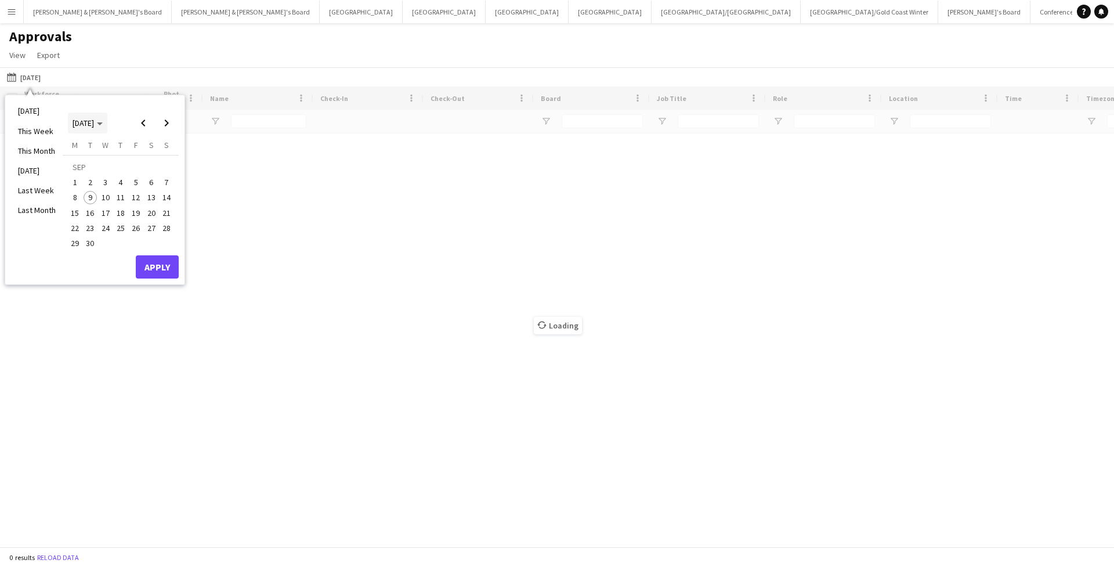
type input "****"
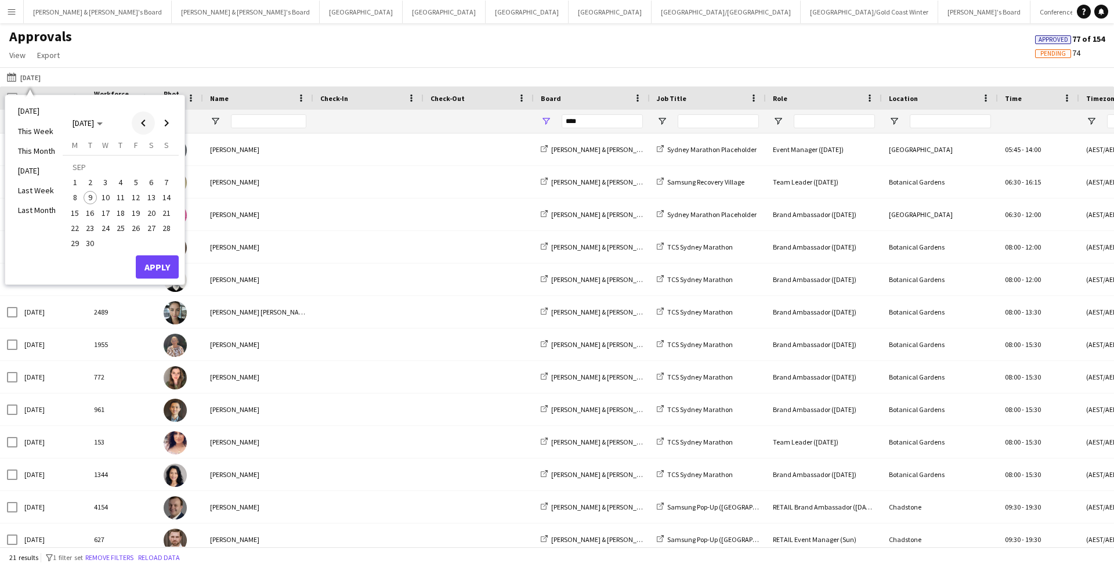
click at [144, 117] on span "Previous month" at bounding box center [143, 122] width 23 height 23
click at [118, 226] on span "28" at bounding box center [121, 231] width 14 height 14
click at [161, 261] on button "Apply" at bounding box center [157, 254] width 43 height 23
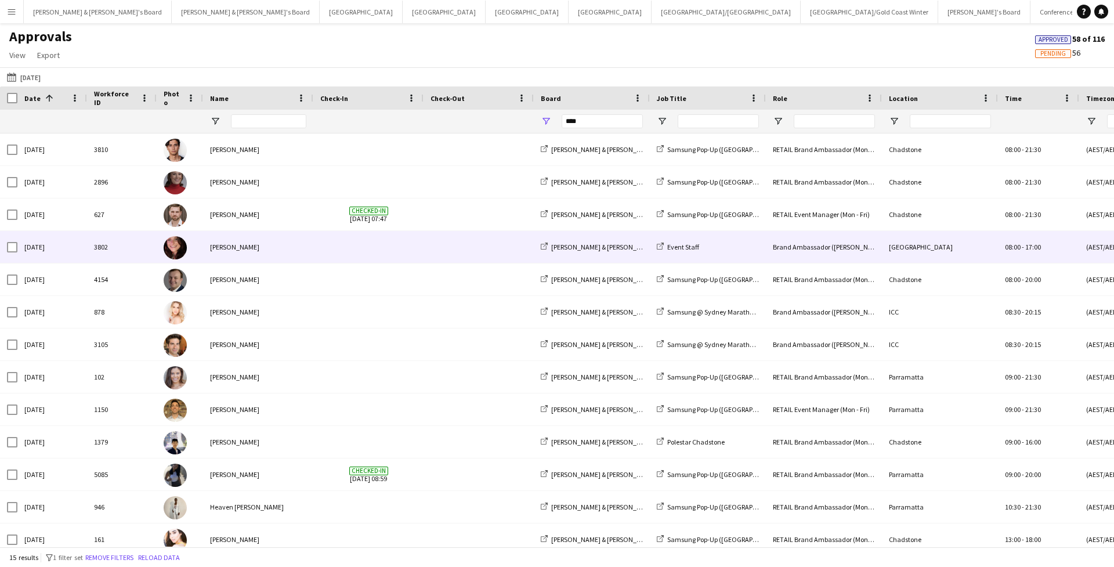
click at [578, 252] on div "[PERSON_NAME] & [PERSON_NAME]'s Board" at bounding box center [592, 247] width 116 height 32
click at [388, 255] on span at bounding box center [368, 247] width 96 height 32
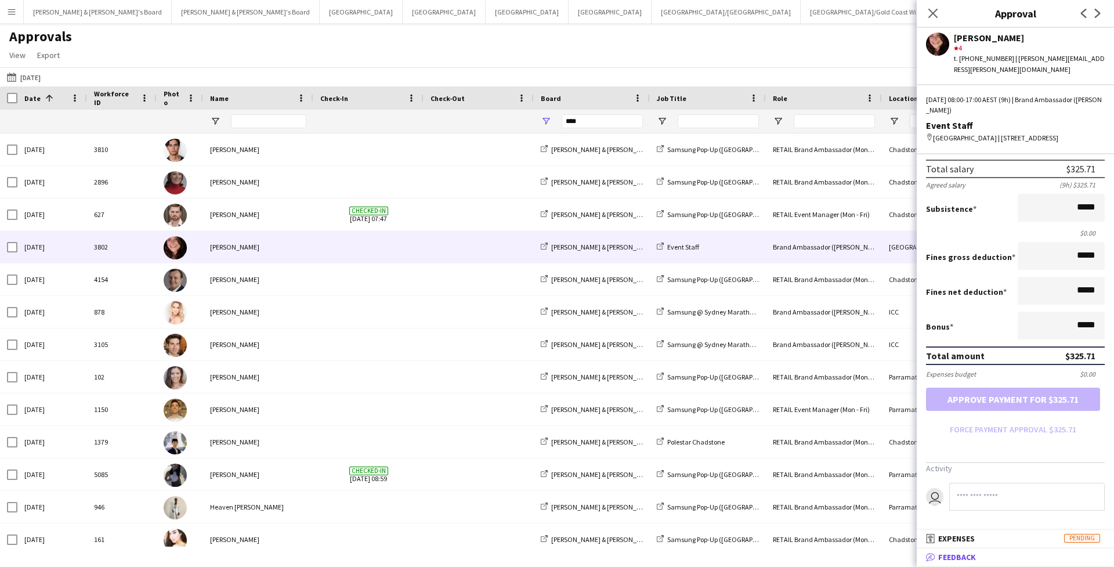
click at [954, 556] on span "Feedback" at bounding box center [957, 557] width 38 height 10
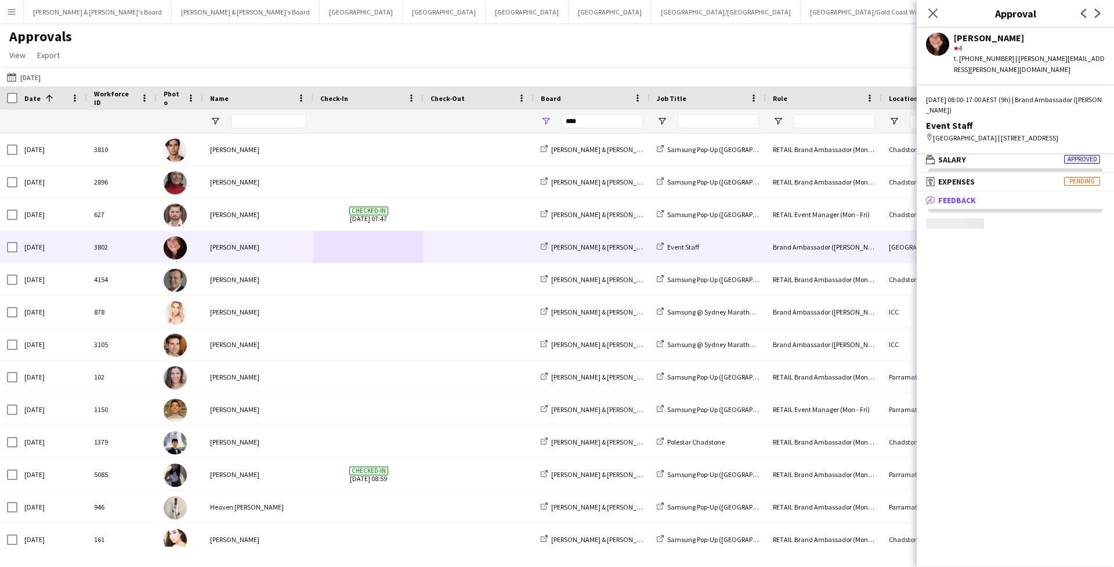
scroll to position [3, 0]
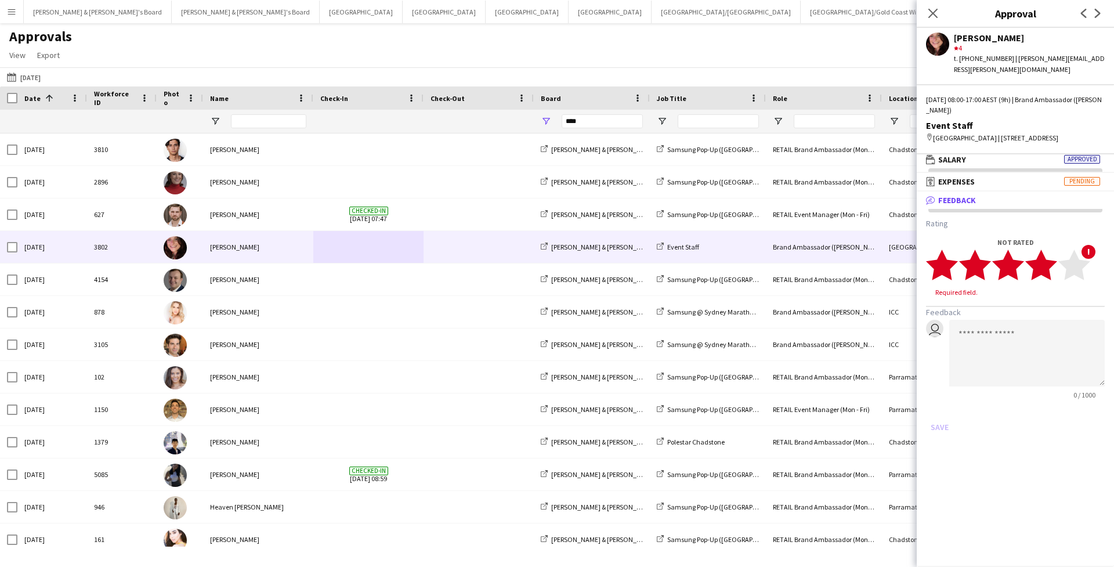
click at [1050, 266] on polygon at bounding box center [1041, 264] width 32 height 30
click at [1021, 352] on textarea at bounding box center [1026, 342] width 155 height 67
paste textarea "**********"
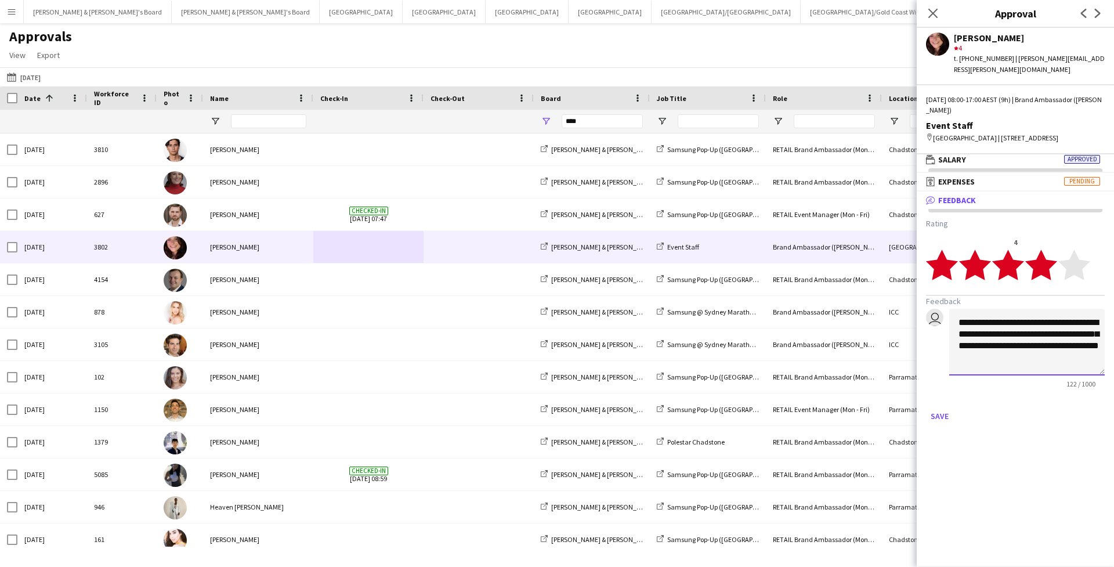
scroll to position [9, 0]
drag, startPoint x: 1019, startPoint y: 331, endPoint x: 1057, endPoint y: 398, distance: 77.2
click at [1057, 398] on form "**********" at bounding box center [1015, 321] width 179 height 207
click at [1048, 337] on textarea "**********" at bounding box center [1026, 342] width 155 height 67
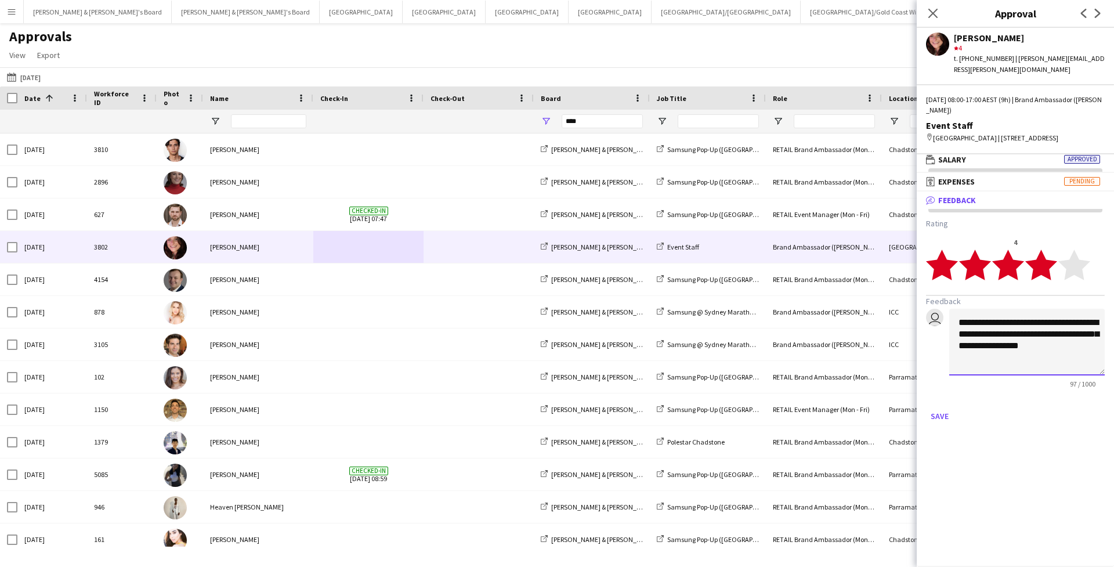
click at [1030, 321] on textarea "**********" at bounding box center [1026, 342] width 155 height 67
click at [1062, 323] on textarea "**********" at bounding box center [1026, 342] width 155 height 67
click at [1054, 323] on textarea "**********" at bounding box center [1026, 342] width 155 height 67
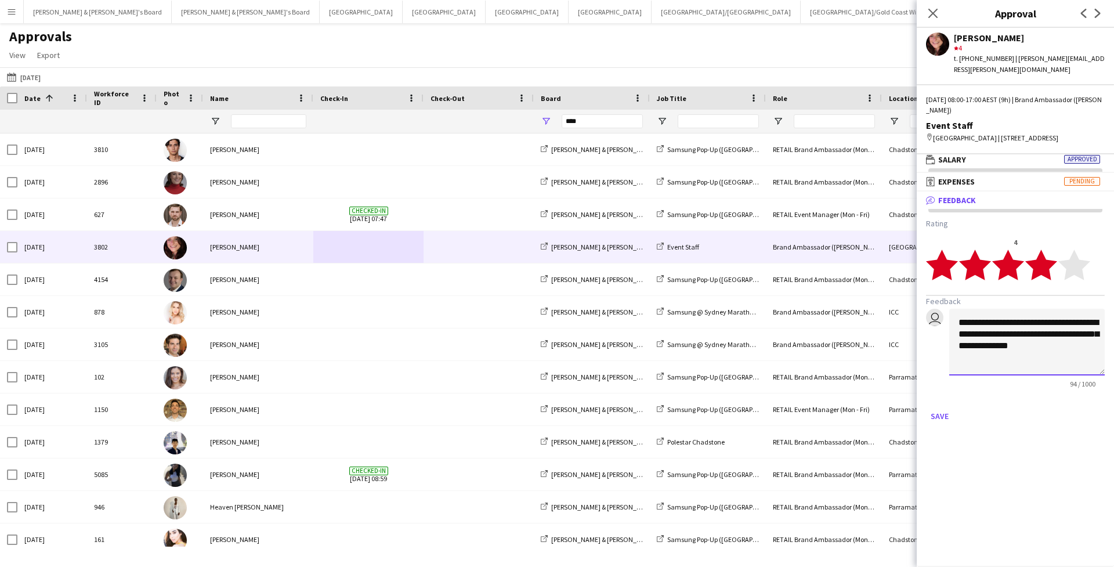
click at [1079, 321] on textarea "**********" at bounding box center [1026, 342] width 155 height 67
click at [1072, 363] on textarea "**********" at bounding box center [1026, 342] width 155 height 67
type textarea "**********"
click at [943, 413] on button "Save" at bounding box center [939, 416] width 27 height 19
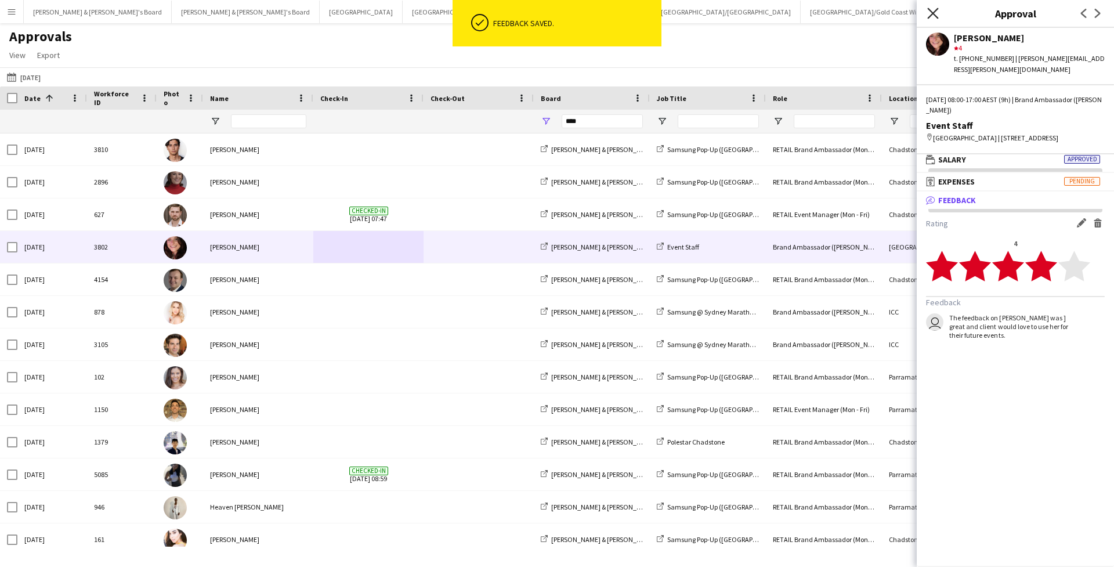
click at [932, 11] on icon "Close pop-in" at bounding box center [932, 13] width 11 height 11
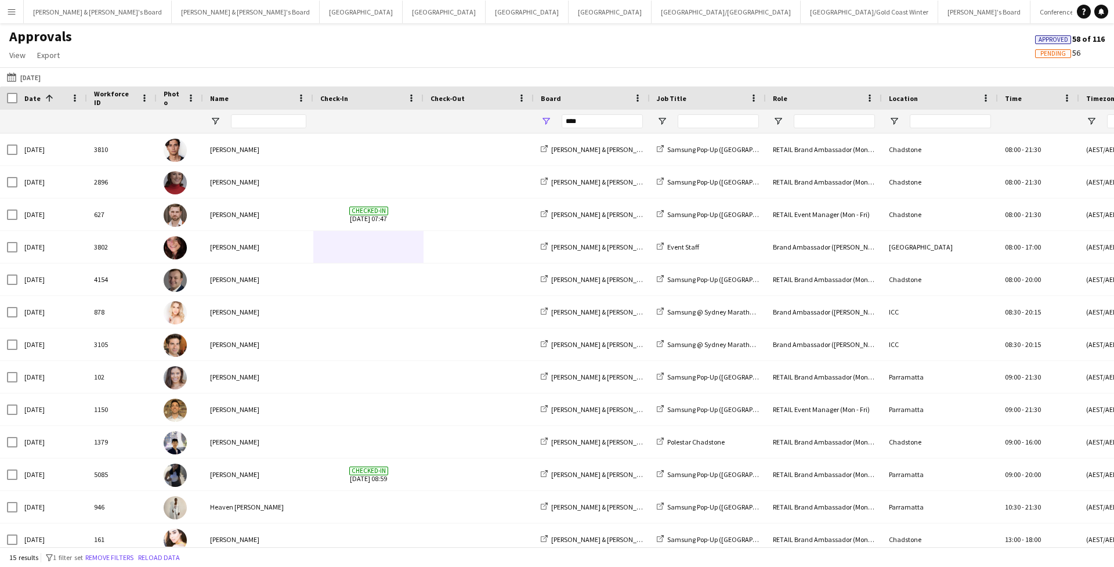
click at [16, 16] on button "Menu" at bounding box center [11, 11] width 23 height 23
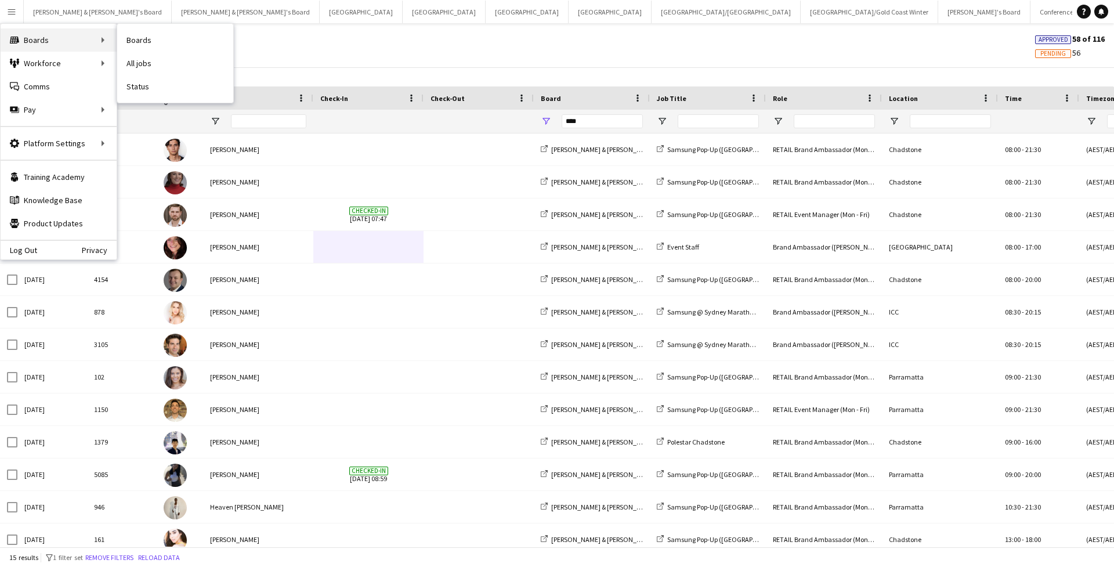
click at [50, 42] on div "Boards Boards" at bounding box center [59, 39] width 116 height 23
click at [128, 67] on link "My Workforce" at bounding box center [175, 63] width 116 height 23
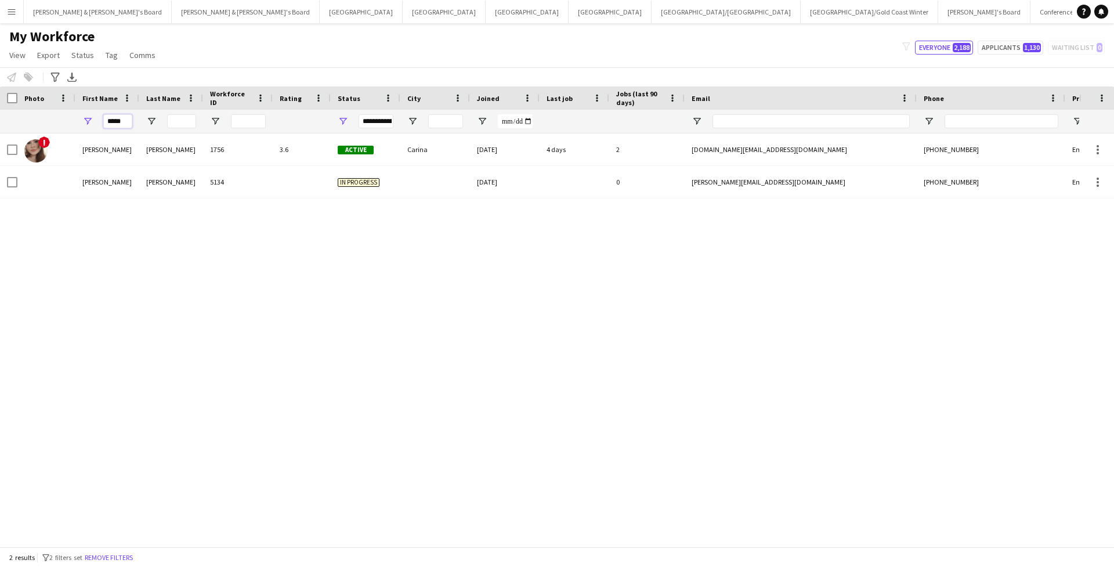
click at [119, 122] on input "*****" at bounding box center [117, 121] width 29 height 14
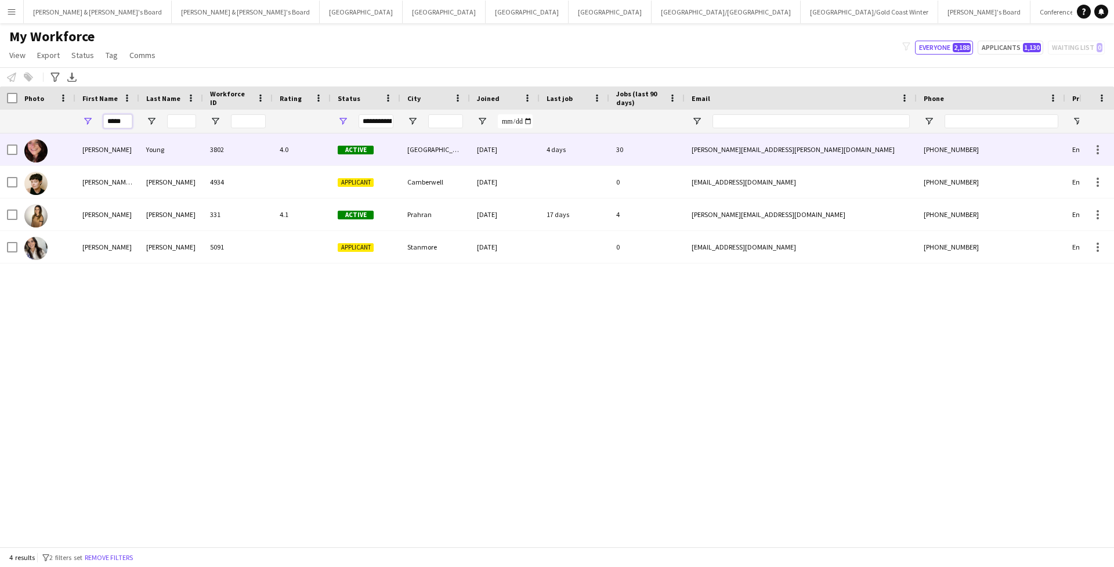
type input "*****"
click at [112, 157] on div "Adele" at bounding box center [107, 149] width 64 height 32
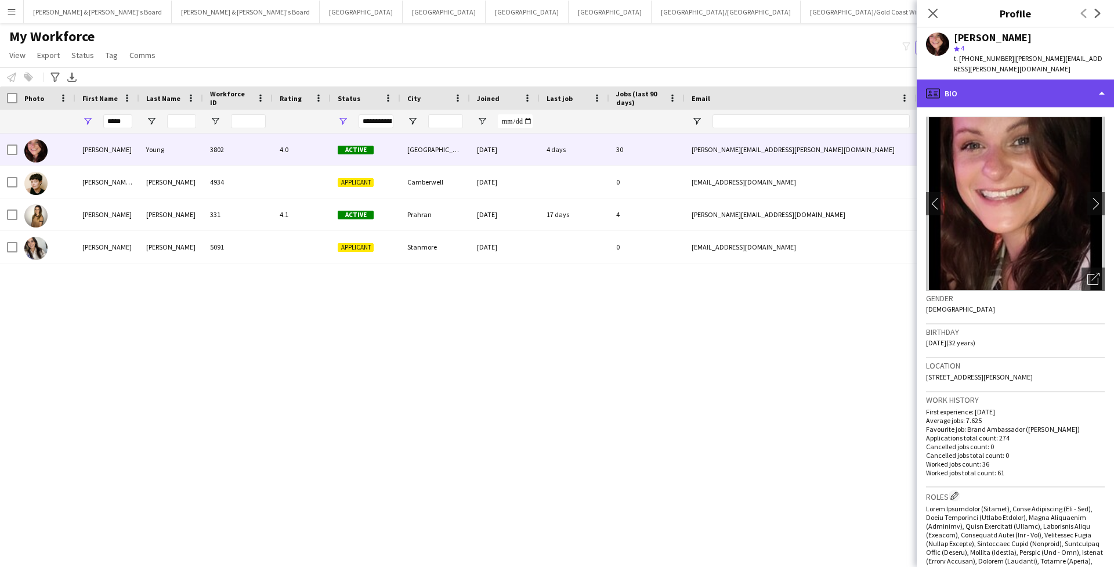
click at [1044, 89] on div "profile Bio" at bounding box center [1015, 93] width 197 height 28
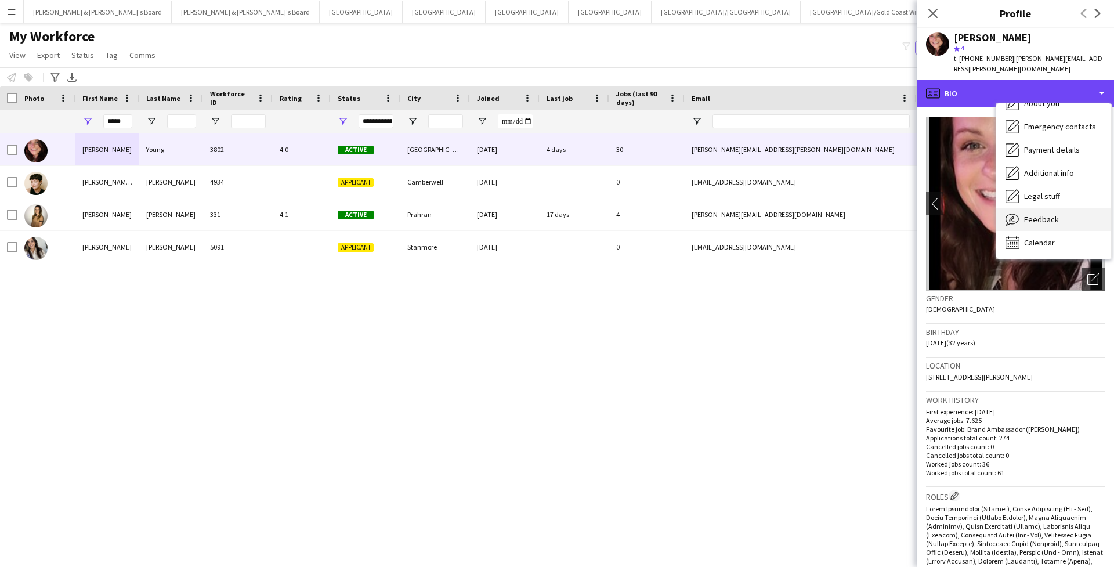
scroll to position [86, 0]
click at [1061, 213] on div "Feedback Feedback" at bounding box center [1053, 219] width 115 height 23
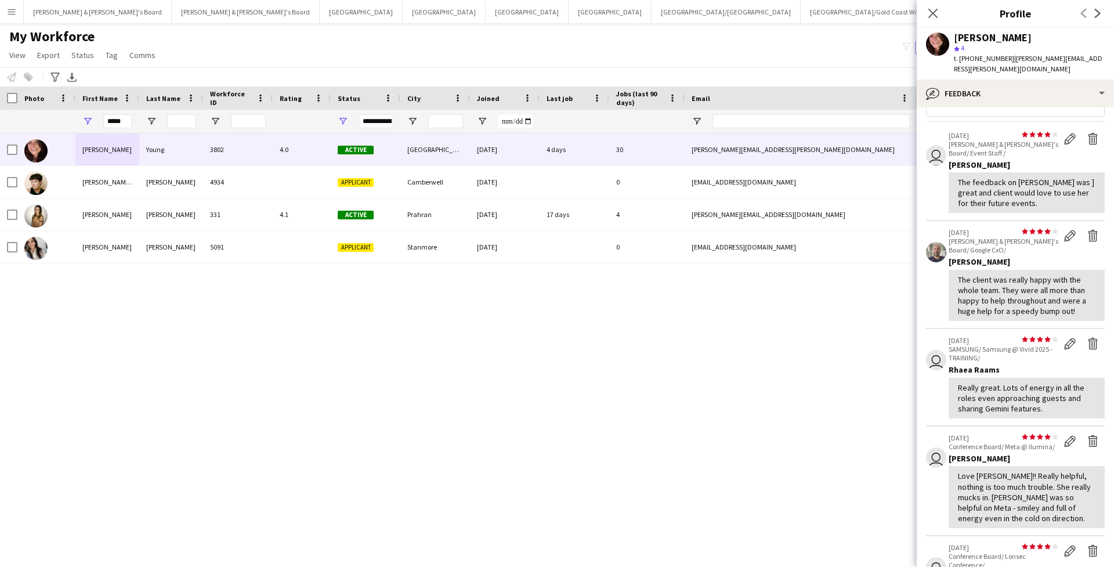
scroll to position [19, 0]
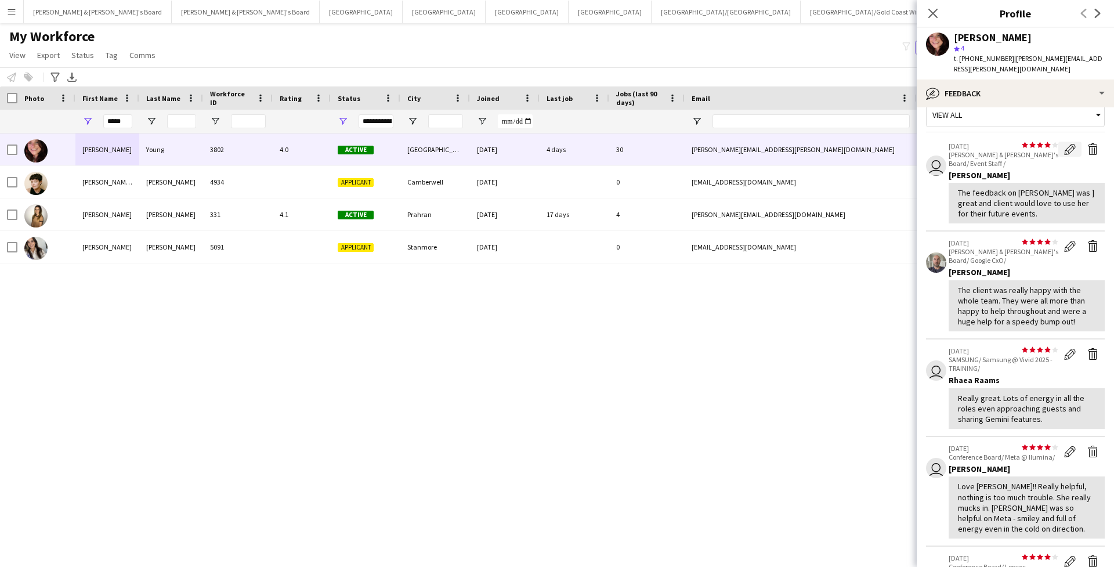
click at [1068, 142] on button "Edit feedback" at bounding box center [1069, 149] width 23 height 15
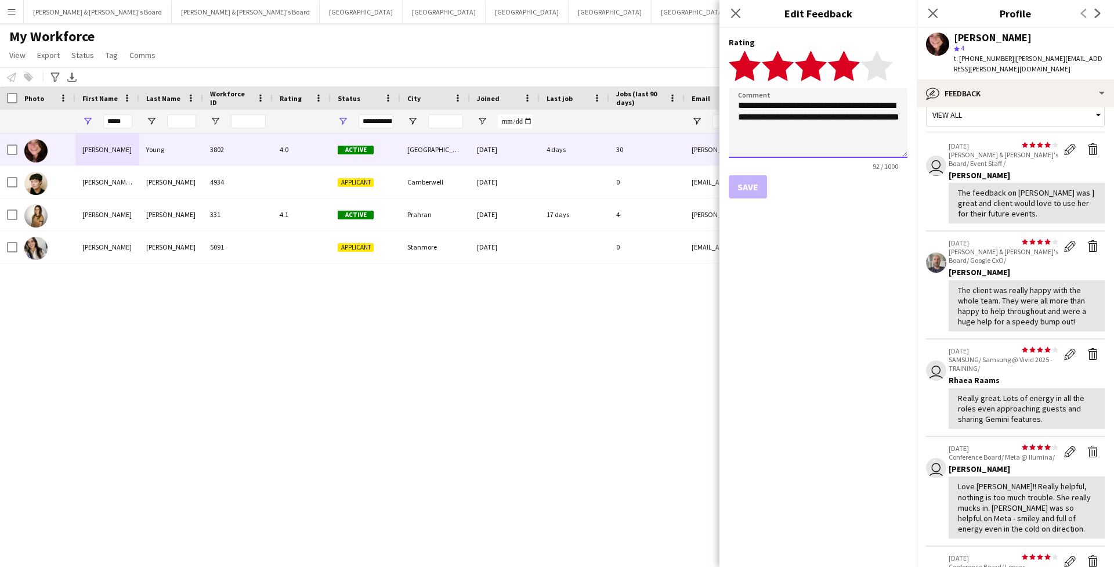
click at [851, 109] on textarea "**********" at bounding box center [818, 123] width 179 height 70
type textarea "**********"
click at [742, 184] on button "Save" at bounding box center [748, 186] width 38 height 23
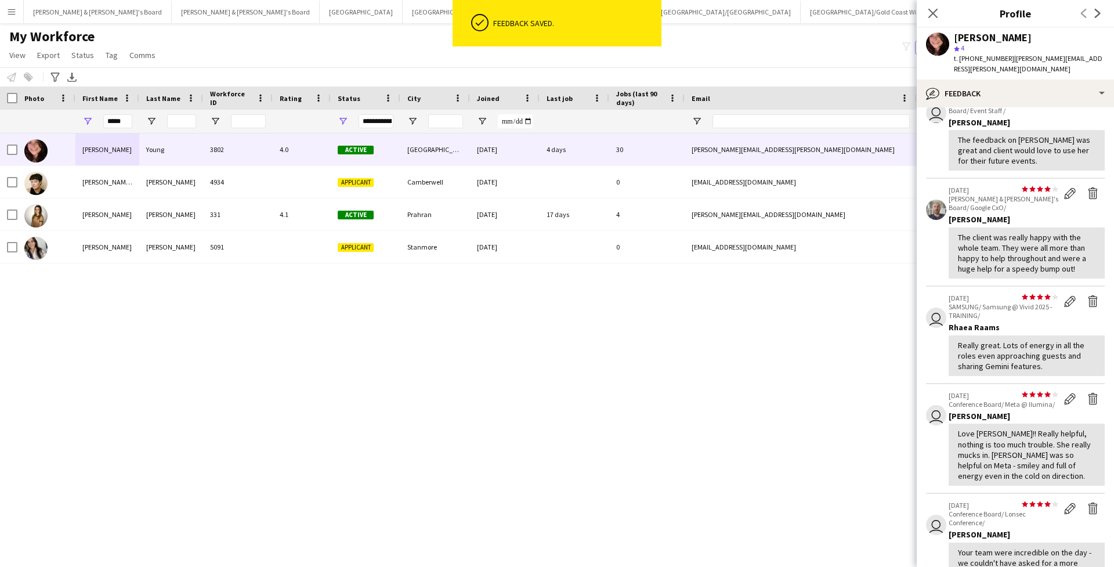
scroll to position [73, 0]
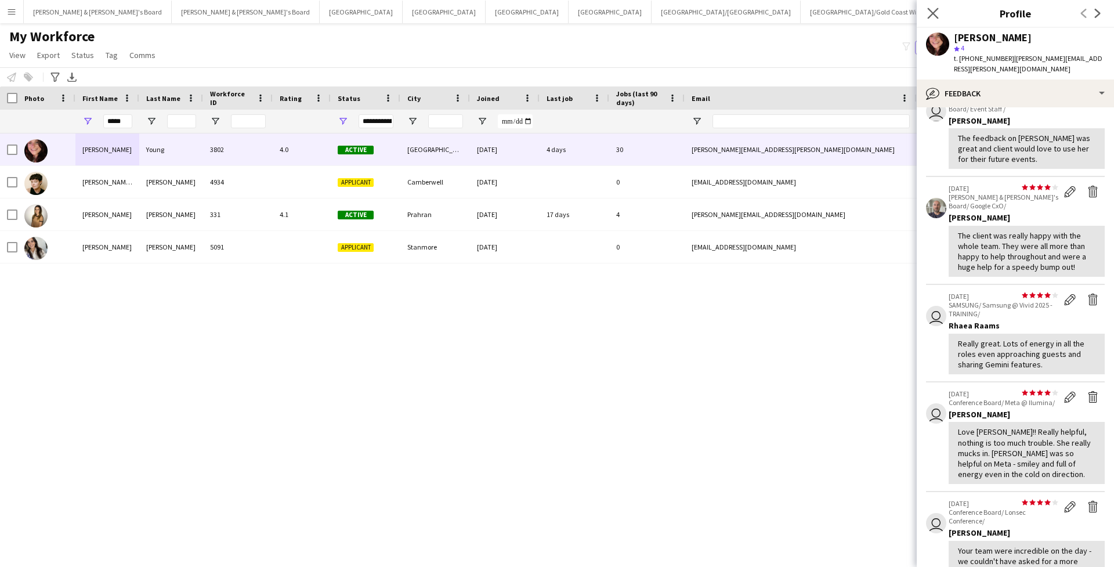
click at [939, 9] on app-icon "Close pop-in" at bounding box center [933, 13] width 17 height 17
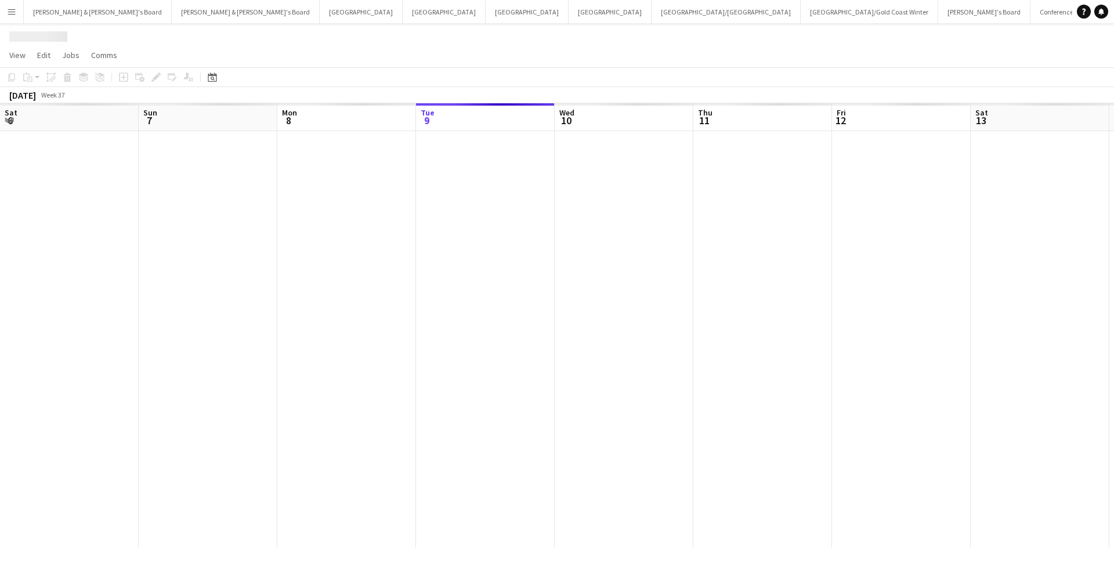
scroll to position [0, 277]
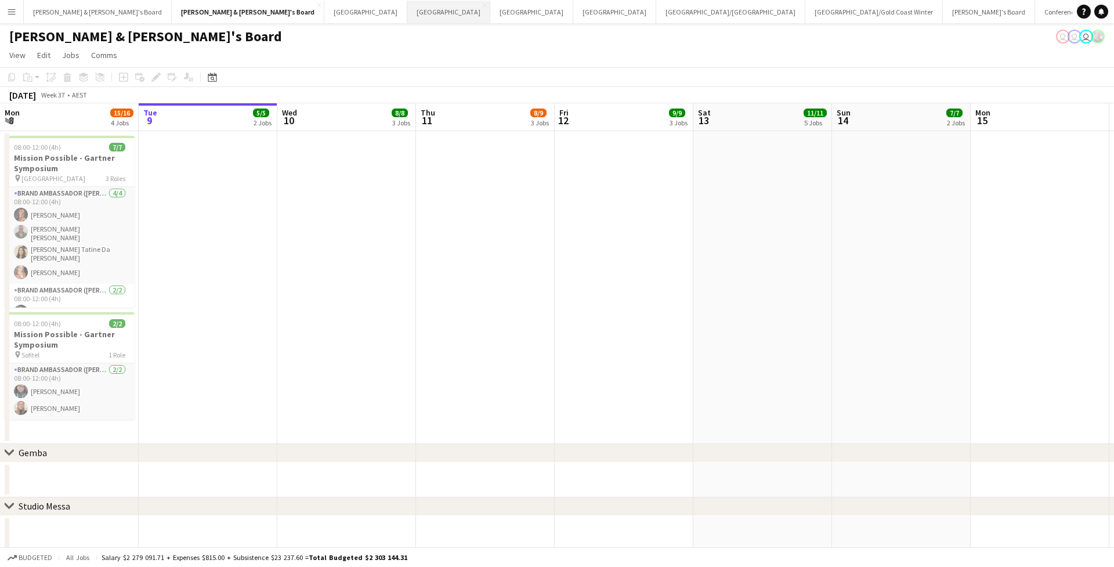
click at [407, 9] on button "Sydney Close" at bounding box center [448, 12] width 83 height 23
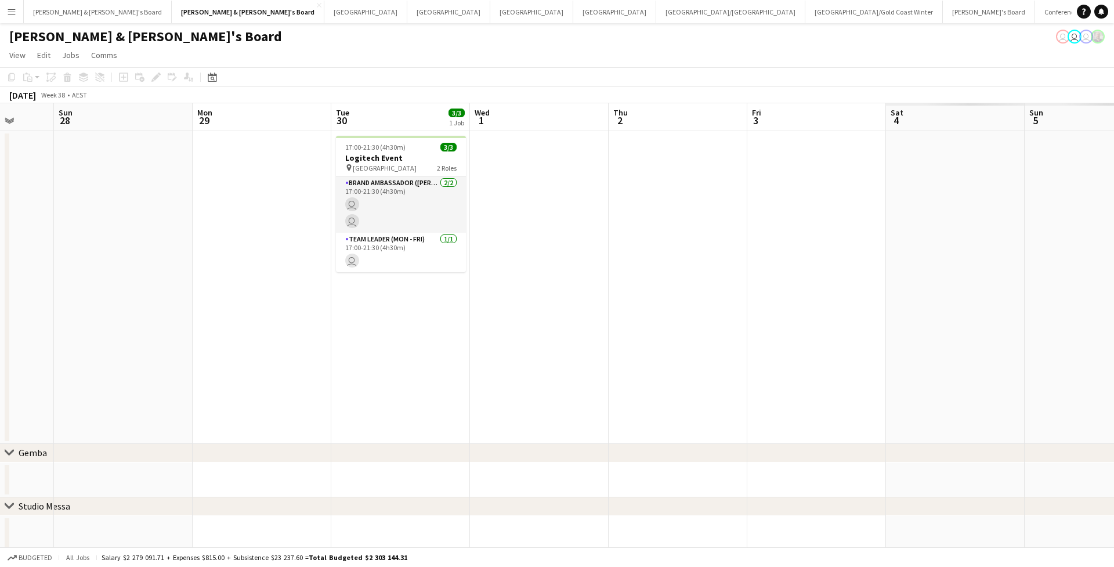
scroll to position [0, 508]
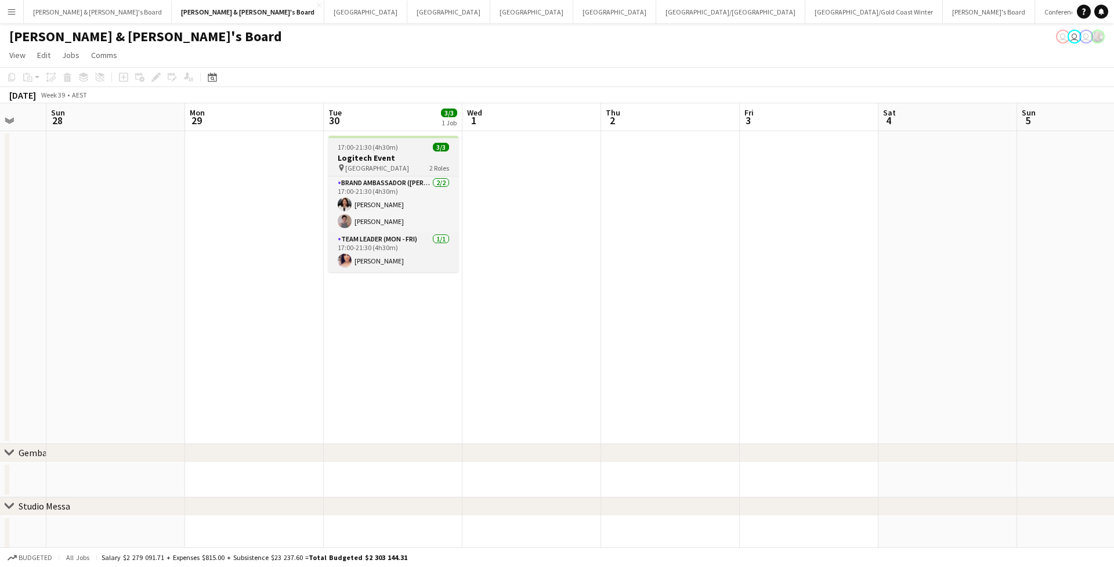
click at [408, 162] on h3 "Logitech Event" at bounding box center [393, 158] width 130 height 10
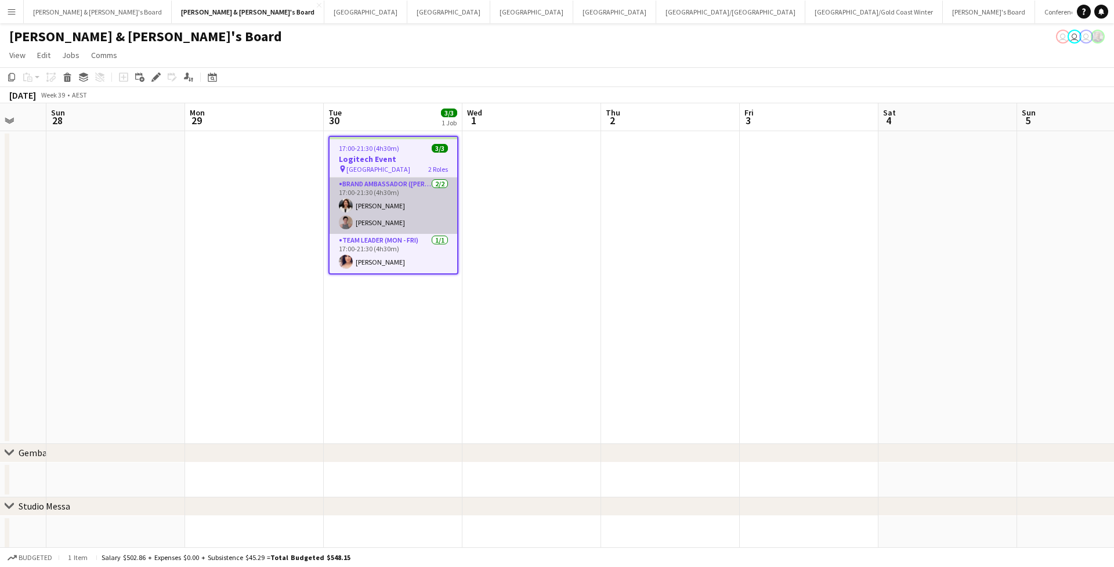
click at [414, 221] on app-card-role "Brand Ambassador (Mon - Fri) [DATE] 17:00-21:30 (4h30m) [PERSON_NAME] [PERSON_N…" at bounding box center [394, 206] width 128 height 56
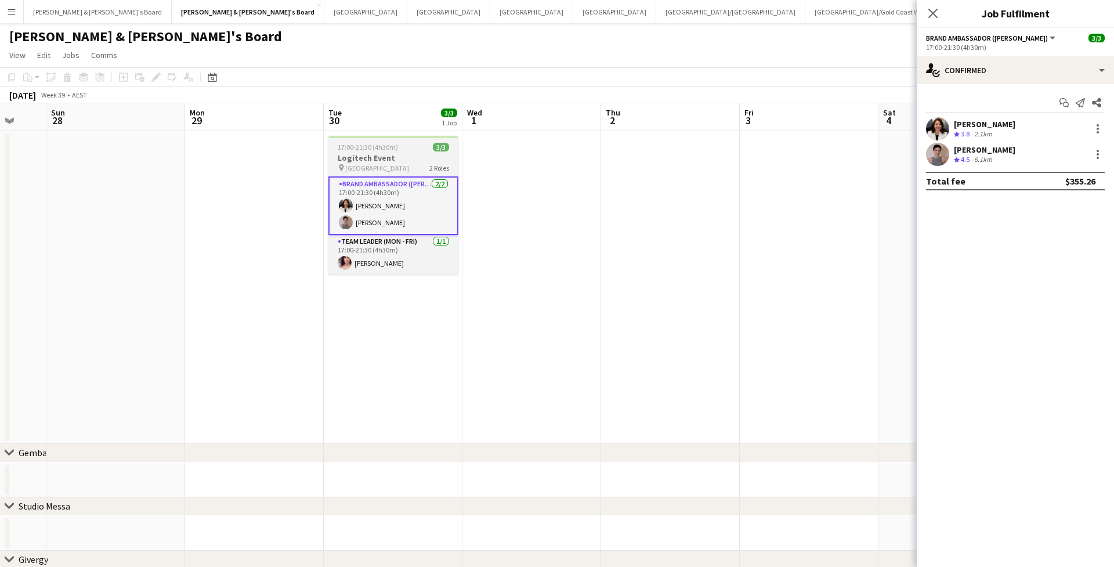
click at [424, 142] on app-job-card "17:00-21:30 (4h30m) 3/3 Logitech Event pin Sydney Opera House 2 Roles Brand Amb…" at bounding box center [393, 205] width 130 height 139
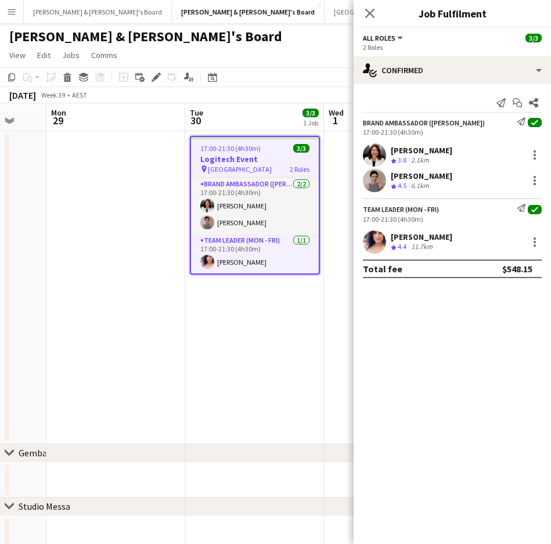
click at [388, 247] on div "[PERSON_NAME] Crew rating 4.4 11.7km" at bounding box center [451, 241] width 197 height 23
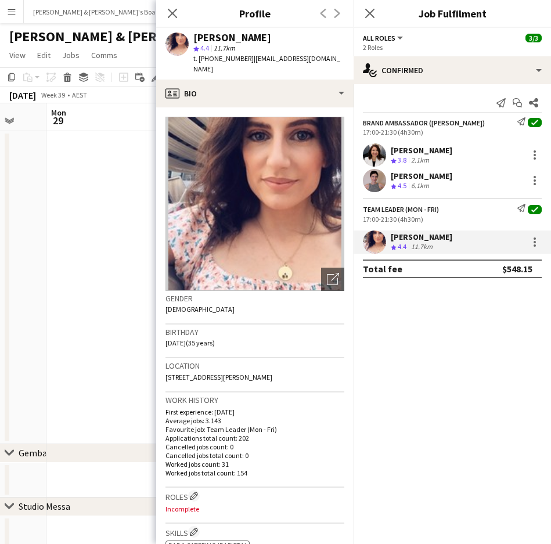
click at [217, 58] on span "t. [PHONE_NUMBER]" at bounding box center [223, 58] width 60 height 9
copy span "61451144584"
click at [417, 150] on div "[PERSON_NAME]" at bounding box center [421, 150] width 62 height 10
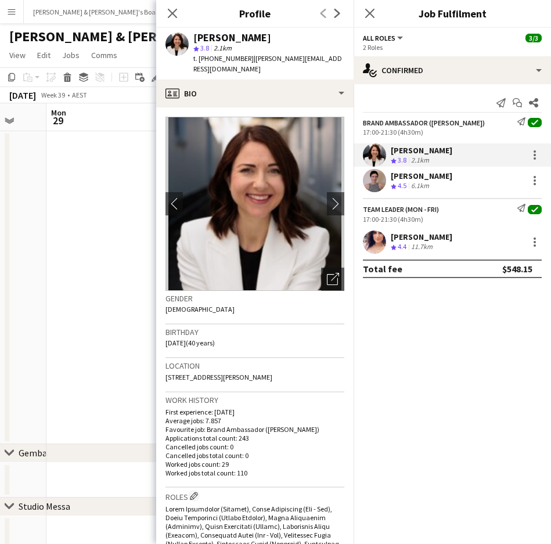
click at [215, 57] on span "t. [PHONE_NUMBER]" at bounding box center [223, 58] width 60 height 9
copy span "61476302708"
click at [413, 181] on div "6.1km" at bounding box center [419, 186] width 23 height 10
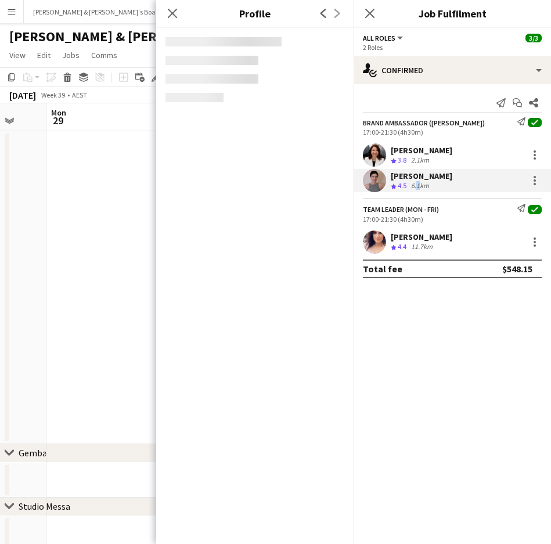
click at [413, 181] on div "6.1km" at bounding box center [419, 186] width 23 height 10
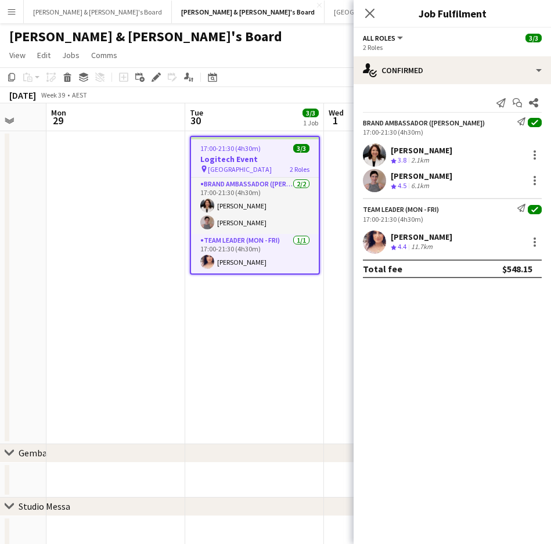
click at [436, 178] on div "[PERSON_NAME]" at bounding box center [421, 176] width 62 height 10
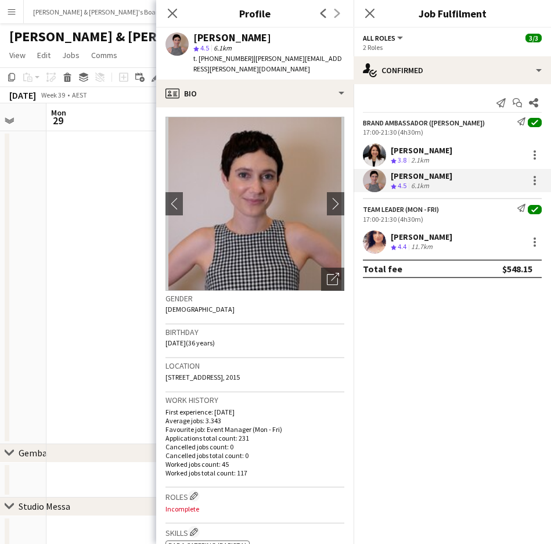
click at [209, 63] on div "t. [PHONE_NUMBER] | [PERSON_NAME][EMAIL_ADDRESS][PERSON_NAME][DOMAIN_NAME]" at bounding box center [268, 63] width 151 height 21
click at [216, 59] on span "t. [PHONE_NUMBER]" at bounding box center [223, 58] width 60 height 9
copy span "61431963054"
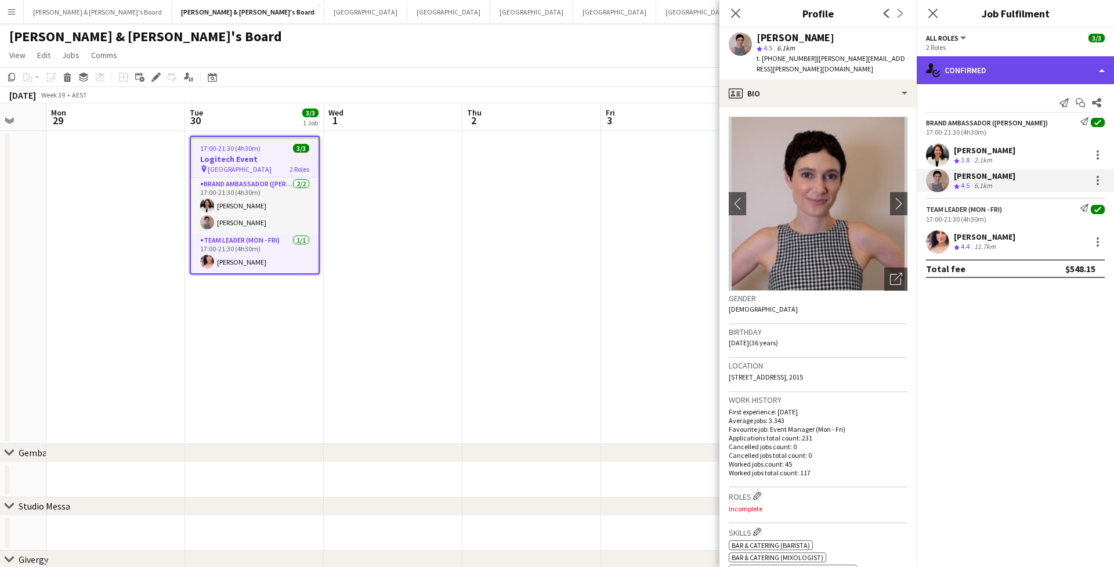
click at [986, 63] on div "single-neutral-actions-check-2 Confirmed" at bounding box center [1015, 70] width 197 height 28
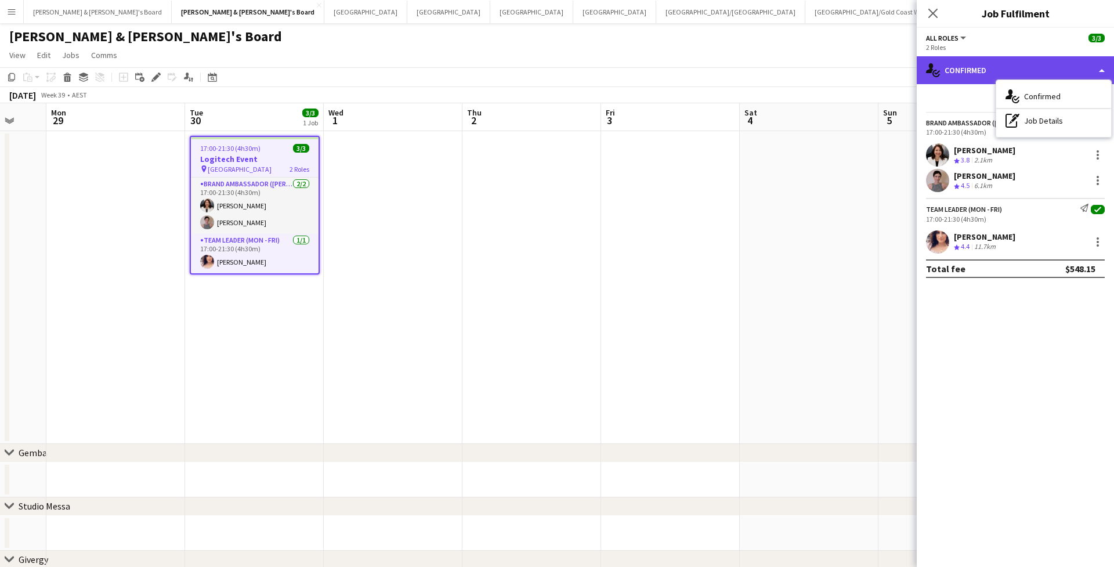
click at [961, 70] on div "single-neutral-actions-check-2 Confirmed" at bounding box center [1015, 70] width 197 height 28
click at [942, 239] on app-user-avatar at bounding box center [937, 241] width 23 height 23
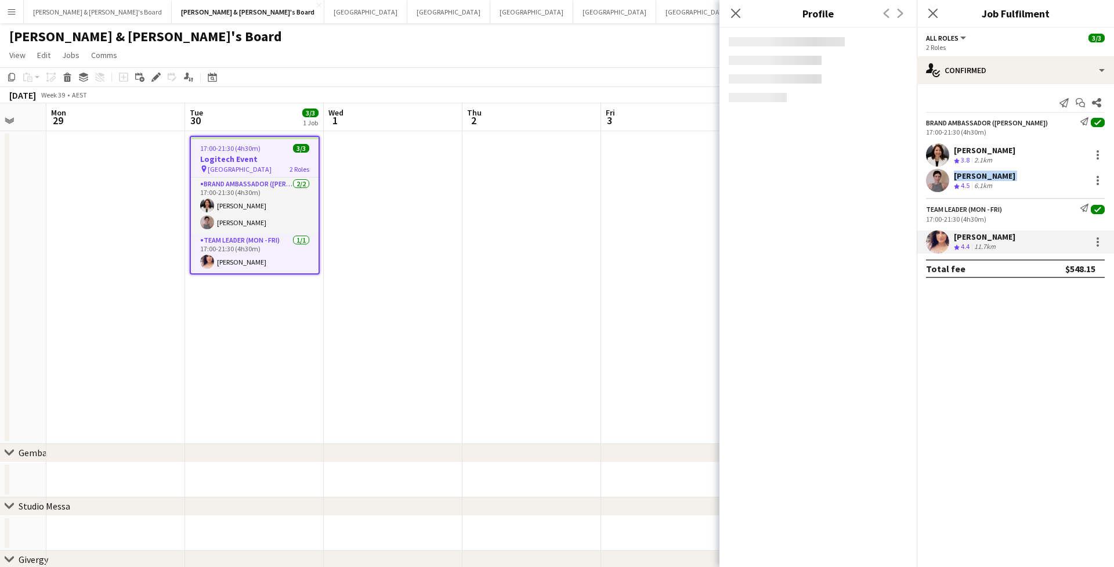
click at [949, 185] on div "[PERSON_NAME] Crew rating 4.5 6.1km" at bounding box center [1015, 180] width 197 height 23
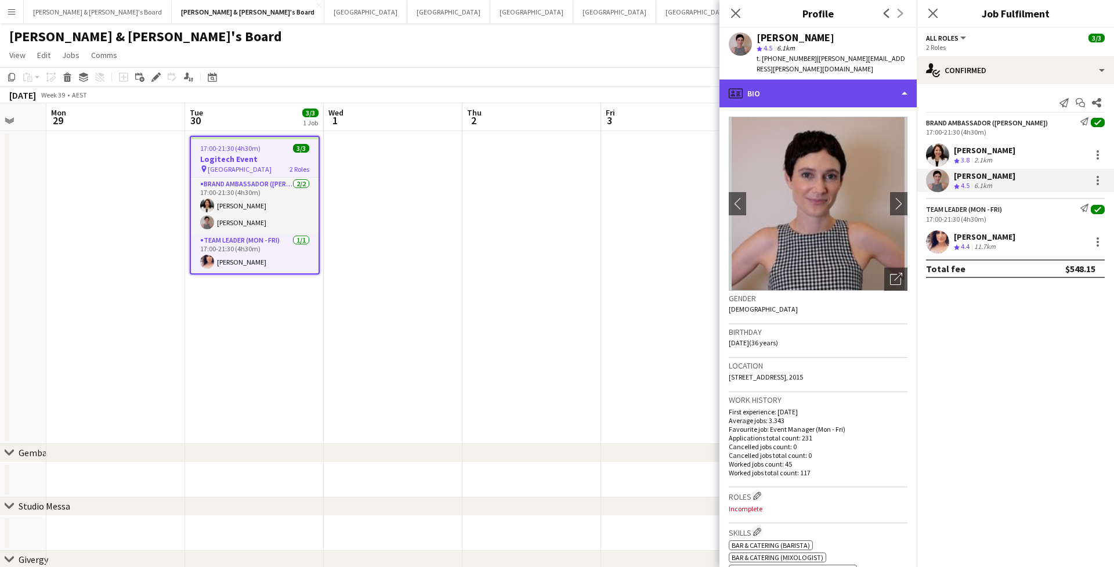
click at [860, 88] on div "profile Bio" at bounding box center [817, 93] width 197 height 28
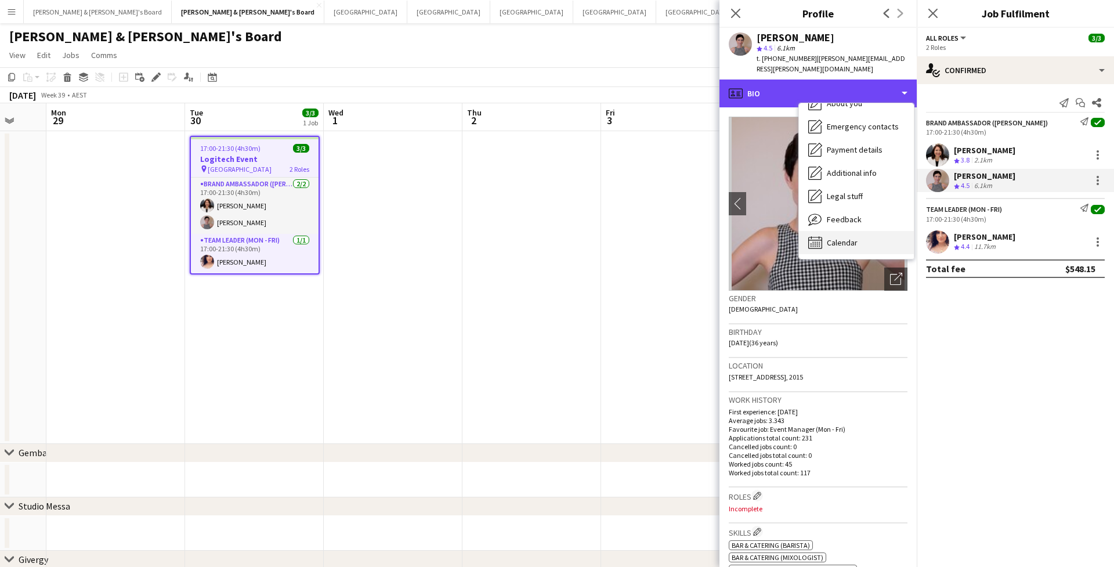
scroll to position [86, 0]
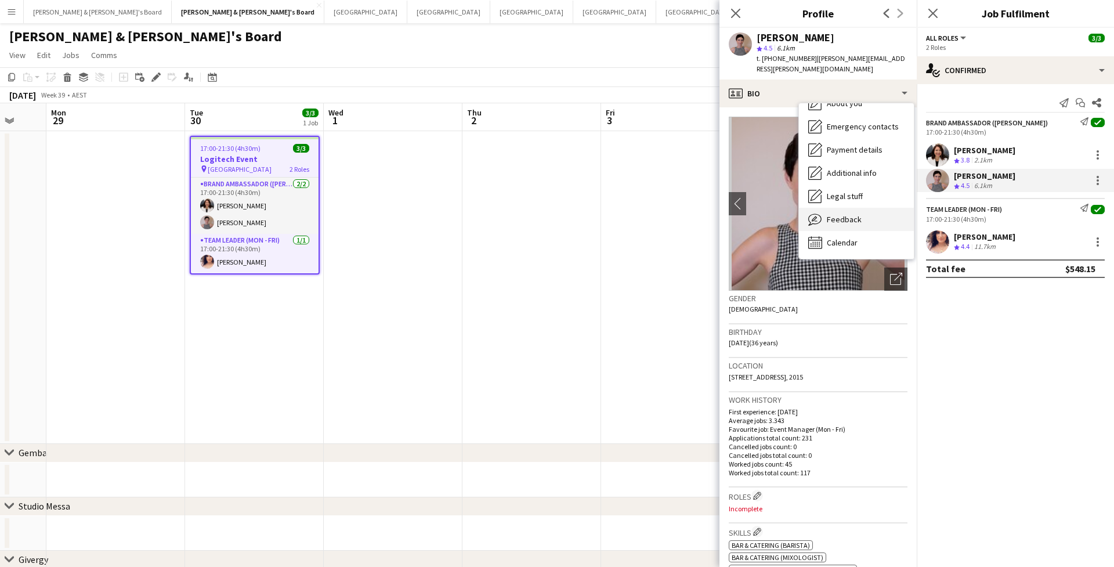
click at [853, 214] on div "Feedback Feedback" at bounding box center [856, 219] width 115 height 23
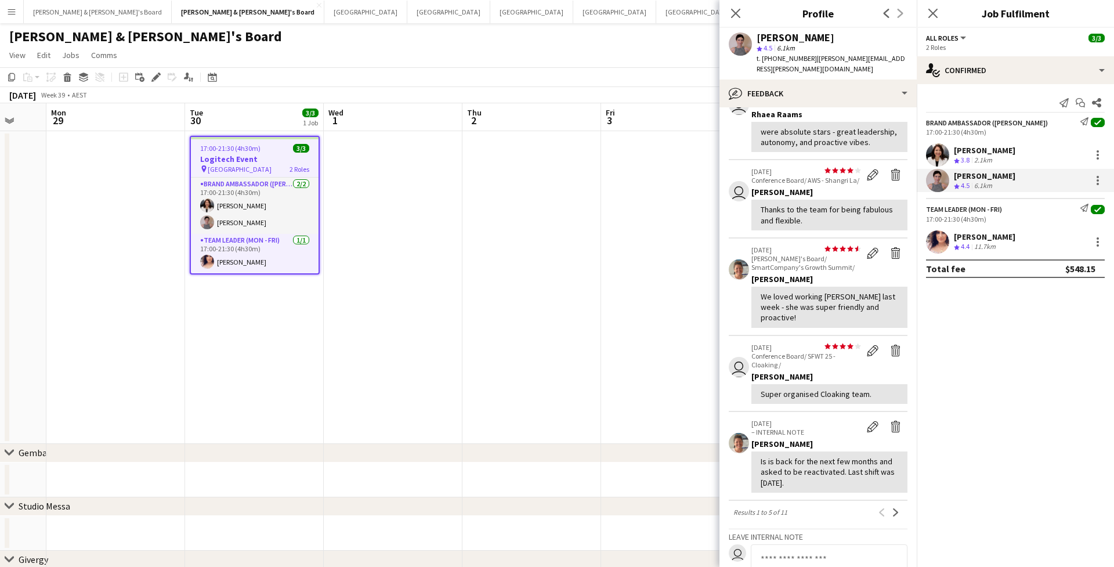
scroll to position [81, 0]
click at [936, 6] on app-icon "Close pop-in" at bounding box center [933, 13] width 17 height 17
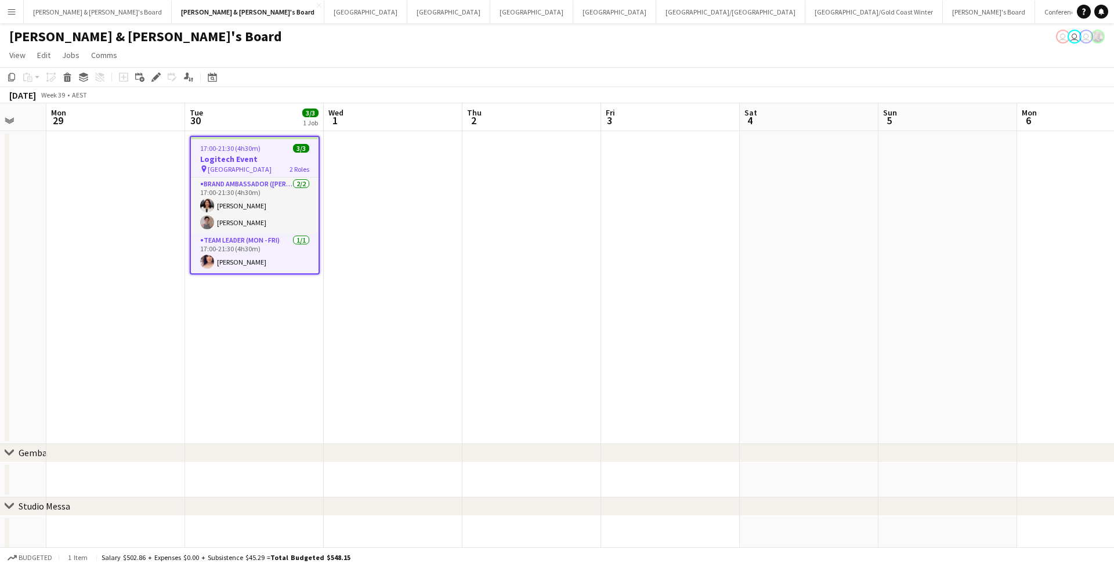
click at [23, 9] on div "[PERSON_NAME] & [PERSON_NAME]'s Board Close [PERSON_NAME] & [PERSON_NAME]'s Boa…" at bounding box center [547, 11] width 1049 height 23
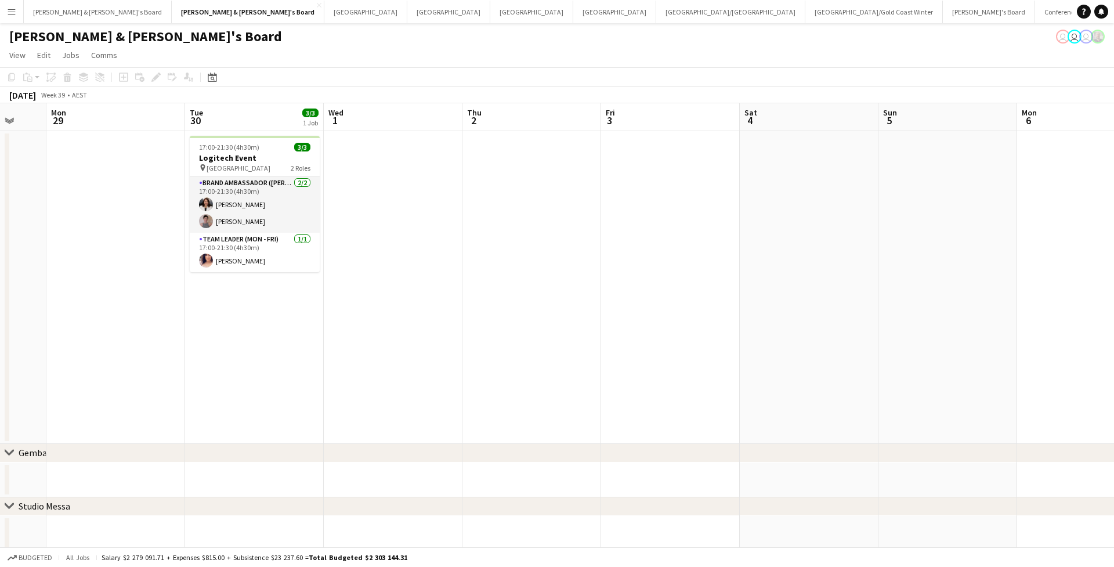
click at [23, 16] on div "[PERSON_NAME] & [PERSON_NAME]'s Board Close [PERSON_NAME] & [PERSON_NAME]'s Boa…" at bounding box center [547, 11] width 1049 height 23
click at [12, 13] on app-icon "Menu" at bounding box center [11, 11] width 9 height 9
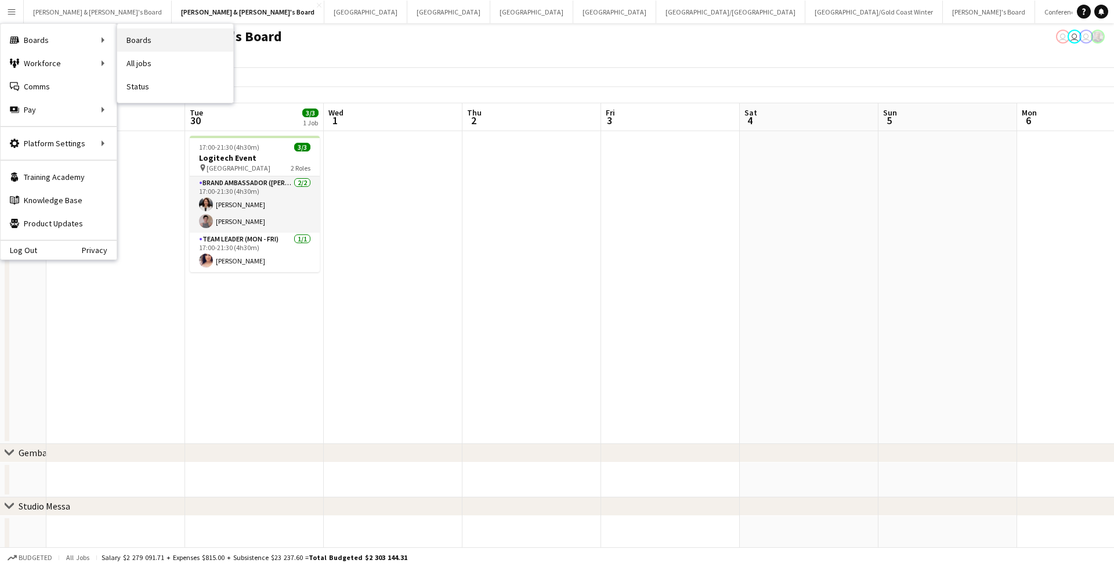
click at [128, 44] on link "Boards" at bounding box center [175, 39] width 116 height 23
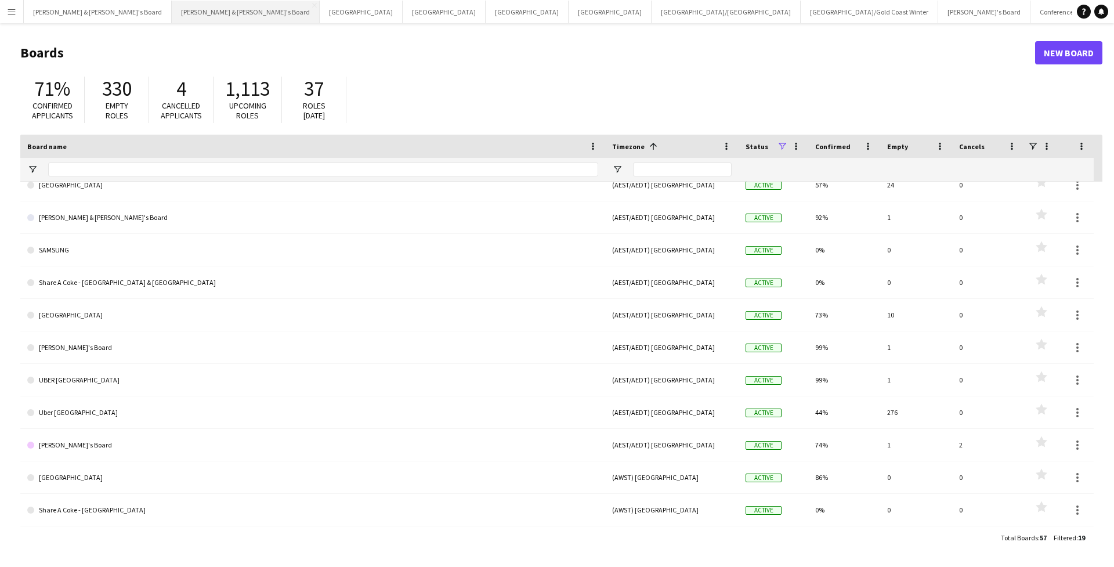
click at [172, 5] on button "[PERSON_NAME] & [PERSON_NAME]'s Board Close" at bounding box center [246, 12] width 148 height 23
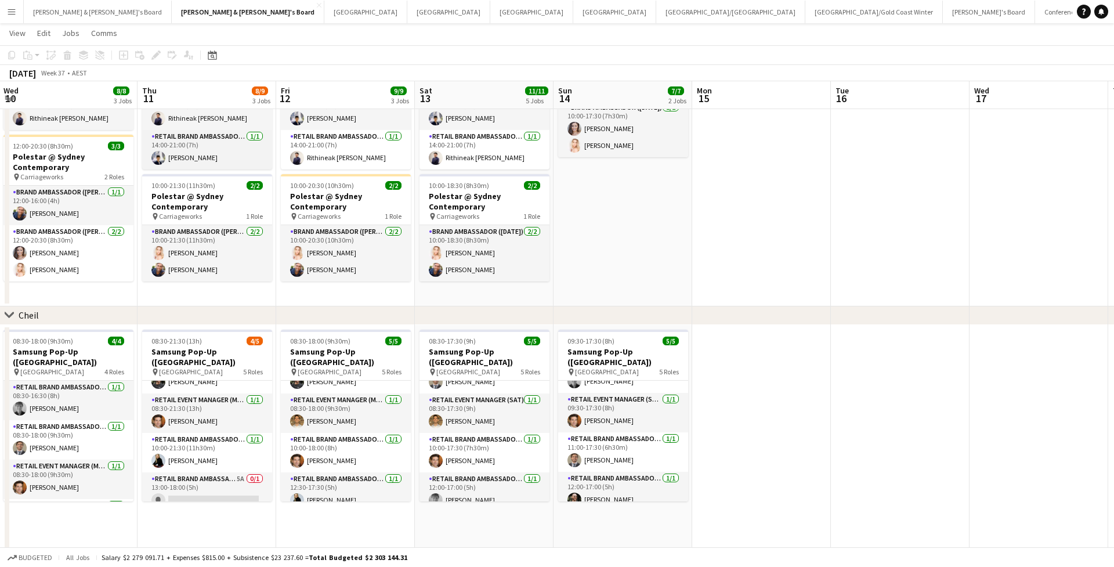
scroll to position [66, 0]
click at [407, 10] on button "Sydney Close" at bounding box center [448, 12] width 83 height 23
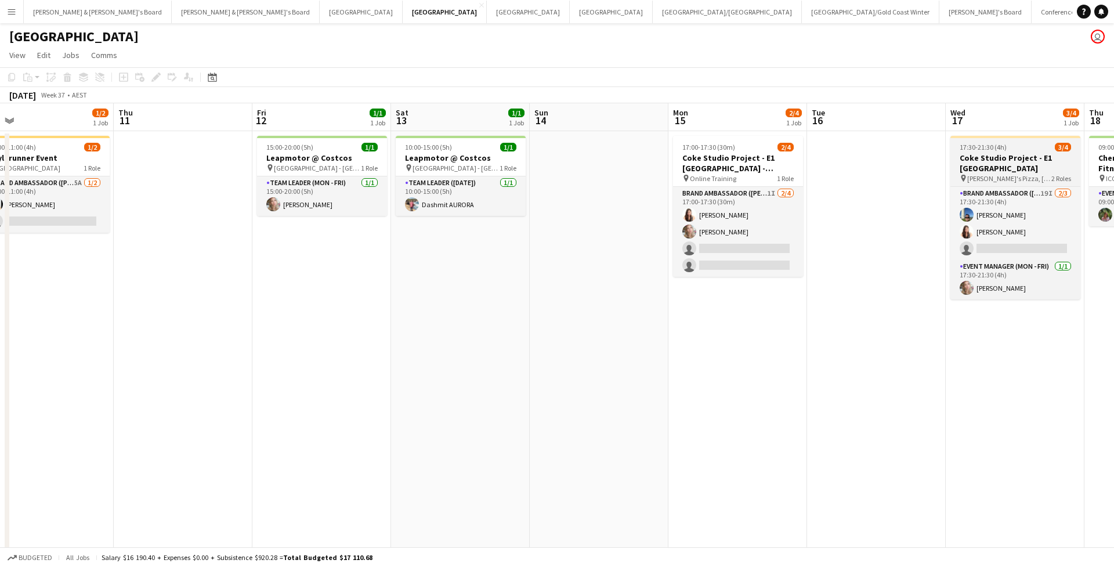
scroll to position [0, 318]
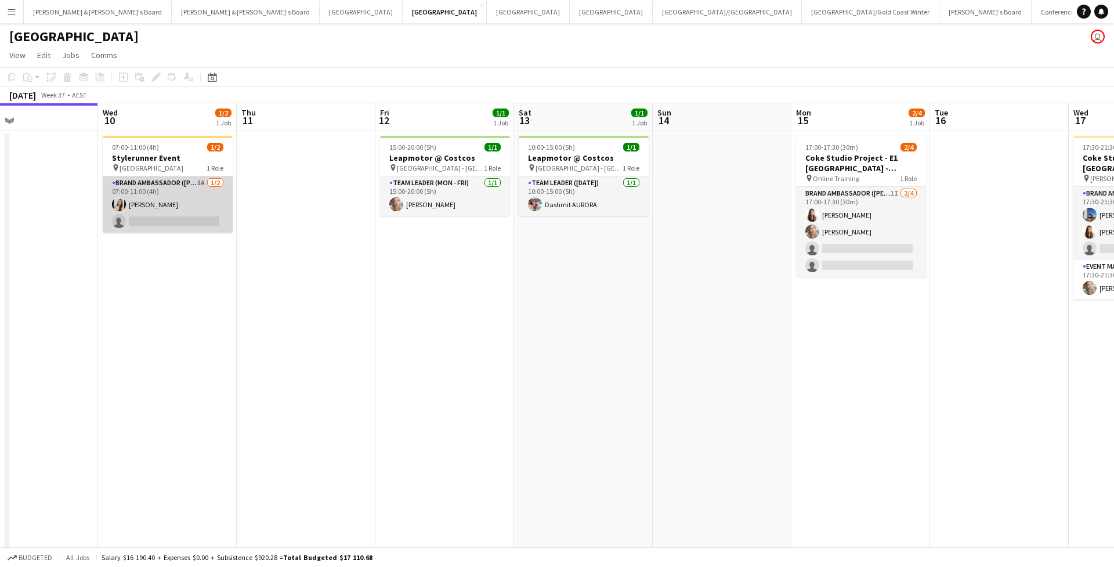
click at [202, 197] on app-card-role "Brand Ambassador (Mon - Fri) 5A 1/2 07:00-11:00 (4h) Jessica Amancio Fudimura s…" at bounding box center [168, 204] width 130 height 56
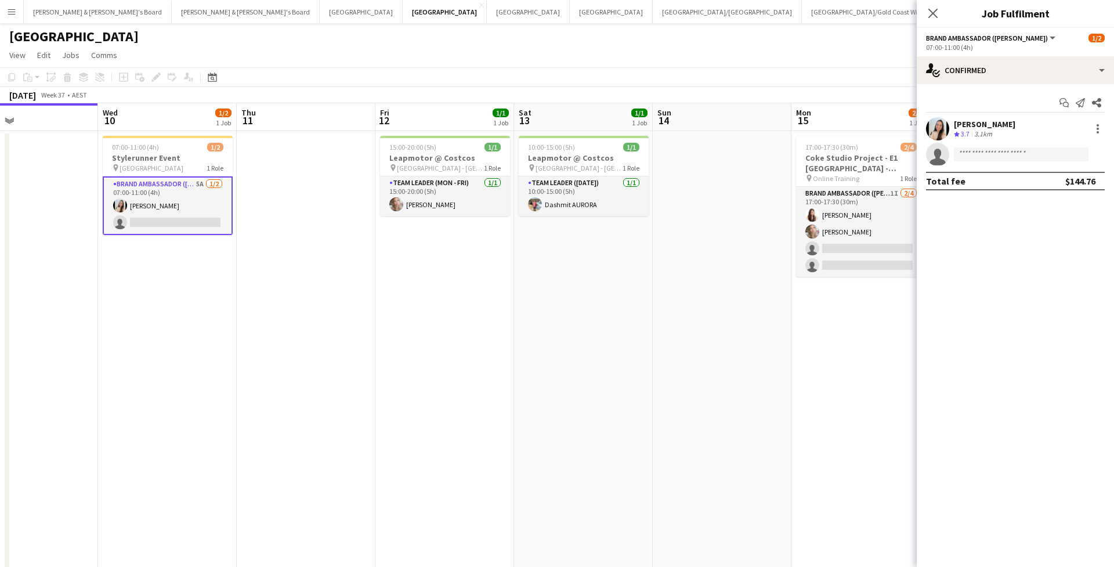
click at [160, 75] on div "Add job Add linked Job Edit Edit linked Job Applicants" at bounding box center [151, 77] width 89 height 14
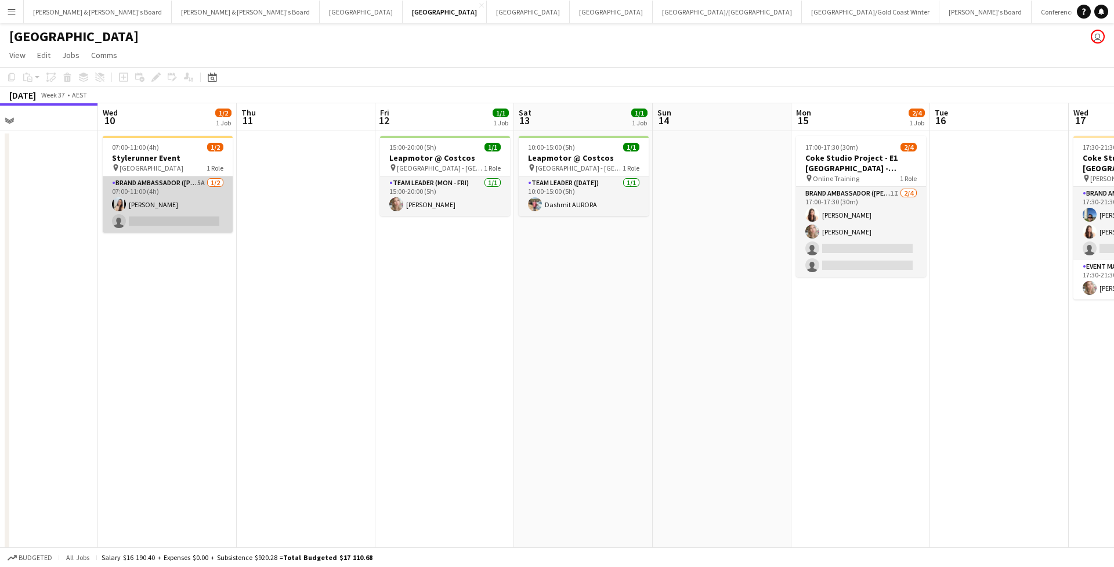
click at [142, 214] on app-card-role "Brand Ambassador (Mon - Fri) 5A 1/2 07:00-11:00 (4h) Jessica Amancio Fudimura s…" at bounding box center [168, 204] width 130 height 56
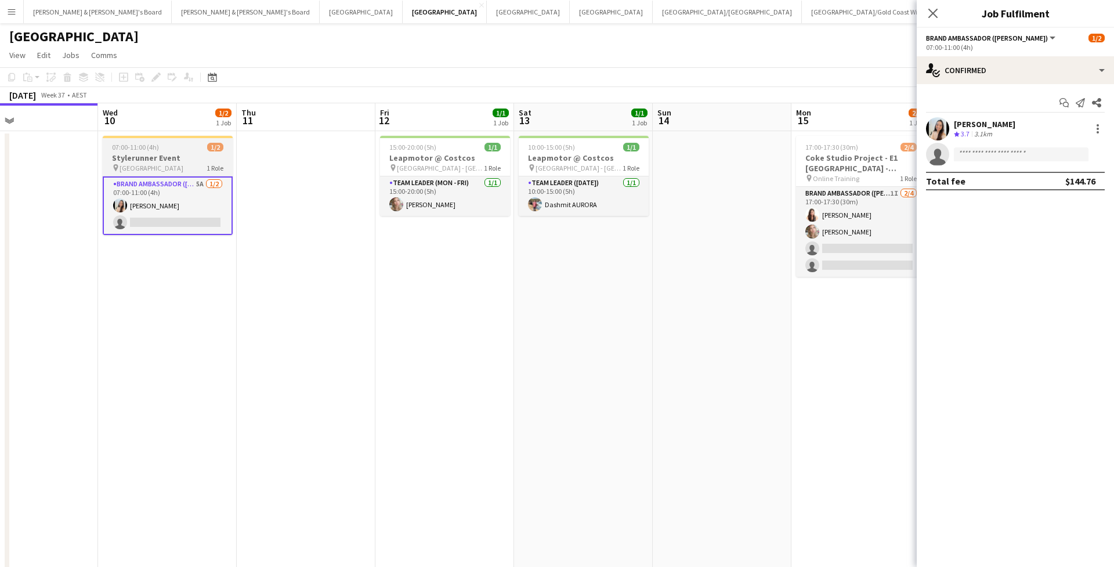
click at [153, 147] on span "07:00-11:00 (4h)" at bounding box center [135, 147] width 47 height 9
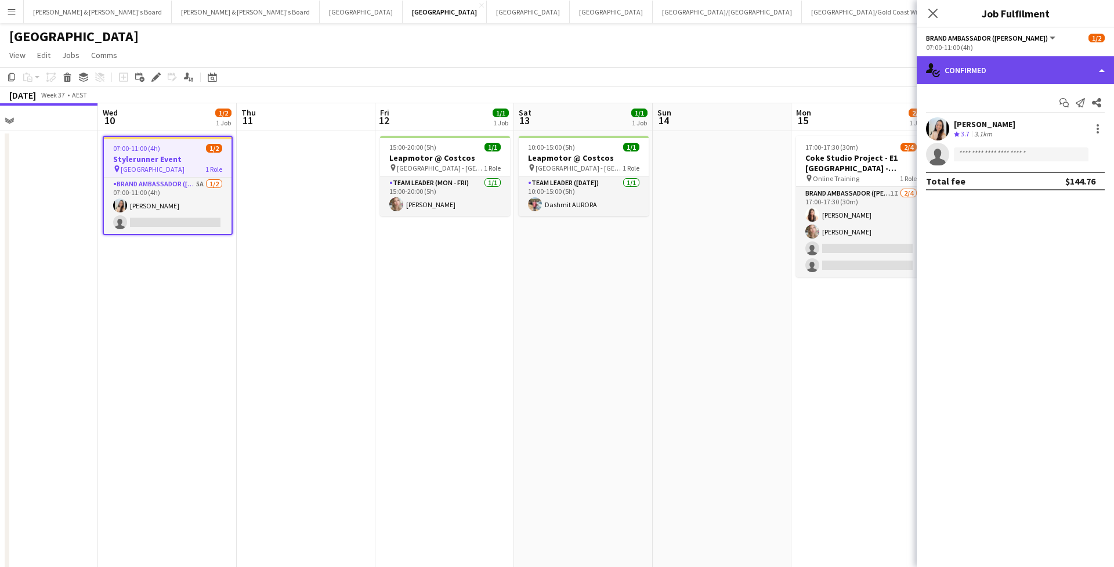
click at [1033, 81] on div "single-neutral-actions-check-2 Confirmed" at bounding box center [1015, 70] width 197 height 28
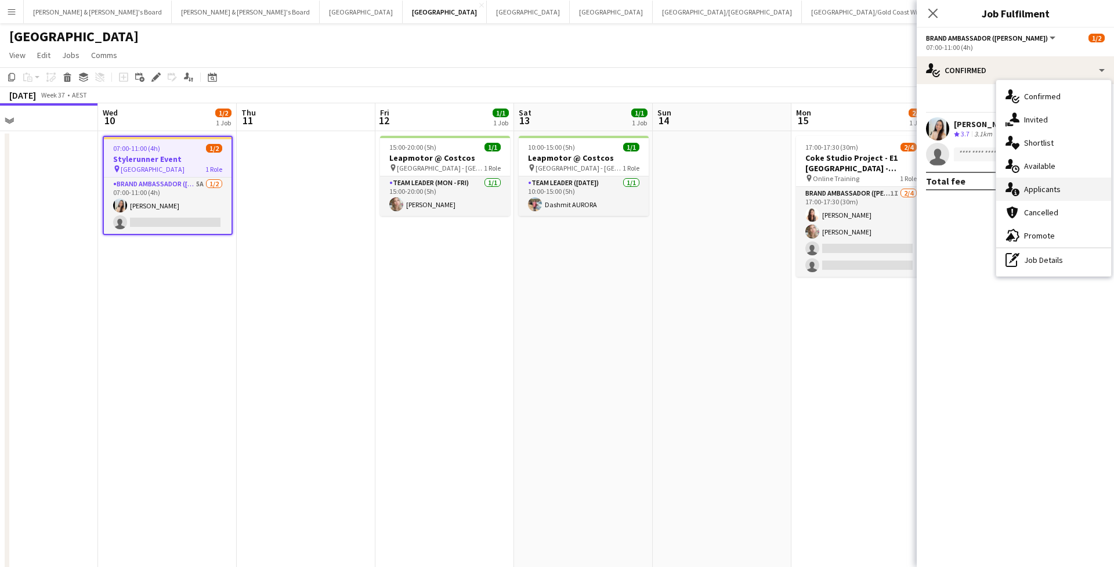
click at [1047, 183] on div "single-neutral-actions-information Applicants" at bounding box center [1053, 189] width 115 height 23
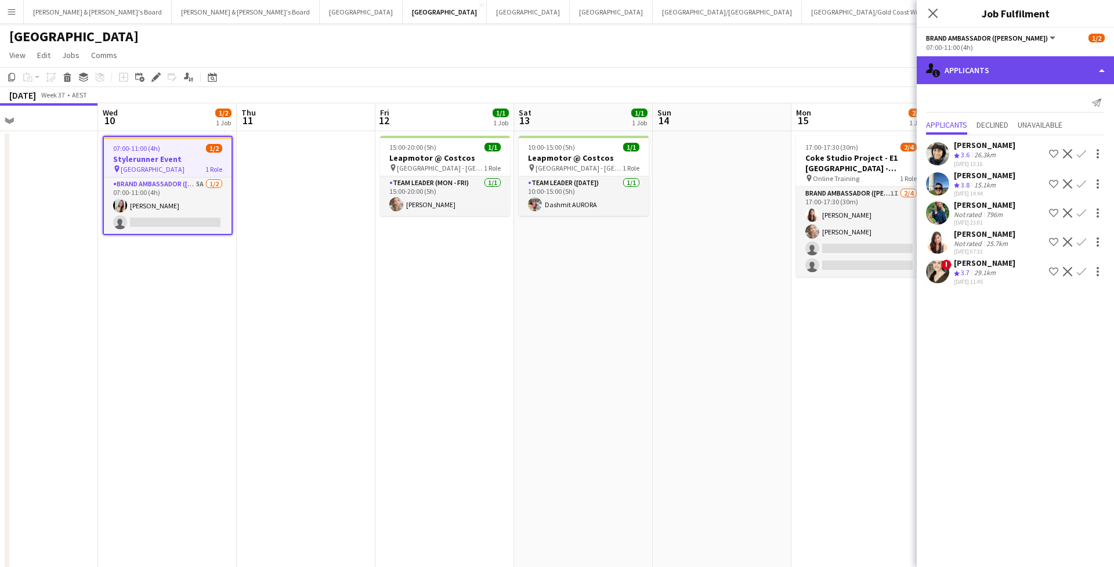
click at [1012, 62] on div "single-neutral-actions-information Applicants" at bounding box center [1015, 70] width 197 height 28
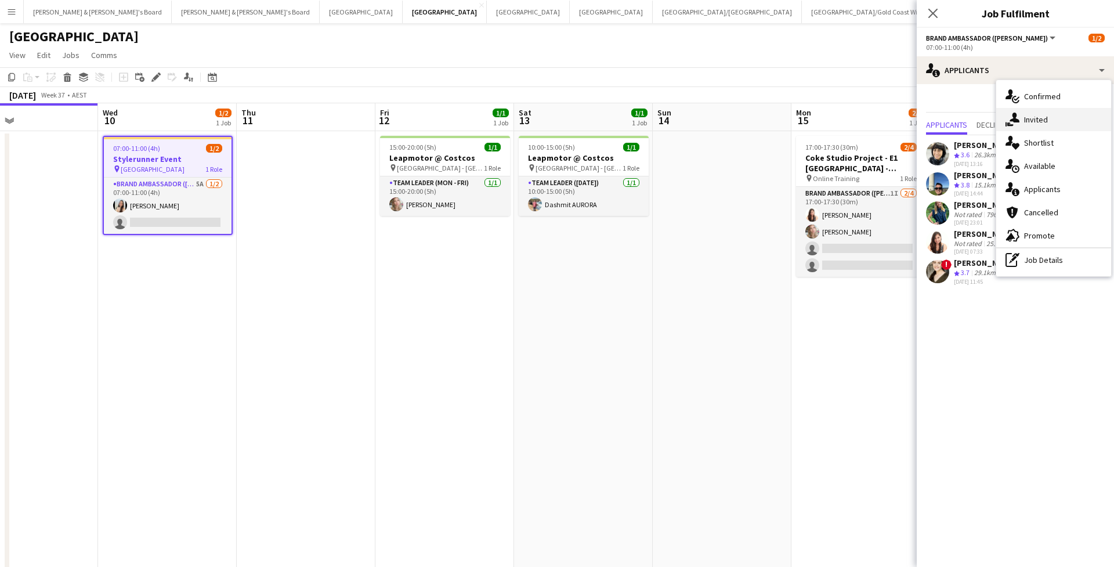
click at [1024, 128] on div "single-neutral-actions-share-1 Invited" at bounding box center [1053, 119] width 115 height 23
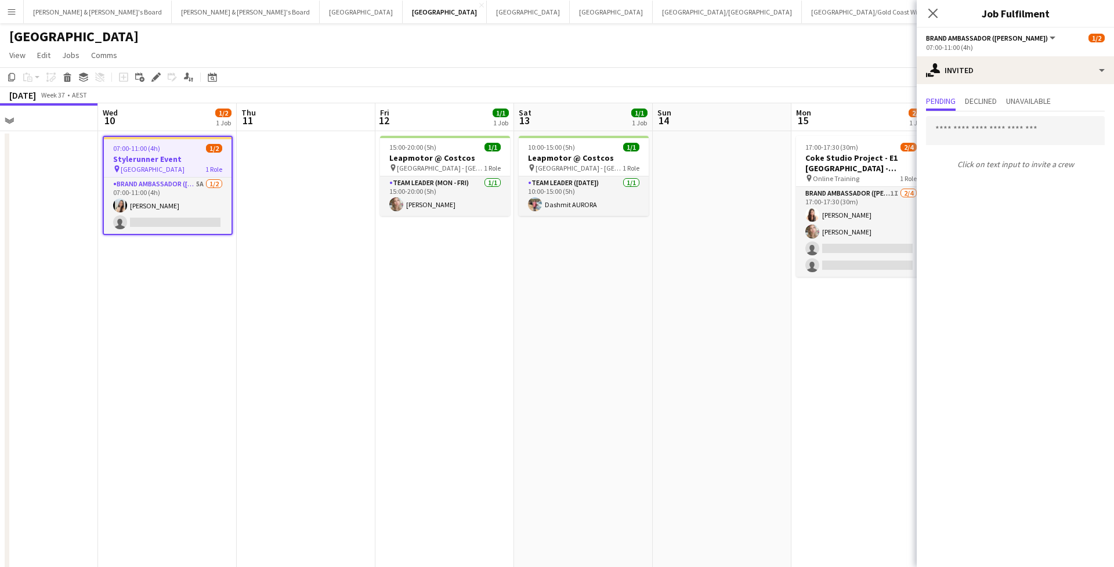
click at [927, 5] on div "Close pop-in" at bounding box center [933, 13] width 32 height 27
click at [928, 11] on icon "Close pop-in" at bounding box center [932, 13] width 11 height 11
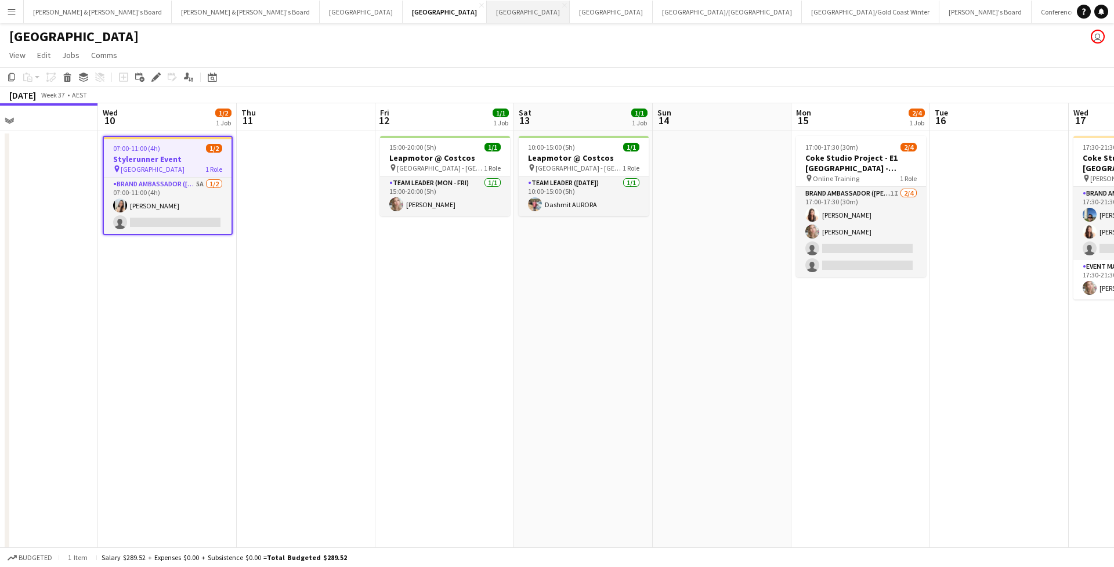
click at [487, 9] on button "Adelaide Close" at bounding box center [528, 12] width 83 height 23
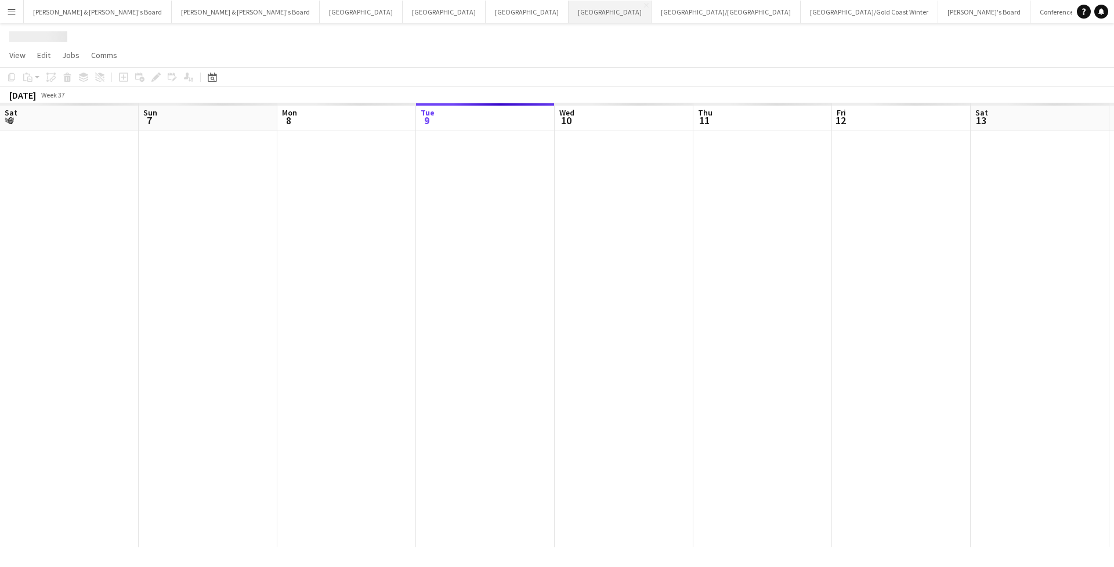
scroll to position [0, 277]
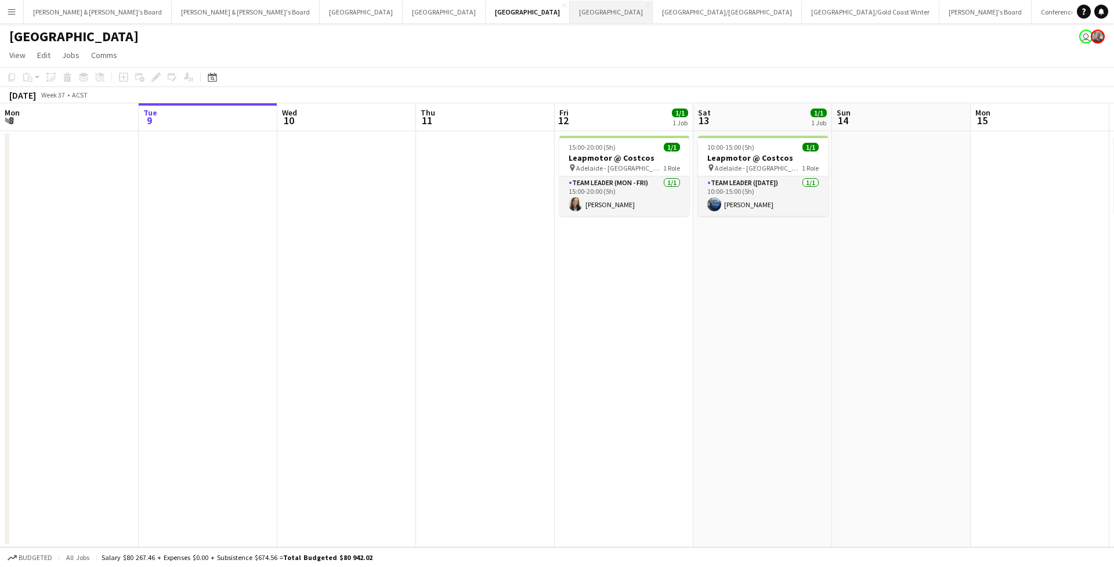
click at [570, 16] on button "Melbourne Close" at bounding box center [611, 12] width 83 height 23
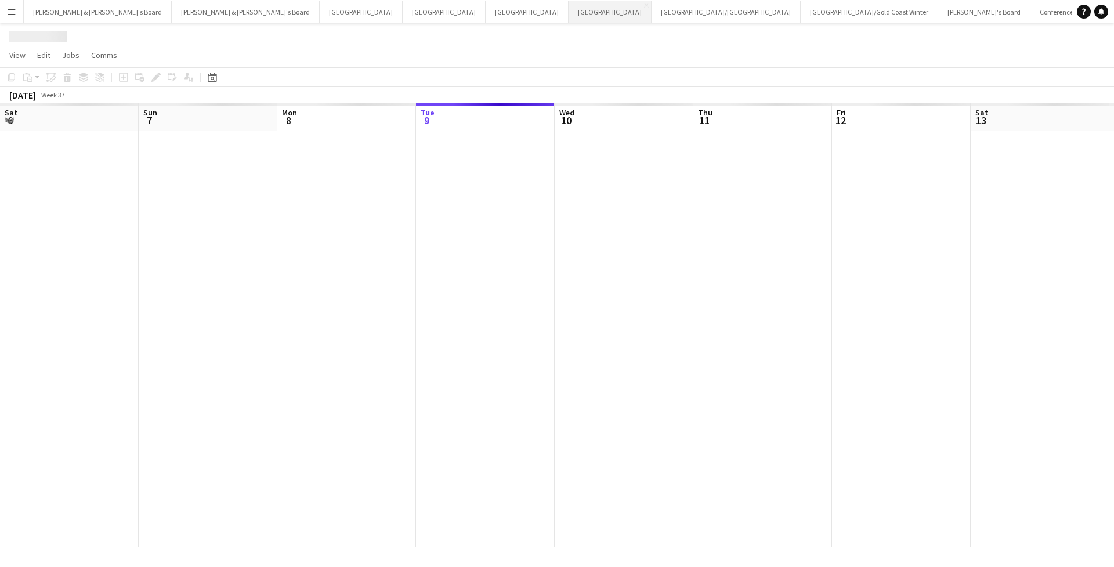
scroll to position [0, 277]
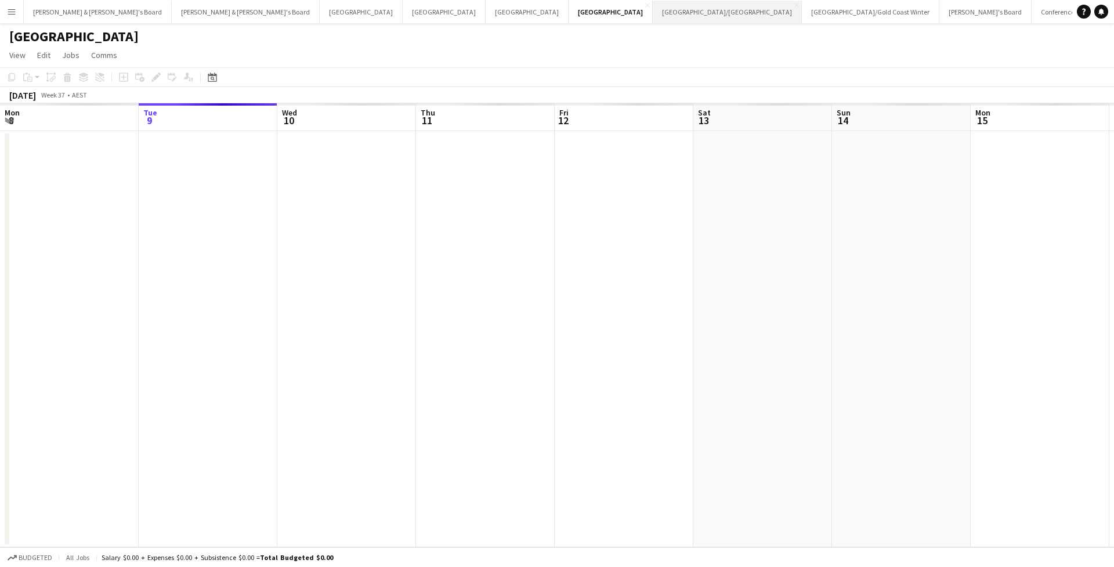
click at [653, 7] on button "Brisbane/Gold Coast Close" at bounding box center [727, 12] width 149 height 23
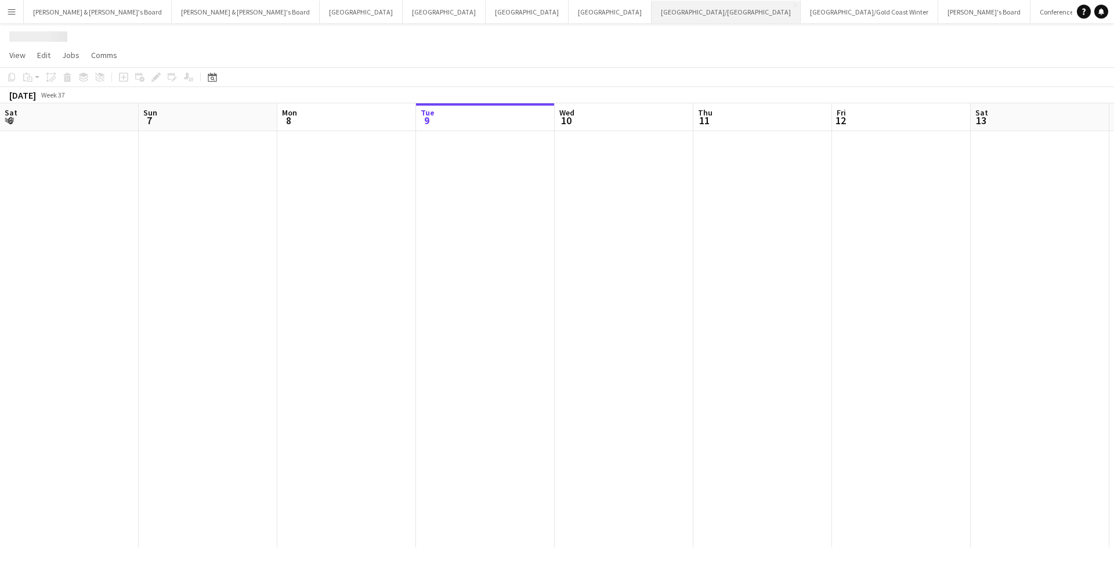
scroll to position [0, 277]
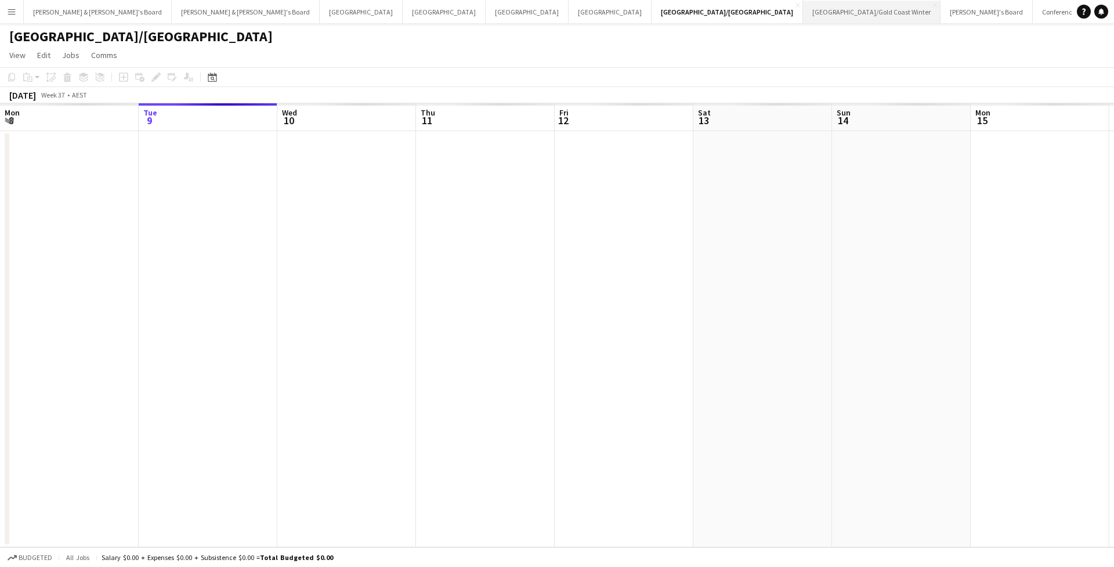
click at [803, 9] on button "Brisbane/Gold Coast Winter Close" at bounding box center [872, 12] width 138 height 23
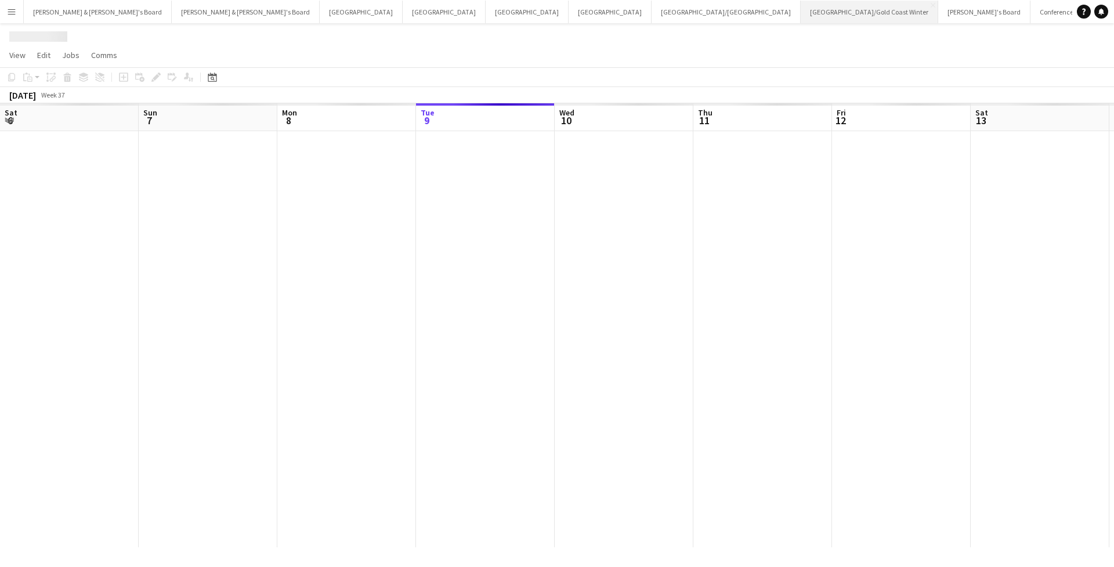
scroll to position [0, 277]
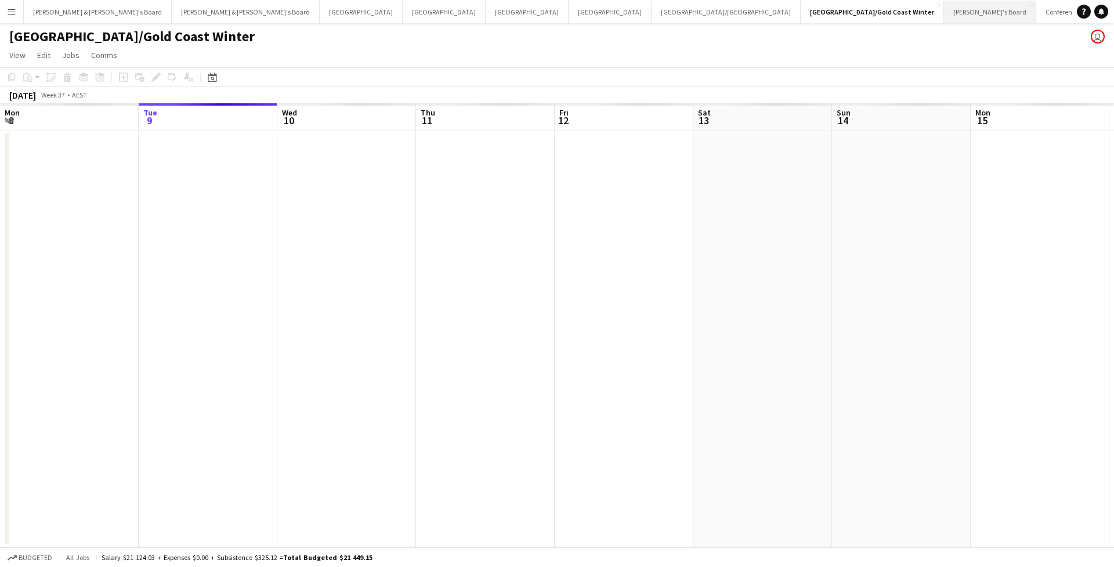
click at [944, 9] on button "Tennille's Board Close" at bounding box center [990, 12] width 92 height 23
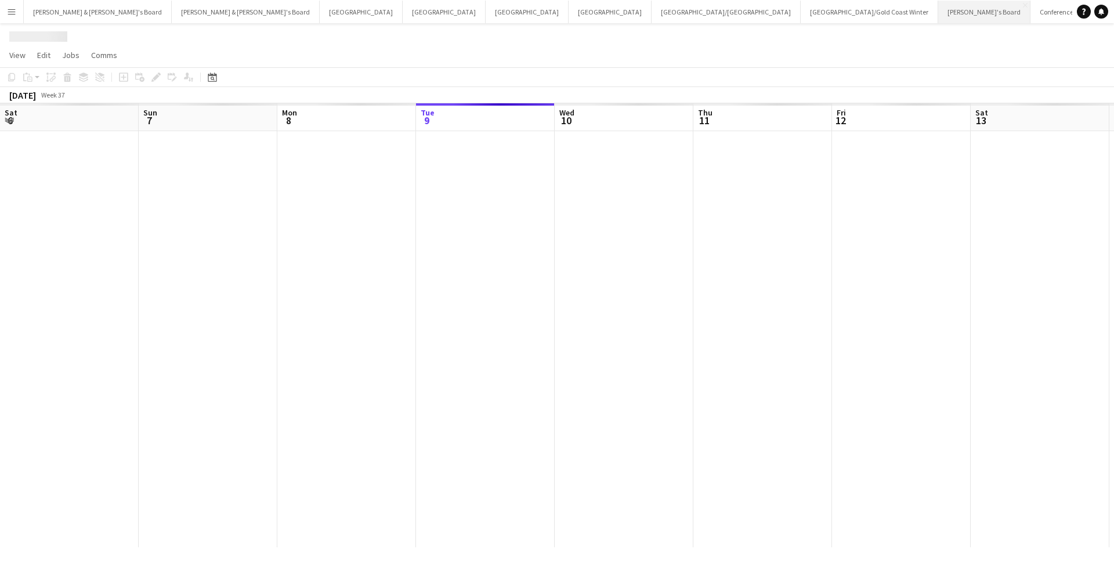
scroll to position [0, 277]
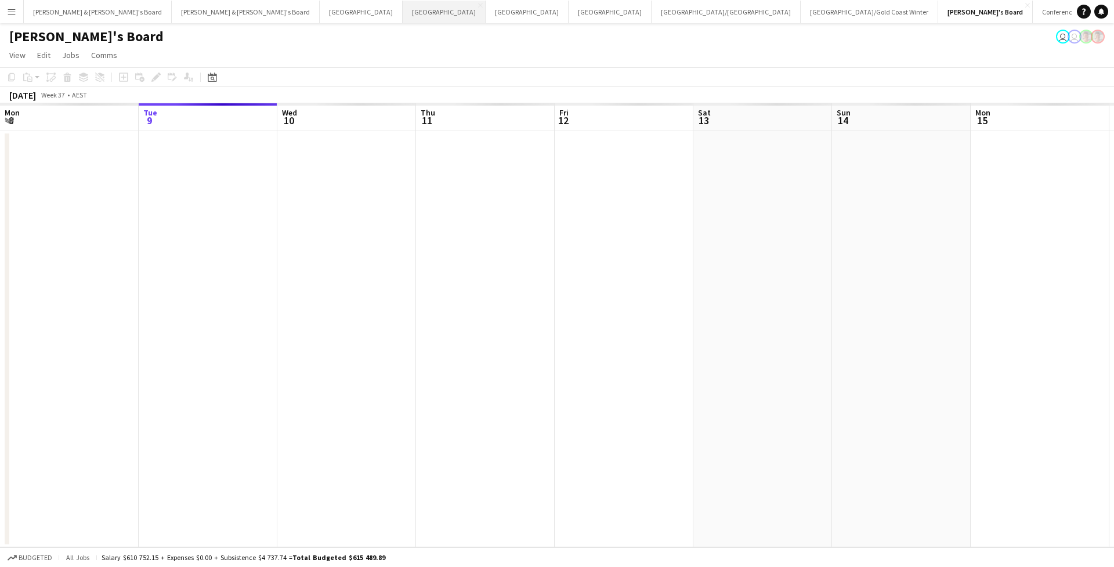
click at [403, 17] on button "Sydney Close" at bounding box center [444, 12] width 83 height 23
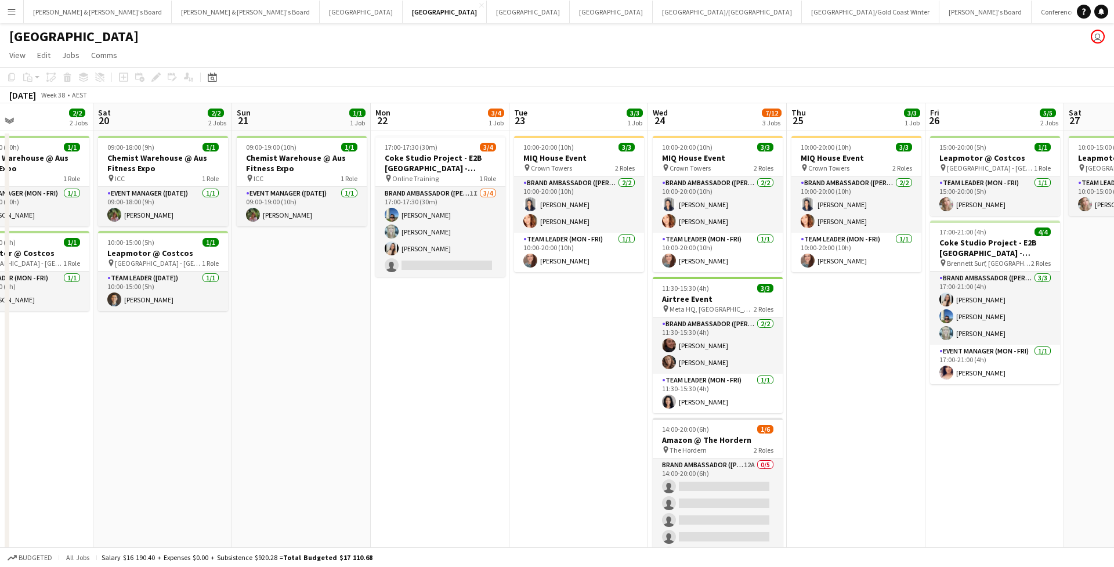
scroll to position [0, 512]
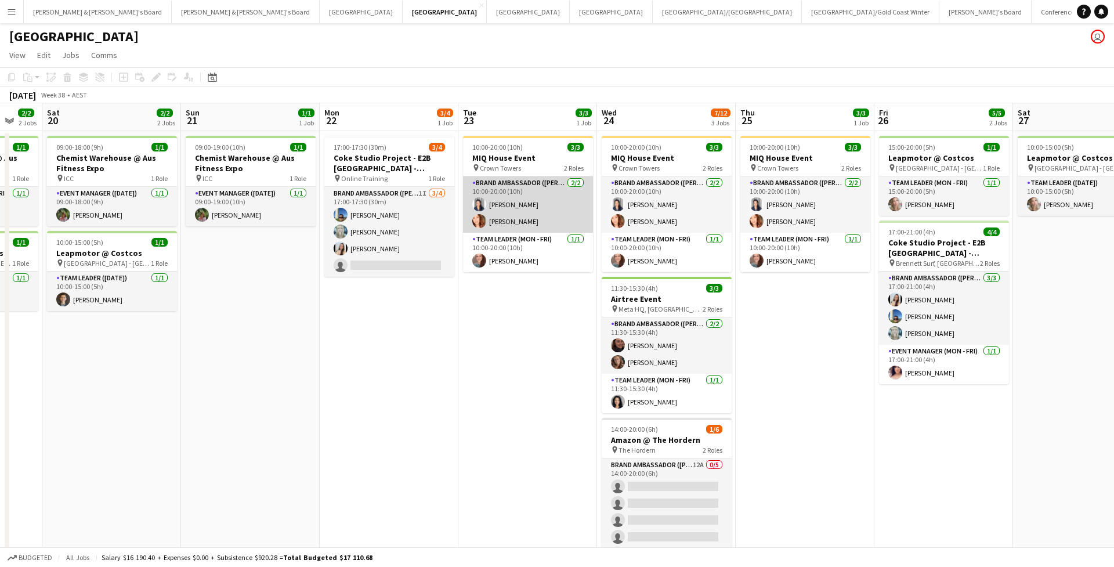
click at [561, 205] on app-card-role "Brand Ambassador (Mon - Fri) 2/2 10:00-20:00 (10h) Vanessa Flauzino Mel Goh" at bounding box center [528, 204] width 130 height 56
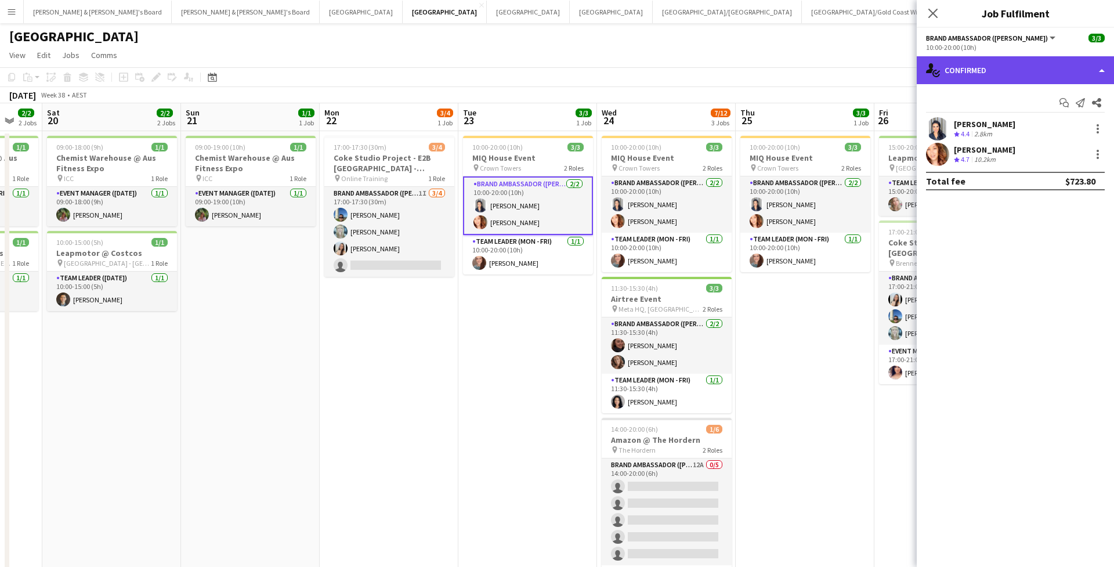
click at [970, 71] on div "single-neutral-actions-check-2 Confirmed" at bounding box center [1015, 70] width 197 height 28
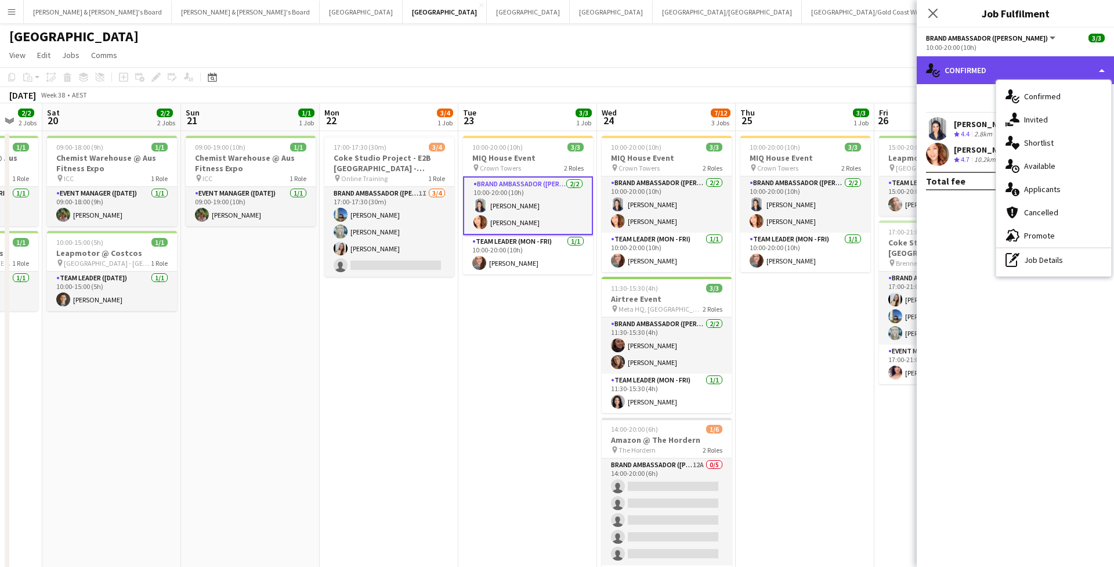
click at [979, 75] on div "single-neutral-actions-check-2 Confirmed" at bounding box center [1015, 70] width 197 height 28
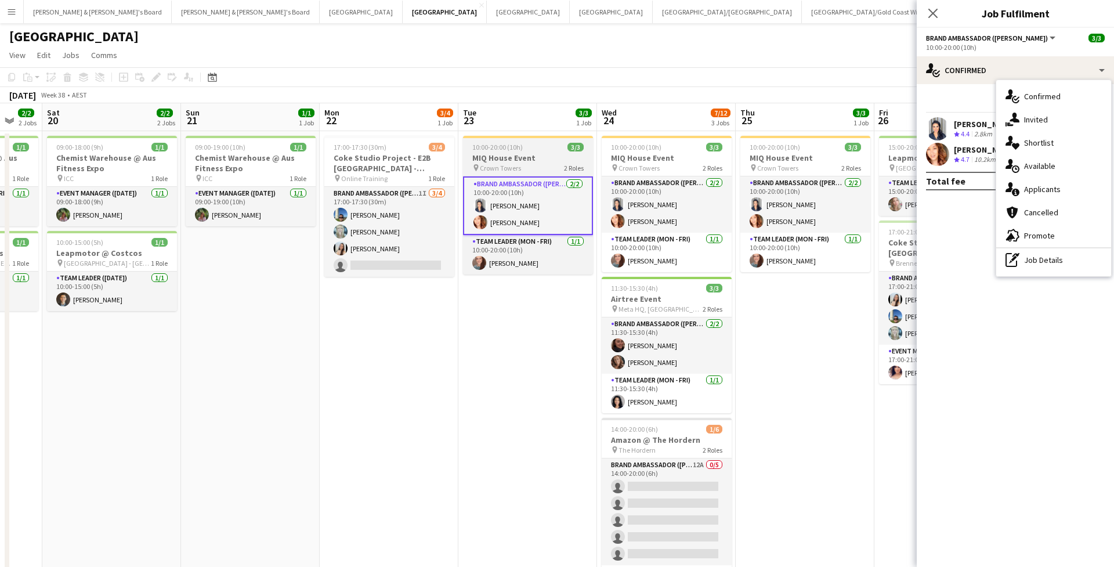
click at [516, 154] on h3 "MIQ House Event" at bounding box center [528, 158] width 130 height 10
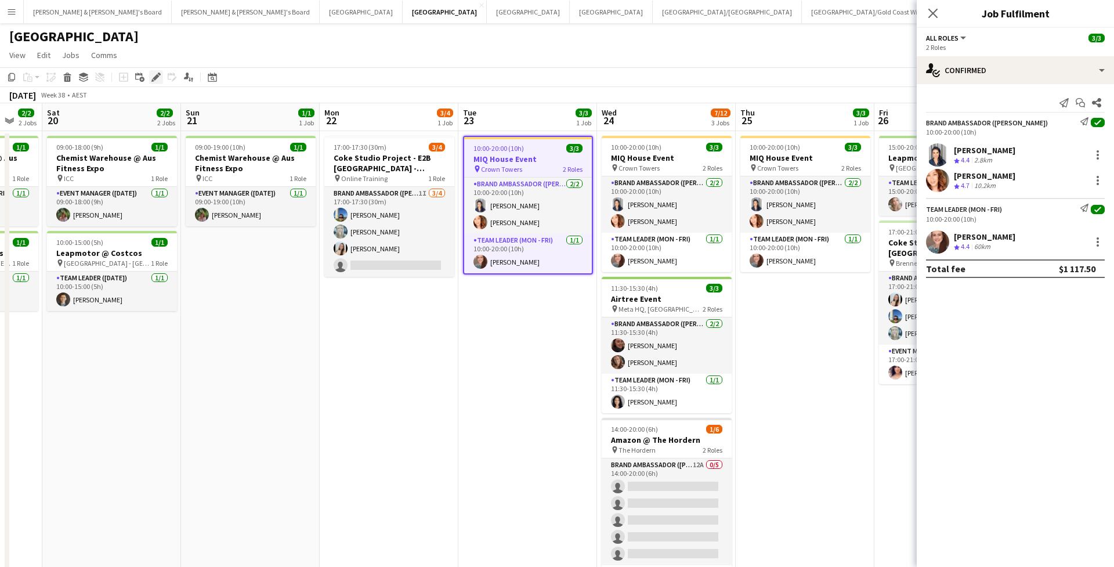
click at [159, 72] on div "Edit" at bounding box center [156, 77] width 14 height 14
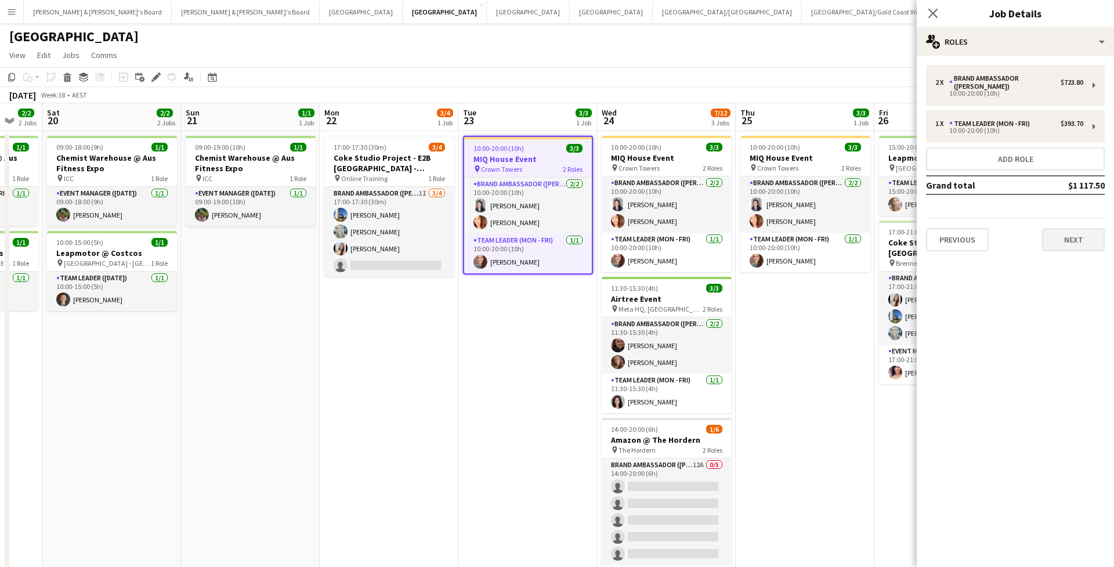
click at [1066, 234] on button "Next" at bounding box center [1073, 239] width 63 height 23
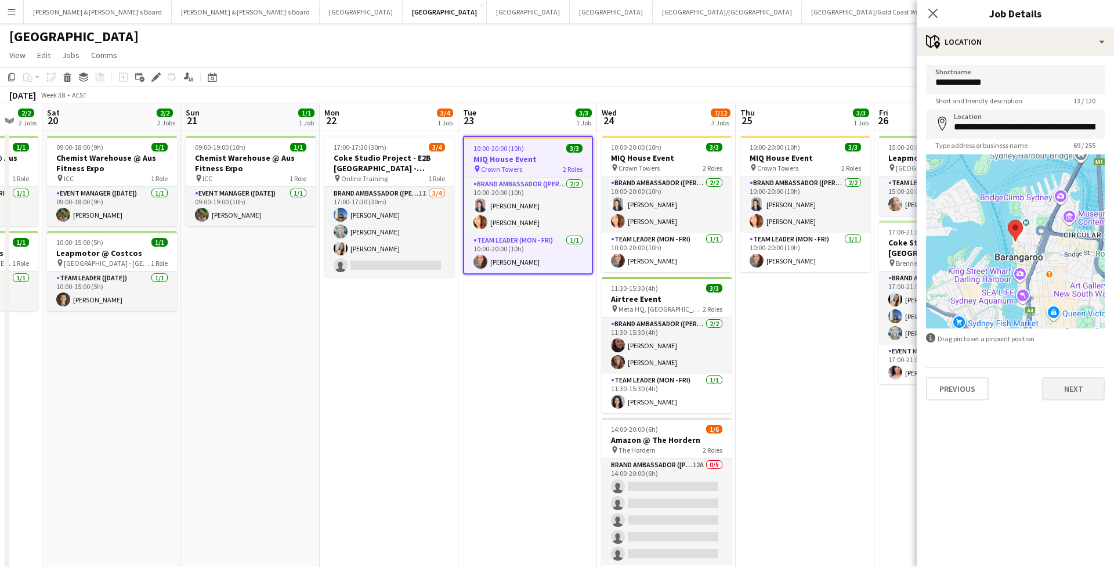
click at [1058, 383] on button "Next" at bounding box center [1073, 388] width 63 height 23
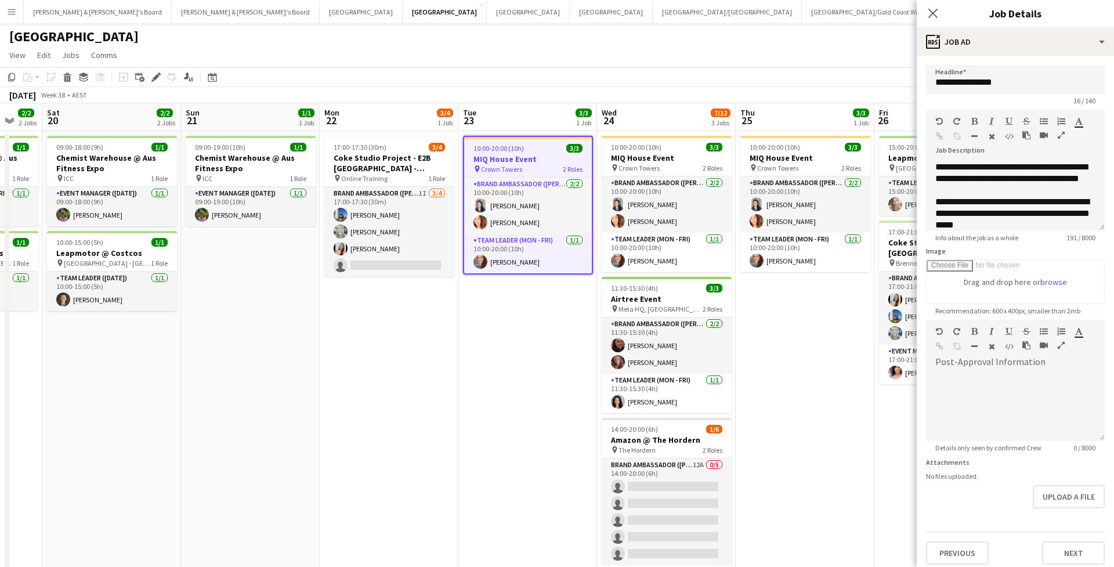
scroll to position [0, 0]
click at [978, 196] on div at bounding box center [1015, 191] width 160 height 12
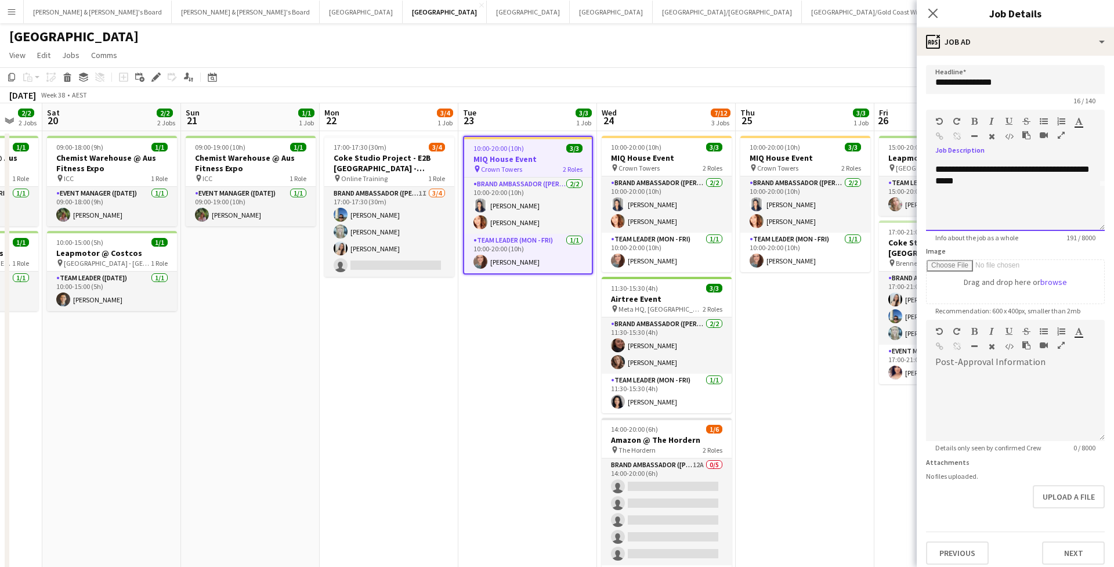
scroll to position [56, 0]
click at [932, 19] on icon "Close pop-in" at bounding box center [932, 13] width 11 height 11
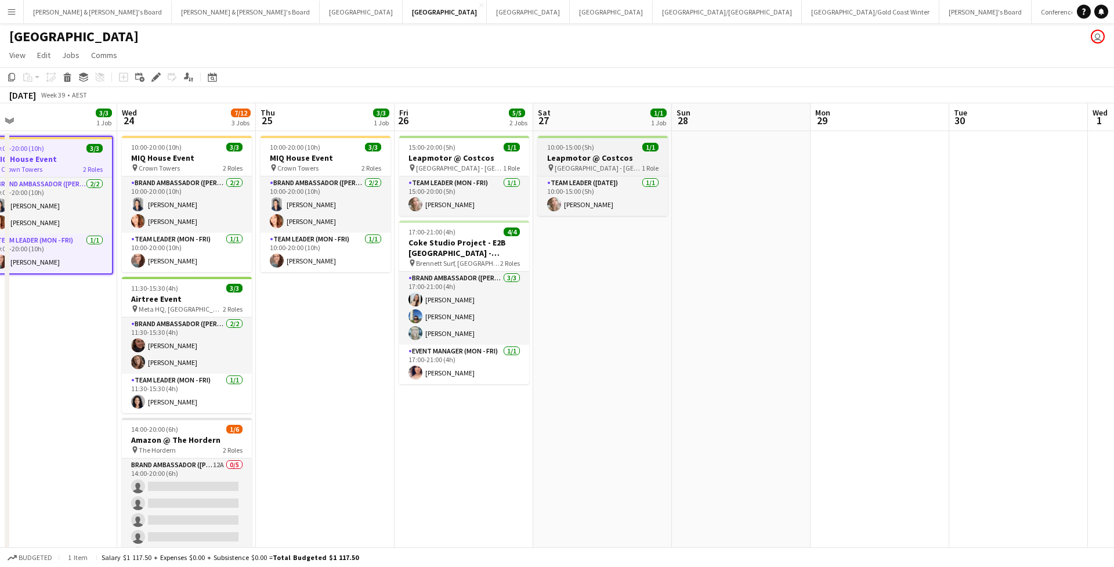
scroll to position [0, 438]
click at [668, 79] on app-toolbar "Copy Paste Paste Command V Paste with crew Command Shift V Paste linked Job Del…" at bounding box center [557, 77] width 1114 height 20
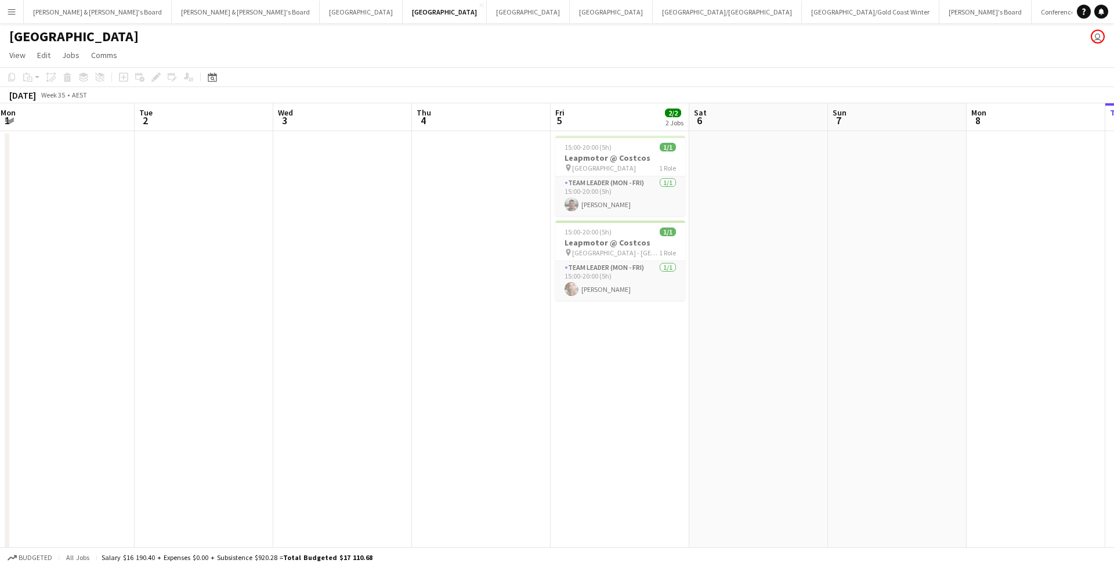
scroll to position [0, 434]
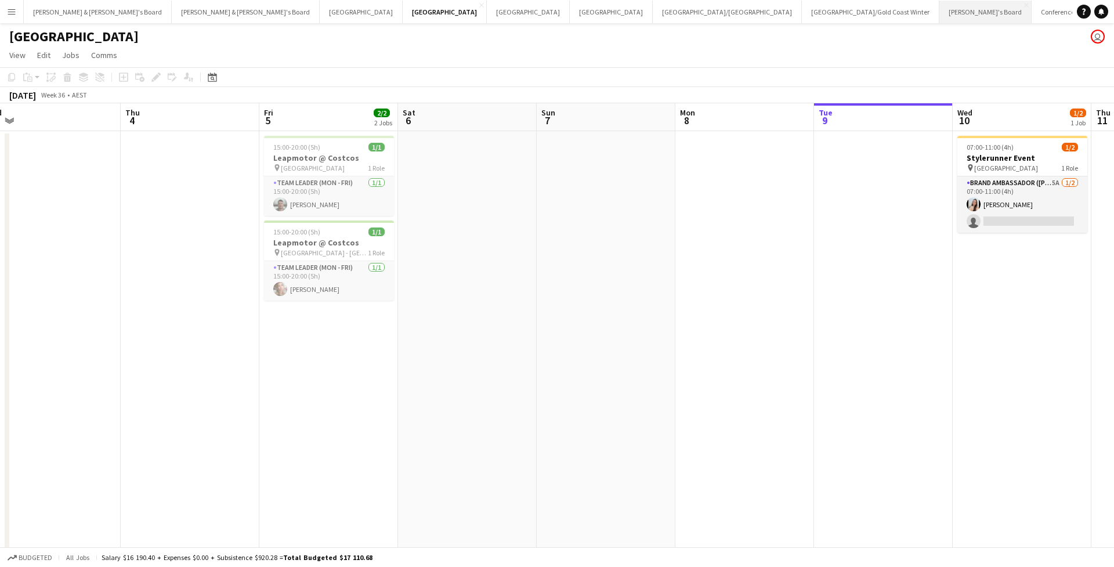
click at [939, 13] on button "Tennille's Board Close" at bounding box center [985, 12] width 92 height 23
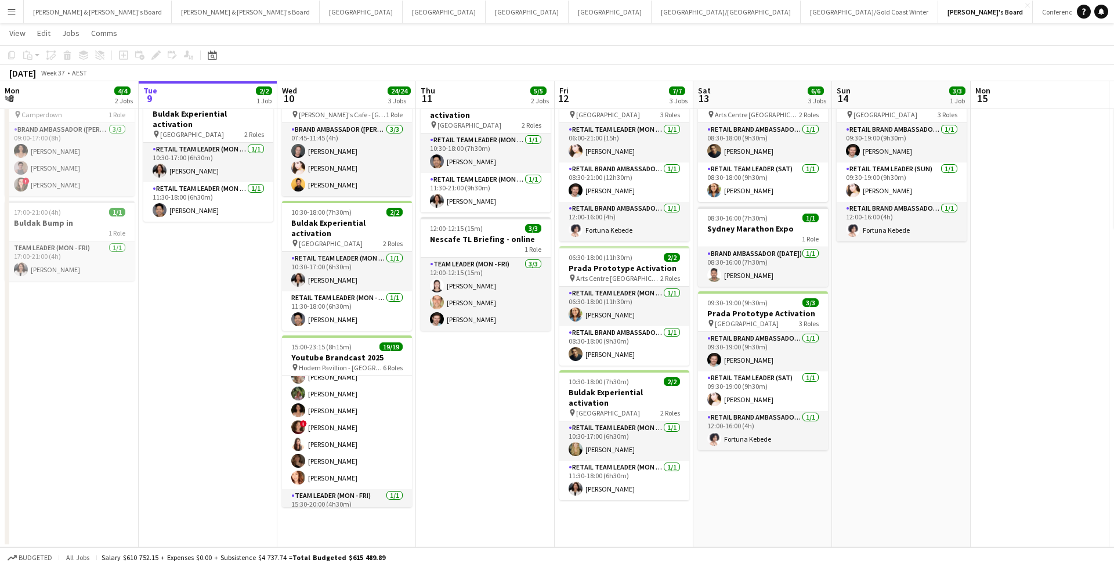
scroll to position [165, 0]
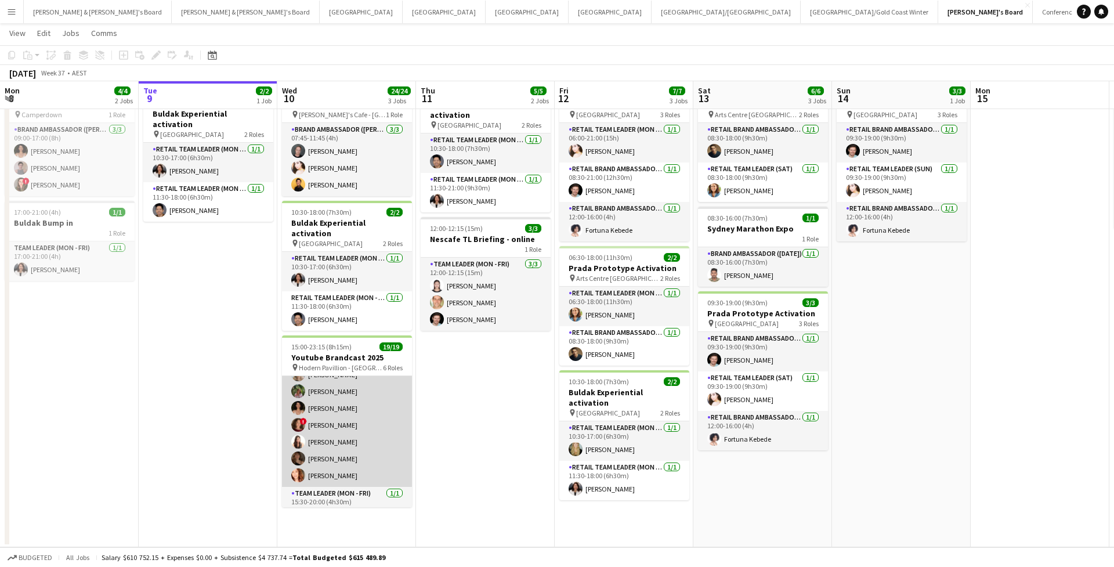
click at [377, 435] on app-card-role "Brand Ambassador (Mon - Fri) 7/7 15:30-20:00 (4h30m) Annie Anderson Laura Sanch…" at bounding box center [347, 416] width 130 height 140
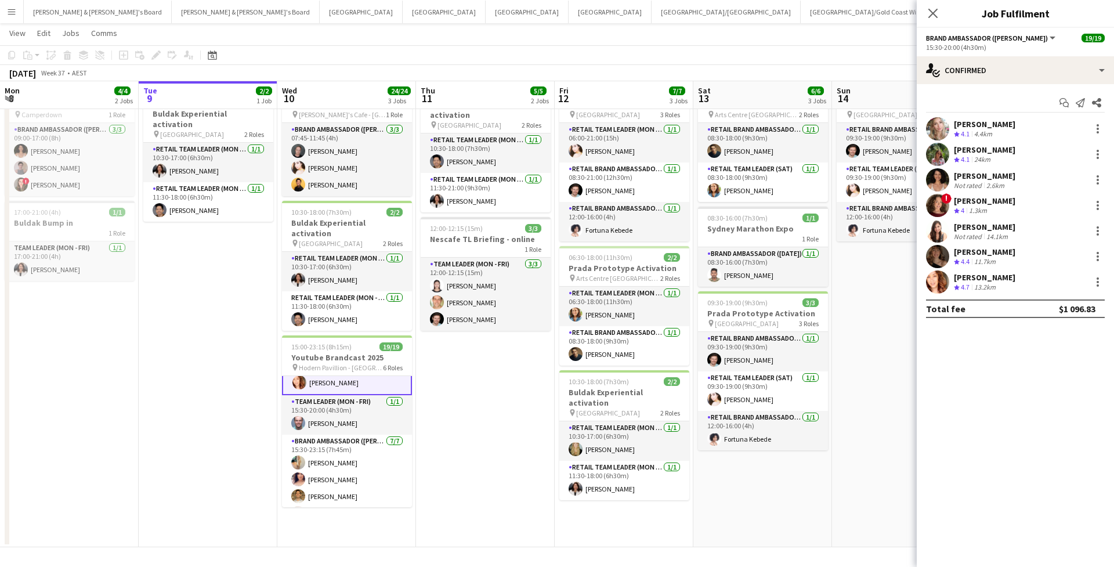
scroll to position [261, 0]
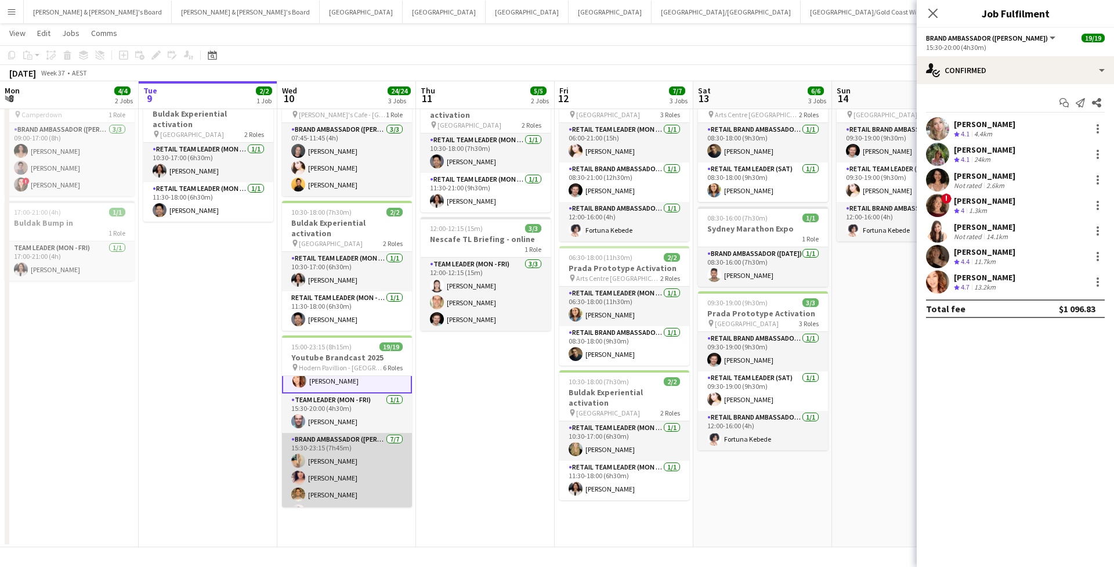
click at [342, 433] on app-card-role "Brand Ambassador (Mon - Fri) 7/7 15:30-23:15 (7h45m) Alicja Sermak Amanda van E…" at bounding box center [347, 503] width 130 height 140
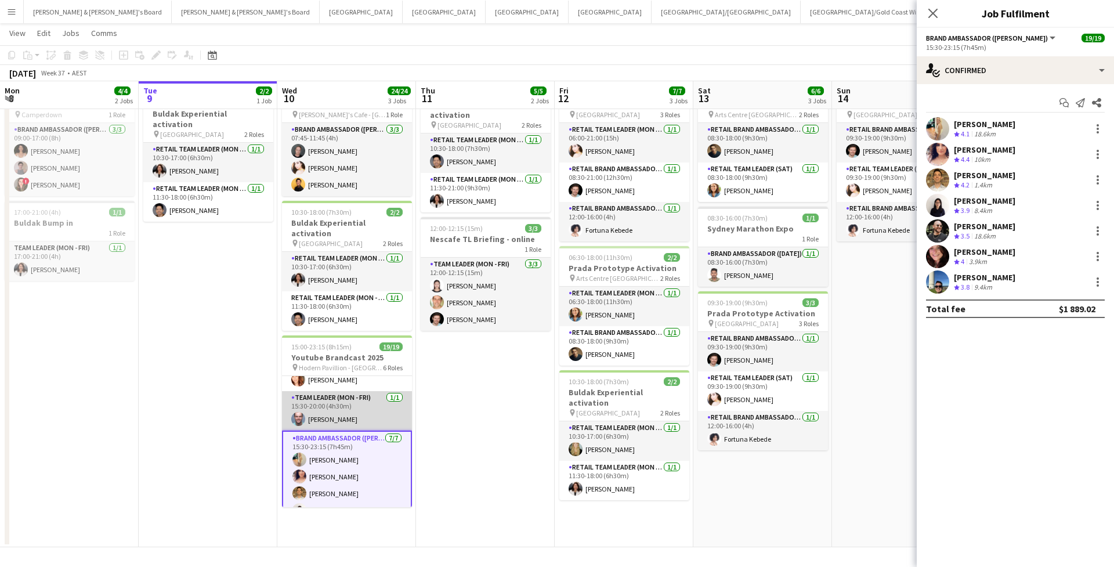
click at [344, 410] on app-card-role "Team Leader (Mon - Fri) 1/1 15:30-20:00 (4h30m) Mark Heap" at bounding box center [347, 410] width 130 height 39
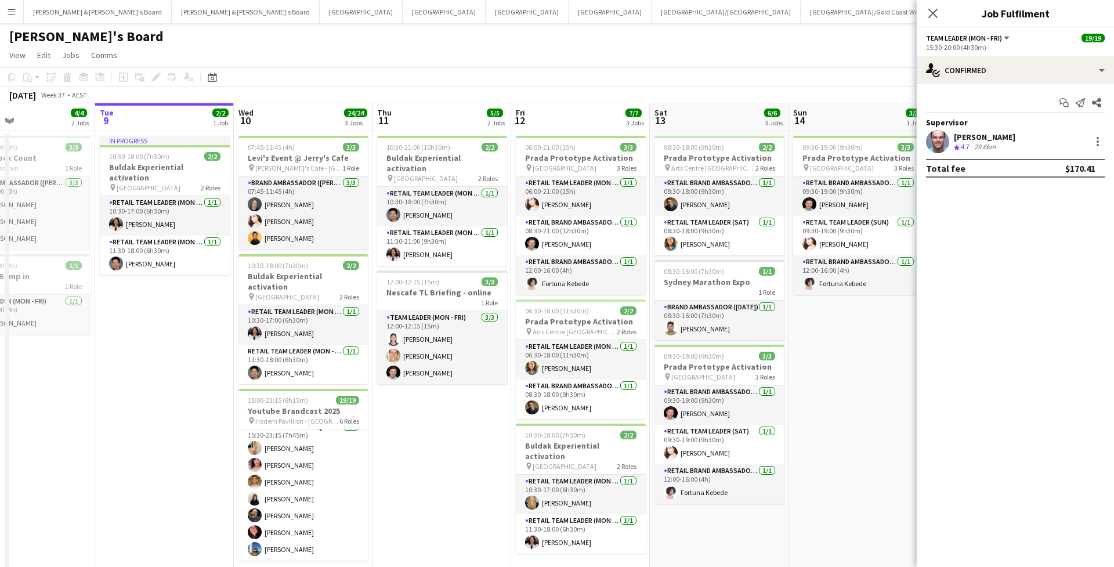
scroll to position [0, 0]
click at [937, 20] on app-icon "Close pop-in" at bounding box center [933, 13] width 17 height 17
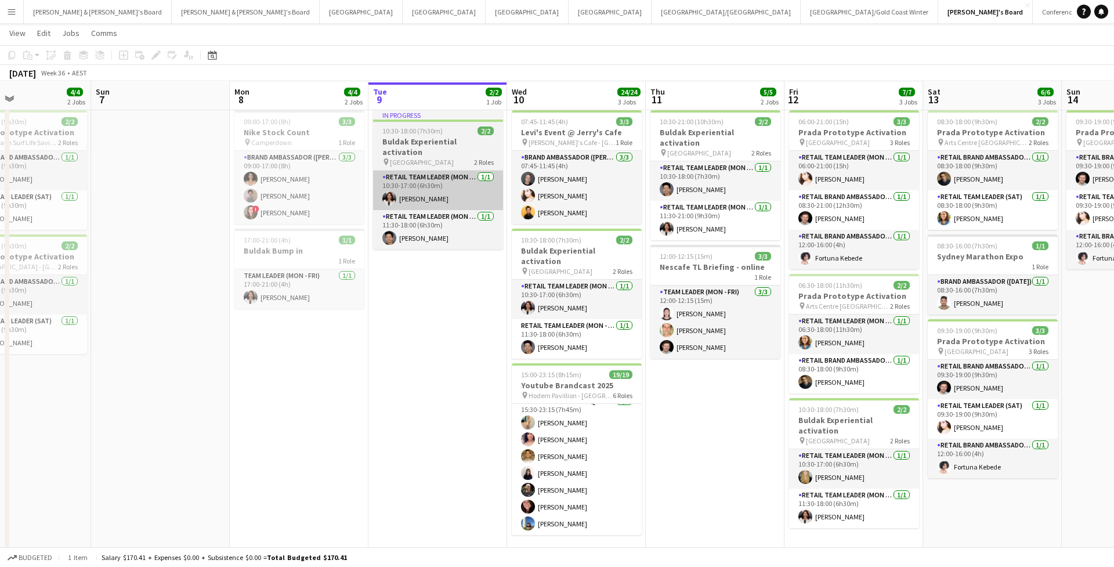
scroll to position [21, 0]
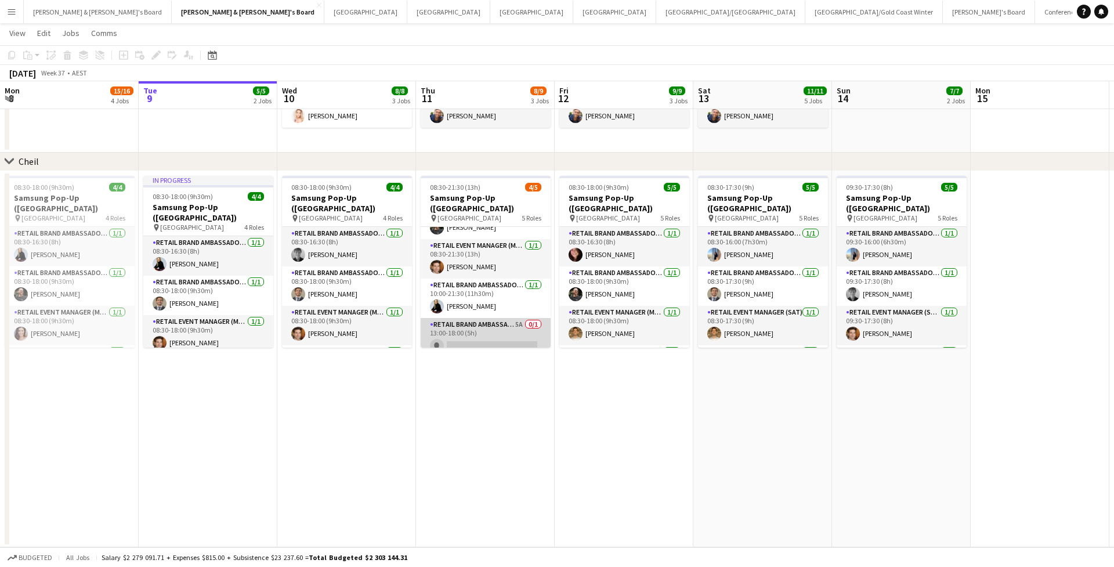
scroll to position [66, 0]
click at [456, 319] on app-card-role "RETAIL Brand Ambassador (Mon - Fri) 5A 0/1 13:00-18:00 (5h) single-neutral-acti…" at bounding box center [486, 338] width 130 height 39
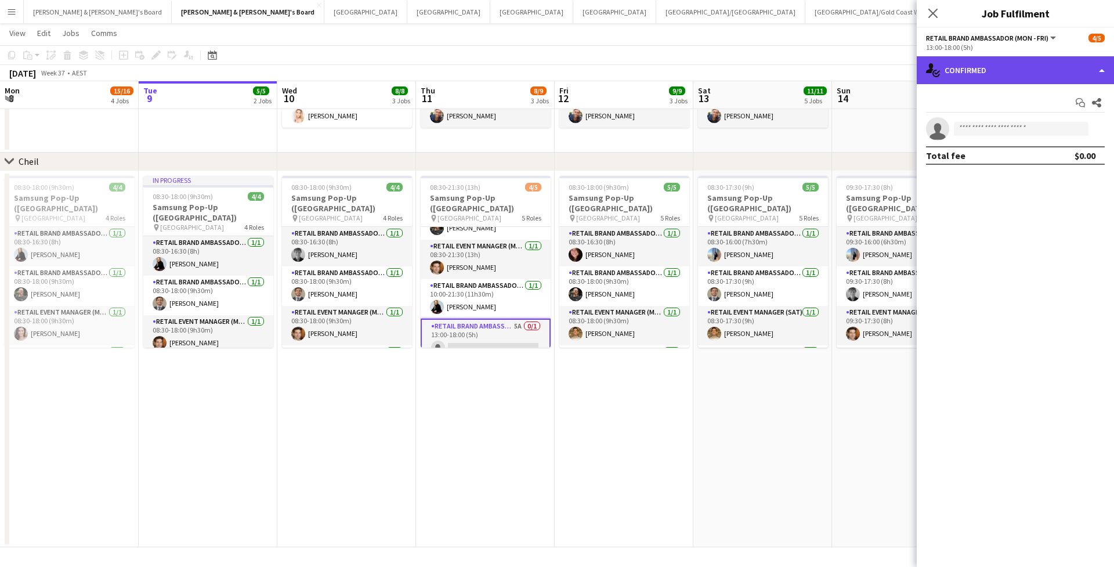
click at [1017, 73] on div "single-neutral-actions-check-2 Confirmed" at bounding box center [1015, 70] width 197 height 28
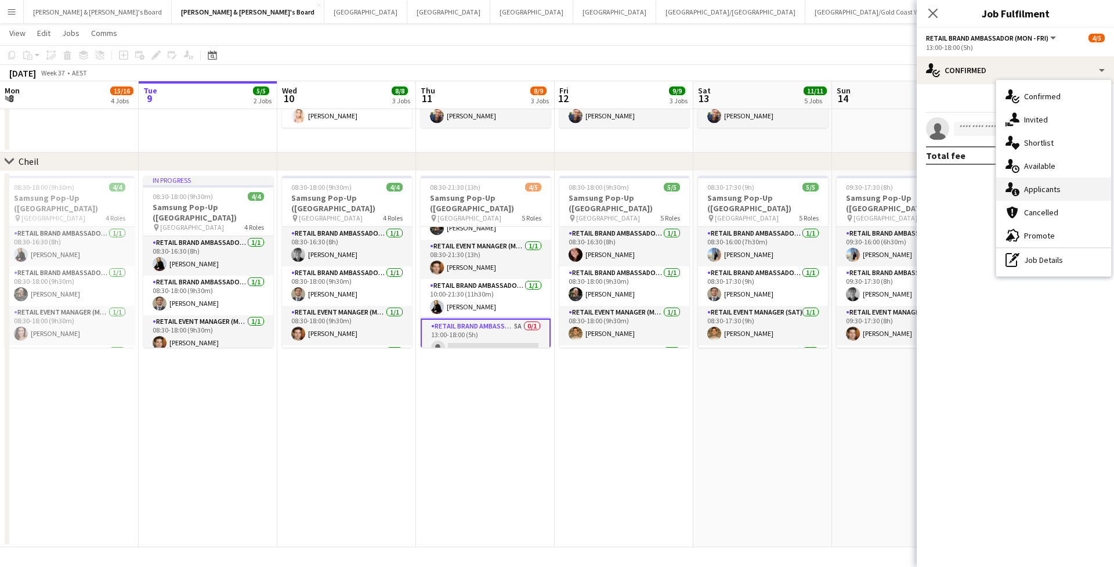
click at [1030, 197] on div "single-neutral-actions-information Applicants" at bounding box center [1053, 189] width 115 height 23
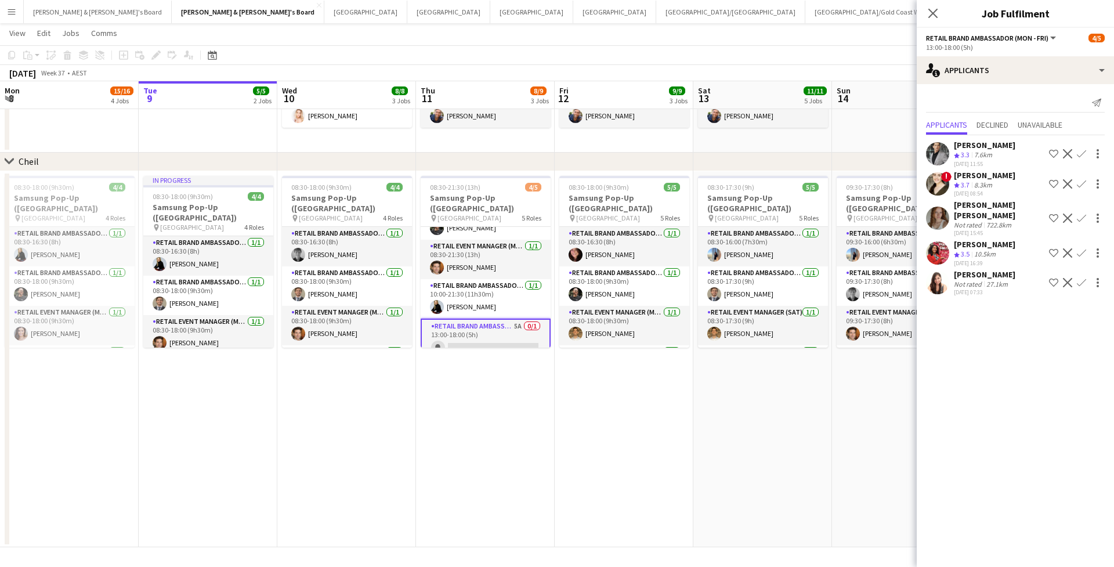
click at [949, 239] on div "Devinas Ofahengaue Crew rating 3.5 10.5km [DATE] 16:39 Shortlist crew Decline C…" at bounding box center [1015, 253] width 197 height 28
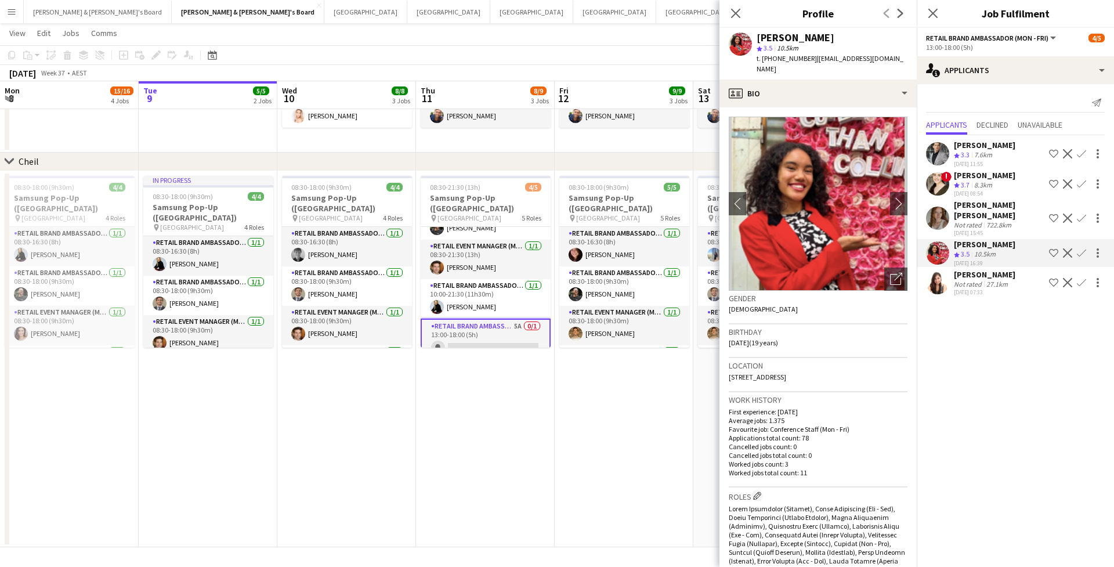
click at [739, 21] on div "Close pop-in" at bounding box center [735, 13] width 32 height 27
click at [739, 13] on icon "Close pop-in" at bounding box center [735, 13] width 11 height 11
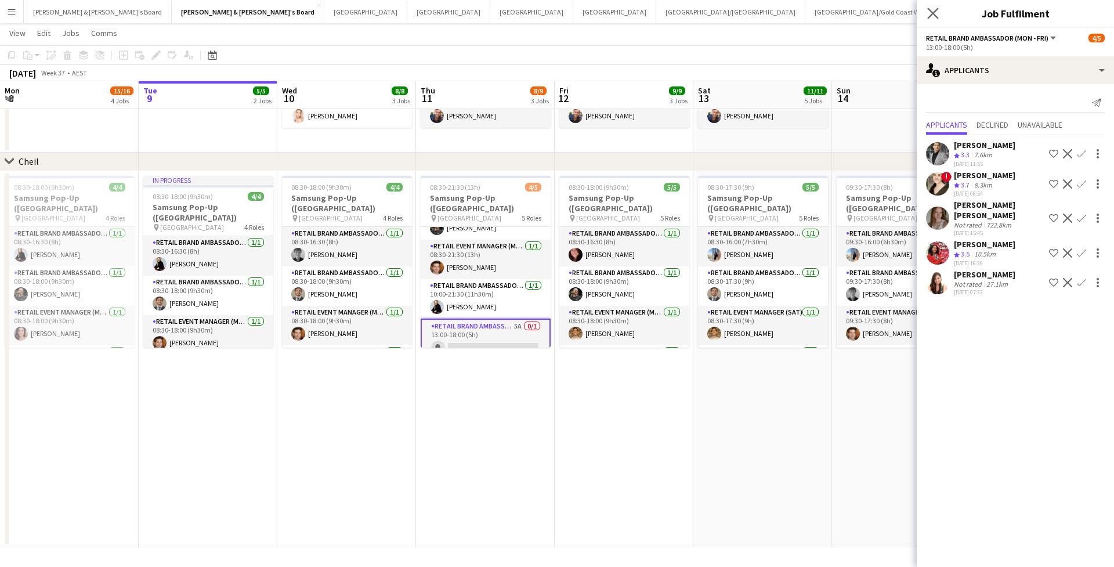
click at [941, 13] on app-icon "Close pop-in" at bounding box center [933, 13] width 17 height 17
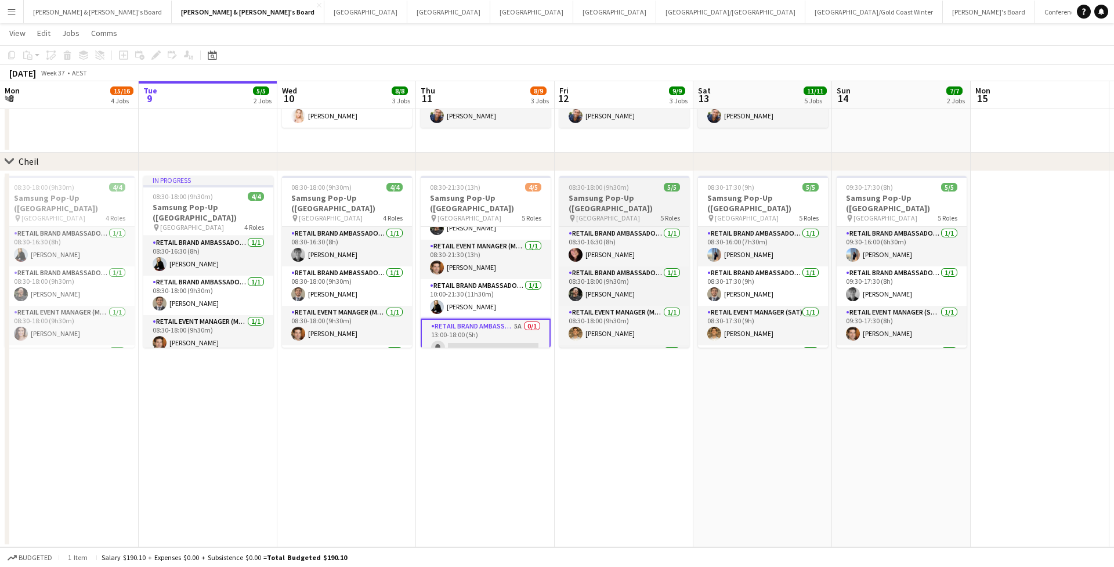
click at [607, 197] on h3 "Samsung Pop-Up ([GEOGRAPHIC_DATA])" at bounding box center [624, 203] width 130 height 21
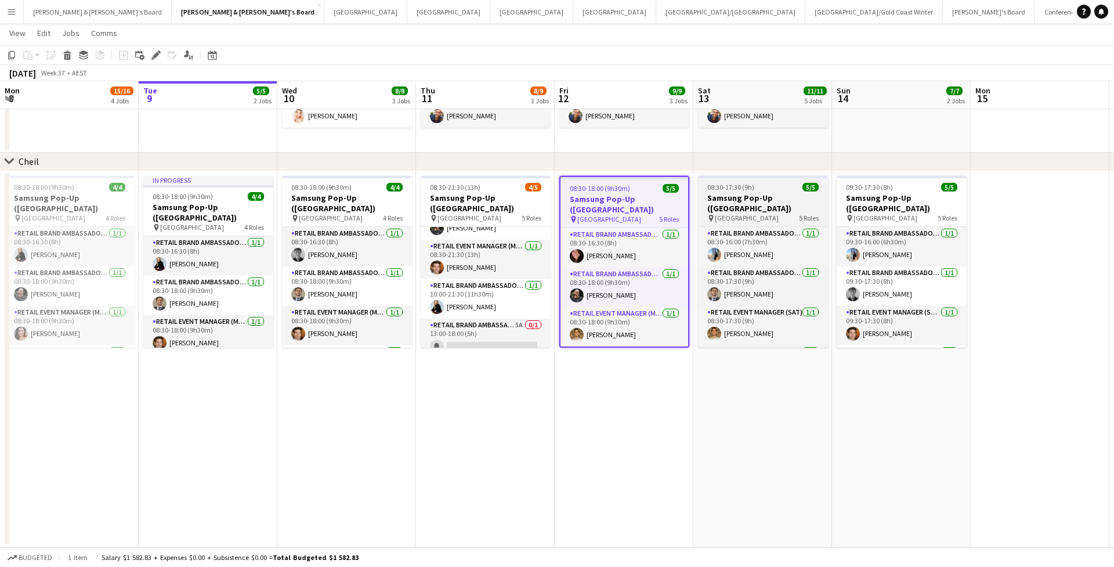
click at [758, 197] on h3 "Samsung Pop-Up ([GEOGRAPHIC_DATA])" at bounding box center [763, 203] width 130 height 21
